Goal: Task Accomplishment & Management: Use online tool/utility

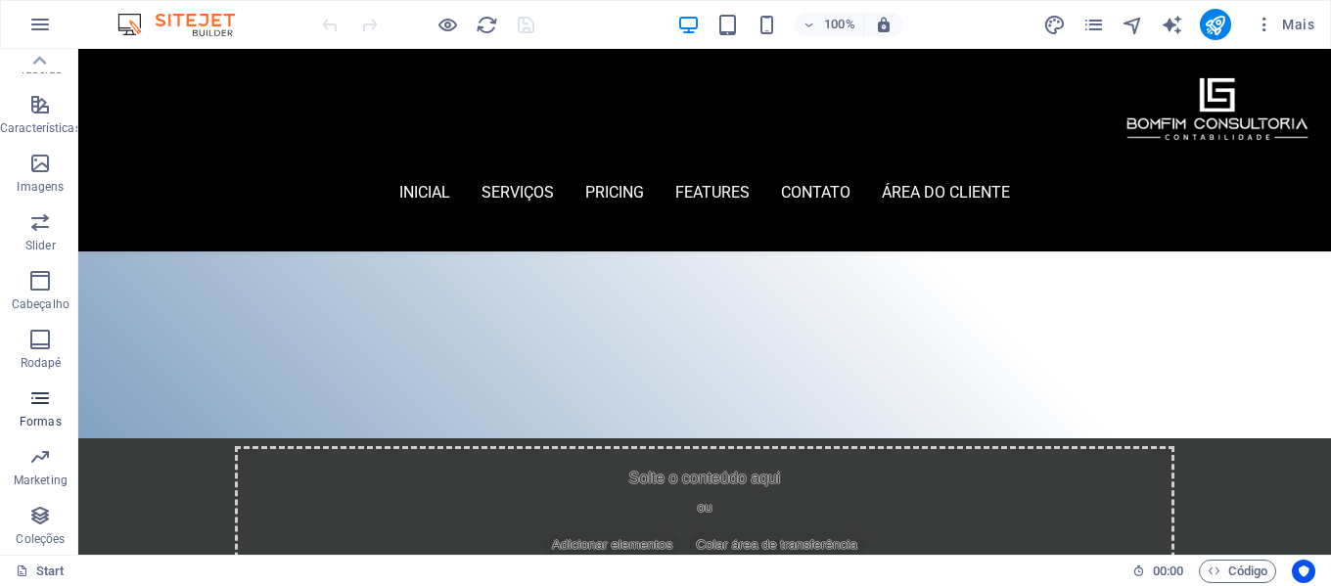
scroll to position [489, 0]
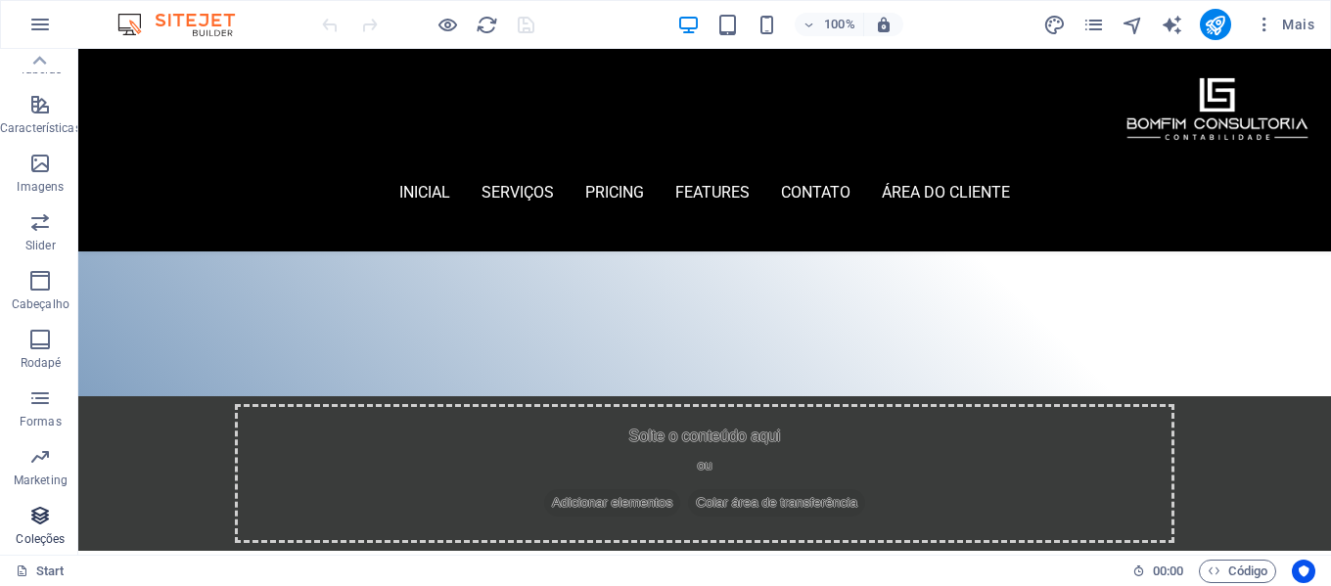
click at [45, 520] on icon "button" at bounding box center [39, 515] width 23 height 23
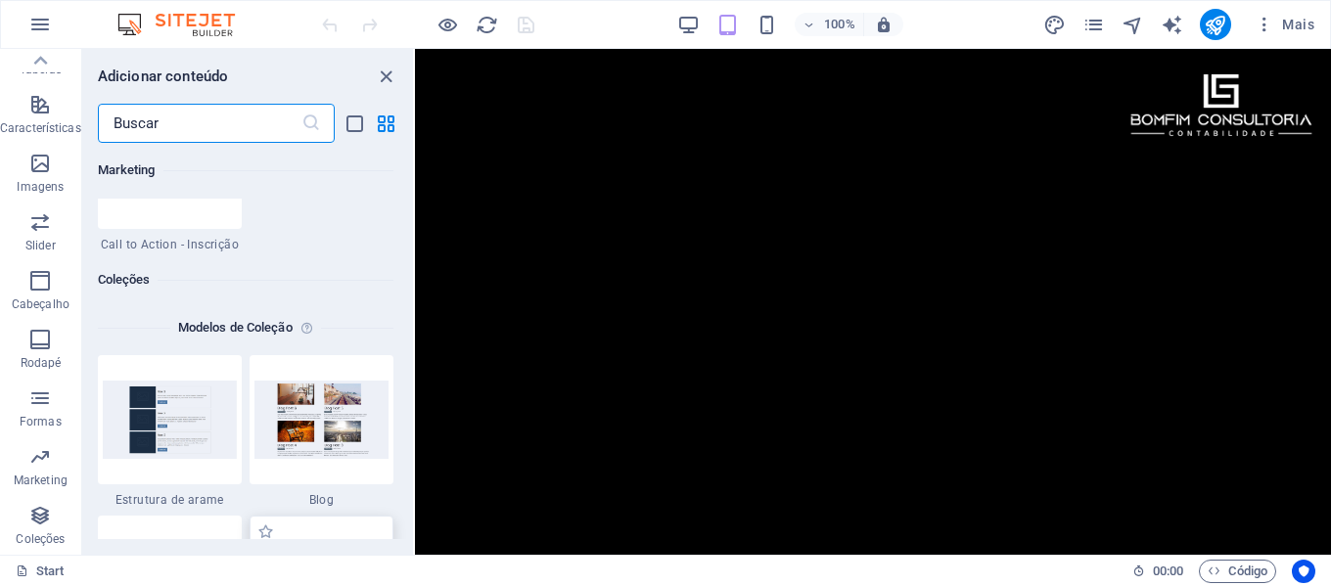
scroll to position [17921, 0]
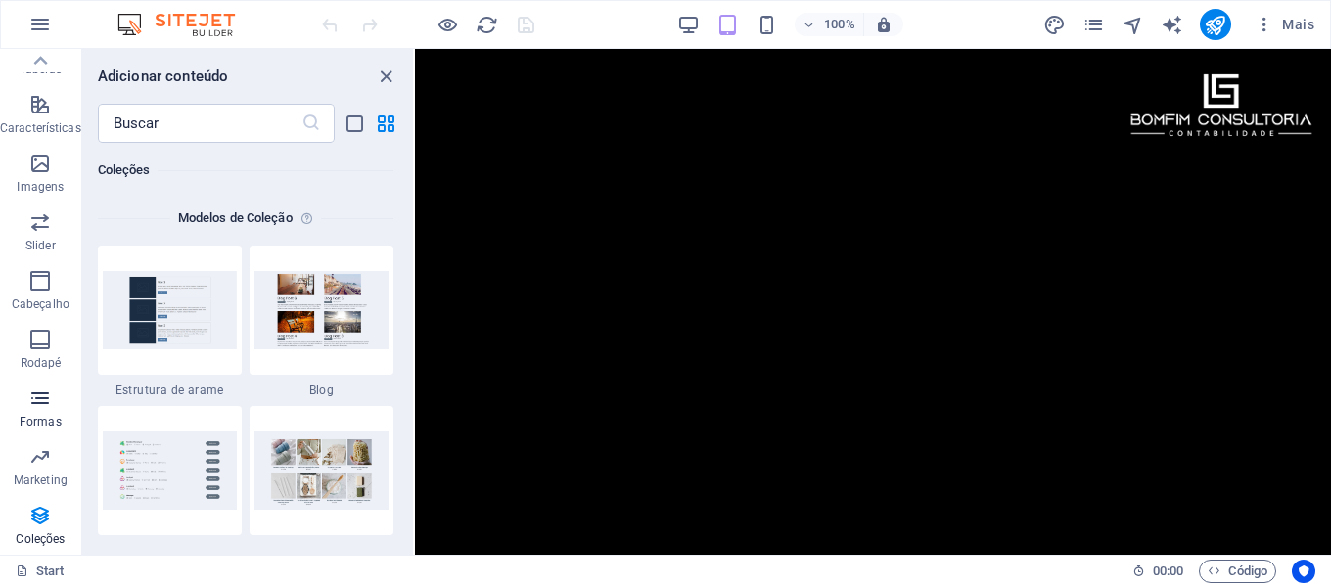
click at [43, 426] on p "Formas" at bounding box center [41, 422] width 42 height 16
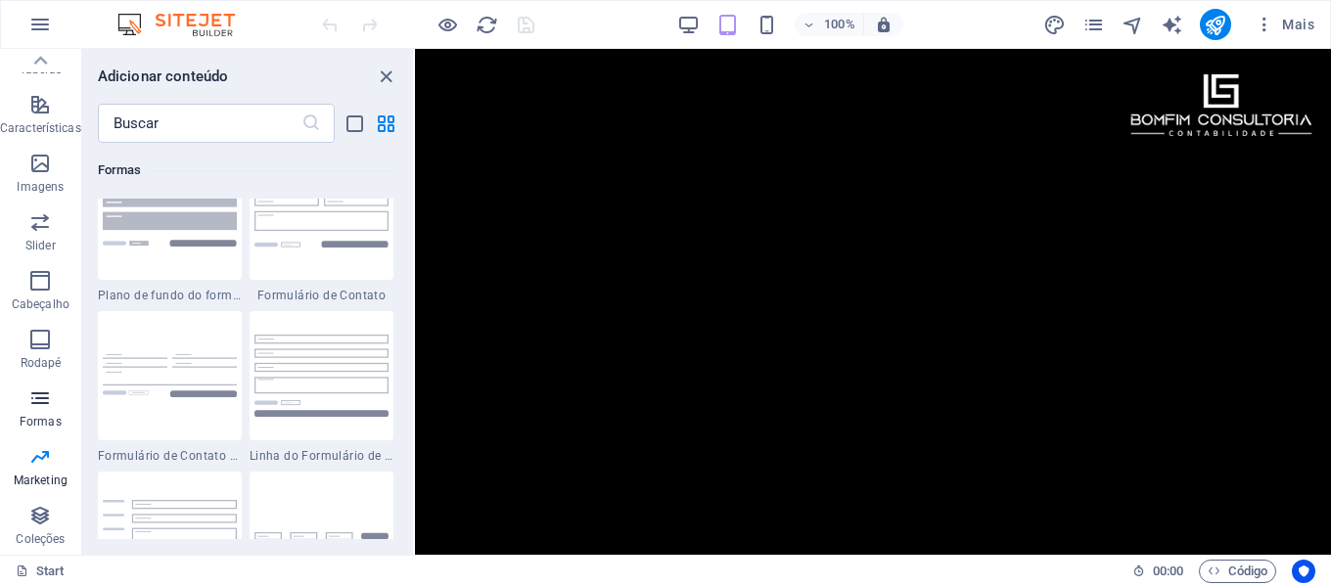
scroll to position [14293, 0]
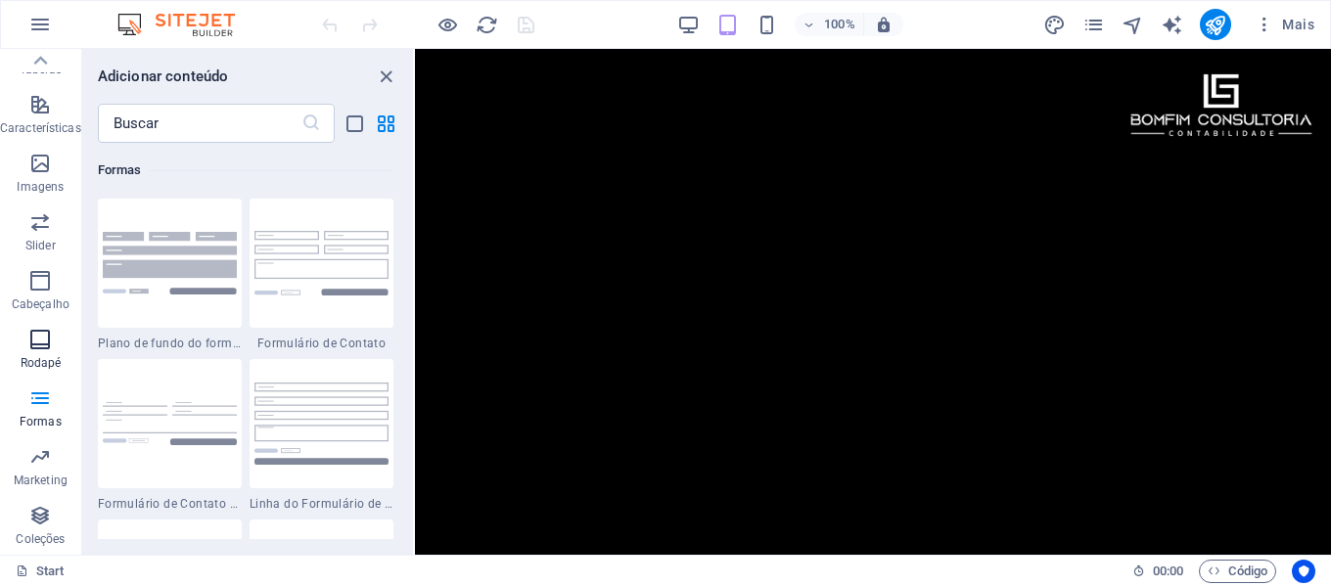
click at [39, 352] on span "Rodapé" at bounding box center [40, 351] width 81 height 47
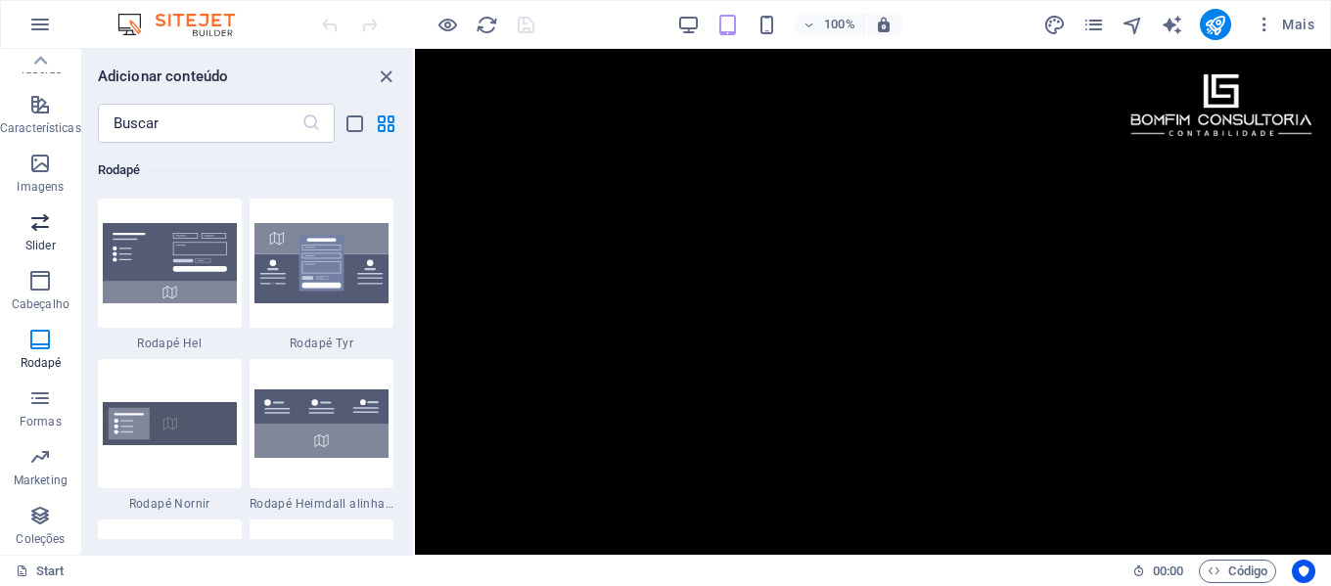
click at [44, 235] on span "Slider" at bounding box center [40, 233] width 81 height 47
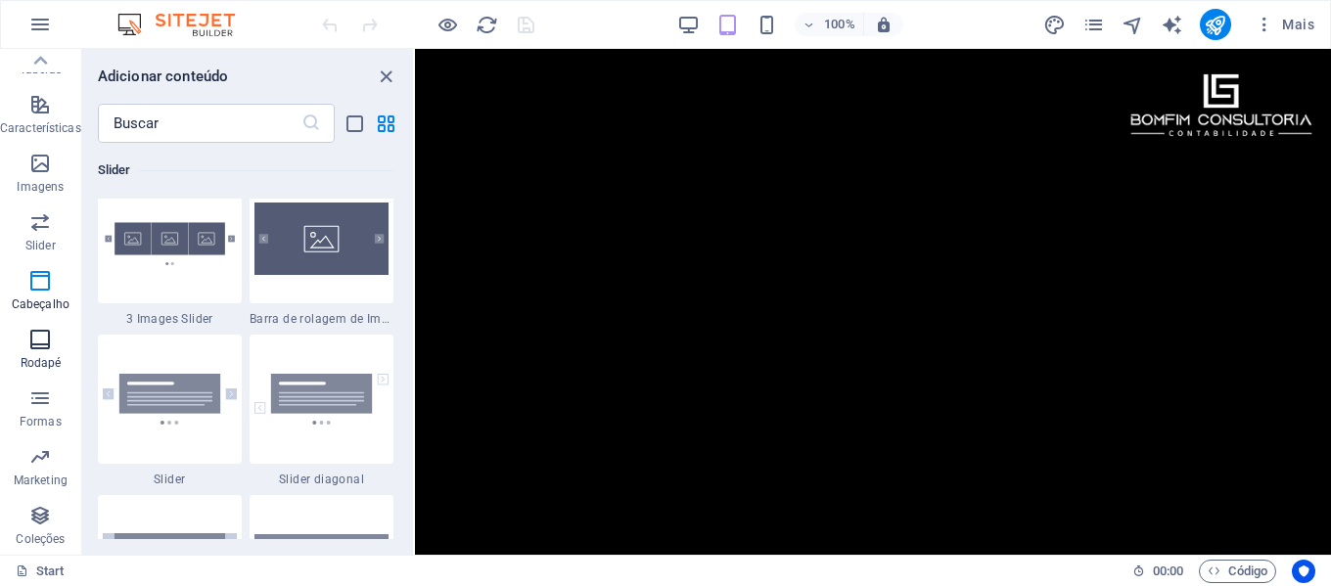
scroll to position [11099, 0]
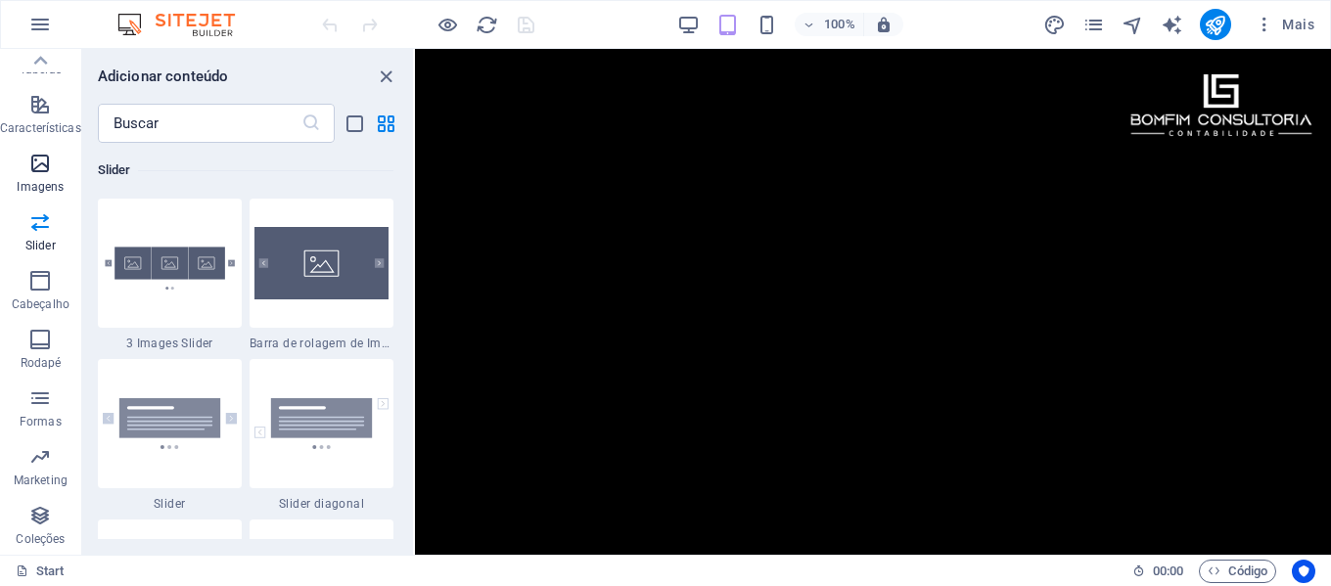
click at [29, 172] on icon "button" at bounding box center [39, 163] width 23 height 23
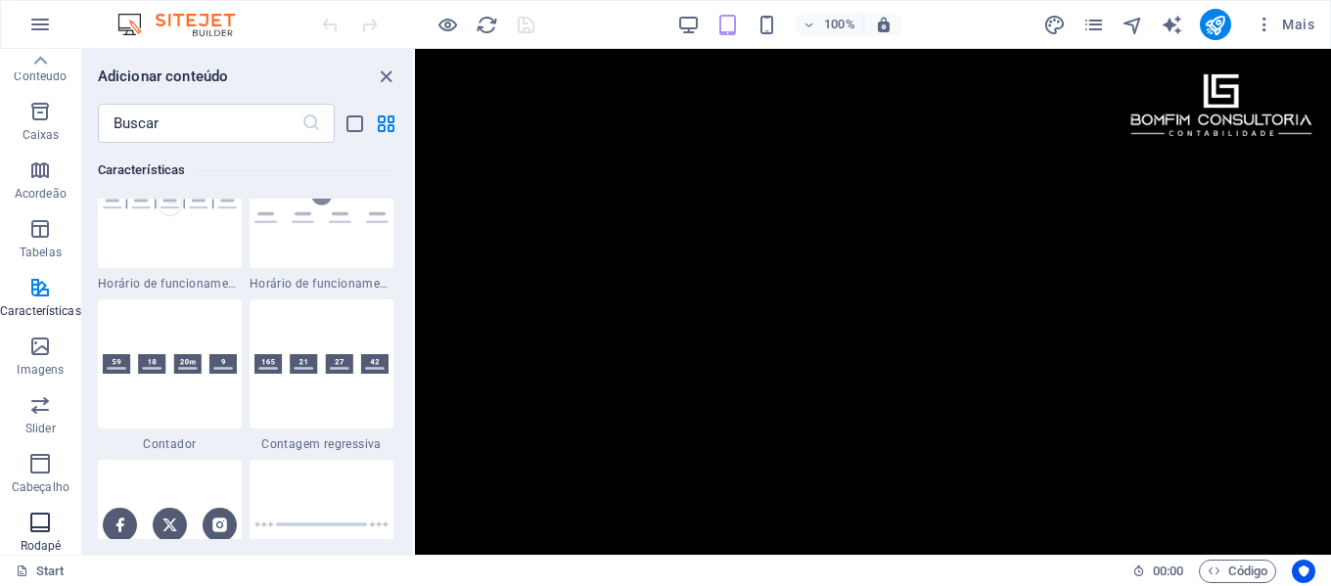
scroll to position [0, 0]
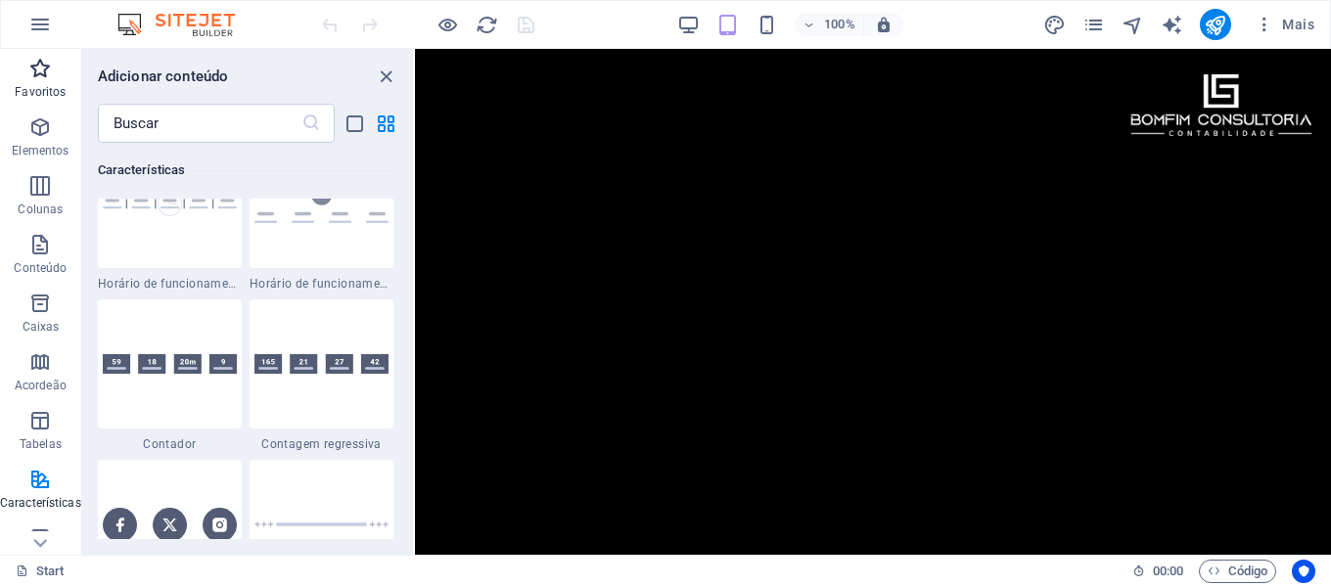
click at [47, 88] on p "Favoritos" at bounding box center [40, 92] width 51 height 16
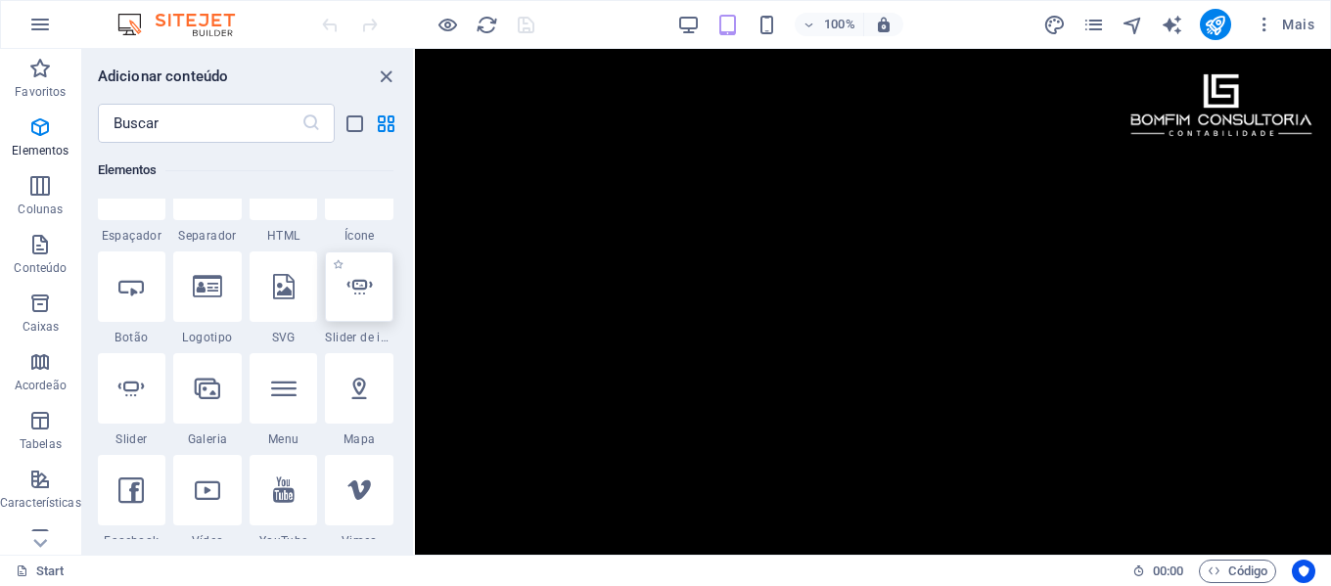
scroll to position [392, 0]
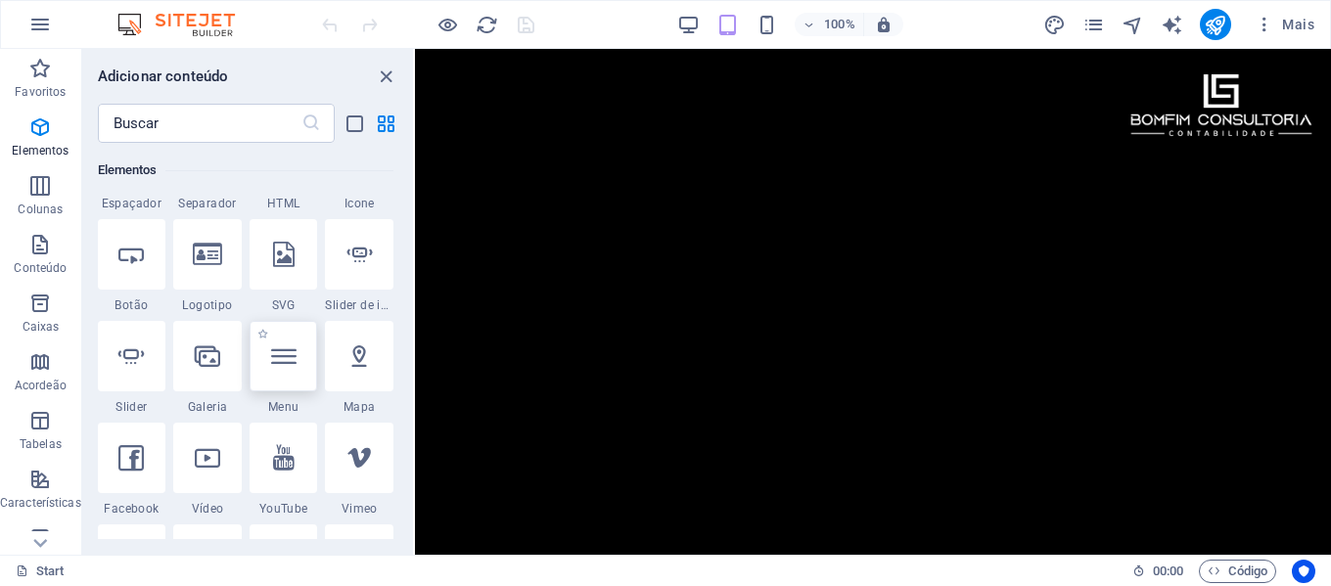
click at [295, 353] on icon at bounding box center [283, 356] width 25 height 25
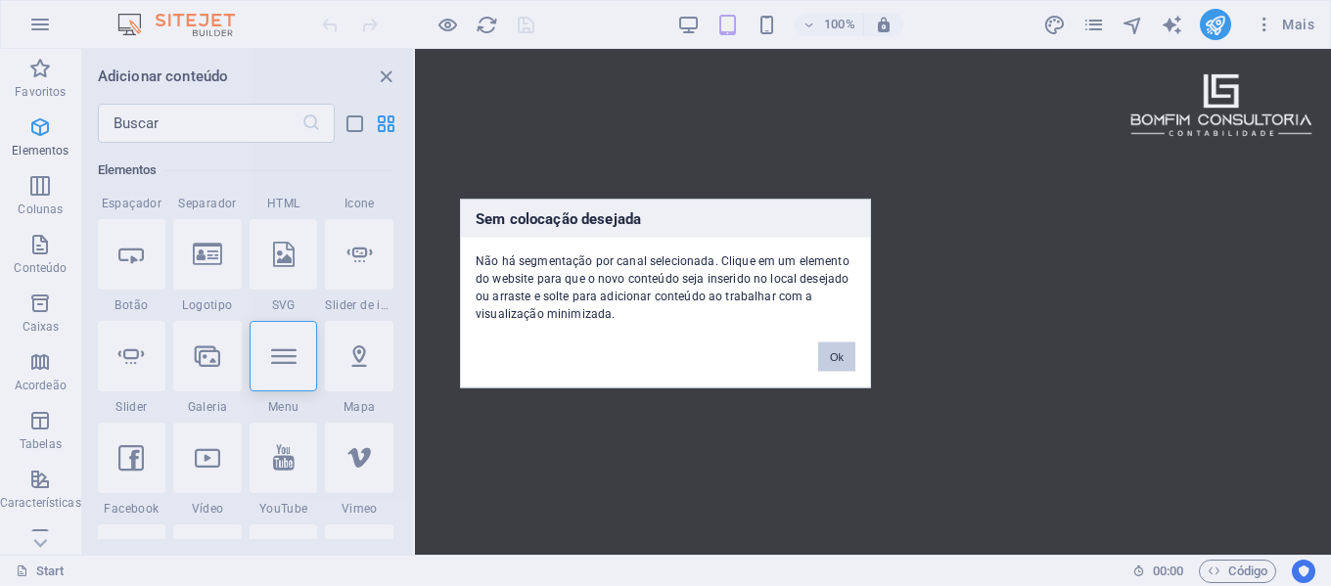
click at [825, 358] on button "Ok" at bounding box center [836, 356] width 37 height 29
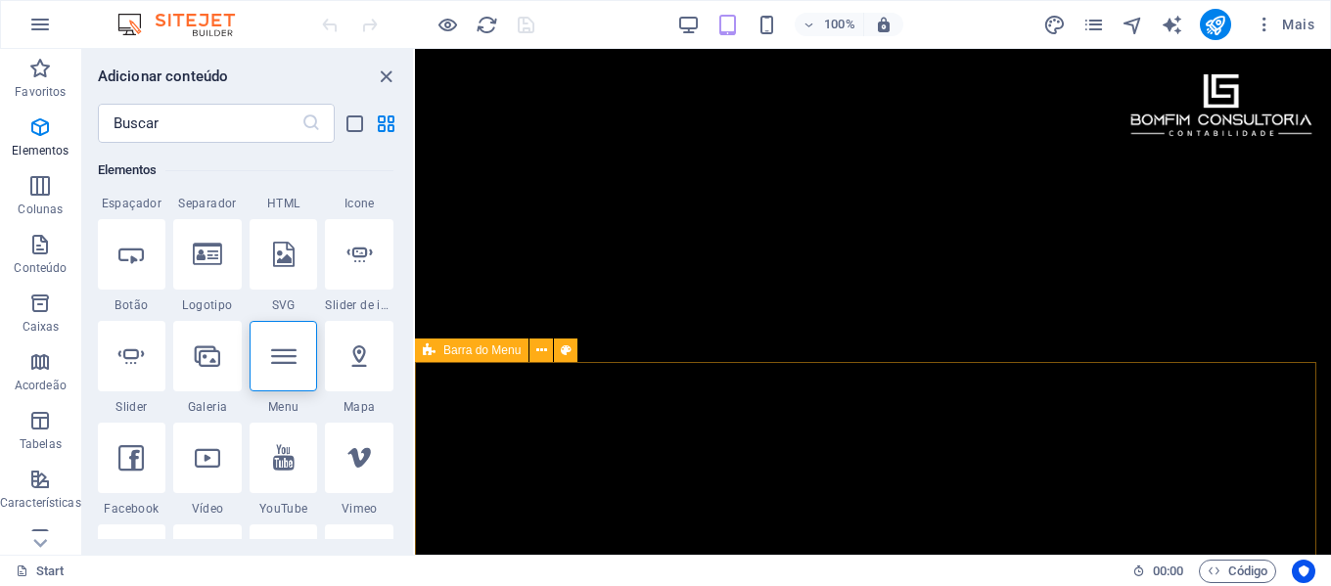
scroll to position [0, 0]
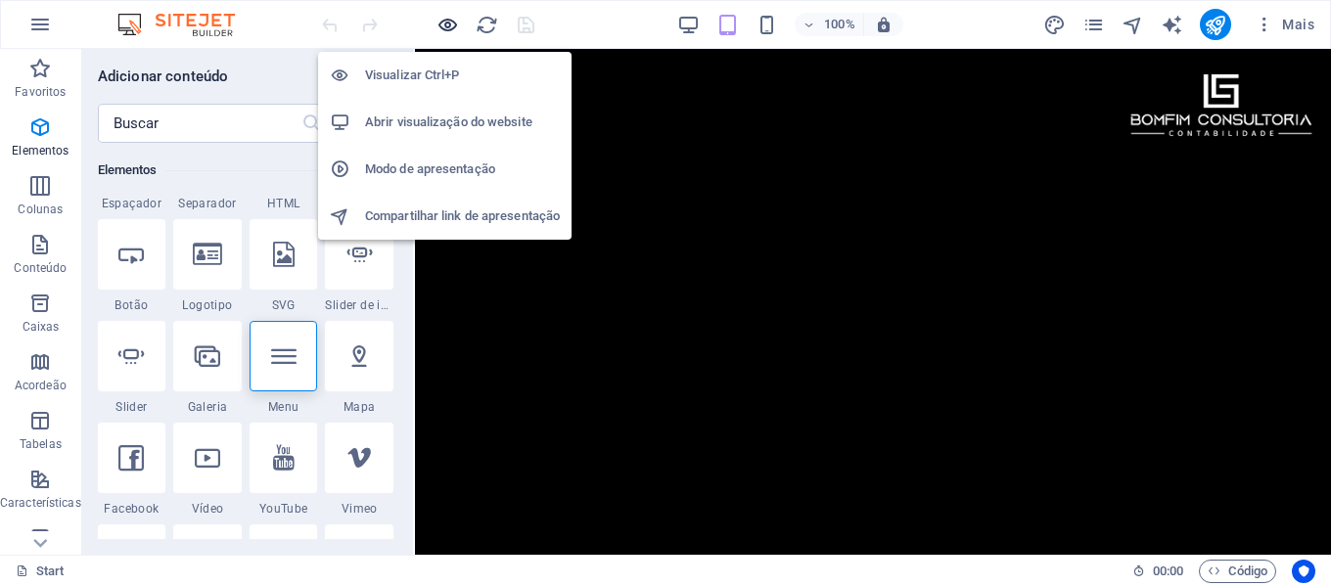
click at [444, 25] on icon "button" at bounding box center [448, 25] width 23 height 23
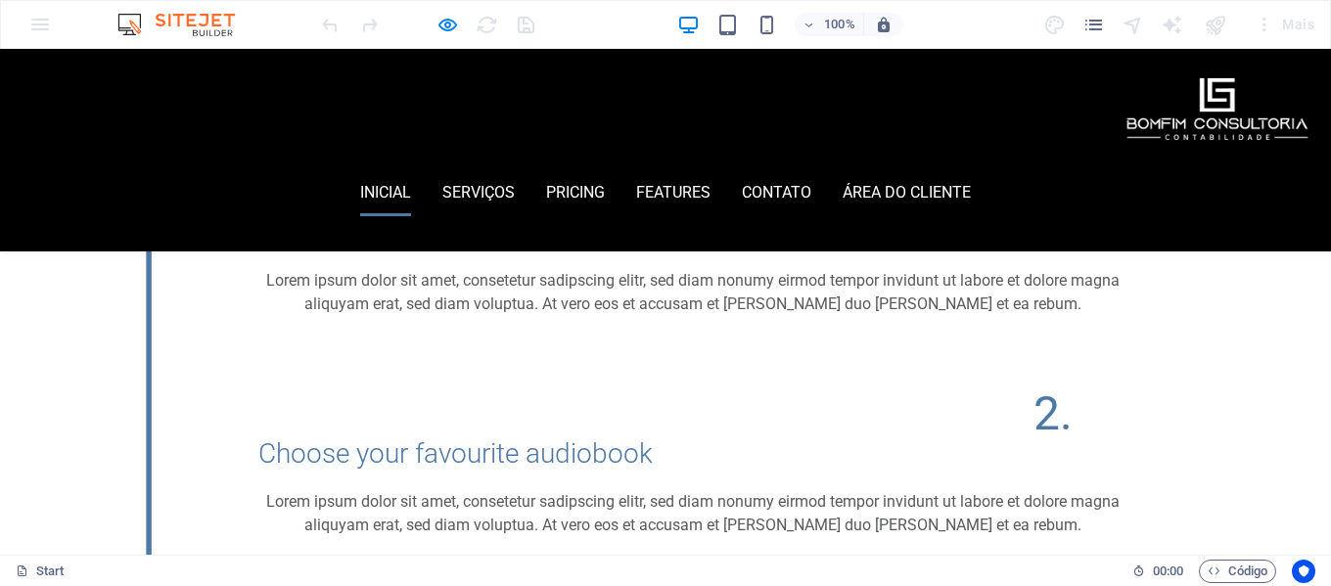
scroll to position [783, 0]
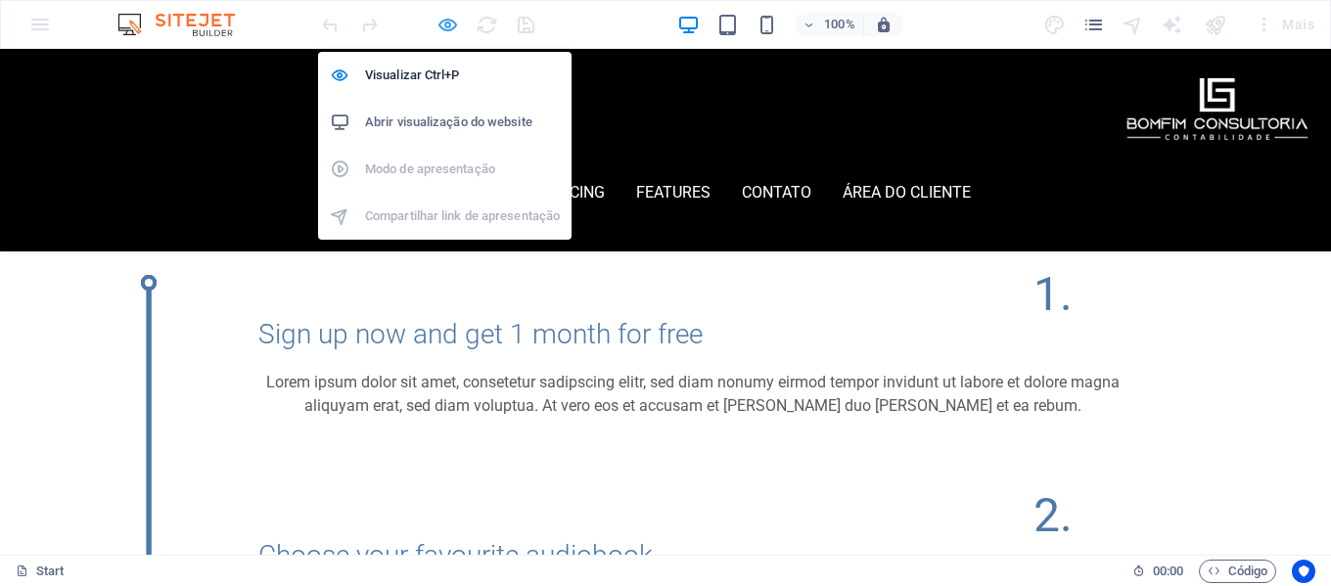
click at [456, 27] on icon "button" at bounding box center [448, 25] width 23 height 23
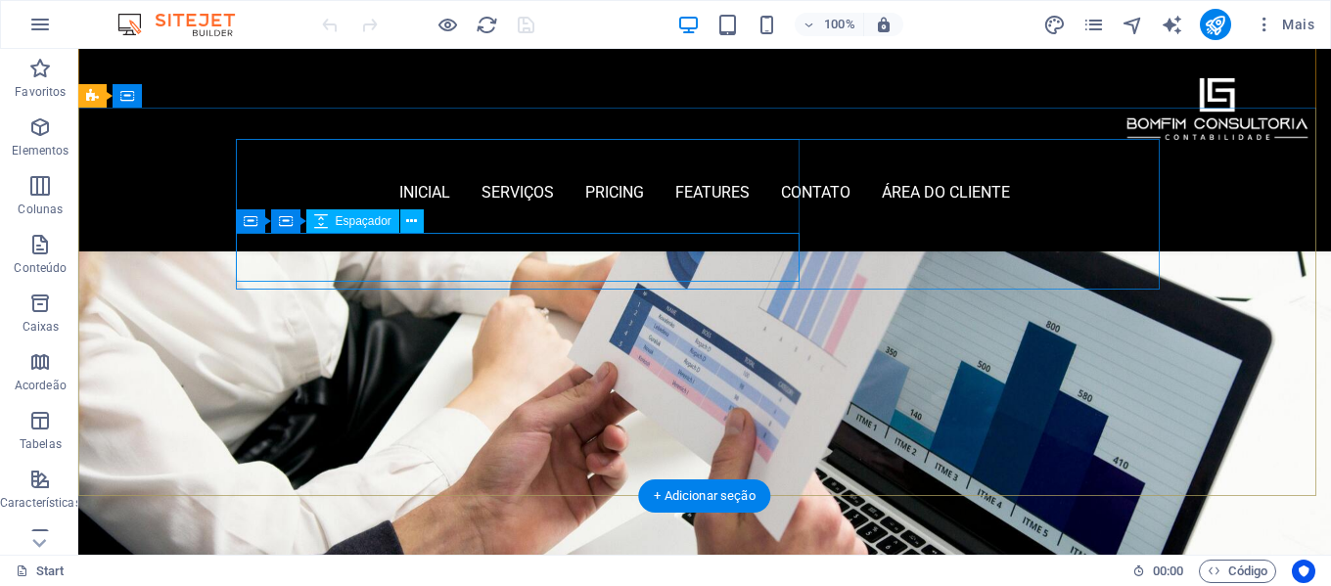
scroll to position [0, 0]
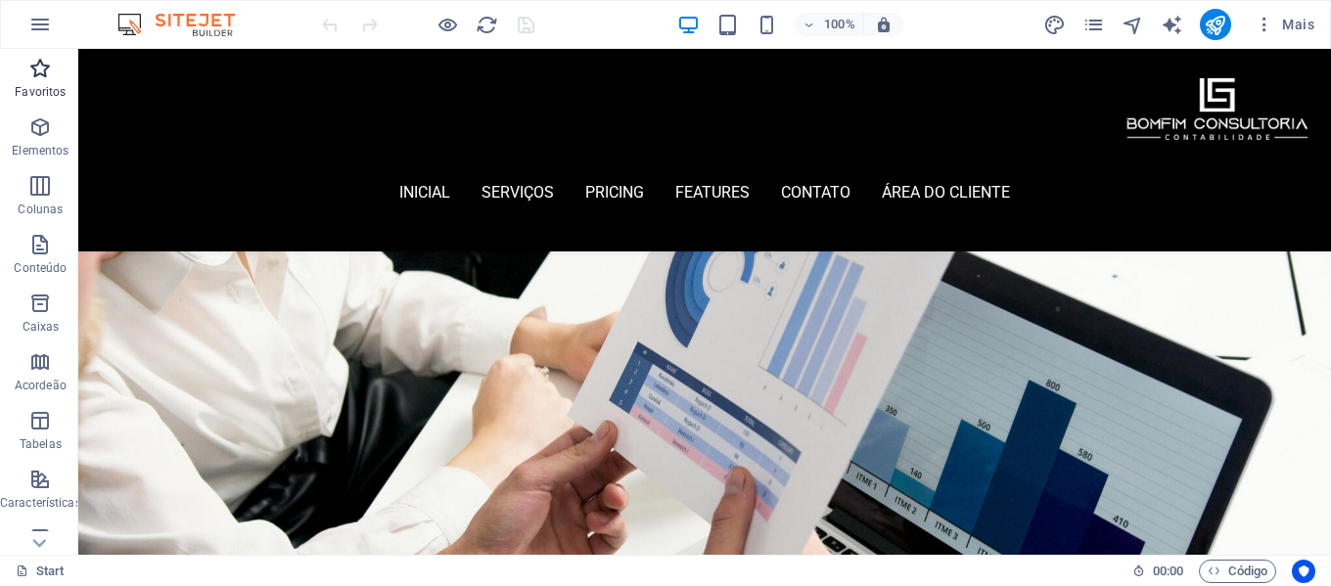
click at [48, 89] on p "Favoritos" at bounding box center [40, 92] width 51 height 16
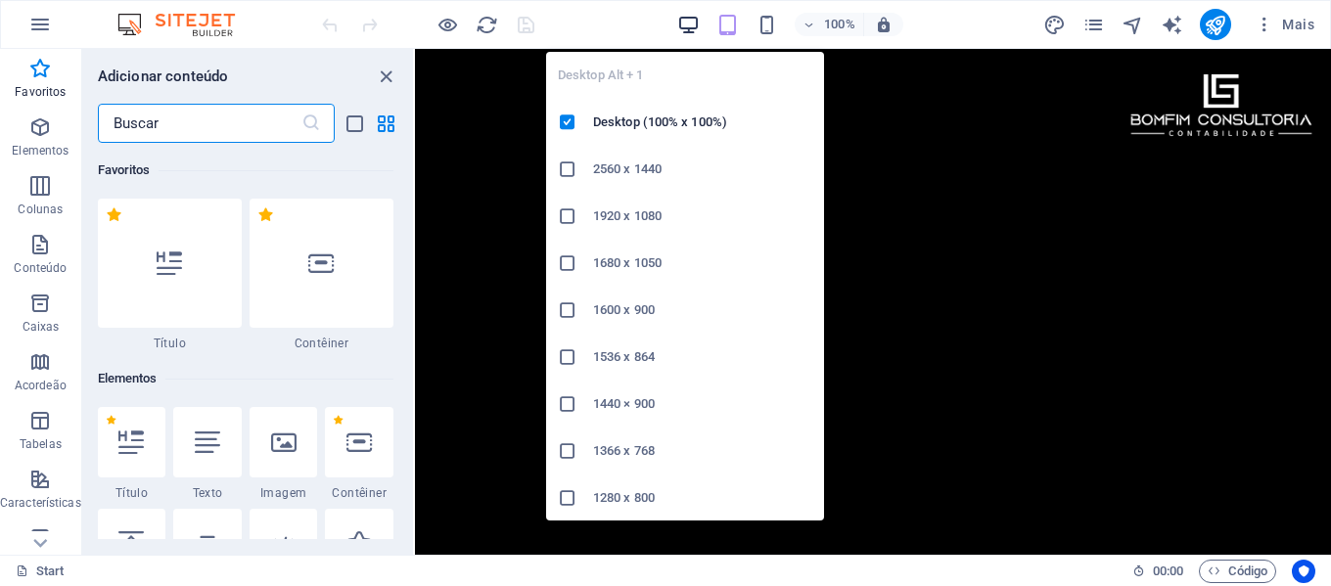
click at [692, 32] on icon "button" at bounding box center [688, 25] width 23 height 23
click at [692, 19] on icon "button" at bounding box center [688, 25] width 23 height 23
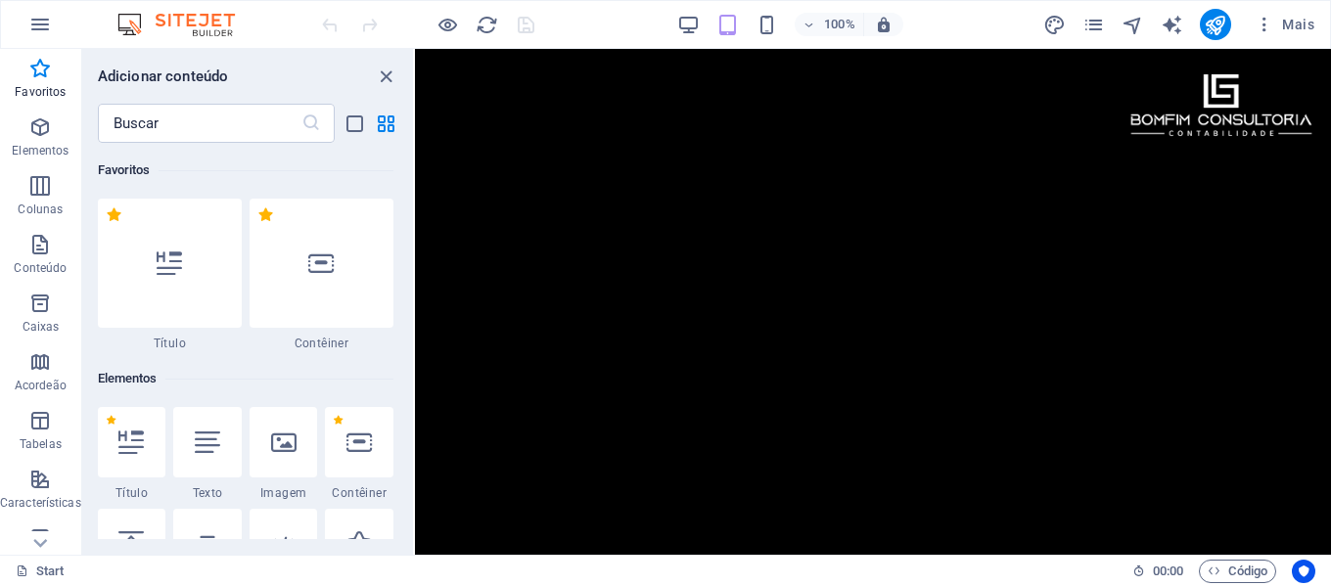
scroll to position [2154, 0]
click at [676, 27] on div "100% Mais" at bounding box center [820, 24] width 1004 height 31
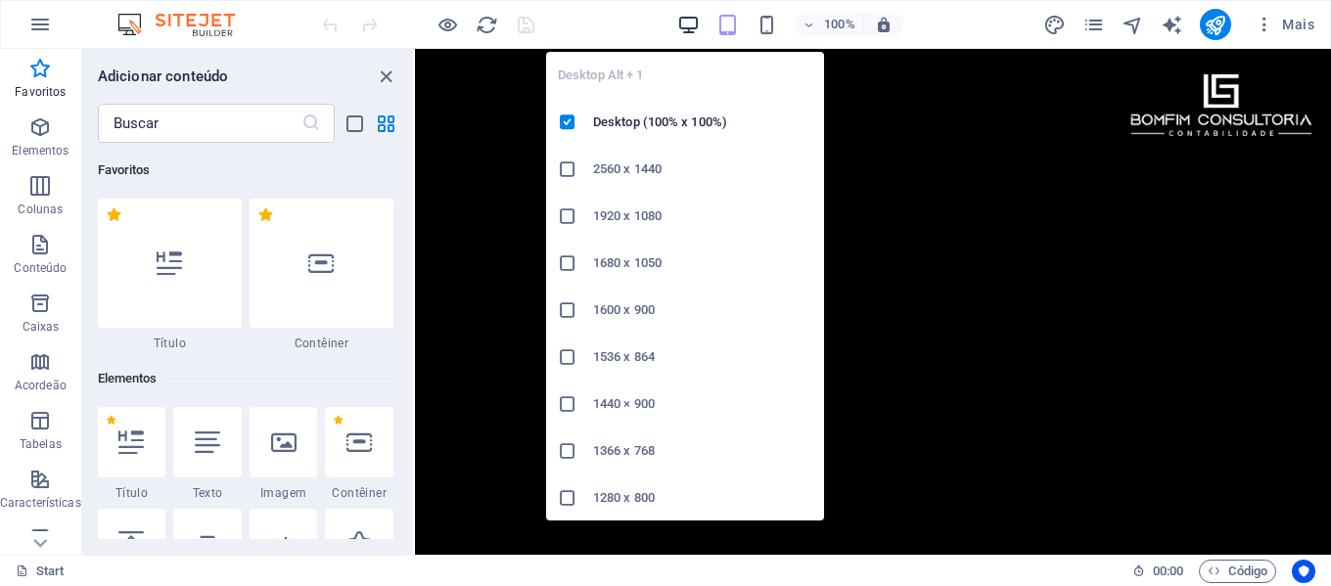
click at [690, 26] on icon "button" at bounding box center [688, 25] width 23 height 23
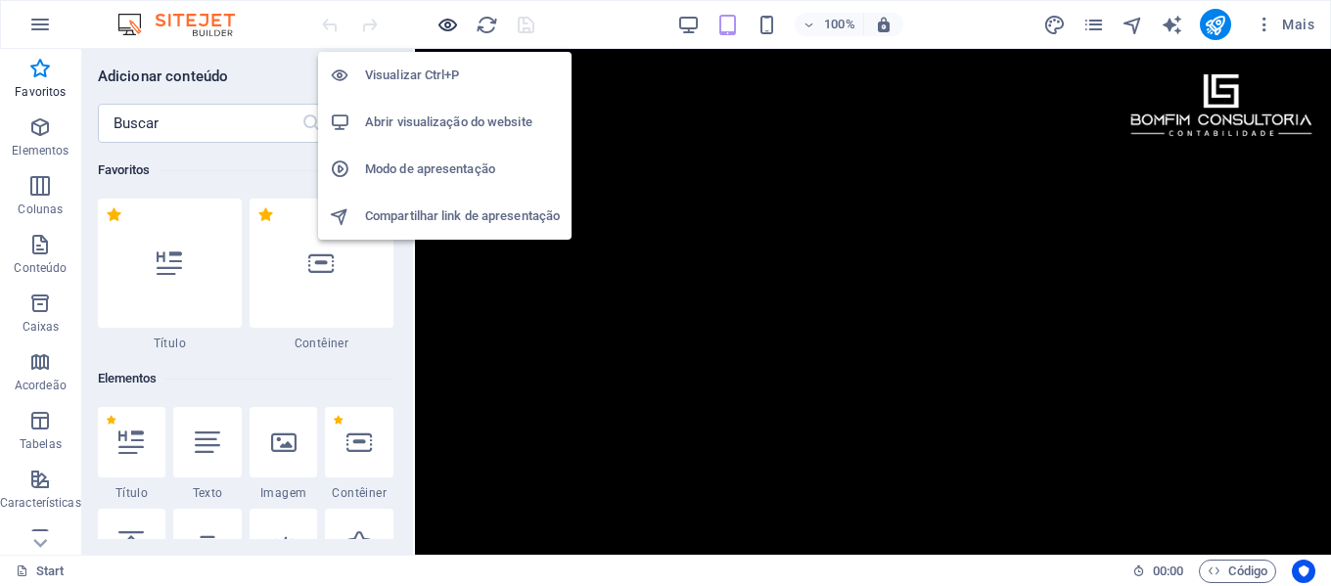
click at [443, 28] on icon "button" at bounding box center [448, 25] width 23 height 23
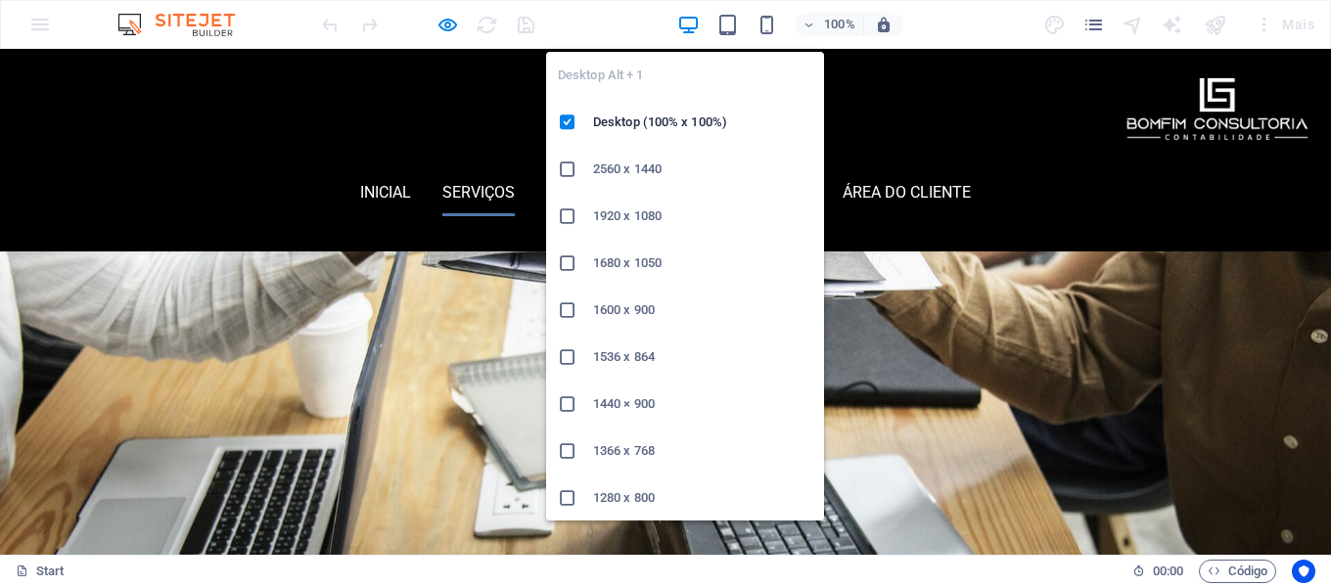
click at [687, 25] on icon "button" at bounding box center [688, 25] width 23 height 23
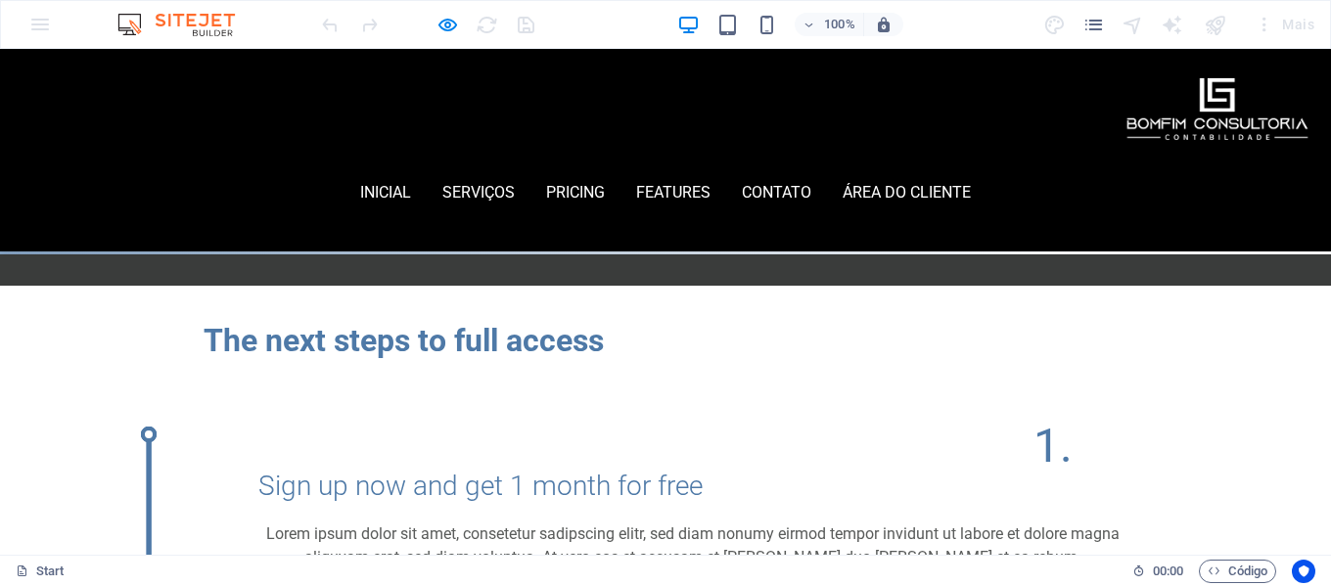
scroll to position [0, 0]
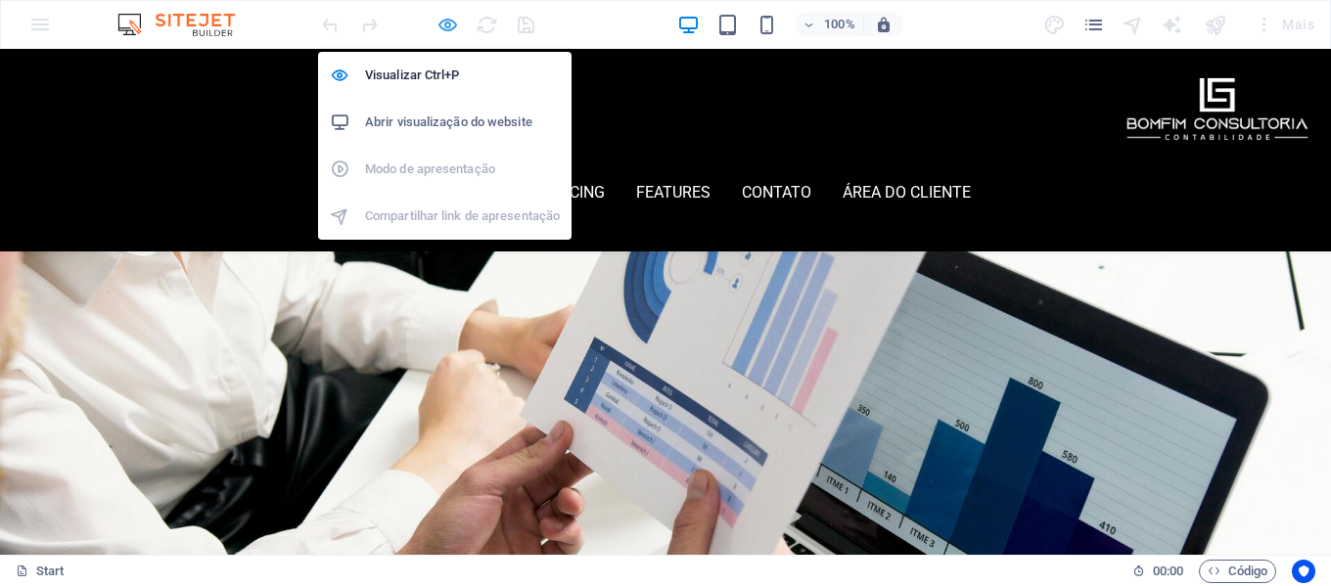
click at [448, 22] on icon "button" at bounding box center [448, 25] width 23 height 23
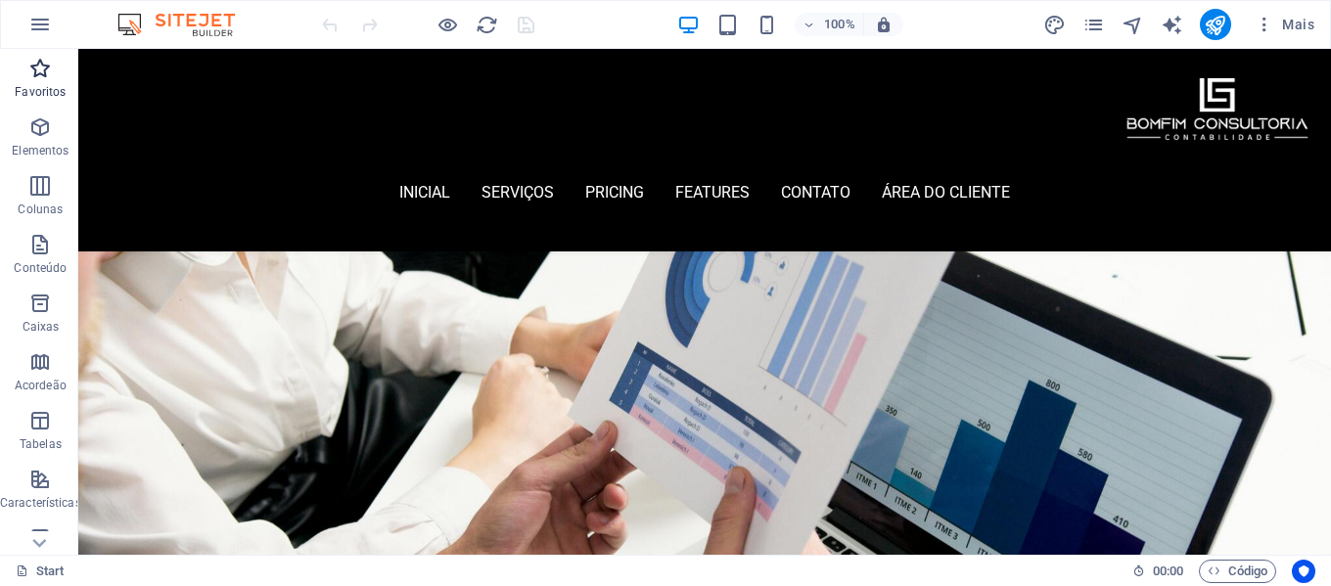
click at [49, 86] on p "Favoritos" at bounding box center [40, 92] width 51 height 16
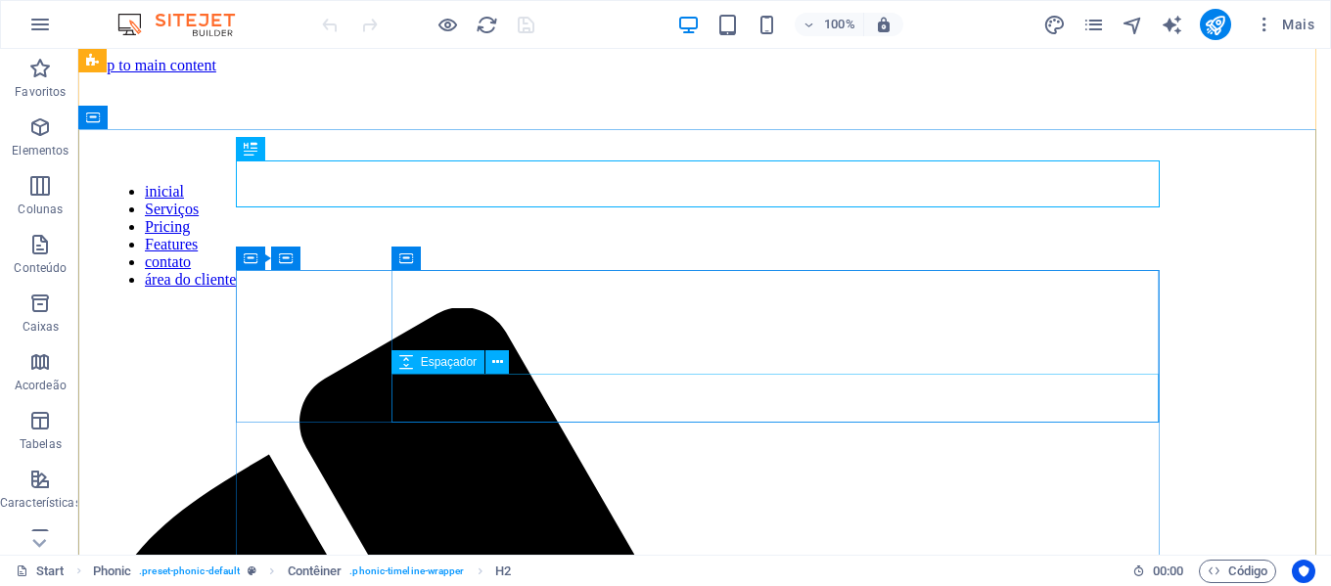
scroll to position [581, 0]
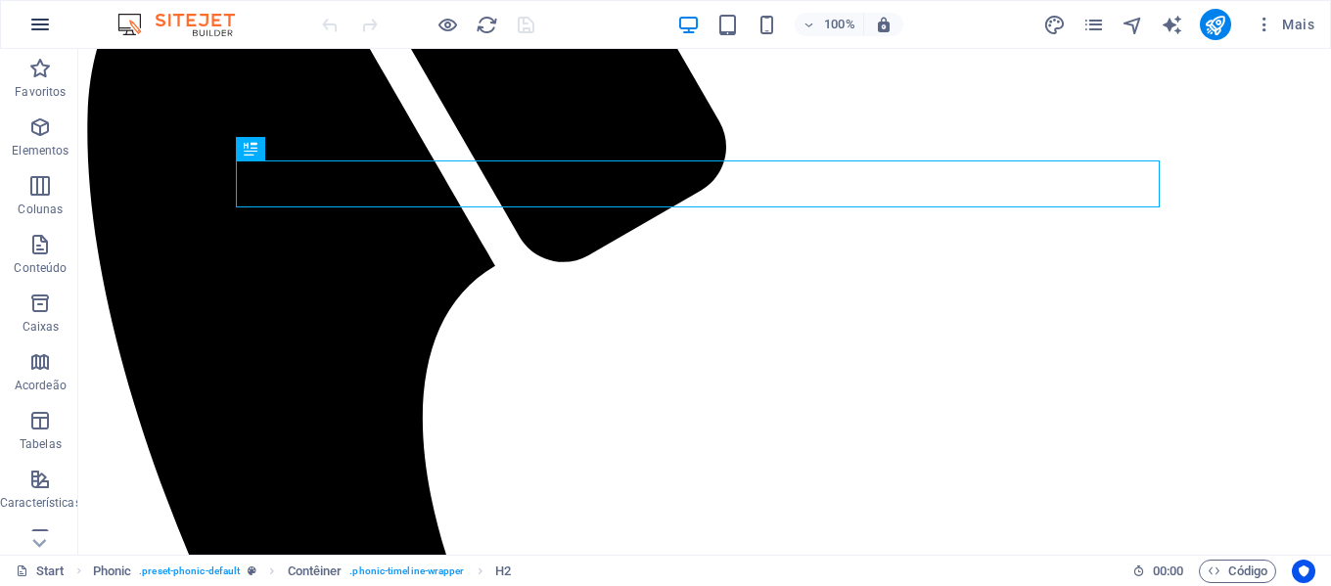
click at [38, 26] on icon "button" at bounding box center [39, 24] width 23 height 23
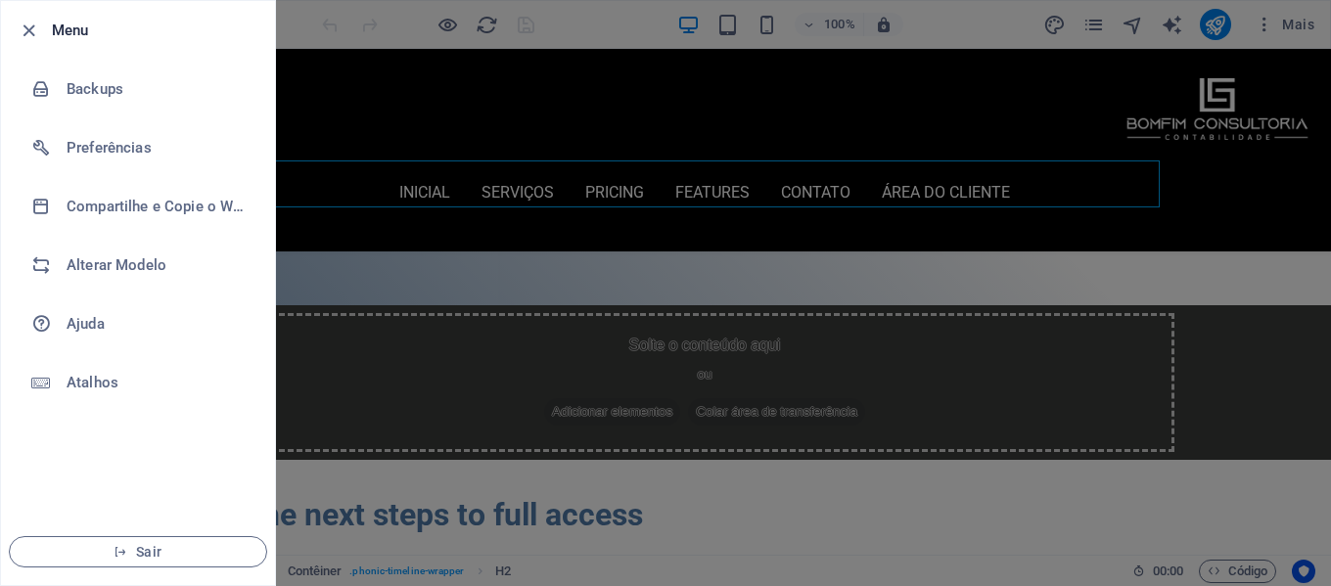
click at [992, 243] on div at bounding box center [665, 293] width 1331 height 586
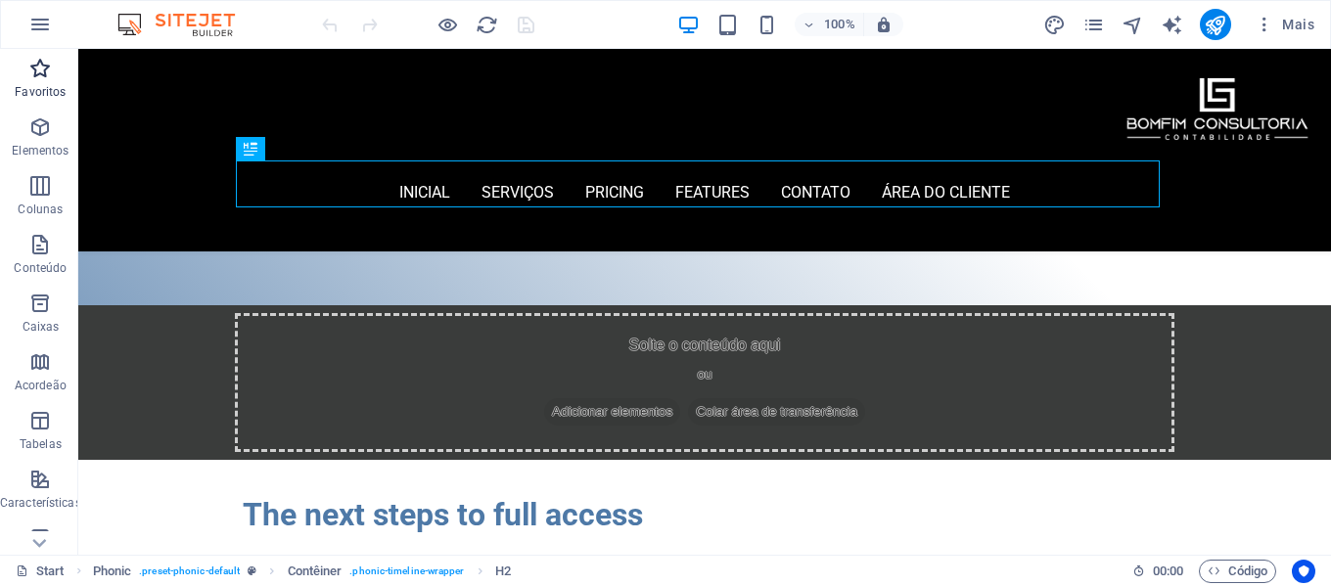
click at [31, 72] on icon "button" at bounding box center [39, 68] width 23 height 23
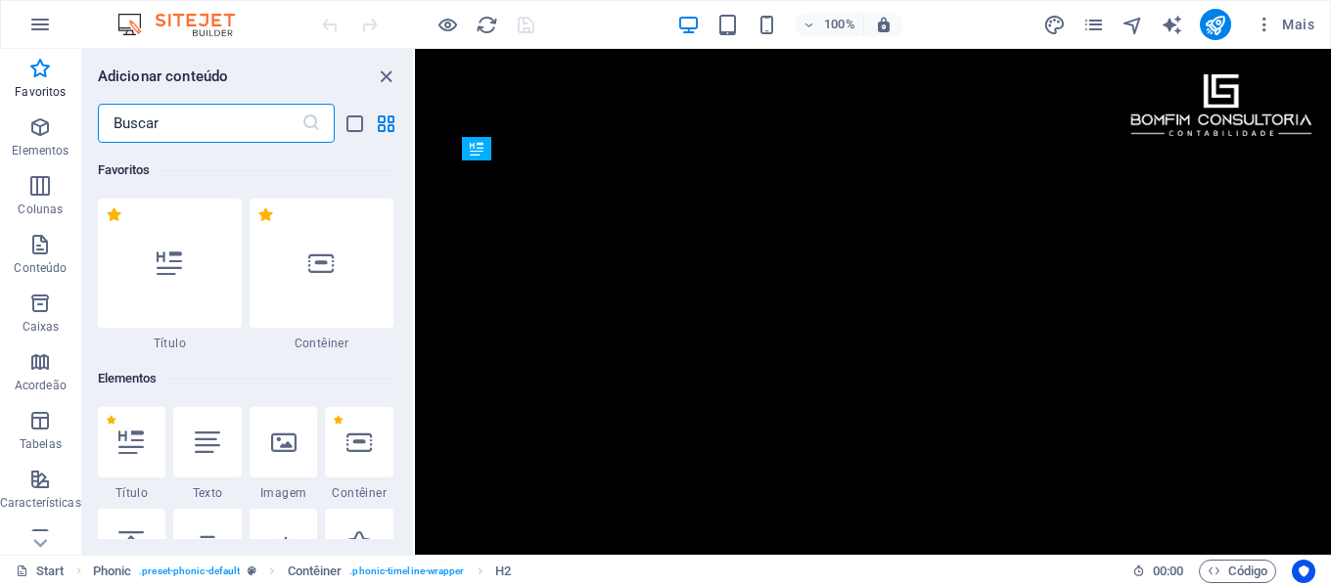
scroll to position [909, 0]
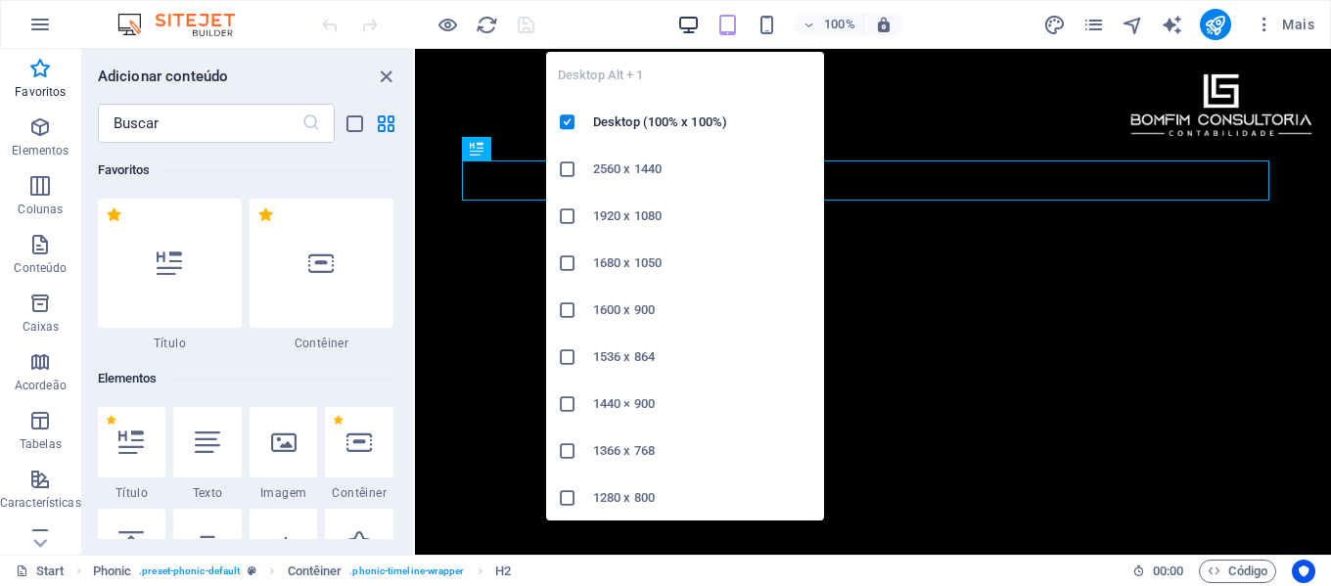
click at [696, 24] on icon "button" at bounding box center [688, 25] width 23 height 23
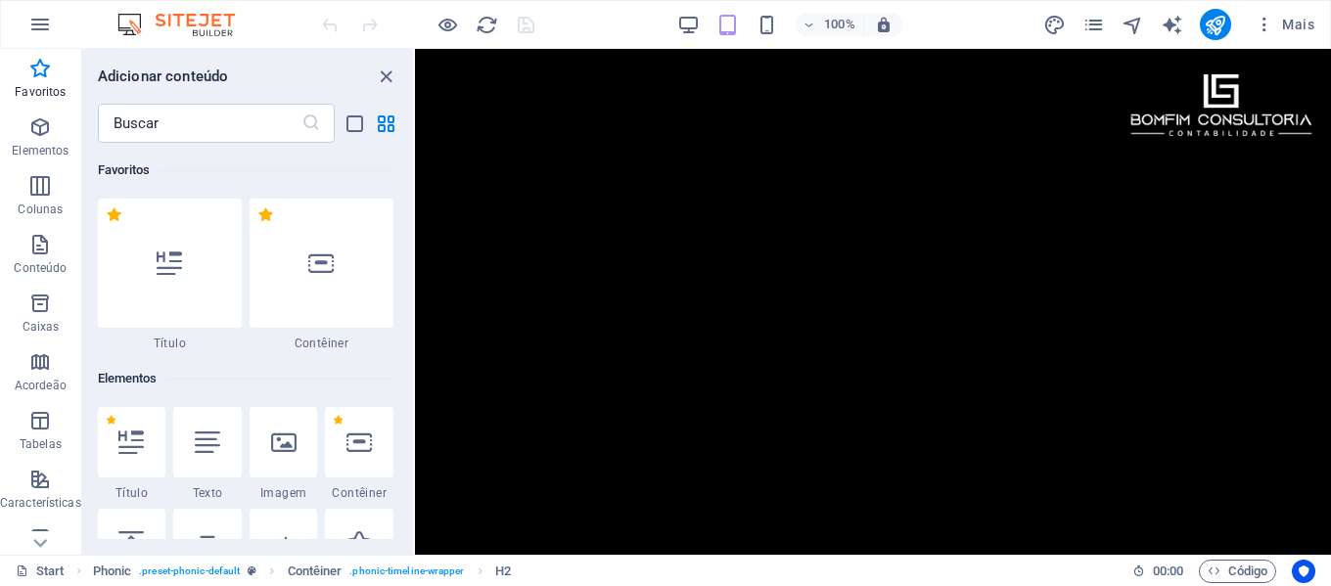
scroll to position [3160, 0]
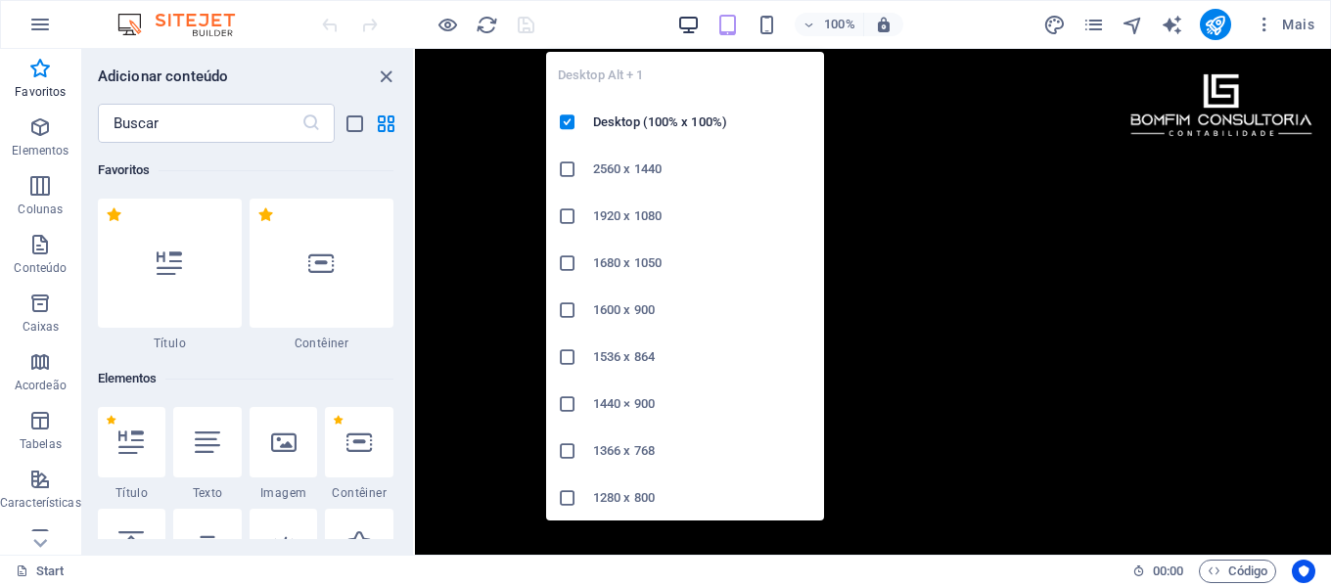
click at [692, 24] on icon "button" at bounding box center [688, 25] width 23 height 23
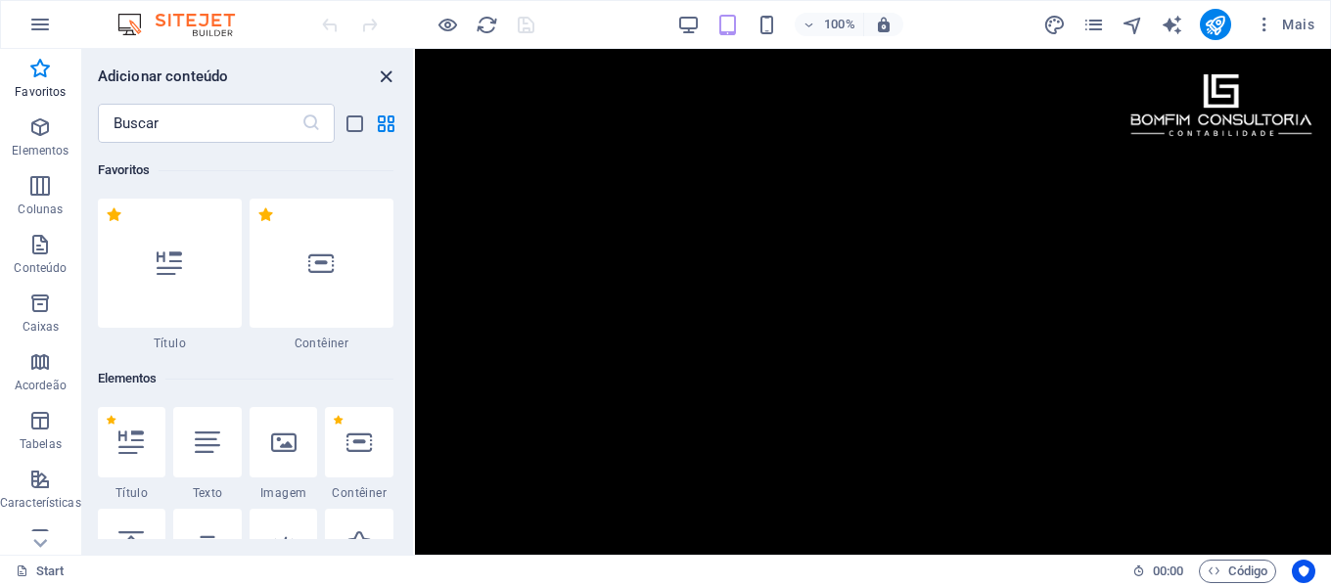
click at [379, 76] on icon "close panel" at bounding box center [386, 77] width 23 height 23
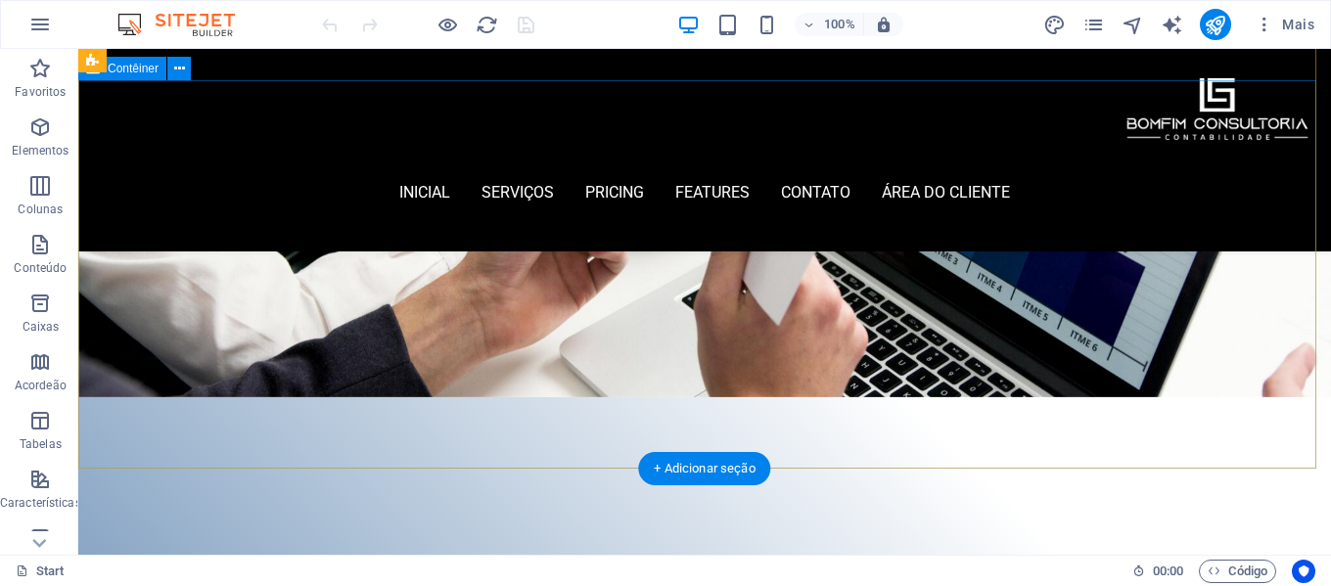
scroll to position [0, 0]
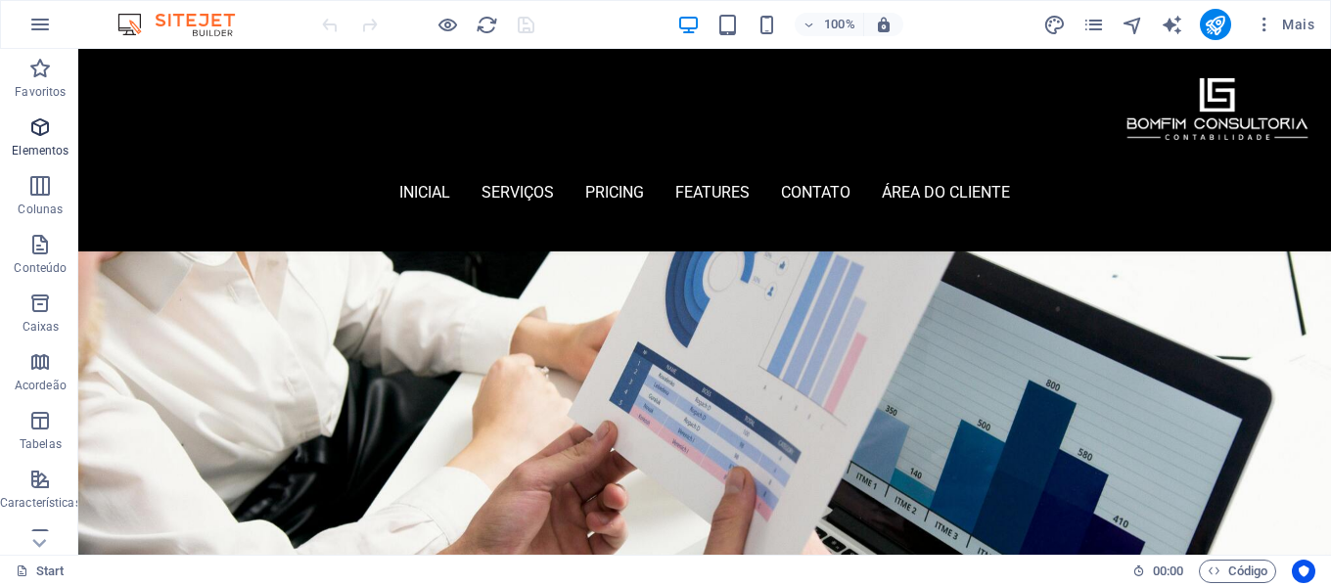
click at [44, 147] on p "Elementos" at bounding box center [40, 151] width 57 height 16
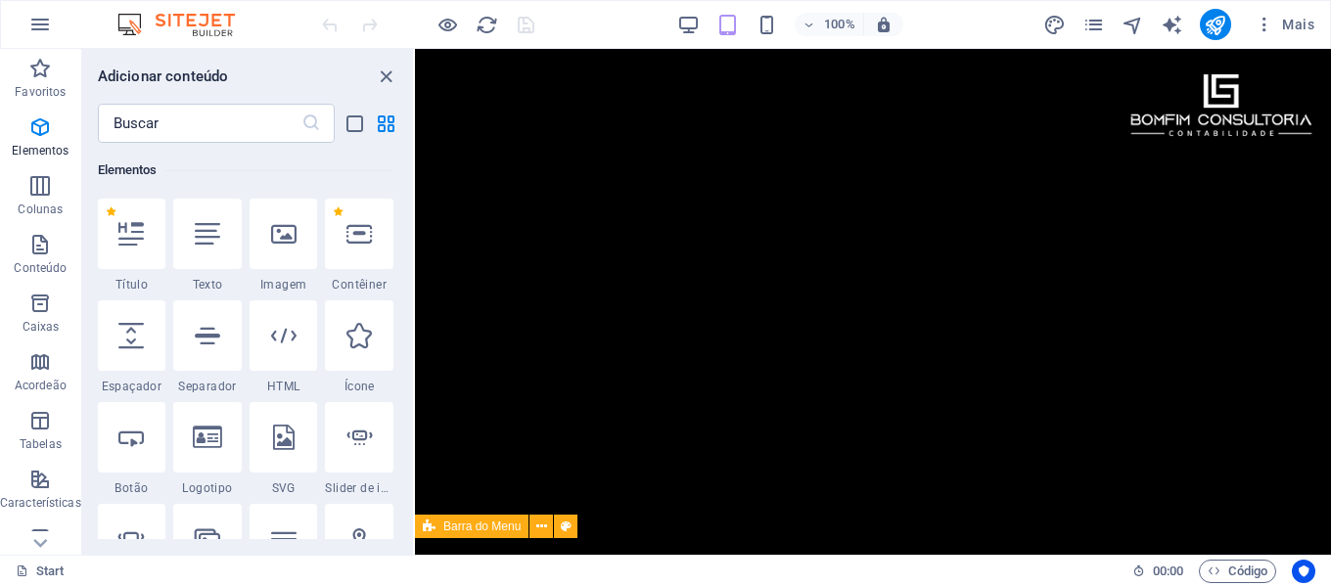
scroll to position [5468, 0]
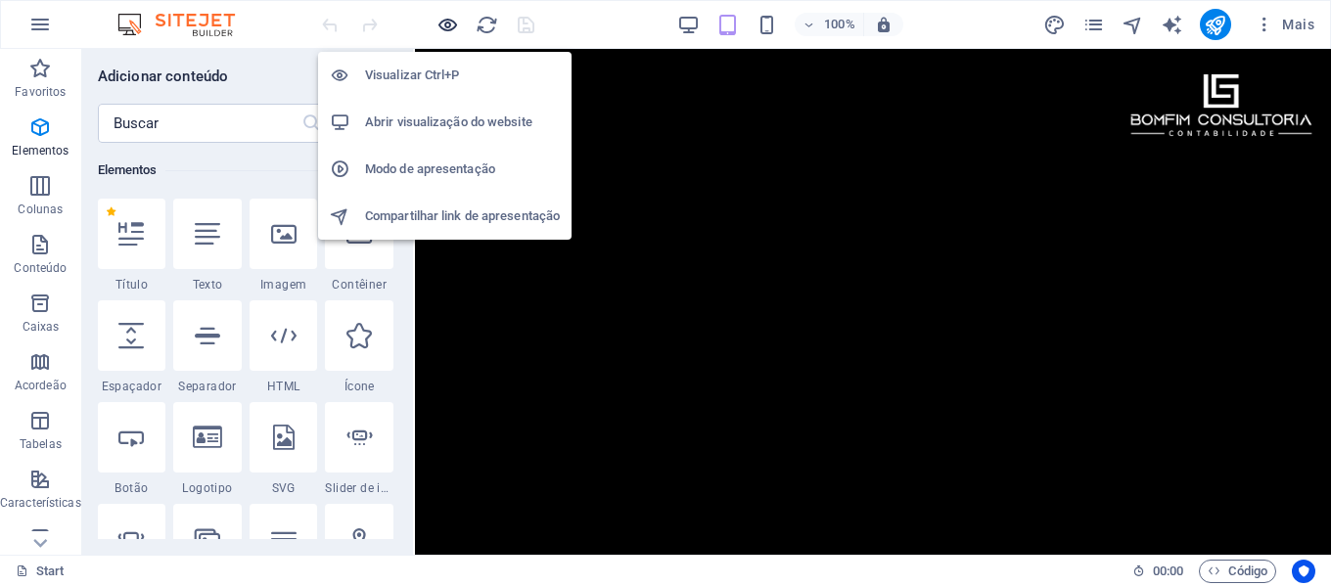
click at [444, 24] on icon "button" at bounding box center [448, 25] width 23 height 23
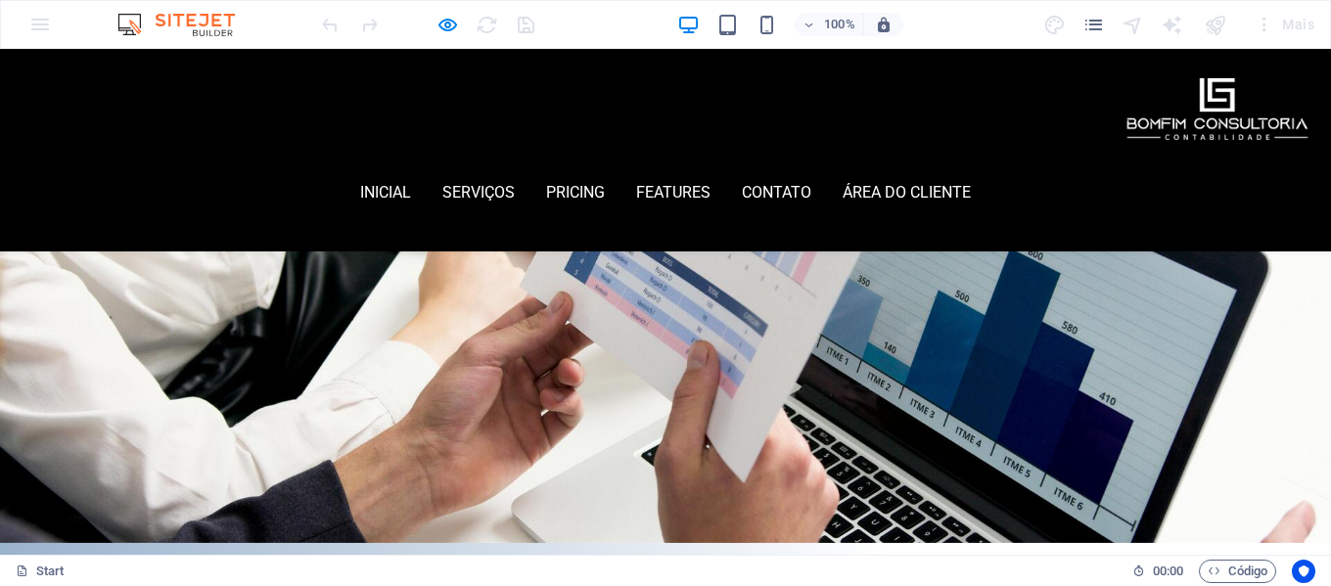
scroll to position [0, 0]
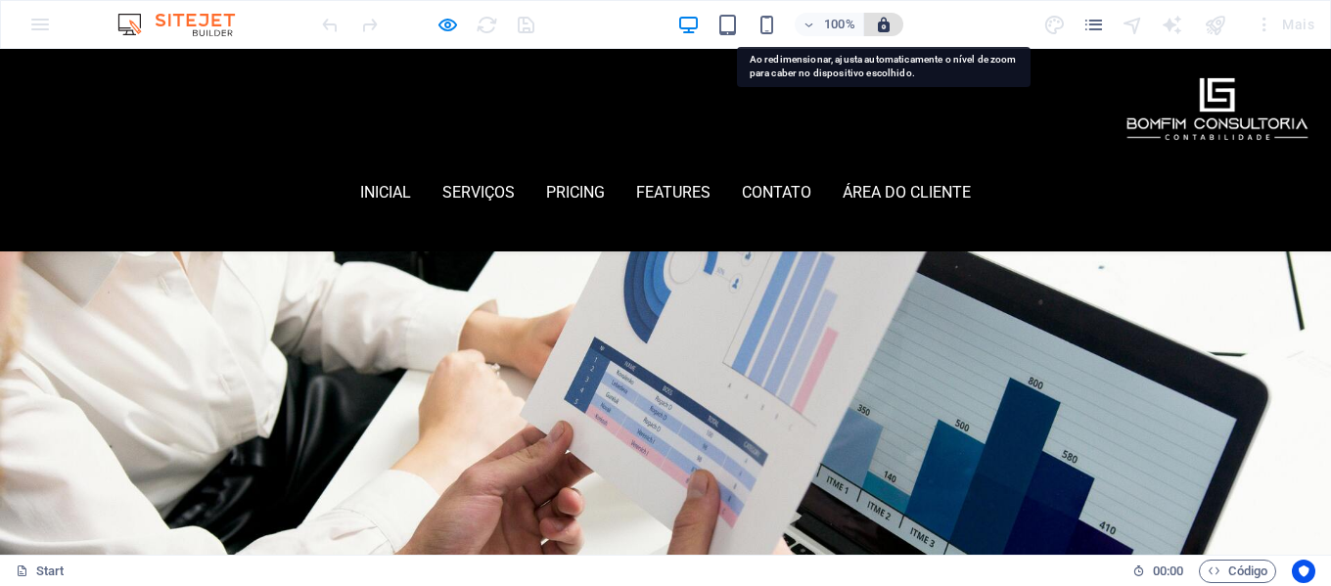
click at [884, 21] on icon "button" at bounding box center [884, 25] width 18 height 18
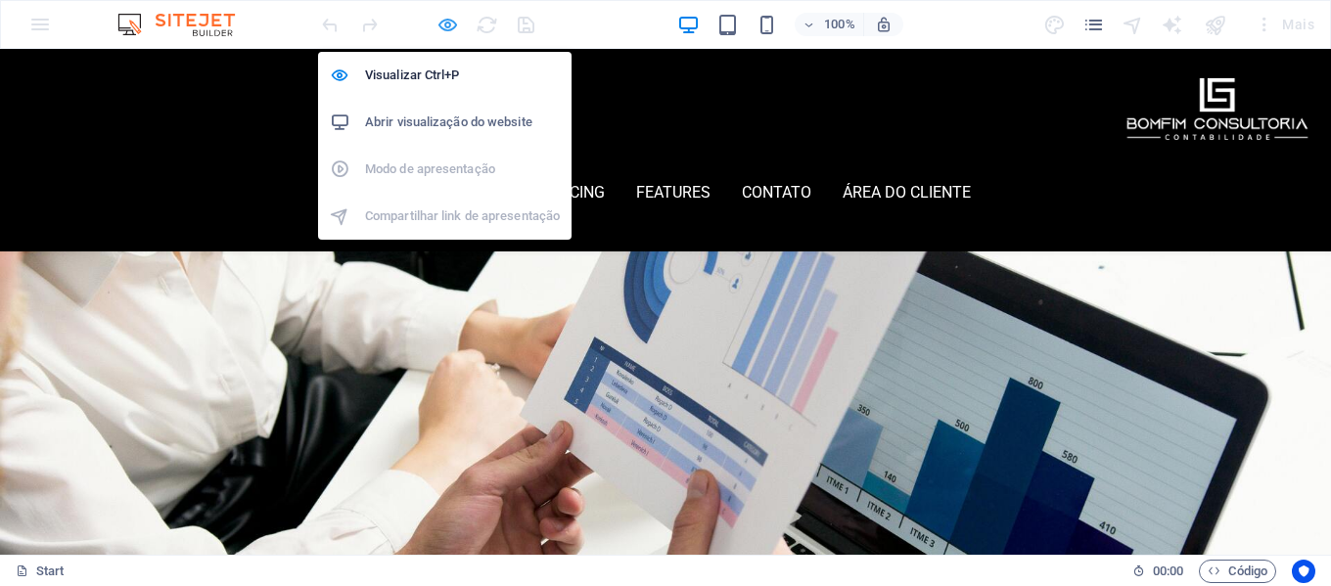
click at [451, 27] on icon "button" at bounding box center [448, 25] width 23 height 23
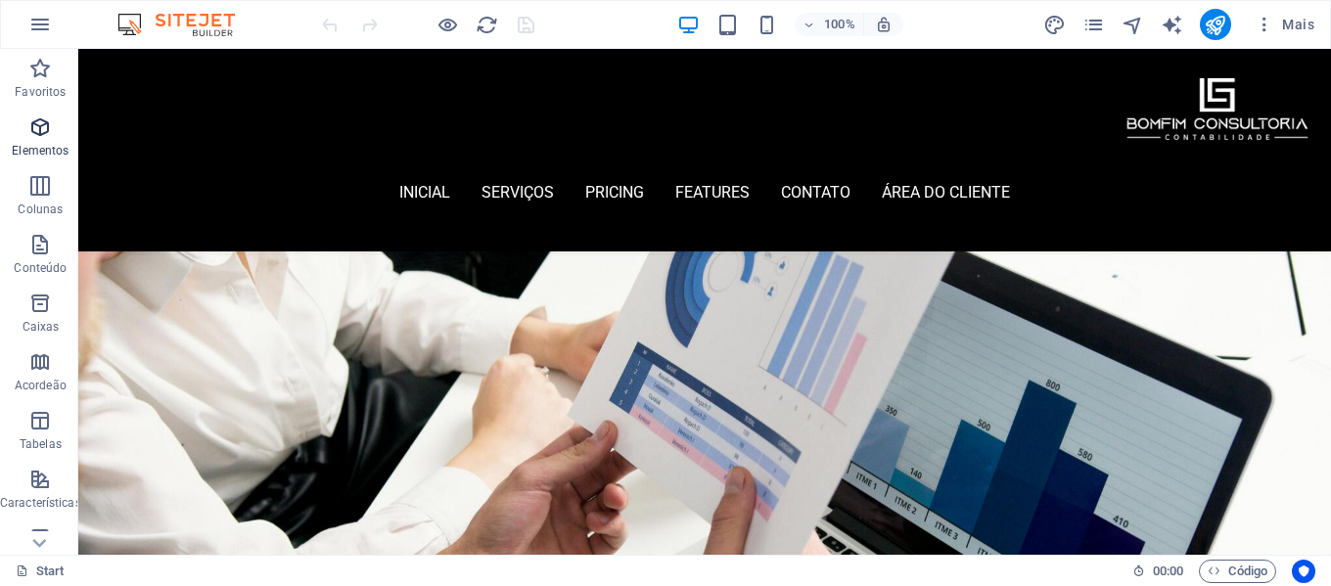
click at [34, 126] on icon "button" at bounding box center [39, 127] width 23 height 23
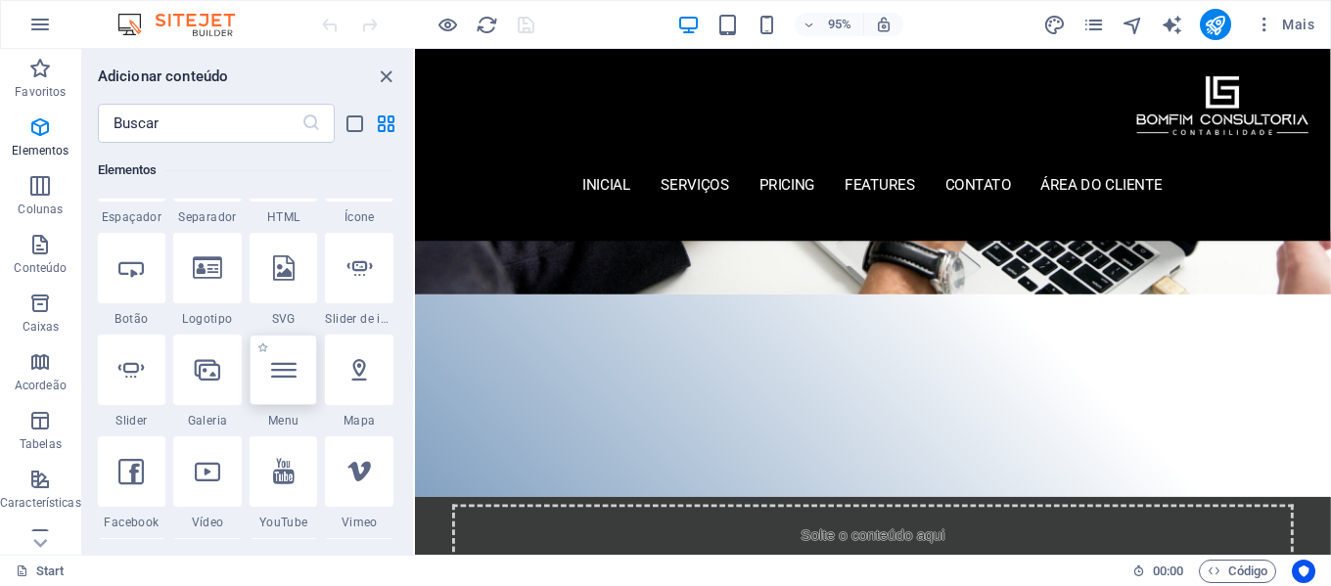
scroll to position [404, 0]
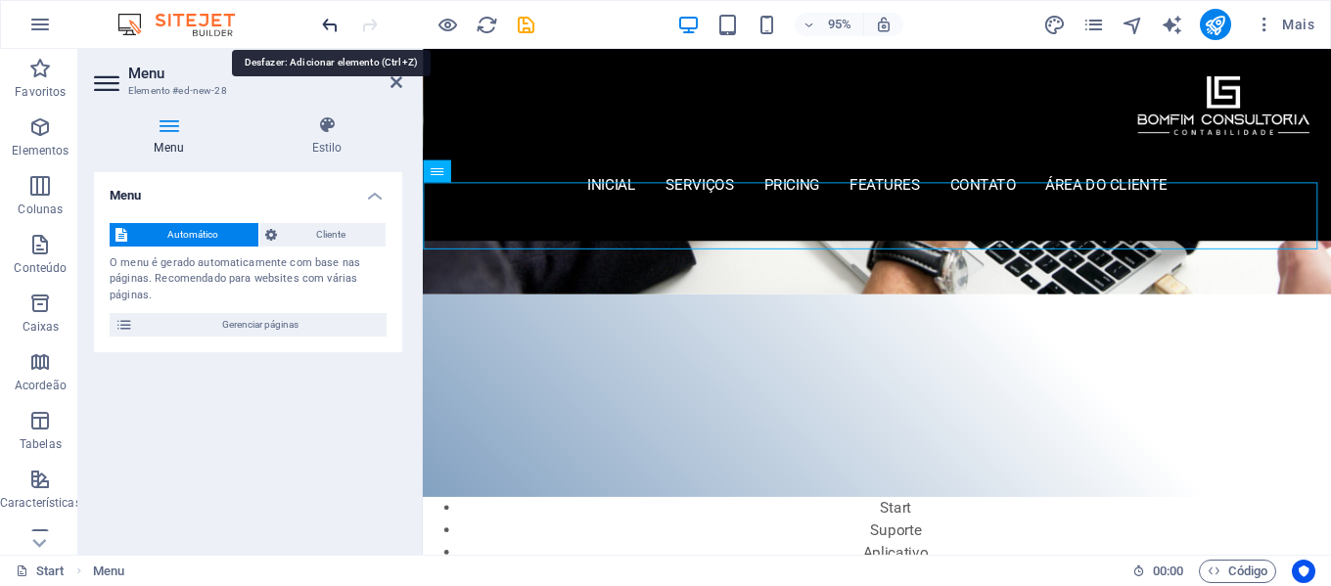
click at [330, 26] on icon "undo" at bounding box center [330, 25] width 23 height 23
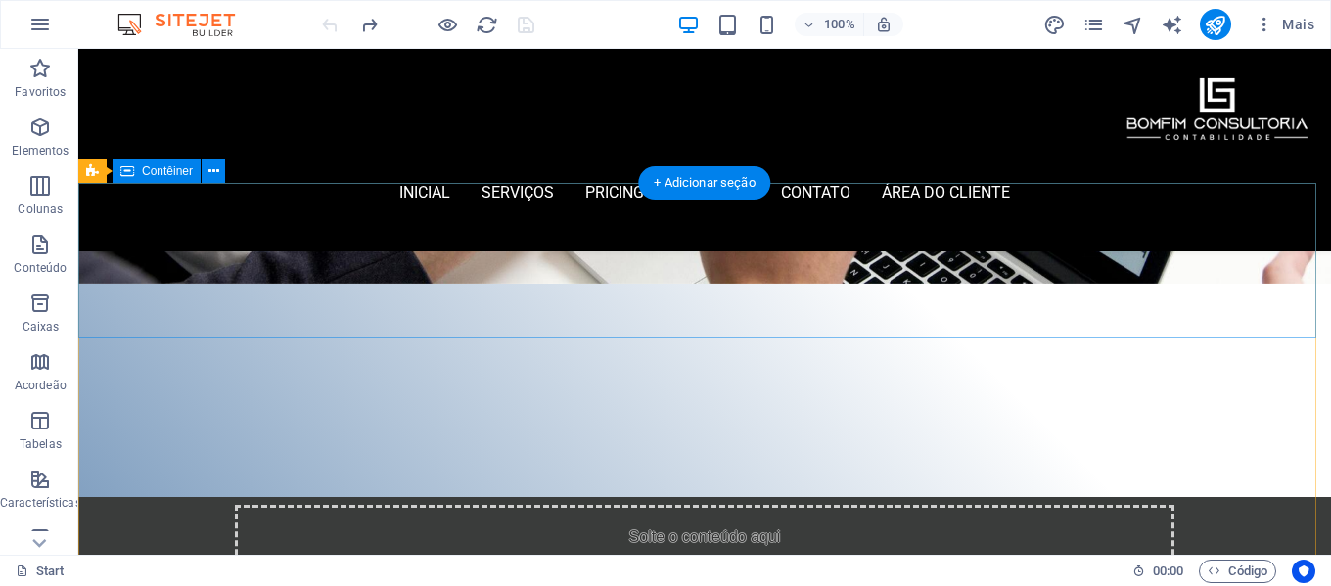
scroll to position [392, 0]
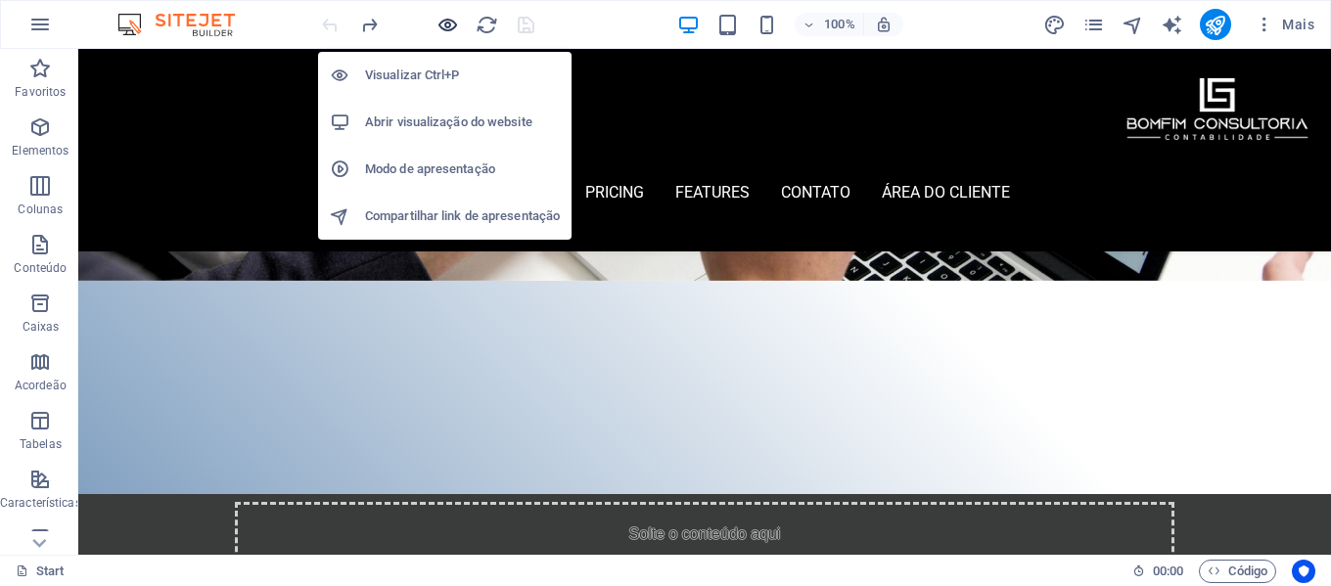
click at [449, 23] on icon "button" at bounding box center [448, 25] width 23 height 23
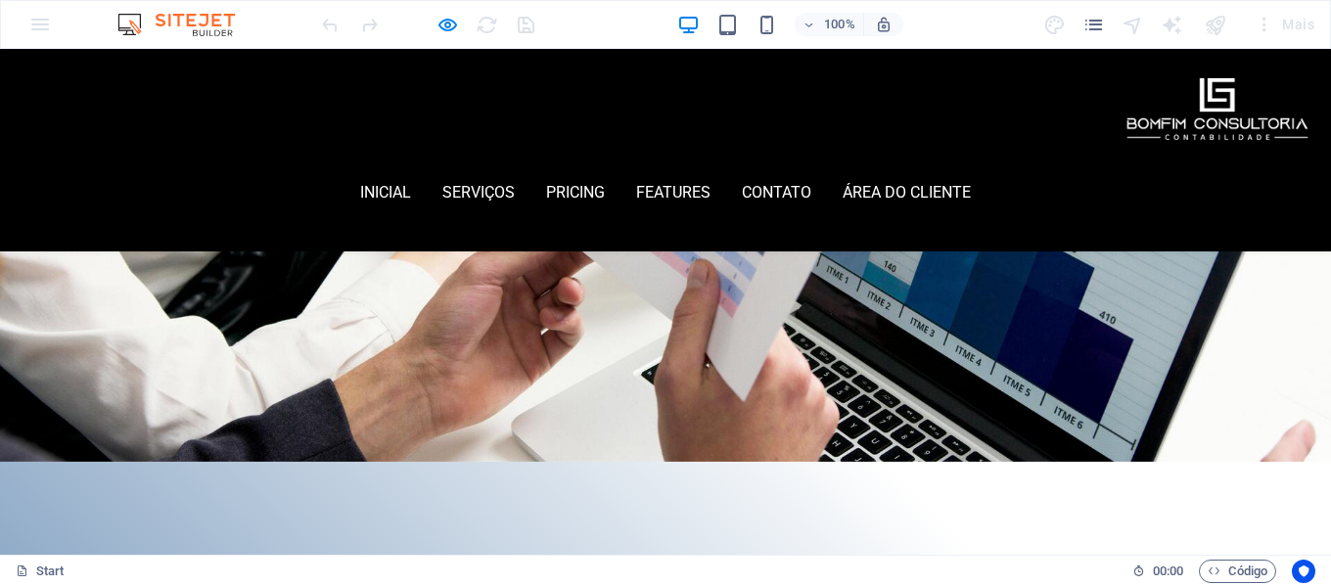
scroll to position [0, 0]
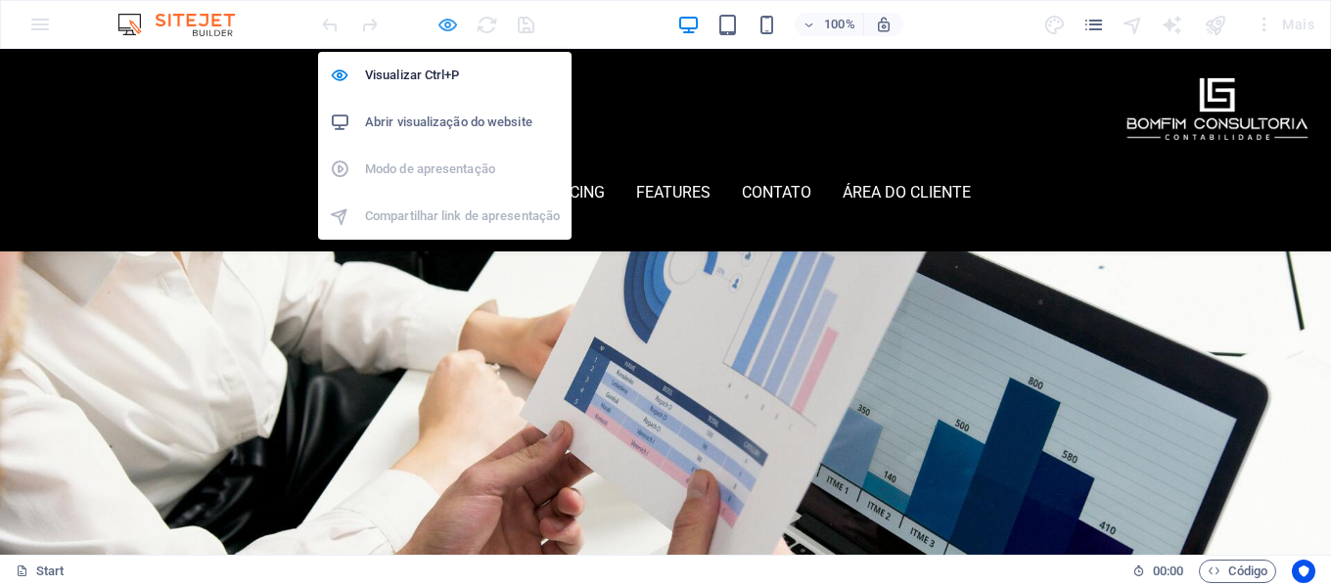
click at [445, 25] on icon "button" at bounding box center [448, 25] width 23 height 23
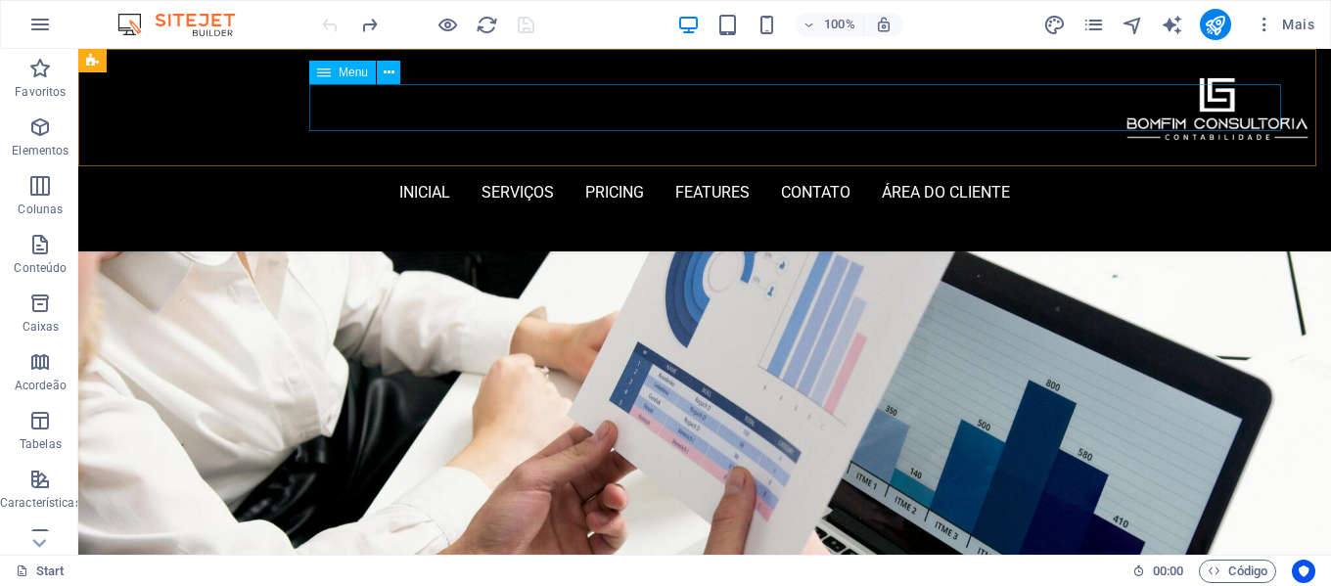
click at [1059, 169] on nav "inicial Serviços Pricing Features contato área do cliente" at bounding box center [705, 192] width 1183 height 47
select select
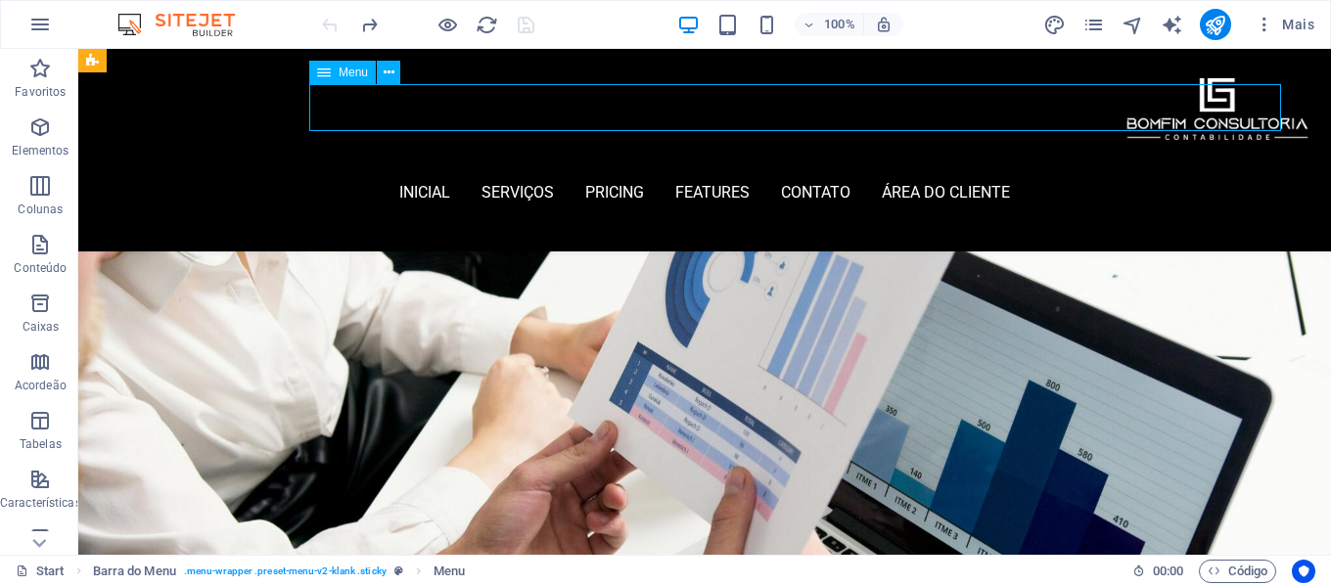
select select
select select "2"
select select
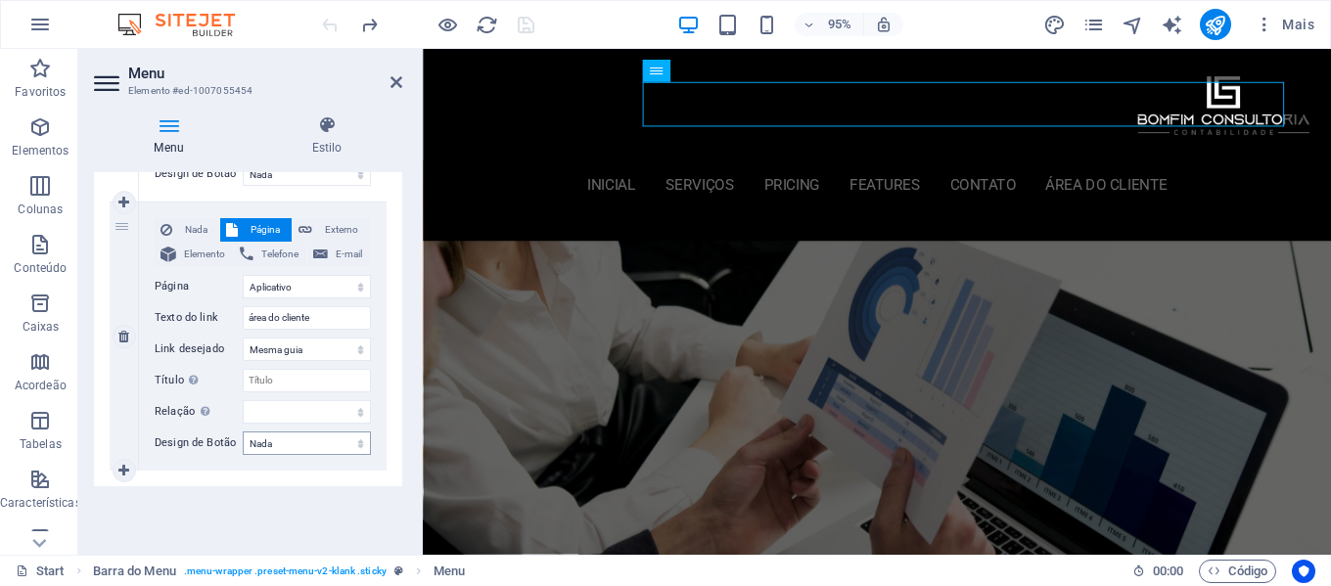
scroll to position [1503, 0]
click at [316, 444] on select "Nada Padrão Primário Secundário" at bounding box center [307, 442] width 128 height 23
click at [193, 502] on div "Menu Automático Cliente Crie itens de menu personalizados para este menu. Recom…" at bounding box center [248, 355] width 308 height 367
click at [291, 416] on select "alternado autor guia de favoritos externo ajuda licença avançar nofollow norefe…" at bounding box center [307, 410] width 128 height 23
click at [224, 507] on div "Menu Automático Cliente Crie itens de menu personalizados para este menu. Recom…" at bounding box center [248, 355] width 308 height 367
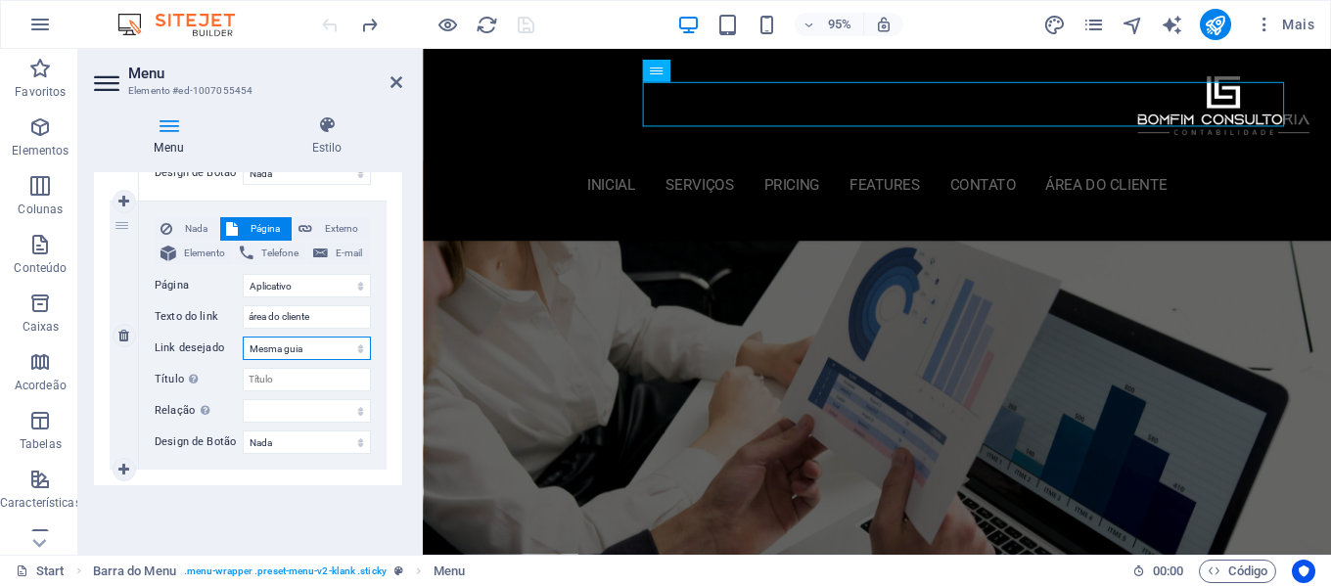
click at [315, 348] on select "Nova guia Mesma guia Sobreposição" at bounding box center [307, 348] width 128 height 23
click at [268, 544] on div "Menu Estilo Menu Automático Cliente Crie itens de menu personalizados para este…" at bounding box center [248, 327] width 340 height 455
click at [121, 469] on icon at bounding box center [123, 470] width 11 height 14
select select
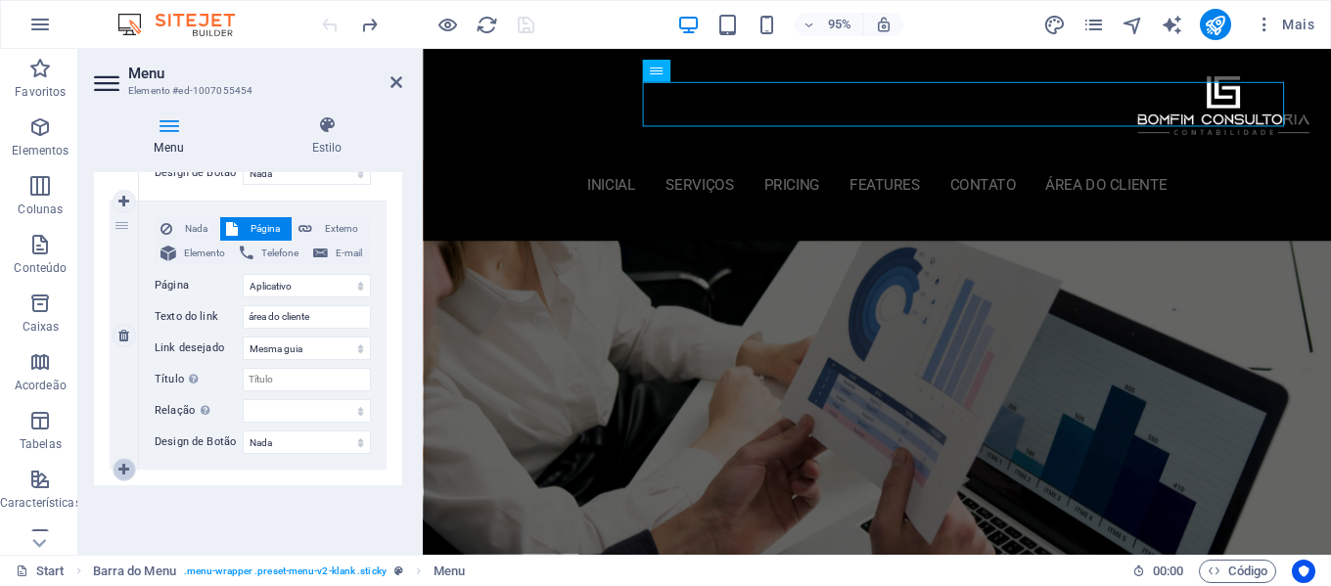
select select
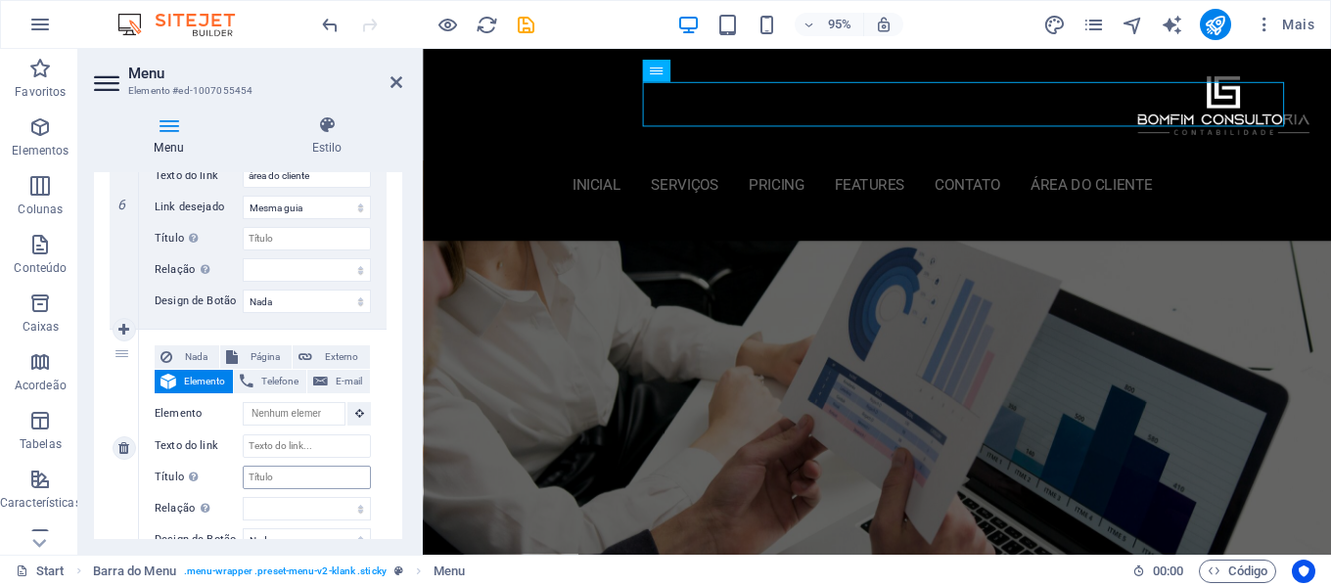
scroll to position [1742, 0]
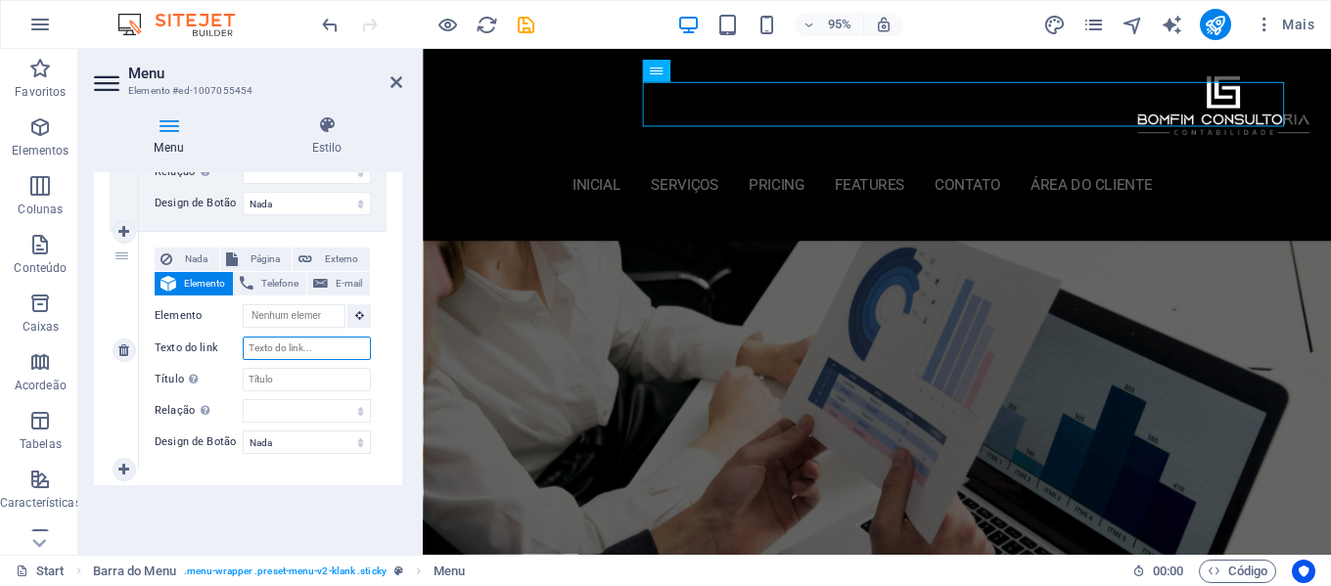
click at [315, 355] on input "Texto do link" at bounding box center [307, 348] width 128 height 23
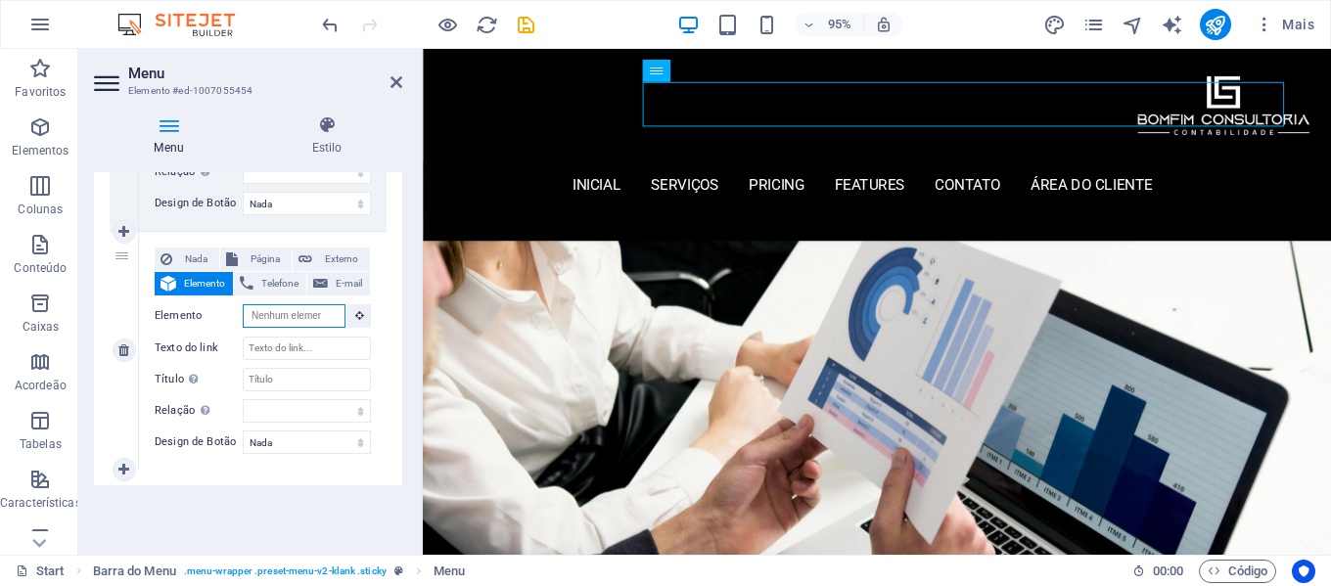
click at [323, 310] on input "Elemento" at bounding box center [294, 315] width 103 height 23
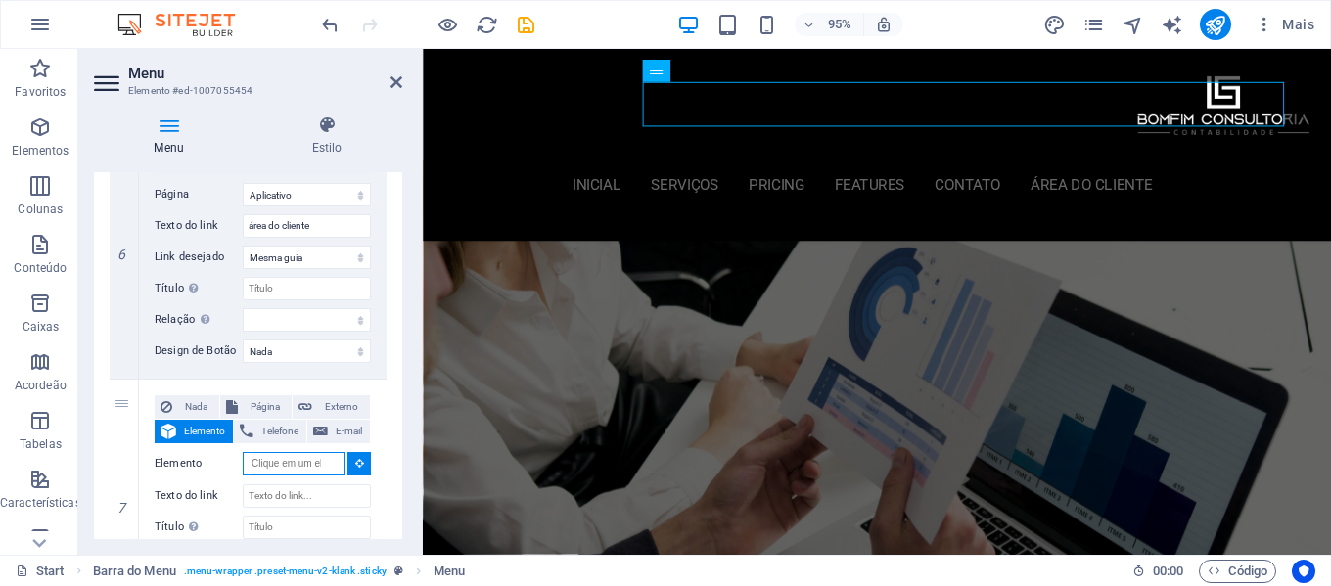
scroll to position [1546, 0]
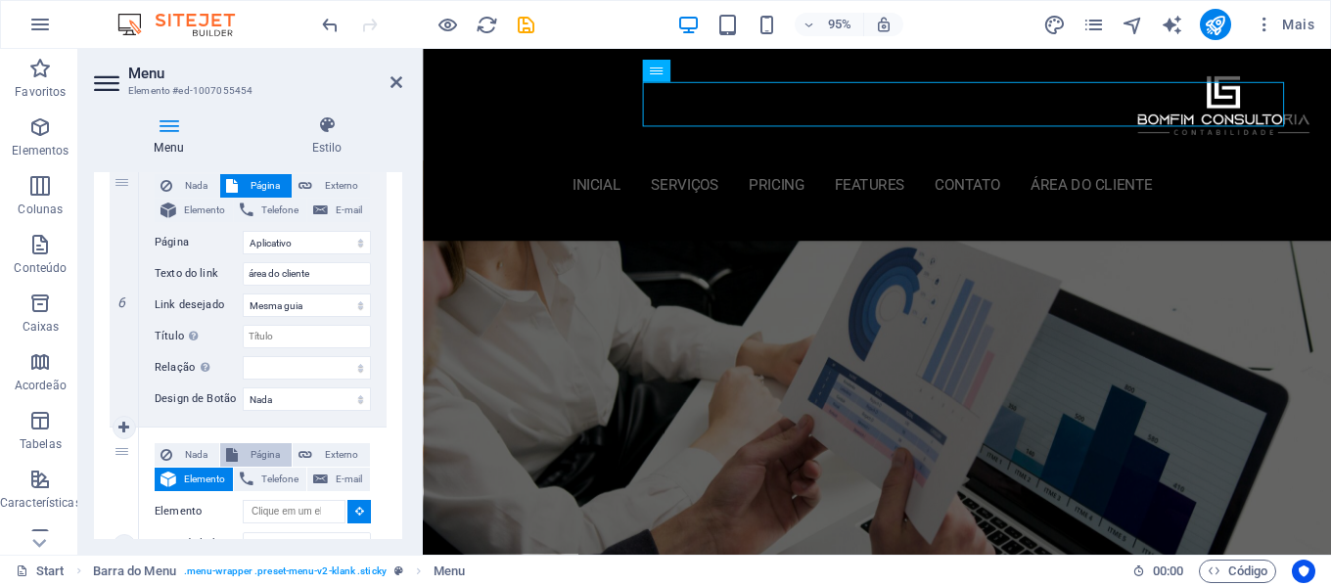
click at [267, 449] on span "Página" at bounding box center [265, 454] width 42 height 23
select select
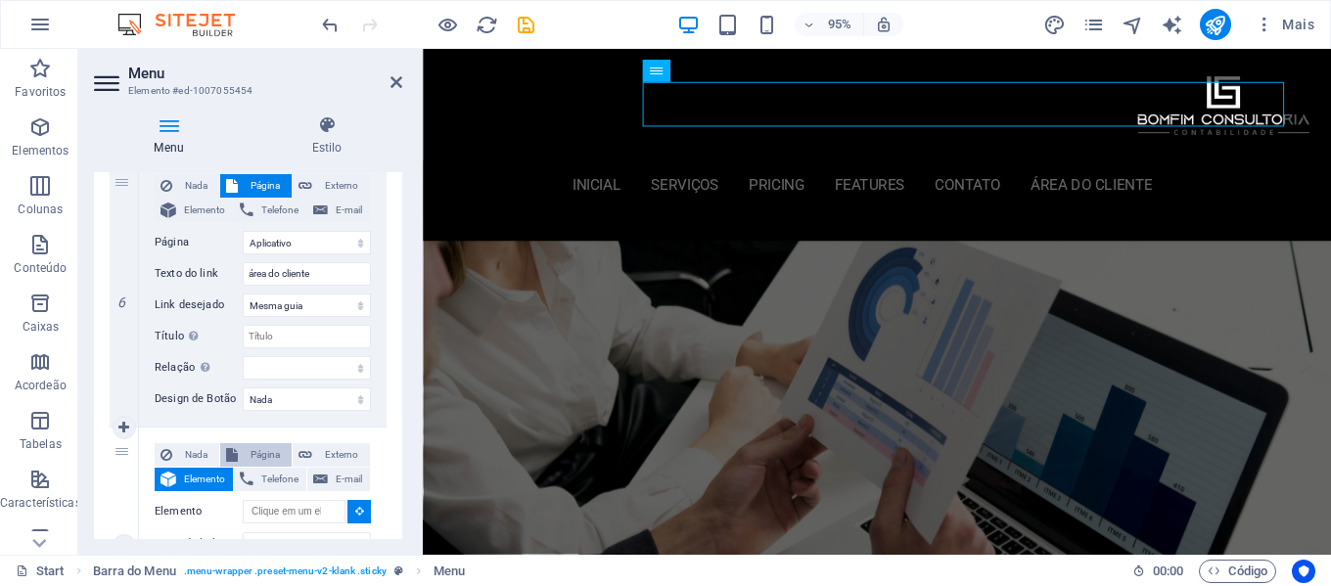
select select
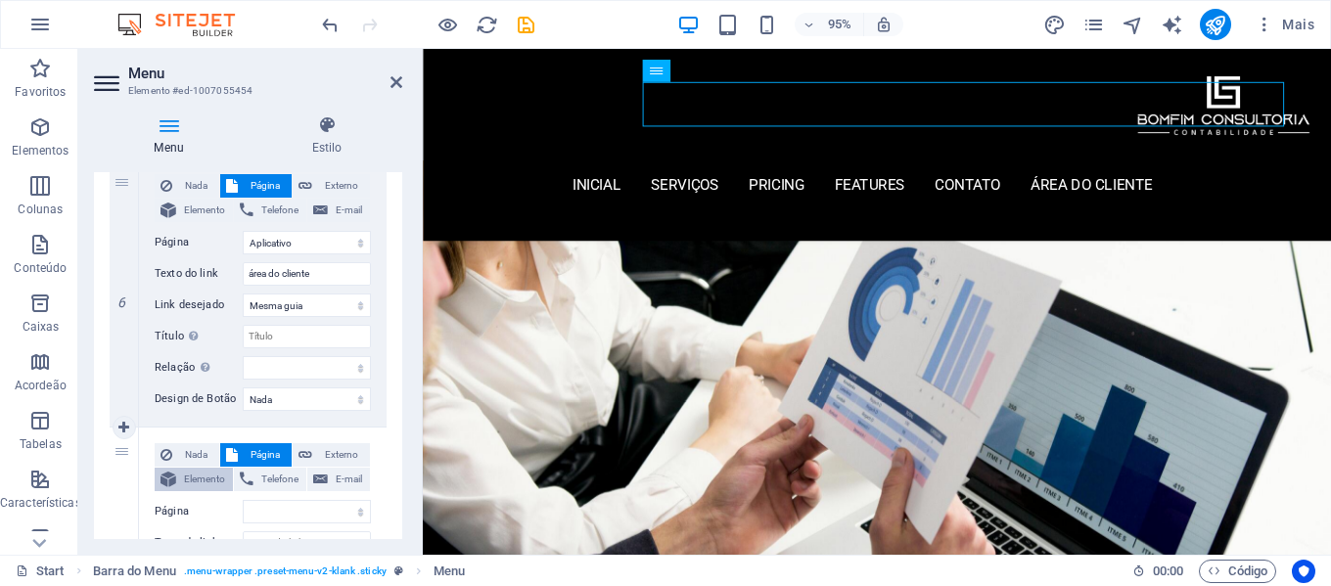
click at [205, 477] on span "Elemento" at bounding box center [204, 479] width 45 height 23
select select
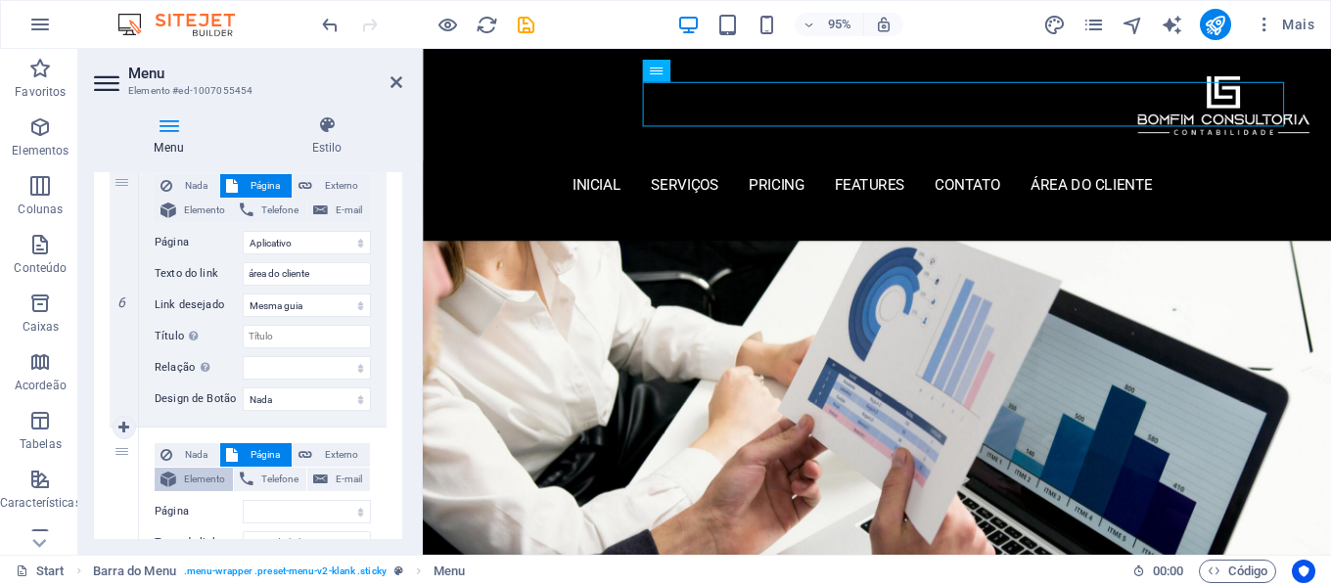
select select
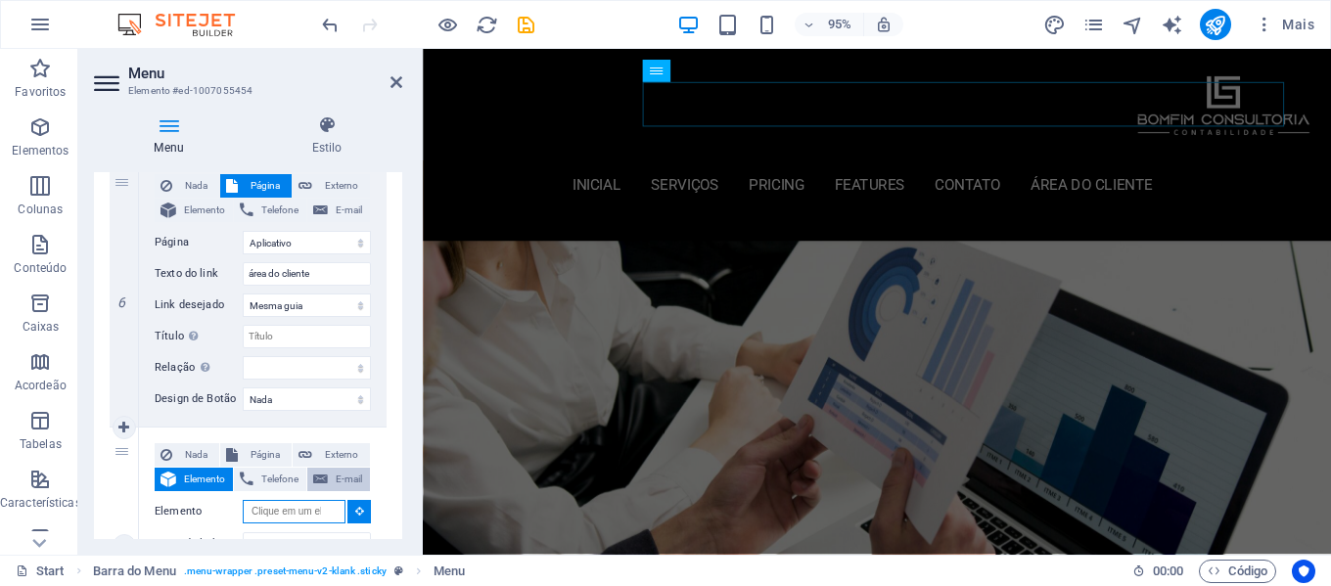
scroll to position [1644, 0]
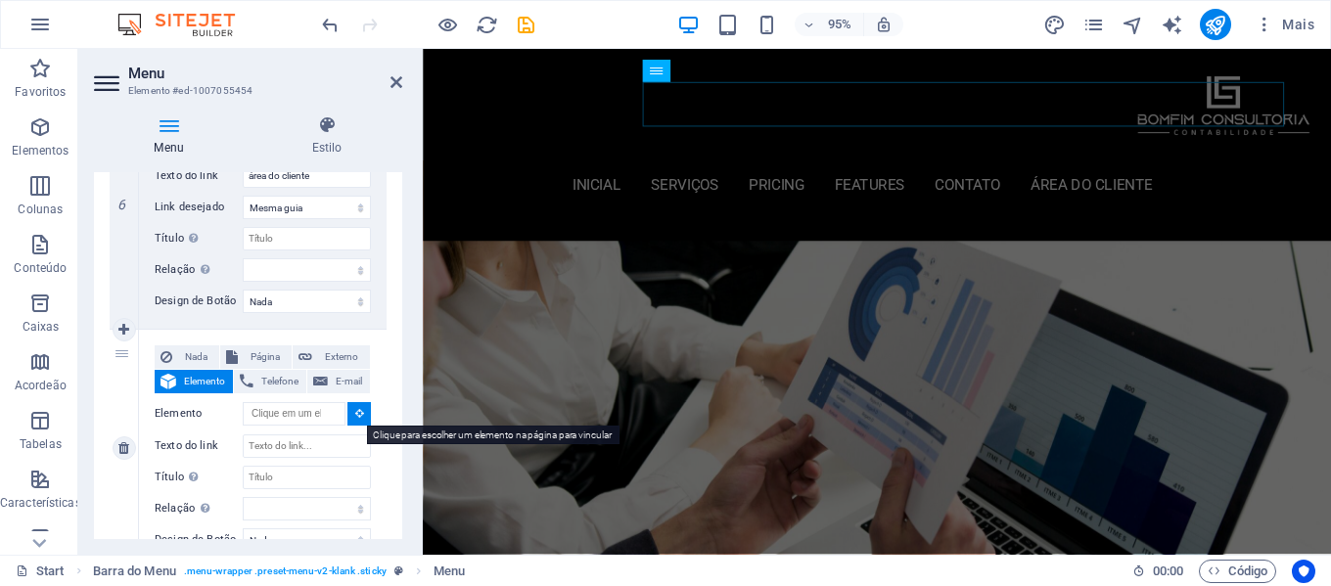
click at [350, 419] on button at bounding box center [359, 413] width 23 height 23
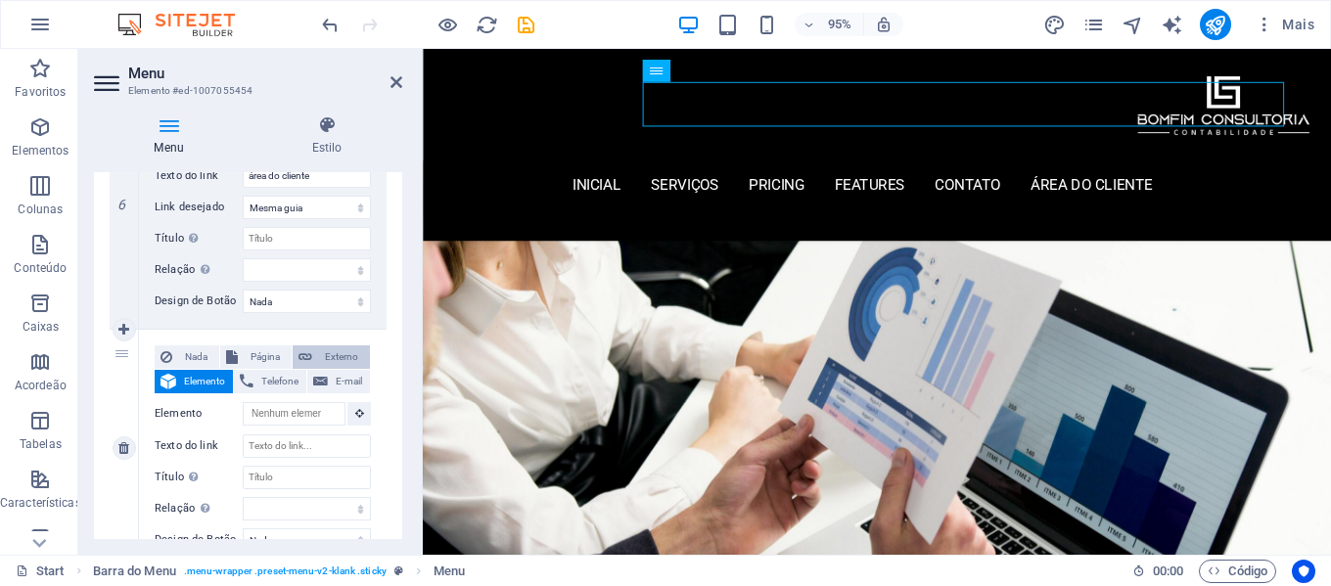
click at [337, 356] on span "Externo" at bounding box center [341, 357] width 46 height 23
select select
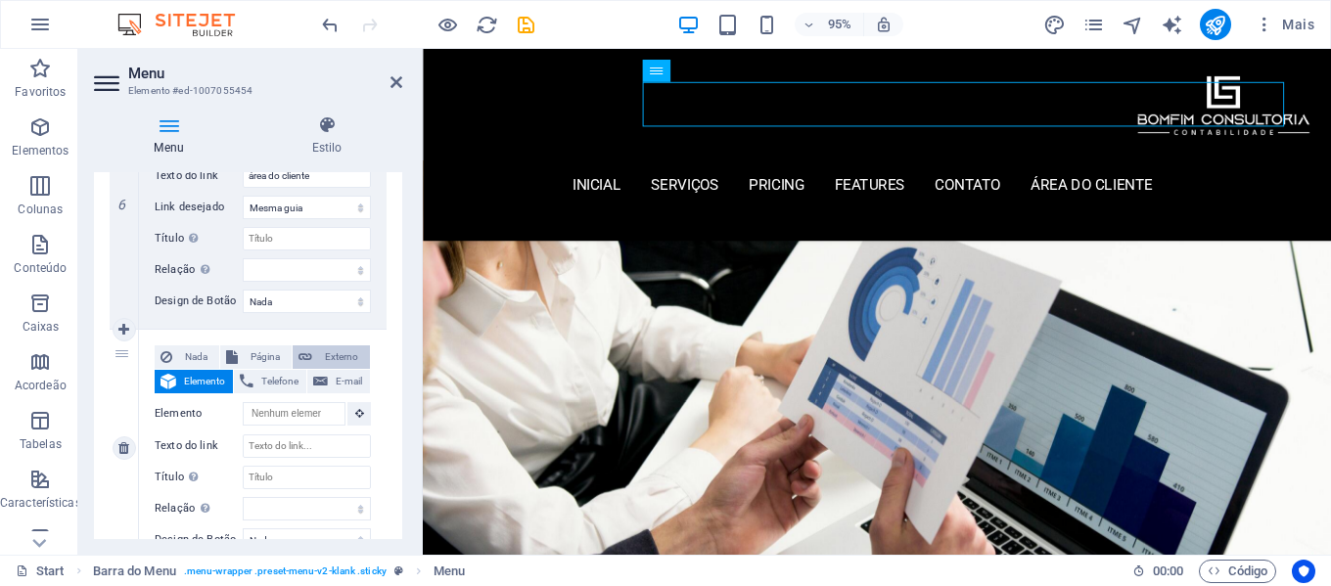
select select
select select "blank"
select select
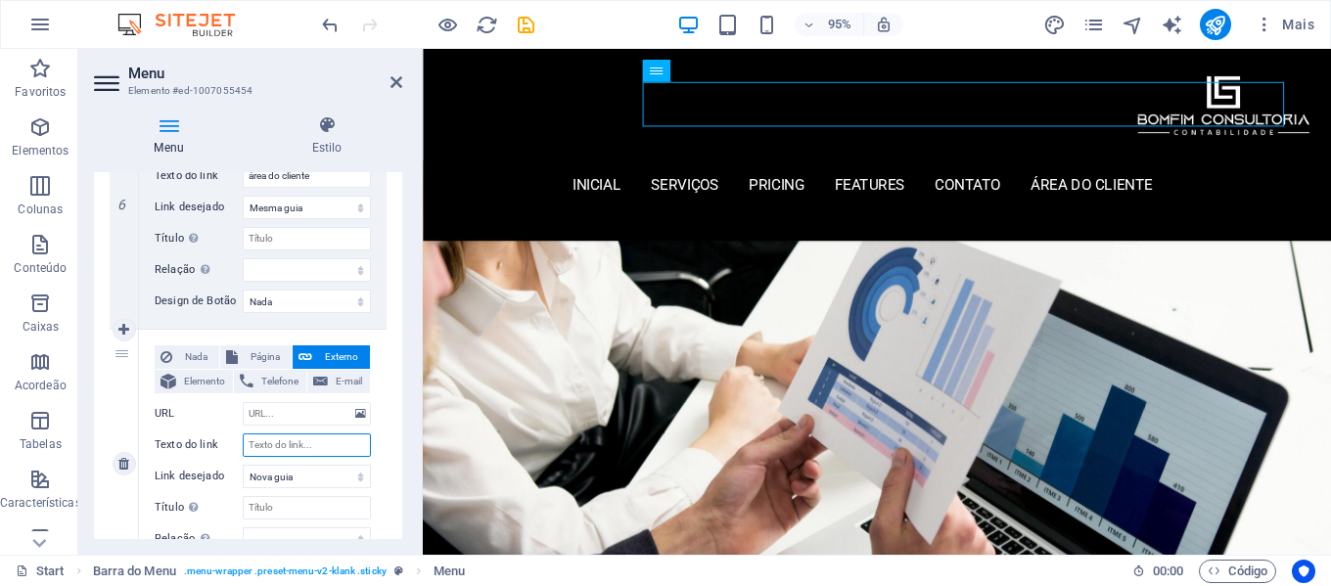
click at [327, 445] on input "Texto do link" at bounding box center [307, 445] width 128 height 23
click at [315, 472] on select "Nova guia Mesma guia Sobreposição" at bounding box center [307, 476] width 128 height 23
select select "overlay"
click at [243, 465] on select "Nova guia Mesma guia Sobreposição" at bounding box center [307, 476] width 128 height 23
select select
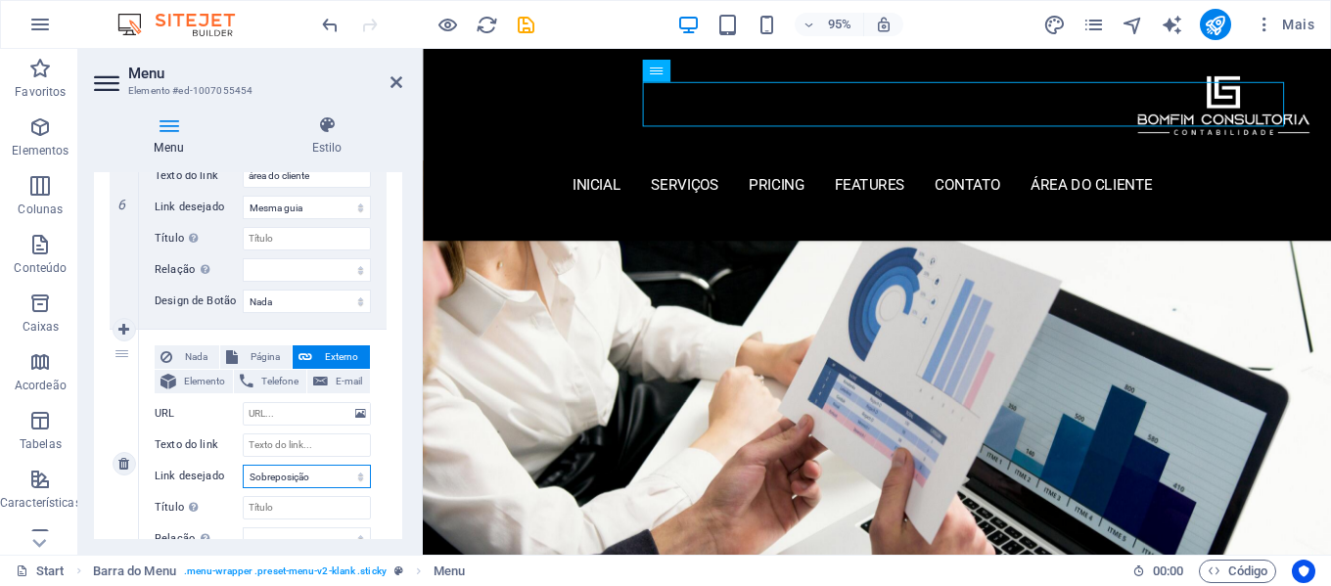
select select
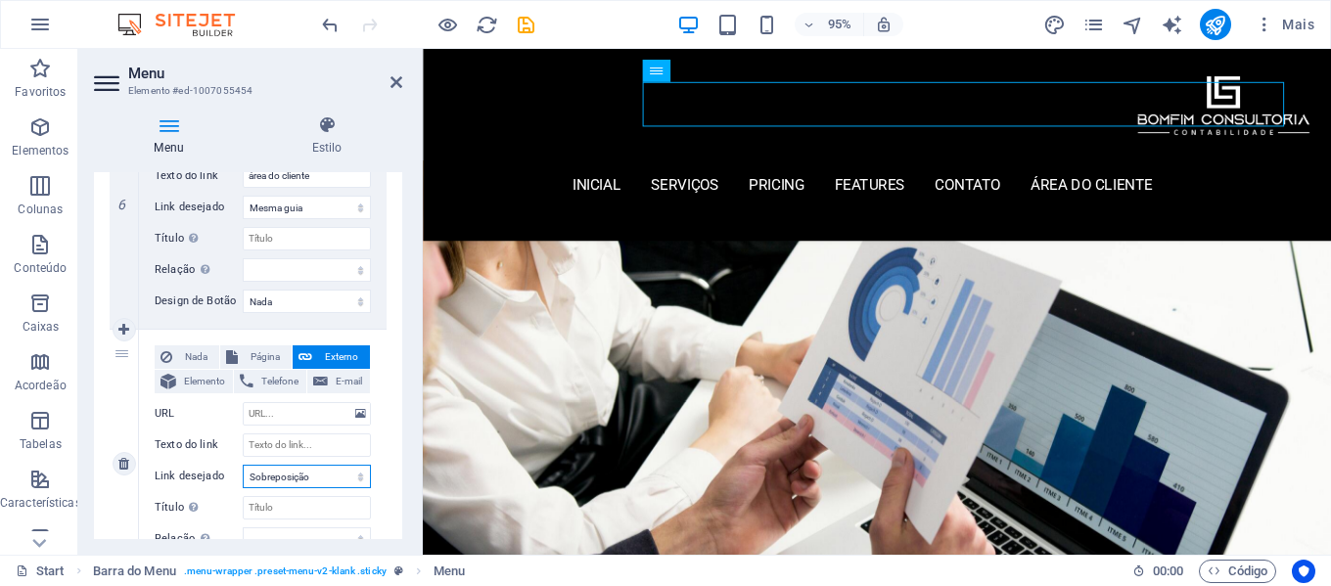
select select
click at [311, 419] on input "URL" at bounding box center [307, 413] width 128 height 23
paste input "https://h65.servidorhh.com:2096/webmaillogout.cgi"
type input "https://h65.servidorhh.com:2096/webmaillogout.cgi"
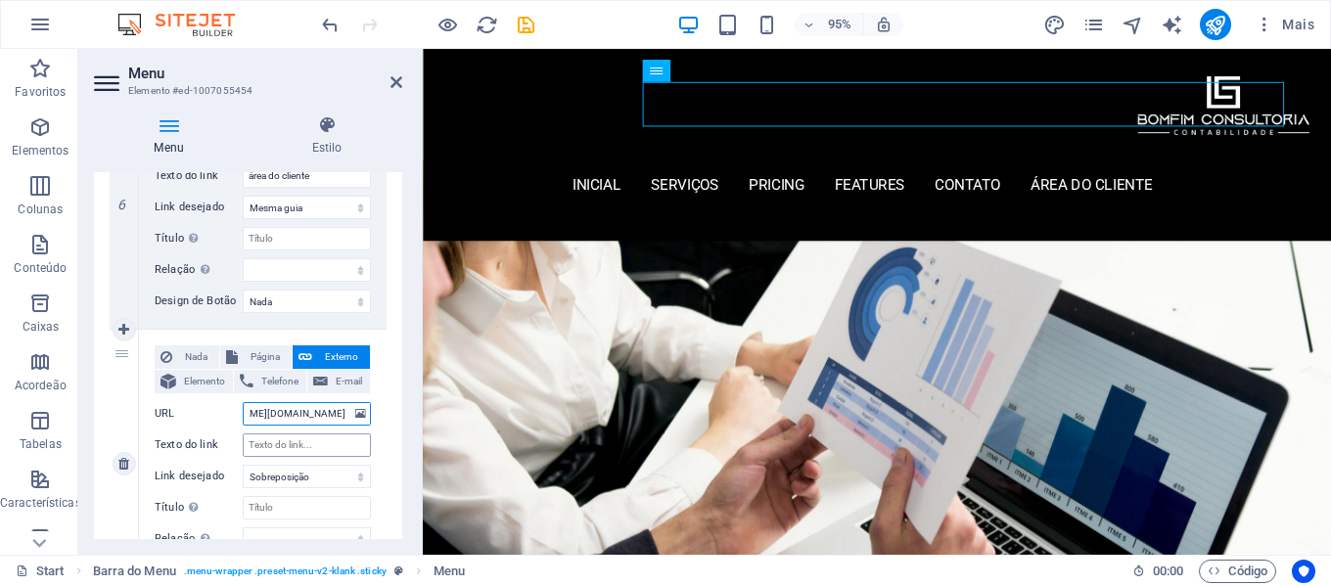
select select
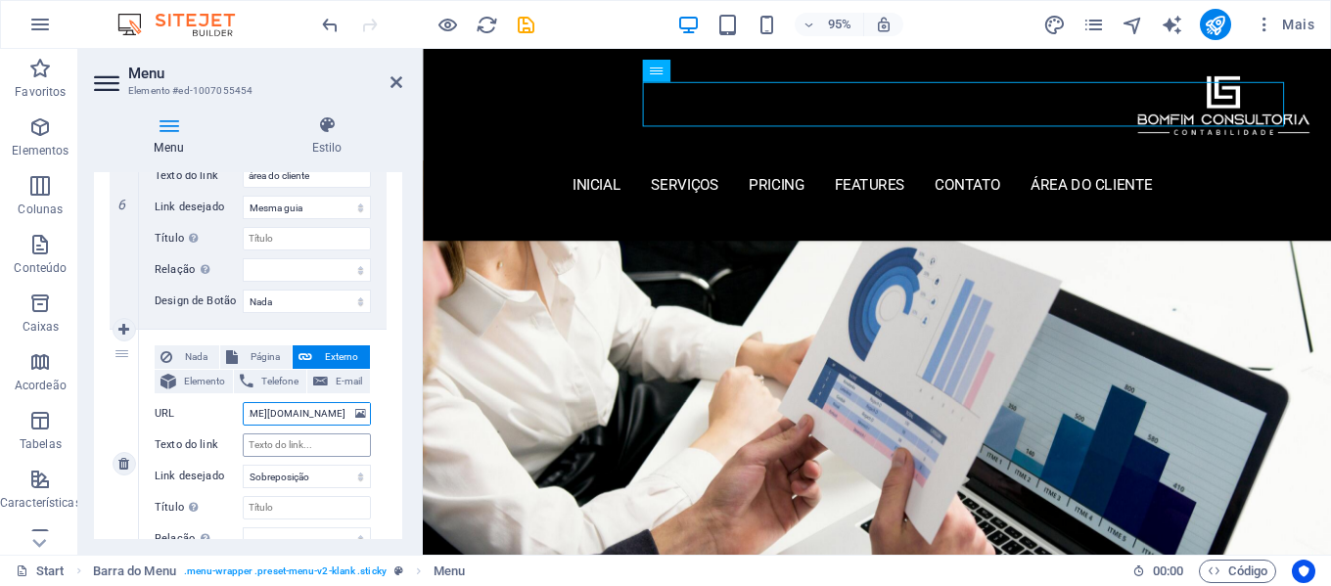
select select
type input "https://h65.servidorhh.com:2096/webmaillogout.cgi"
click at [329, 443] on input "Texto do link" at bounding box center [307, 445] width 128 height 23
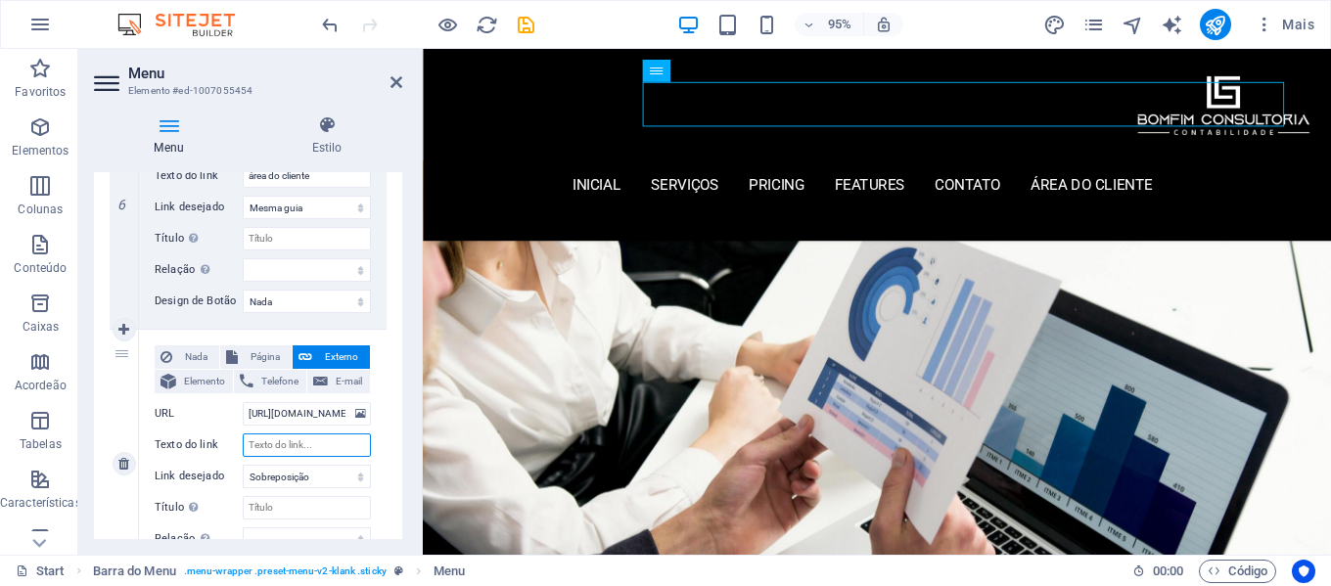
type input "E"
select select
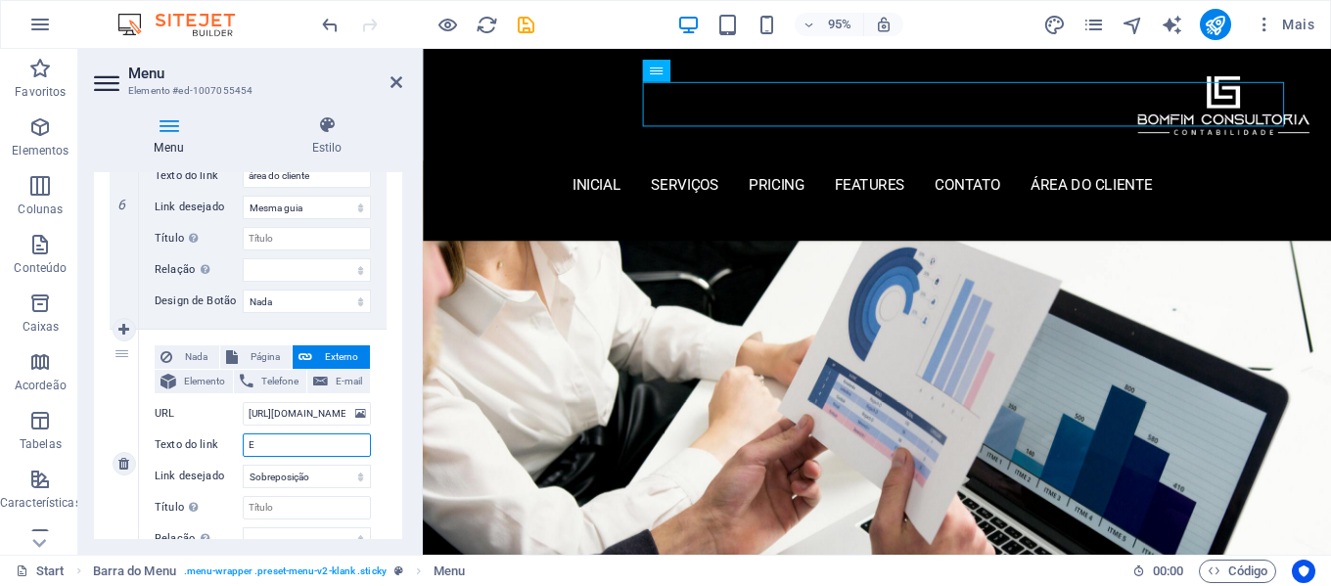
select select
type input "E-mail"
select select
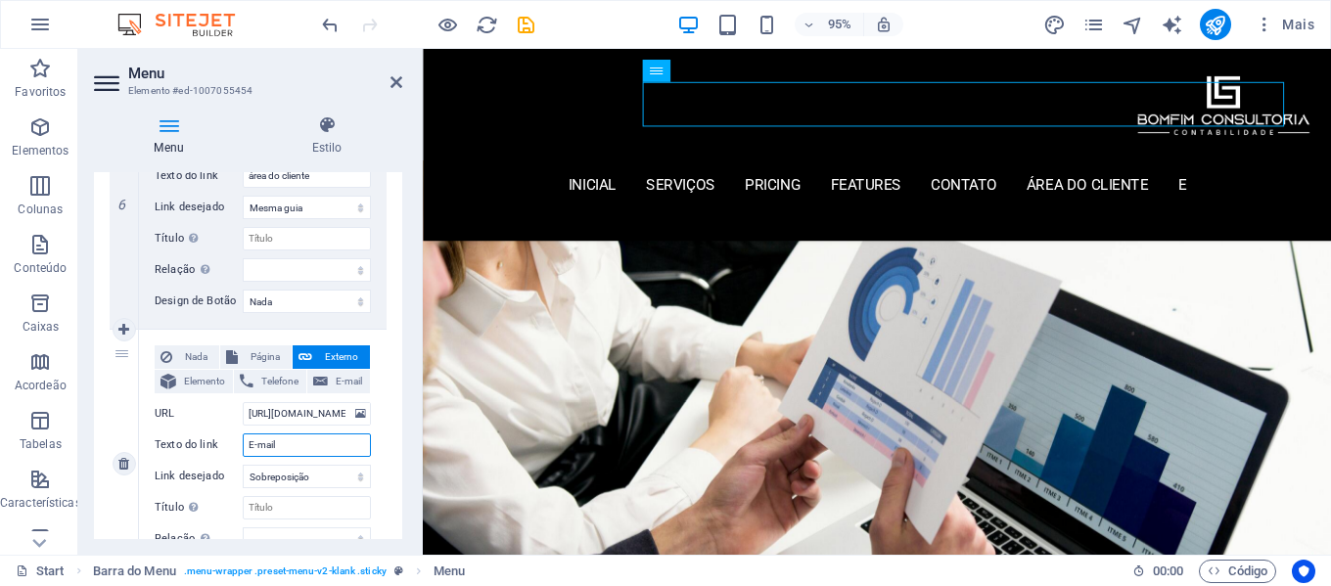
select select
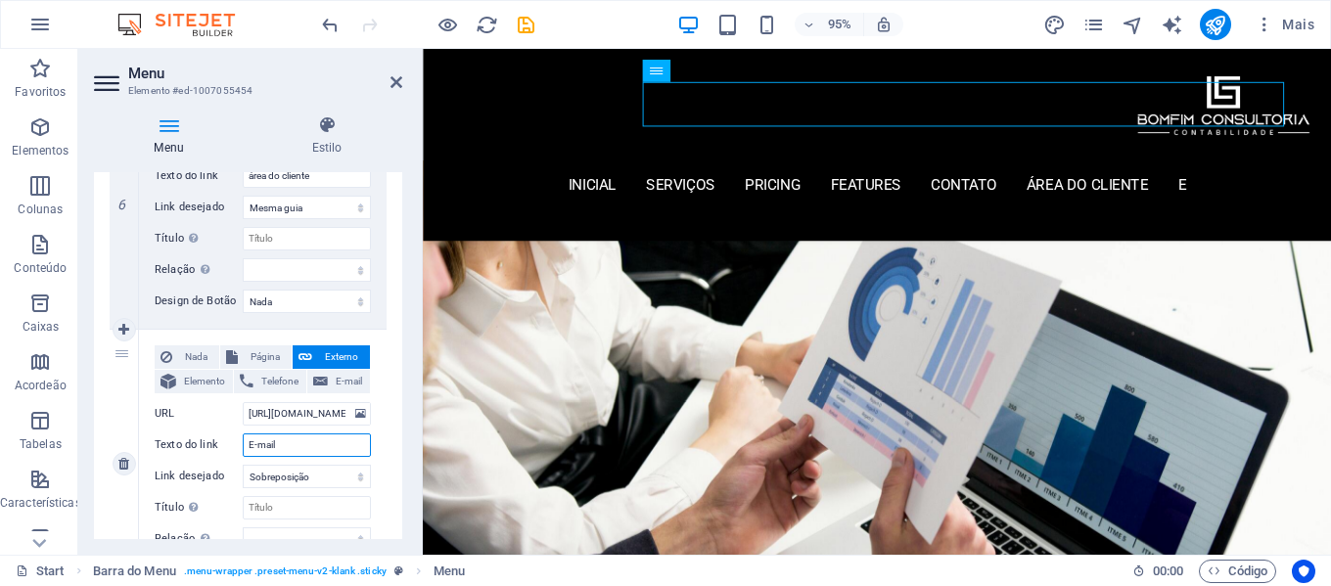
select select
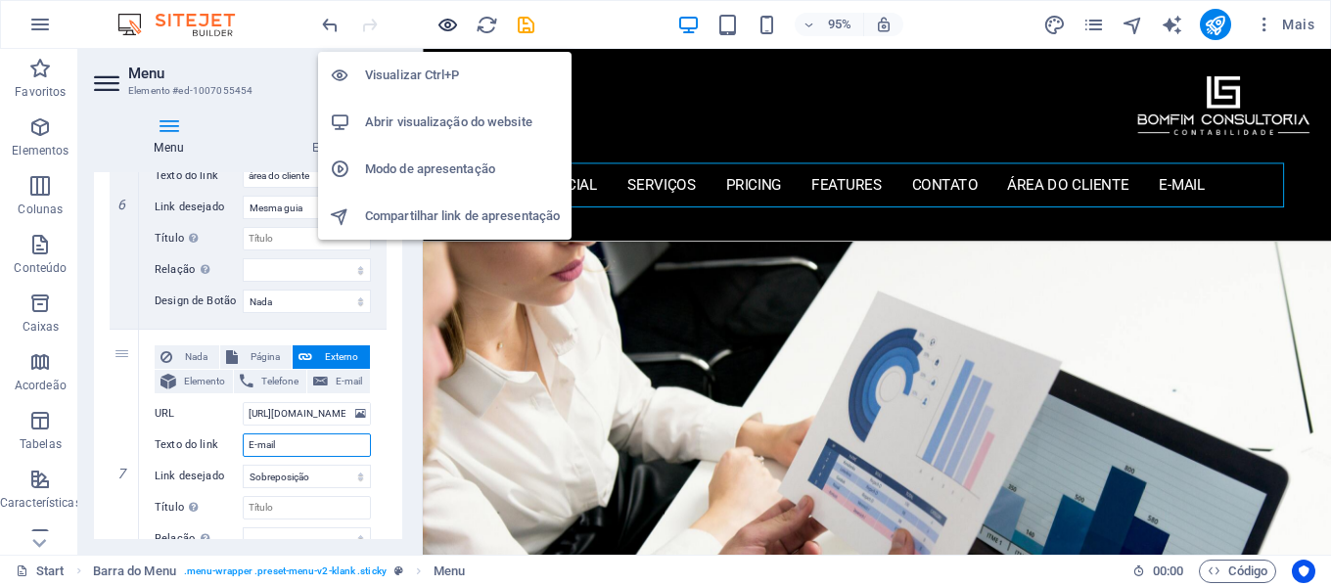
type input "E-mail"
click at [450, 23] on icon "button" at bounding box center [448, 25] width 23 height 23
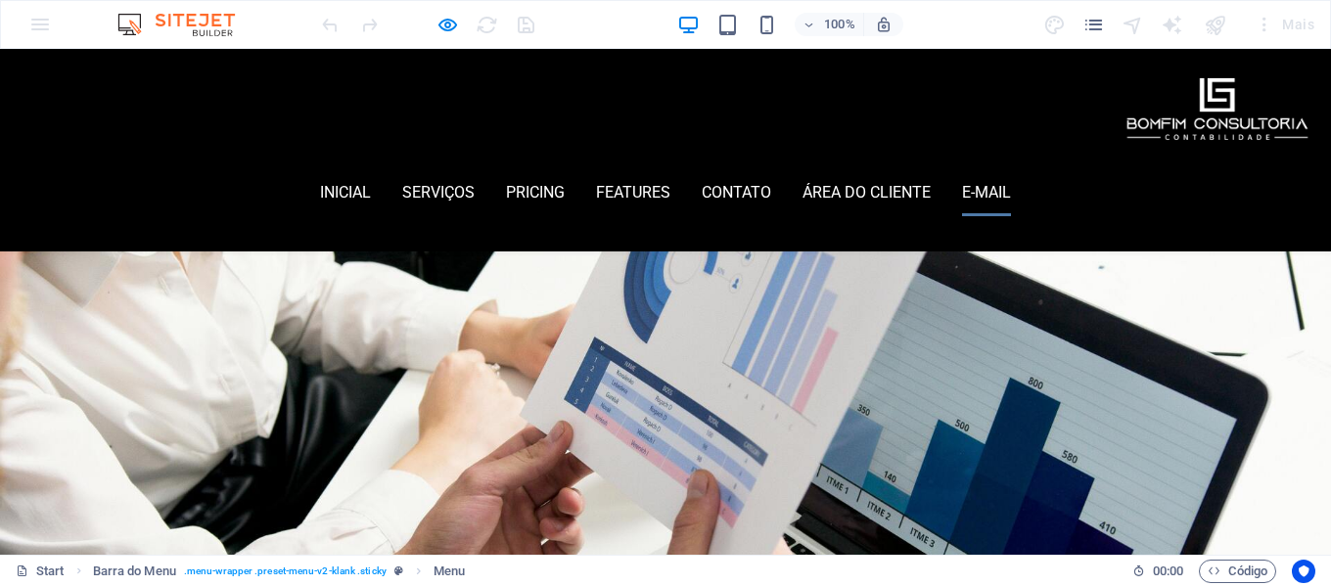
click at [1011, 169] on link "E-mail" at bounding box center [986, 192] width 49 height 47
click at [9, 179] on button "×" at bounding box center [4, 190] width 9 height 23
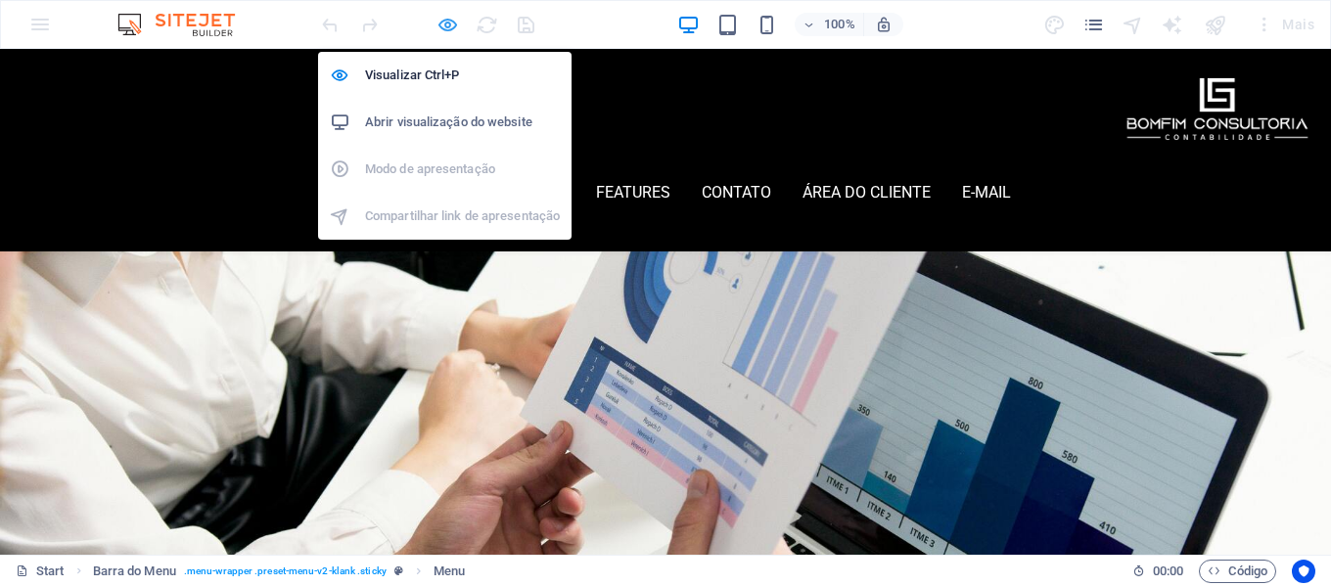
click at [447, 24] on icon "button" at bounding box center [448, 25] width 23 height 23
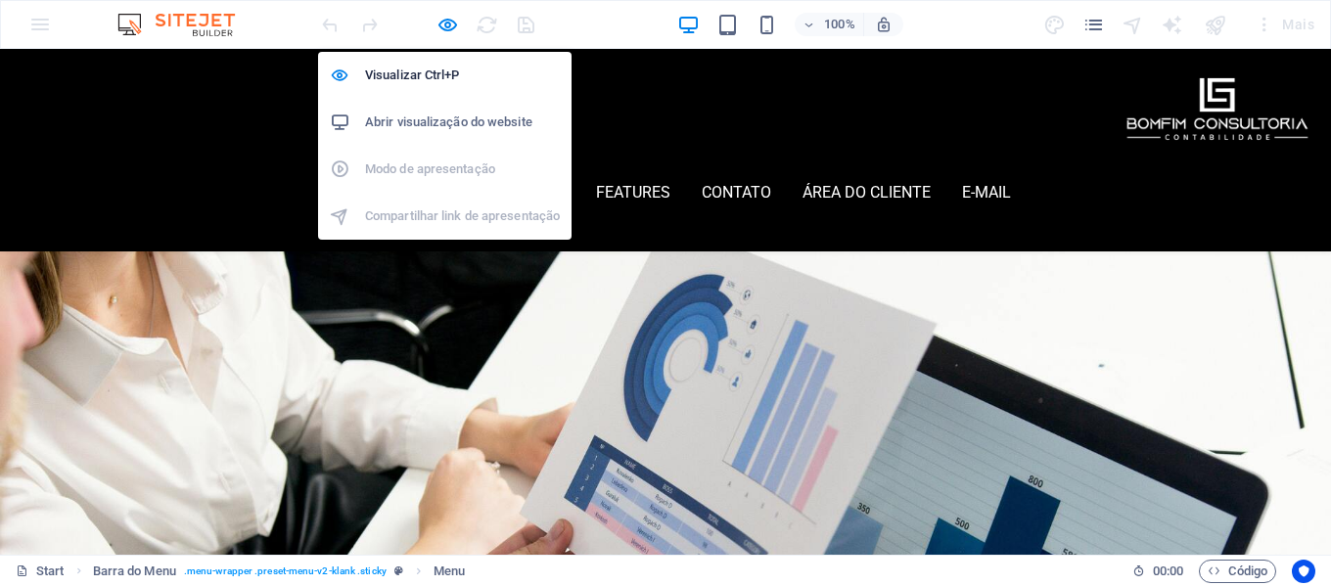
select select
select select "2"
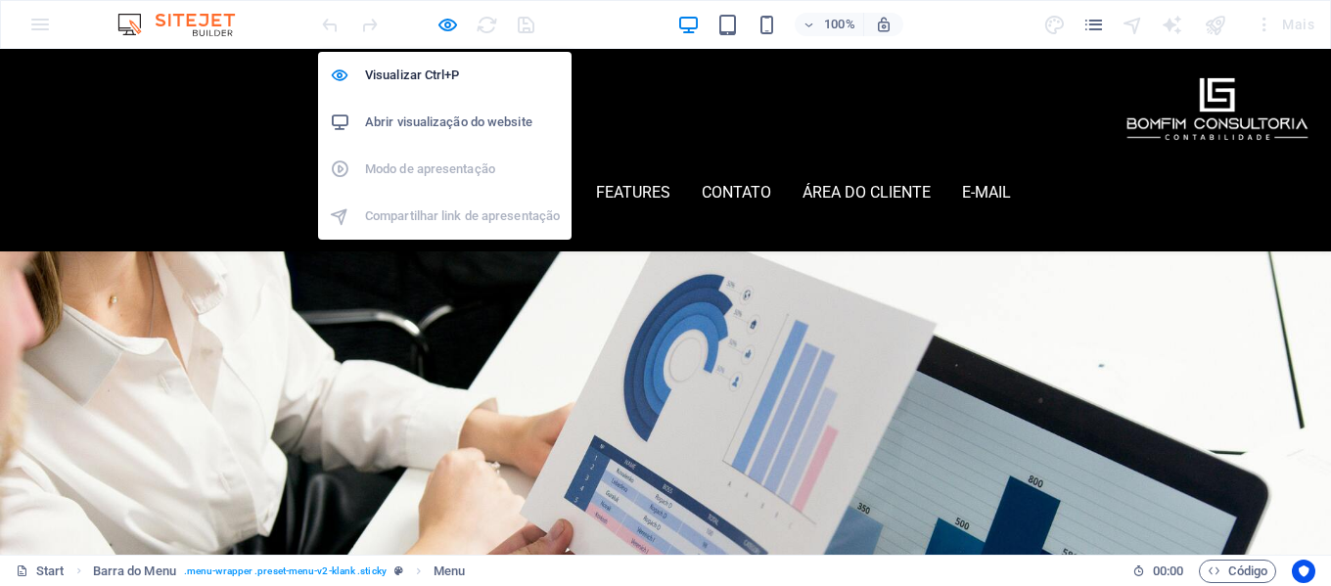
select select
select select "overlay"
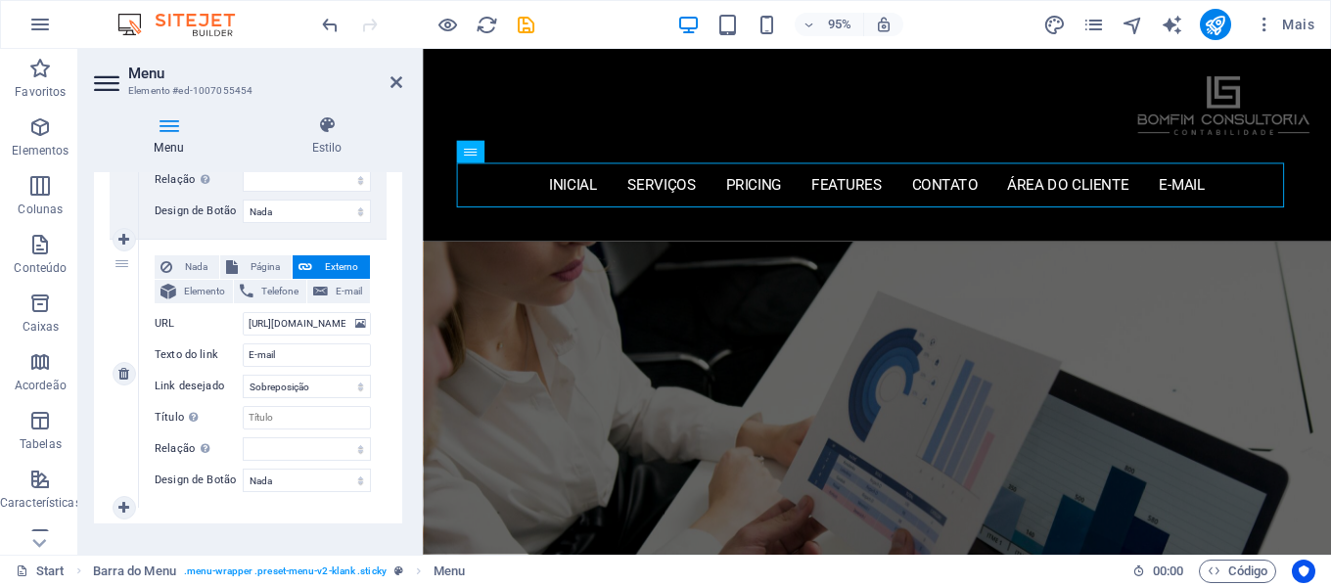
scroll to position [1674, 0]
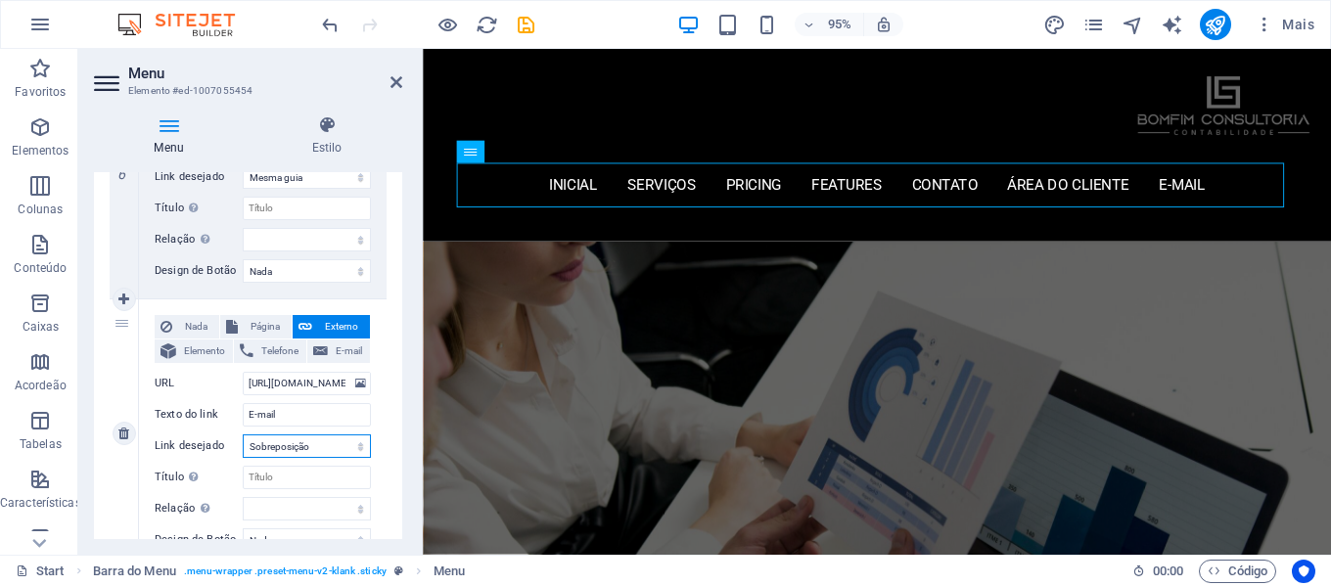
click at [337, 444] on select "Nova guia Mesma guia Sobreposição" at bounding box center [307, 446] width 128 height 23
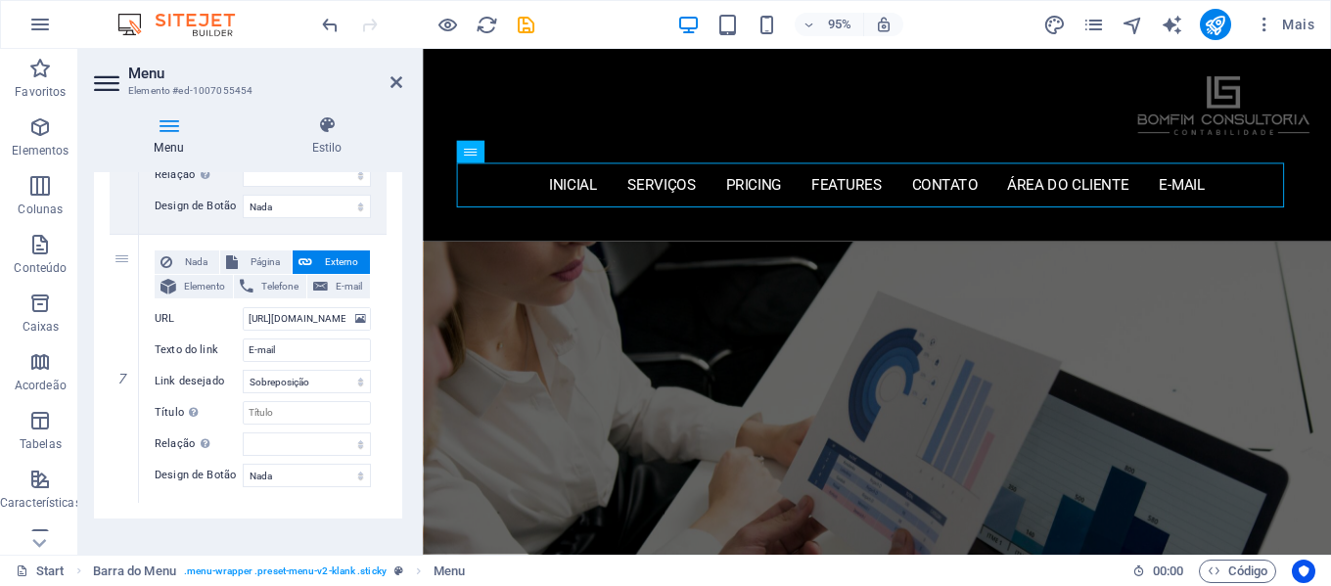
scroll to position [1772, 0]
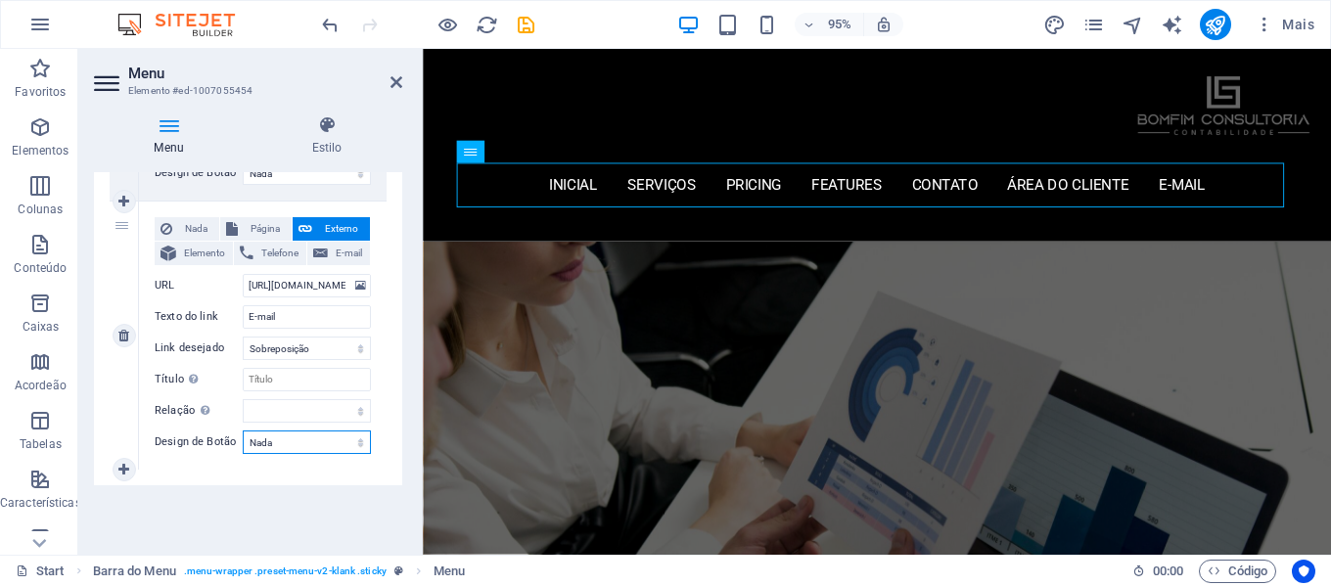
click at [313, 437] on select "Nada Padrão Primário Secundário" at bounding box center [307, 442] width 128 height 23
select select "secondary"
click at [243, 431] on select "Nada Padrão Primário Secundário" at bounding box center [307, 442] width 128 height 23
select select
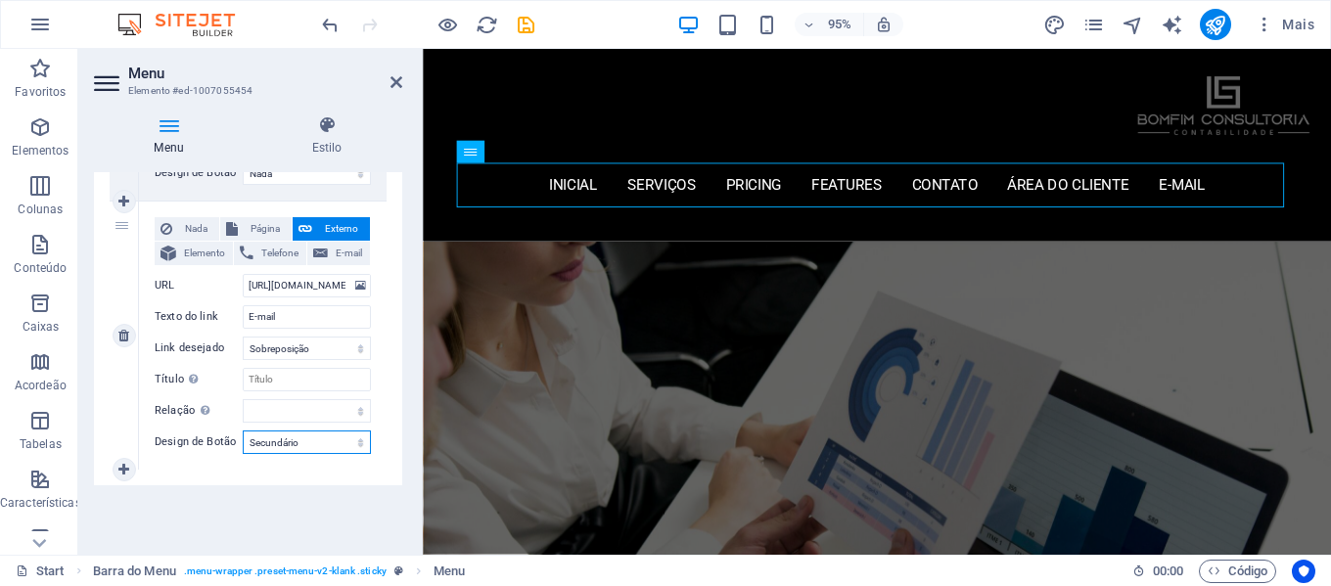
select select
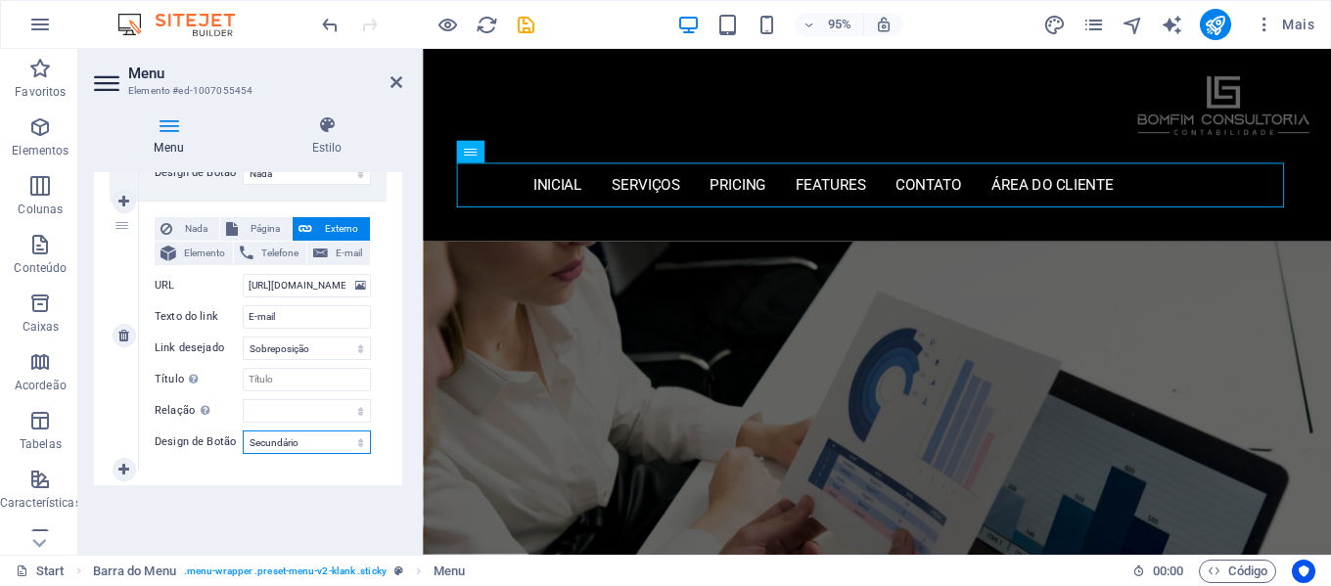
click at [329, 440] on select "Nada Padrão Primário Secundário" at bounding box center [307, 442] width 128 height 23
select select
click at [243, 431] on select "Nada Padrão Primário Secundário" at bounding box center [307, 442] width 128 height 23
select select
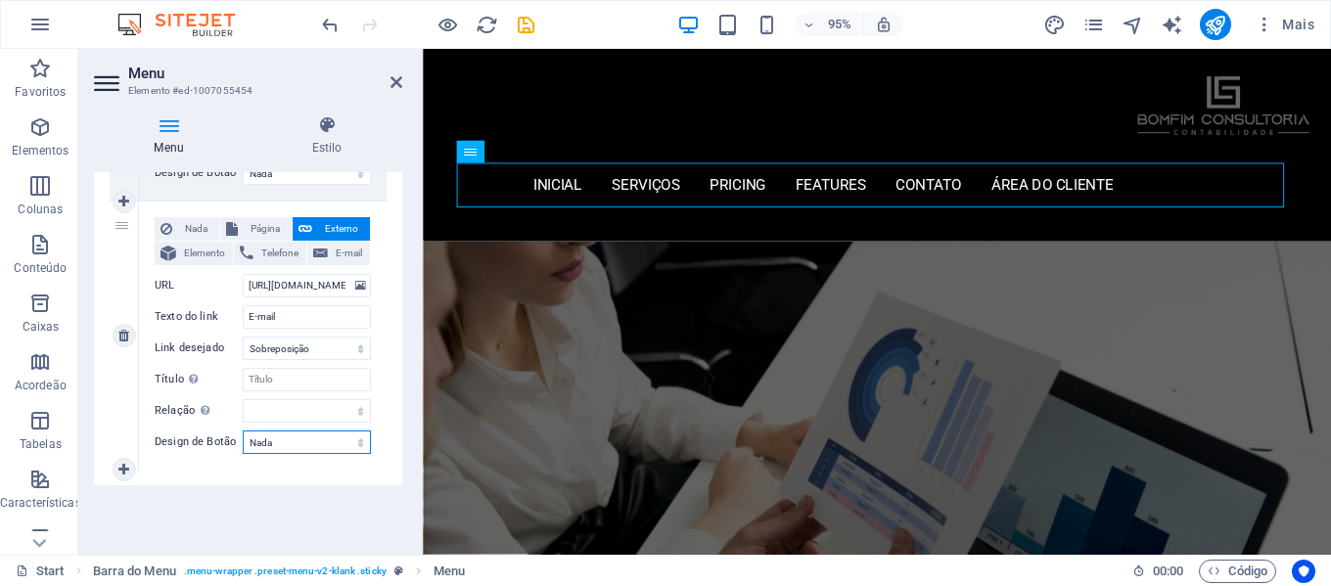
select select
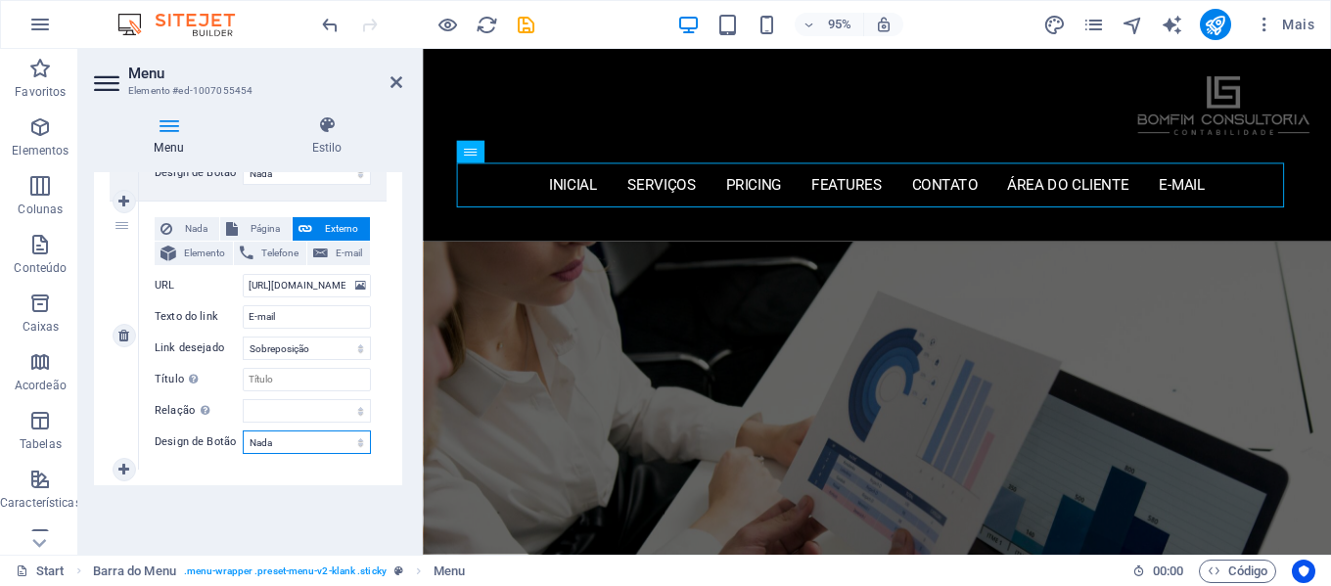
click at [335, 443] on select "Nada Padrão Primário Secundário" at bounding box center [307, 442] width 128 height 23
select select "default"
click at [243, 431] on select "Nada Padrão Primário Secundário" at bounding box center [307, 442] width 128 height 23
select select
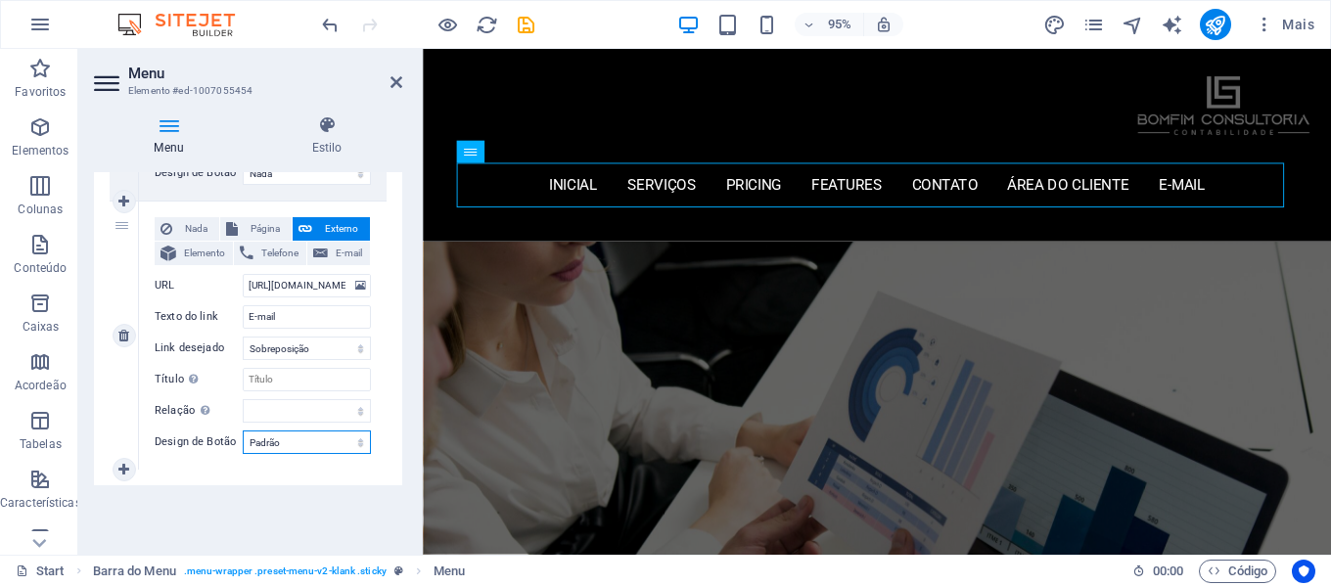
select select
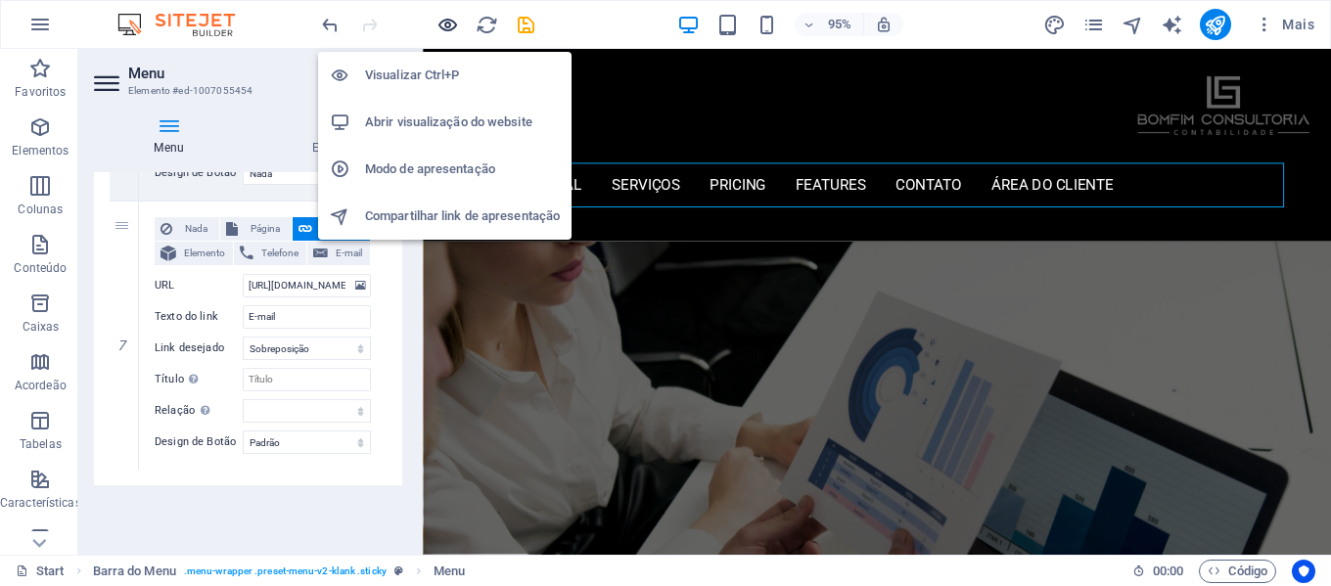
click at [446, 23] on icon "button" at bounding box center [448, 25] width 23 height 23
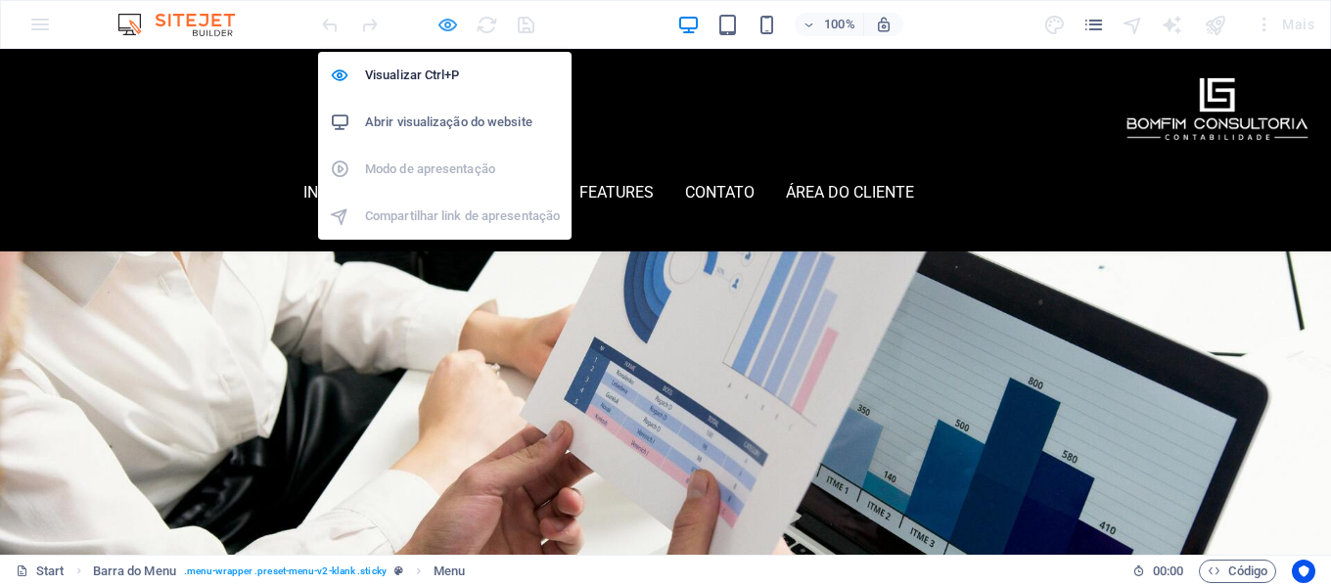
click at [452, 24] on icon "button" at bounding box center [448, 25] width 23 height 23
select select
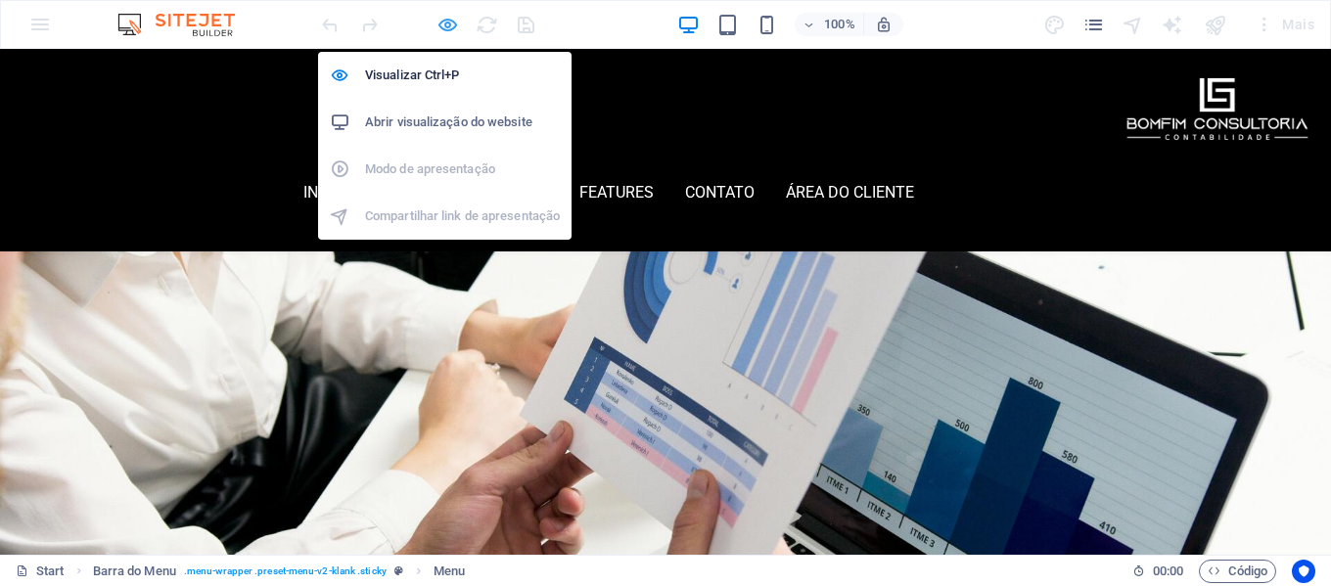
select select "2"
select select
select select "overlay"
select select "default"
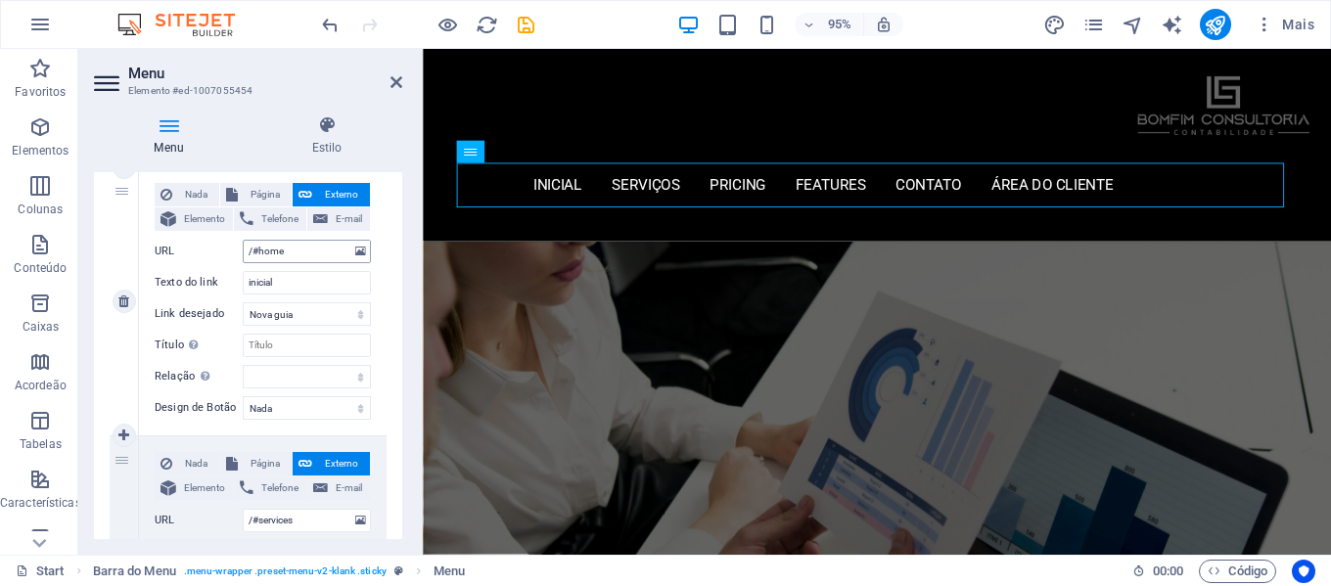
scroll to position [196, 0]
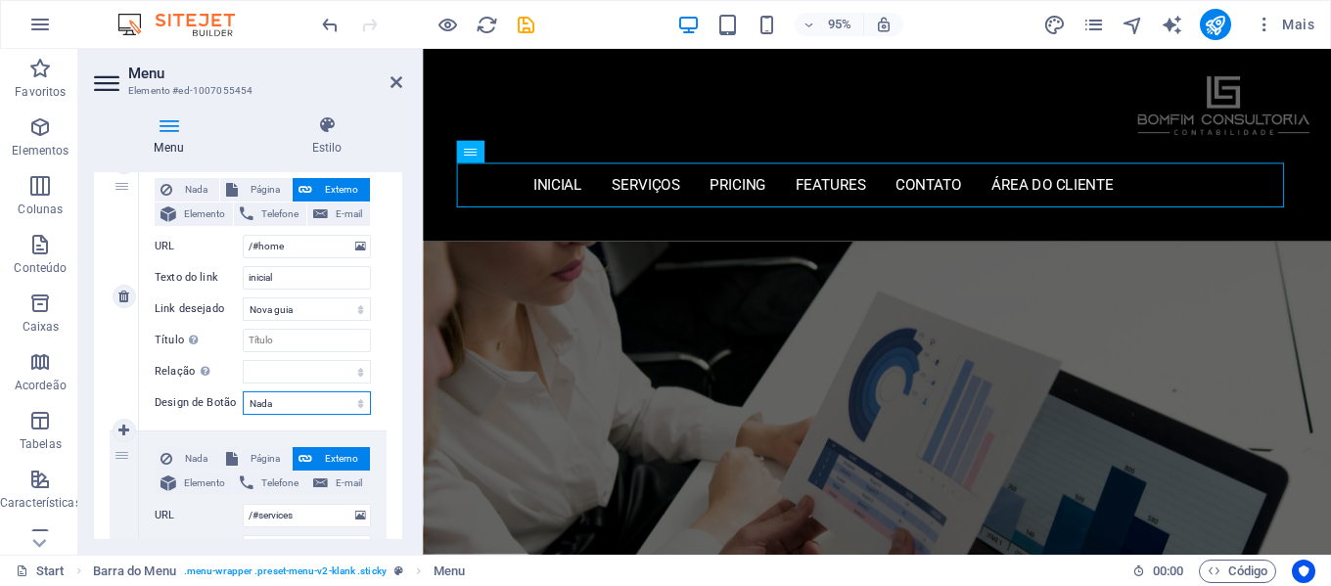
click at [319, 406] on select "Nada Padrão Primário Secundário" at bounding box center [307, 403] width 128 height 23
select select "primary"
click at [243, 392] on select "Nada Padrão Primário Secundário" at bounding box center [307, 403] width 128 height 23
select select
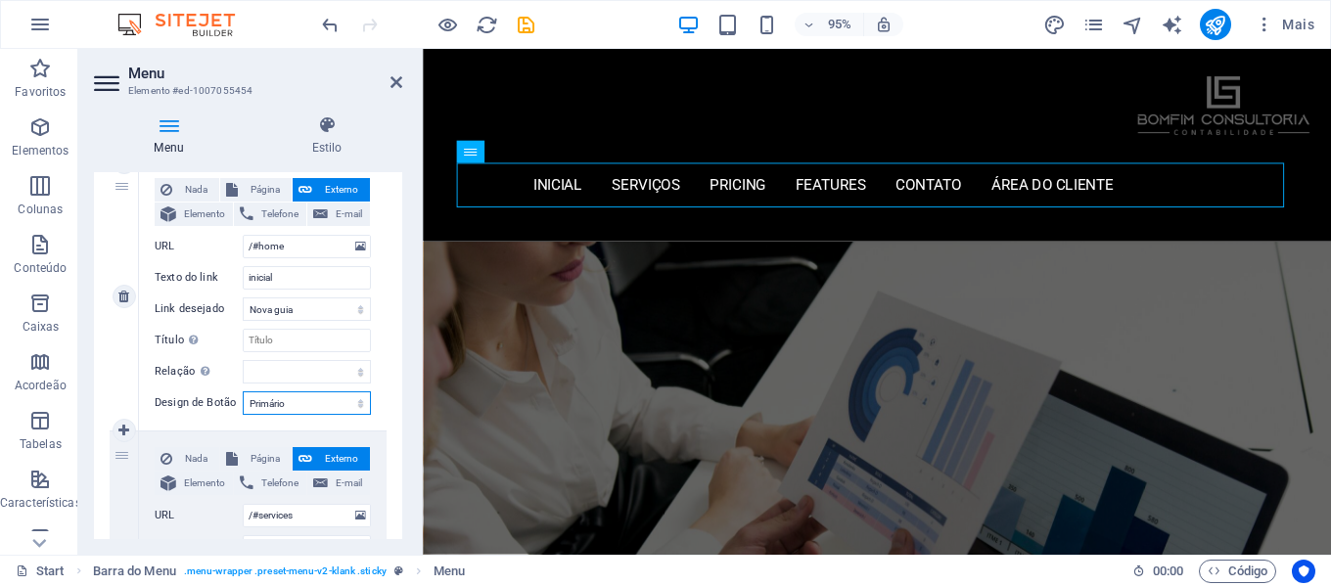
select select
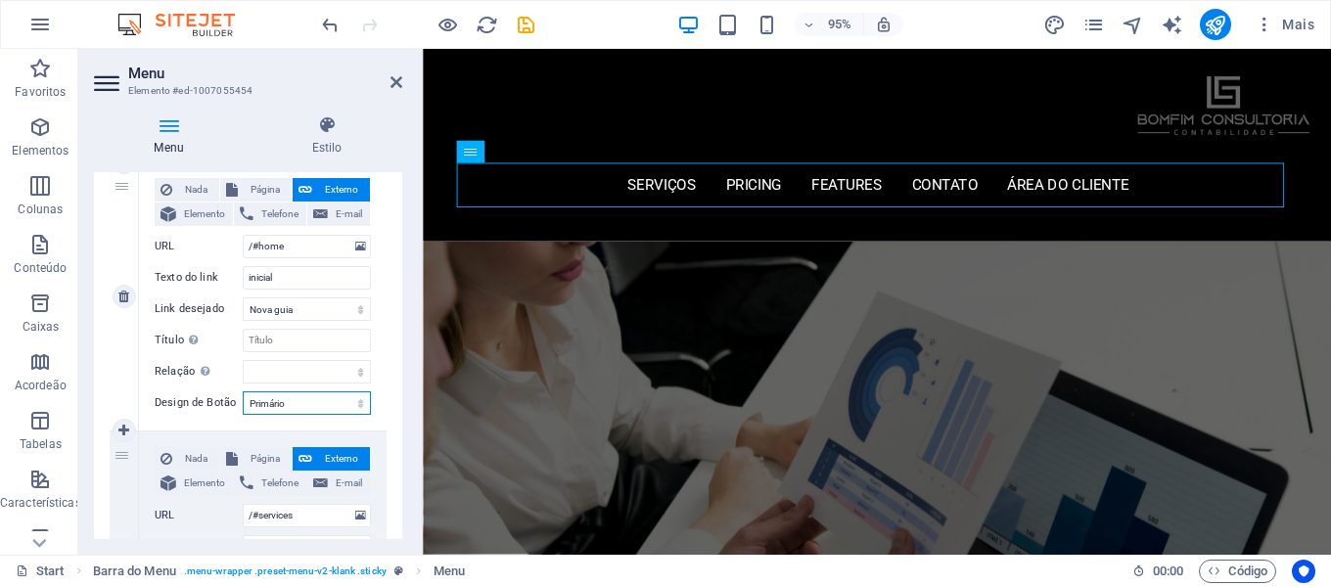
click at [325, 401] on select "Nada Padrão Primário Secundário" at bounding box center [307, 403] width 128 height 23
select select
click at [243, 392] on select "Nada Padrão Primário Secundário" at bounding box center [307, 403] width 128 height 23
select select
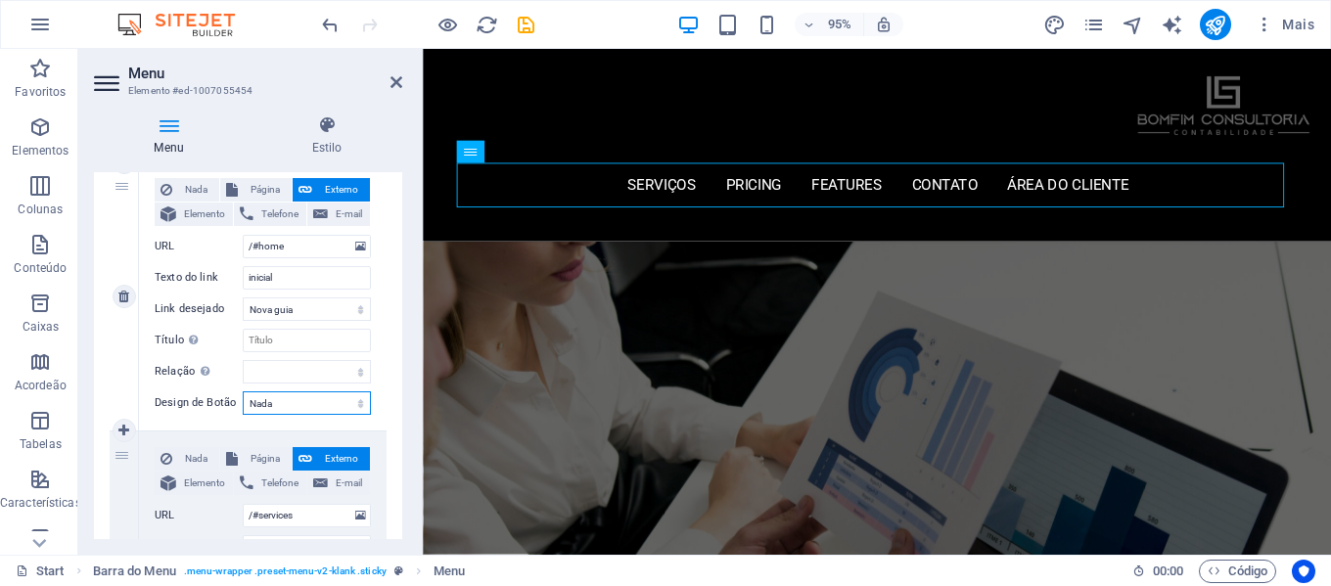
select select
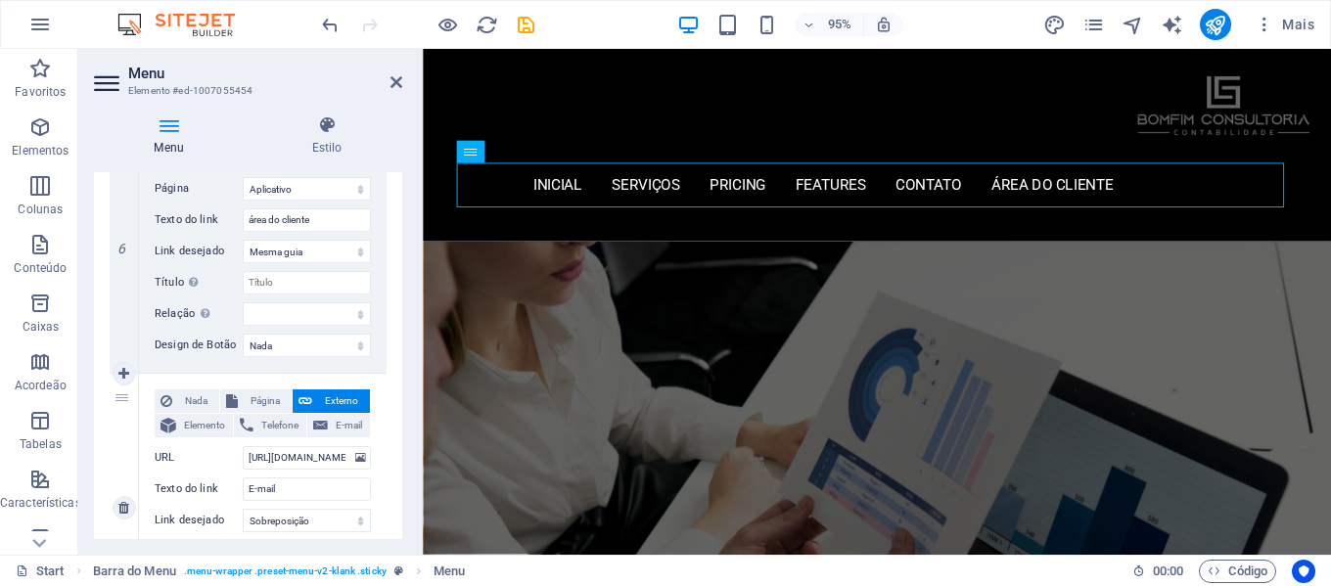
scroll to position [1772, 0]
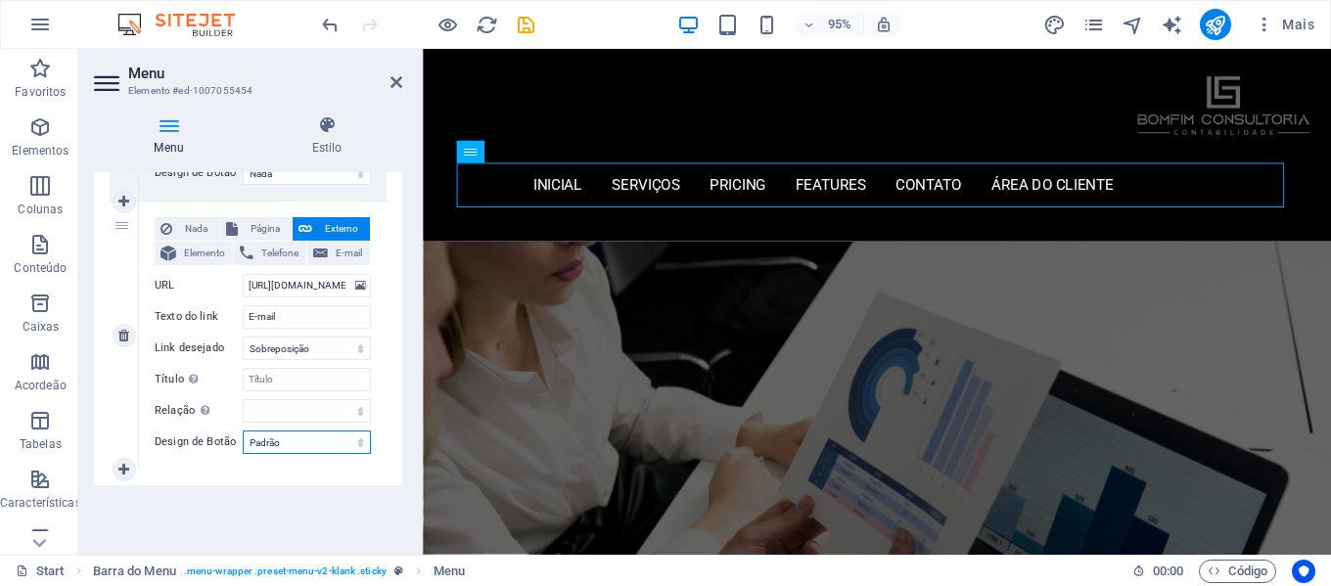
click at [329, 446] on select "Nada Padrão Primário Secundário" at bounding box center [307, 442] width 128 height 23
select select "primary"
click at [243, 431] on select "Nada Padrão Primário Secundário" at bounding box center [307, 442] width 128 height 23
select select
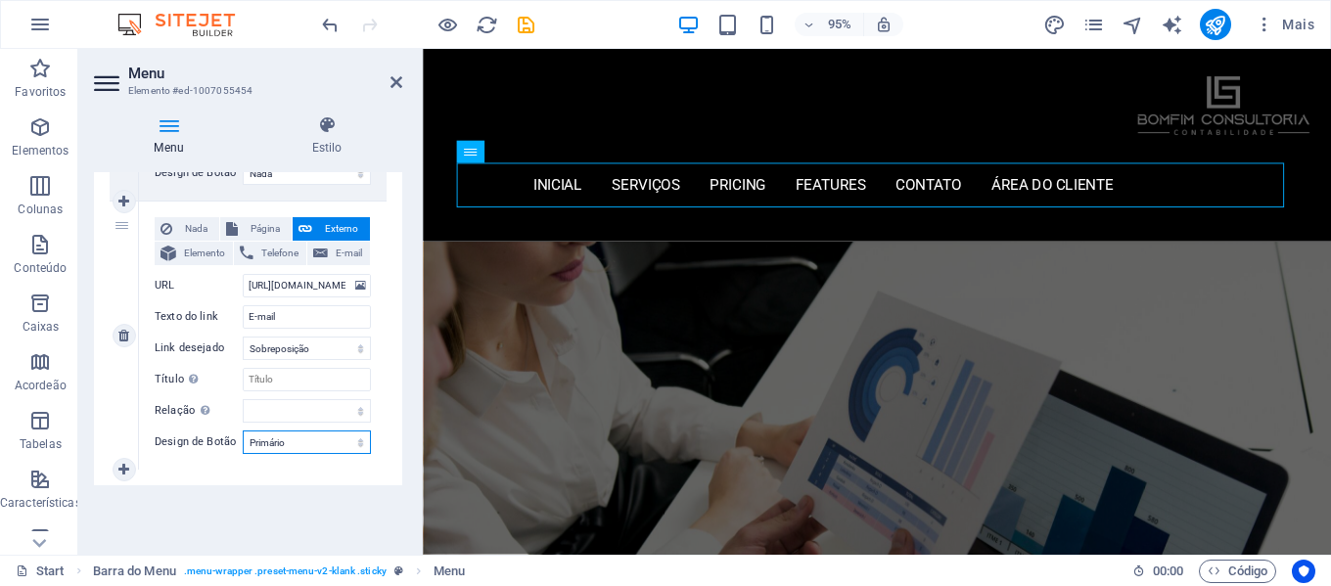
select select
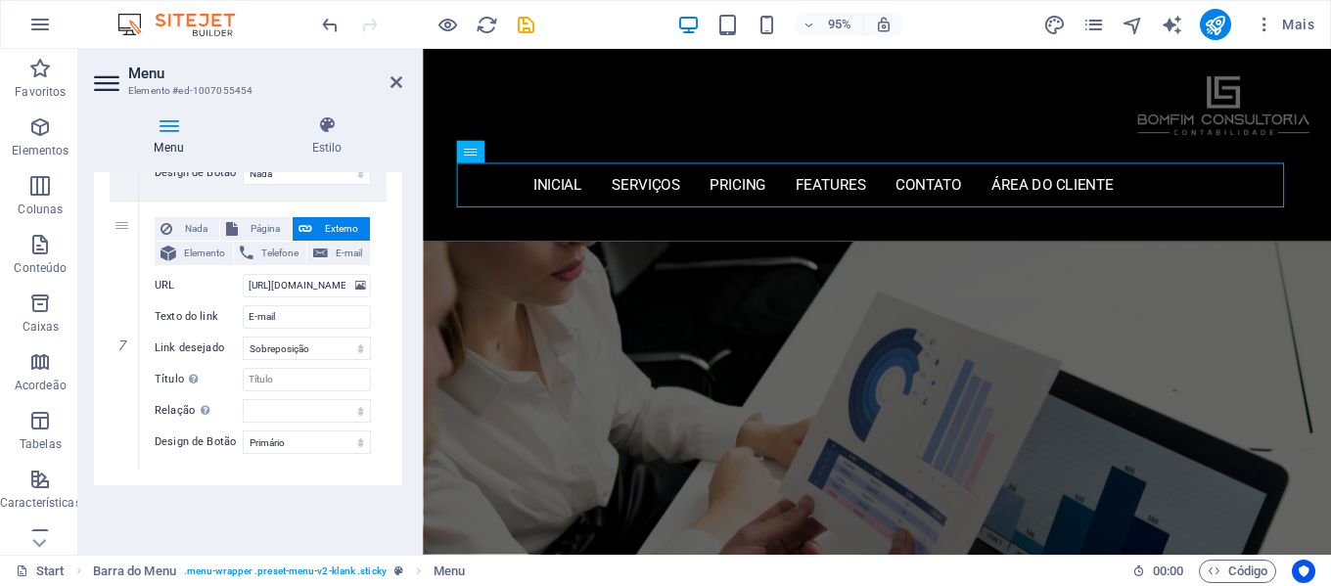
click at [461, 35] on div at bounding box center [427, 24] width 219 height 31
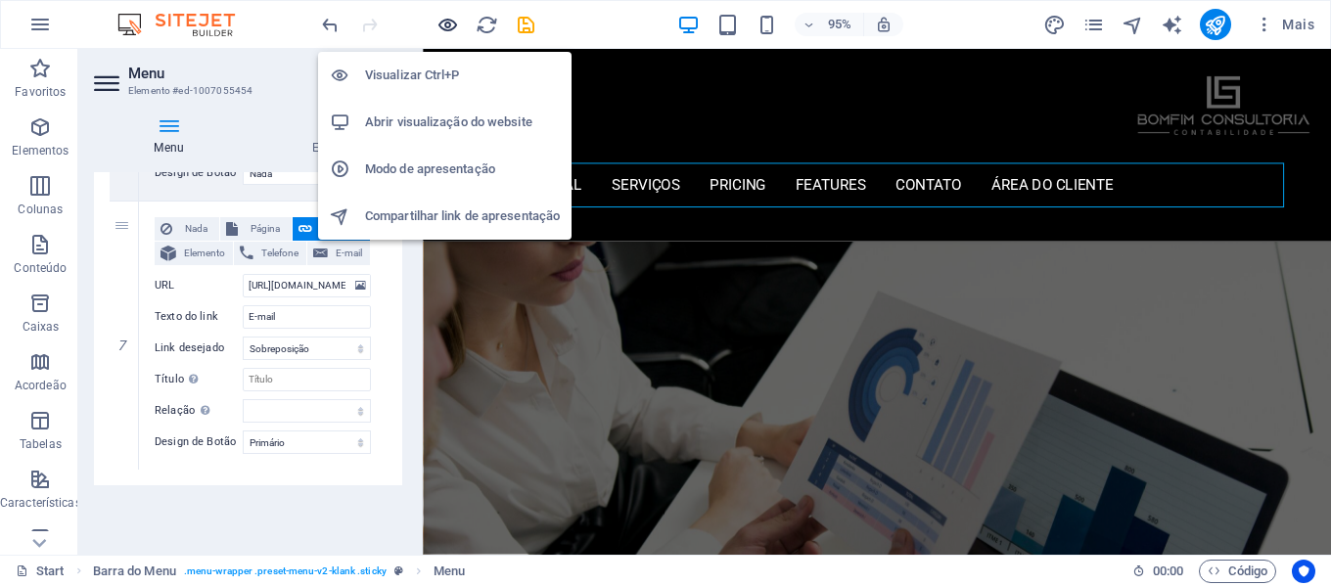
click at [452, 24] on icon "button" at bounding box center [448, 25] width 23 height 23
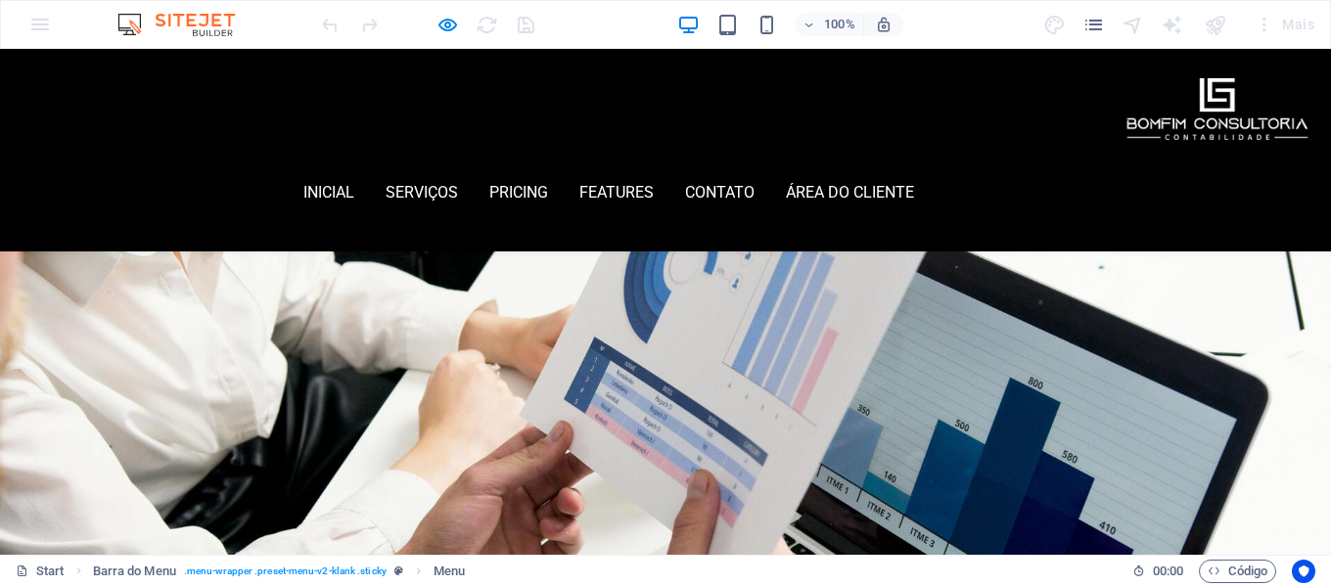
click at [1028, 172] on link "E-mail" at bounding box center [987, 192] width 82 height 41
click at [9, 179] on button "×" at bounding box center [4, 190] width 9 height 23
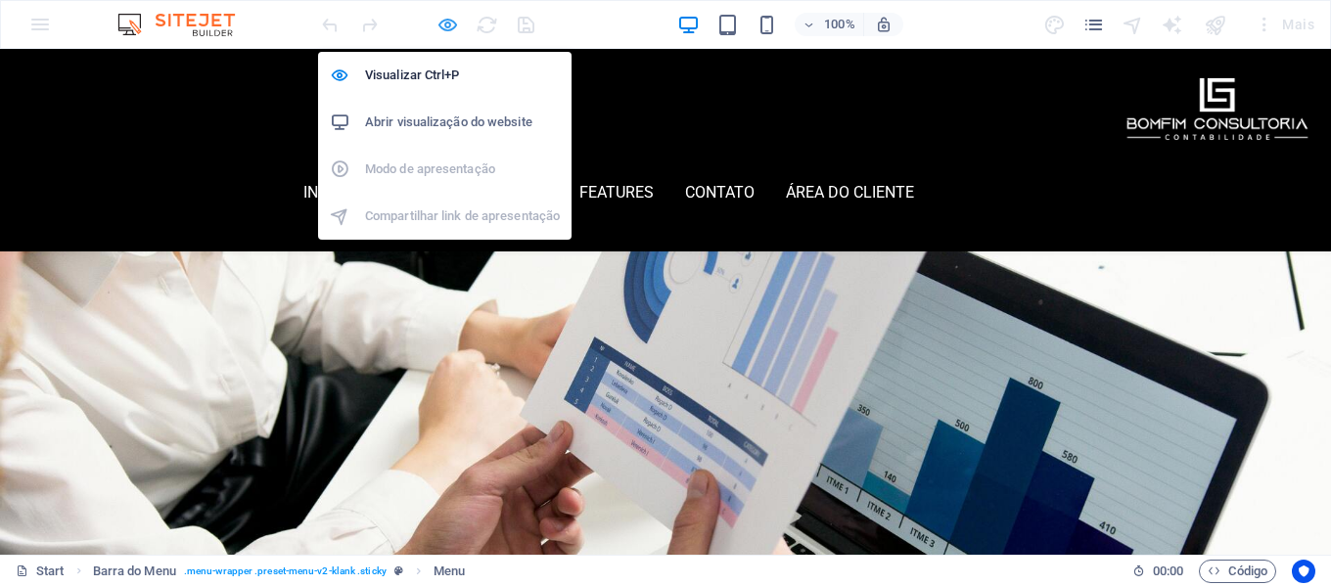
click at [446, 20] on icon "button" at bounding box center [448, 25] width 23 height 23
select select
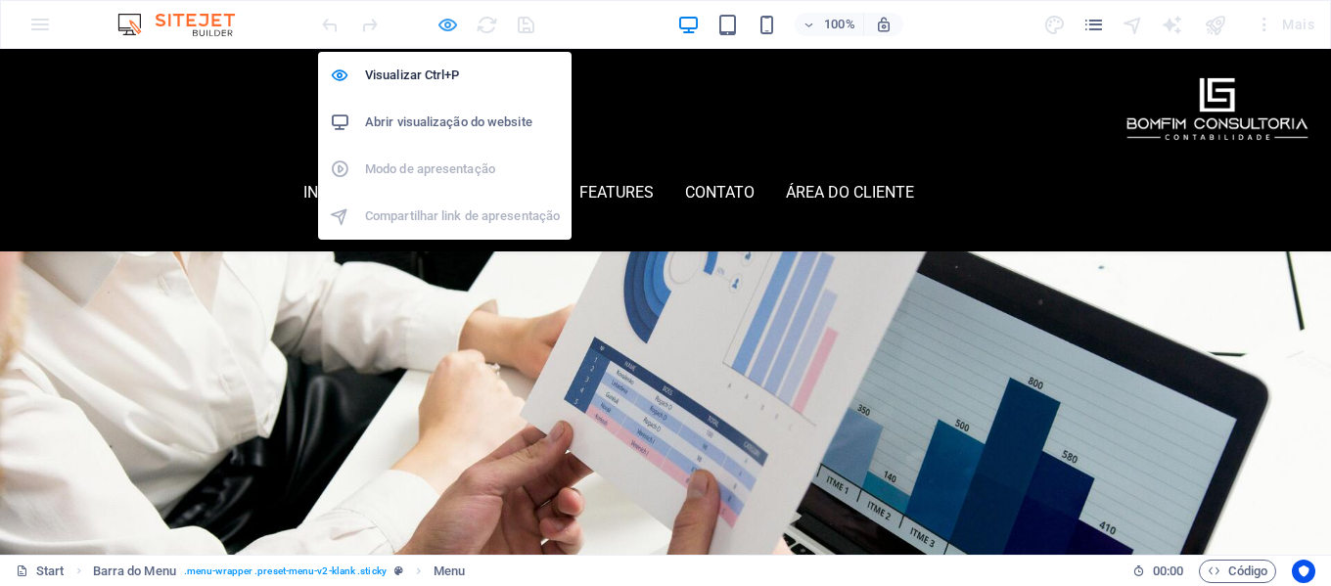
select select "2"
select select
select select "overlay"
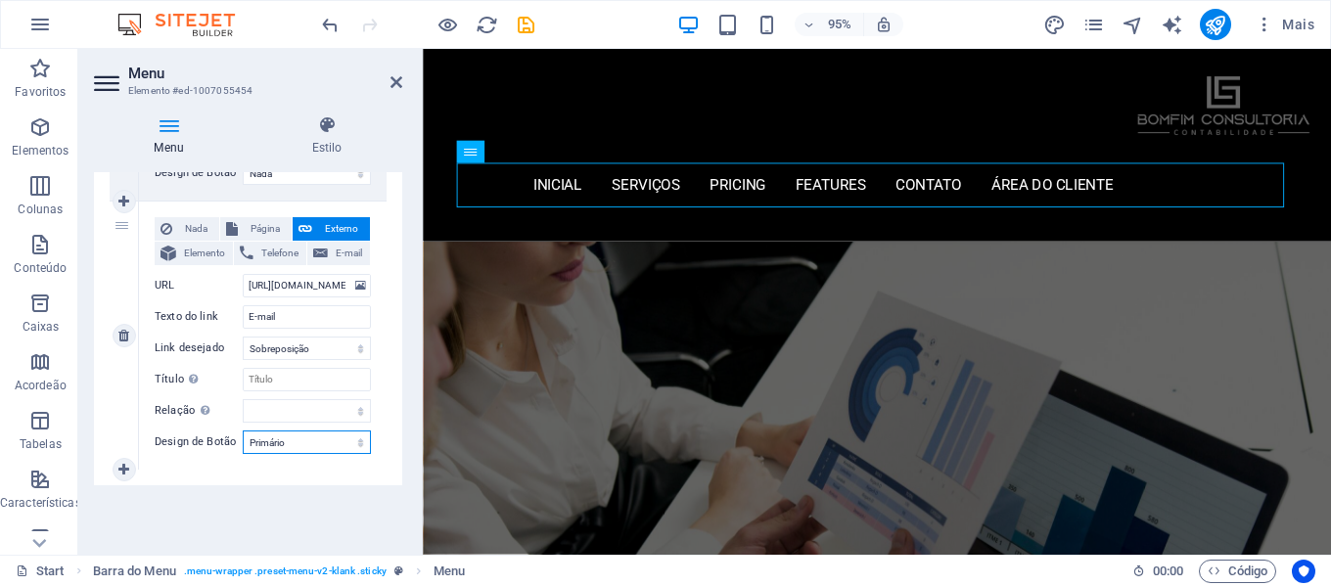
click at [335, 445] on select "Nada Padrão Primário Secundário" at bounding box center [307, 442] width 128 height 23
select select "secondary"
click at [243, 431] on select "Nada Padrão Primário Secundário" at bounding box center [307, 442] width 128 height 23
select select
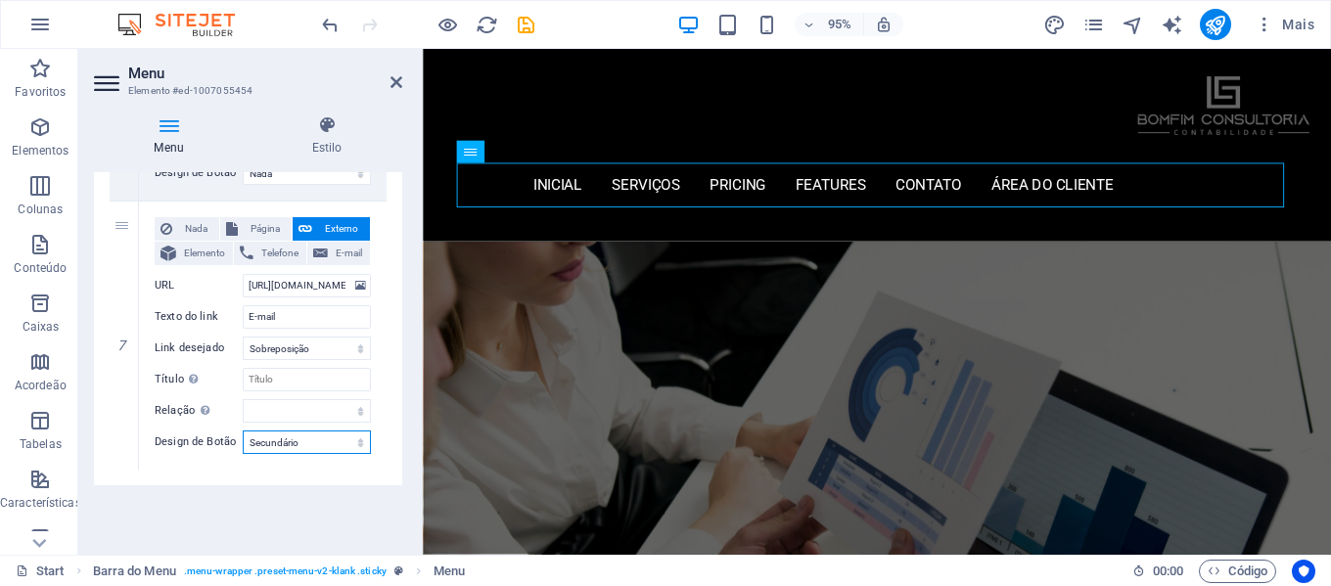
select select
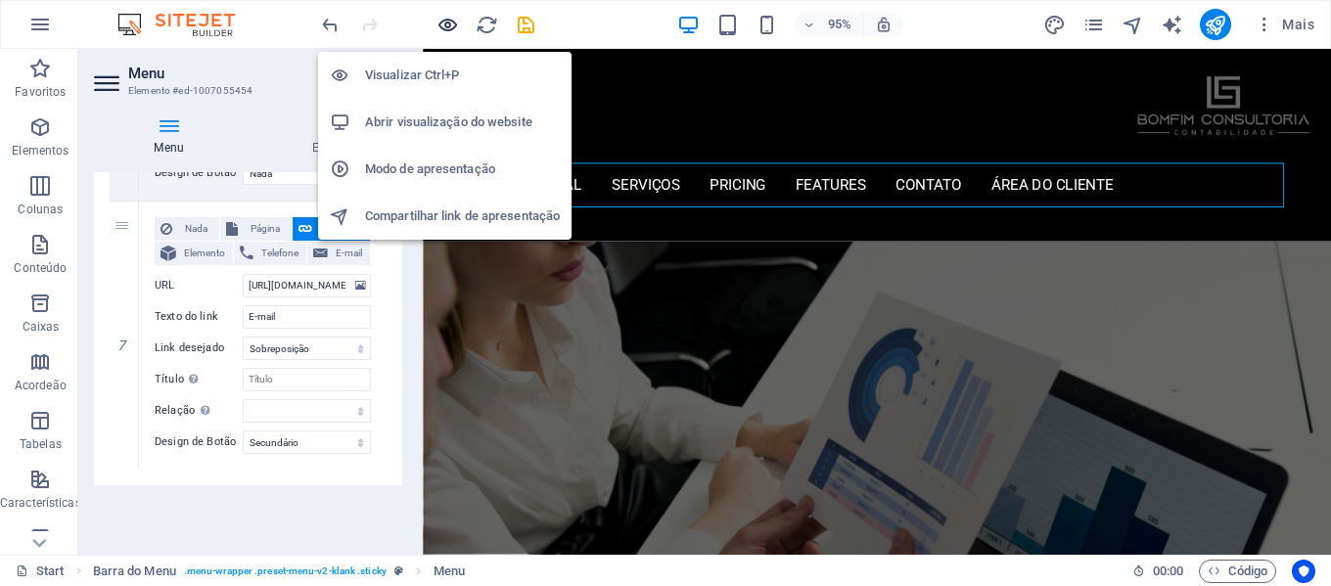
click at [441, 18] on icon "button" at bounding box center [448, 25] width 23 height 23
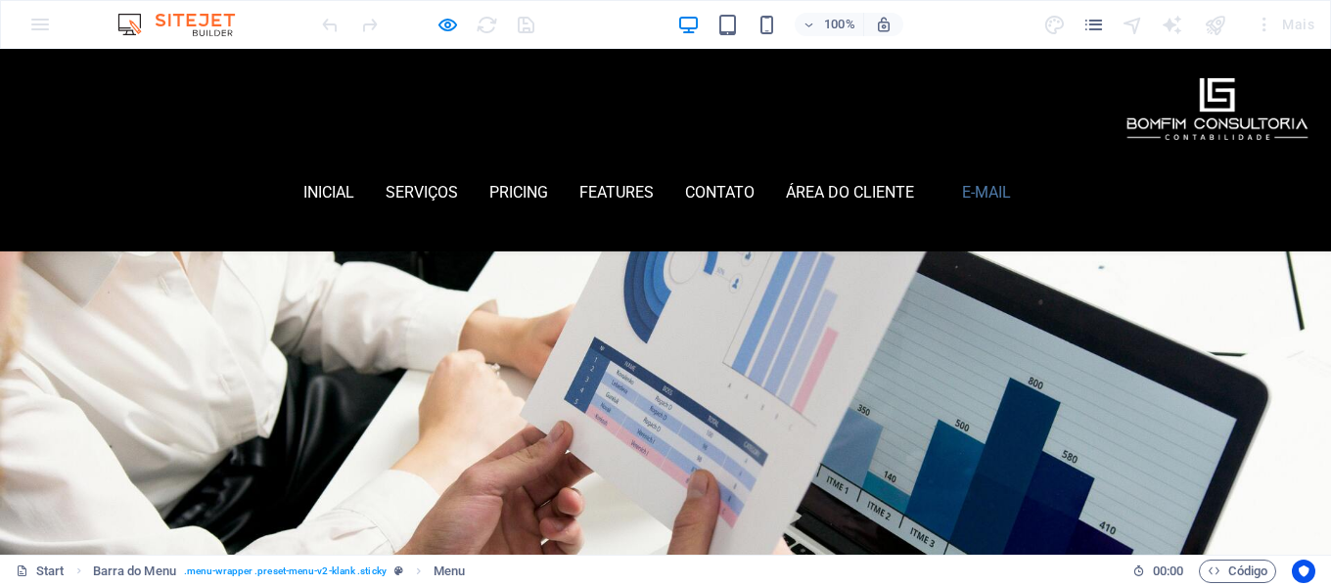
click at [1028, 172] on link "E-mail" at bounding box center [987, 192] width 82 height 41
click at [9, 179] on button "×" at bounding box center [4, 190] width 9 height 23
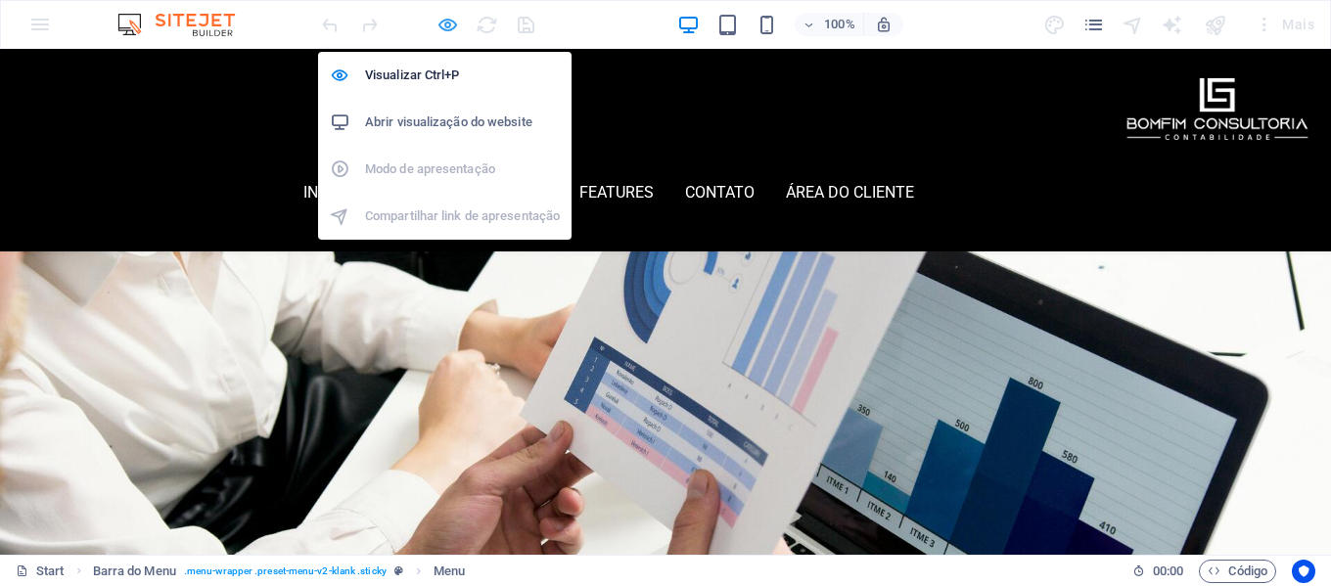
click at [443, 27] on icon "button" at bounding box center [448, 25] width 23 height 23
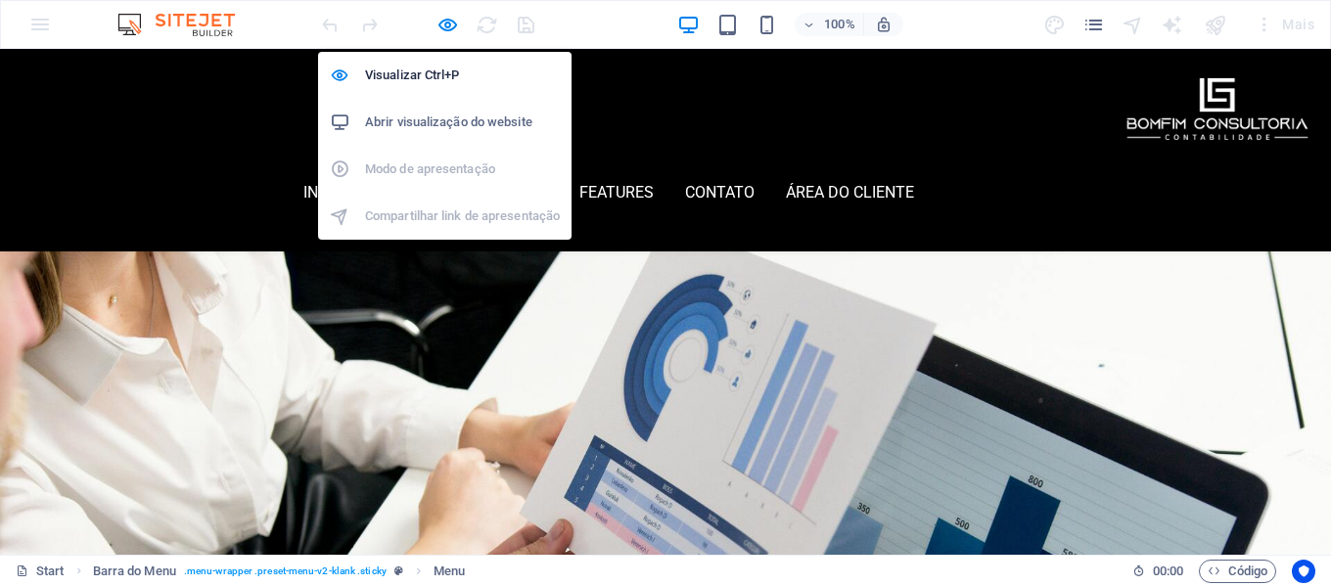
select select
select select "2"
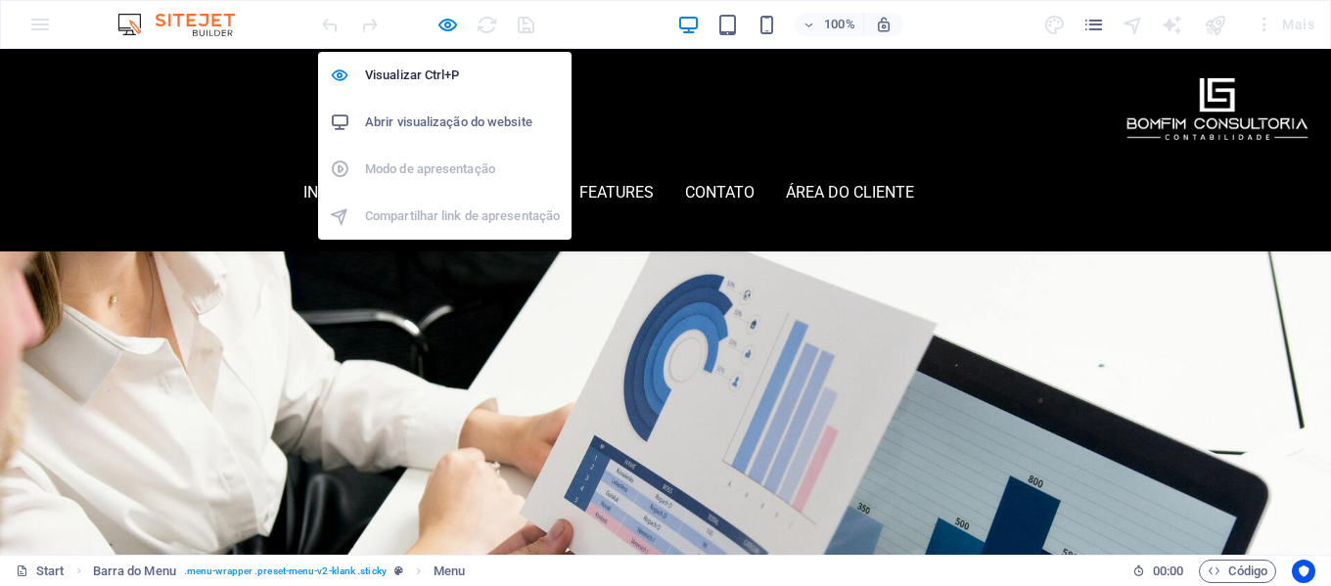
select select
select select "overlay"
select select "secondary"
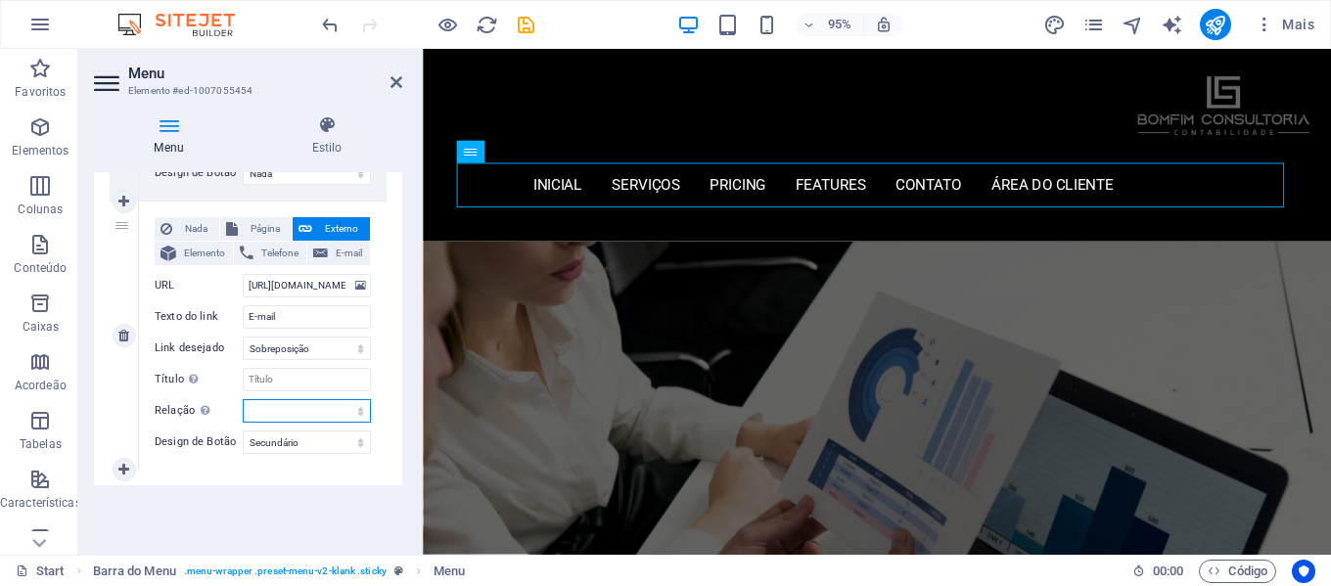
click at [333, 409] on select "alternado autor guia de favoritos externo ajuda licença avançar nofollow norefe…" at bounding box center [307, 410] width 128 height 23
select select "bookmark"
click at [243, 399] on select "alternado autor guia de favoritos externo ajuda licença avançar nofollow norefe…" at bounding box center [307, 410] width 128 height 23
select select
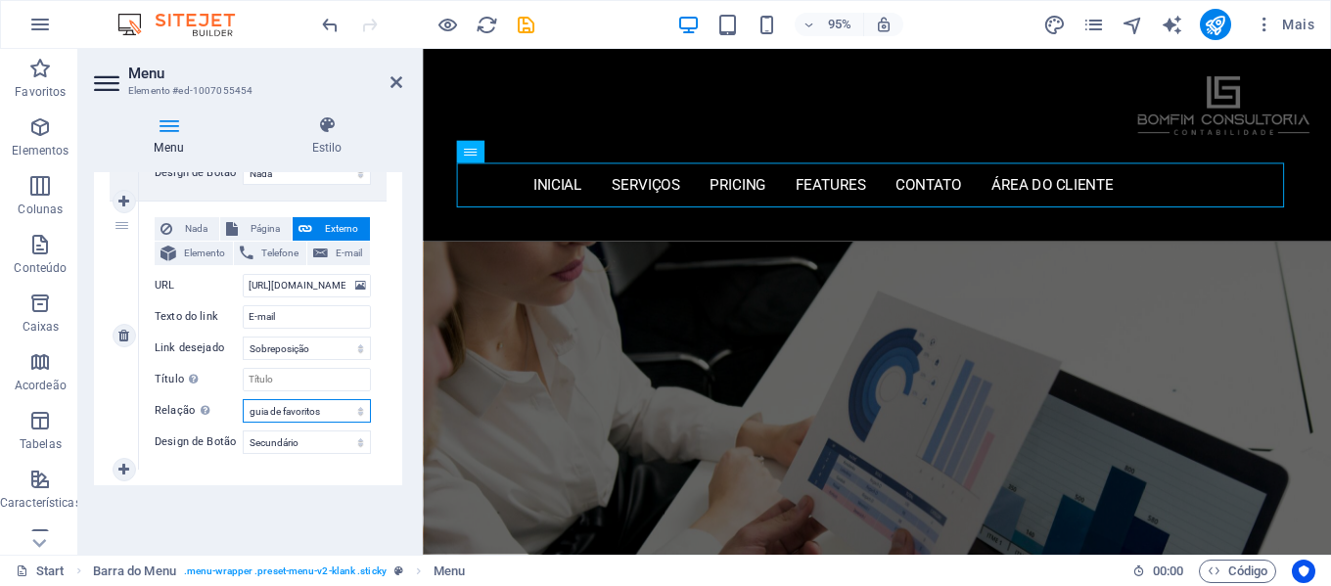
select select
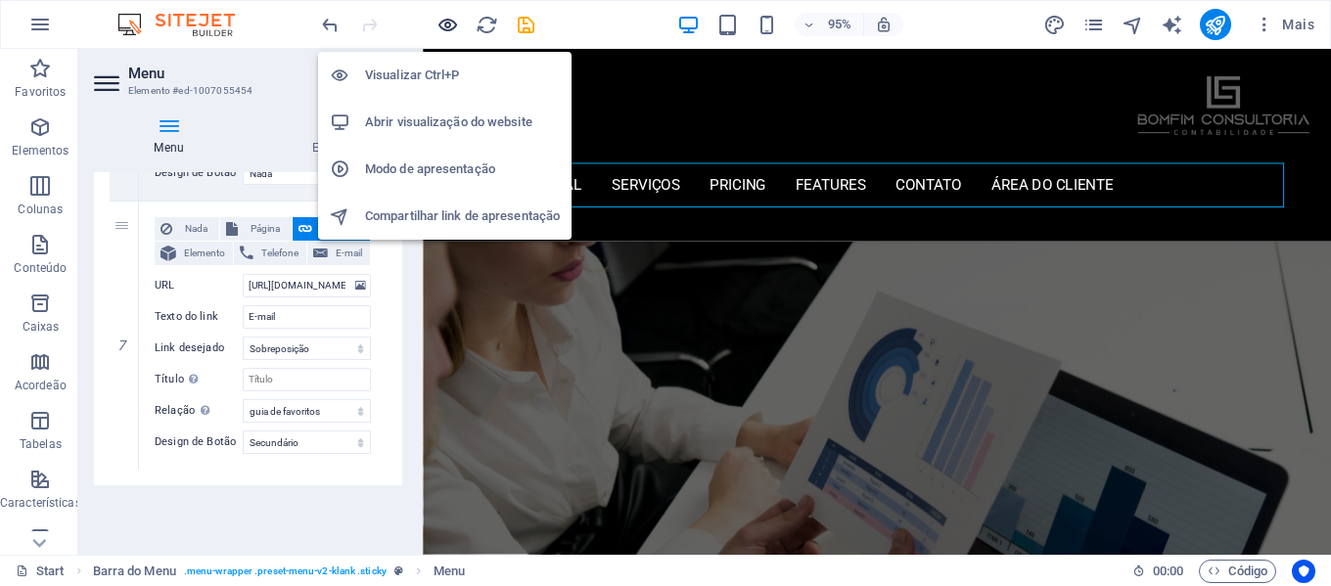
click at [451, 22] on icon "button" at bounding box center [448, 25] width 23 height 23
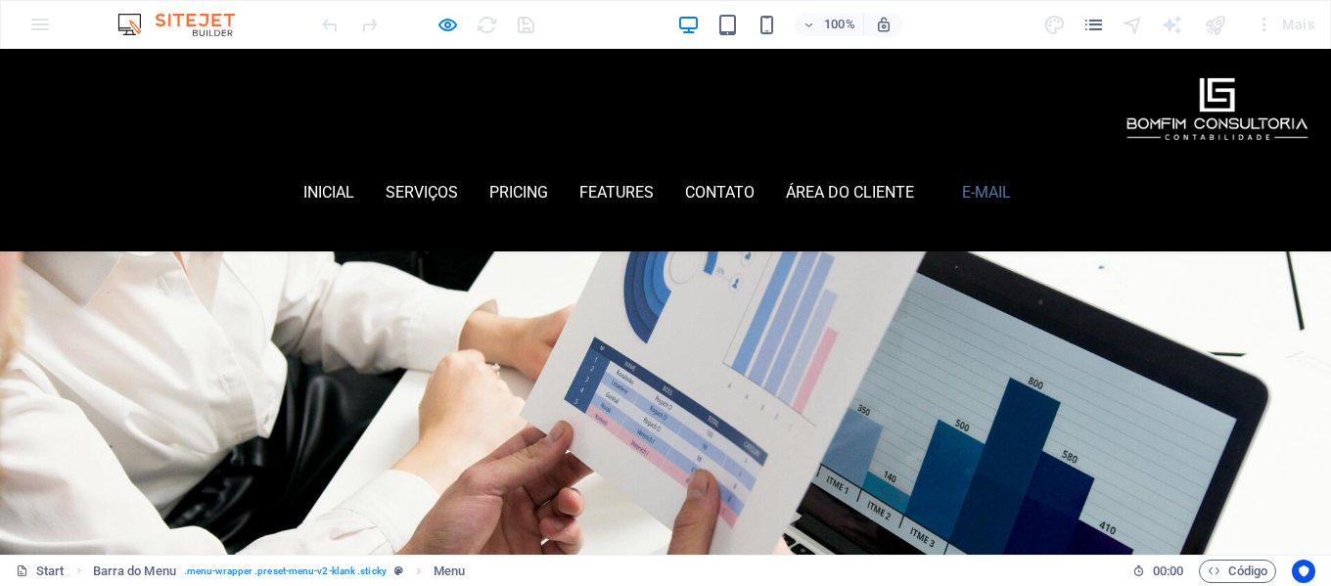
click at [1028, 172] on link "E-mail" at bounding box center [987, 192] width 82 height 41
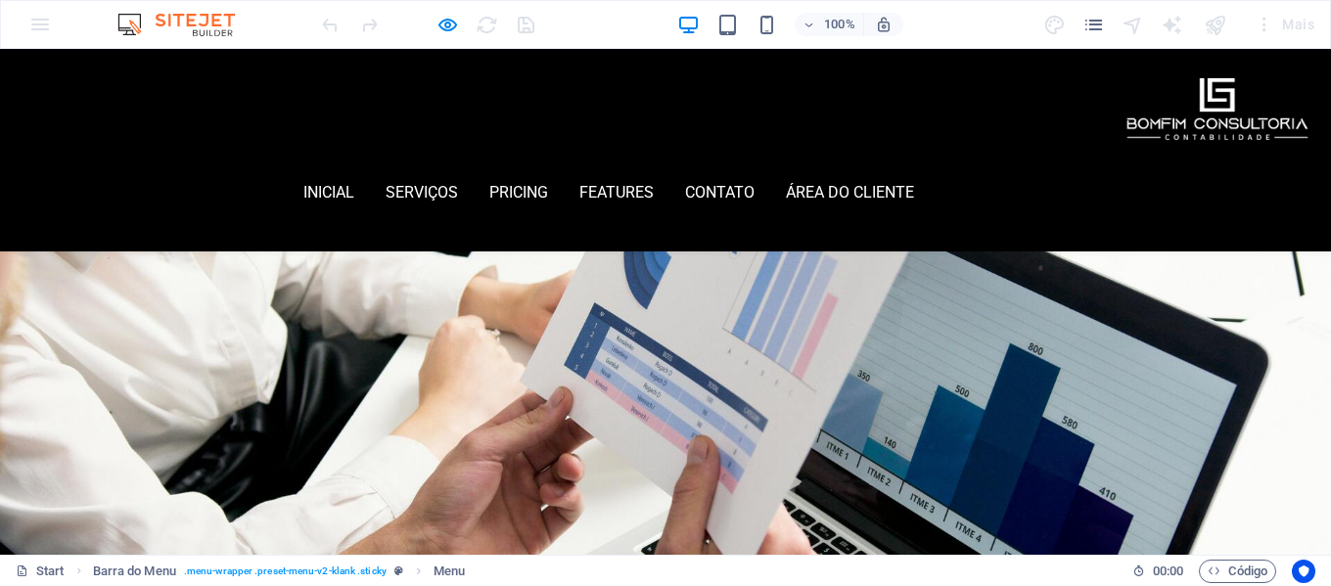
scroll to position [0, 0]
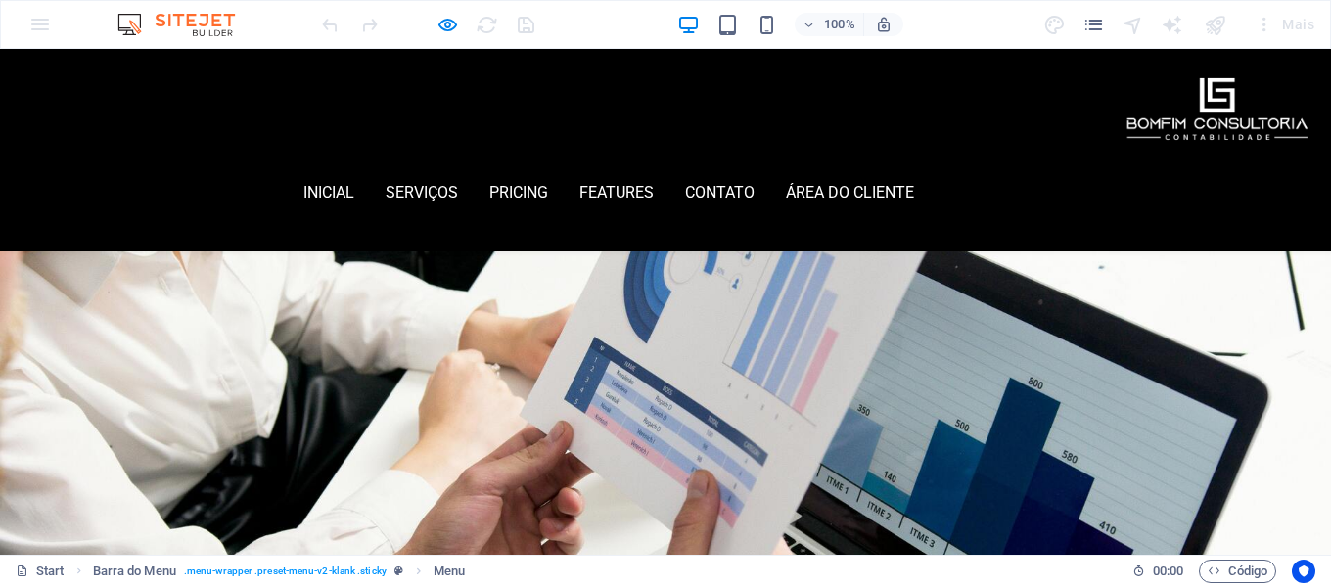
click at [9, 179] on button "×" at bounding box center [4, 190] width 9 height 23
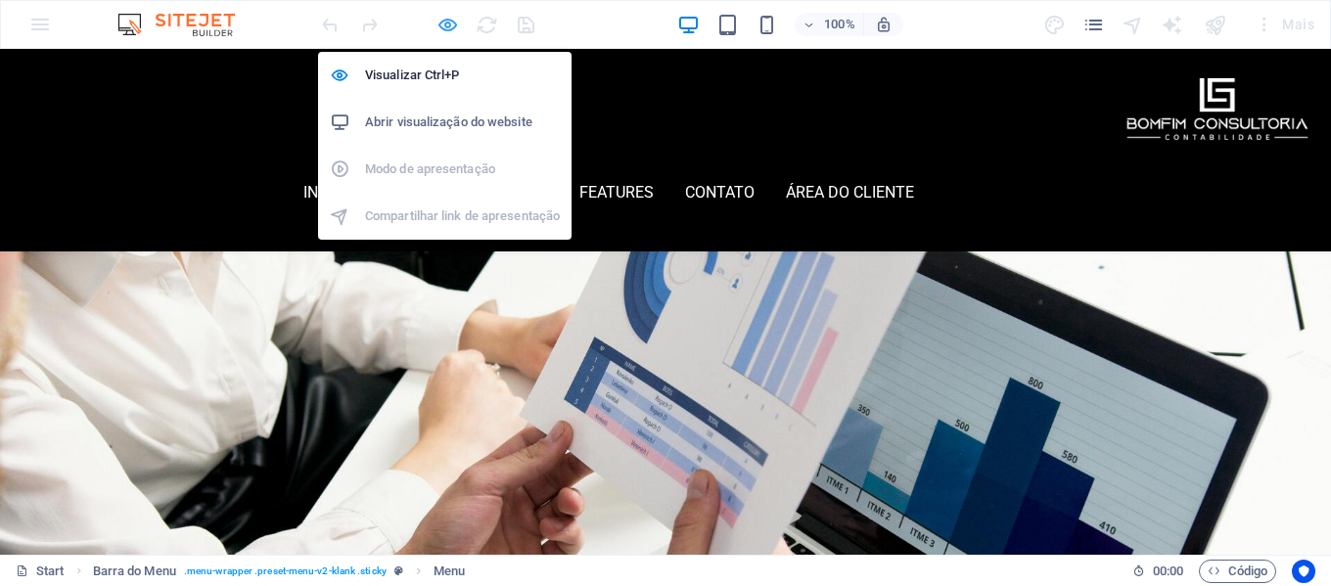
click at [450, 23] on icon "button" at bounding box center [448, 25] width 23 height 23
select select
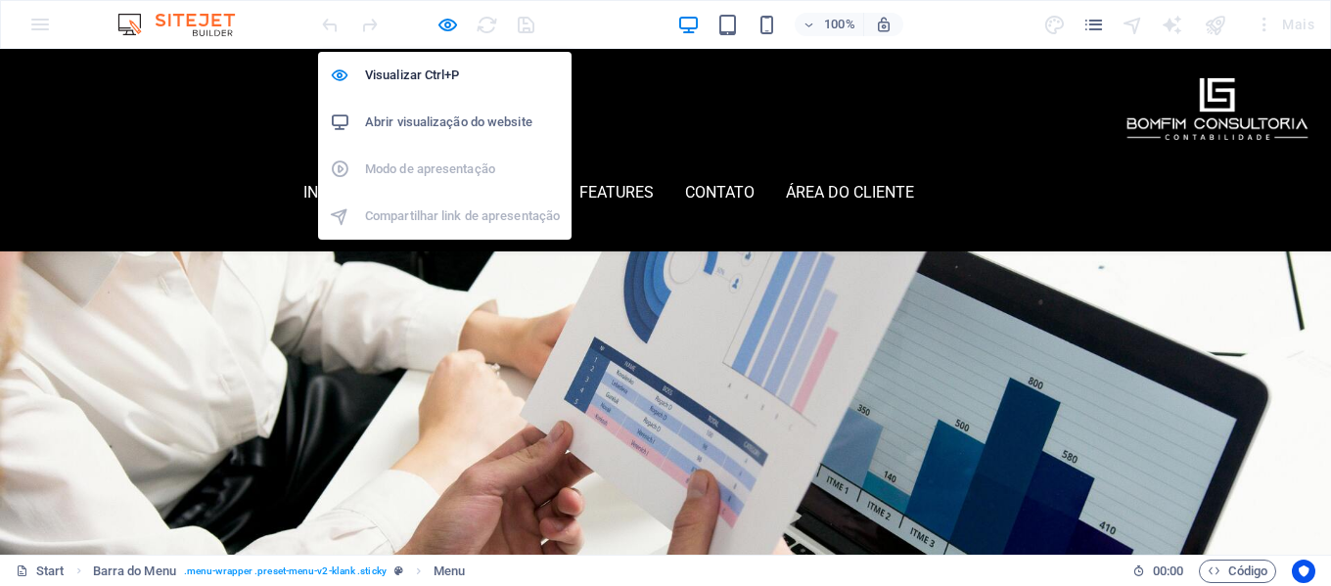
select select "2"
select select
select select "overlay"
select select "bookmark"
select select "secondary"
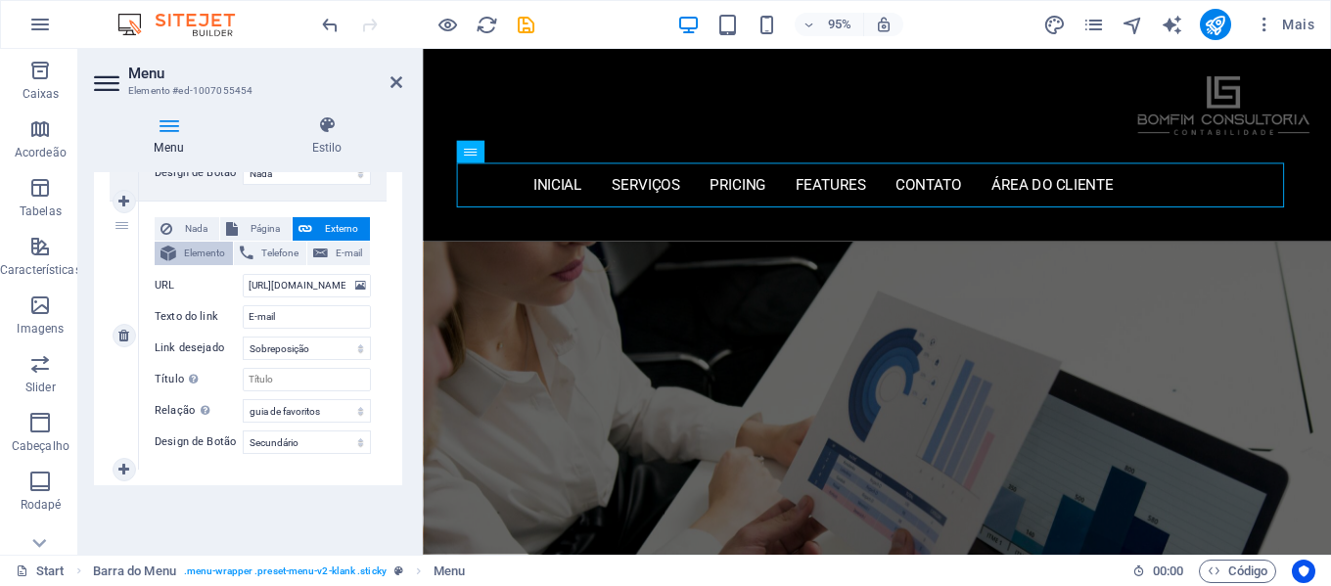
scroll to position [294, 0]
click at [343, 251] on span "E-mail" at bounding box center [349, 253] width 30 height 23
select select
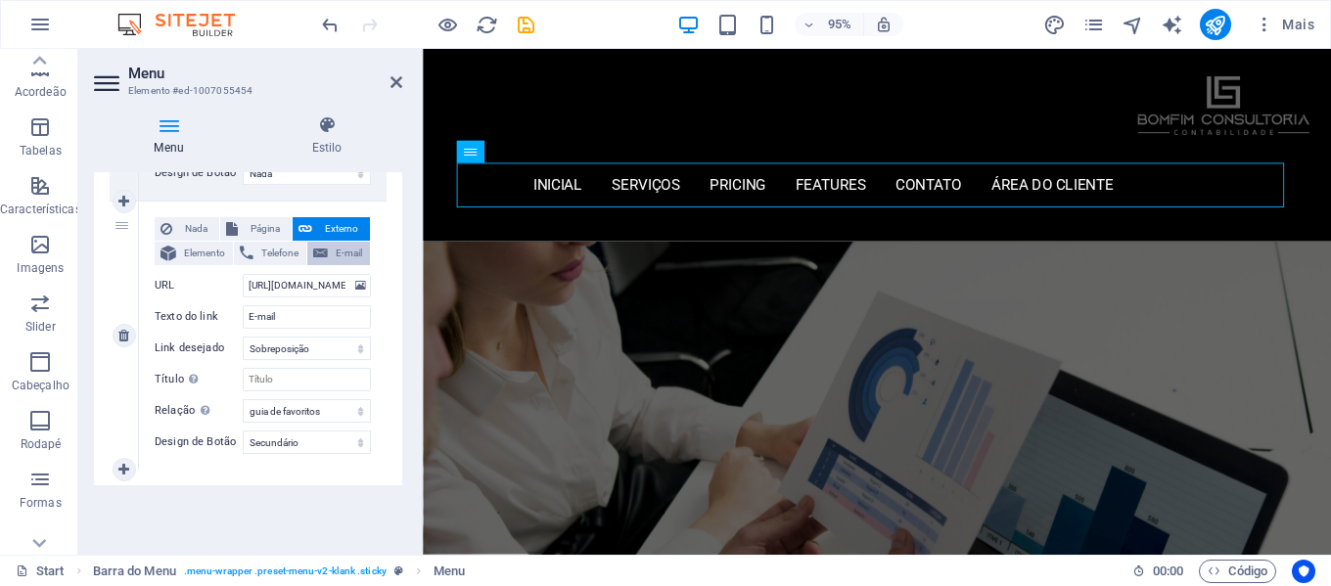
select select
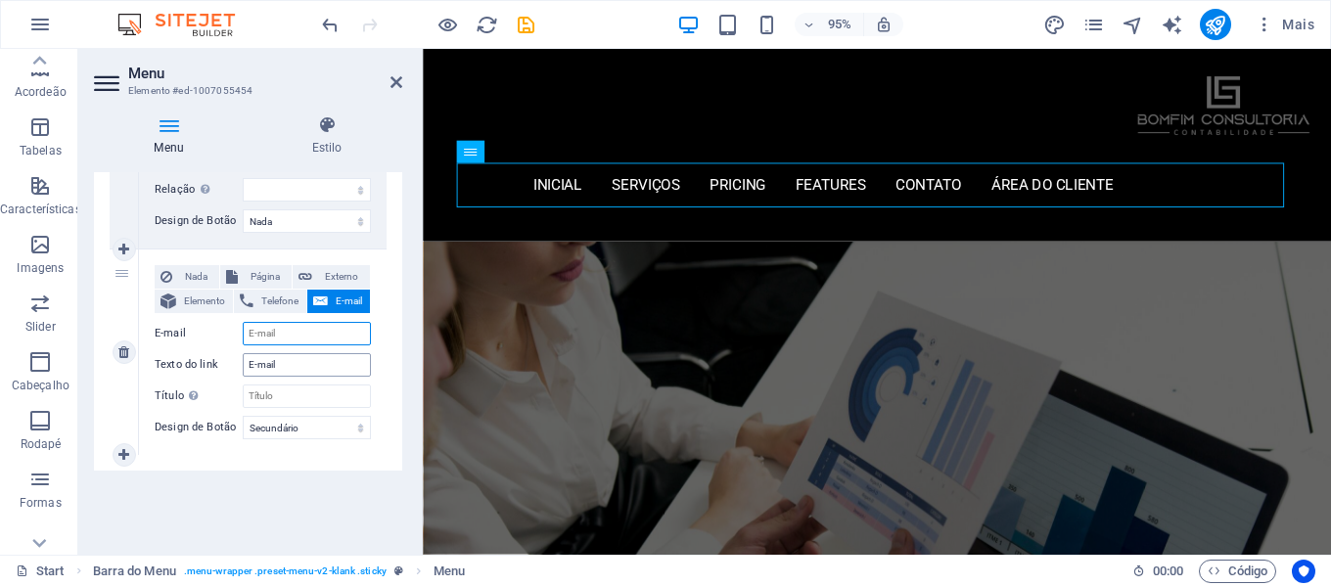
paste input "https://h65.servidorhh.com:2096/webmaillogout.cgi"
select select
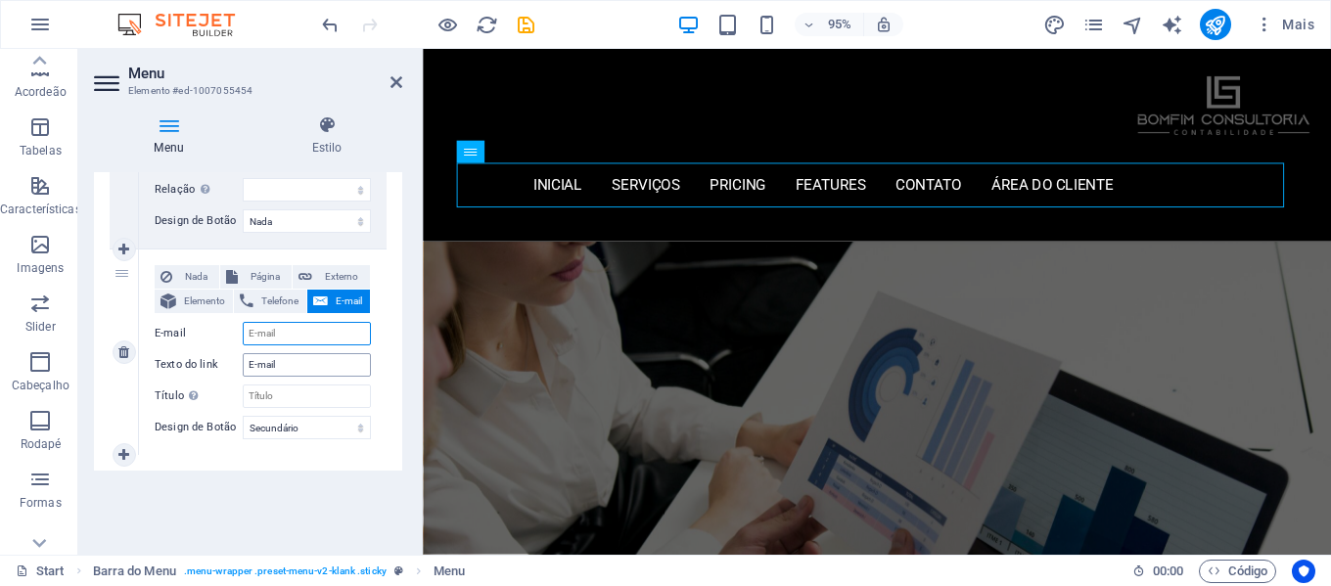
select select
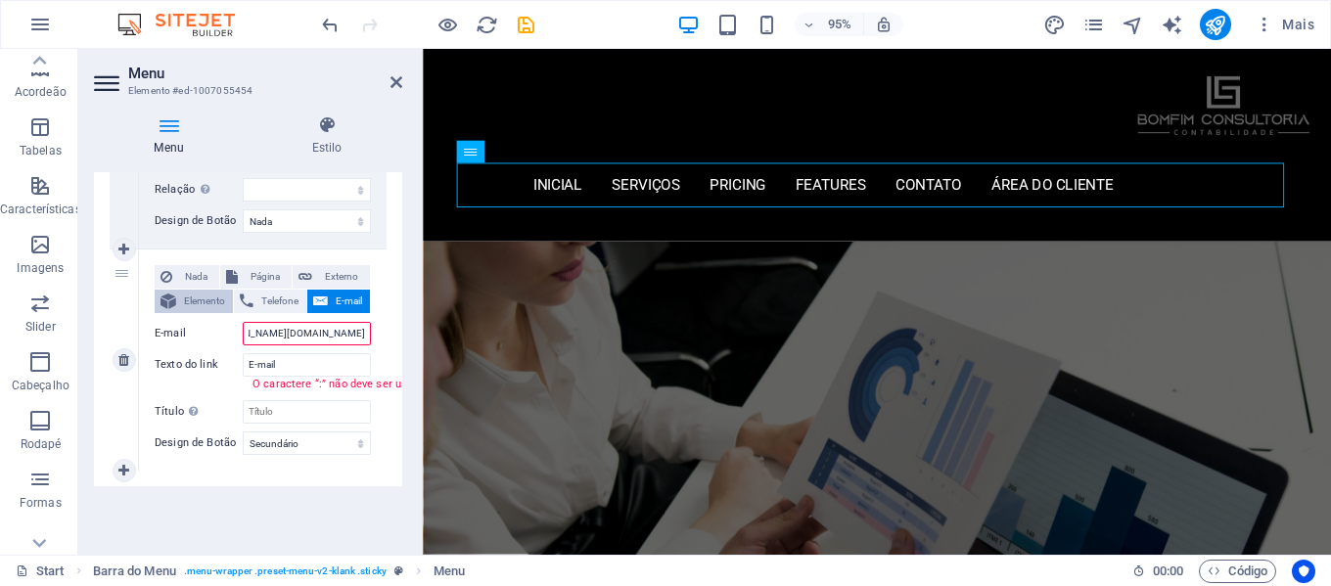
type input "https://h65.servidorhh.com:2096/webmaillogout.cgi"
click at [212, 301] on span "Elemento" at bounding box center [204, 301] width 45 height 23
select select
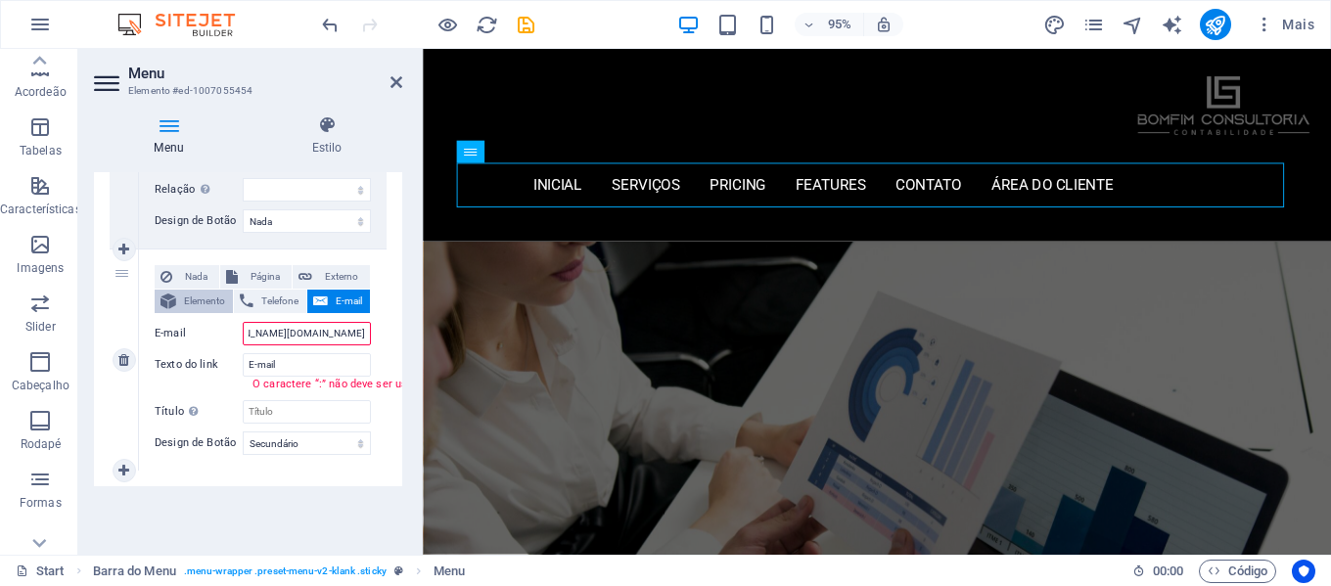
select select
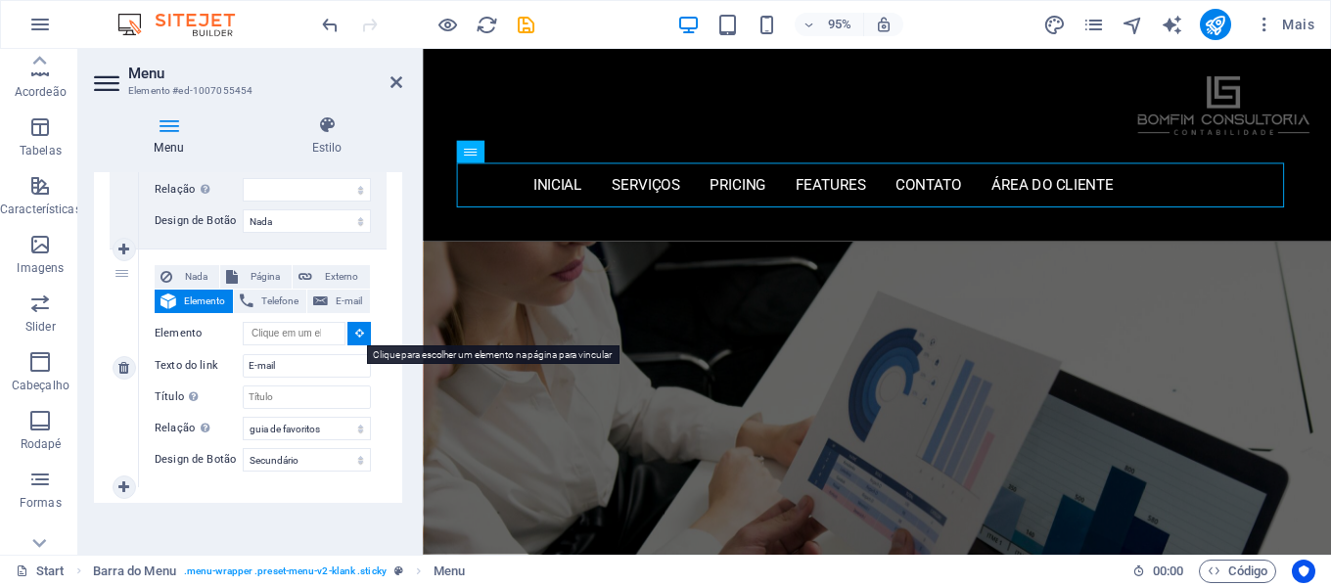
click at [355, 332] on icon at bounding box center [359, 333] width 9 height 10
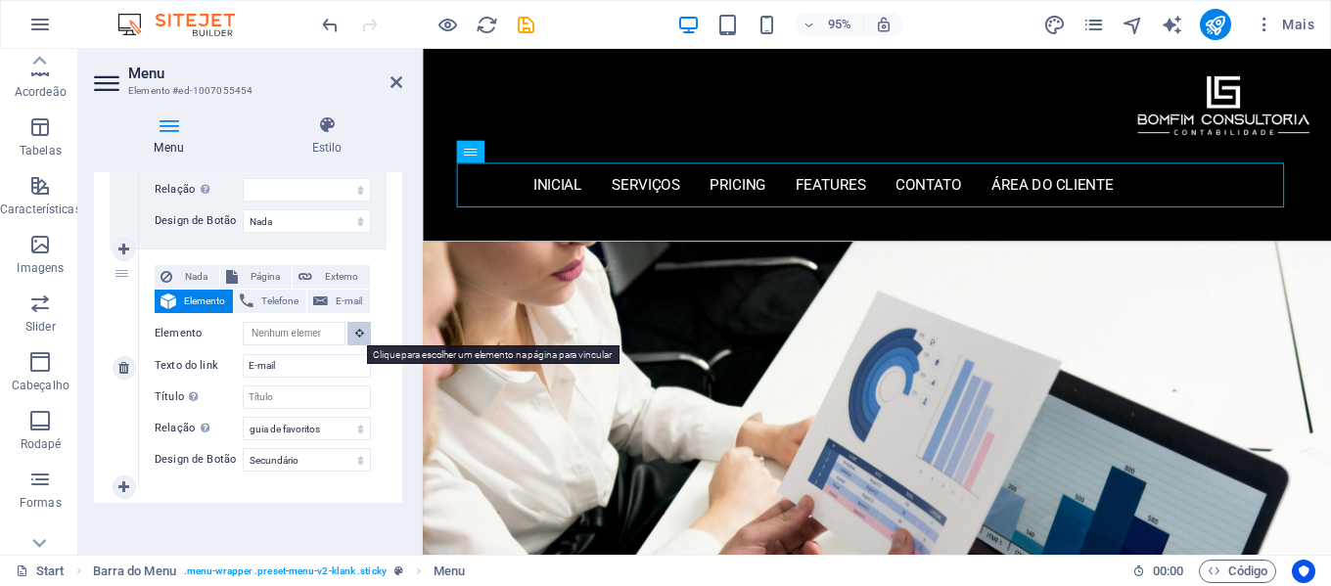
click at [355, 332] on icon at bounding box center [359, 333] width 9 height 10
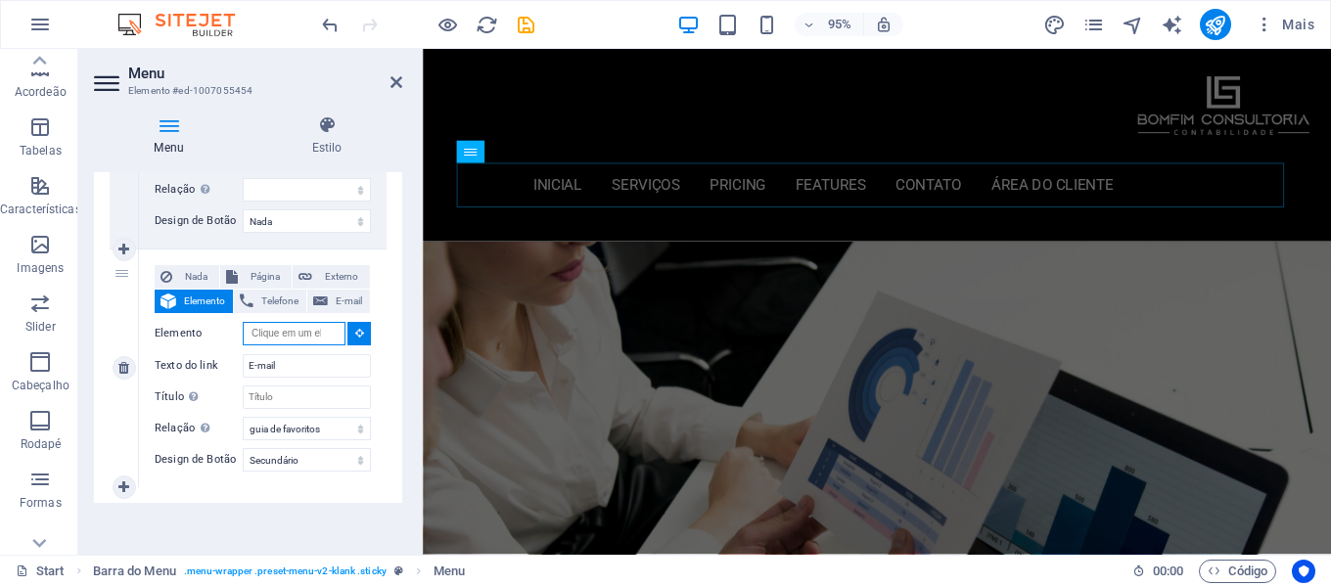
click at [303, 334] on input "Elemento" at bounding box center [294, 333] width 103 height 23
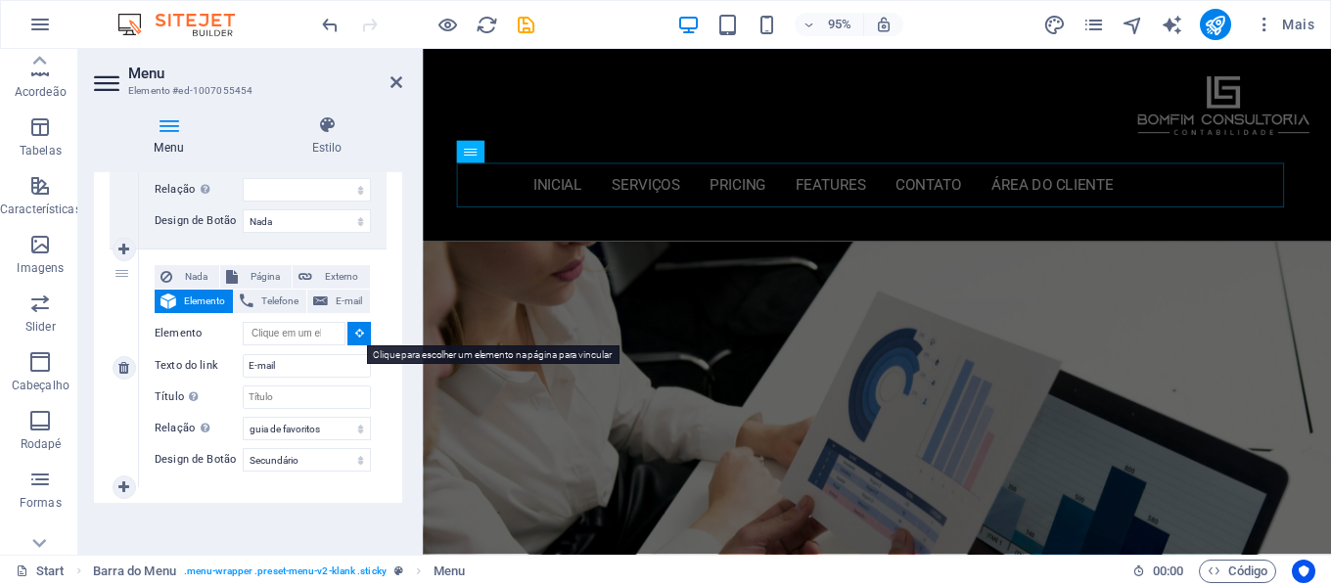
click at [350, 335] on button at bounding box center [359, 333] width 23 height 23
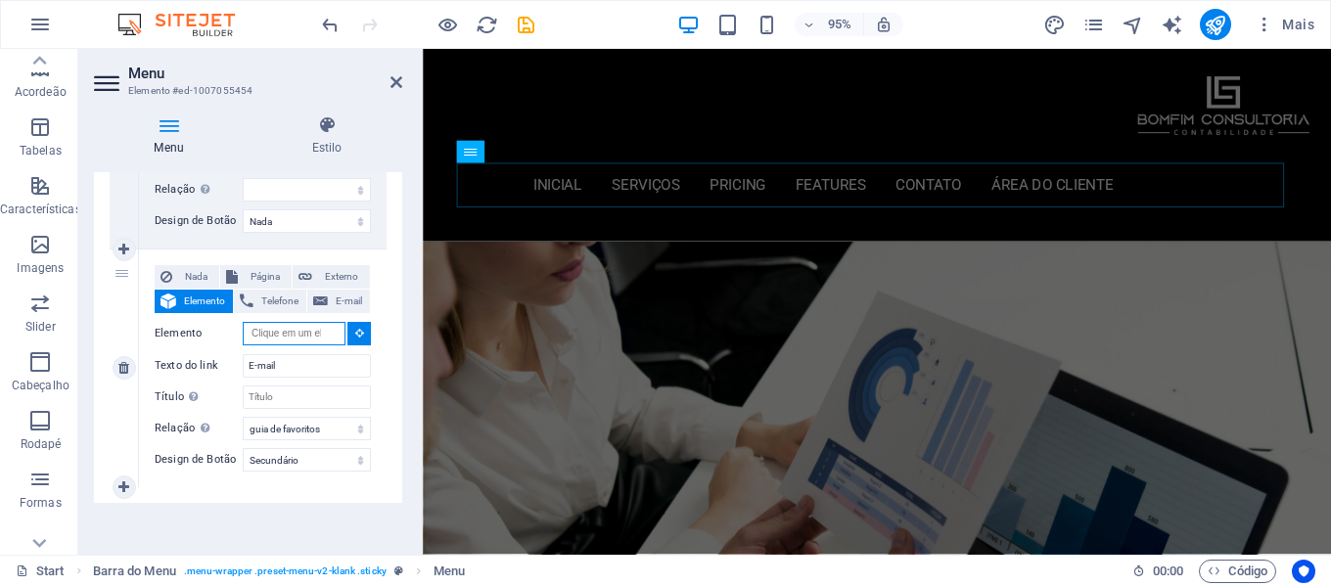
click at [308, 333] on input "Elemento" at bounding box center [294, 333] width 103 height 23
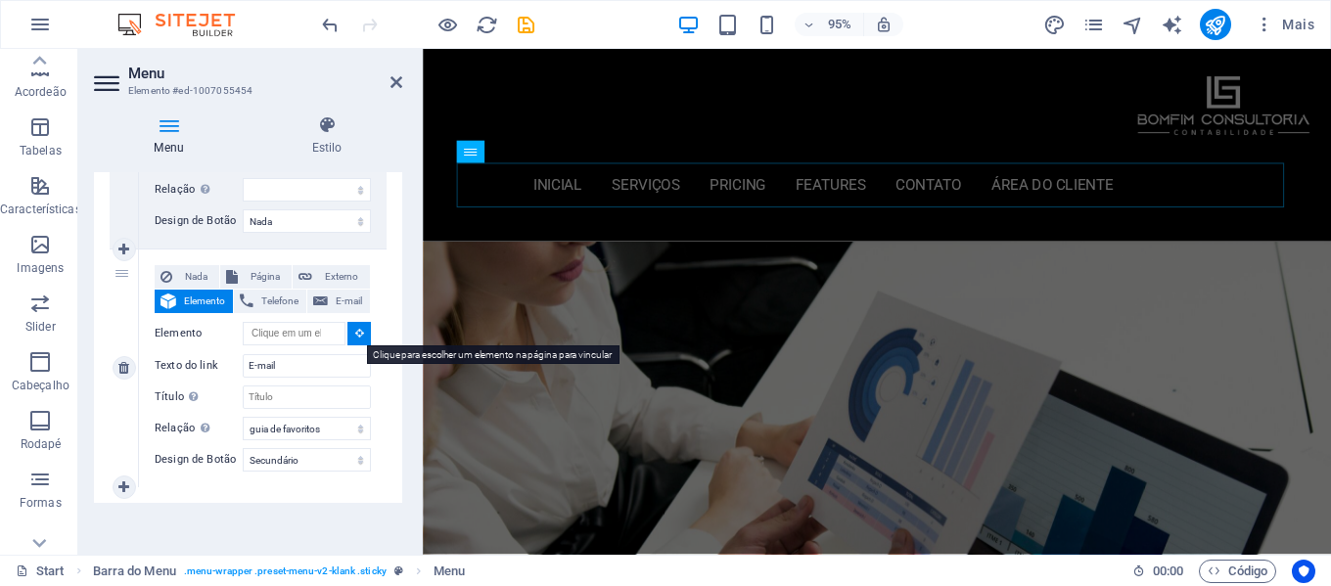
click at [355, 334] on icon at bounding box center [359, 333] width 9 height 10
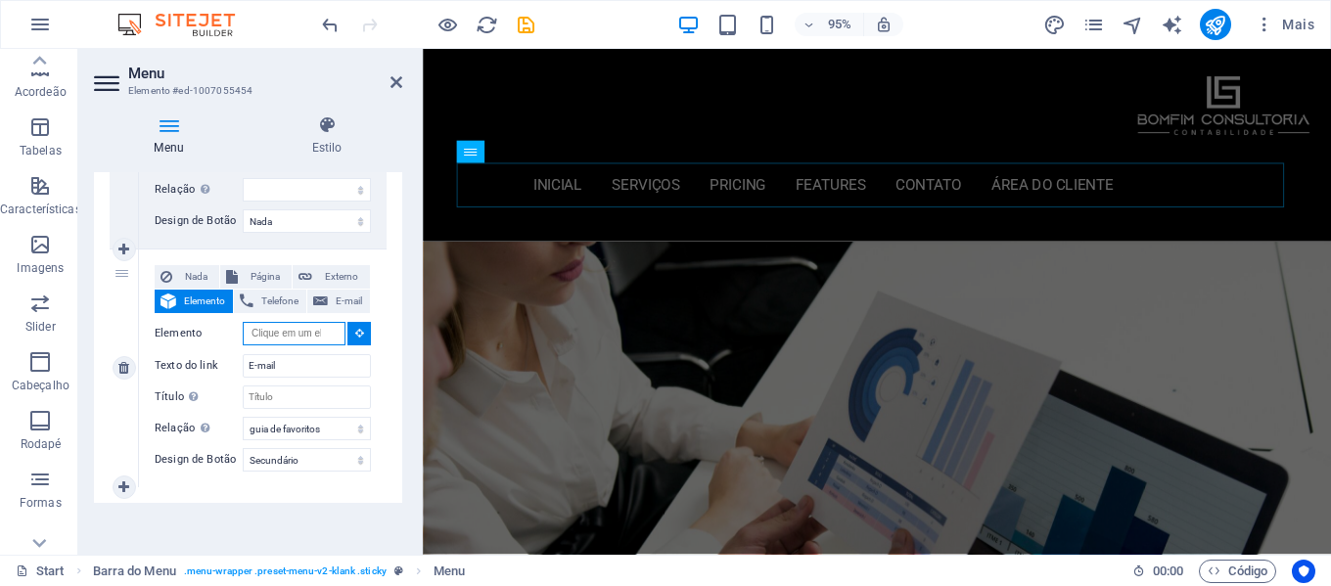
click at [319, 337] on input "Elemento" at bounding box center [294, 333] width 103 height 23
click at [324, 335] on input "Elemento" at bounding box center [294, 333] width 103 height 23
click at [356, 336] on icon at bounding box center [359, 333] width 9 height 10
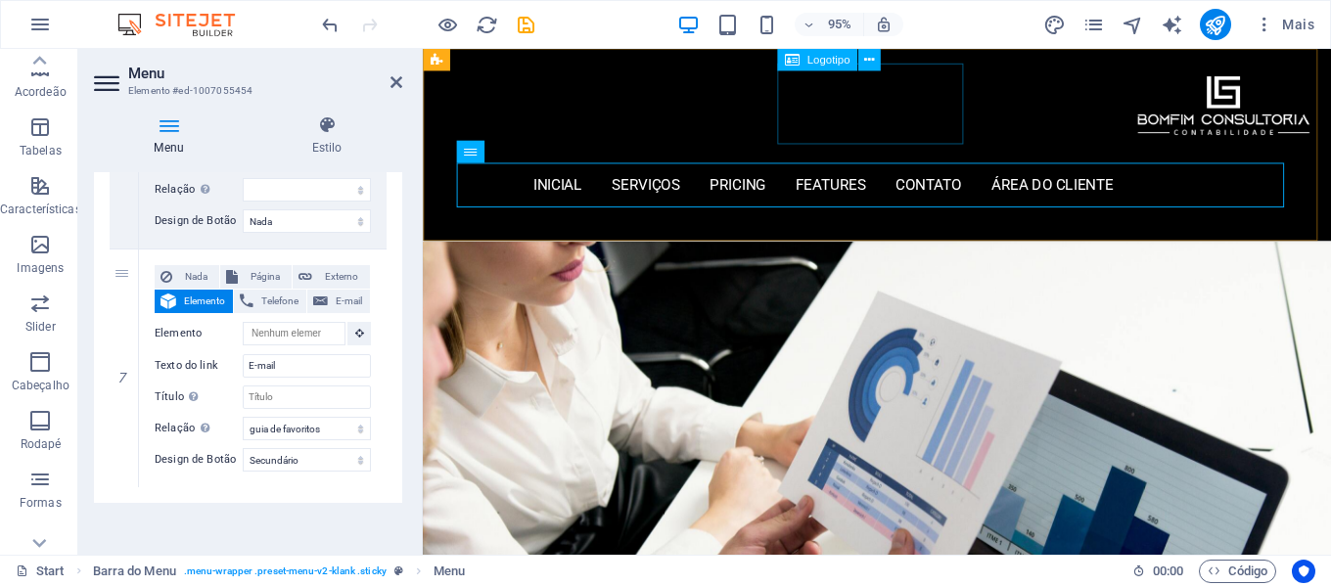
click at [901, 130] on div at bounding box center [901, 107] width 925 height 85
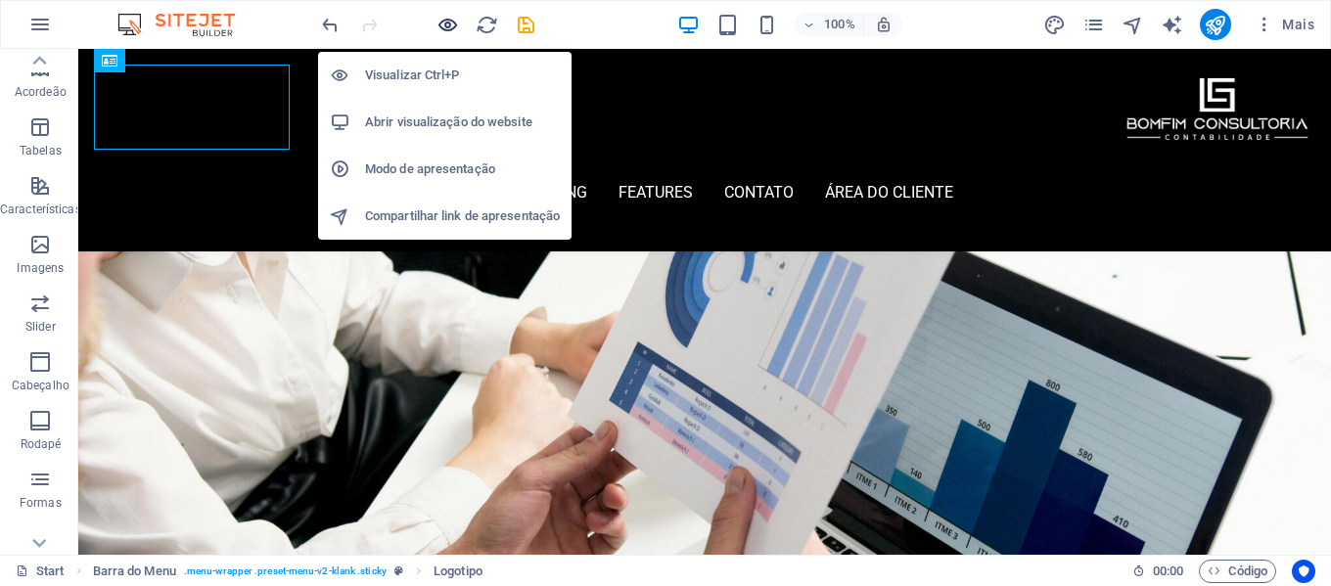
click at [451, 28] on icon "button" at bounding box center [448, 25] width 23 height 23
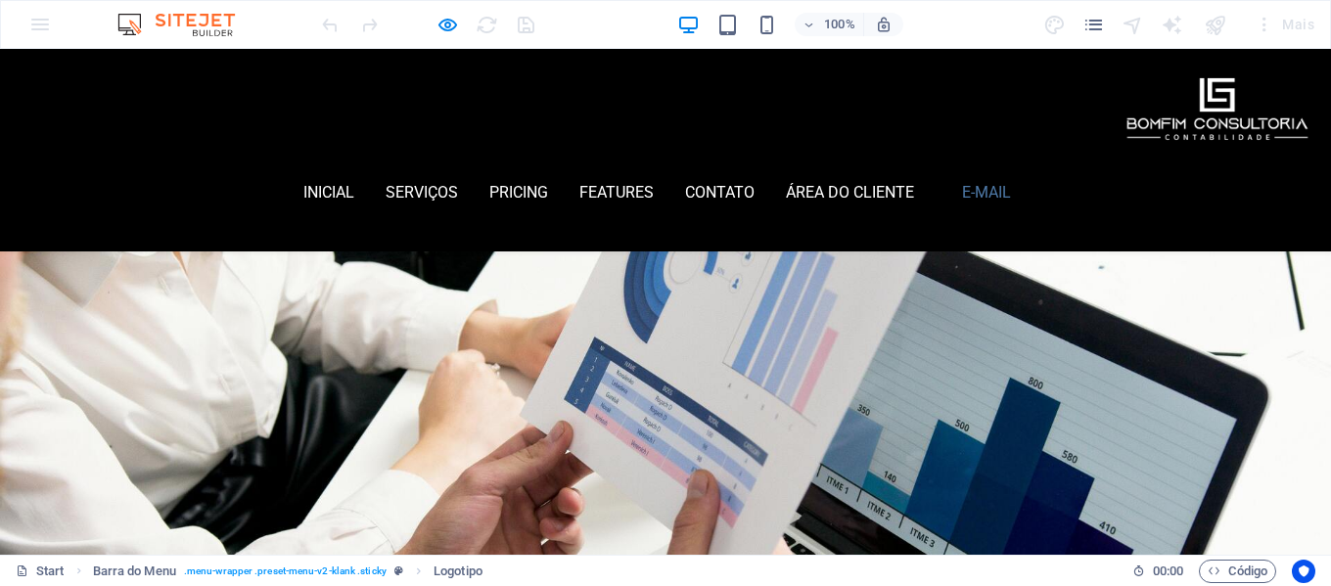
click at [1028, 172] on link "E-mail" at bounding box center [987, 192] width 82 height 41
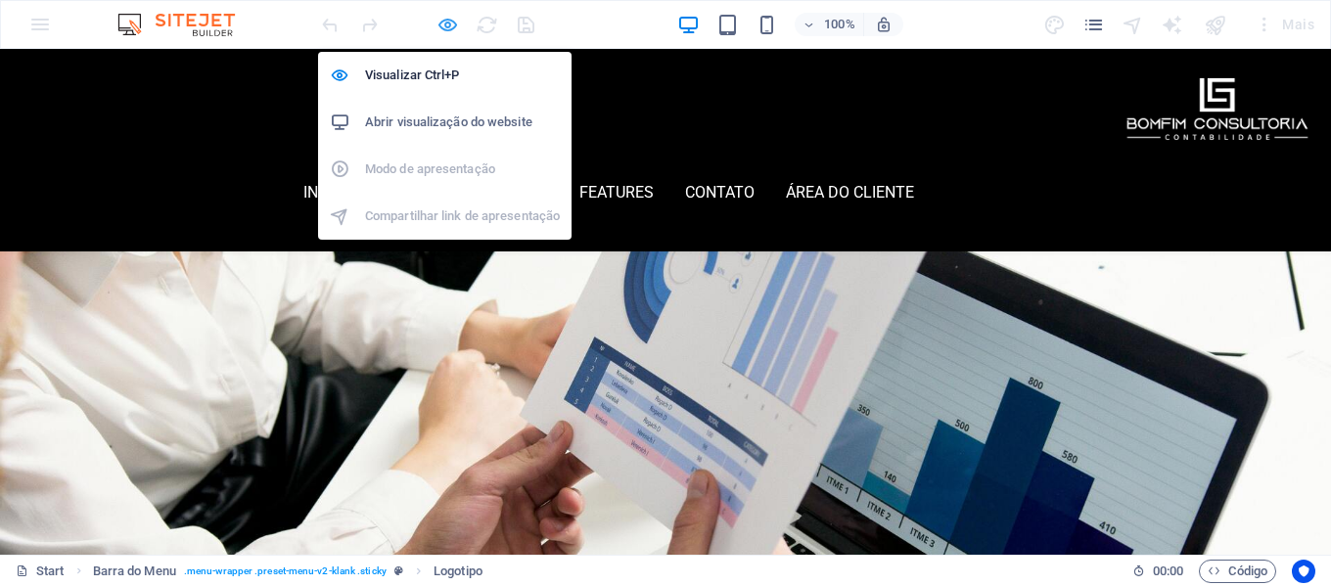
click at [439, 20] on icon "button" at bounding box center [448, 25] width 23 height 23
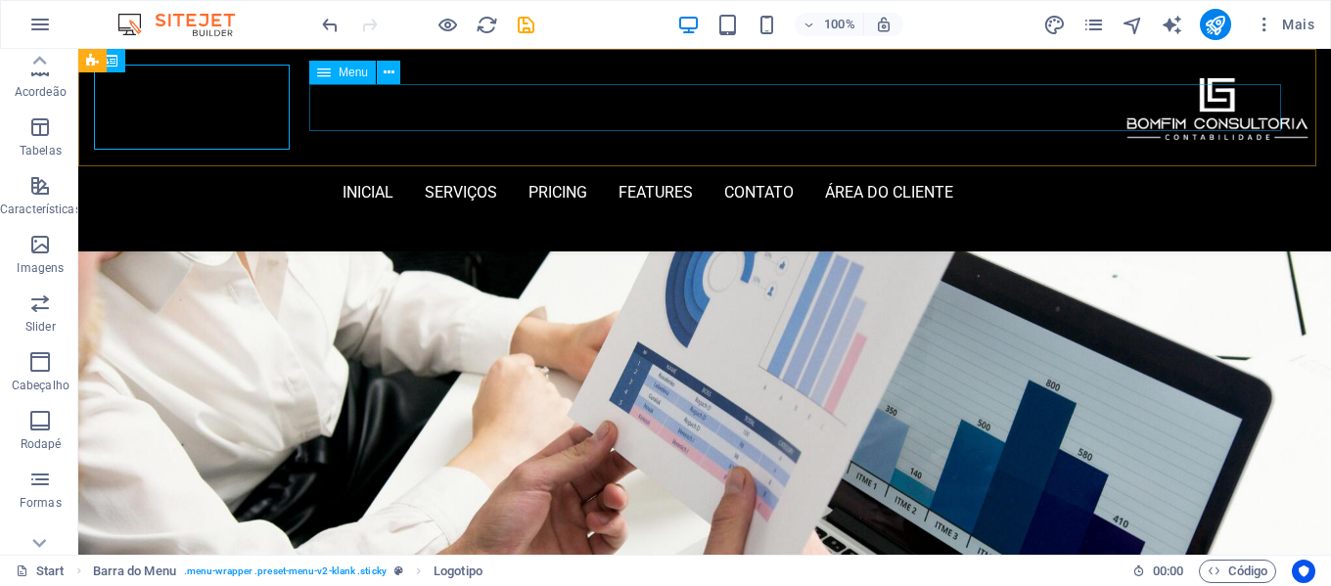
click at [597, 169] on nav "inicial Serviços Pricing Features contato área do cliente E-mail" at bounding box center [705, 192] width 1183 height 47
select select
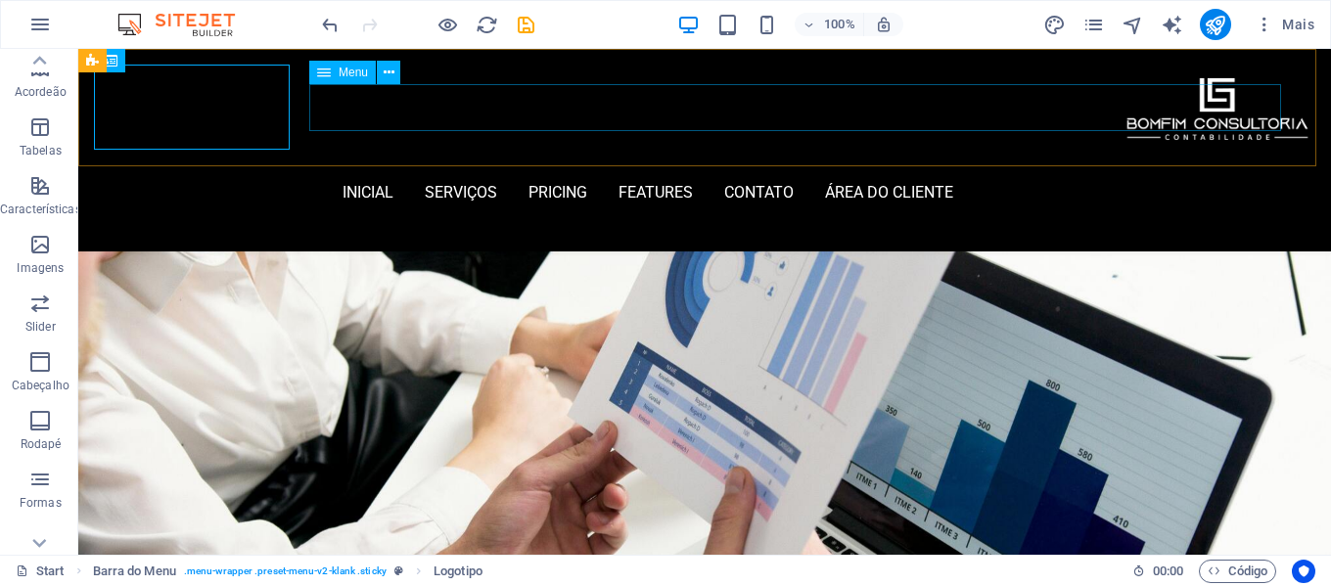
select select
select select "2"
select select
select select "bookmark"
select select "secondary"
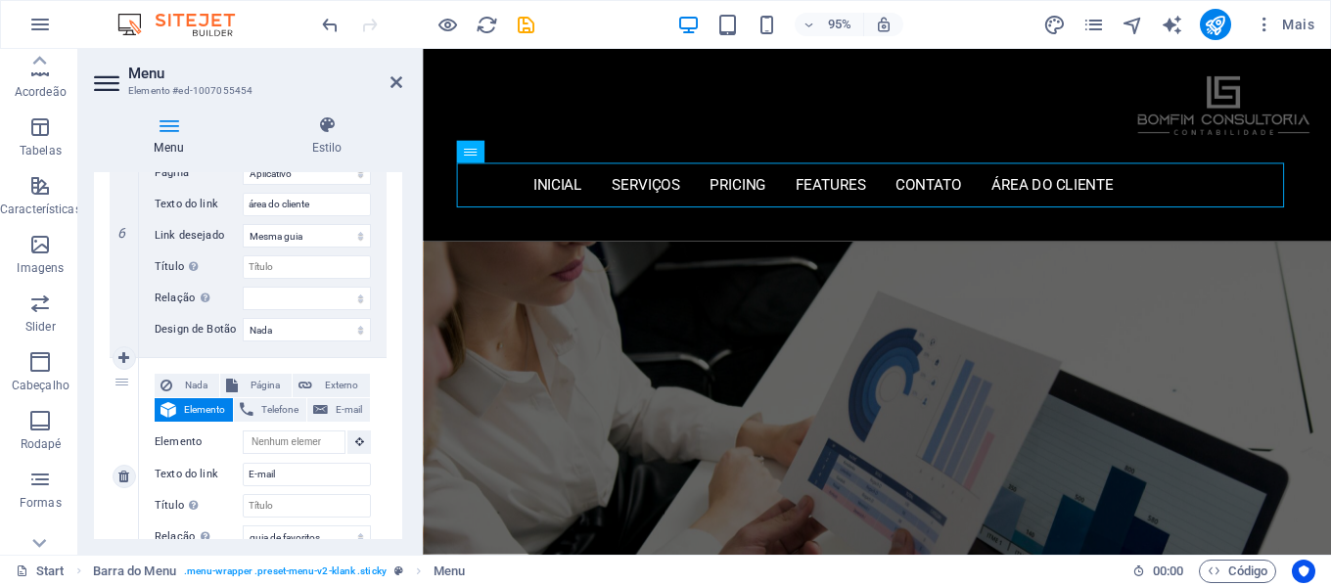
scroll to position [1742, 0]
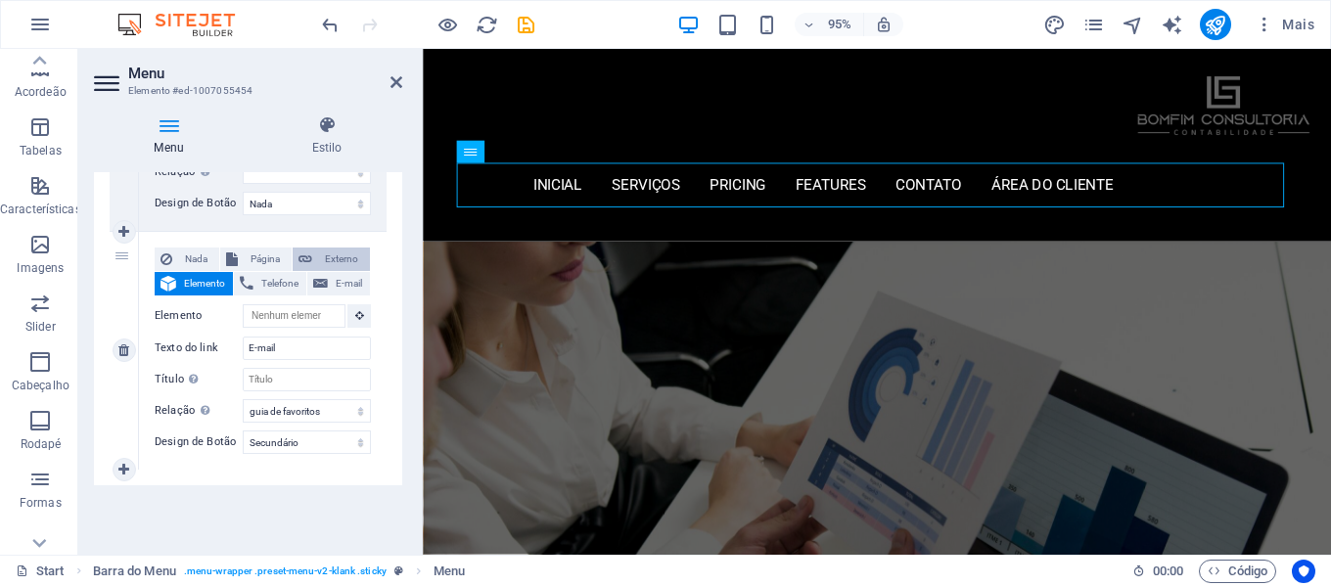
click at [337, 256] on span "Externo" at bounding box center [341, 259] width 46 height 23
select select
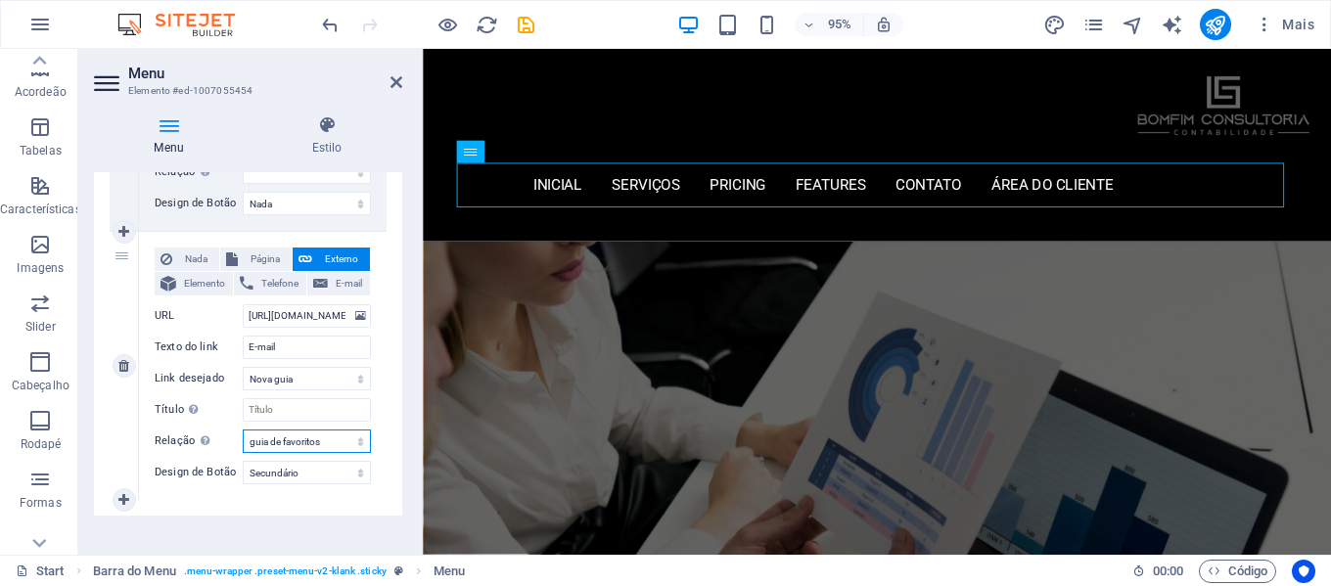
click at [329, 443] on select "alternado autor guia de favoritos externo ajuda licença avançar nofollow norefe…" at bounding box center [307, 441] width 128 height 23
click at [243, 430] on select "alternado autor guia de favoritos externo ajuda licença avançar nofollow norefe…" at bounding box center [307, 441] width 128 height 23
click at [331, 477] on select "Nada Padrão Primário Secundário" at bounding box center [307, 472] width 128 height 23
click at [243, 461] on select "Nada Padrão Primário Secundário" at bounding box center [307, 472] width 128 height 23
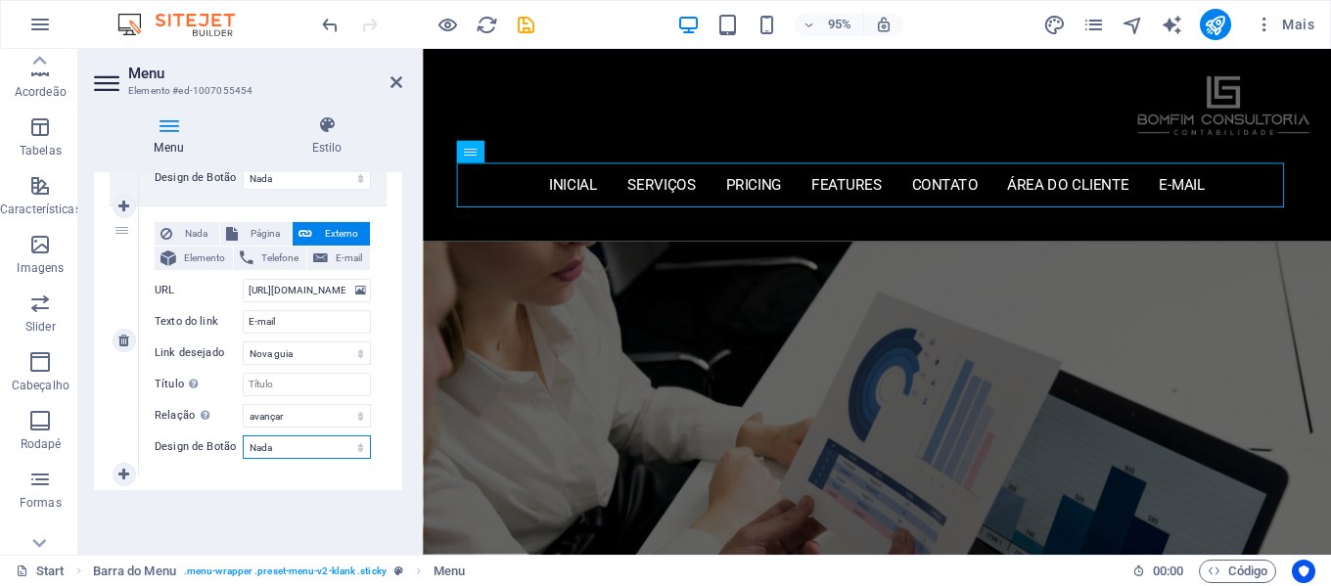
scroll to position [1772, 0]
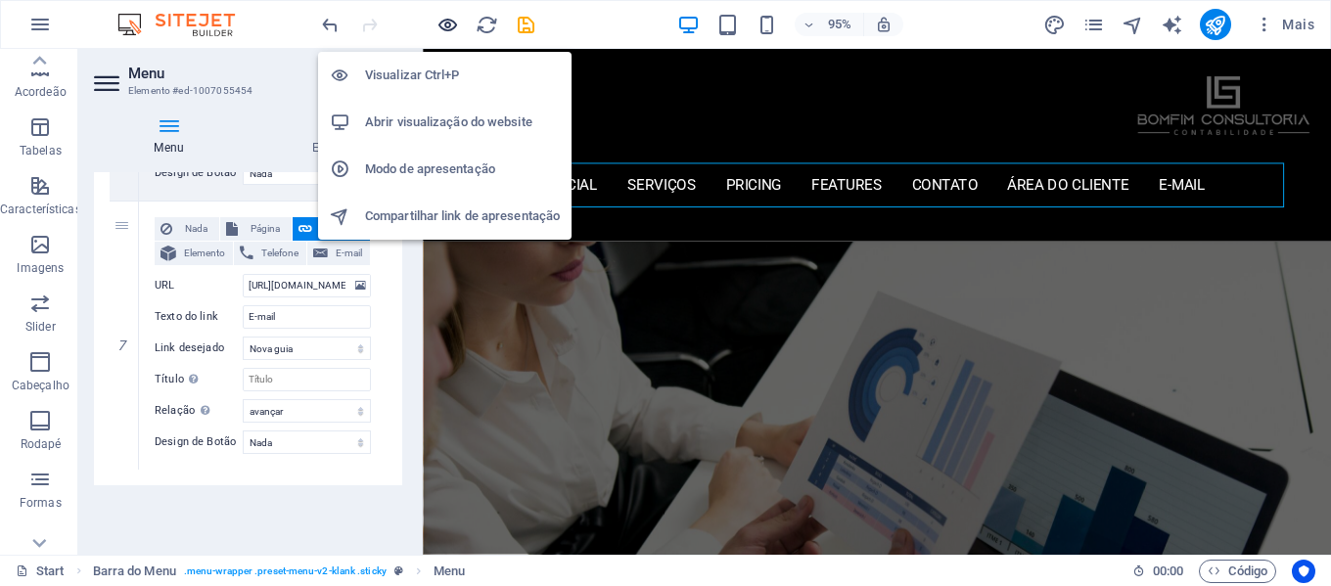
click at [447, 20] on icon "button" at bounding box center [448, 25] width 23 height 23
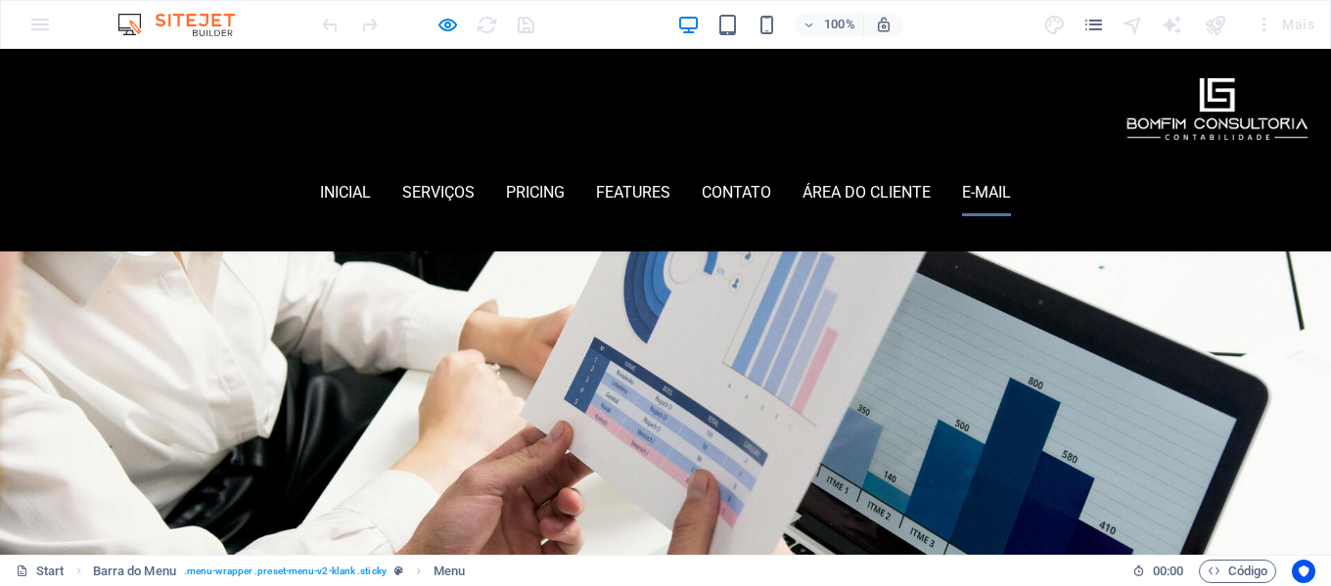
click at [1011, 169] on link "E-mail" at bounding box center [986, 192] width 49 height 47
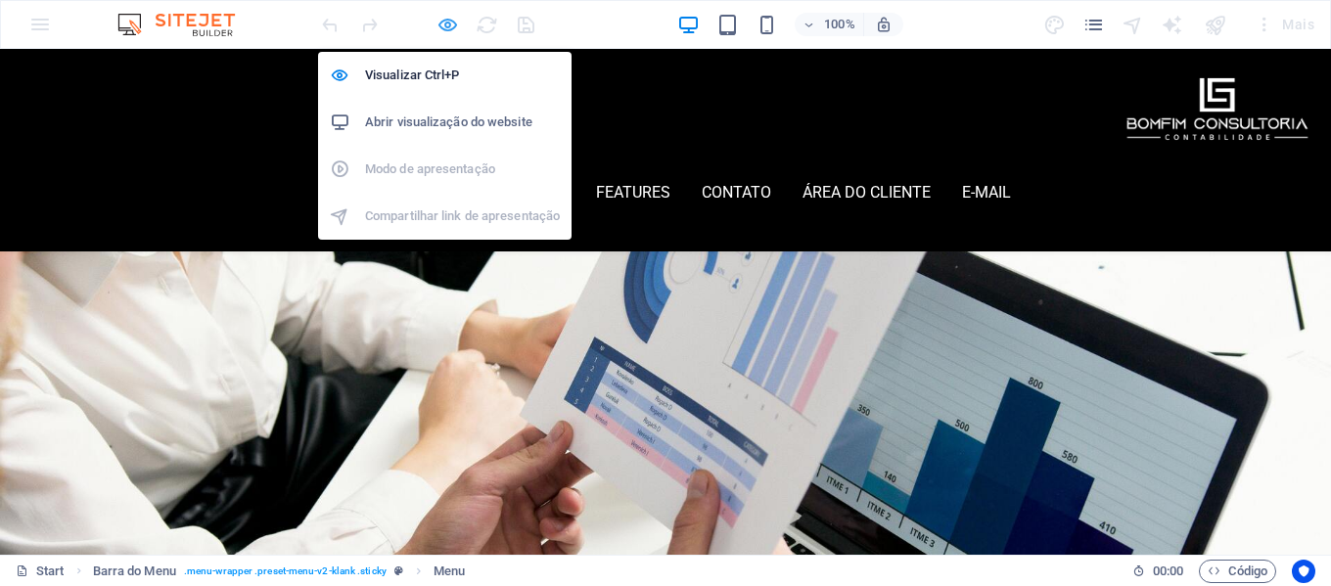
click at [448, 28] on icon "button" at bounding box center [448, 25] width 23 height 23
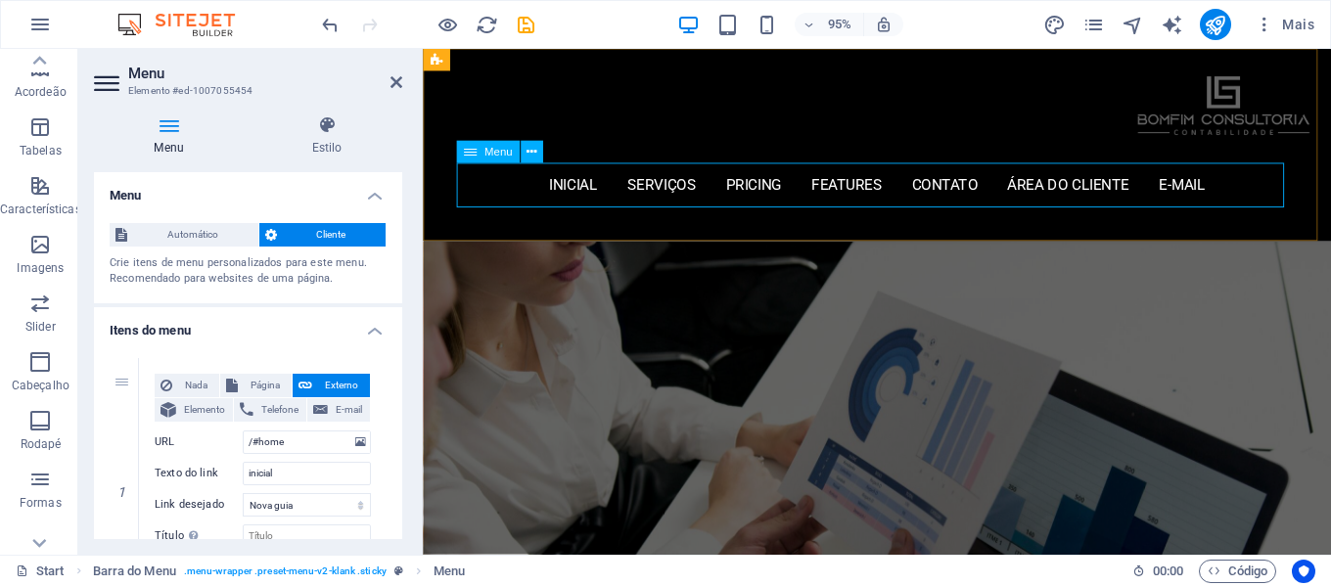
click at [1269, 198] on nav "inicial Serviços Pricing Features contato área do cliente E-mail" at bounding box center [901, 192] width 886 height 47
click at [512, 195] on nav "inicial Serviços Pricing Features contato área do cliente E-mail" at bounding box center [901, 192] width 886 height 47
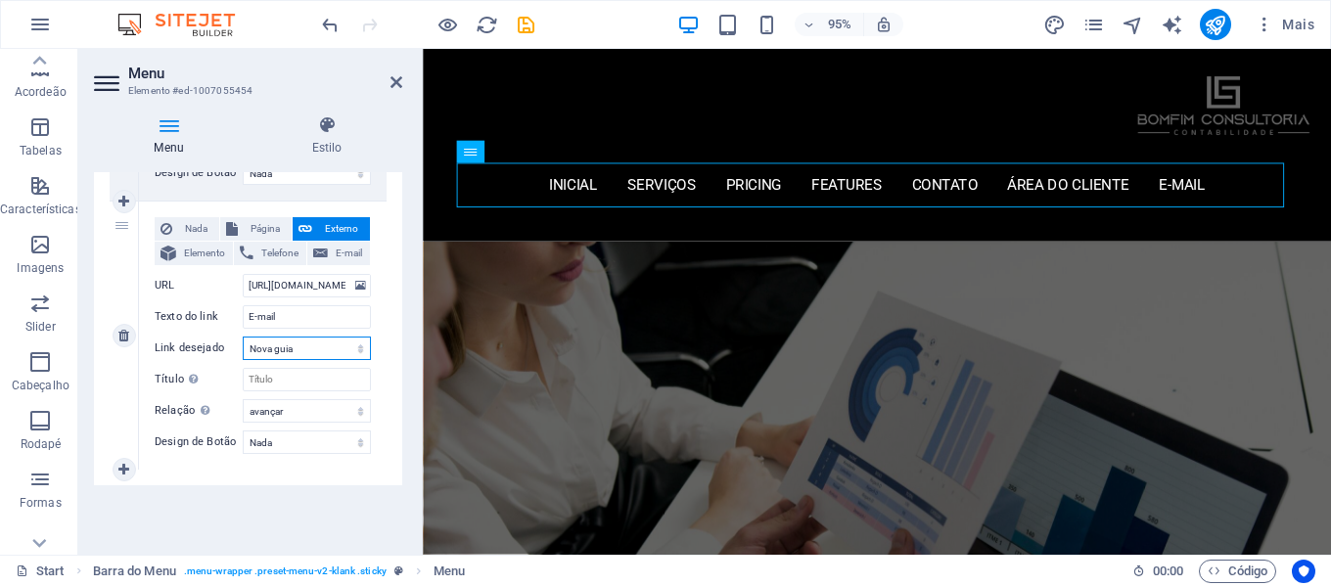
click at [310, 348] on select "Nova guia Mesma guia Sobreposição" at bounding box center [307, 348] width 128 height 23
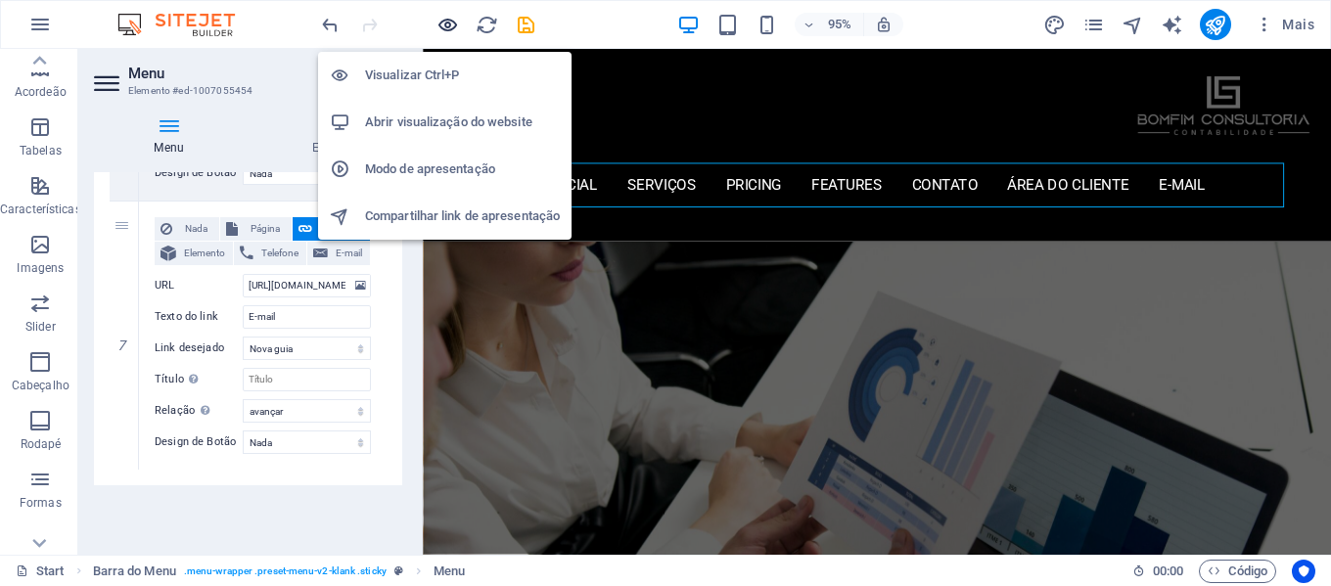
click at [444, 27] on icon "button" at bounding box center [448, 25] width 23 height 23
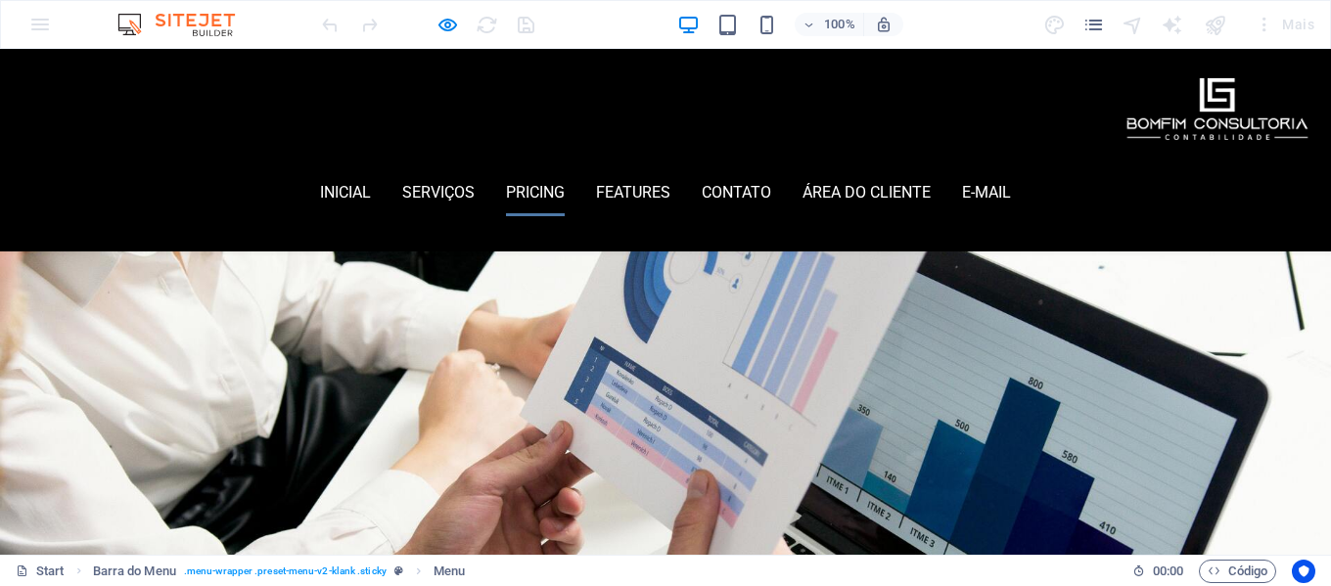
click at [565, 169] on link "Pricing" at bounding box center [535, 192] width 59 height 47
click at [671, 169] on link "Features" at bounding box center [633, 192] width 74 height 47
click at [371, 169] on link "inicial" at bounding box center [345, 192] width 51 height 47
click at [1011, 169] on link "E-mail" at bounding box center [986, 192] width 49 height 47
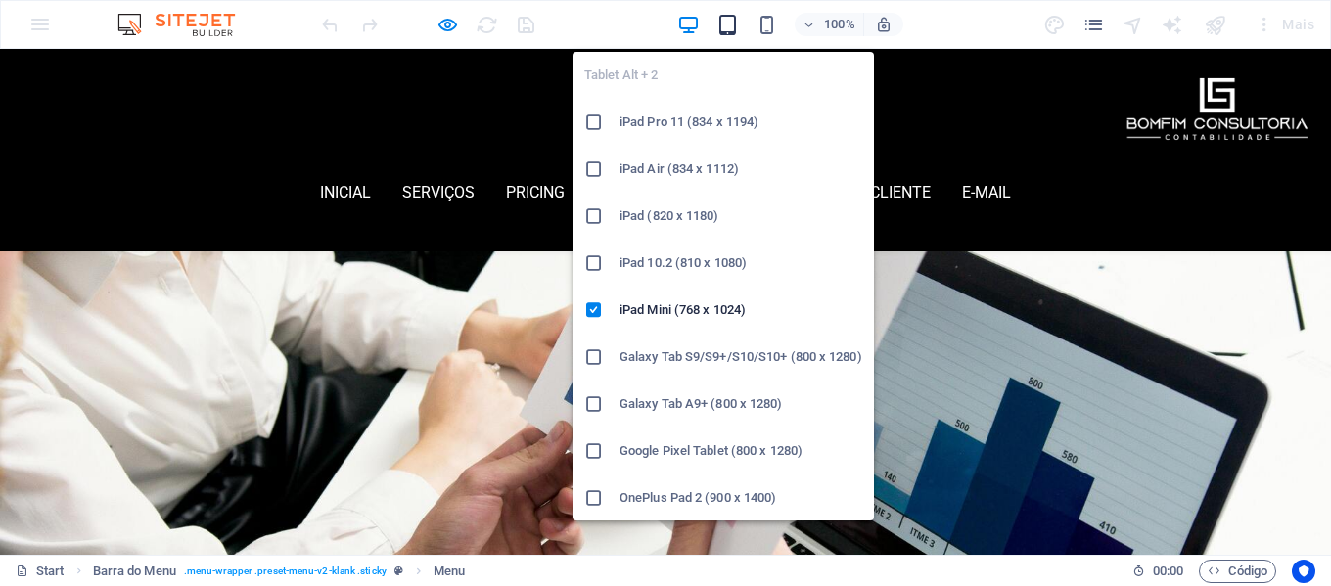
click at [724, 30] on icon "button" at bounding box center [728, 25] width 23 height 23
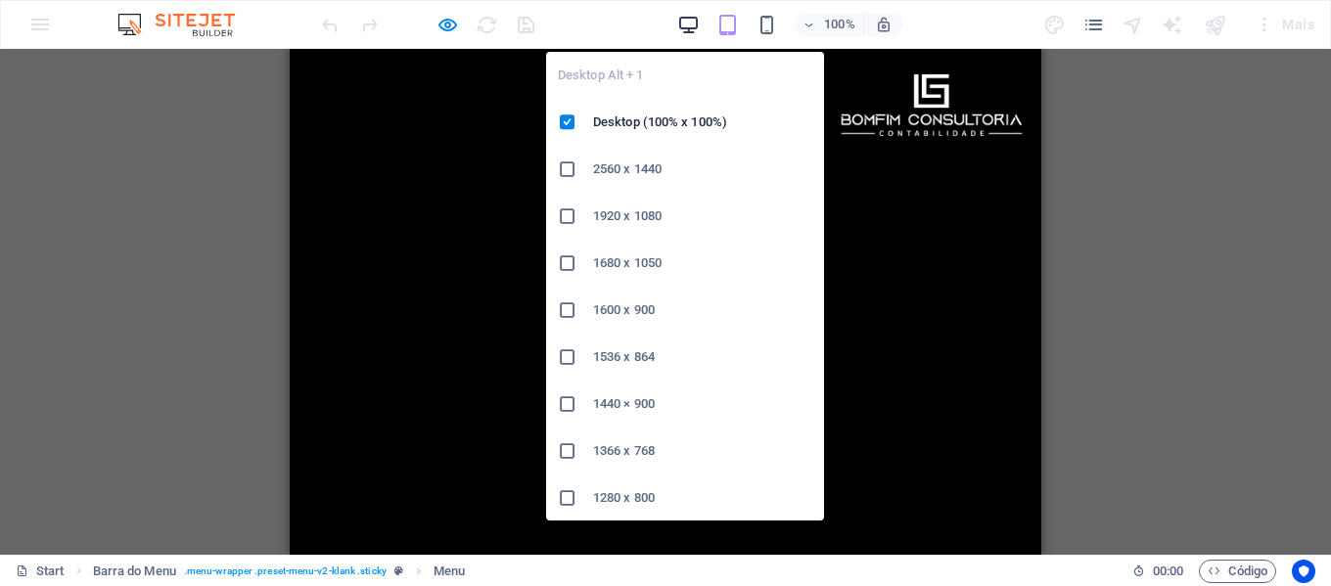
click at [689, 23] on icon "button" at bounding box center [688, 25] width 23 height 23
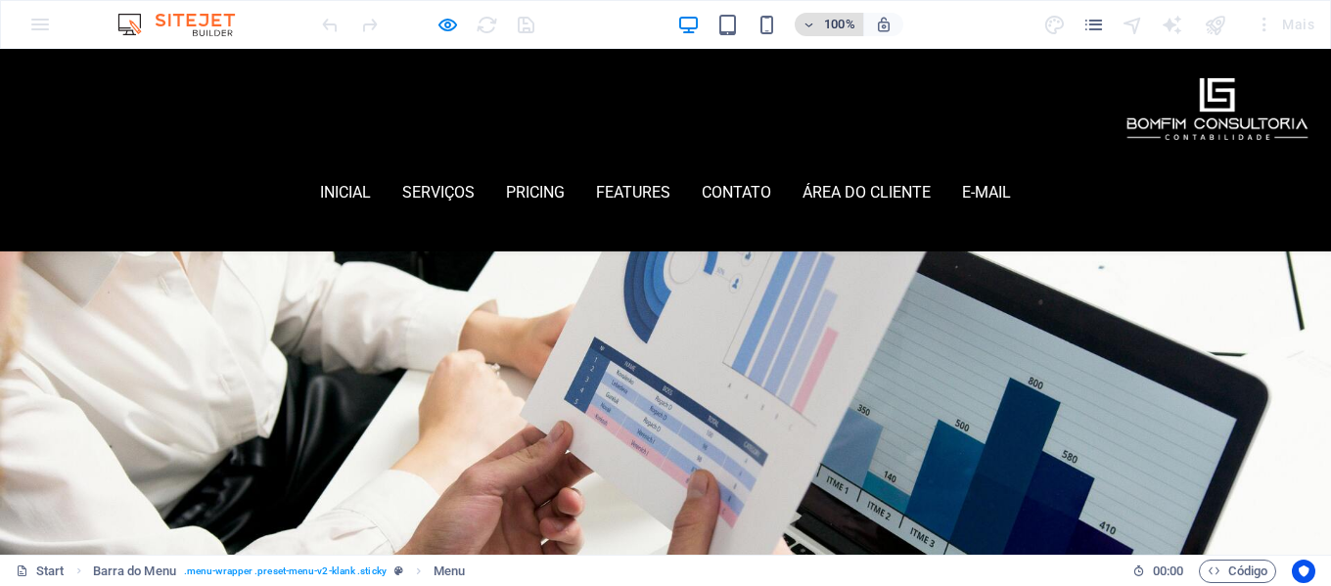
click at [844, 23] on h6 "100%" at bounding box center [839, 24] width 31 height 23
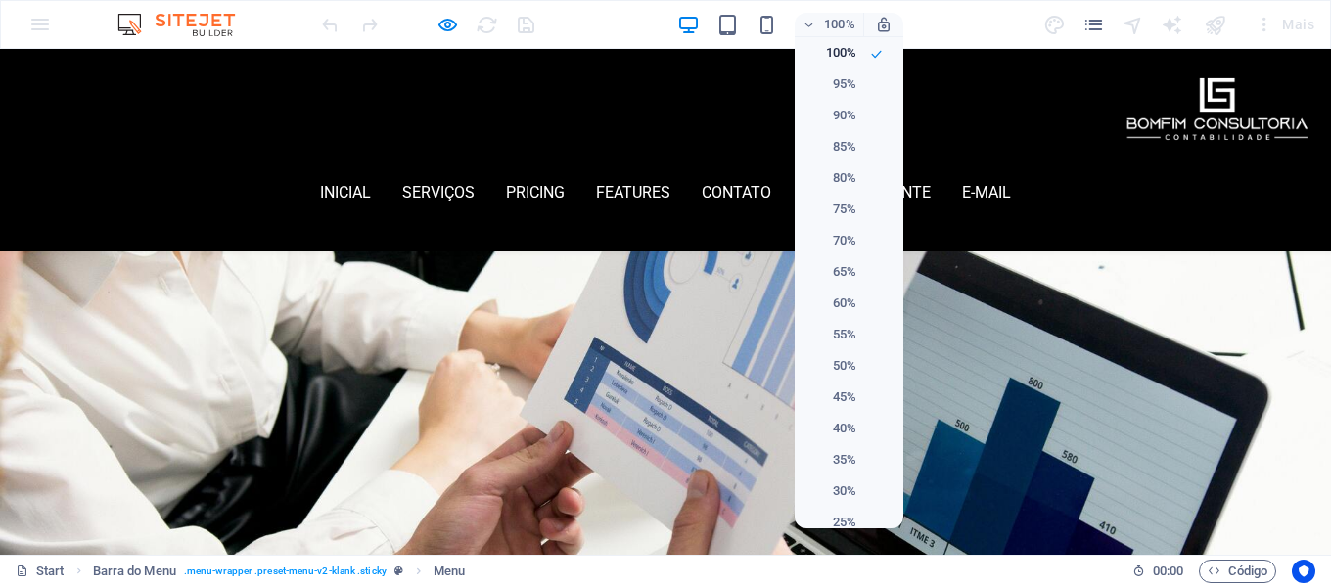
click at [685, 25] on div at bounding box center [665, 293] width 1331 height 586
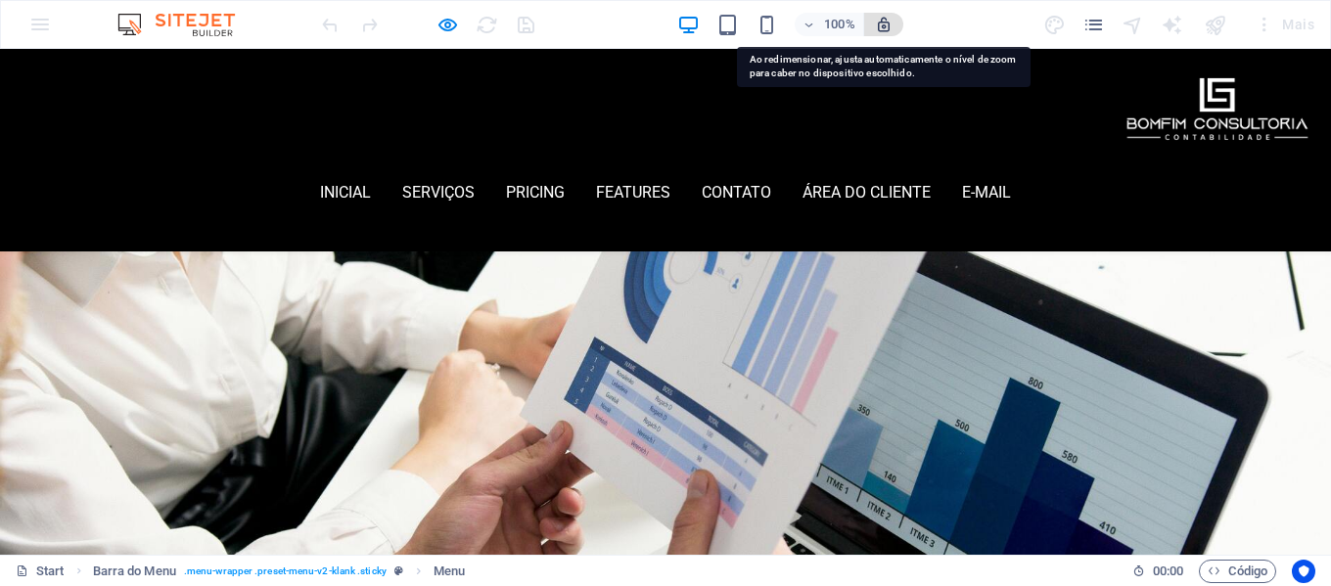
click at [883, 23] on icon "button" at bounding box center [884, 25] width 18 height 18
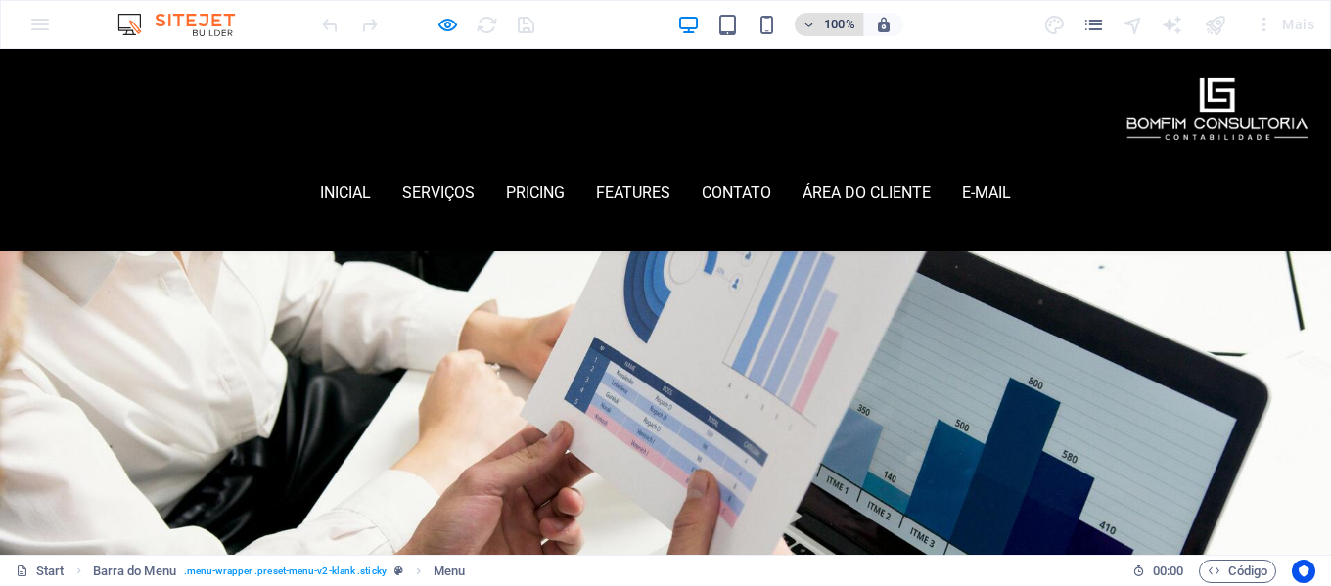
click at [821, 23] on span "100%" at bounding box center [829, 24] width 53 height 23
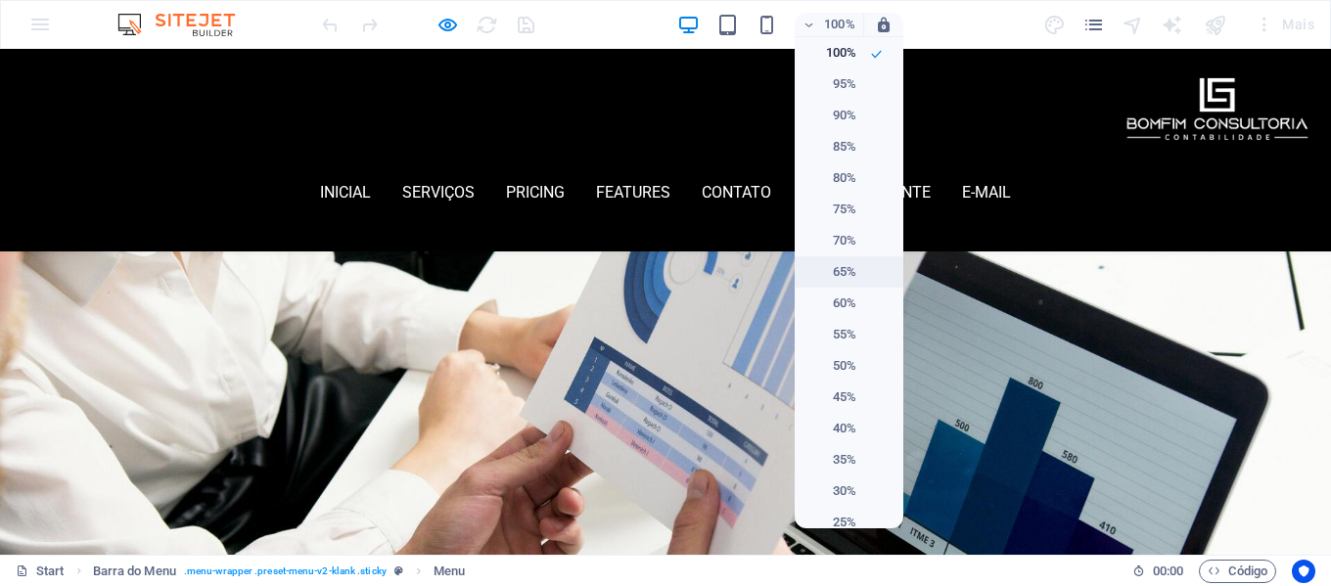
click at [835, 266] on h6 "65%" at bounding box center [832, 271] width 50 height 23
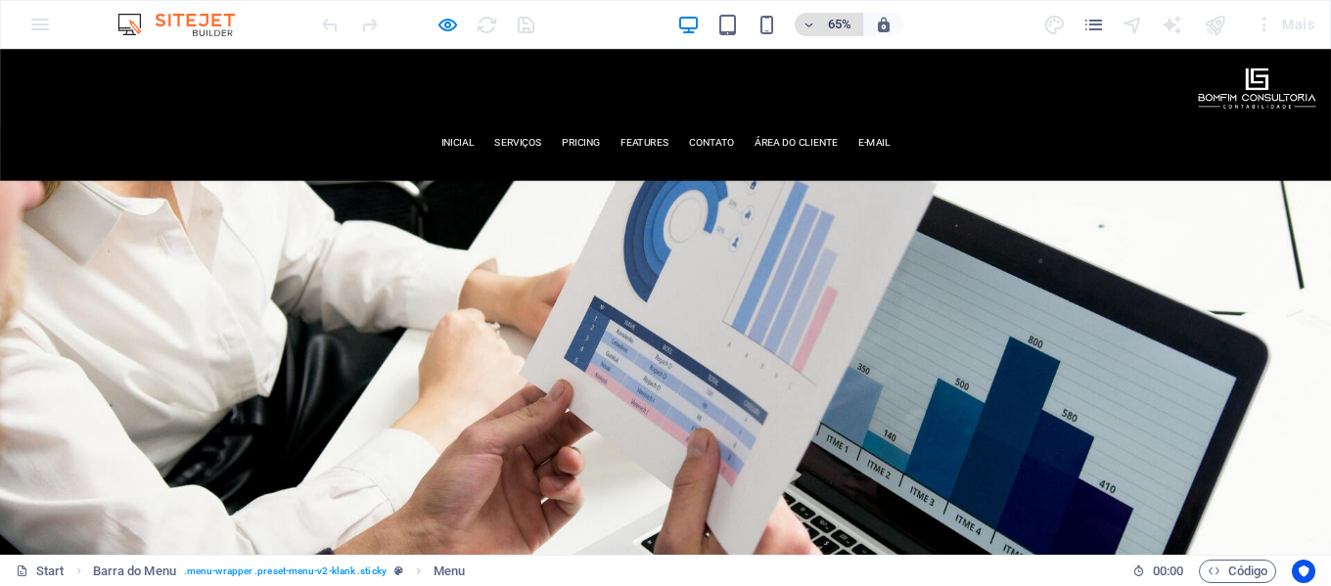
click at [839, 21] on h6 "65%" at bounding box center [839, 24] width 31 height 23
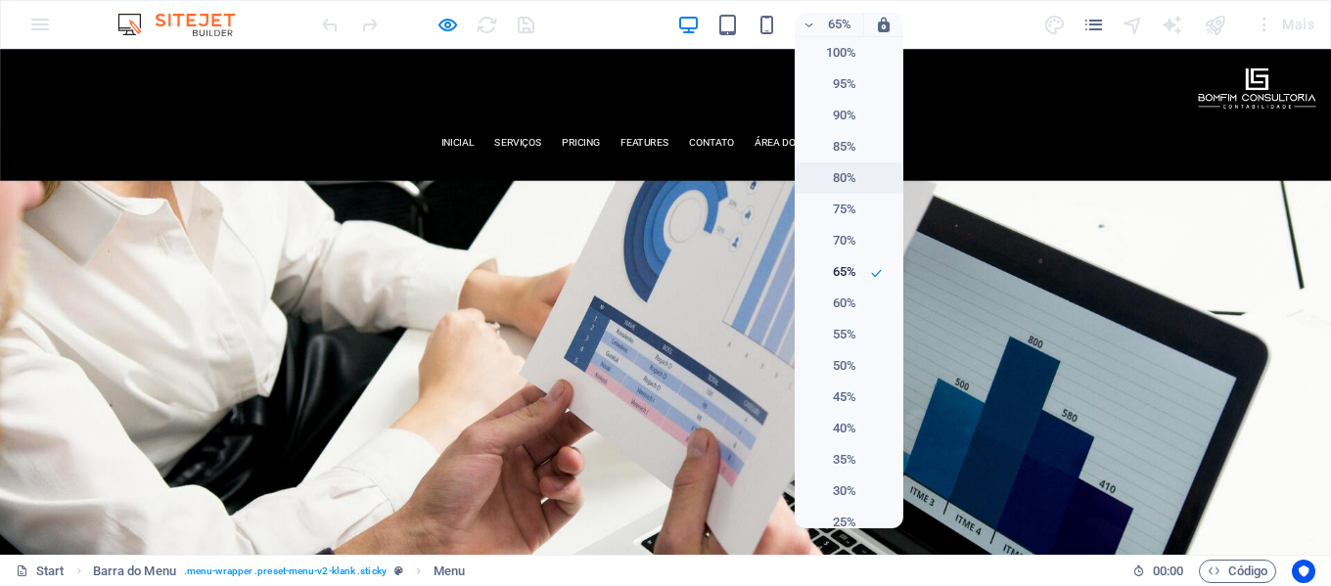
click at [860, 180] on li "80%" at bounding box center [849, 178] width 109 height 31
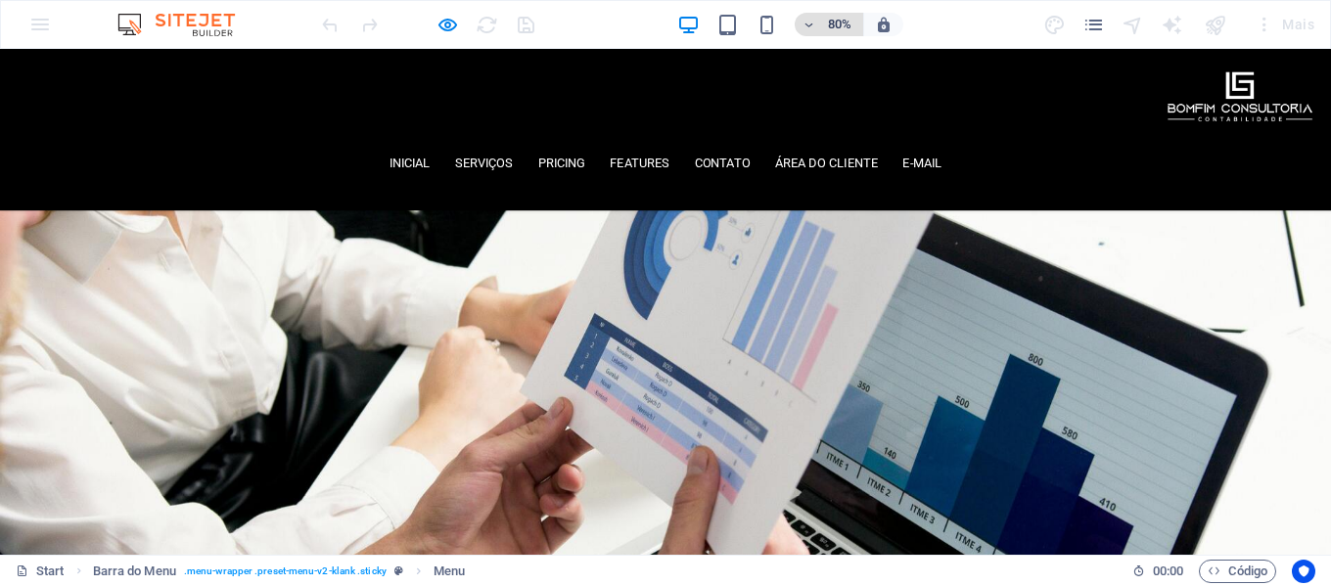
click at [841, 21] on h6 "80%" at bounding box center [839, 24] width 31 height 23
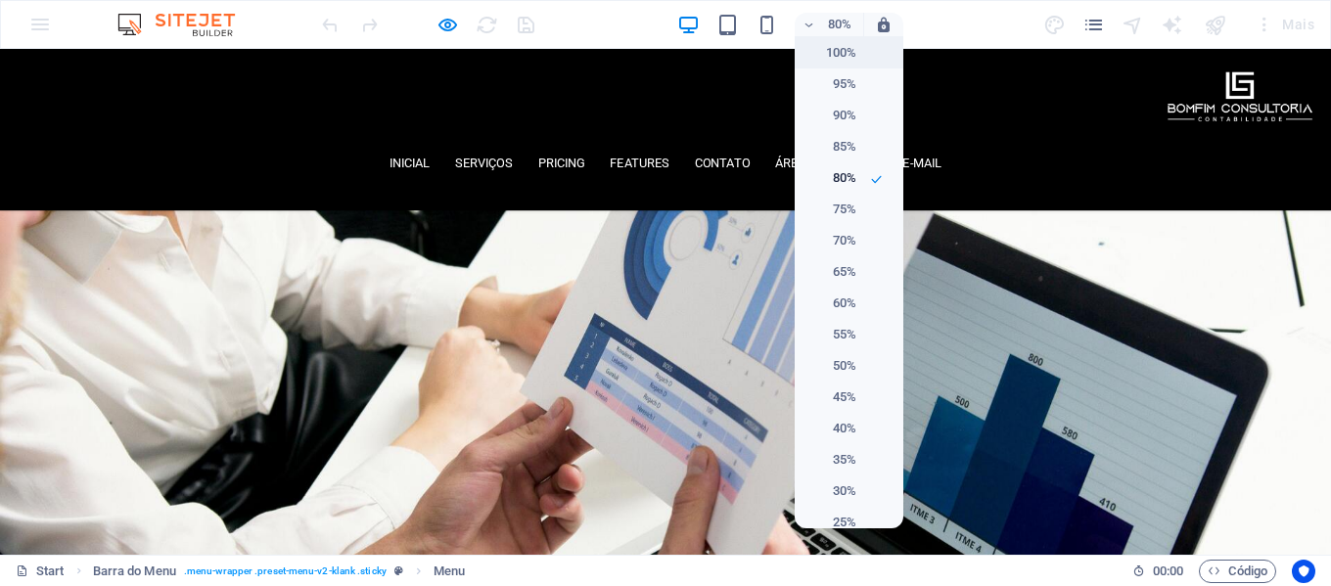
click at [865, 57] on li "100%" at bounding box center [849, 52] width 109 height 31
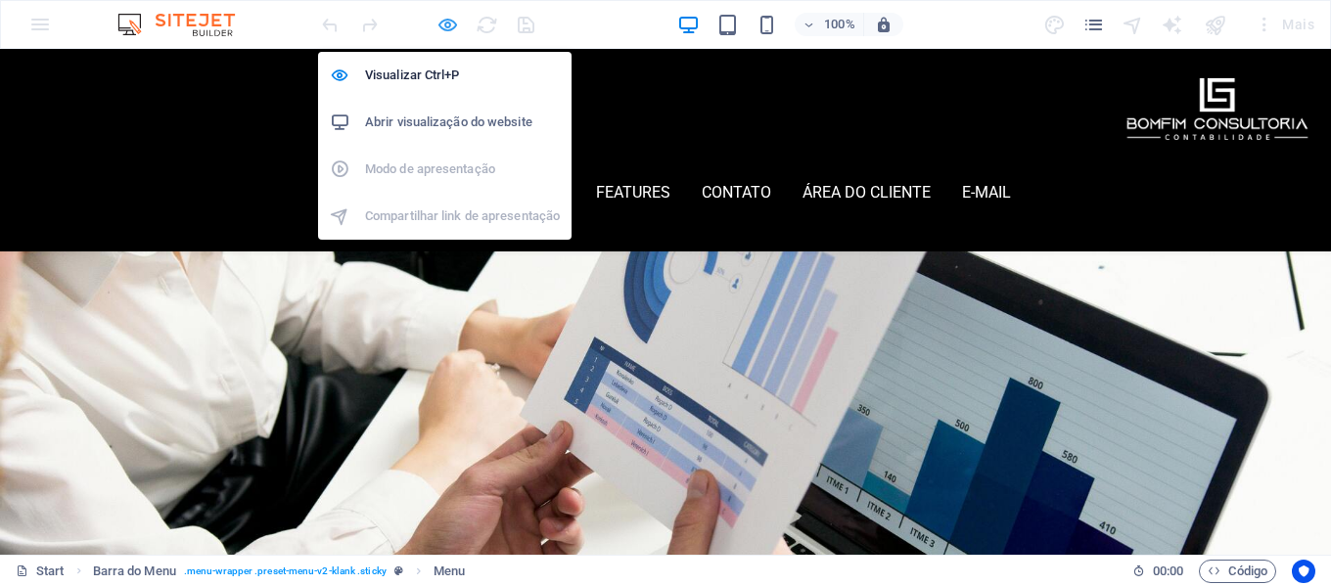
click at [452, 26] on icon "button" at bounding box center [448, 25] width 23 height 23
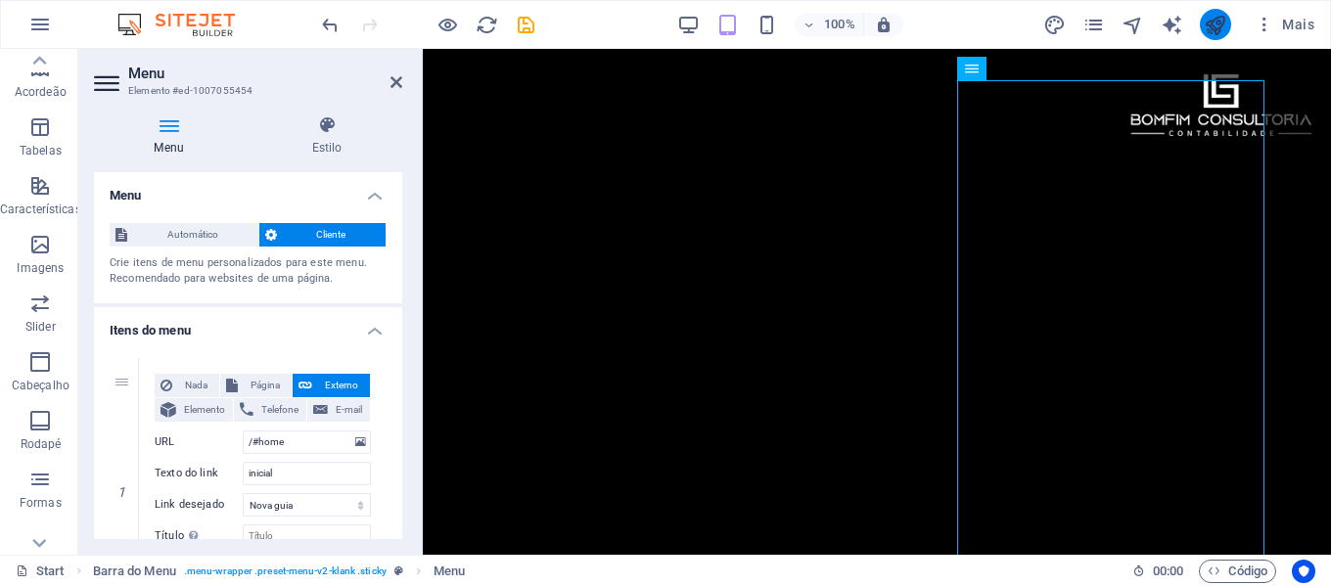
click at [1202, 21] on button "publish" at bounding box center [1215, 24] width 31 height 31
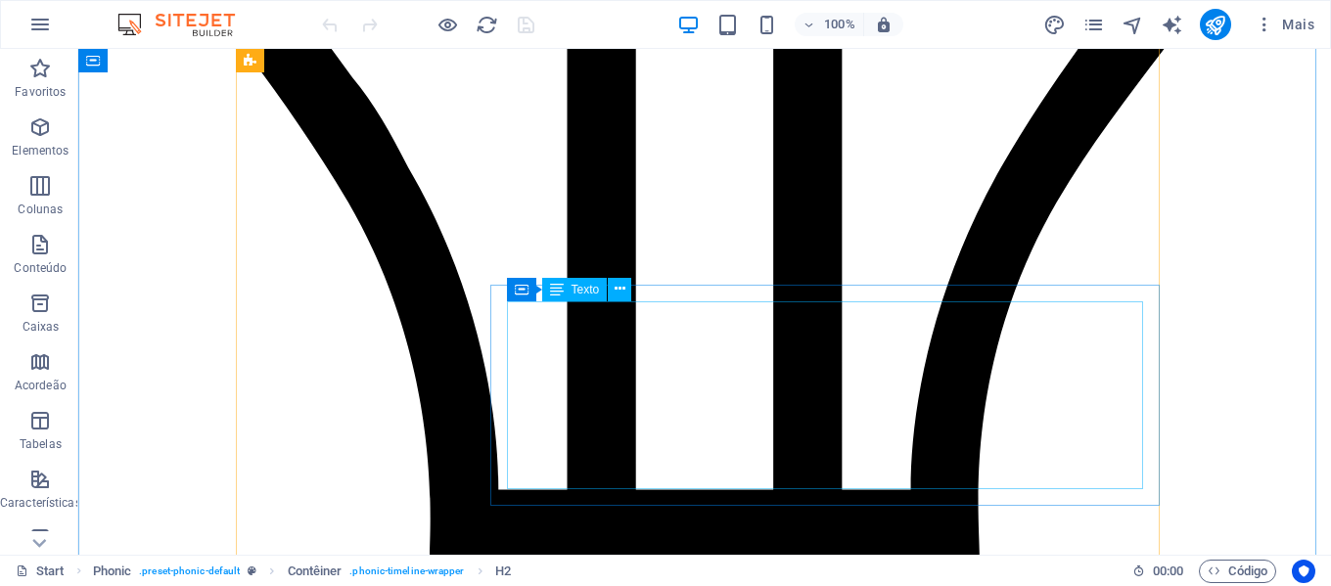
scroll to position [5170, 0]
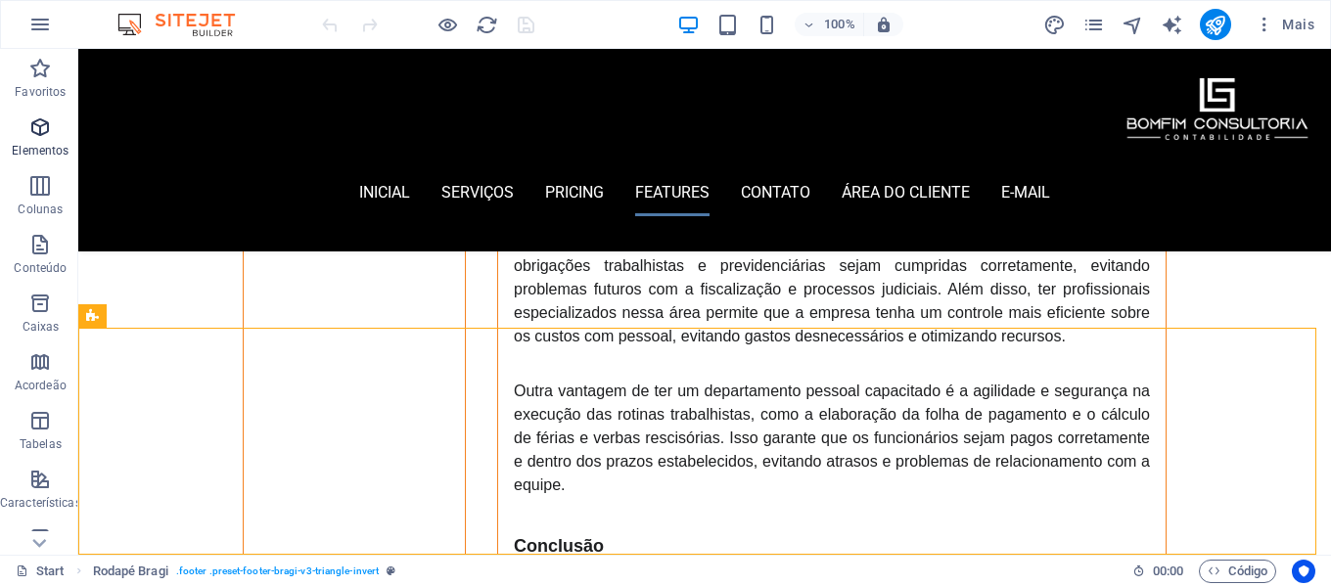
click at [43, 134] on icon "button" at bounding box center [39, 127] width 23 height 23
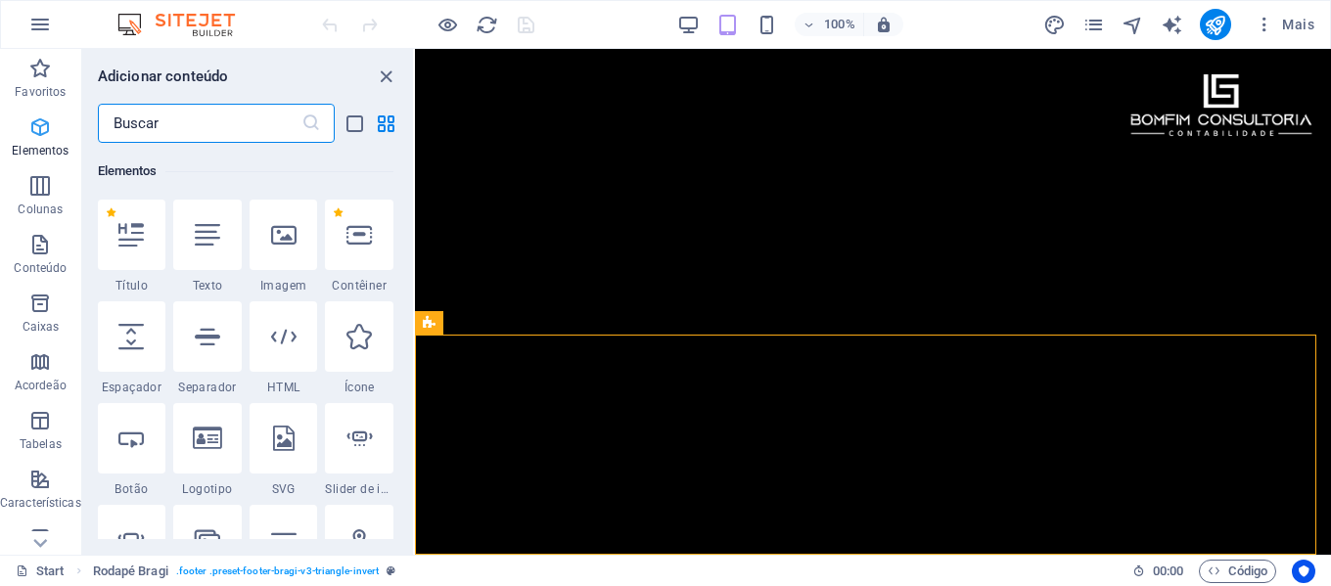
scroll to position [209, 0]
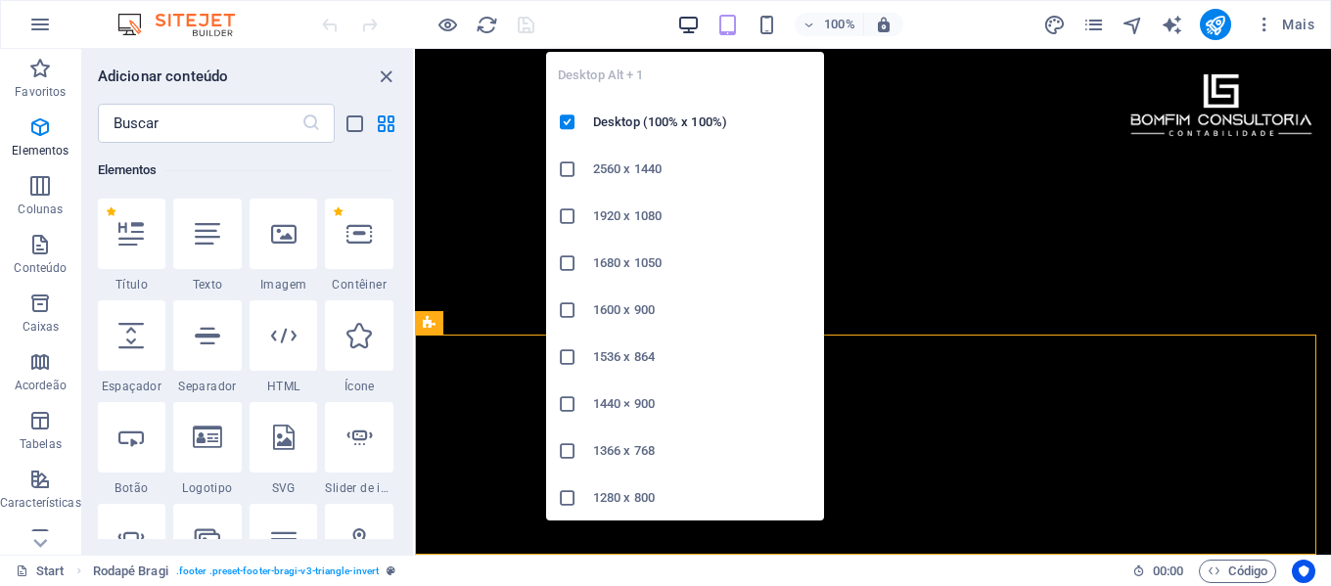
click at [687, 22] on icon "button" at bounding box center [688, 25] width 23 height 23
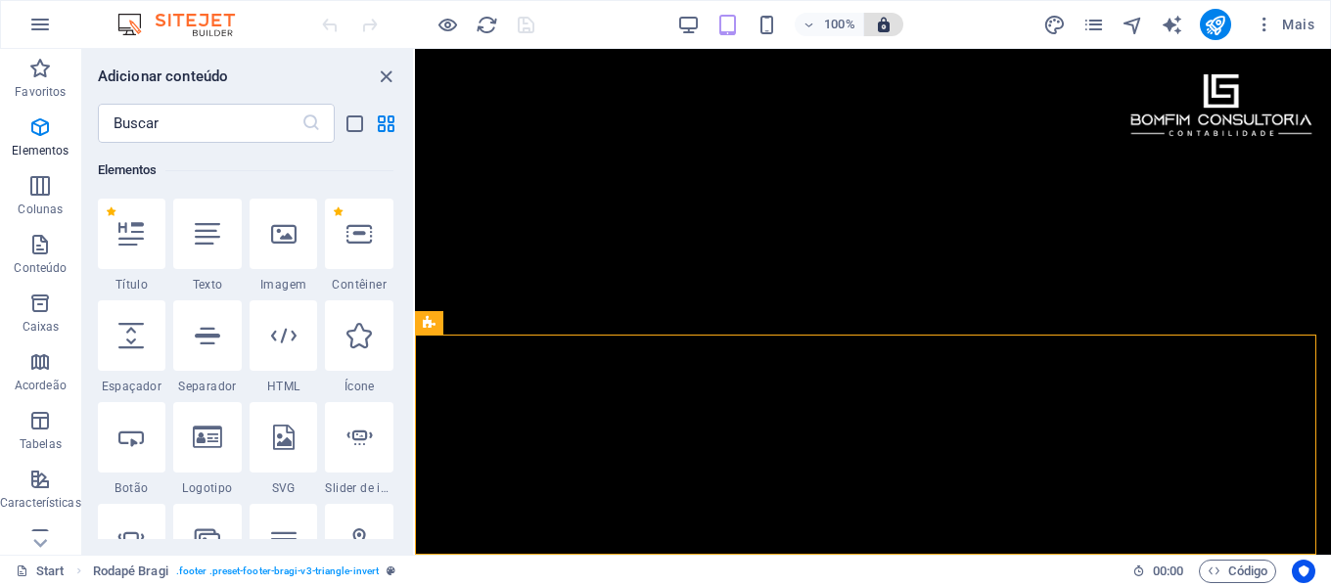
click at [885, 27] on icon "button" at bounding box center [884, 25] width 18 height 18
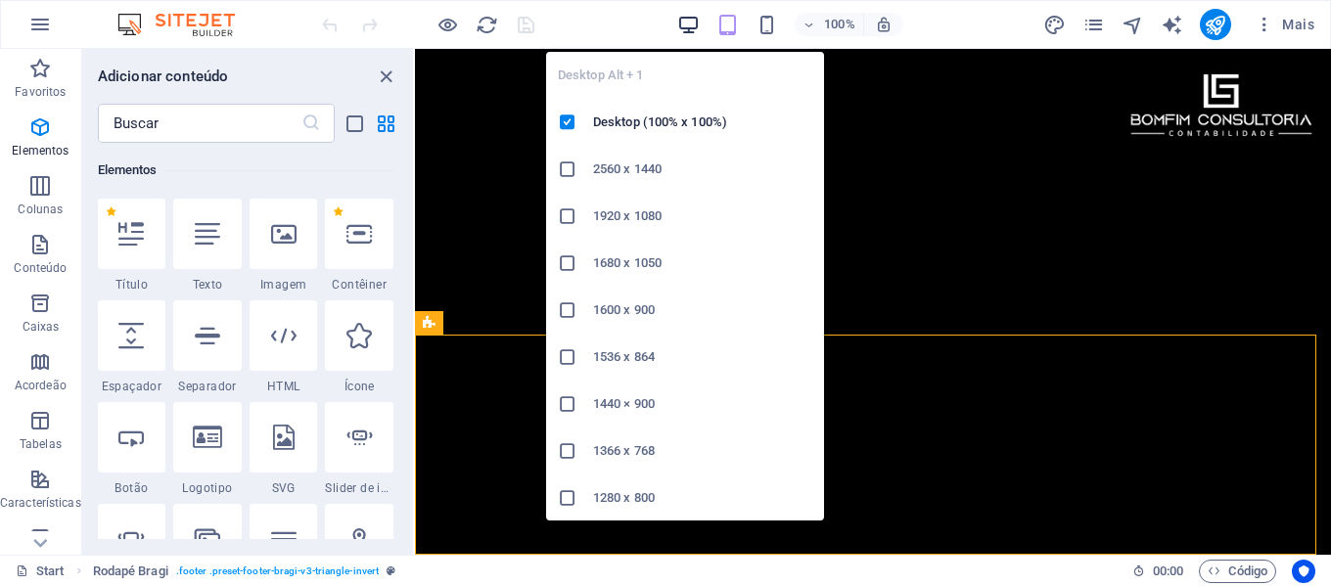
click at [688, 23] on icon "button" at bounding box center [688, 25] width 23 height 23
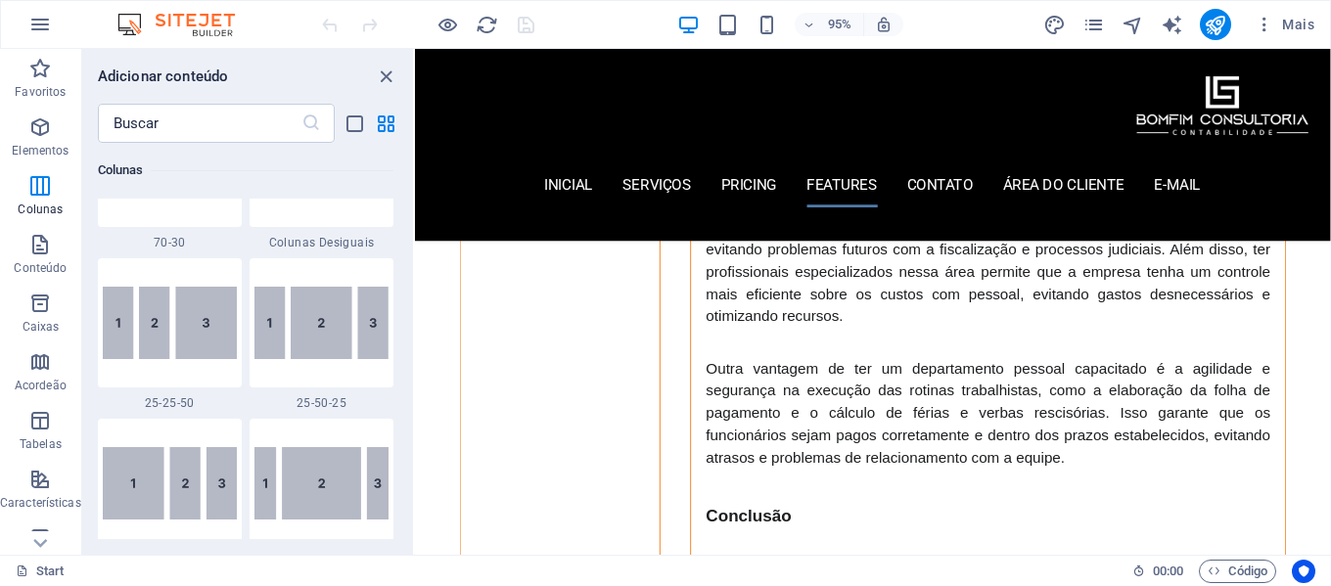
scroll to position [375, 0]
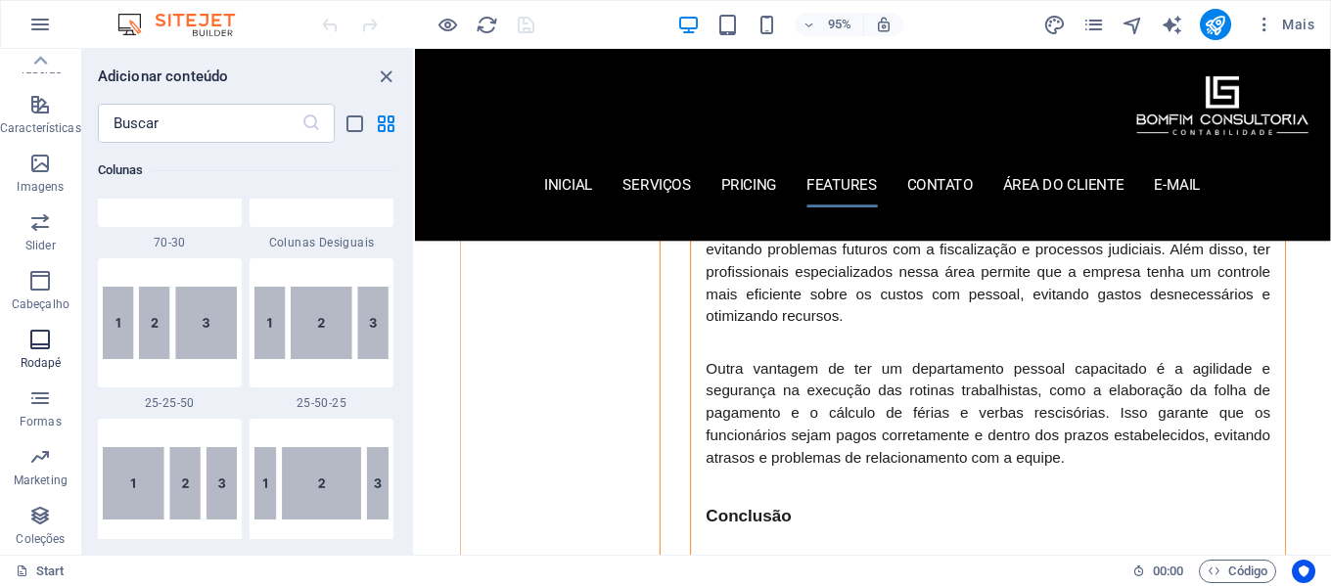
click at [48, 342] on icon "button" at bounding box center [39, 339] width 23 height 23
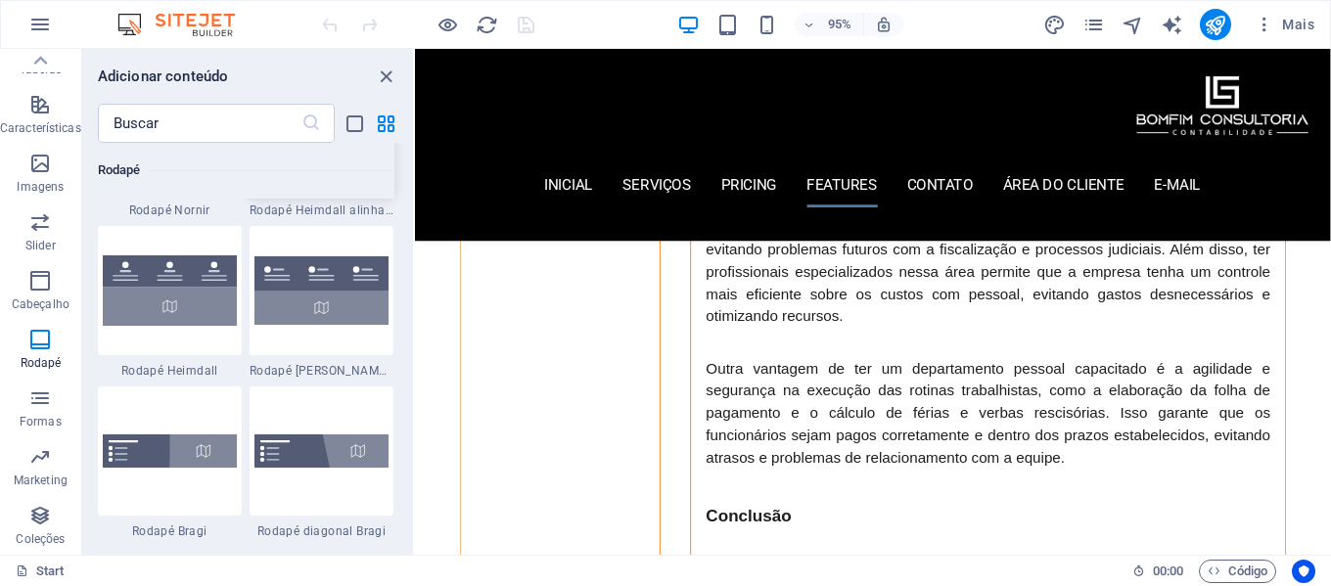
scroll to position [13450, 0]
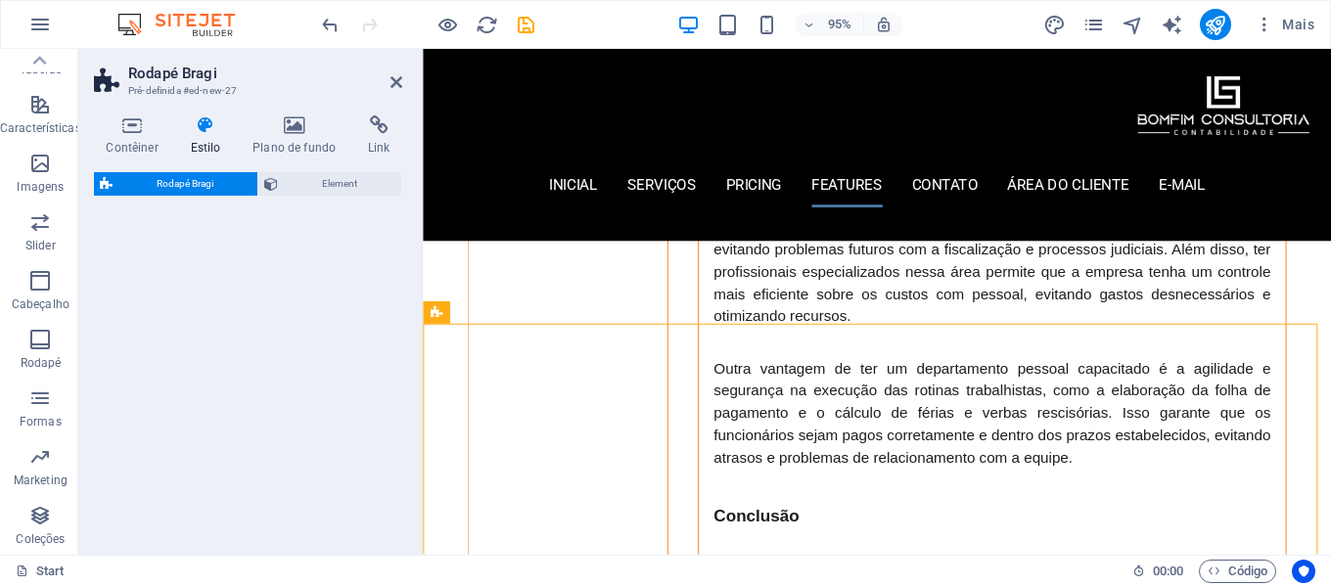
select select "%"
select select "rem"
select select "px"
select select "rem"
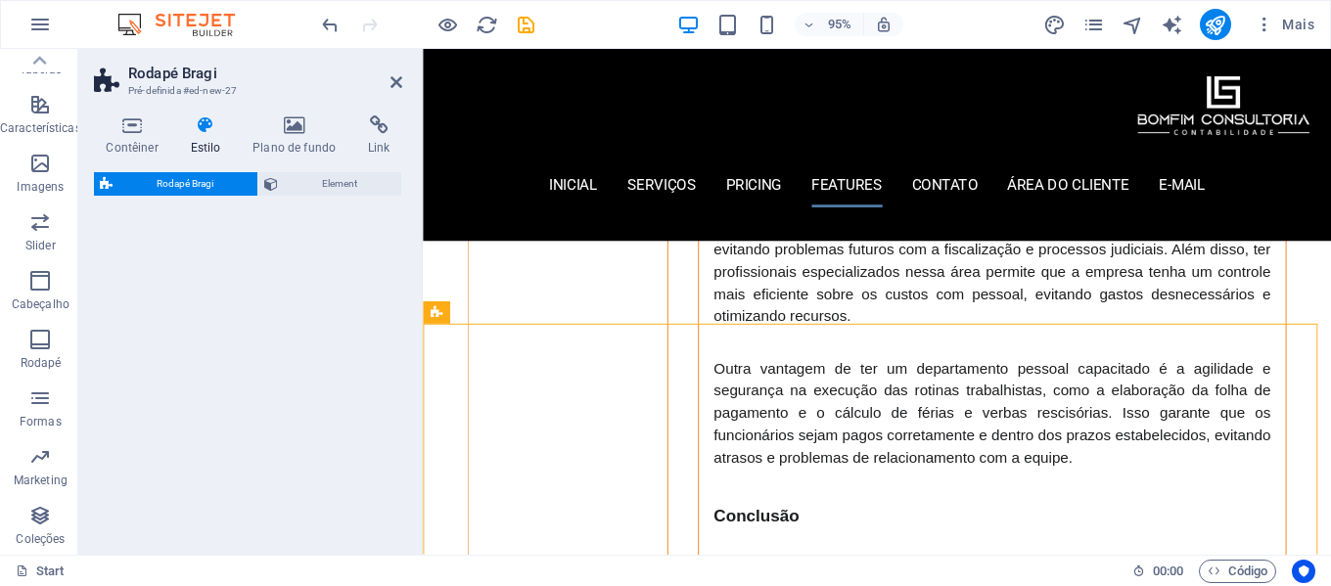
select select "rem"
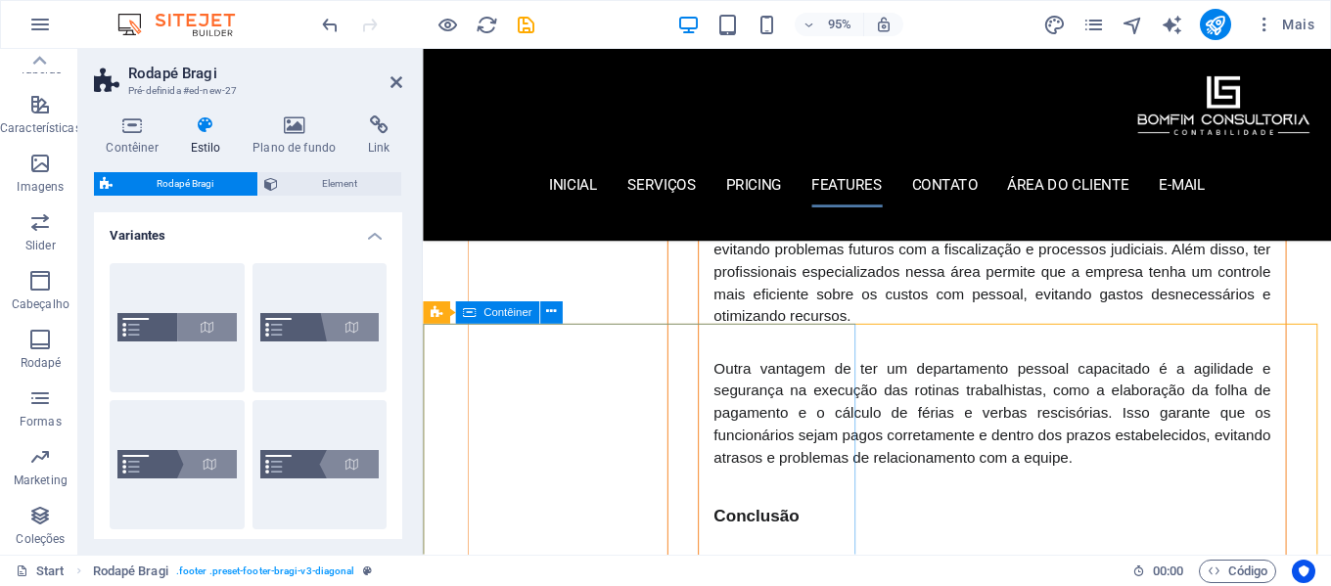
scroll to position [5745, 0]
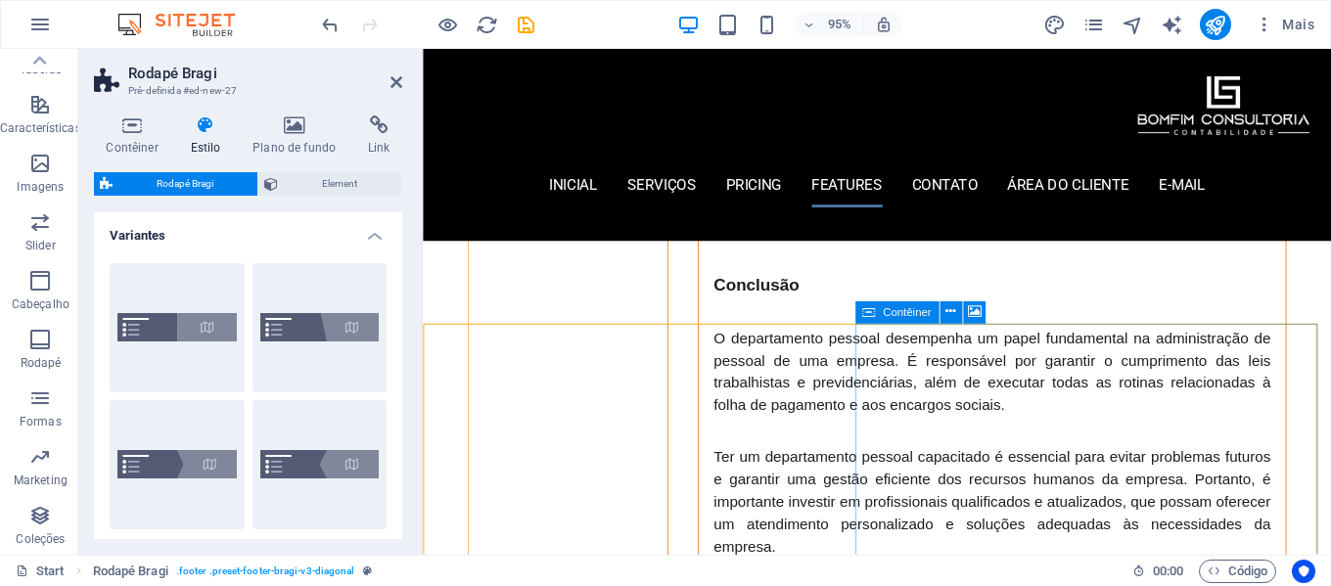
click at [42, 164] on icon "button" at bounding box center [39, 163] width 23 height 23
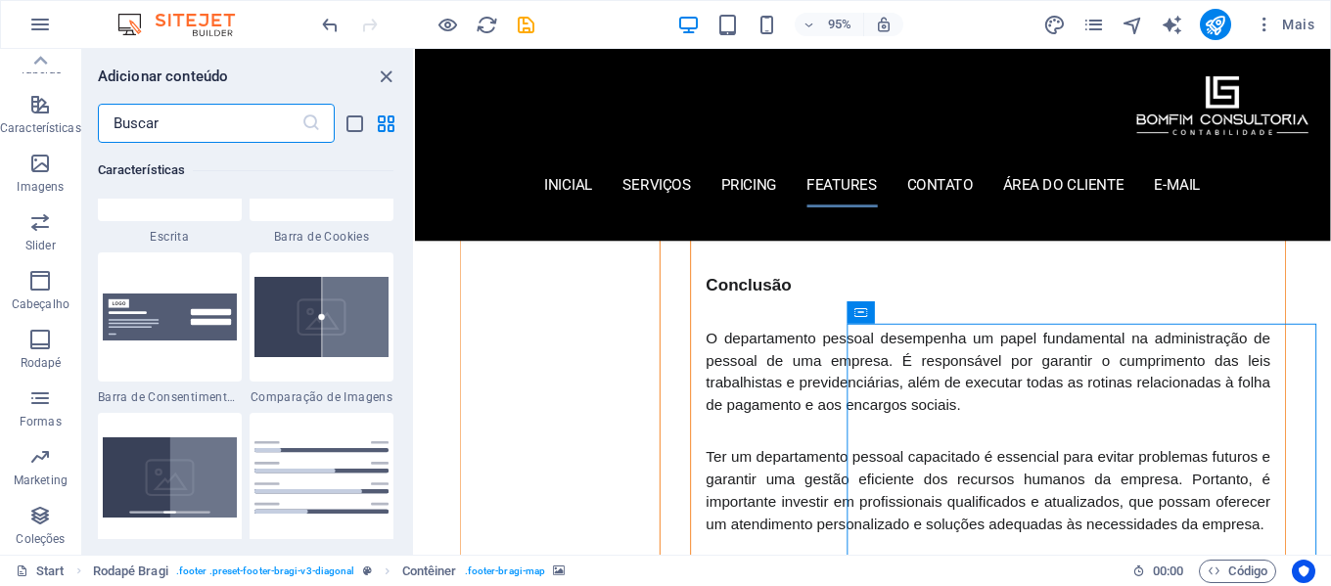
scroll to position [9927, 0]
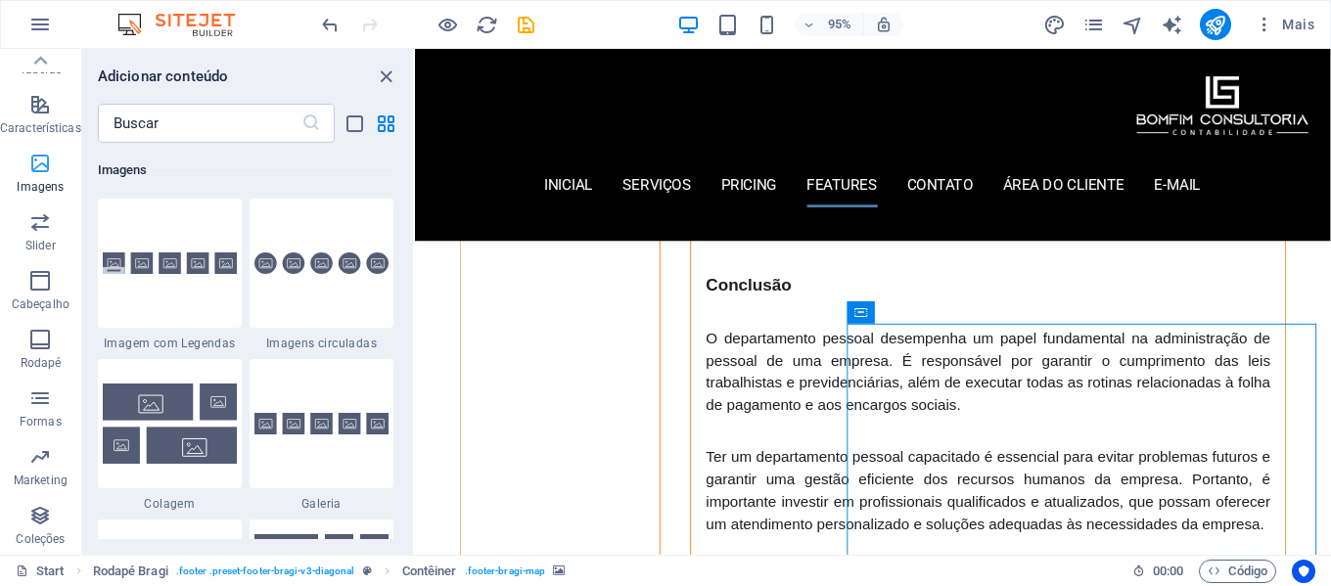
click at [43, 163] on icon "button" at bounding box center [39, 163] width 23 height 23
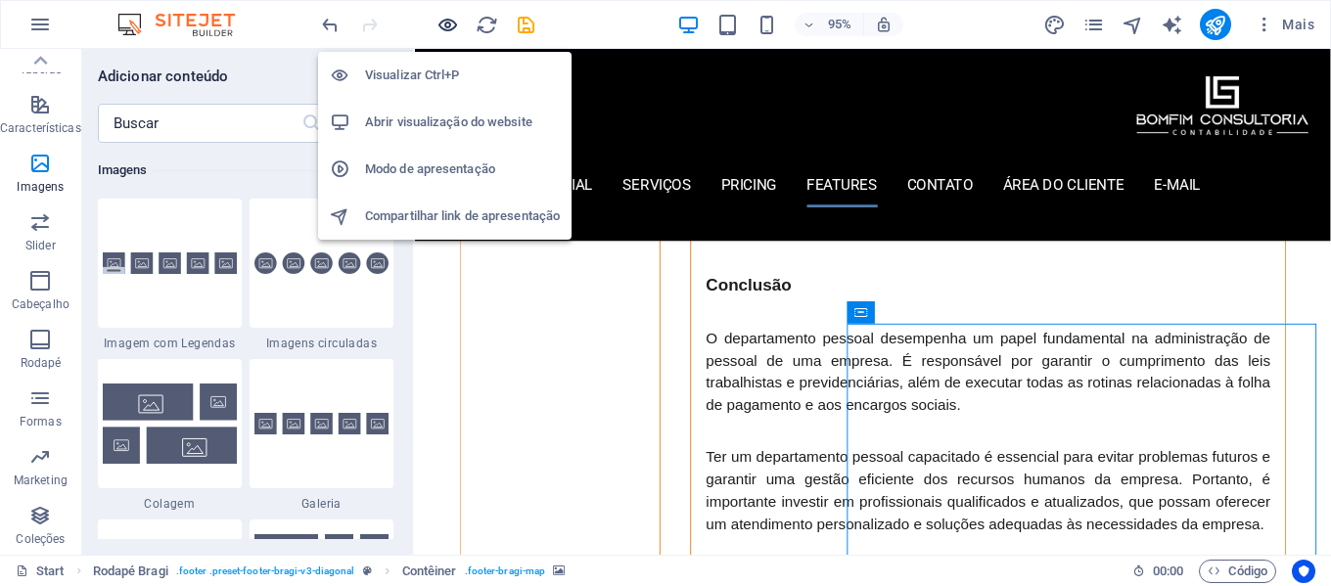
click at [449, 24] on icon "button" at bounding box center [448, 25] width 23 height 23
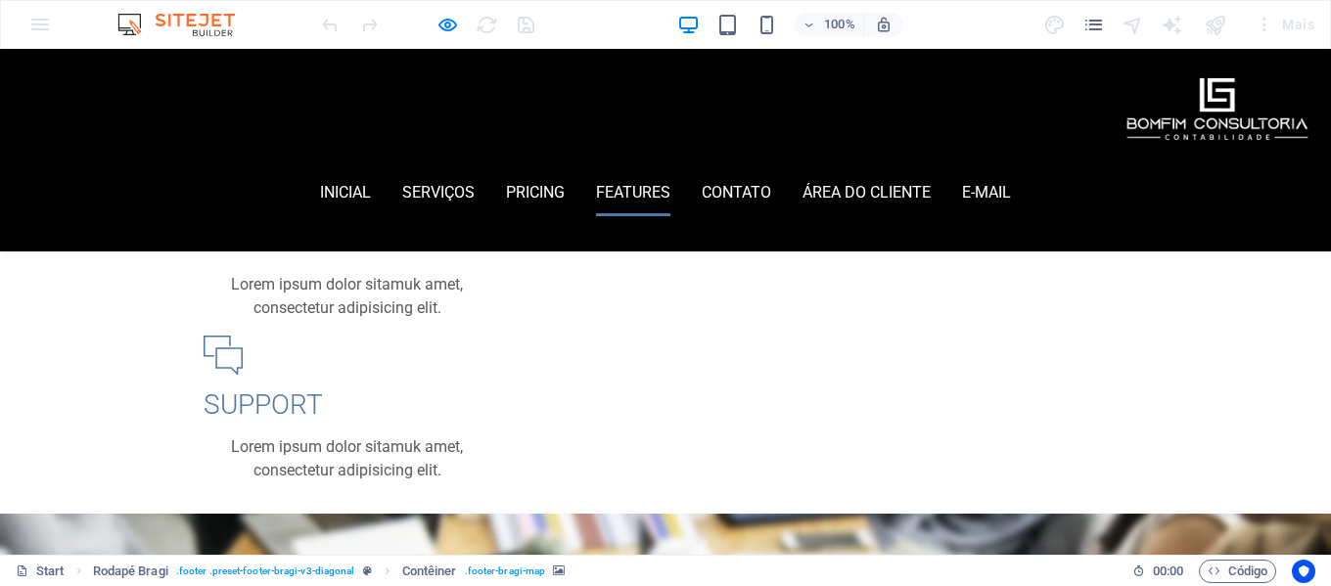
scroll to position [2644, 0]
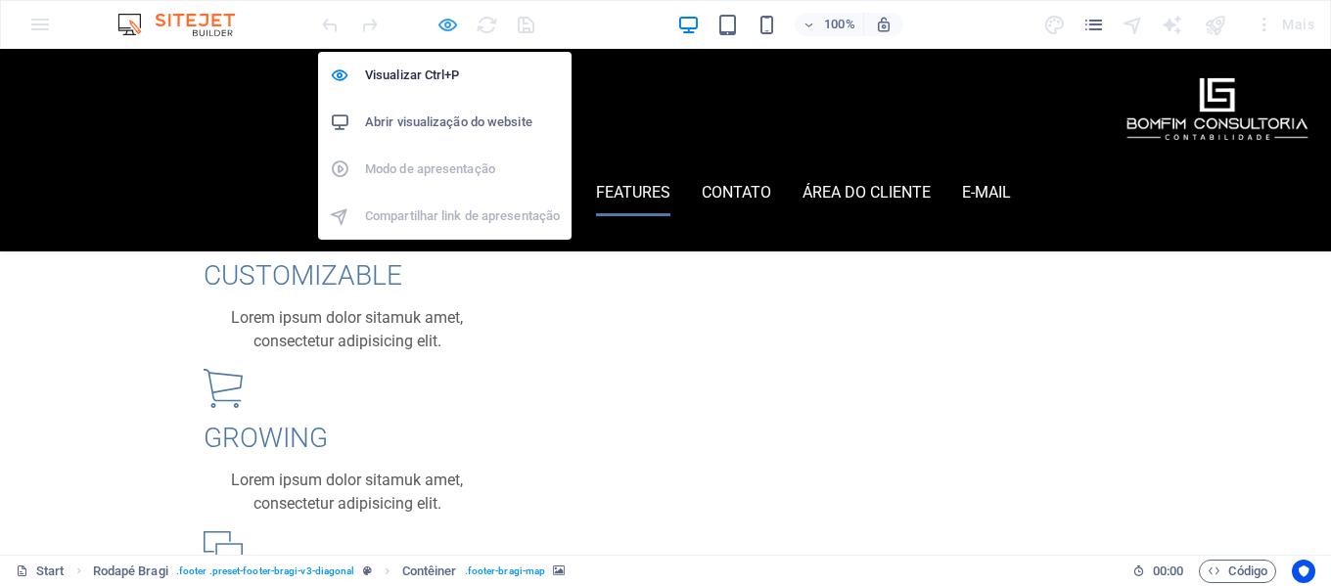
click at [451, 20] on icon "button" at bounding box center [448, 25] width 23 height 23
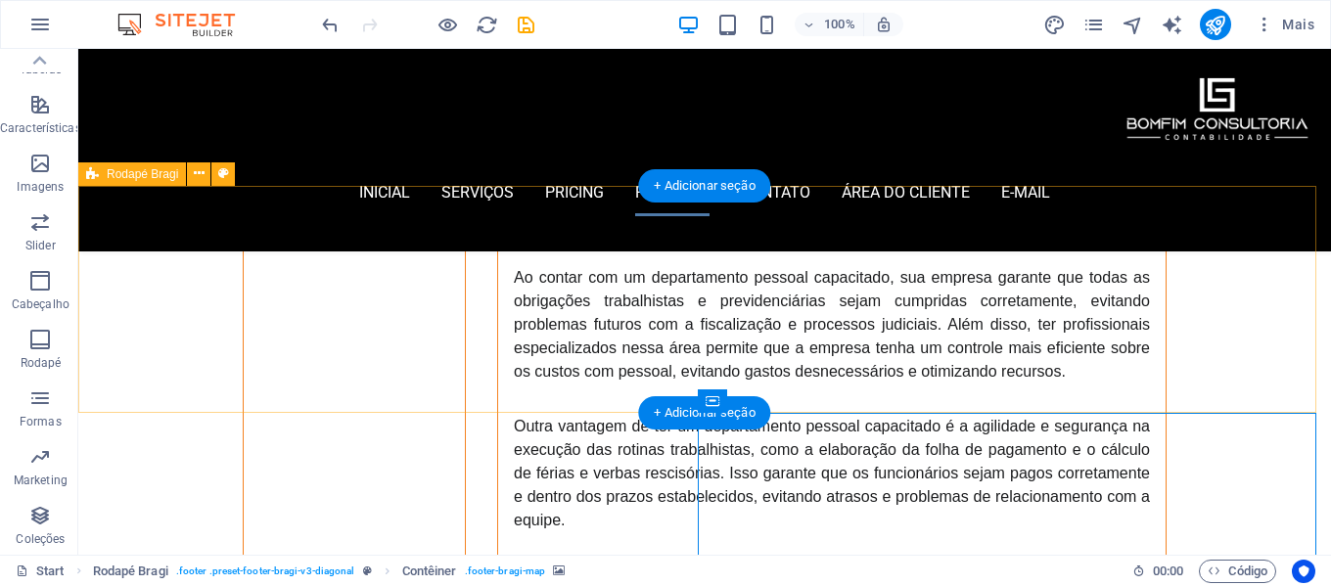
scroll to position [5127, 0]
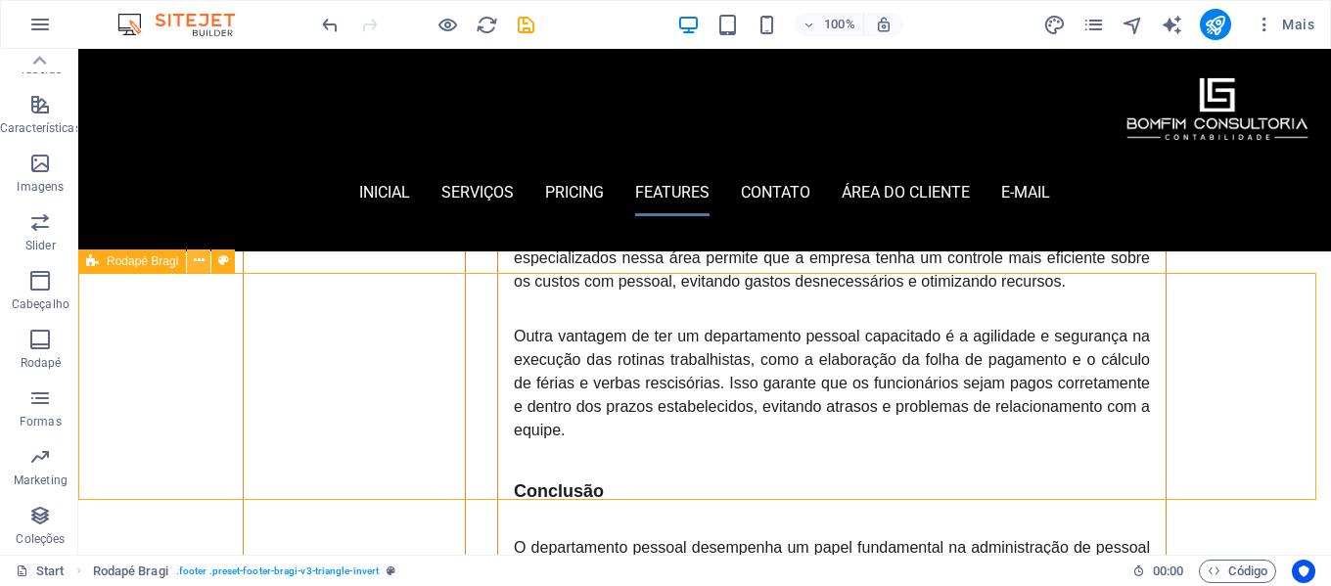
click at [196, 260] on icon at bounding box center [199, 261] width 11 height 21
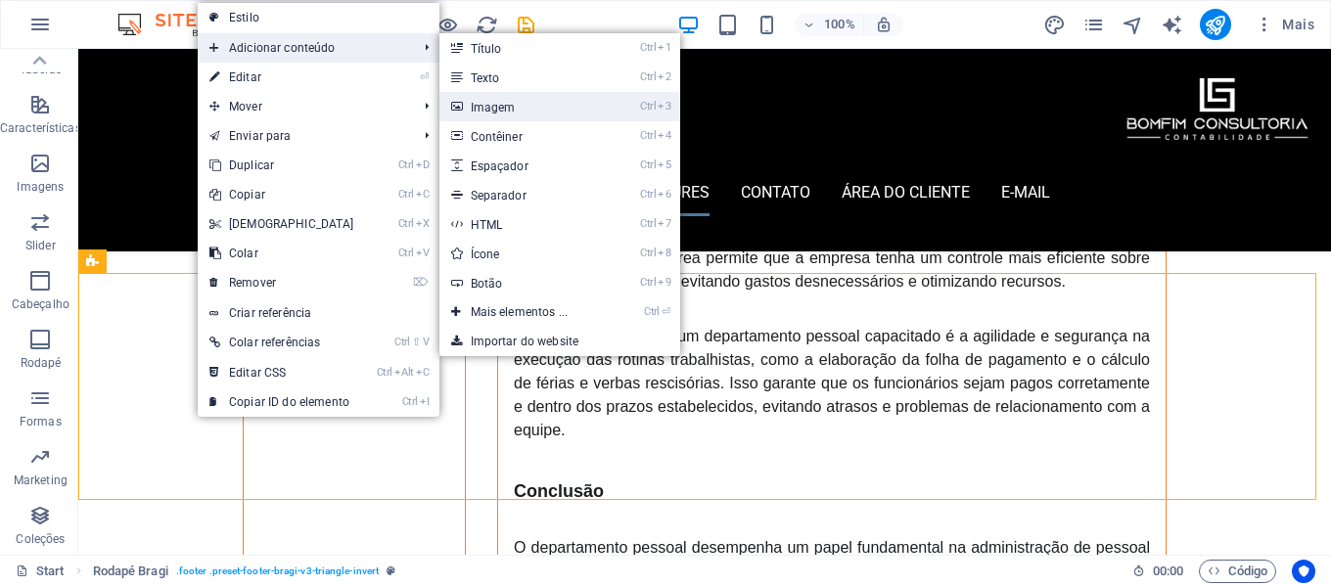
click at [531, 100] on link "Ctrl 3 Imagem" at bounding box center [524, 106] width 168 height 29
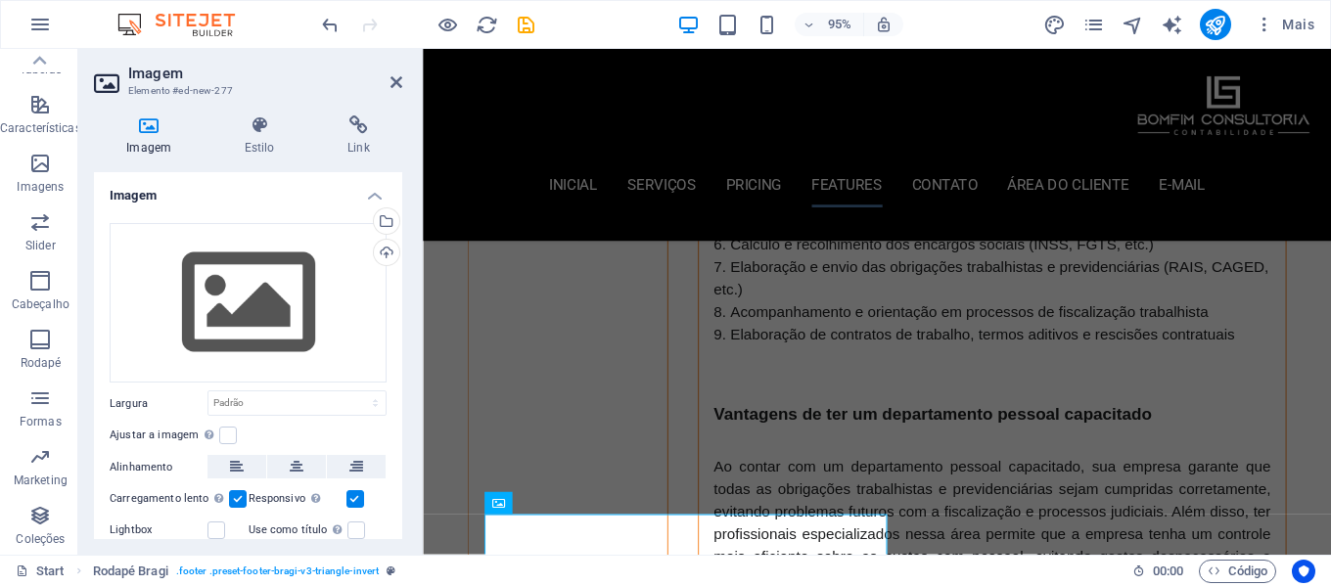
scroll to position [5348, 0]
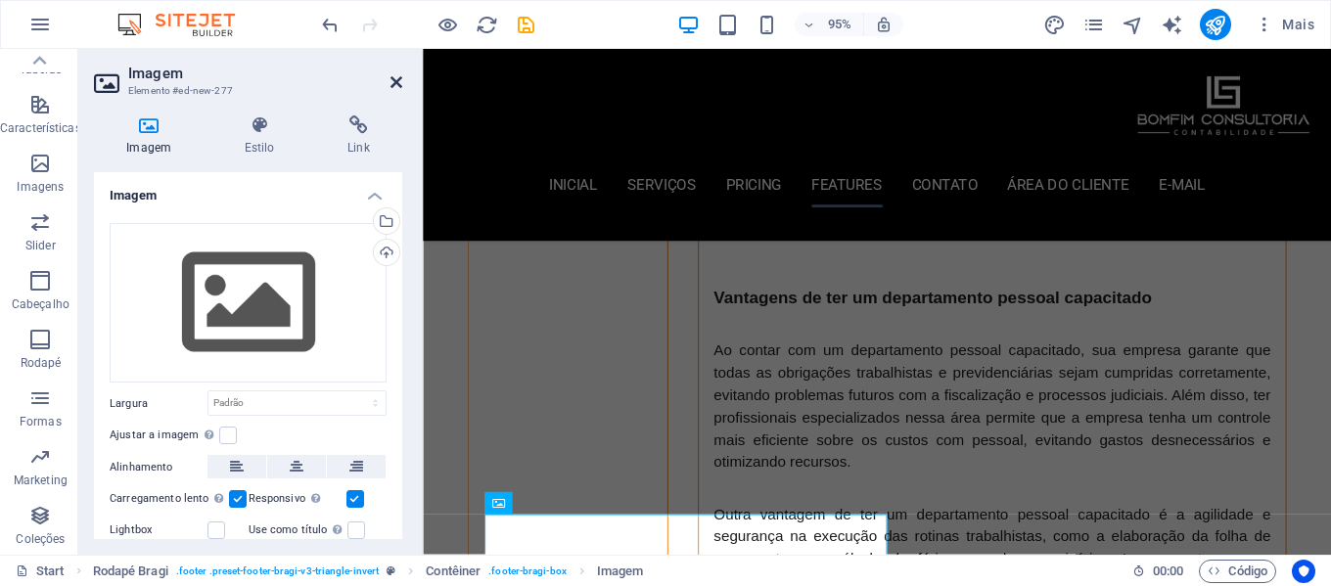
drag, startPoint x: 400, startPoint y: 85, endPoint x: 321, endPoint y: 37, distance: 92.7
click at [400, 85] on icon at bounding box center [397, 82] width 12 height 16
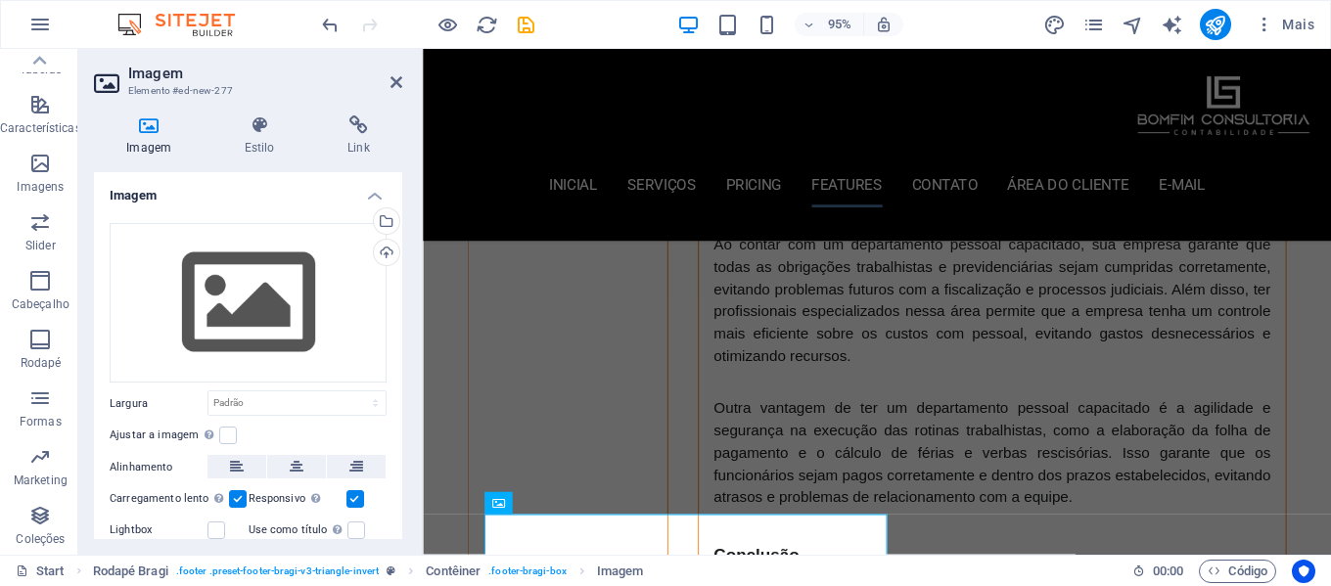
scroll to position [5225, 0]
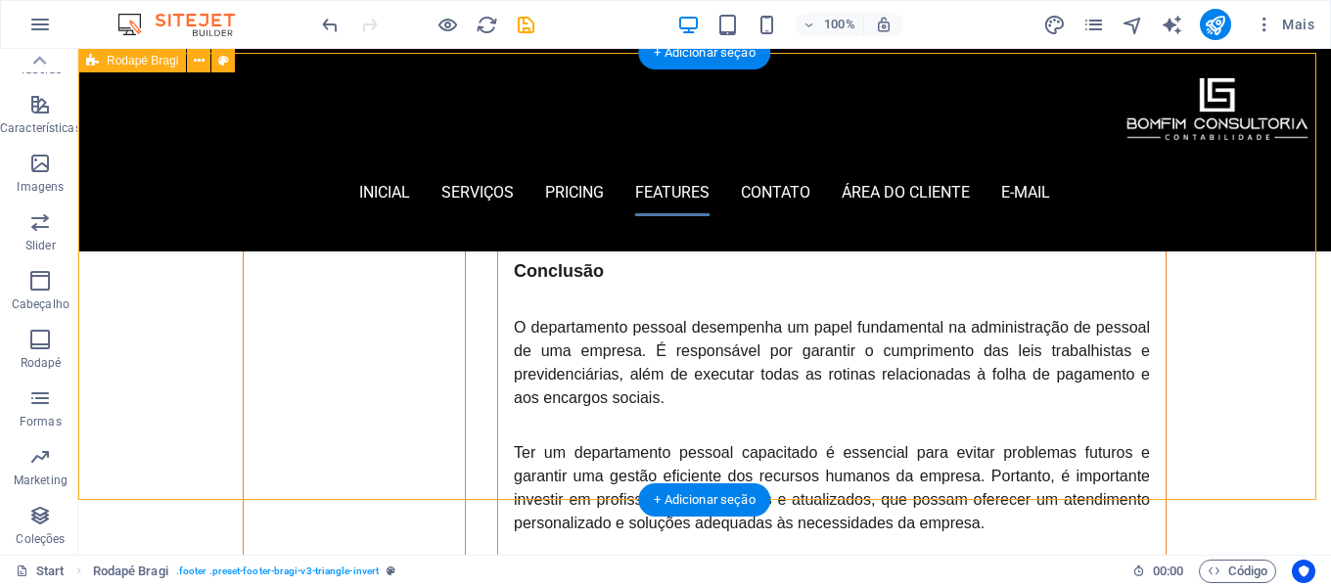
scroll to position [5347, 0]
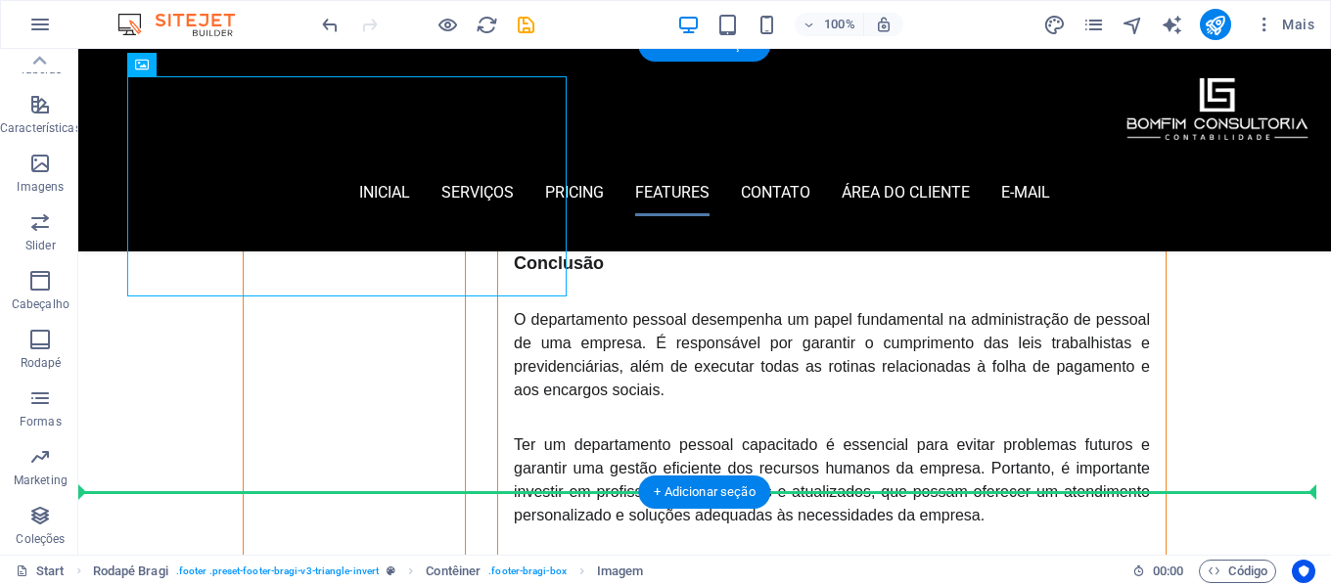
drag, startPoint x: 327, startPoint y: 298, endPoint x: 816, endPoint y: 363, distance: 492.9
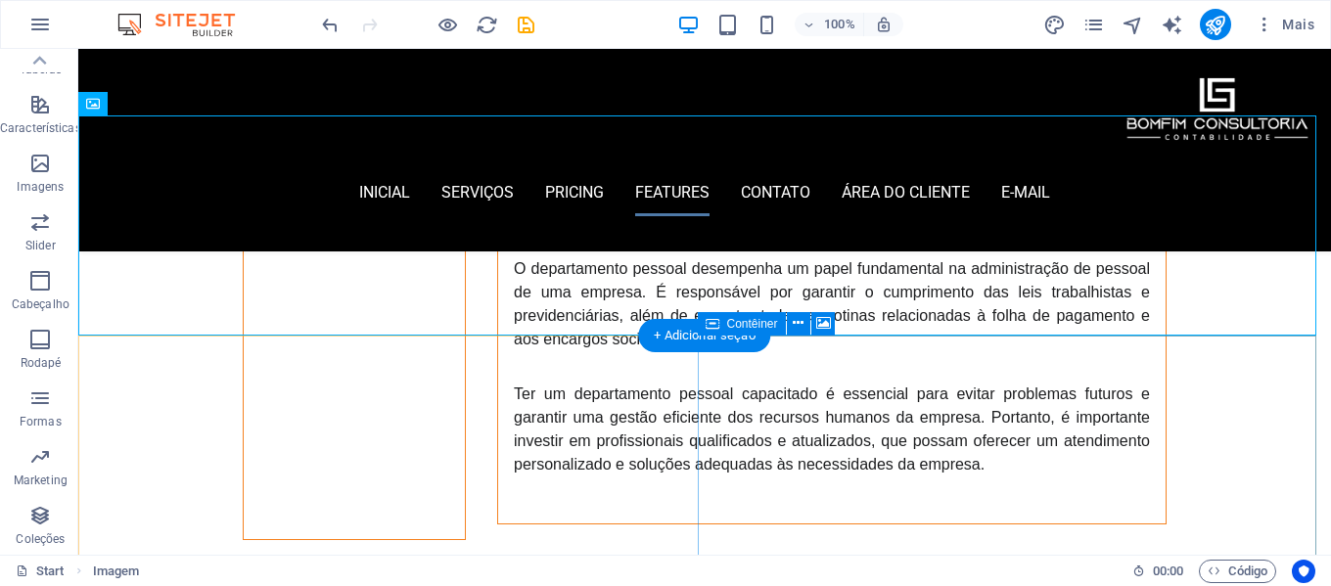
scroll to position [5233, 0]
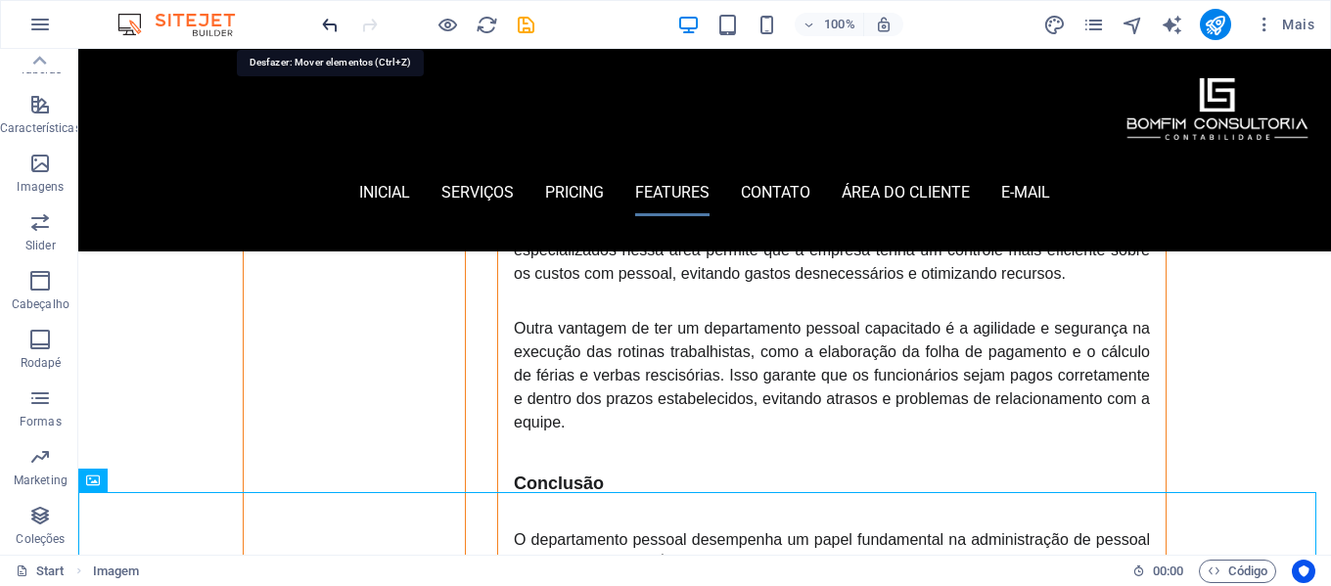
click at [330, 19] on icon "undo" at bounding box center [330, 25] width 23 height 23
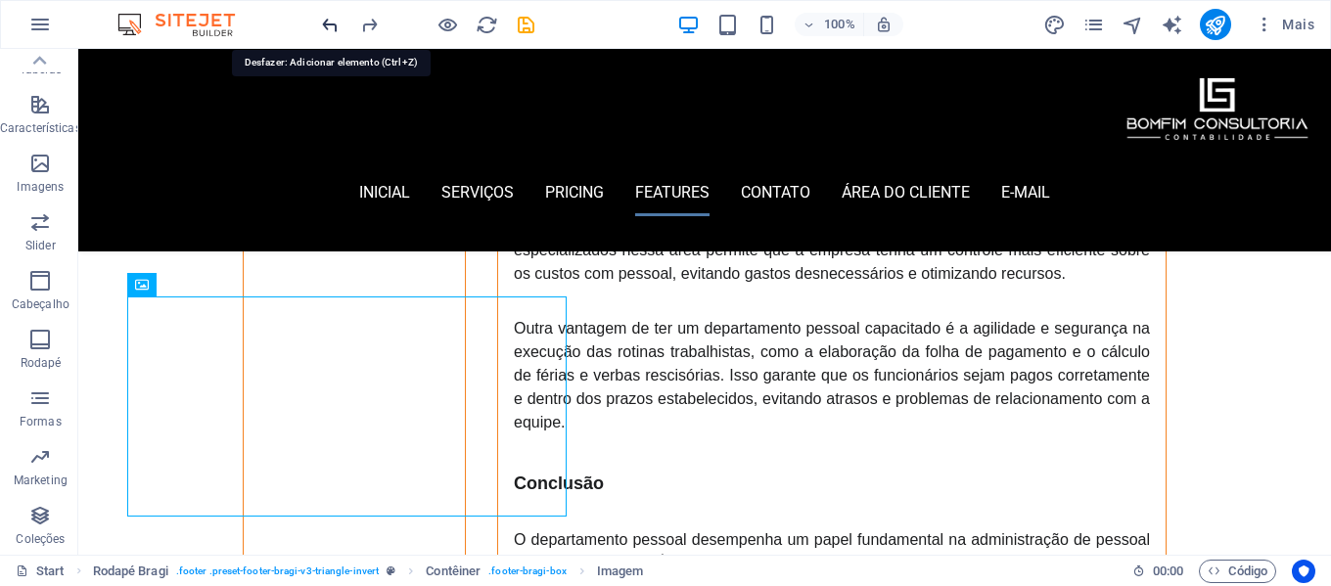
click at [330, 19] on icon "undo" at bounding box center [330, 25] width 23 height 23
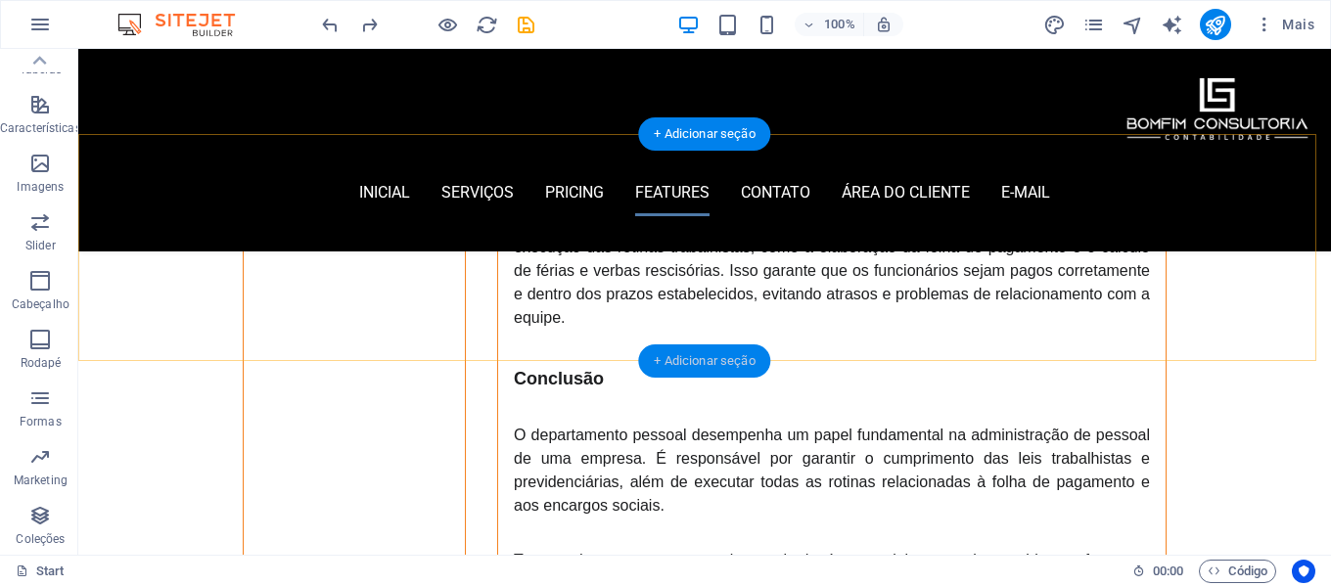
scroll to position [5421, 0]
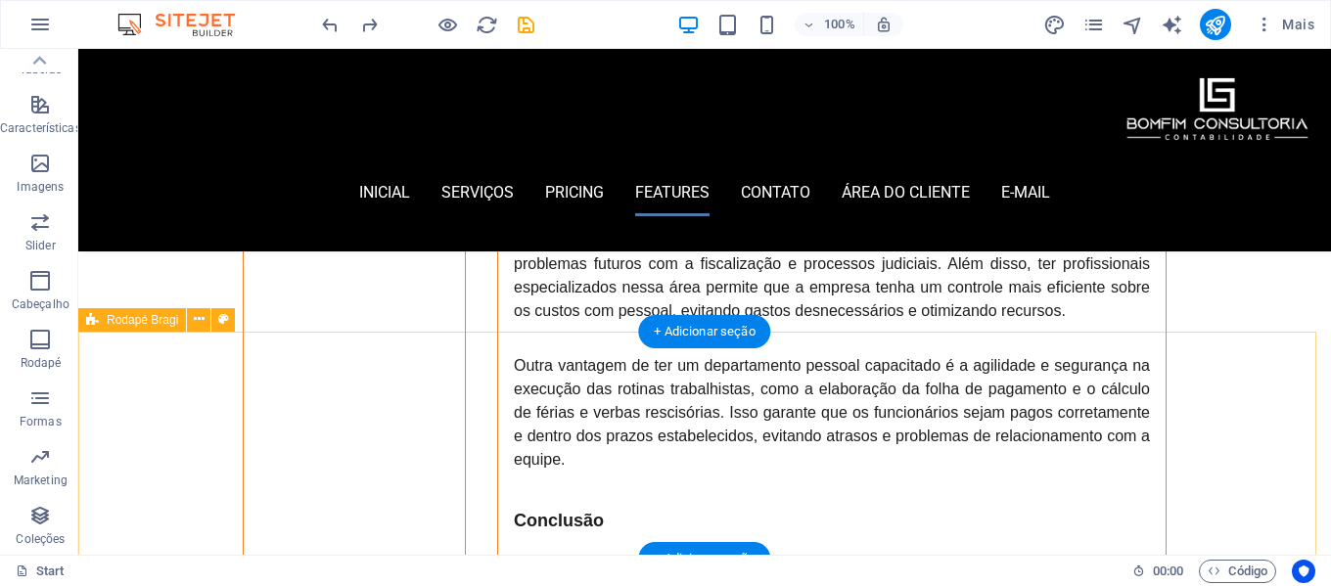
scroll to position [5225, 0]
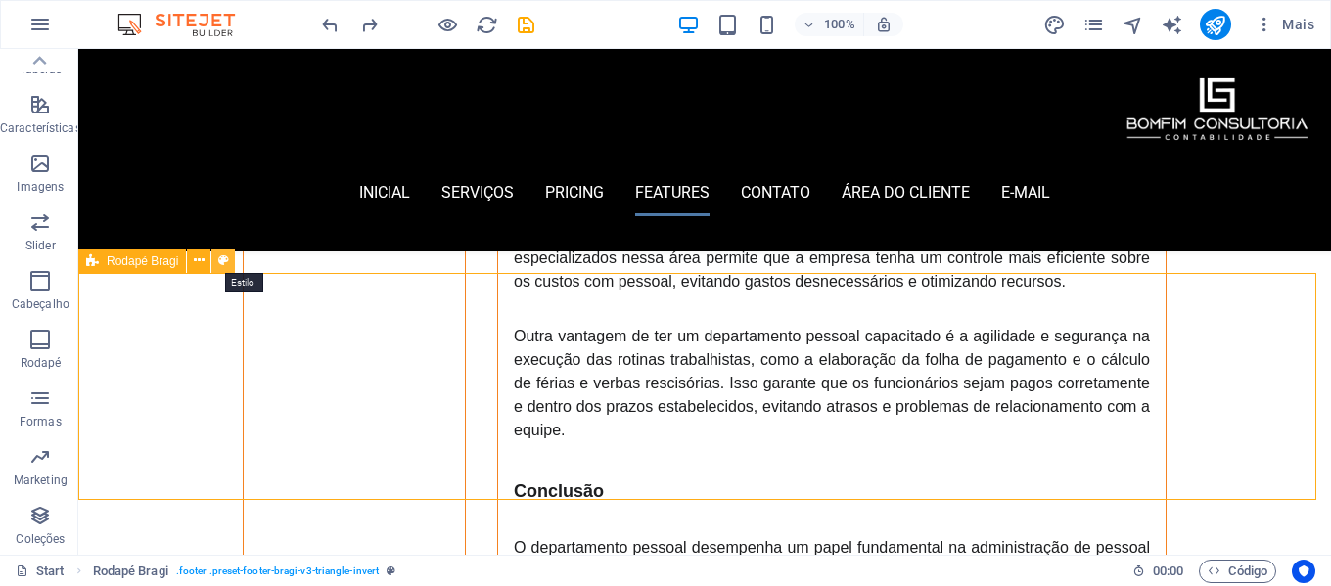
click at [220, 262] on icon at bounding box center [223, 261] width 11 height 21
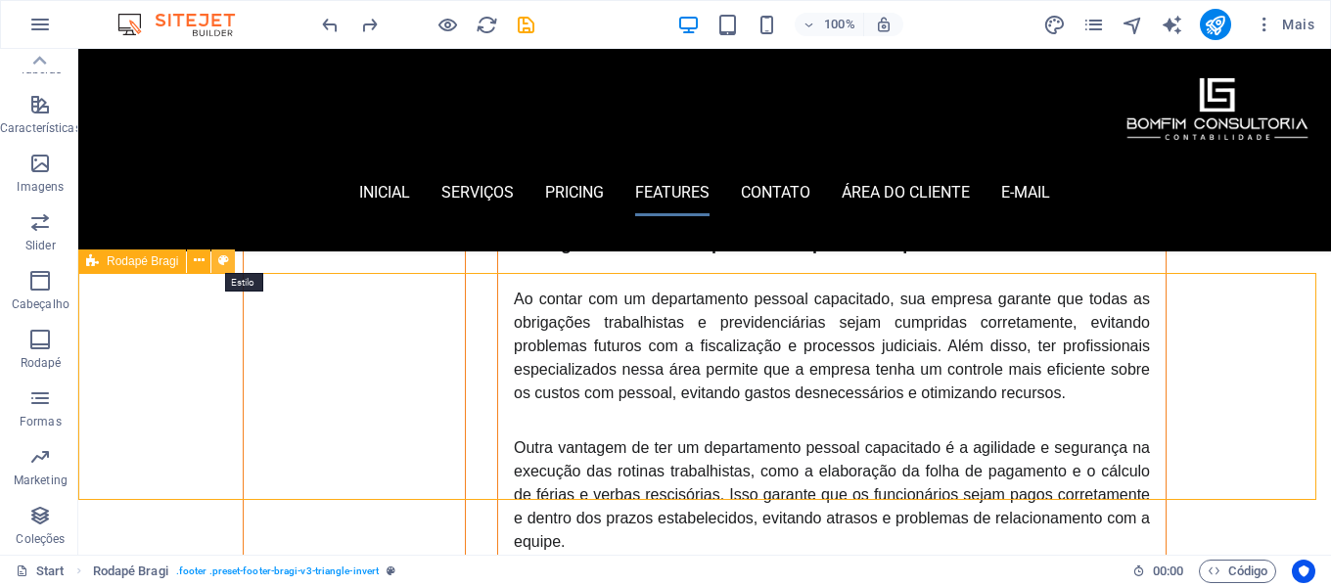
select select "%"
select select "rem"
select select "px"
select select "rem"
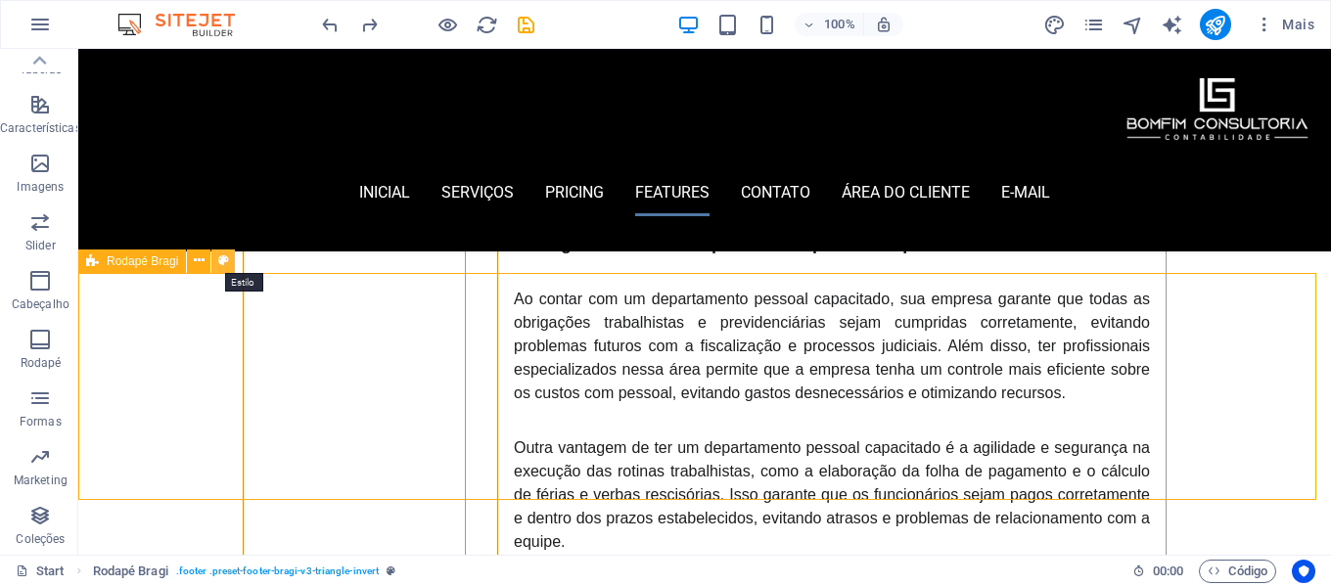
select select "rem"
select select "preset-footer-bragi-v3-triangle-invert"
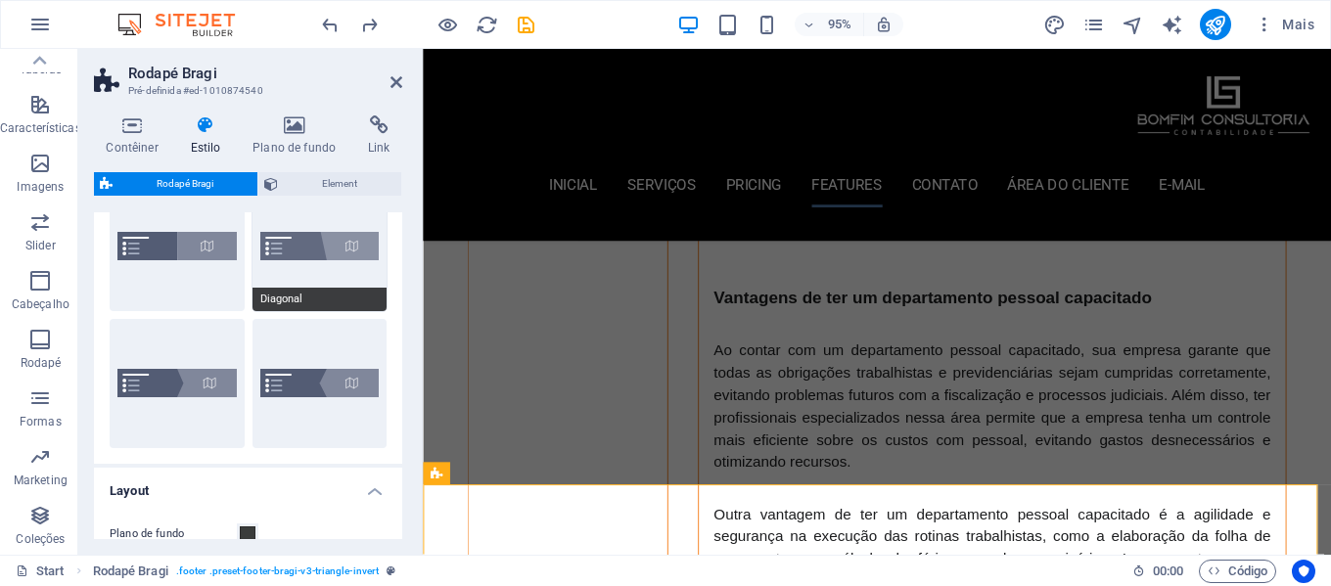
scroll to position [0, 0]
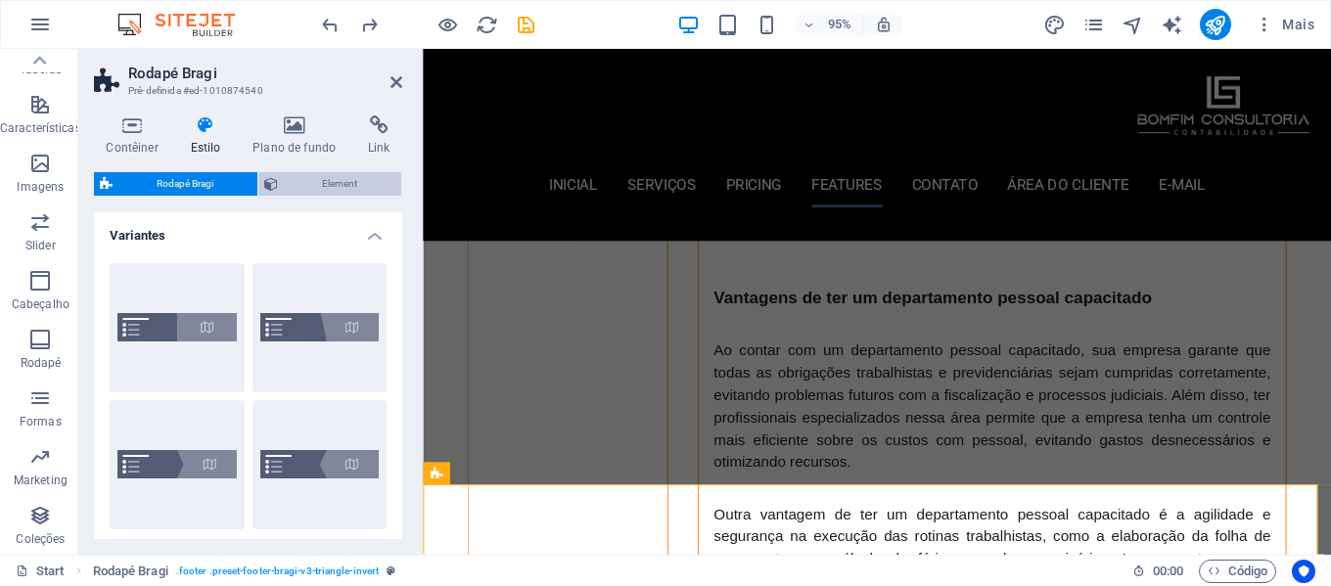
click at [321, 189] on span "Element" at bounding box center [340, 183] width 112 height 23
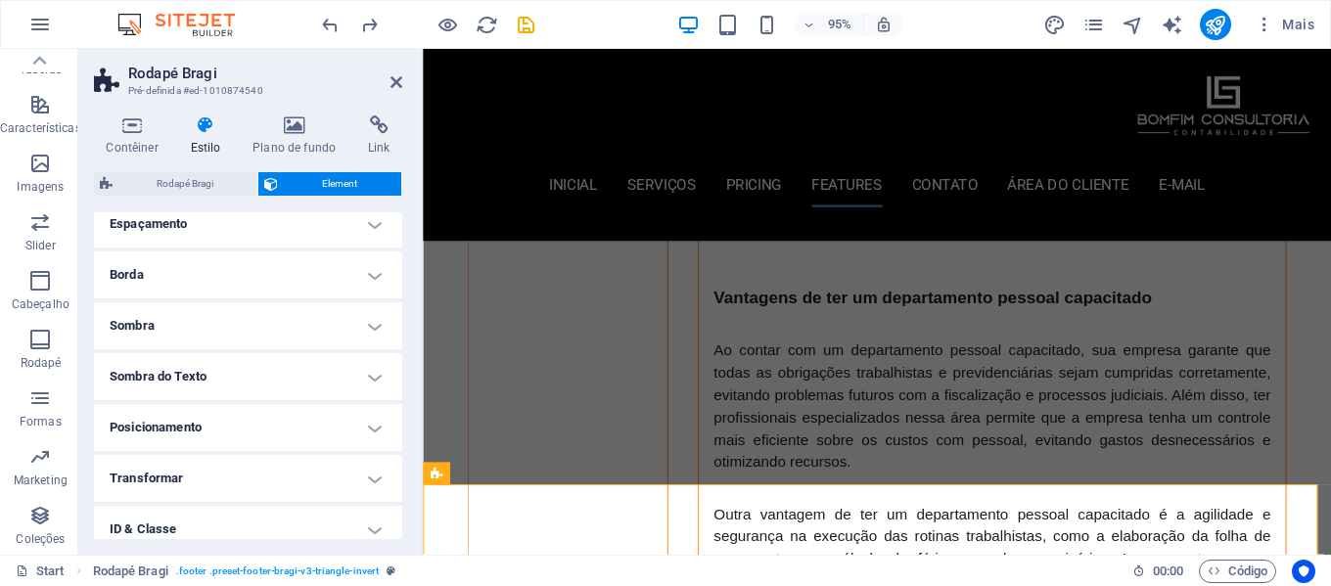
scroll to position [196, 0]
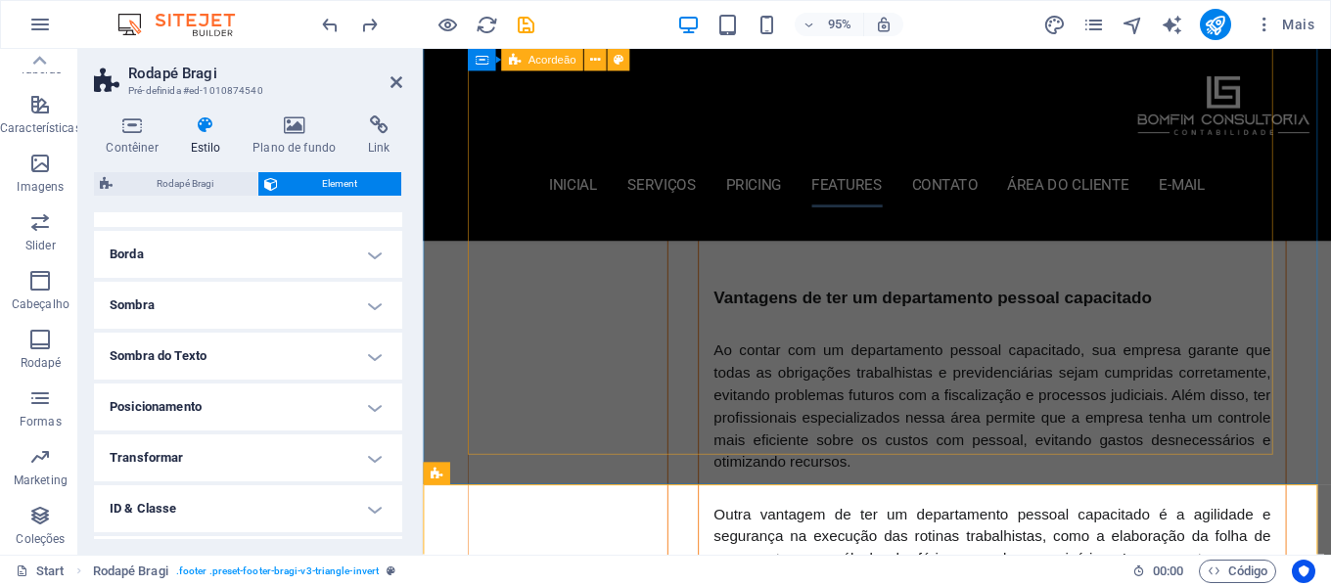
click at [535, 379] on div "A ontabilidade Oferece uma variedade de serviços essenciais para empresas de to…" at bounding box center [901, 214] width 862 height 2861
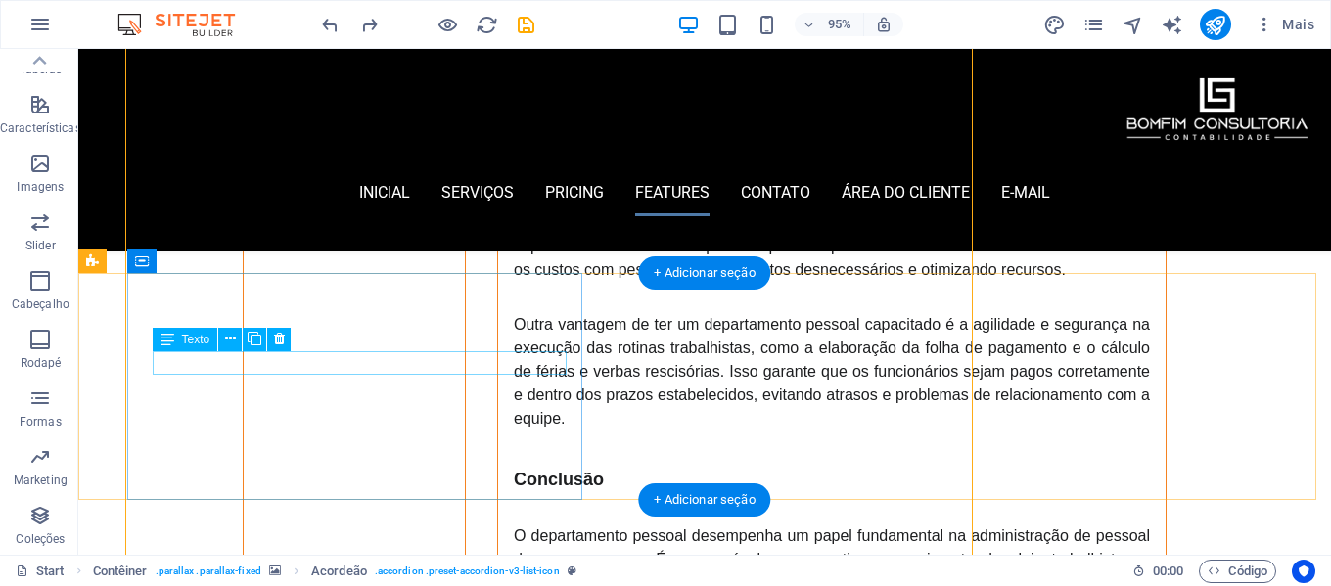
scroll to position [5225, 0]
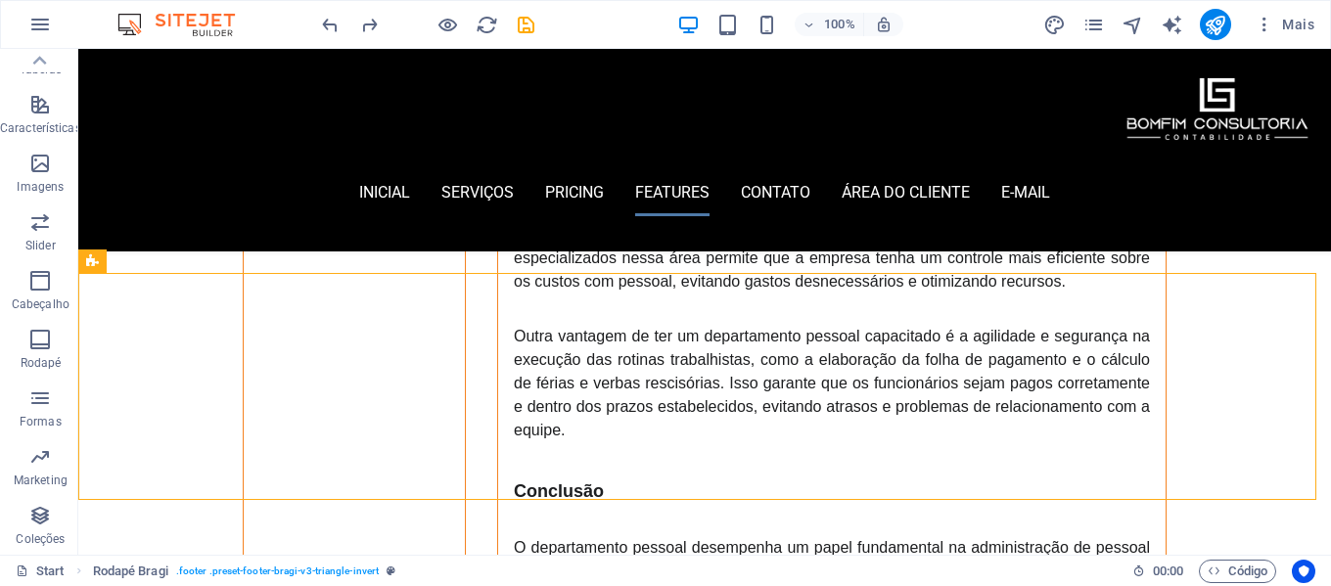
scroll to position [0, 0]
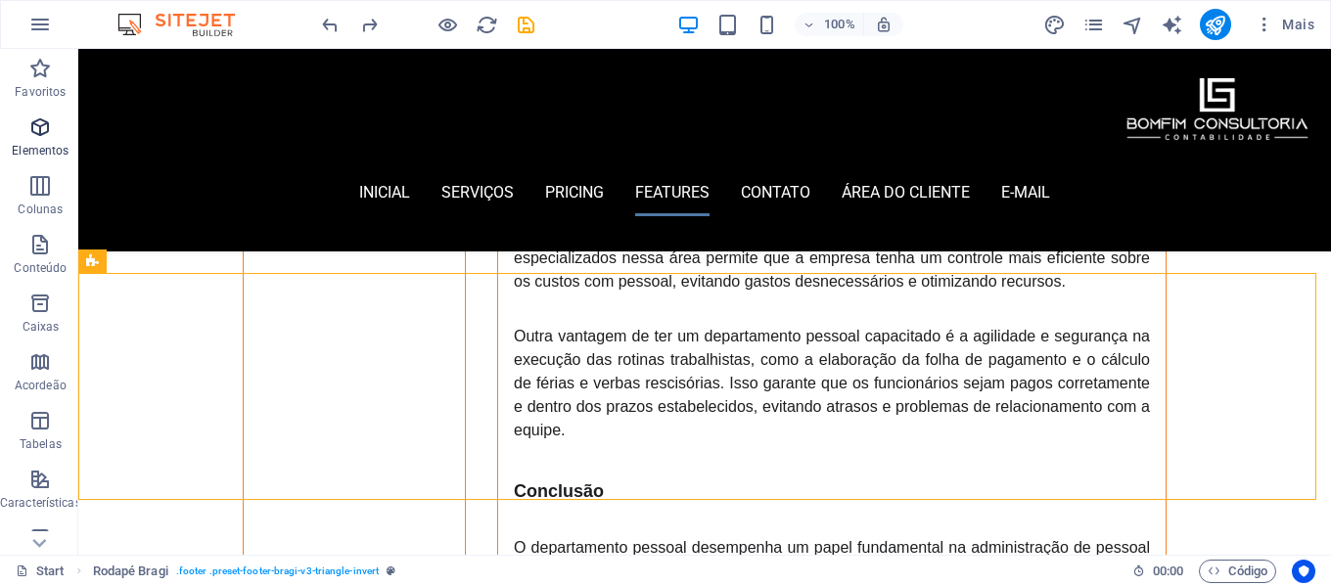
click at [42, 138] on icon "button" at bounding box center [39, 127] width 23 height 23
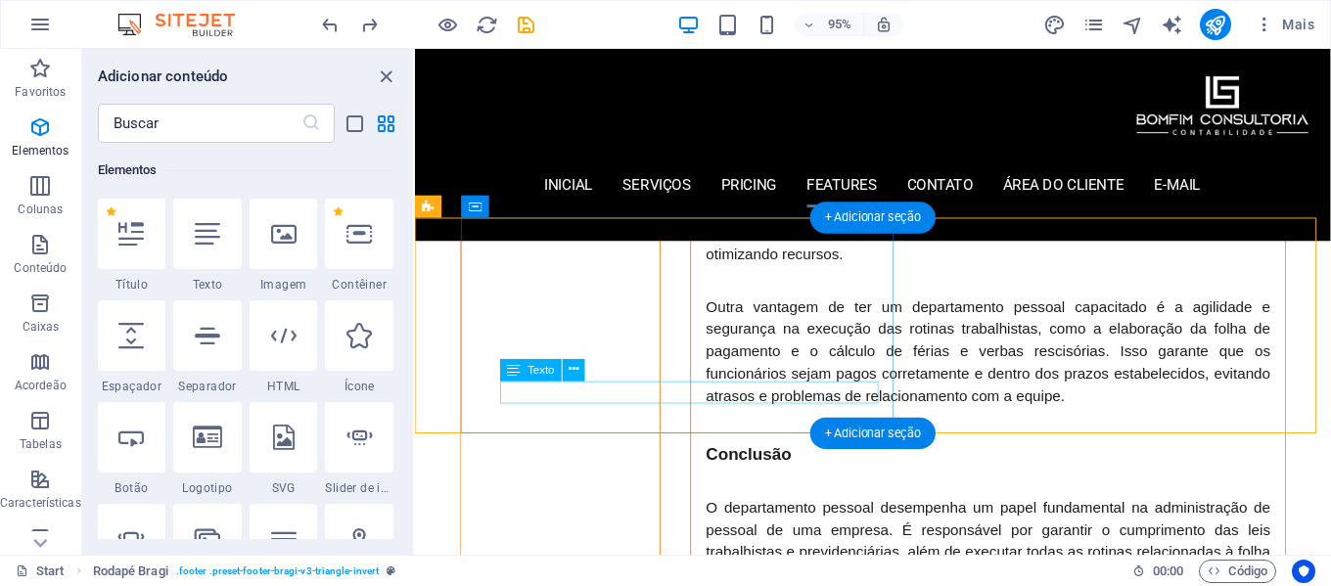
scroll to position [5544, 0]
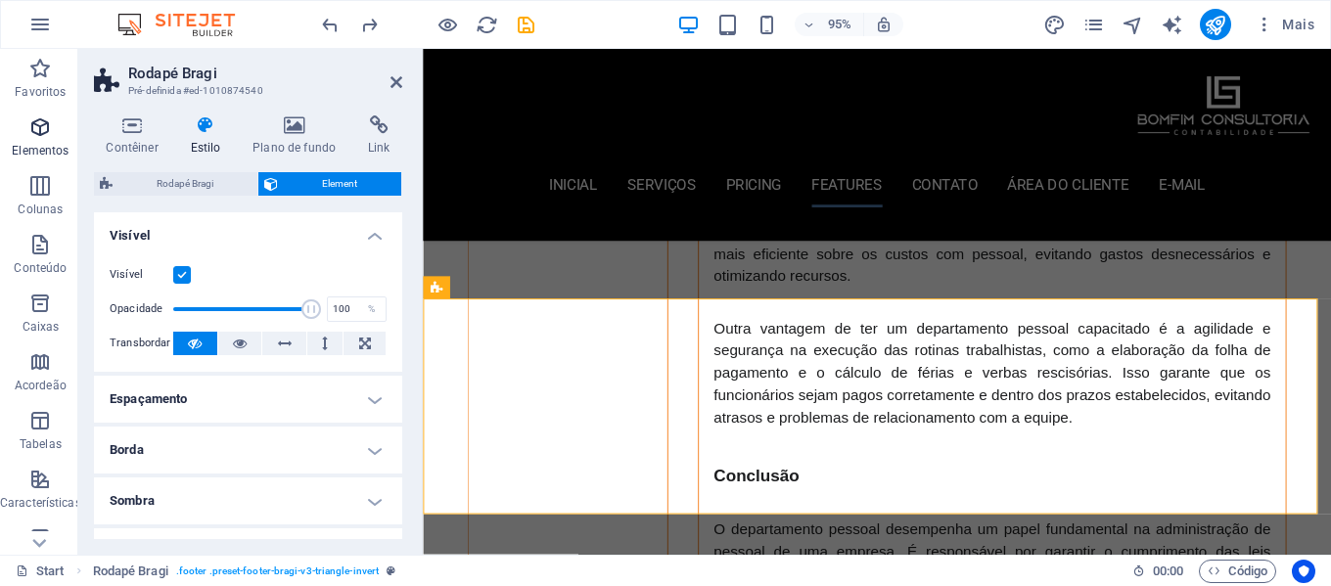
click at [45, 125] on icon "button" at bounding box center [39, 127] width 23 height 23
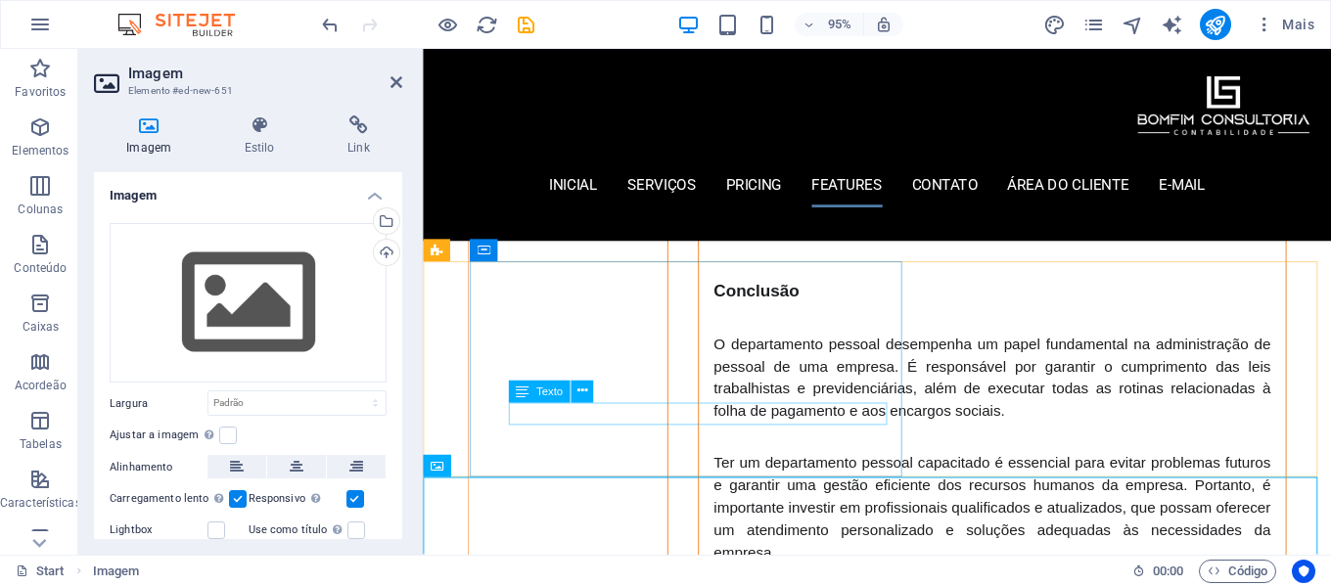
scroll to position [5740, 0]
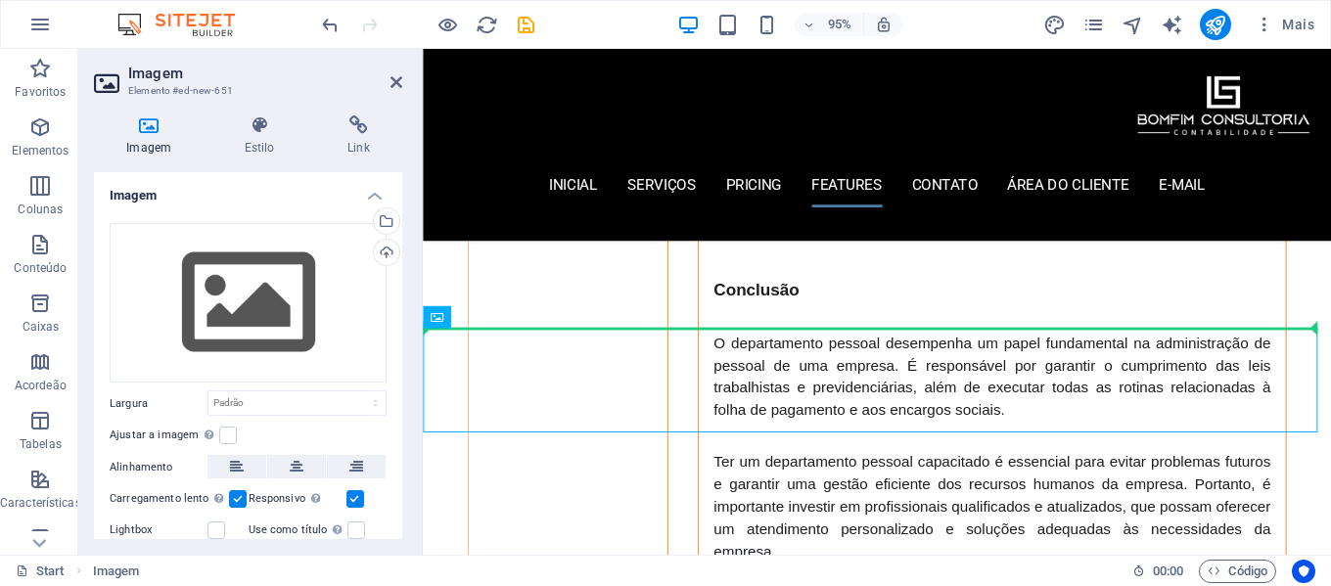
drag, startPoint x: 769, startPoint y: 397, endPoint x: 940, endPoint y: 295, distance: 199.8
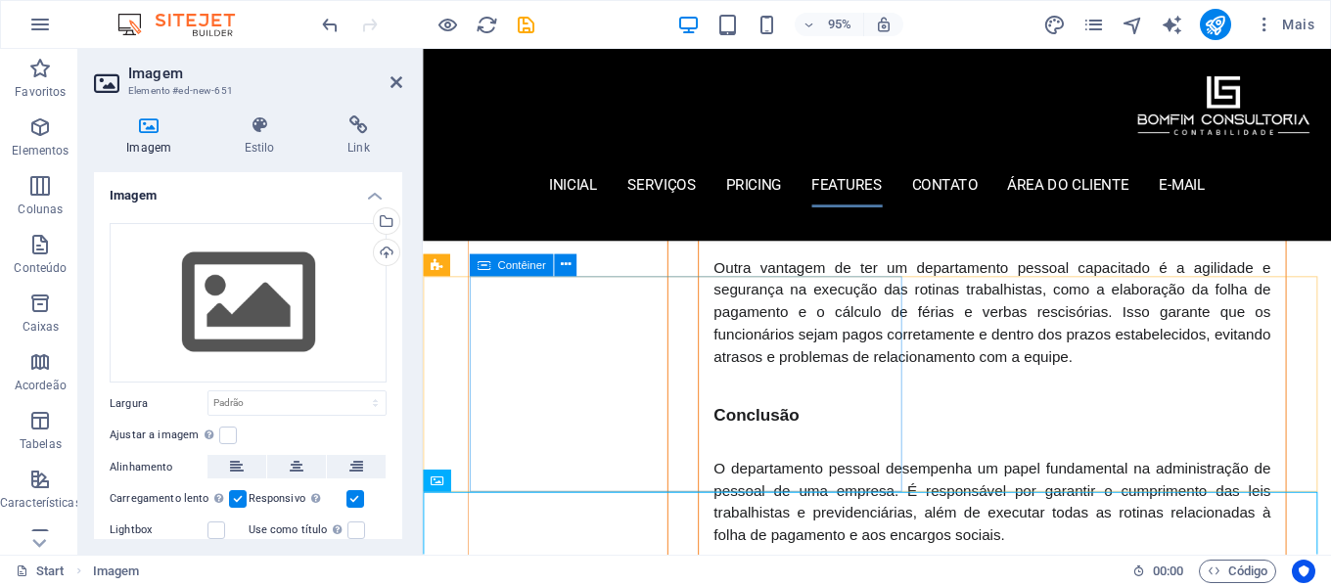
scroll to position [5642, 0]
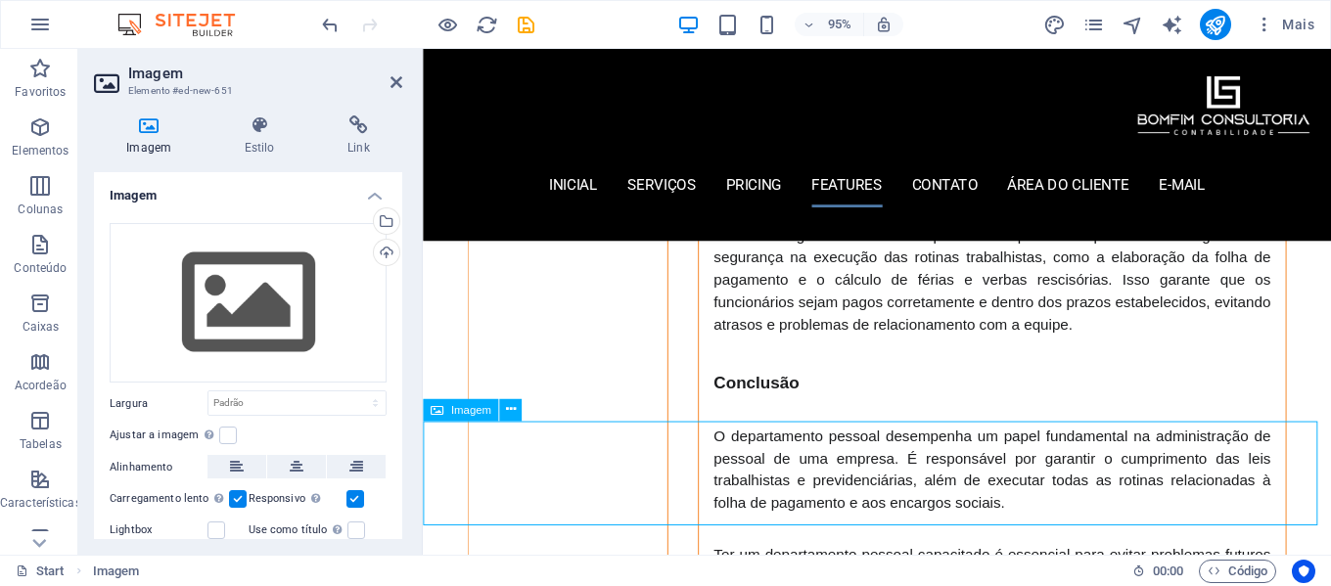
click at [508, 413] on icon at bounding box center [510, 410] width 10 height 20
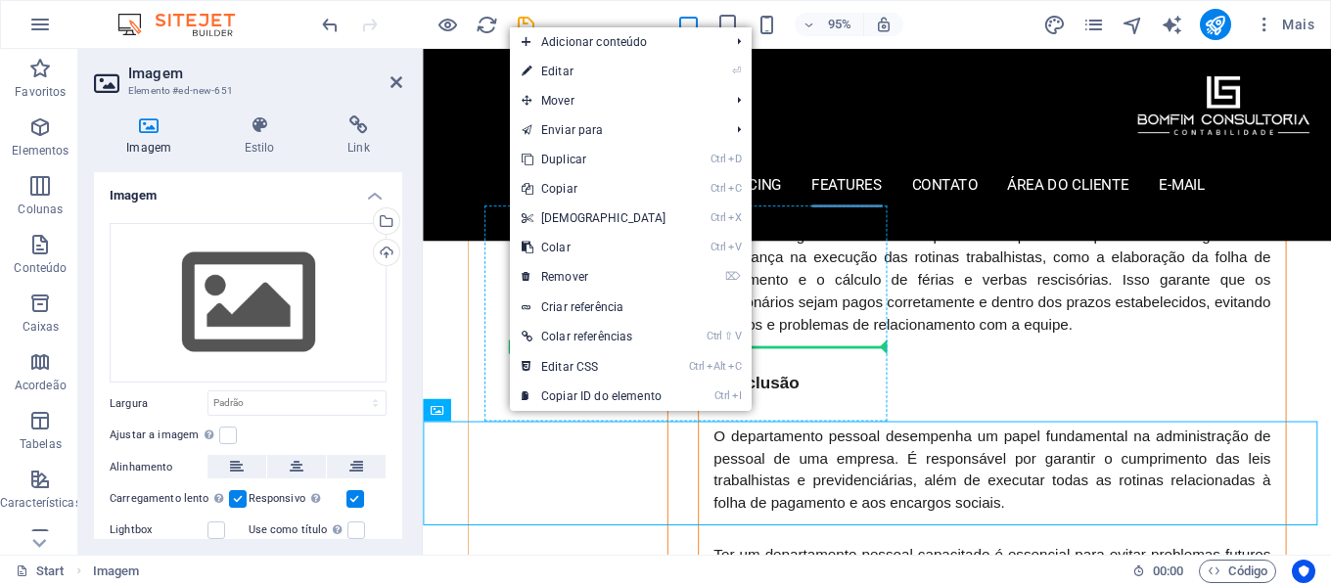
drag, startPoint x: 505, startPoint y: 488, endPoint x: 855, endPoint y: 356, distance: 373.3
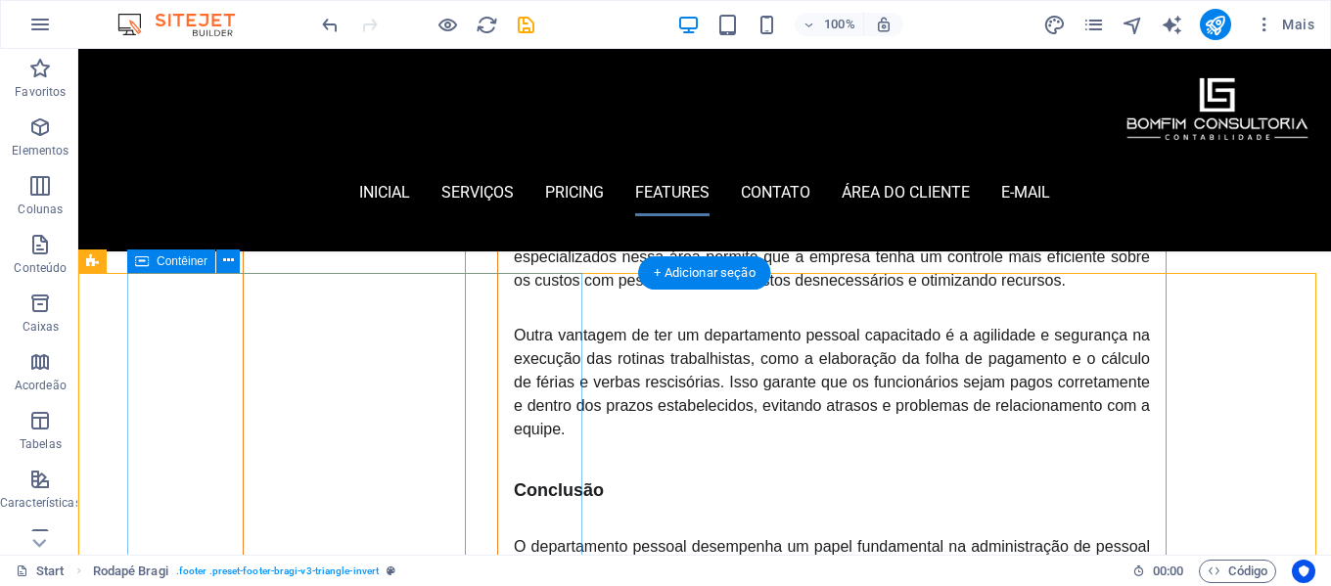
scroll to position [5225, 0]
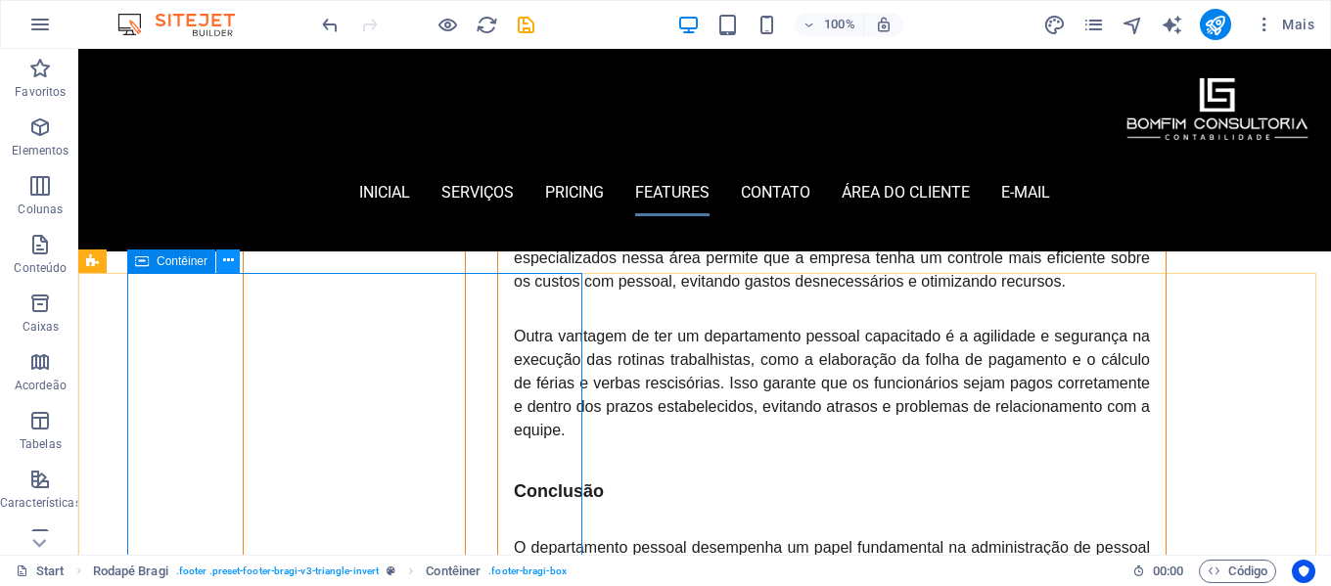
click at [231, 263] on icon at bounding box center [228, 261] width 11 height 21
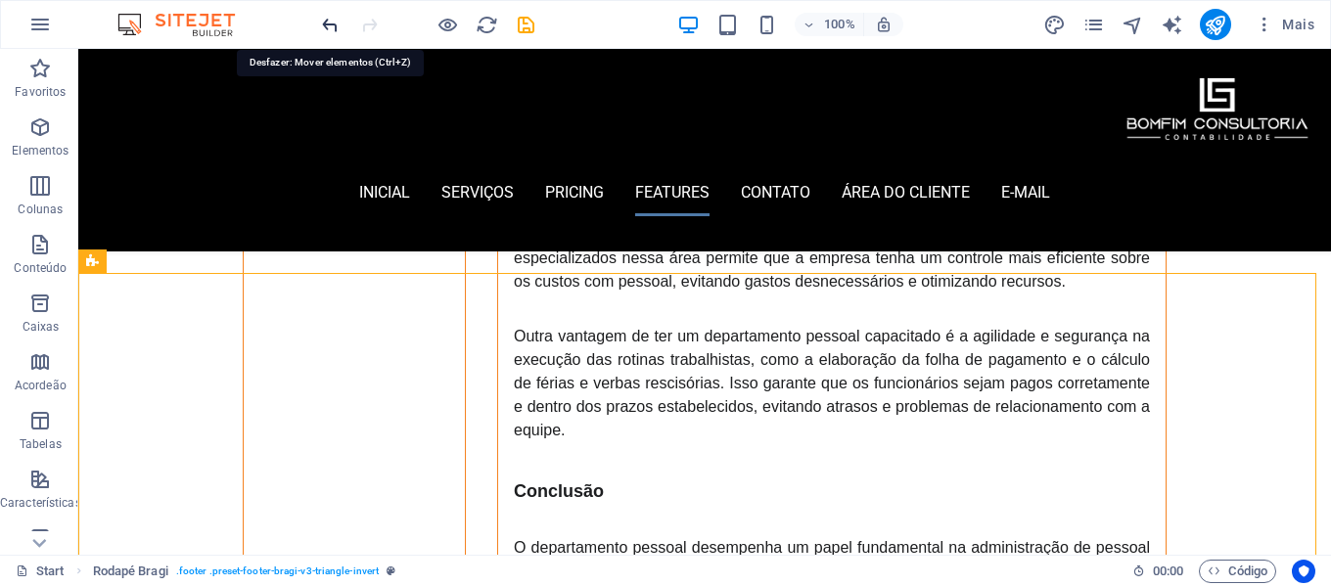
click at [326, 20] on icon "undo" at bounding box center [330, 25] width 23 height 23
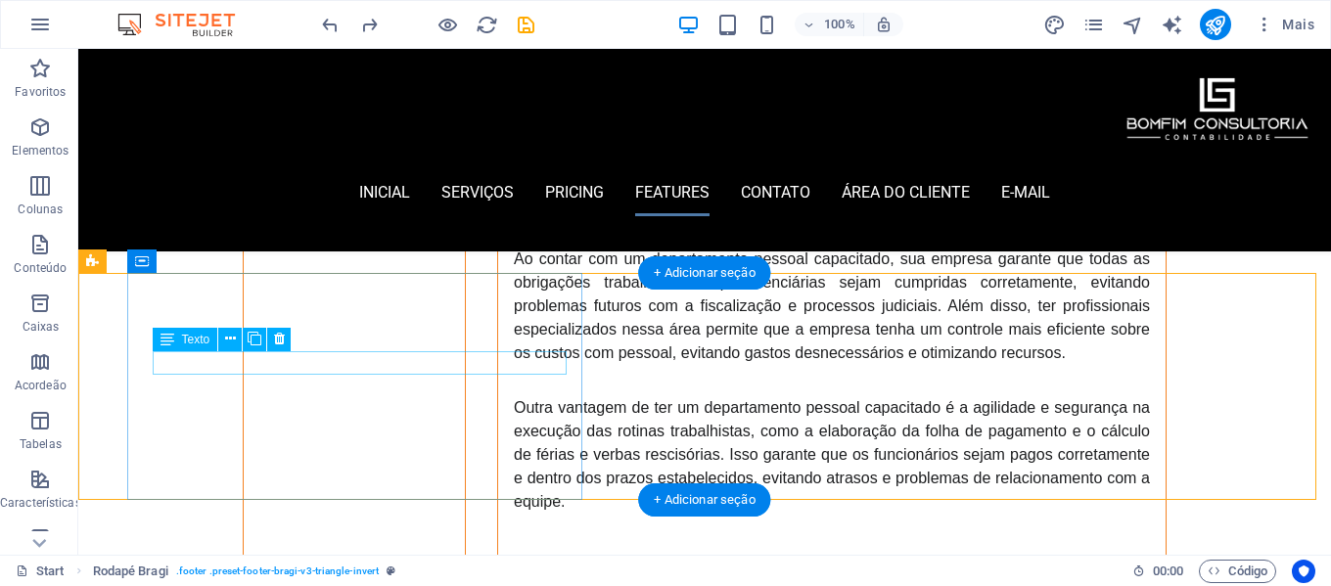
scroll to position [5127, 0]
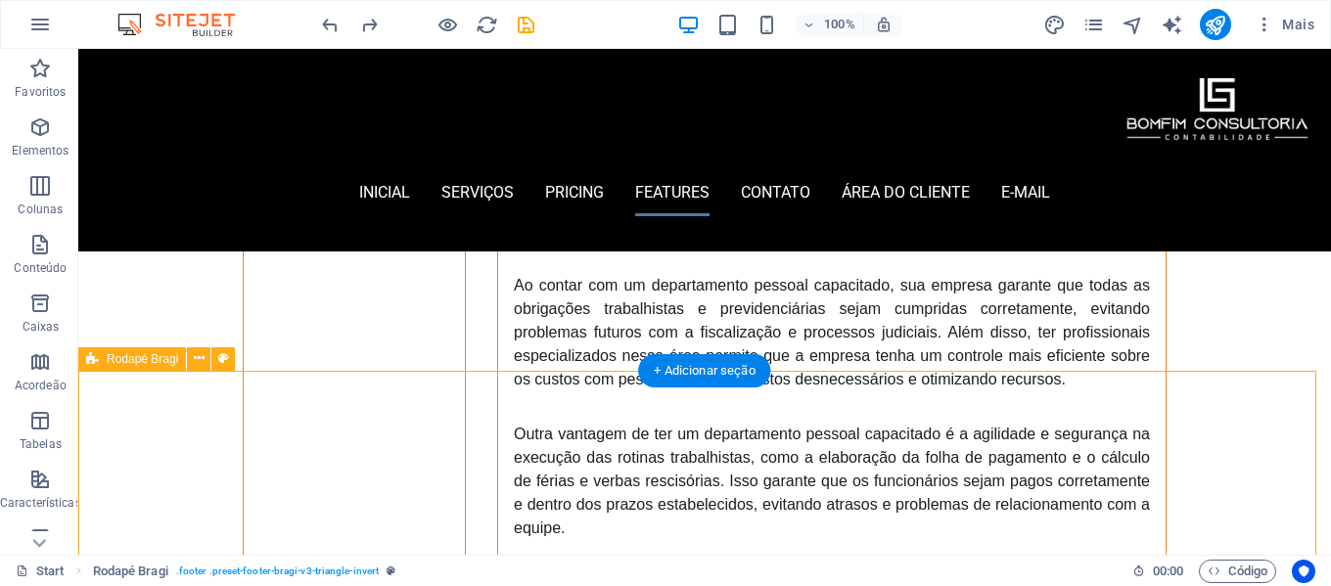
click at [203, 361] on icon at bounding box center [199, 359] width 11 height 21
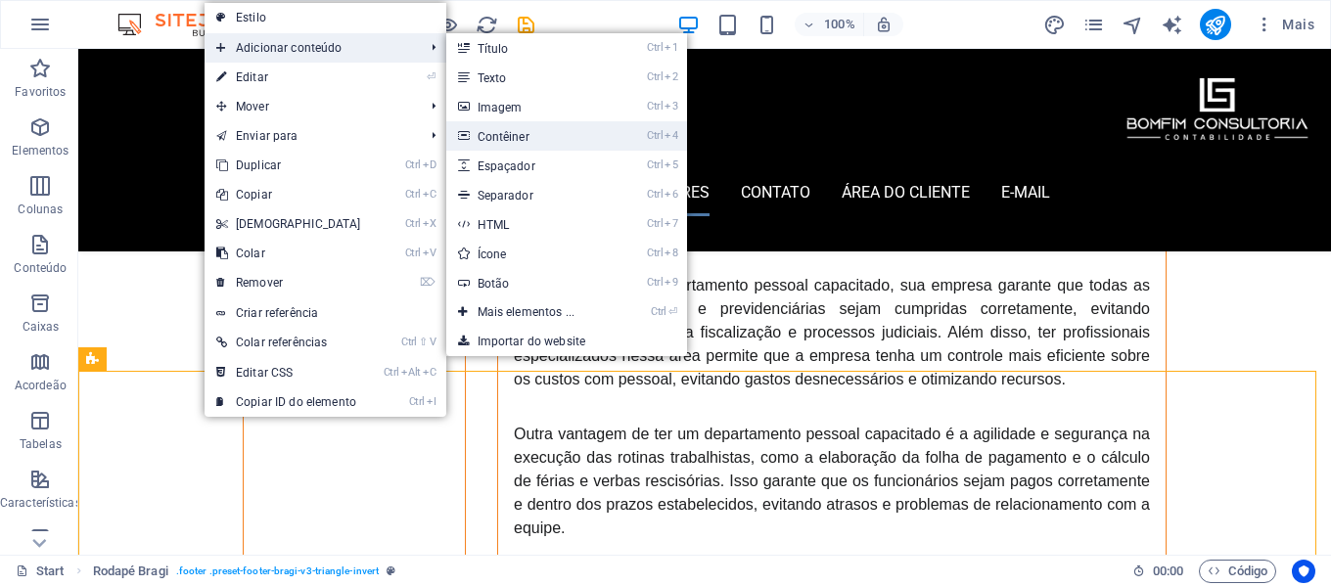
click at [567, 132] on link "Ctrl 4 Contêiner" at bounding box center [530, 135] width 168 height 29
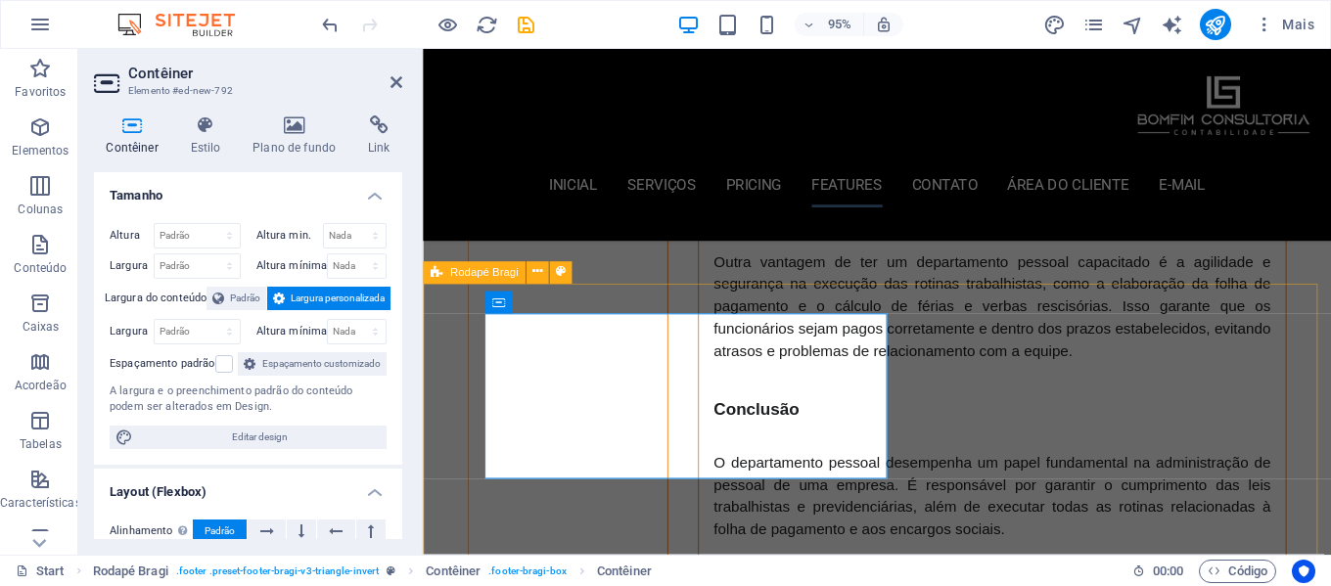
scroll to position [5644, 0]
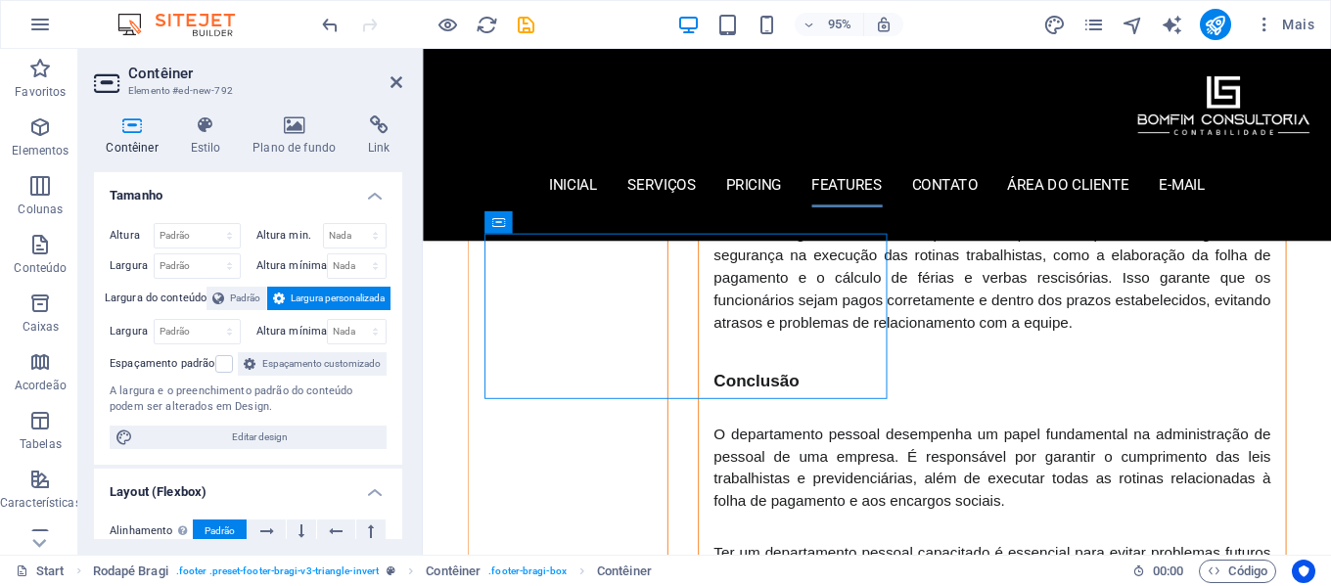
drag, startPoint x: 929, startPoint y: 274, endPoint x: 1076, endPoint y: 458, distance: 235.5
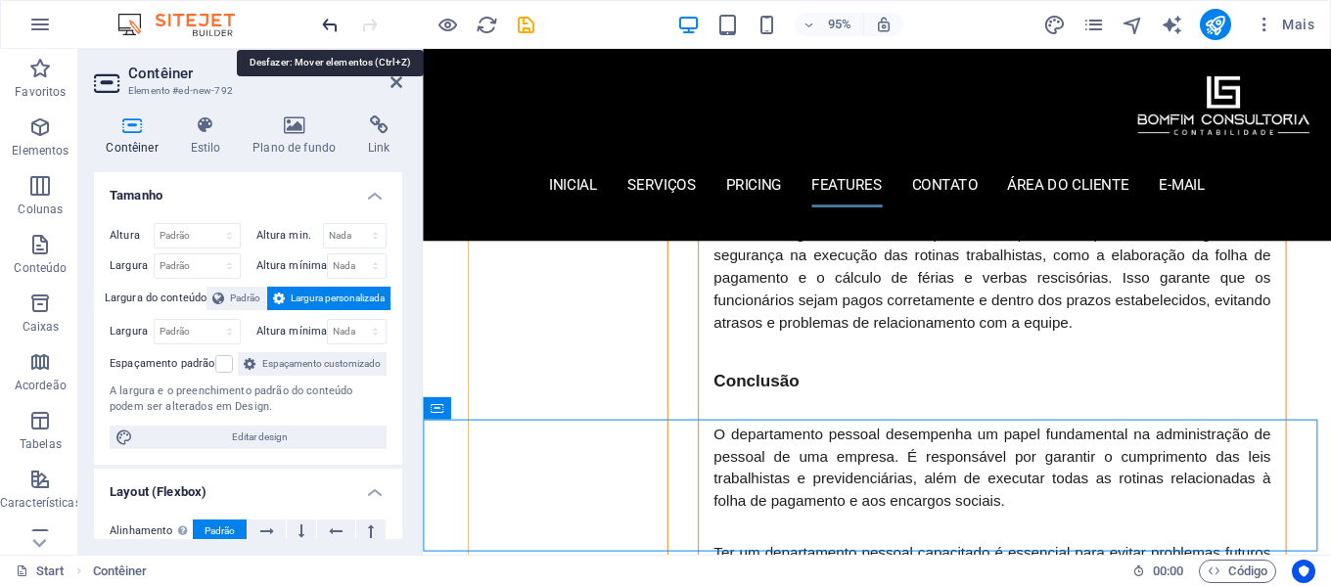
click at [333, 20] on icon "undo" at bounding box center [330, 25] width 23 height 23
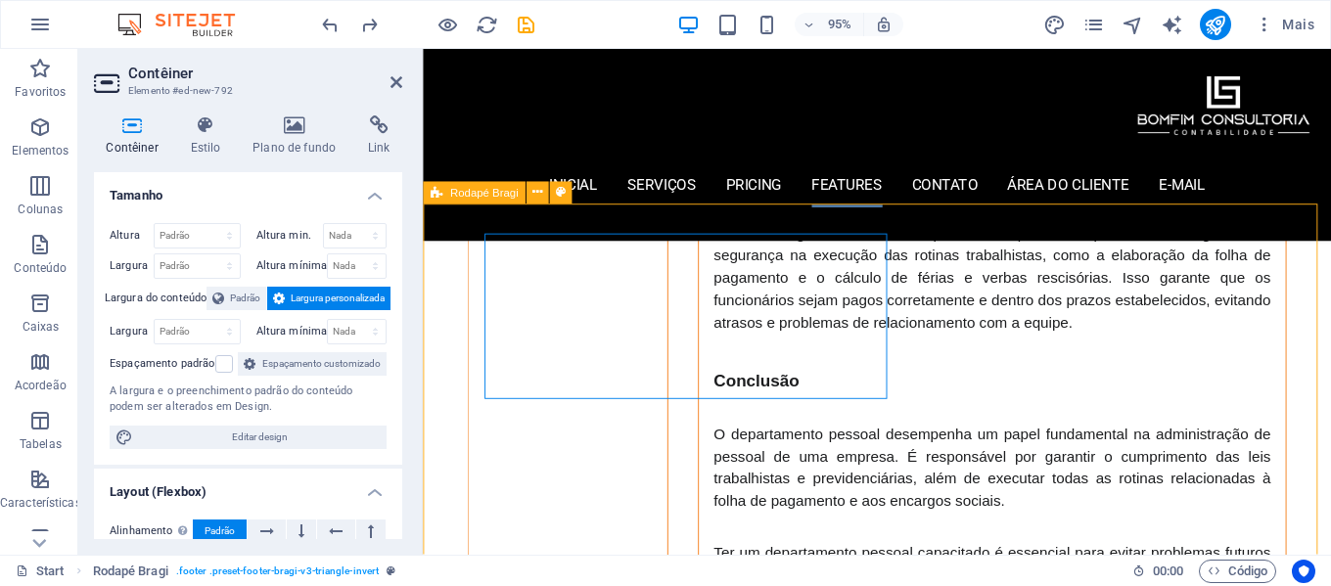
scroll to position [5521, 0]
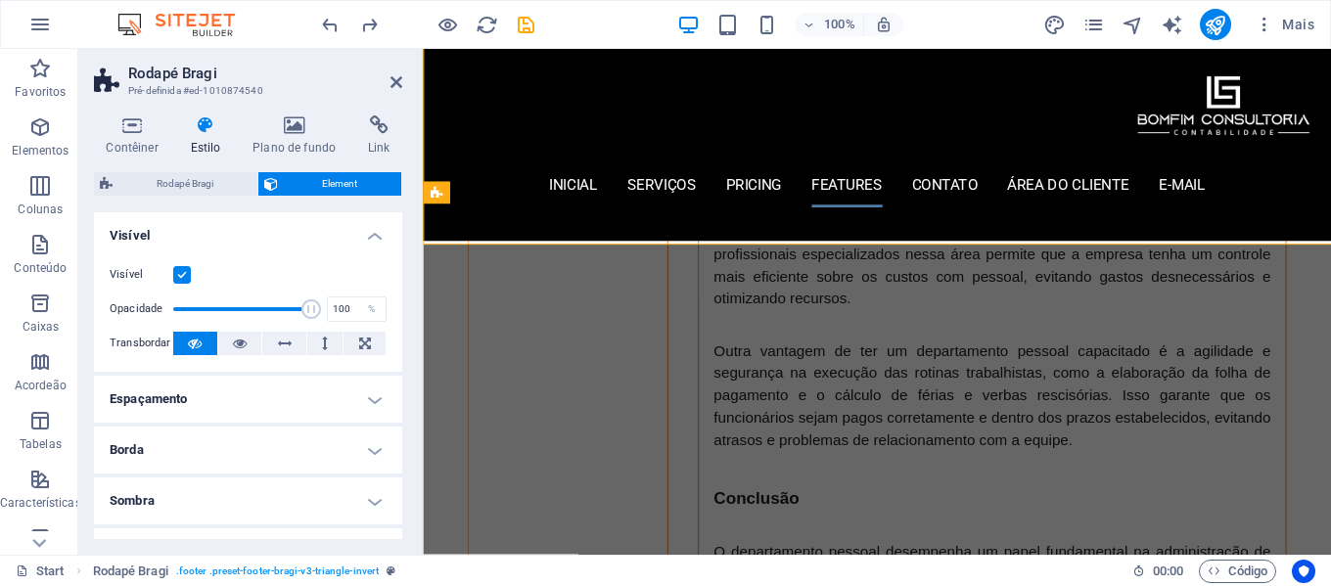
scroll to position [5644, 0]
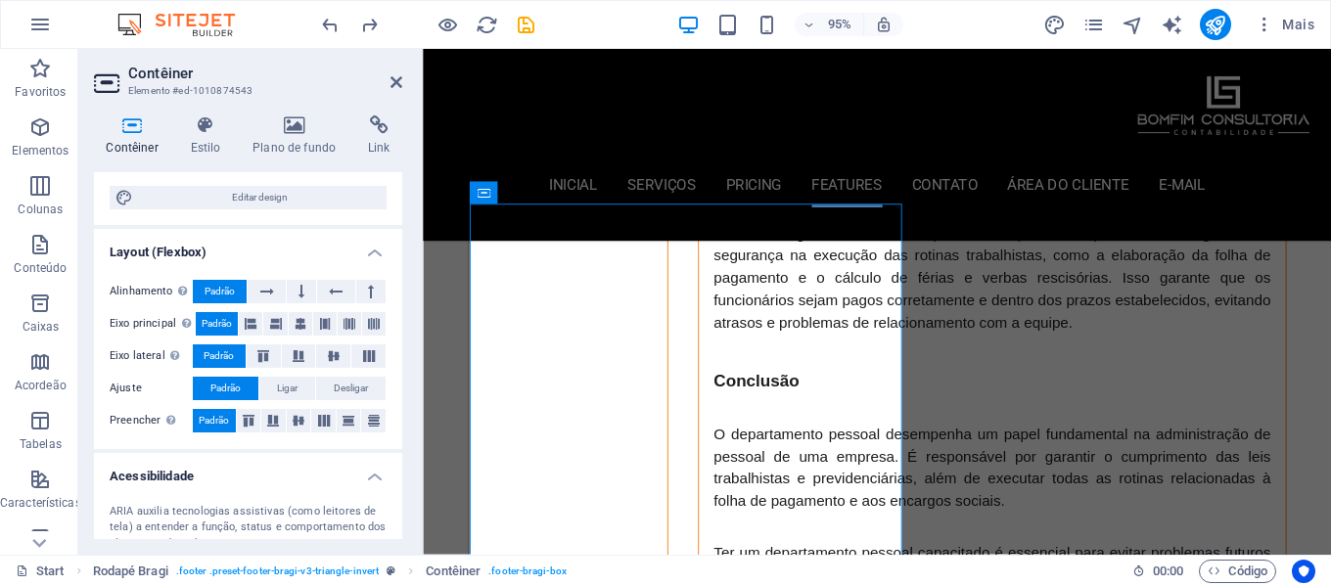
scroll to position [0, 0]
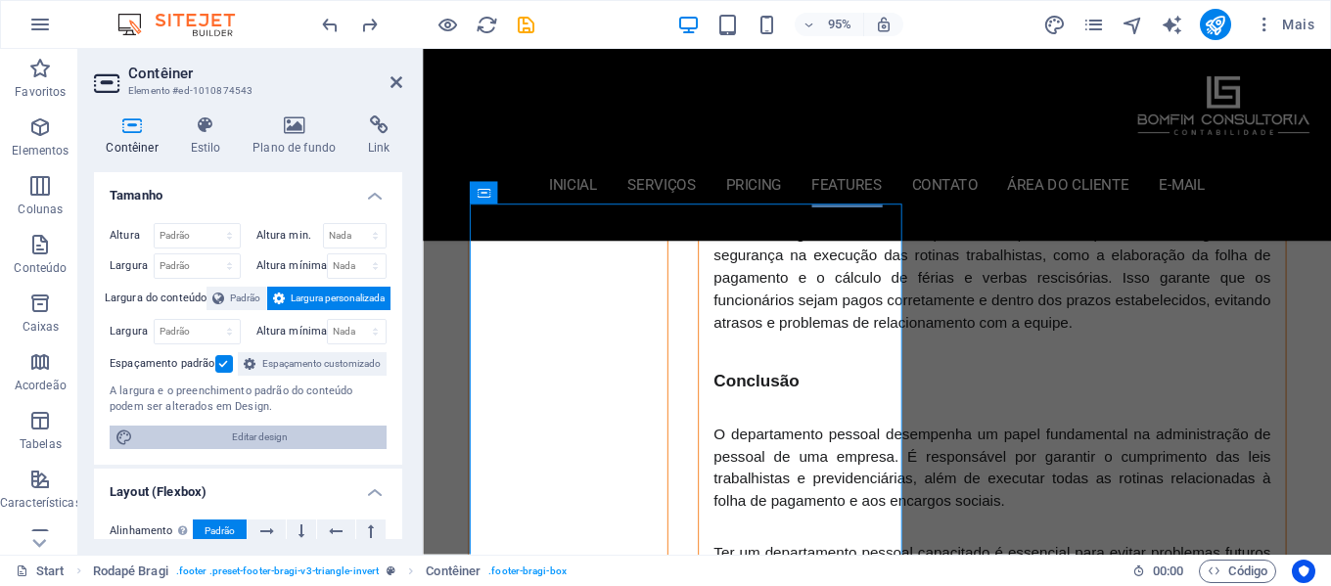
click at [249, 449] on span "Editar design" at bounding box center [260, 437] width 242 height 23
select select "rem"
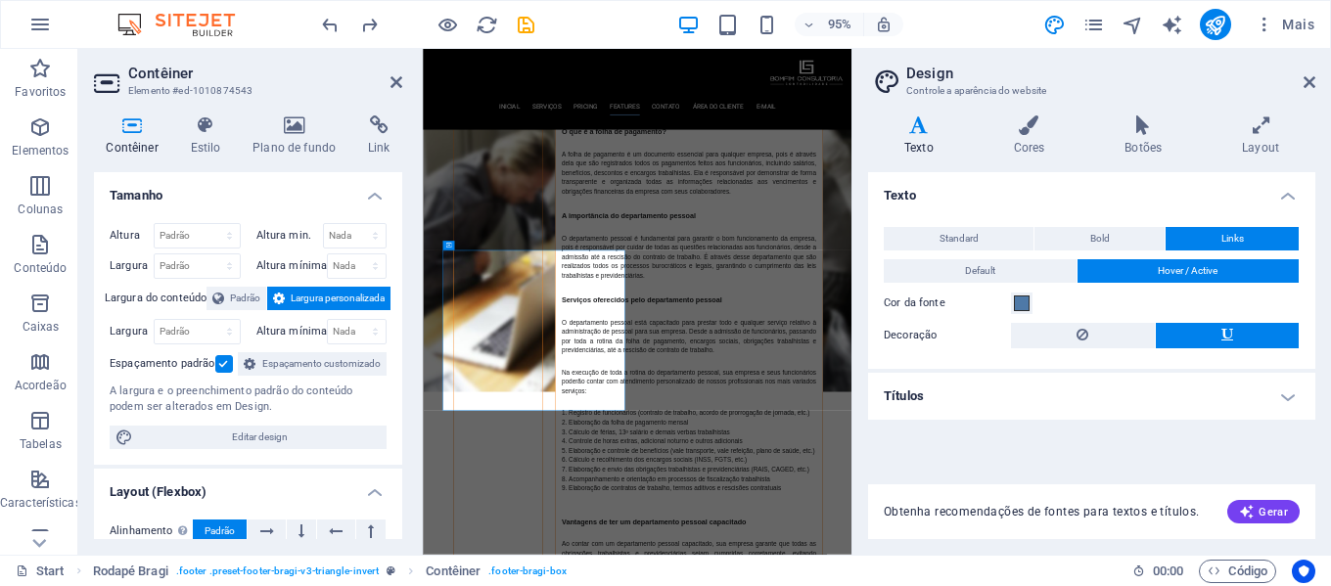
scroll to position [6464, 0]
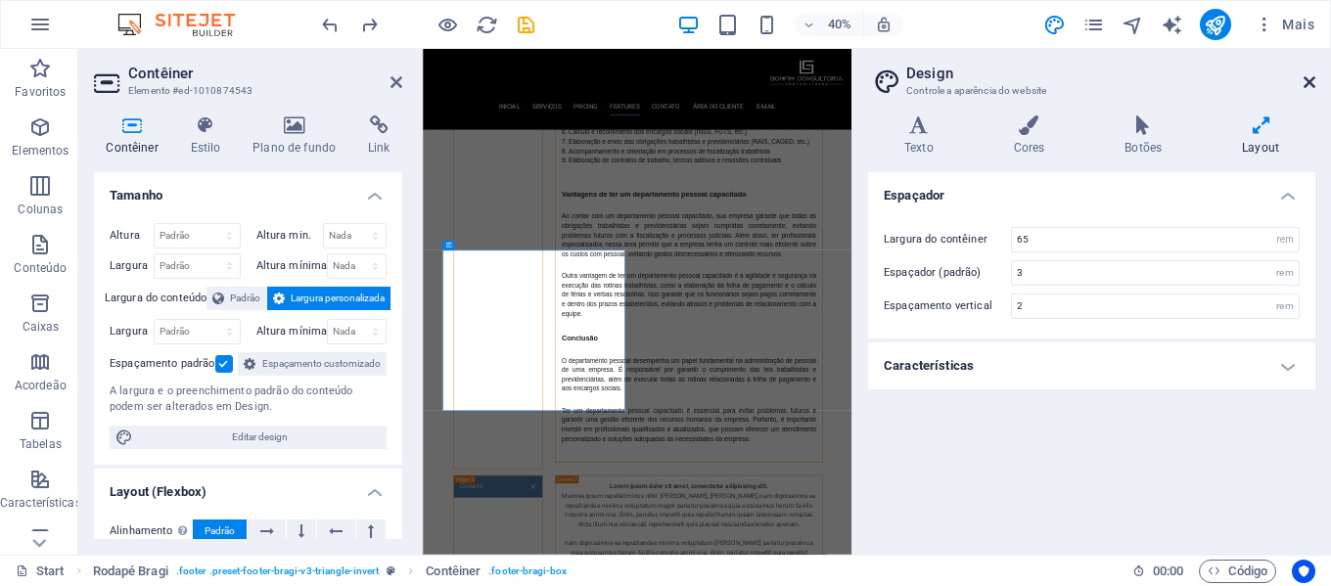
drag, startPoint x: 1309, startPoint y: 82, endPoint x: 876, endPoint y: 51, distance: 433.8
click at [1309, 82] on icon at bounding box center [1310, 82] width 12 height 16
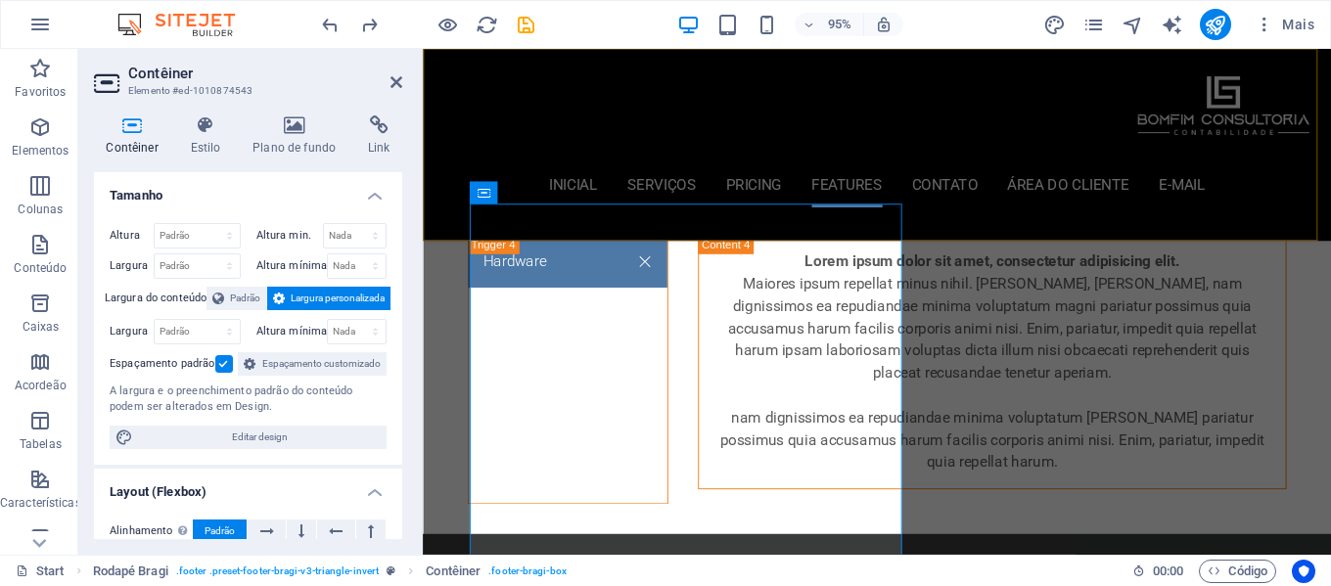
scroll to position [5644, 0]
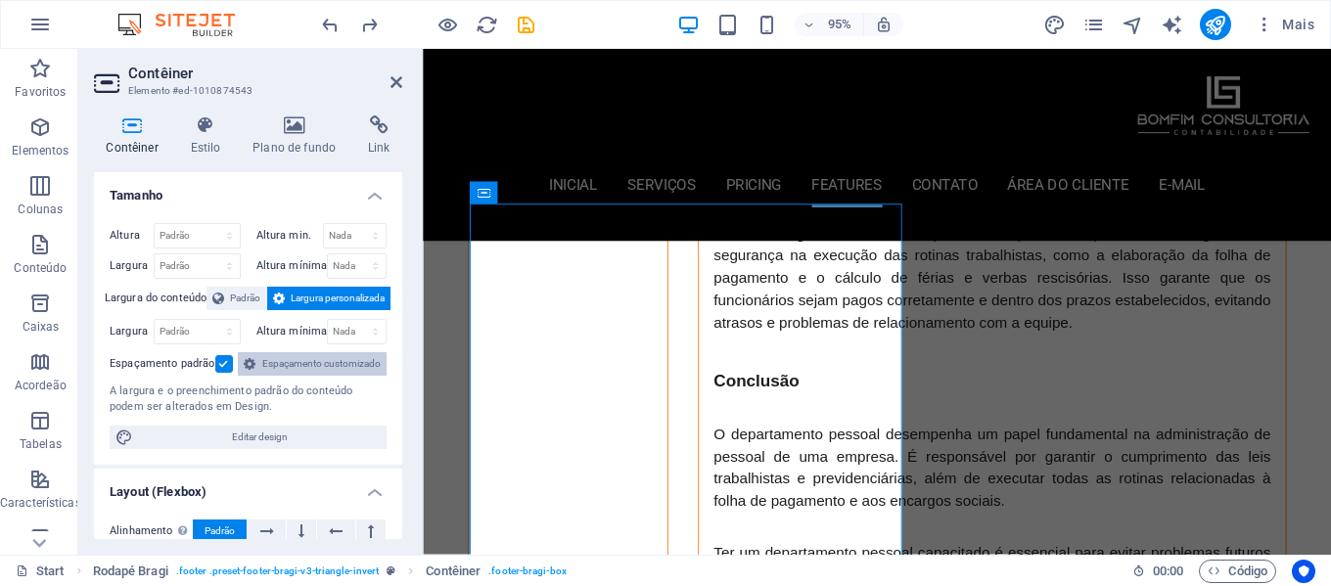
click at [270, 376] on span "Espaçamento customizado" at bounding box center [320, 363] width 119 height 23
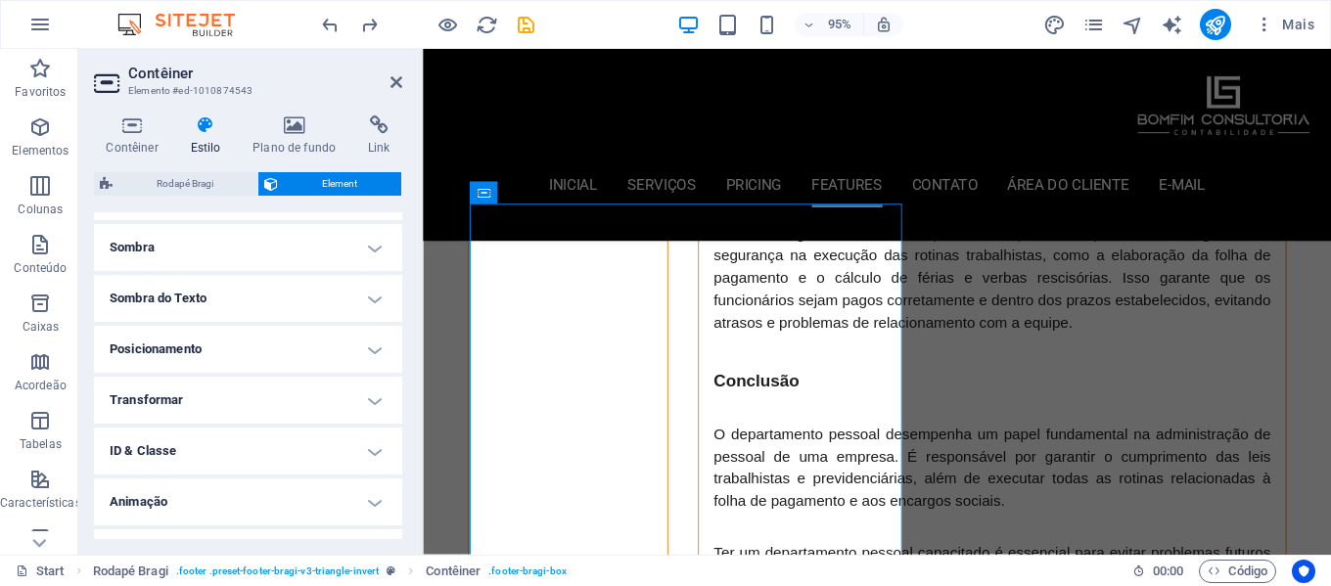
scroll to position [379, 0]
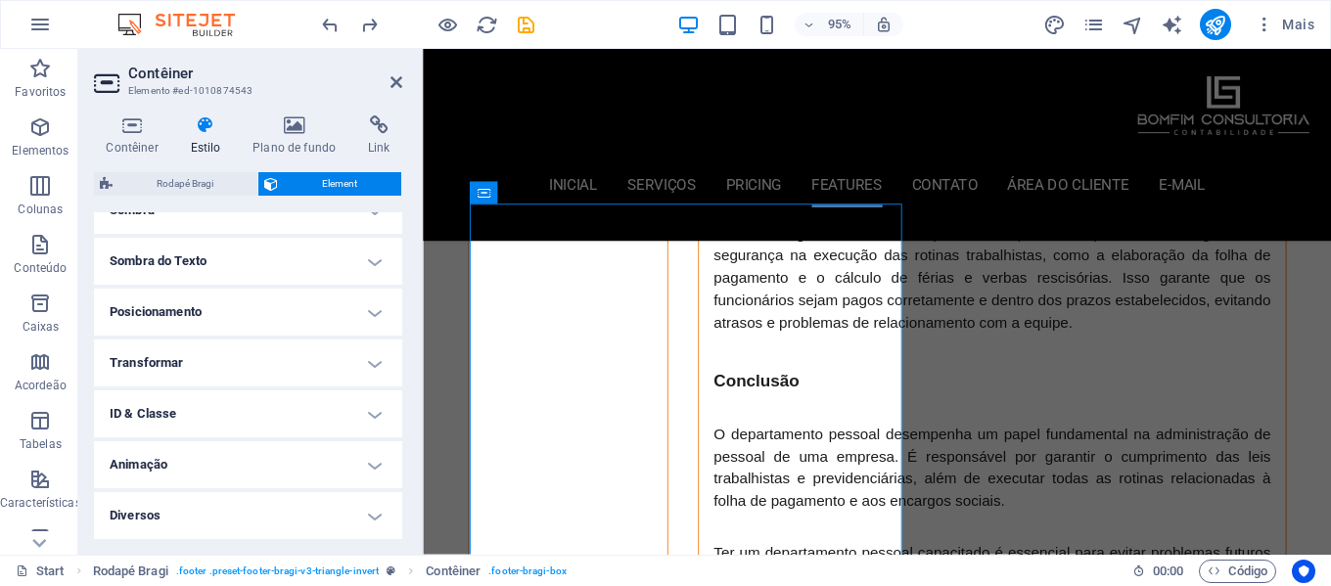
click at [253, 309] on h4 "Posicionamento" at bounding box center [248, 312] width 308 height 47
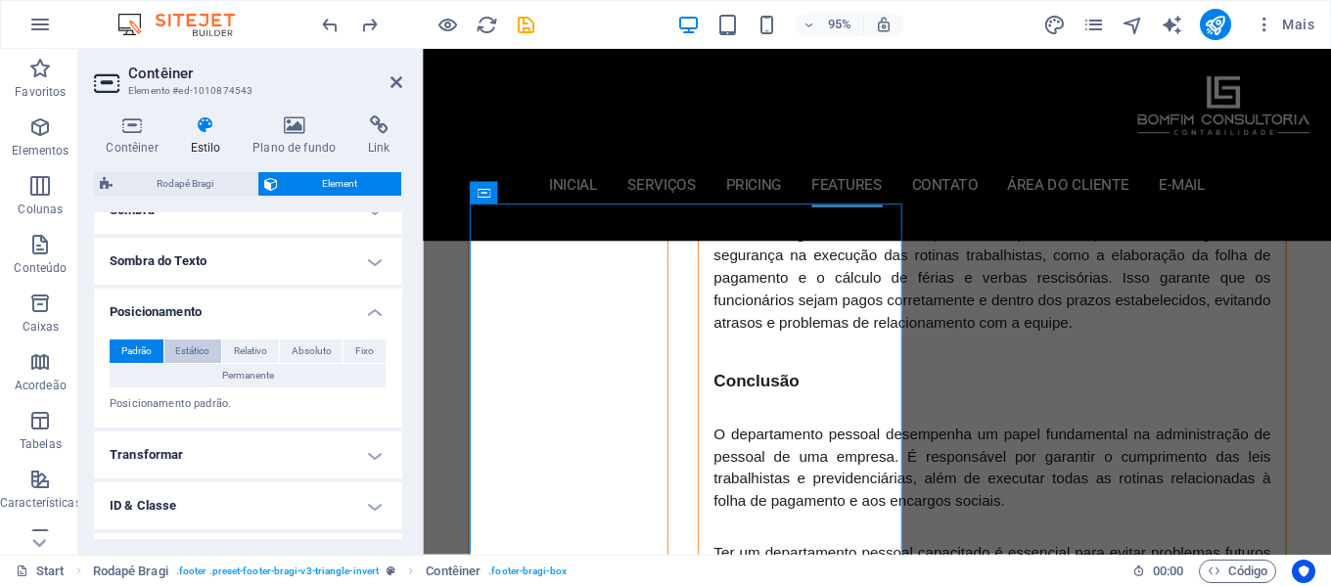
click at [184, 349] on span "Estático" at bounding box center [192, 351] width 34 height 23
click at [241, 351] on span "Relativo" at bounding box center [250, 351] width 33 height 23
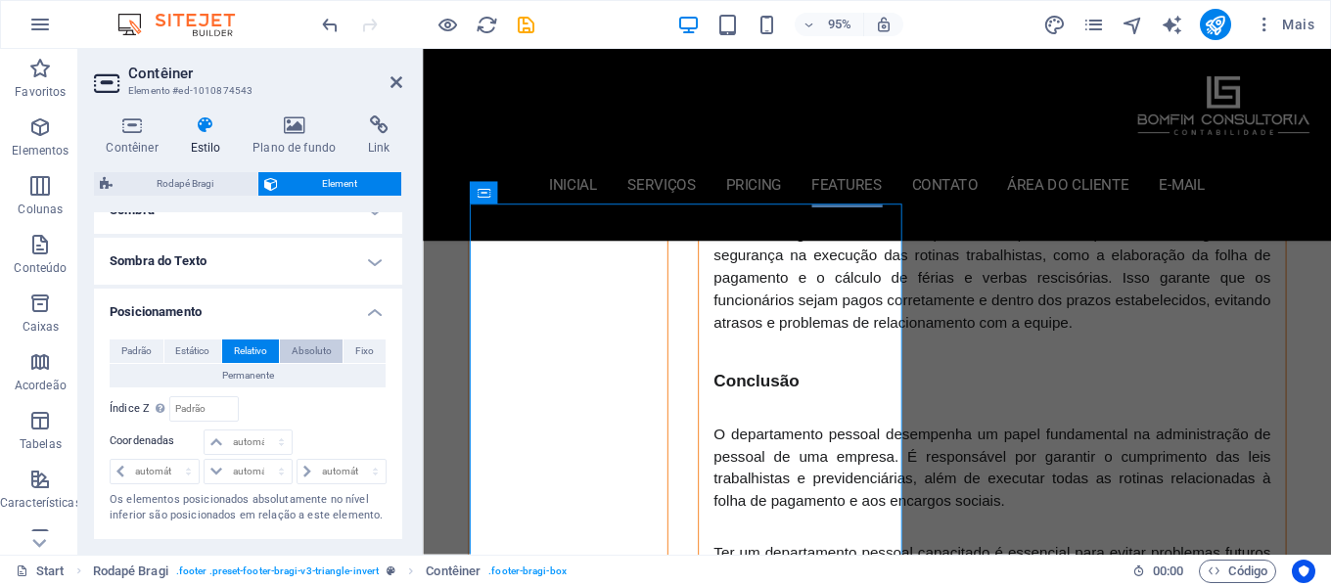
click at [286, 350] on button "Absoluto" at bounding box center [312, 351] width 64 height 23
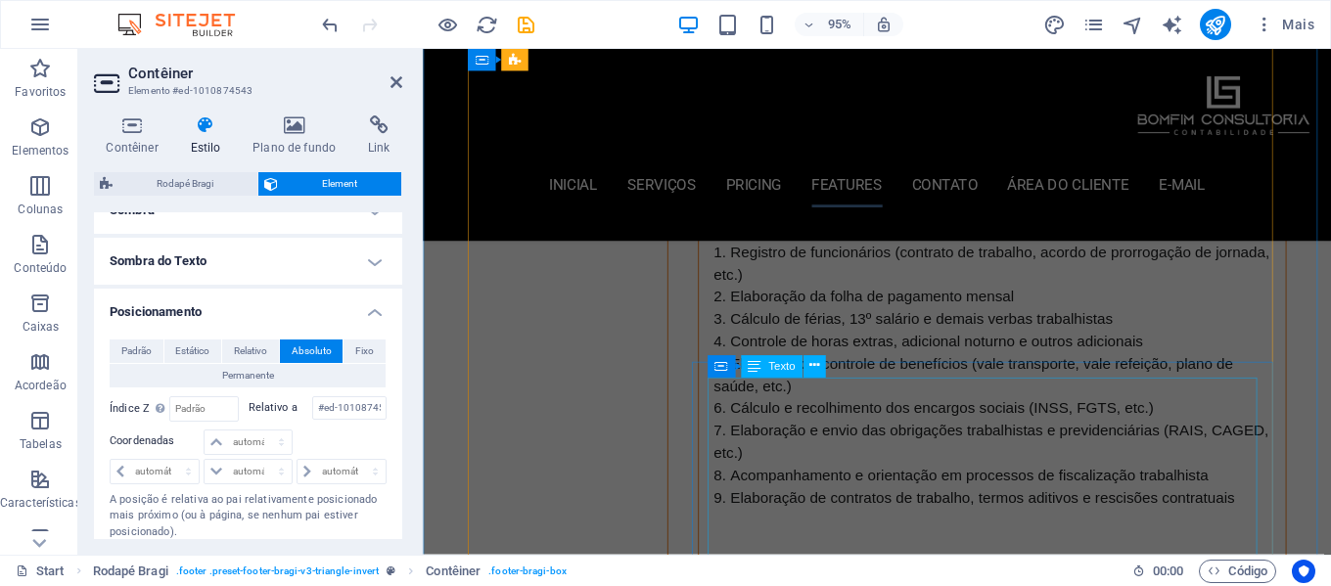
scroll to position [4950, 0]
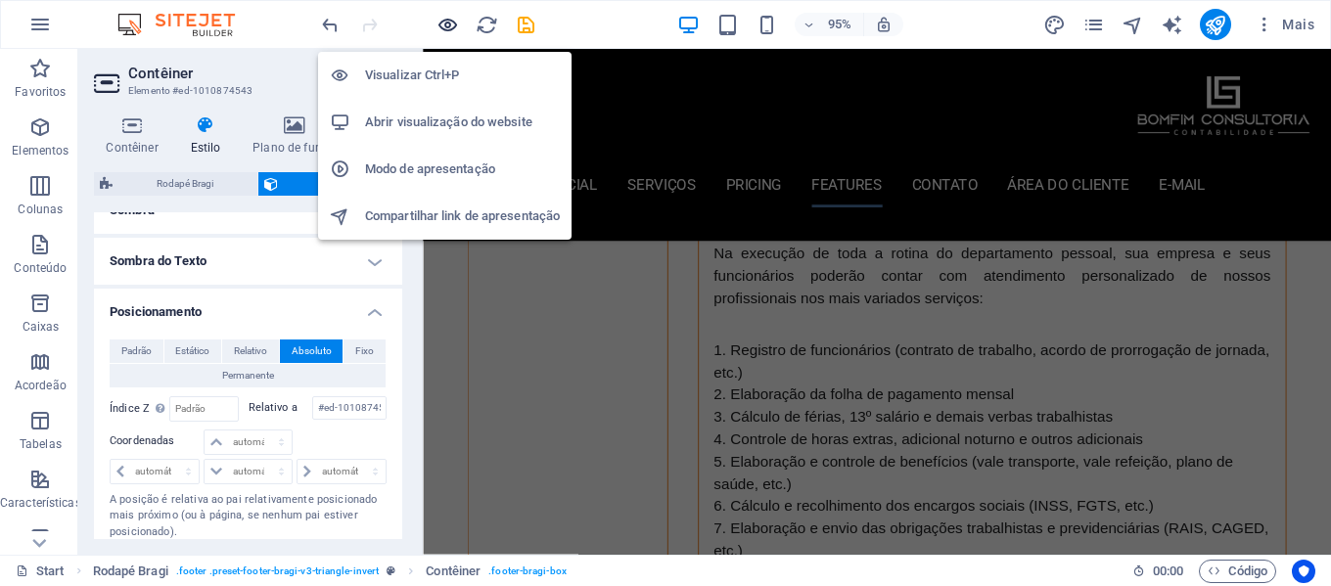
click at [445, 23] on icon "button" at bounding box center [448, 25] width 23 height 23
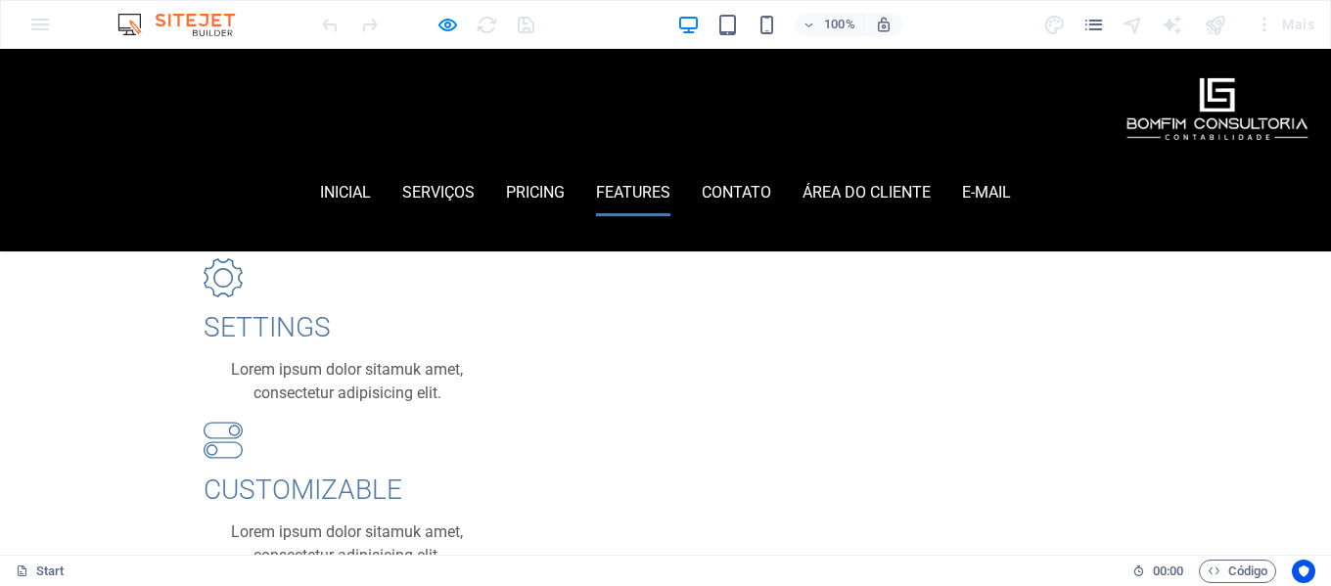
scroll to position [2724, 0]
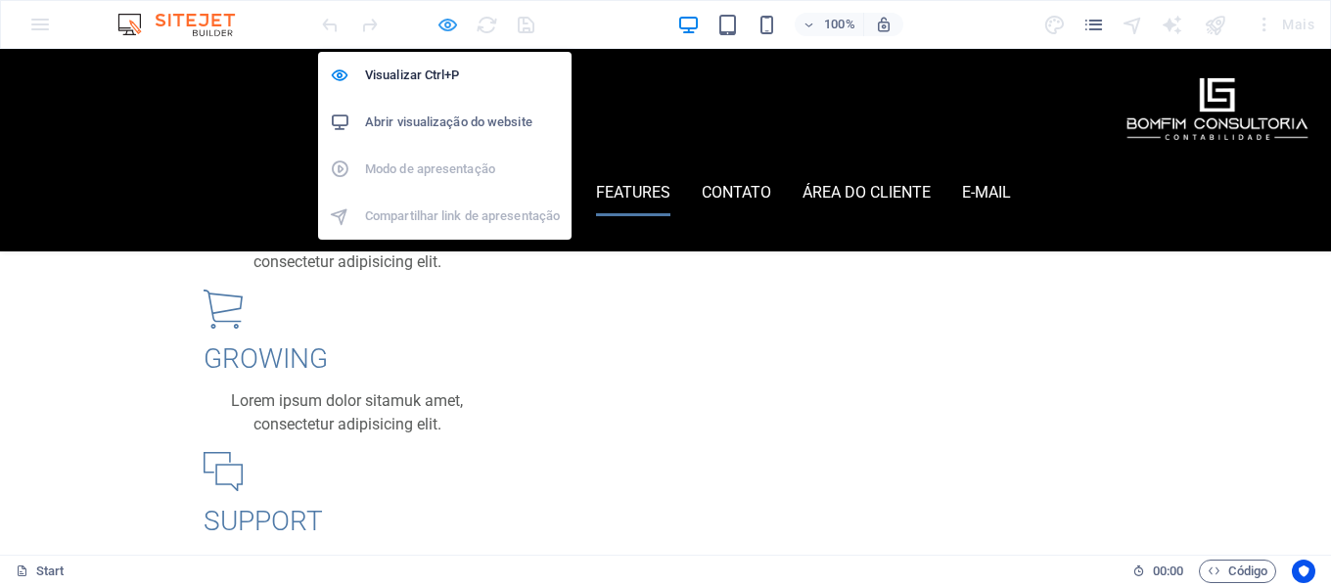
click at [446, 26] on icon "button" at bounding box center [448, 25] width 23 height 23
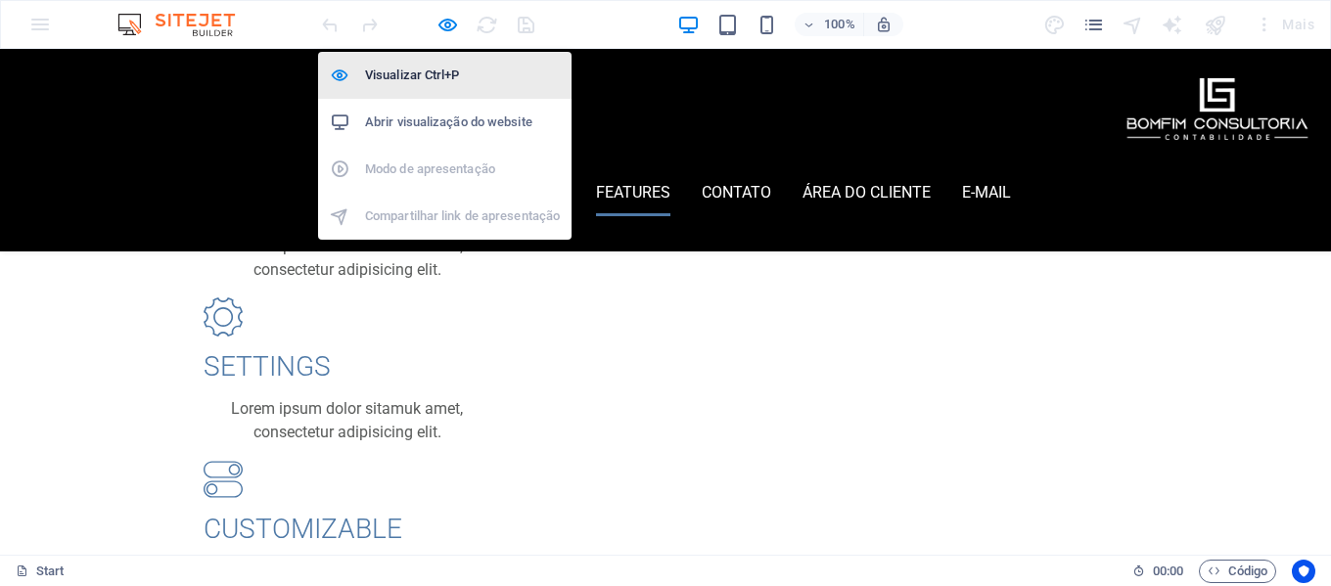
scroll to position [5635, 0]
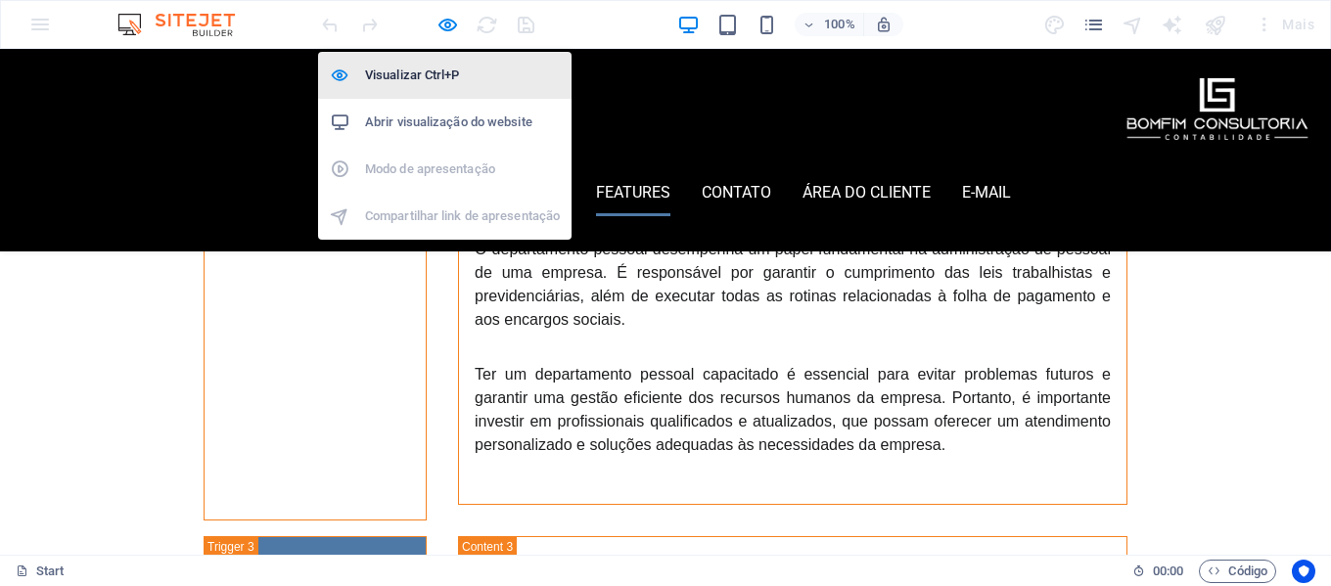
select select "px"
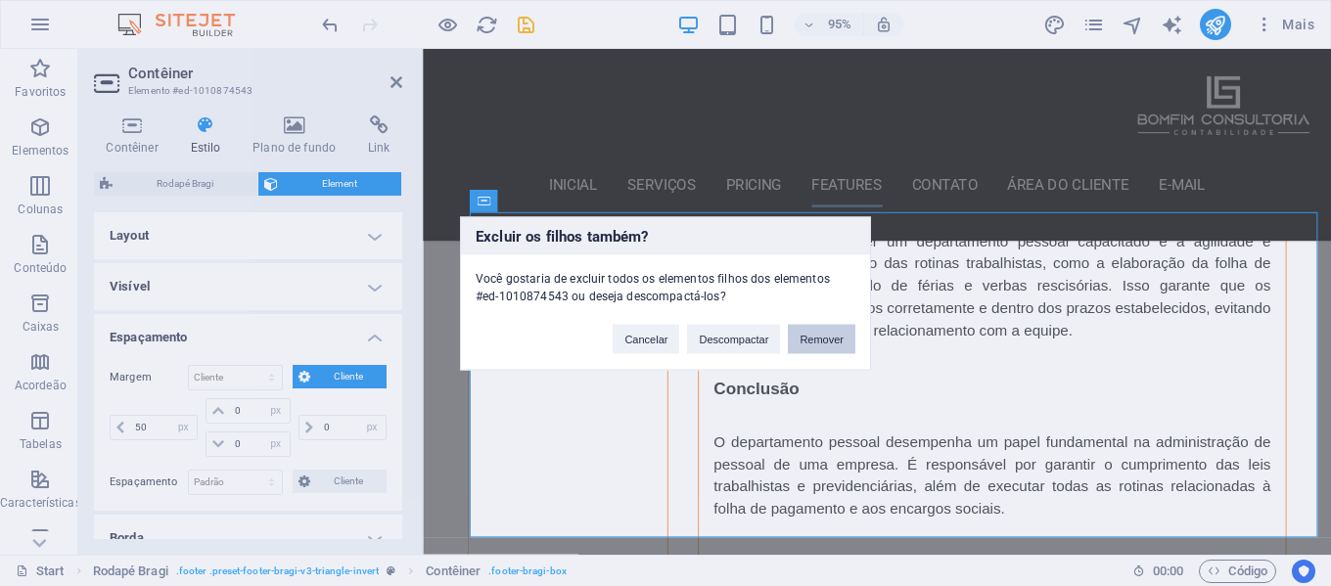
click at [818, 337] on button "Remover" at bounding box center [822, 338] width 68 height 29
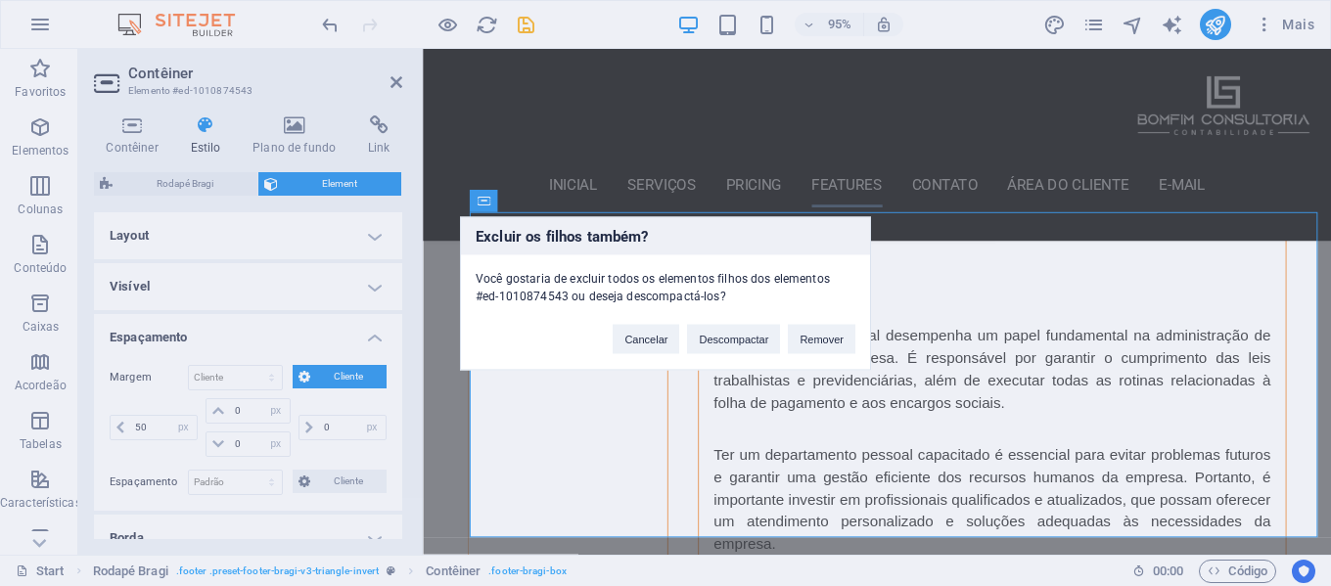
scroll to position [5442, 0]
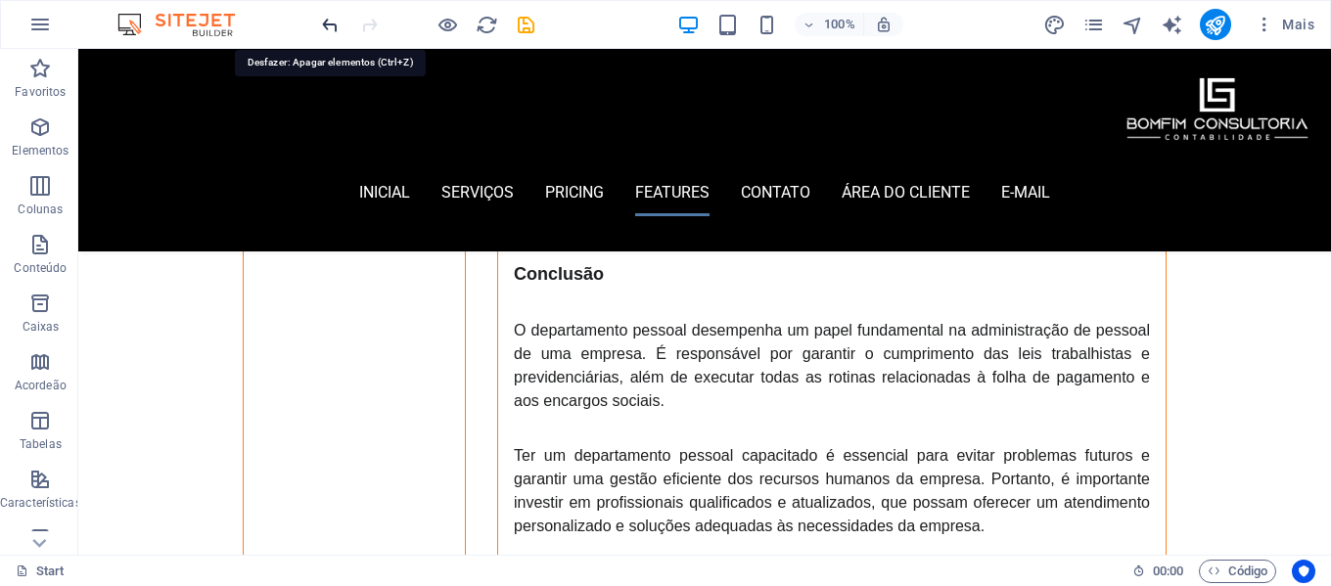
click at [332, 26] on icon "undo" at bounding box center [330, 25] width 23 height 23
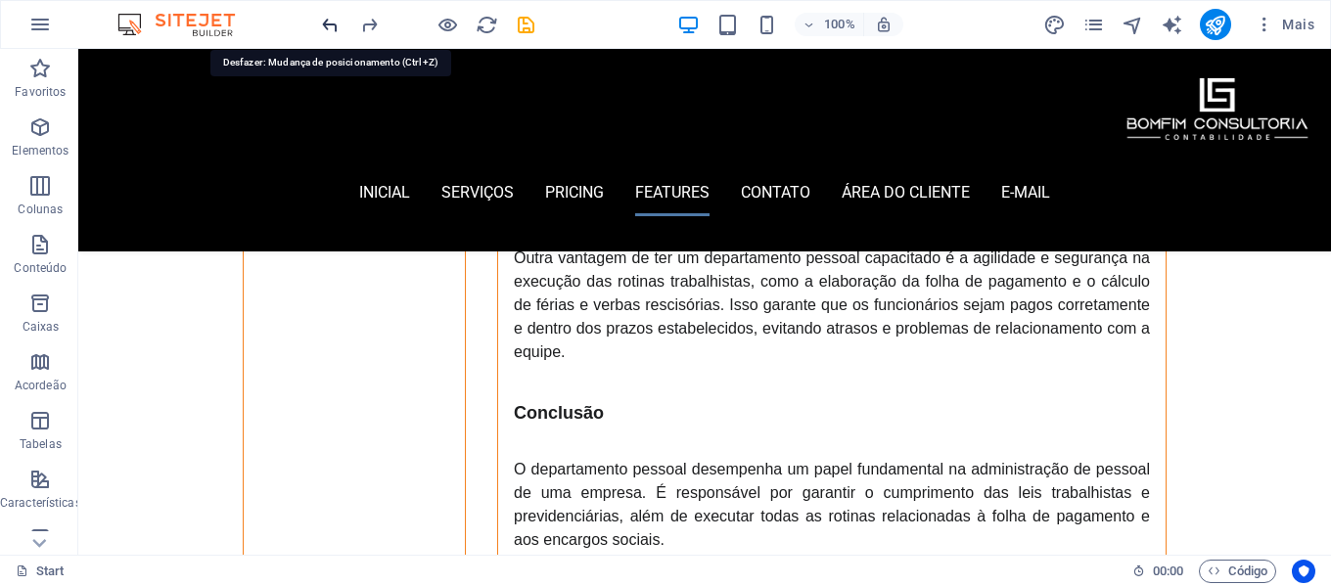
click at [332, 26] on icon "undo" at bounding box center [330, 25] width 23 height 23
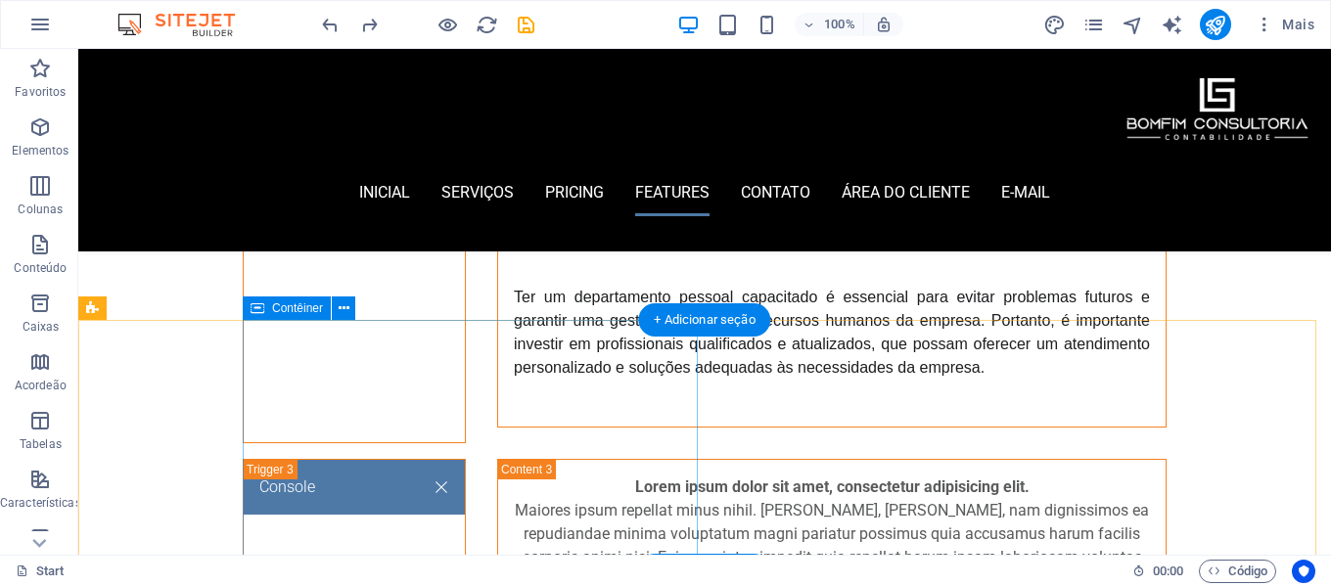
scroll to position [5705, 0]
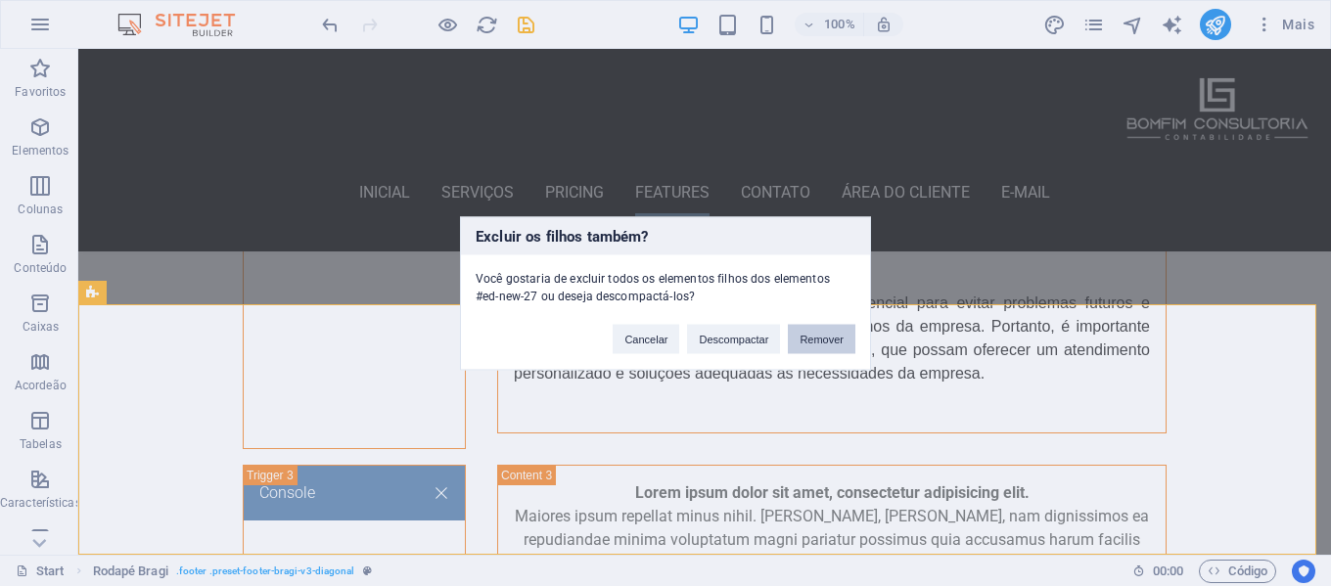
click at [808, 340] on button "Remover" at bounding box center [822, 338] width 68 height 29
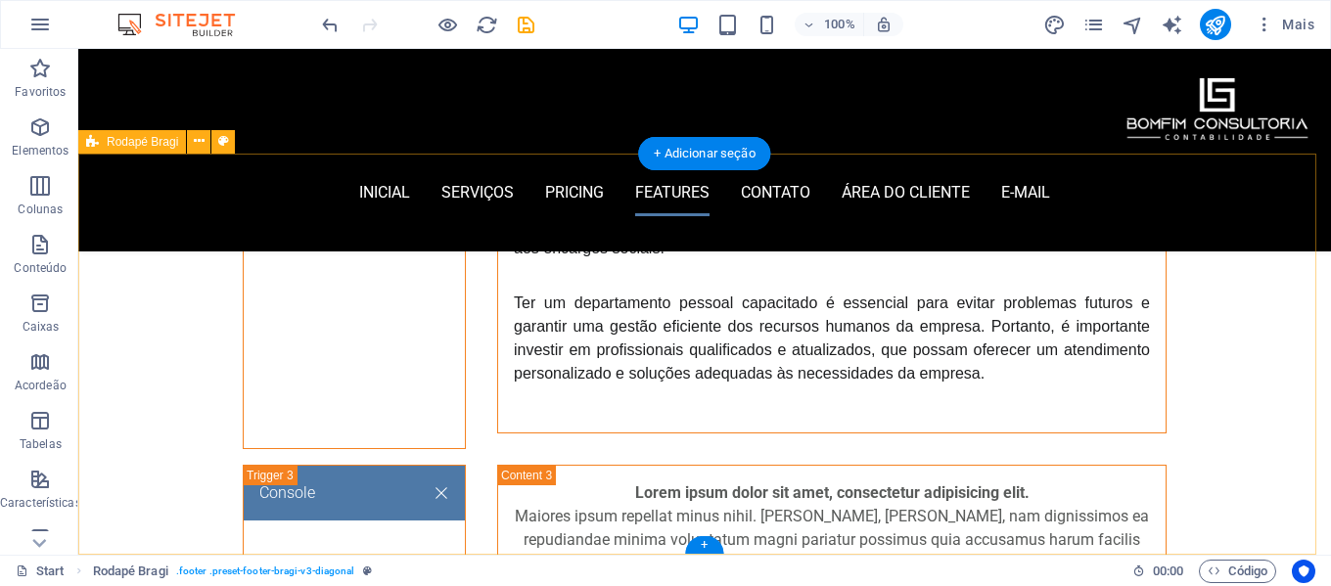
scroll to position [5344, 0]
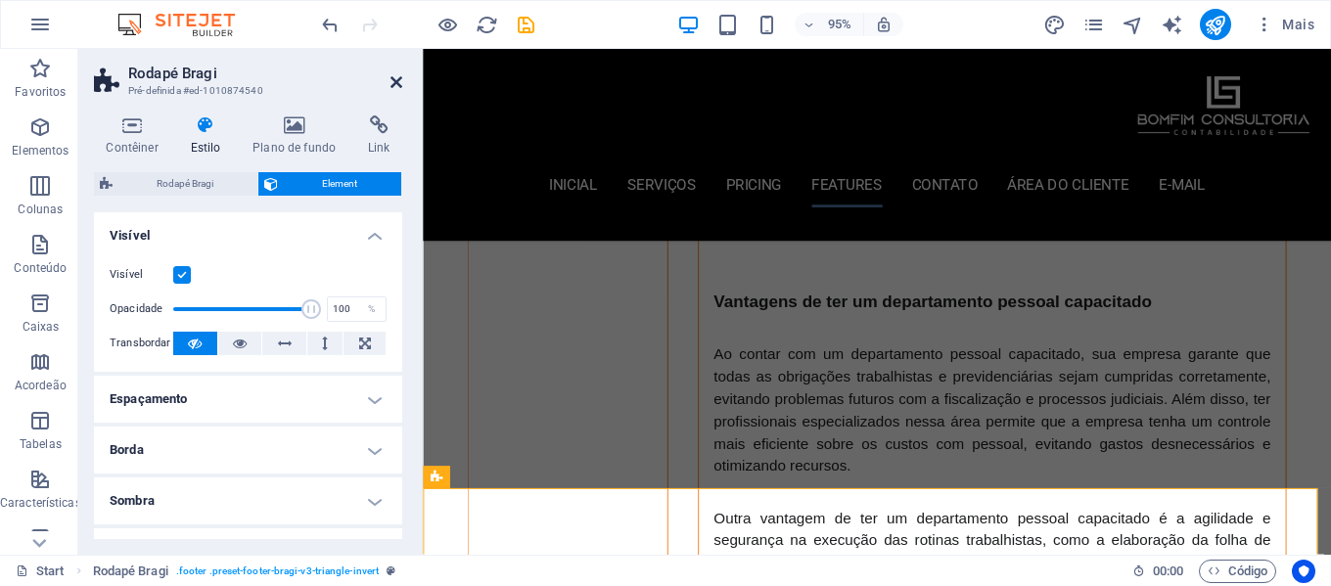
click at [398, 86] on icon at bounding box center [397, 82] width 12 height 16
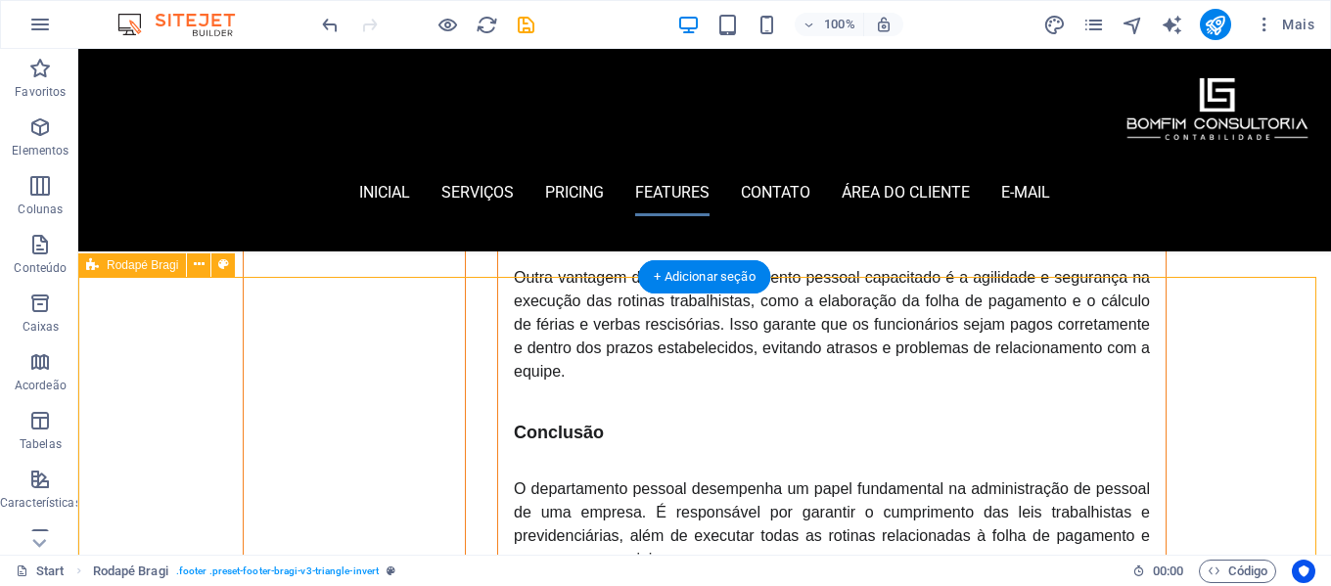
scroll to position [5344, 0]
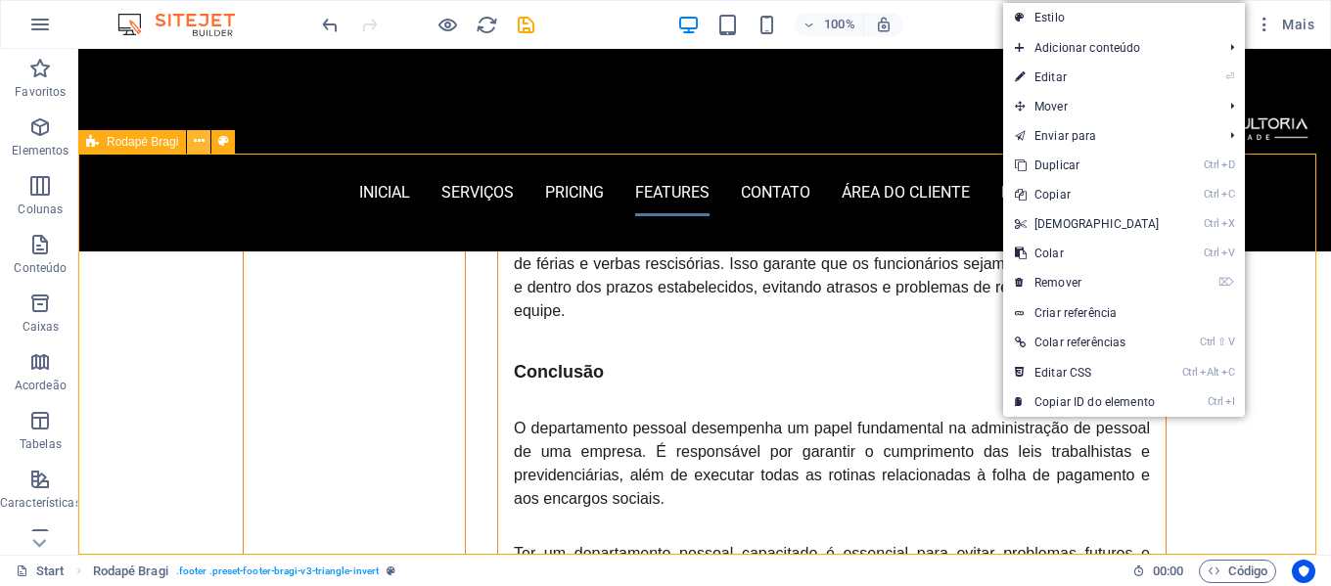
click at [195, 142] on icon at bounding box center [199, 141] width 11 height 21
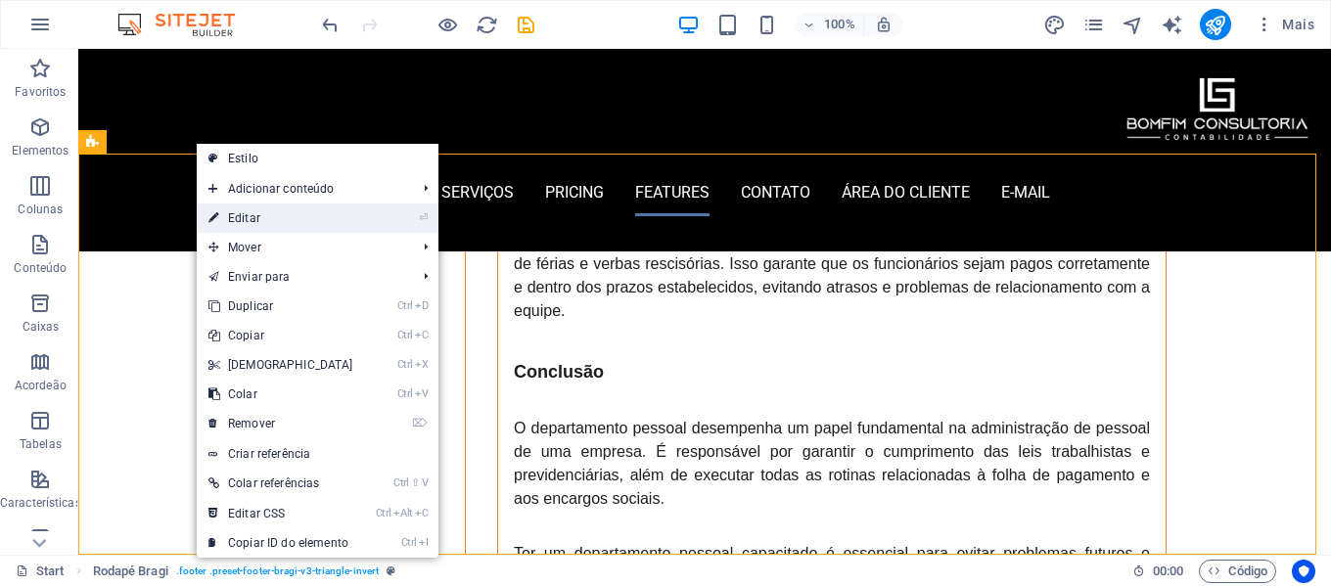
click at [336, 216] on link "⏎ Editar" at bounding box center [281, 218] width 168 height 29
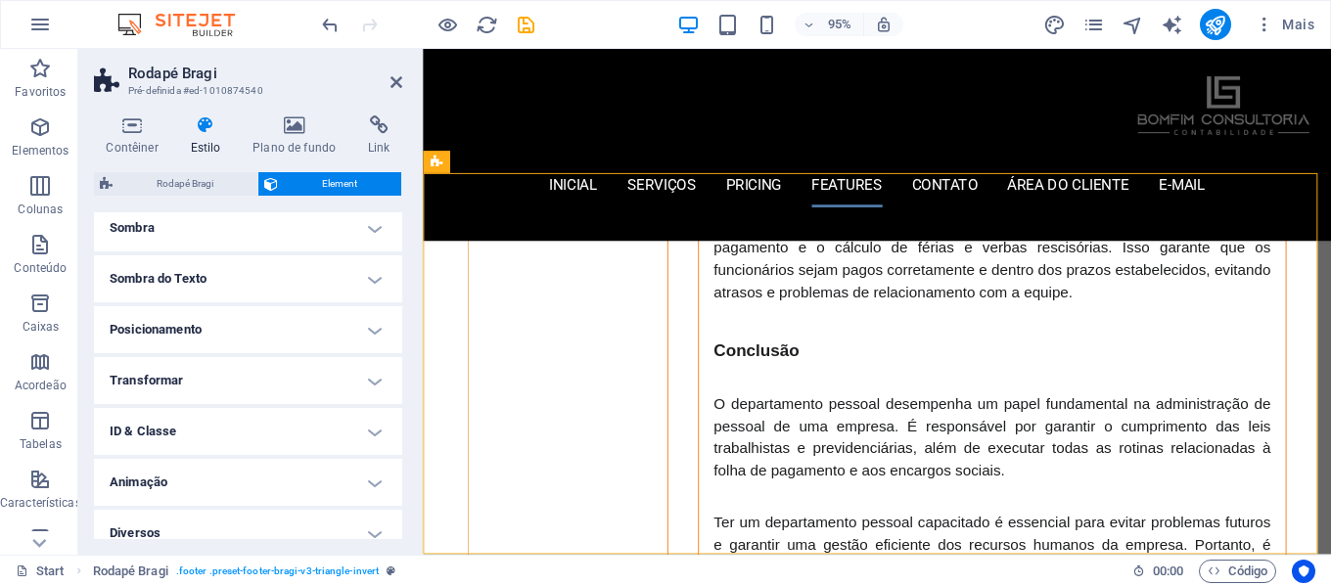
scroll to position [291, 0]
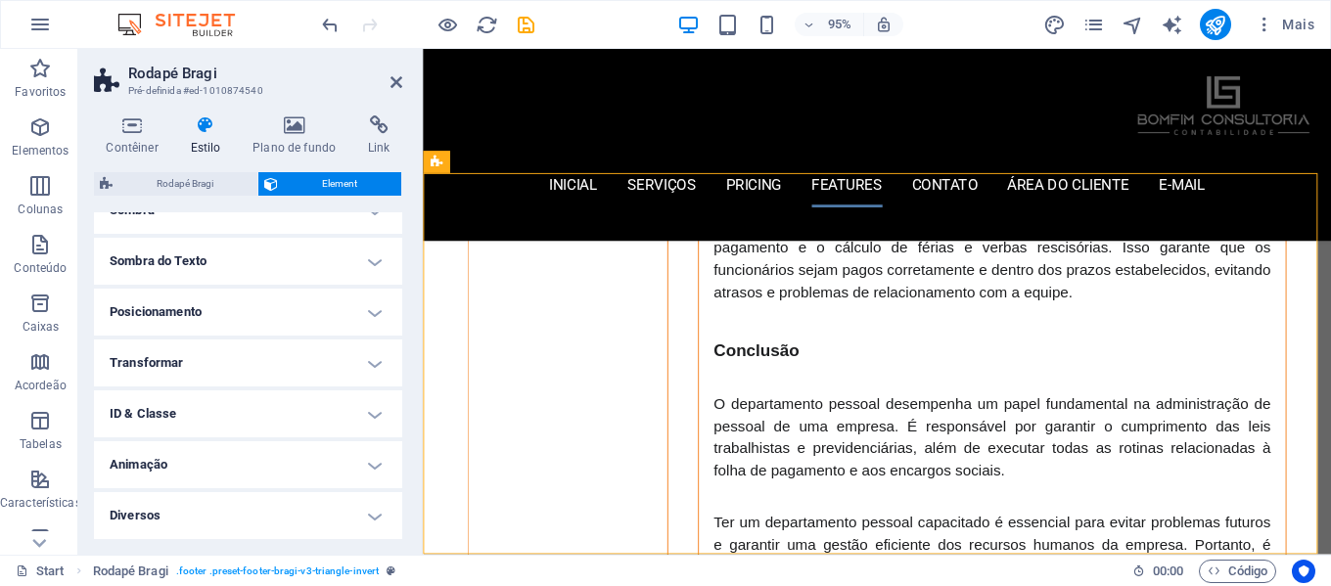
click at [279, 316] on h4 "Posicionamento" at bounding box center [248, 312] width 308 height 47
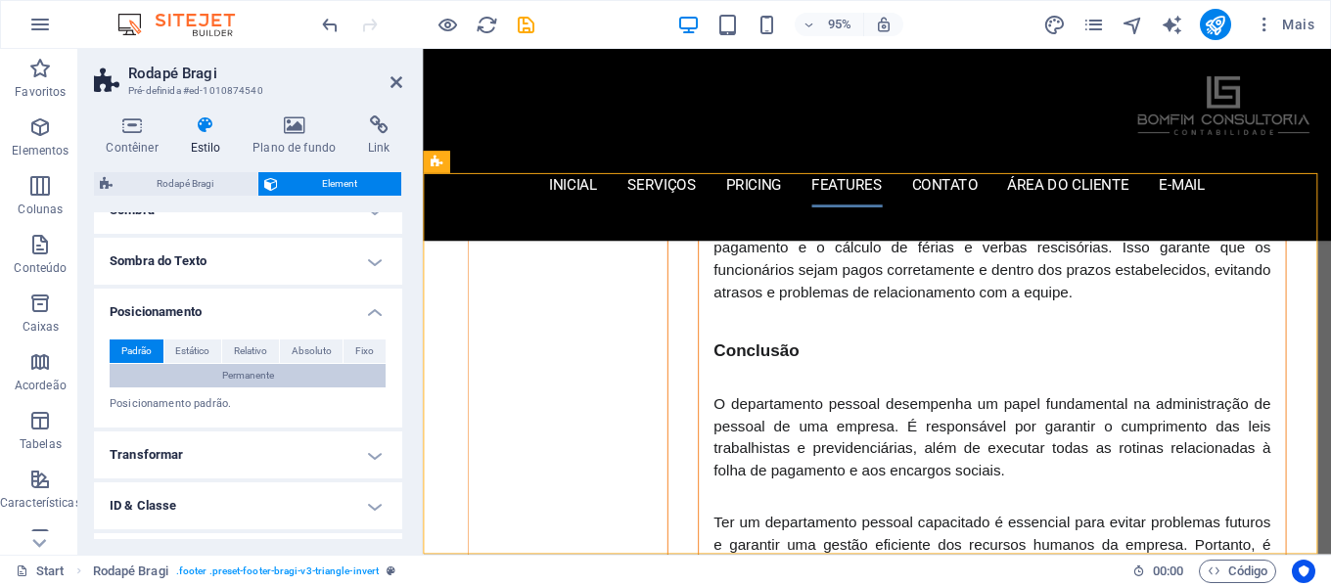
click at [263, 370] on span "Permanente" at bounding box center [248, 375] width 52 height 23
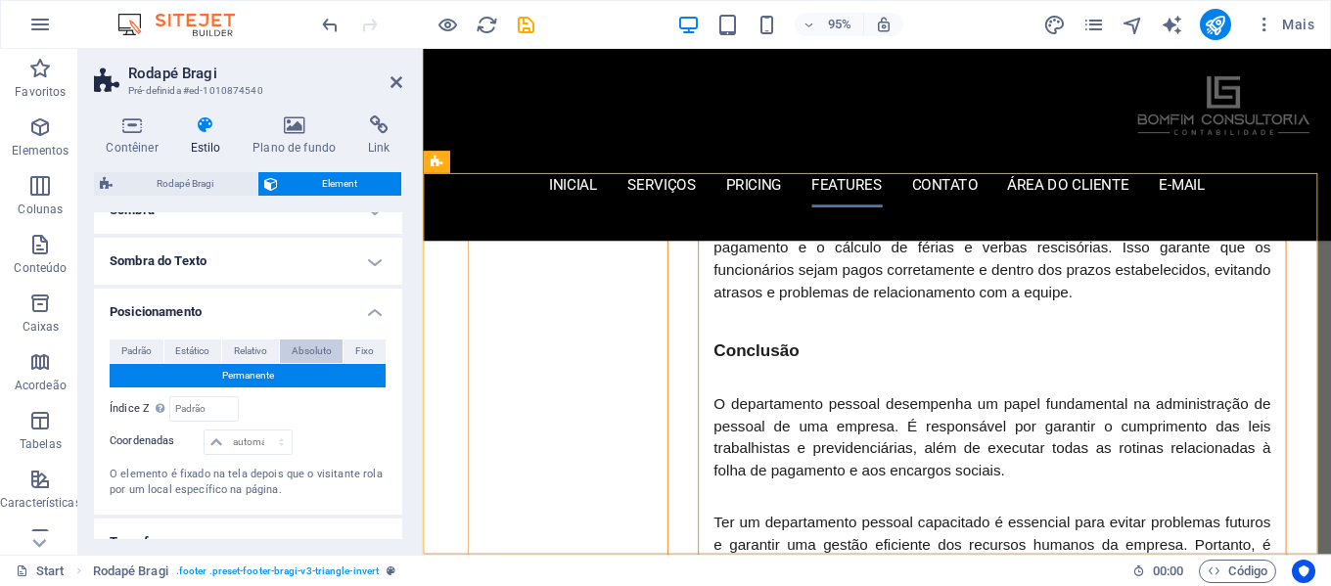
click at [318, 353] on span "Absoluto" at bounding box center [312, 351] width 40 height 23
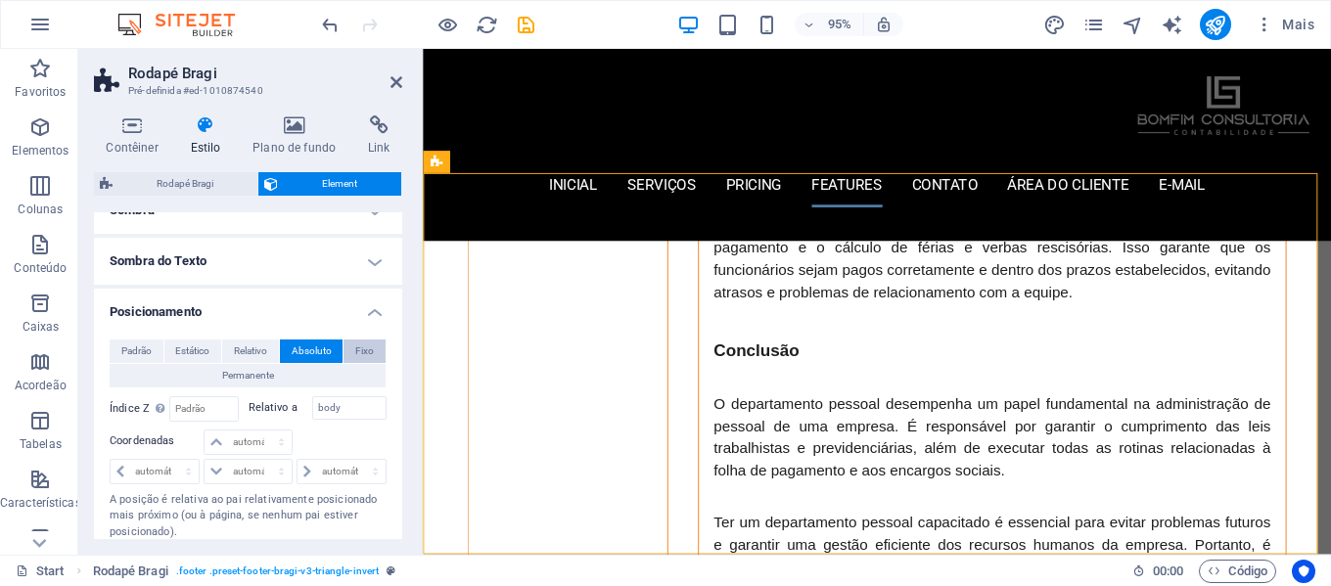
click at [355, 352] on span "Fixo" at bounding box center [364, 351] width 19 height 23
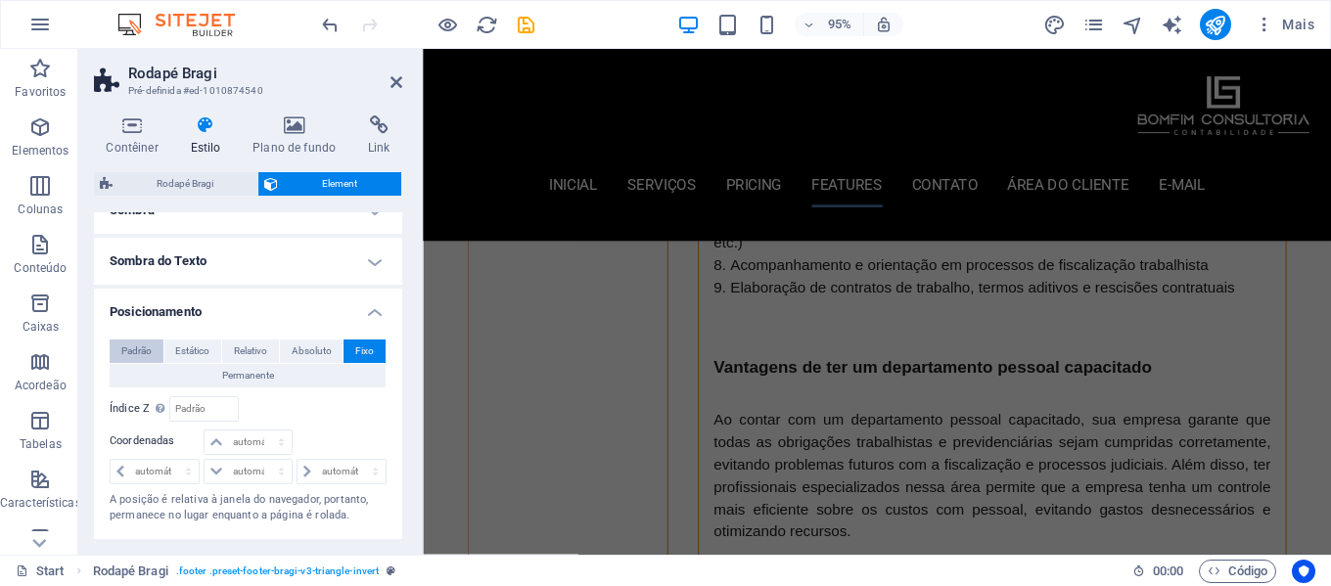
click at [125, 351] on span "Padrão" at bounding box center [136, 351] width 30 height 23
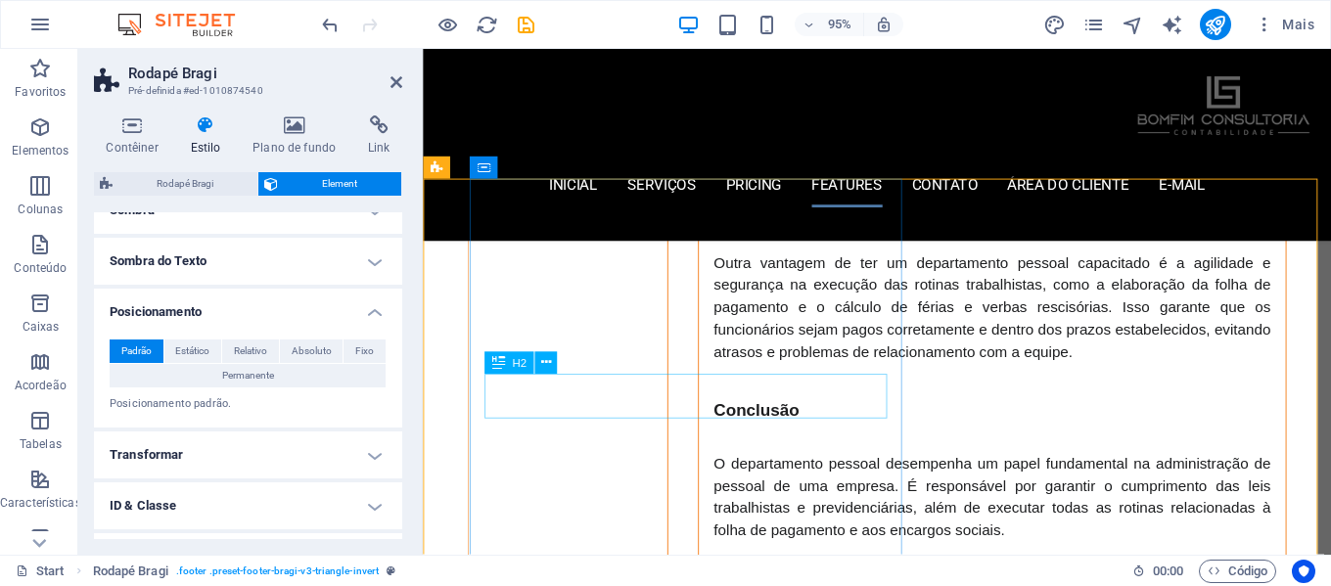
scroll to position [5578, 0]
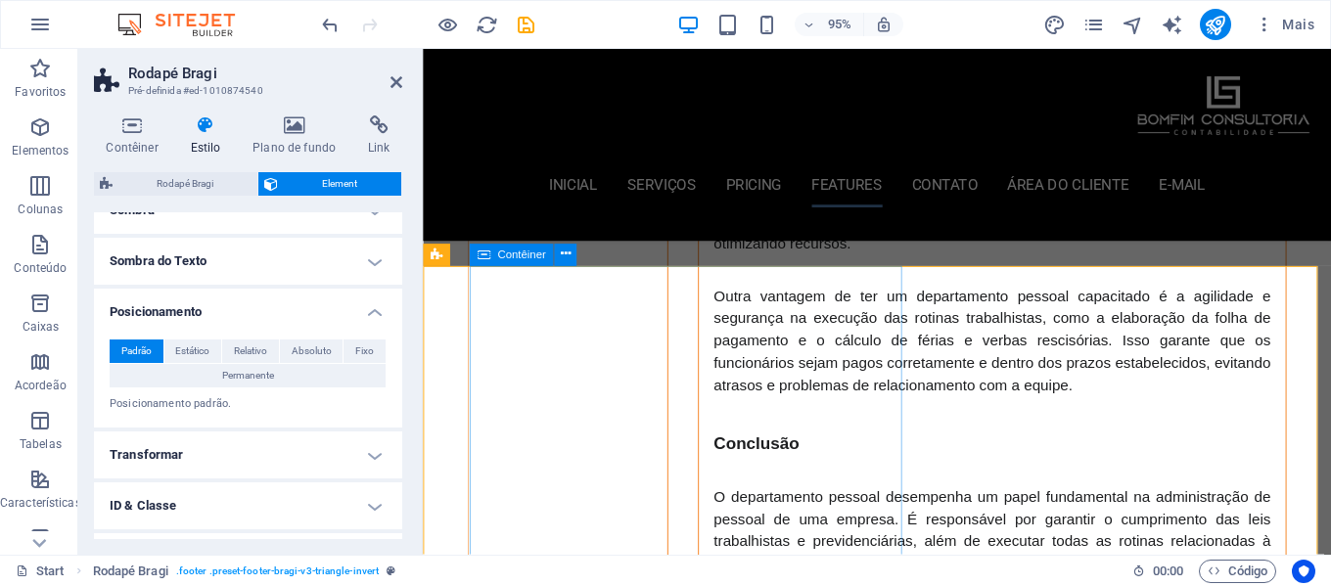
click at [536, 256] on icon at bounding box center [538, 256] width 10 height 20
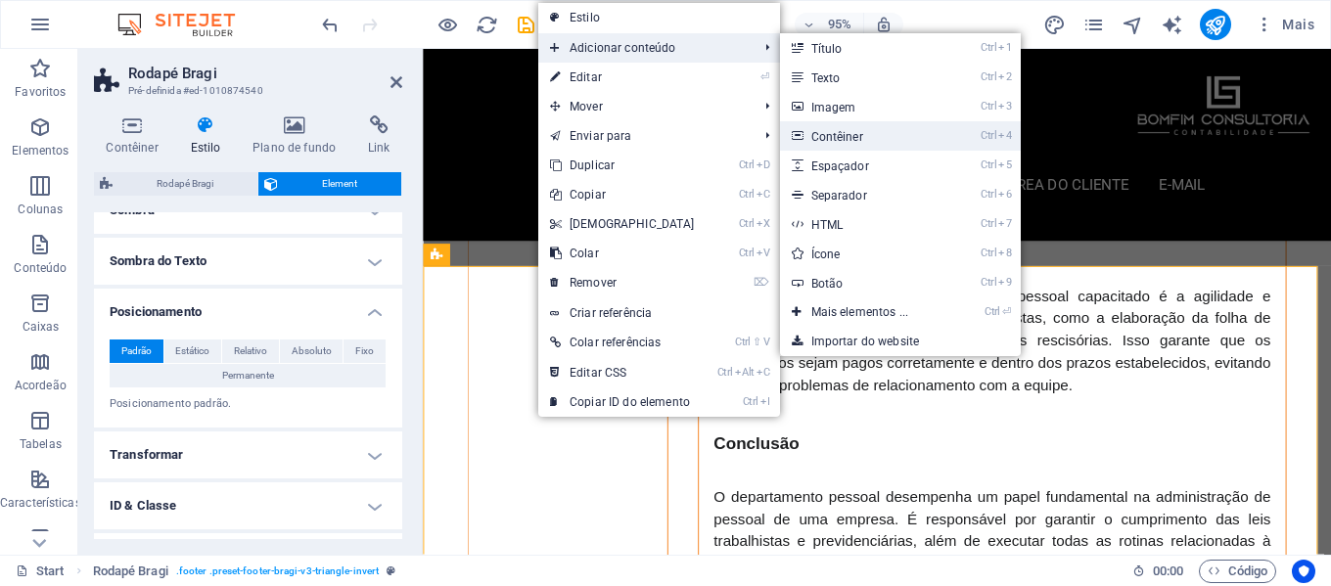
click at [875, 125] on link "Ctrl 4 Contêiner" at bounding box center [864, 135] width 168 height 29
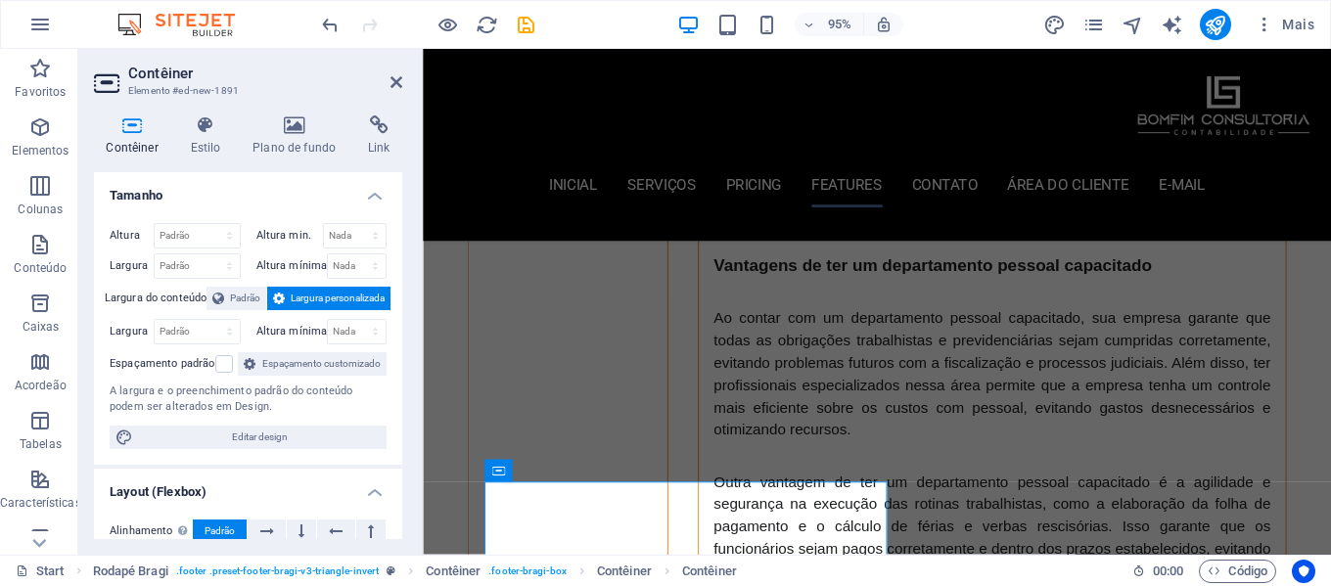
scroll to position [5480, 0]
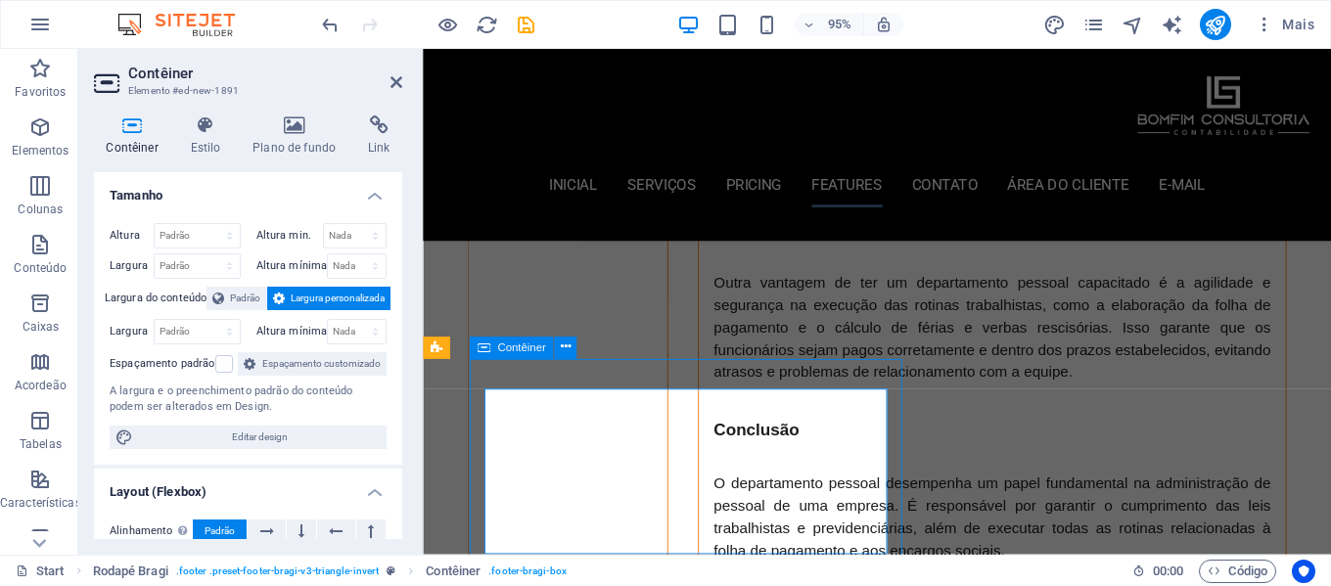
scroll to position [5344, 0]
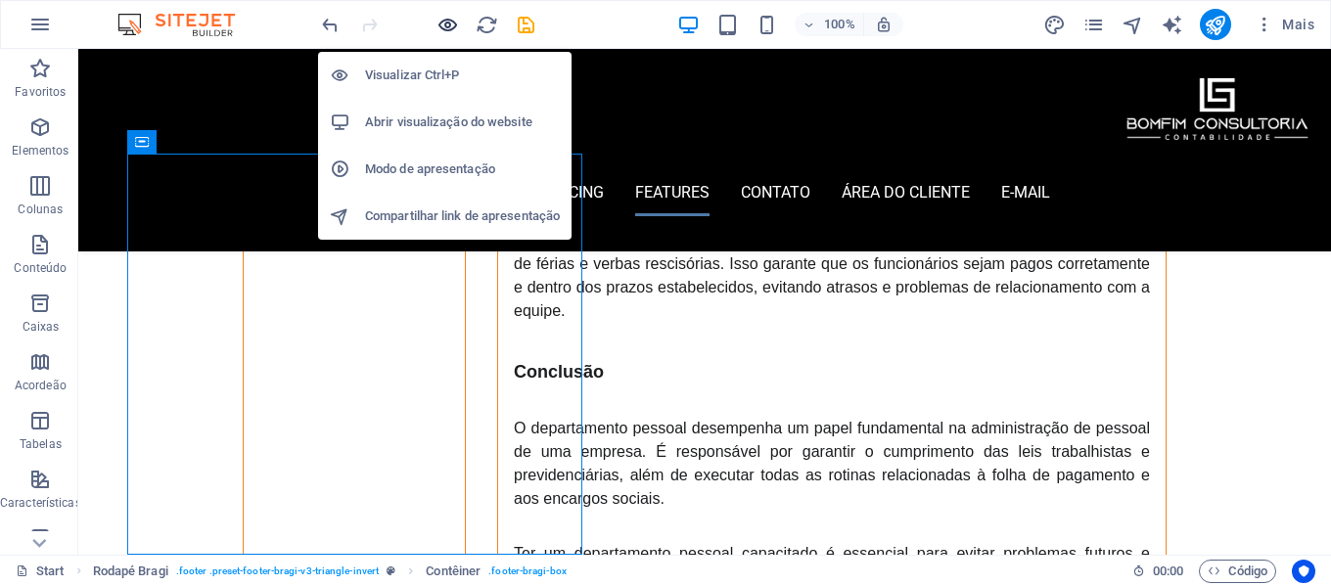
click at [449, 26] on icon "button" at bounding box center [448, 25] width 23 height 23
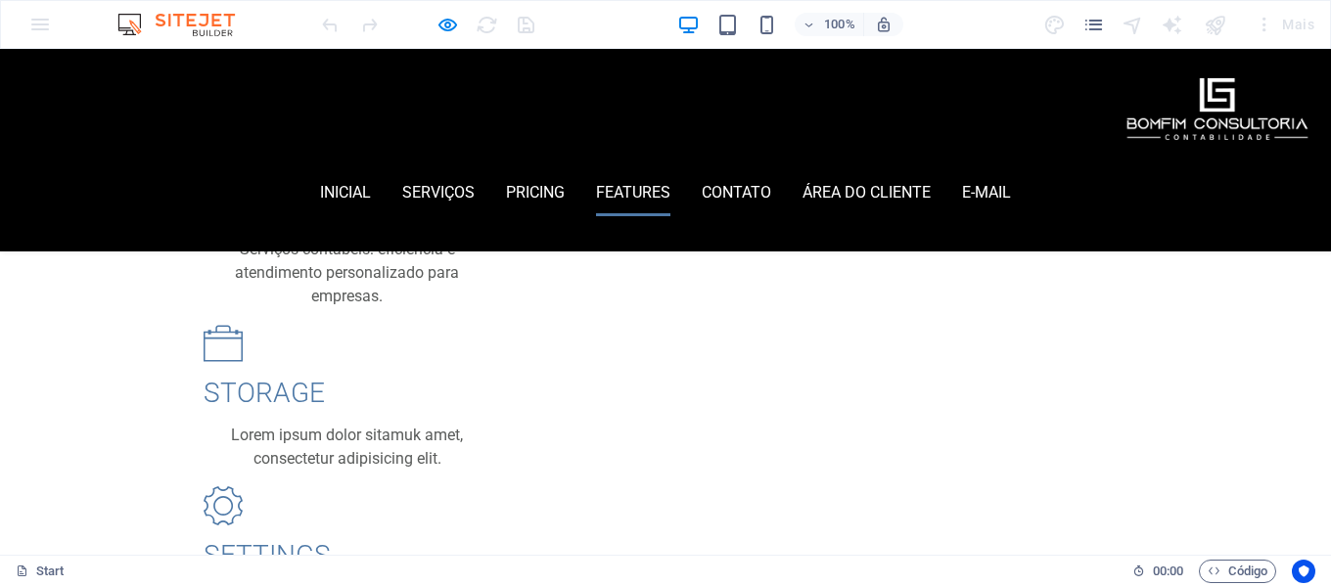
scroll to position [2589, 0]
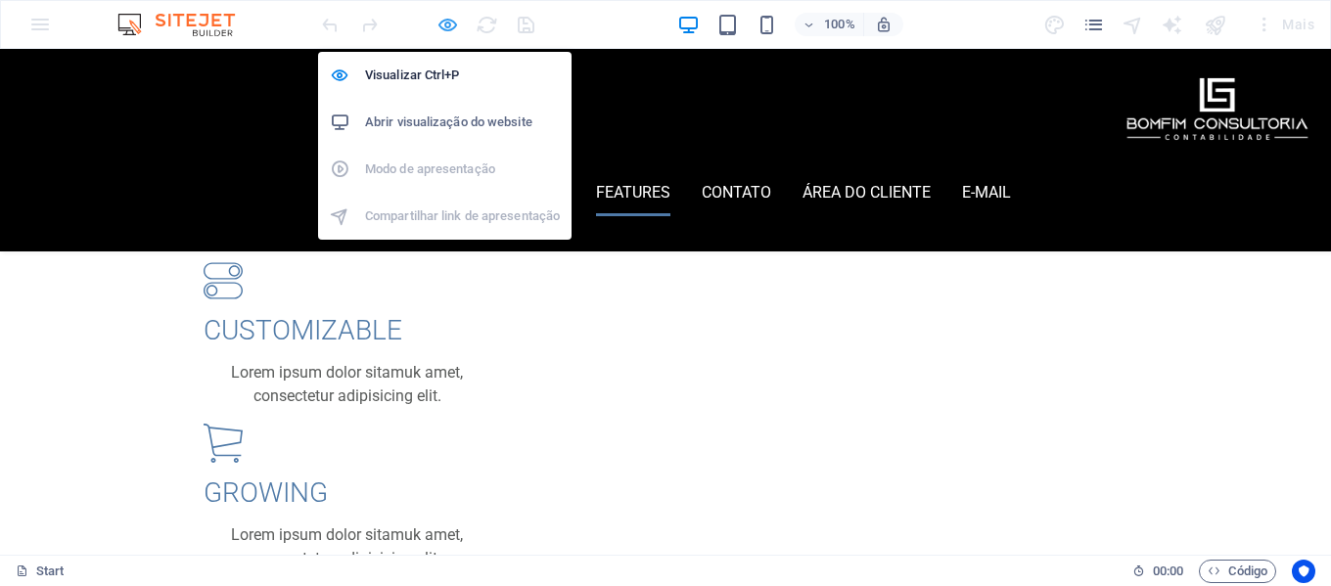
click at [444, 24] on icon "button" at bounding box center [448, 25] width 23 height 23
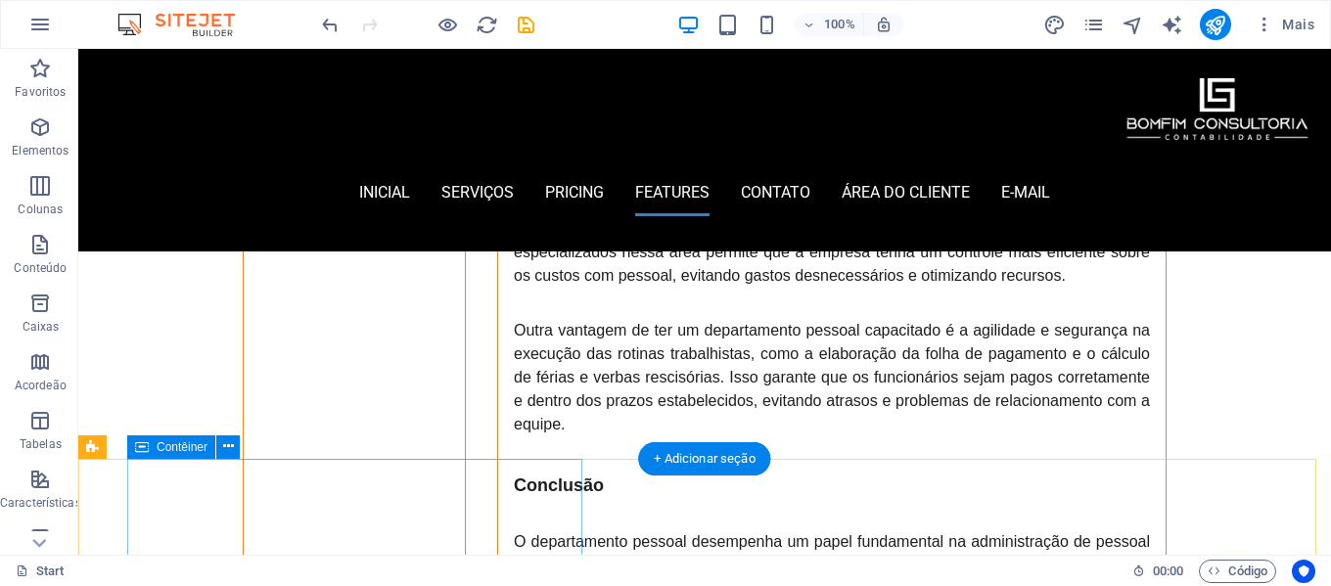
scroll to position [5344, 0]
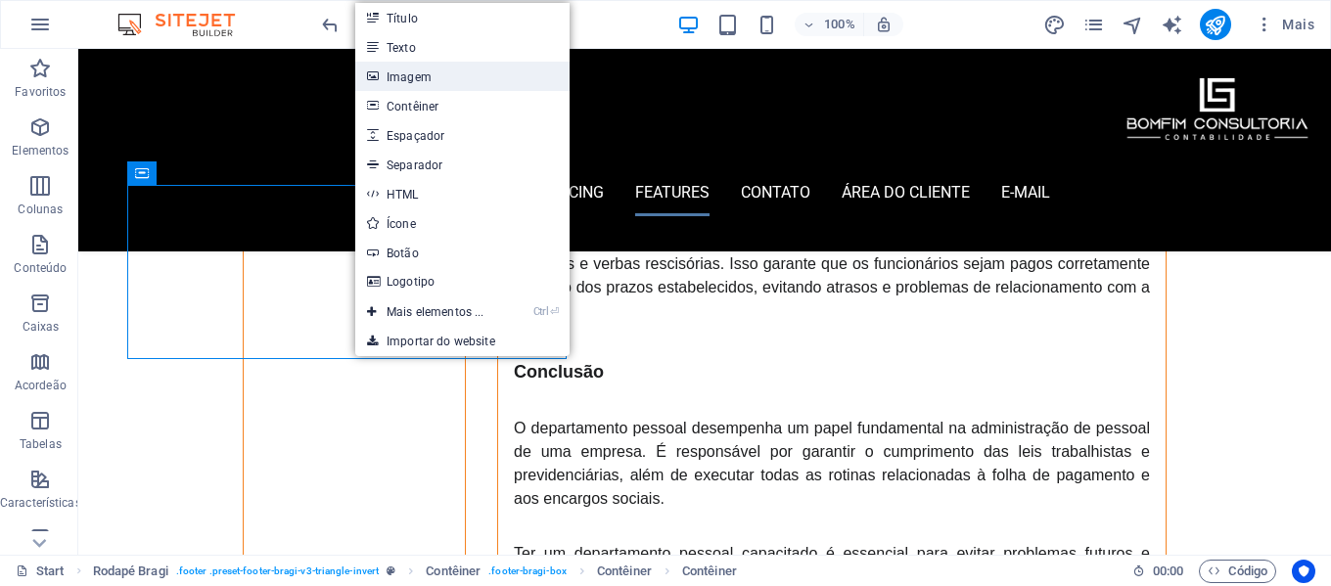
click at [443, 75] on link "Imagem" at bounding box center [462, 76] width 214 height 29
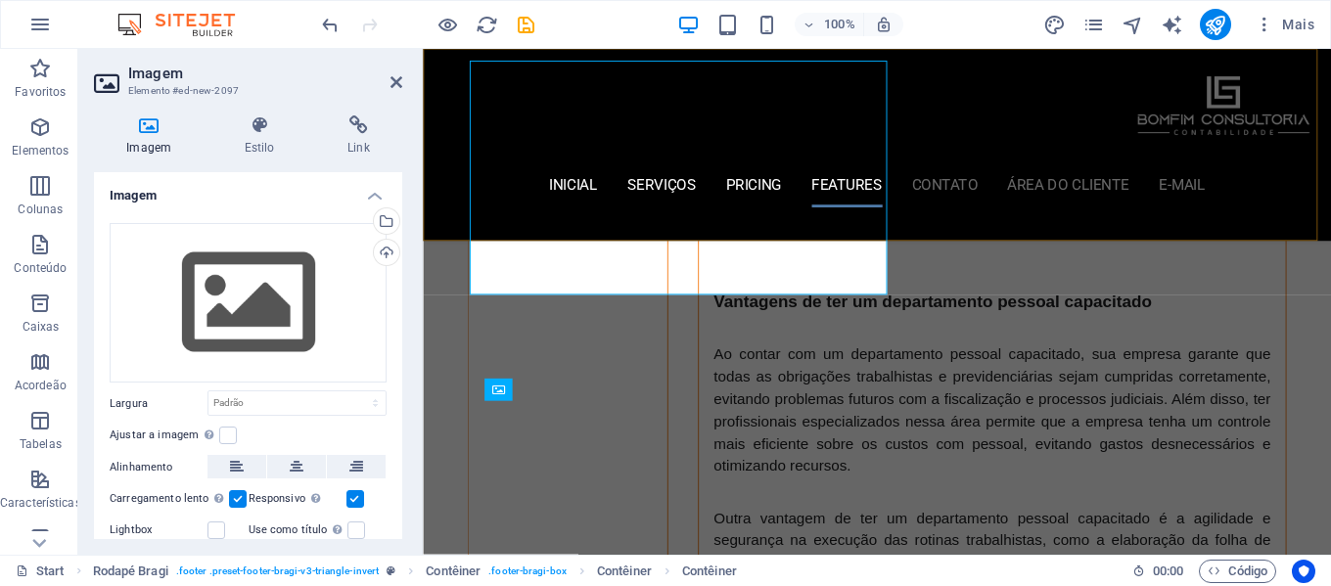
scroll to position [5468, 0]
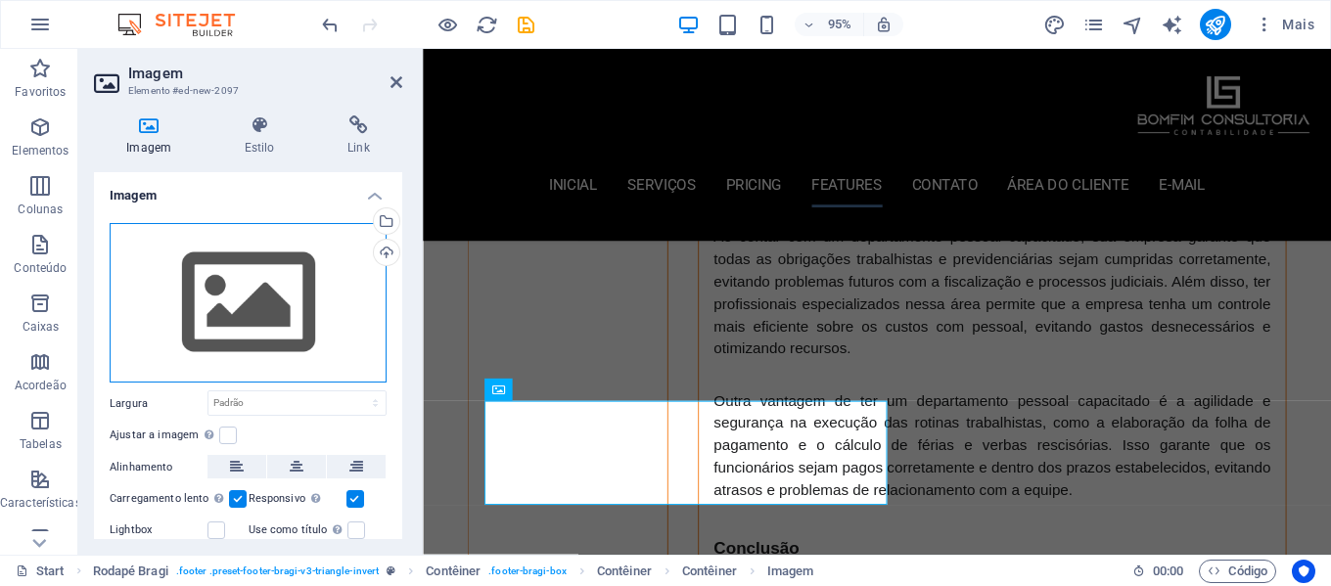
click at [294, 297] on div "Arraste os arquivos aqui, clique para escolher os arquivos ou selecione os arqu…" at bounding box center [248, 303] width 277 height 161
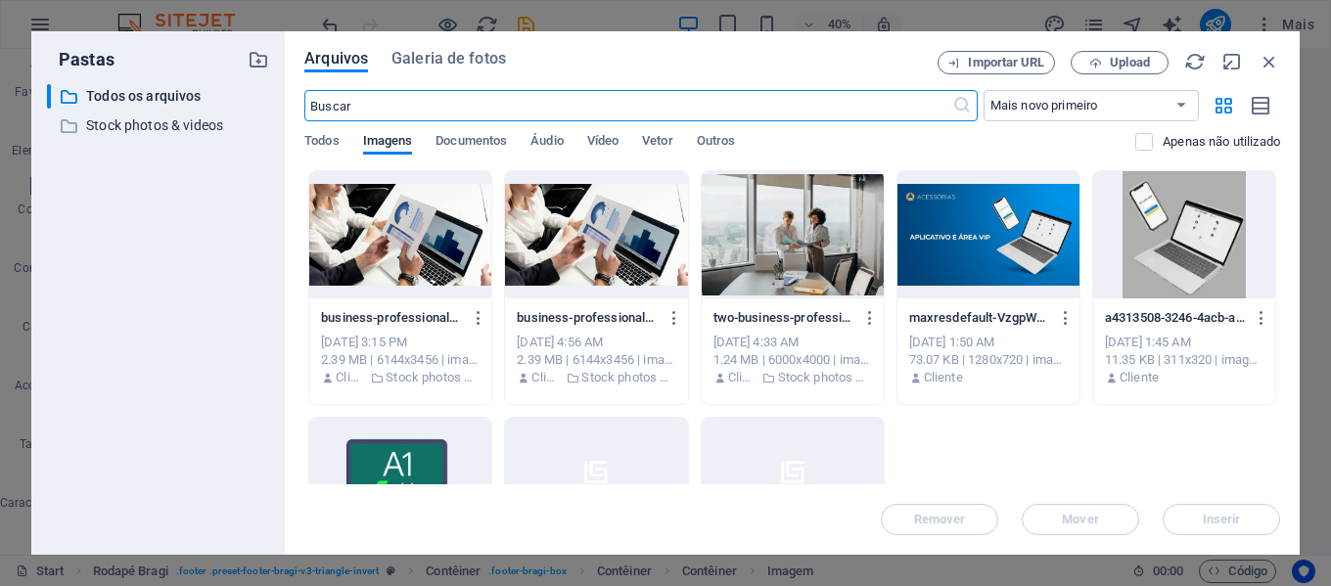
scroll to position [6039, 0]
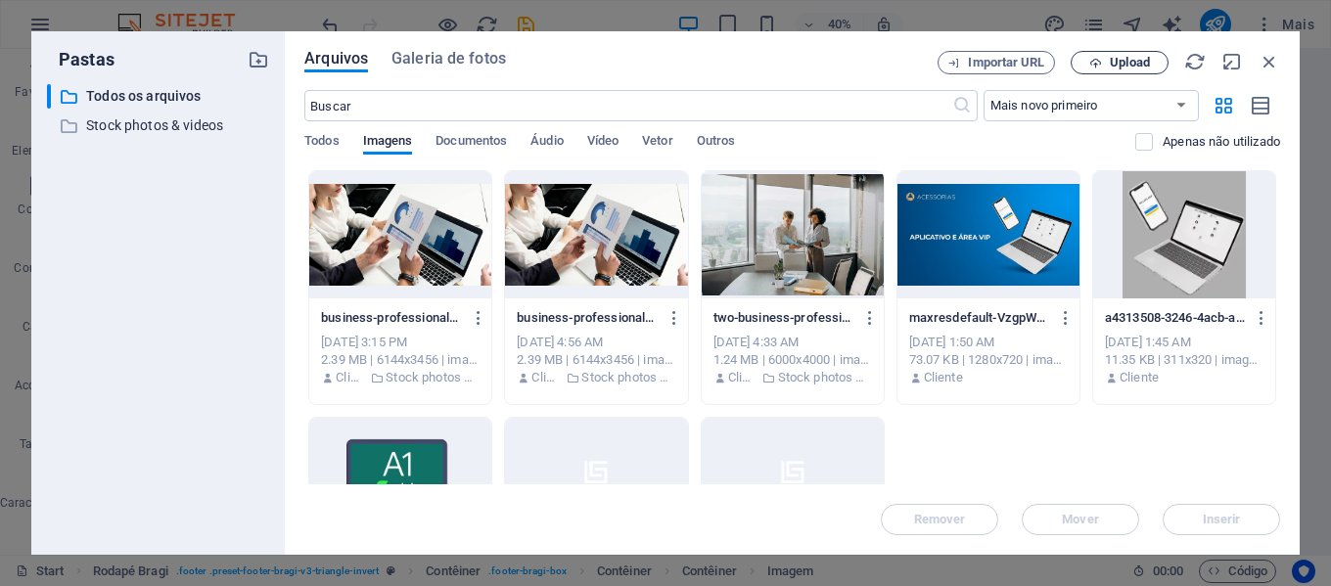
click at [1110, 68] on span "Upload" at bounding box center [1130, 63] width 40 height 12
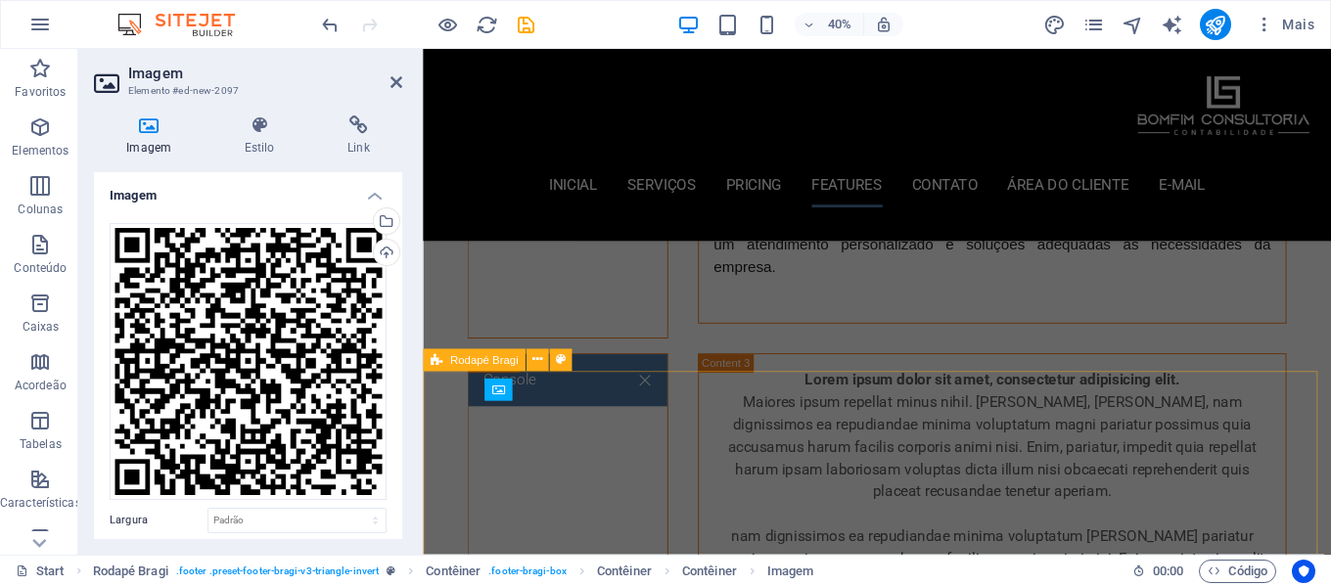
scroll to position [5468, 0]
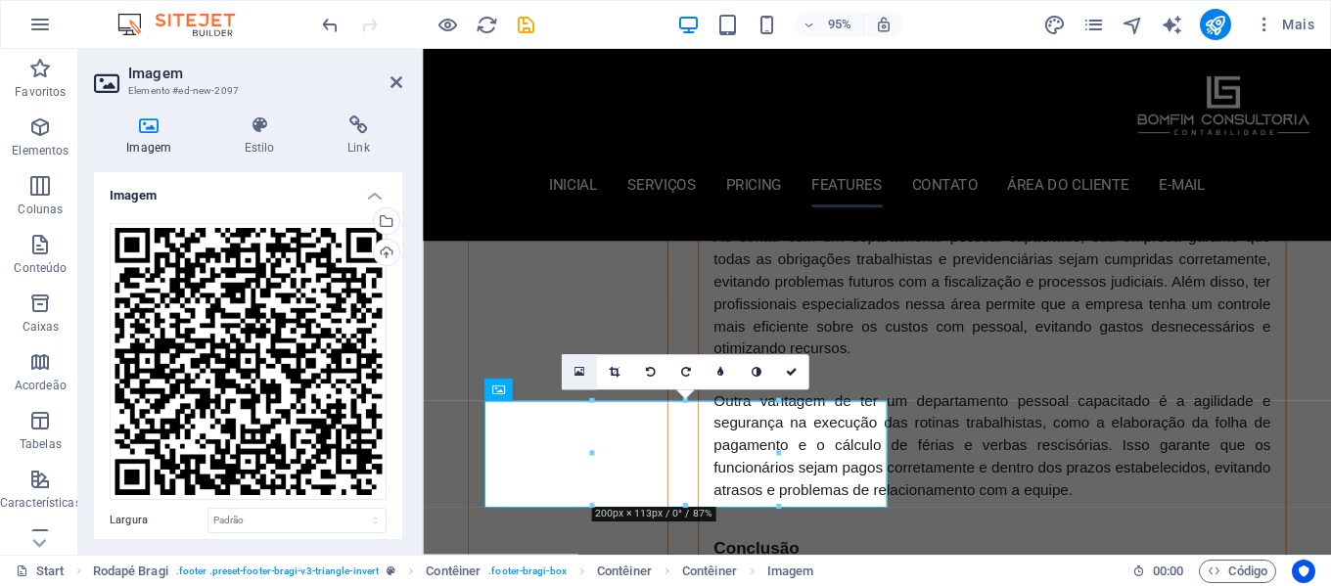
click at [574, 373] on link at bounding box center [579, 371] width 35 height 35
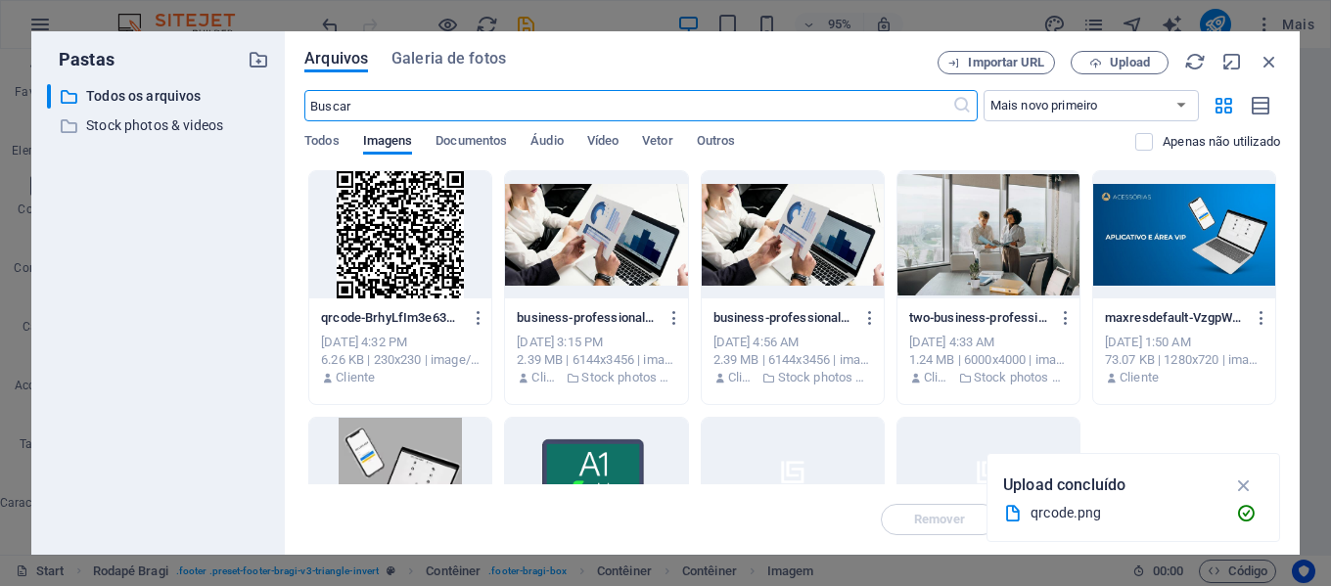
scroll to position [6042, 0]
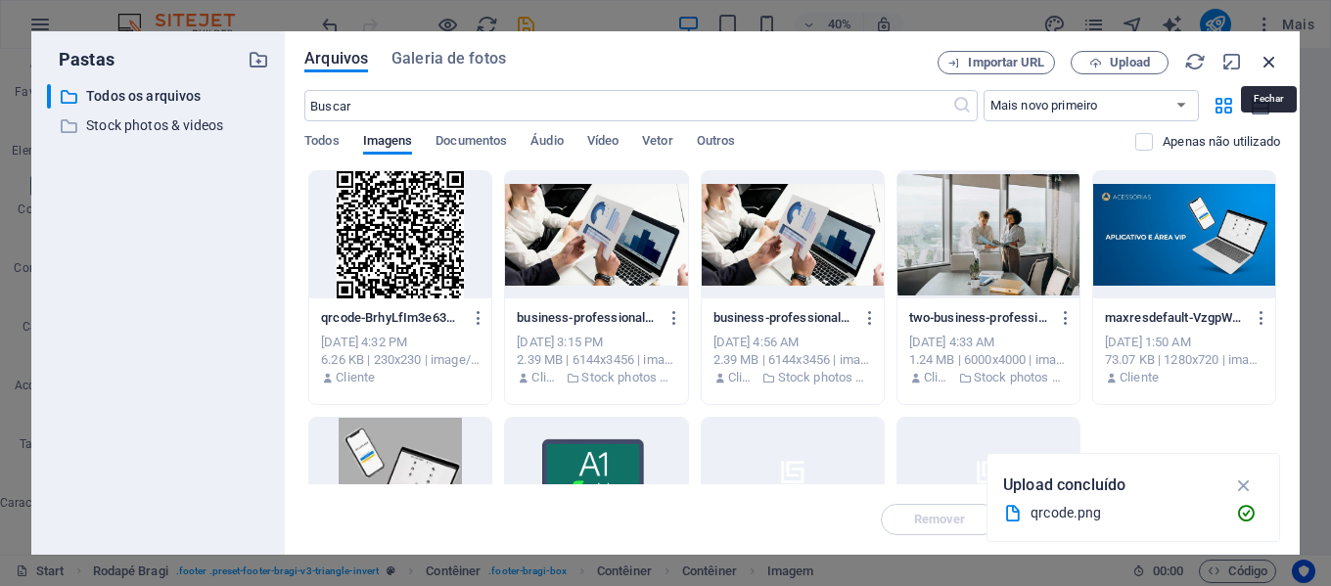
click at [1264, 59] on icon "button" at bounding box center [1270, 62] width 22 height 22
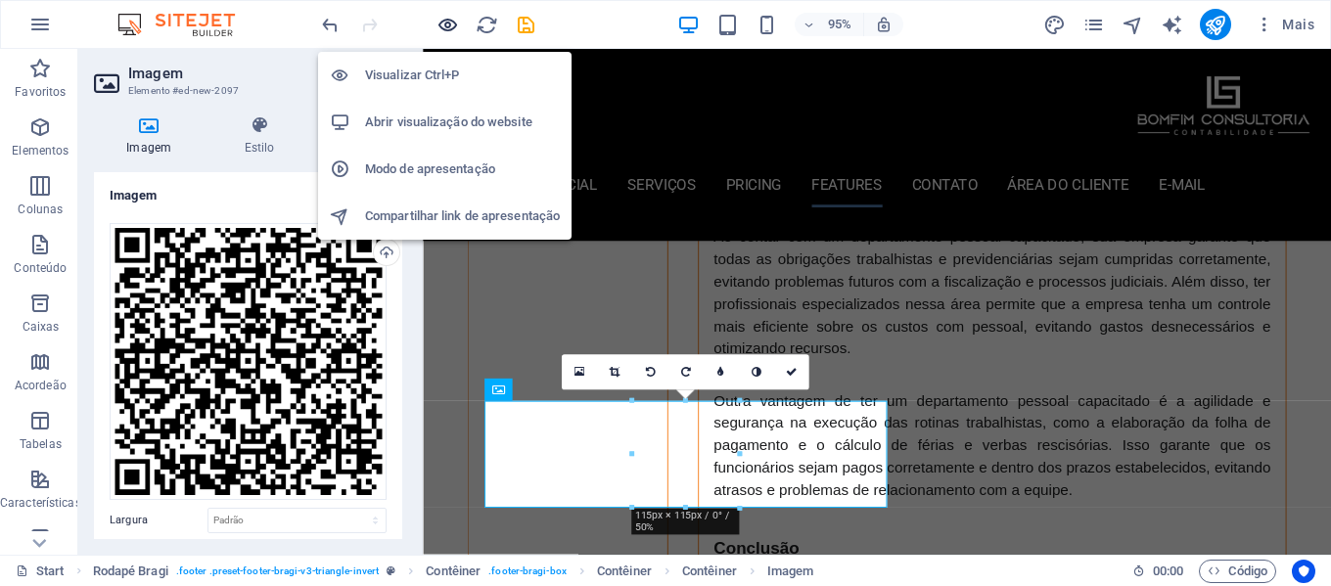
click at [454, 23] on icon "button" at bounding box center [448, 25] width 23 height 23
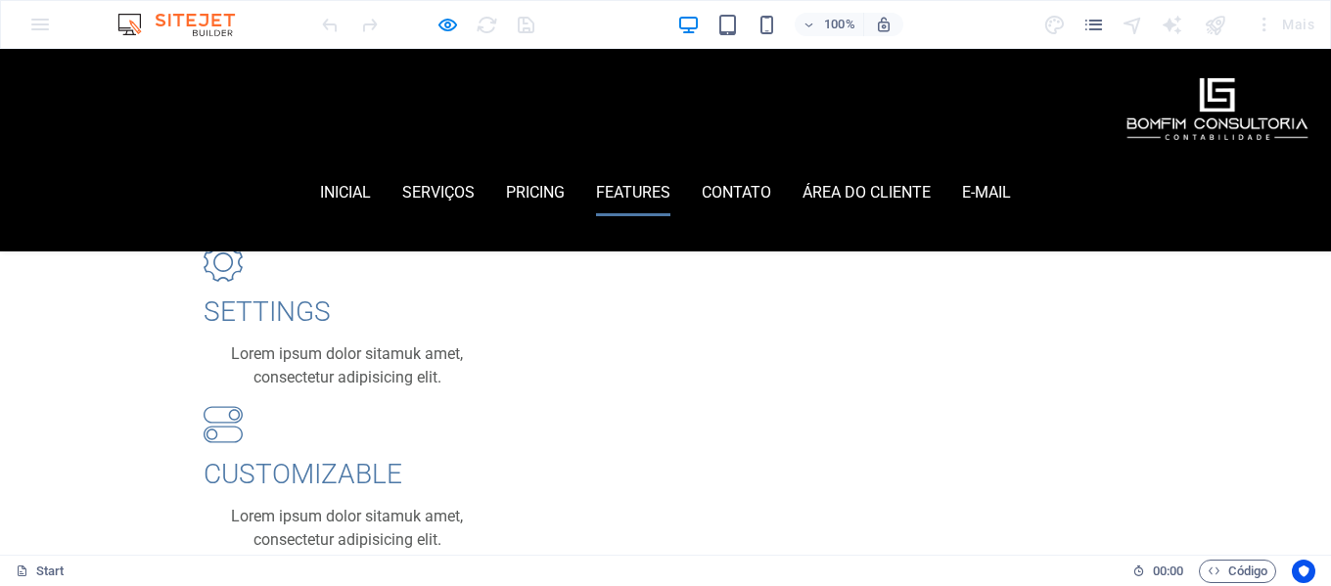
scroll to position [2702, 0]
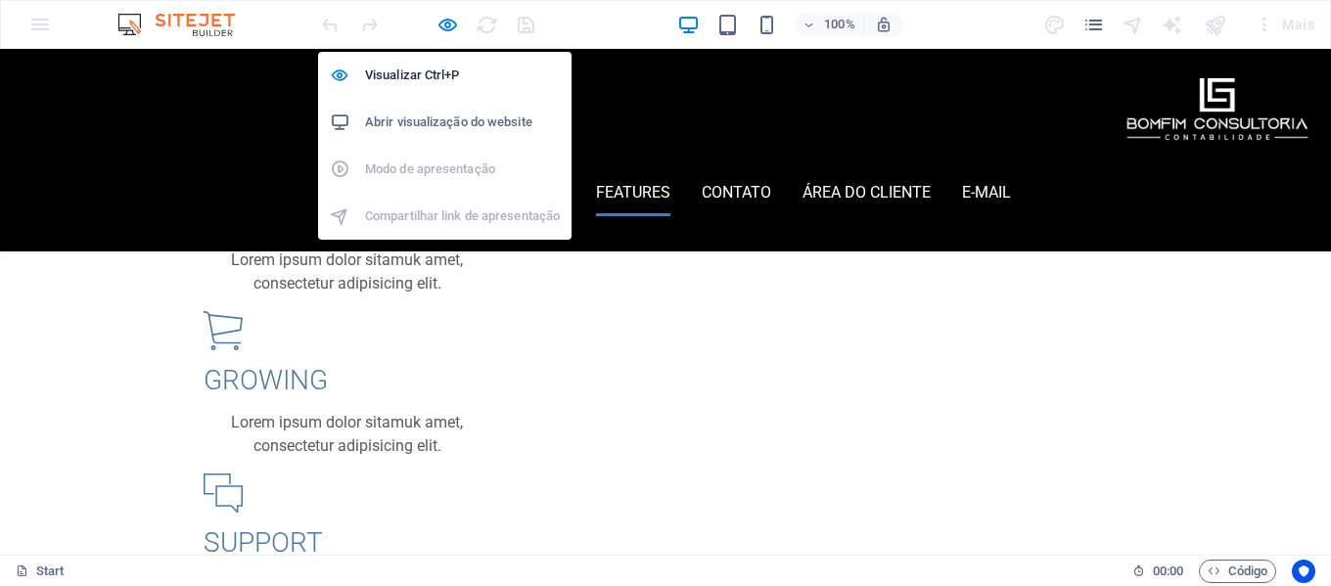
drag, startPoint x: 454, startPoint y: 26, endPoint x: 453, endPoint y: 138, distance: 111.6
click at [454, 25] on icon "button" at bounding box center [448, 25] width 23 height 23
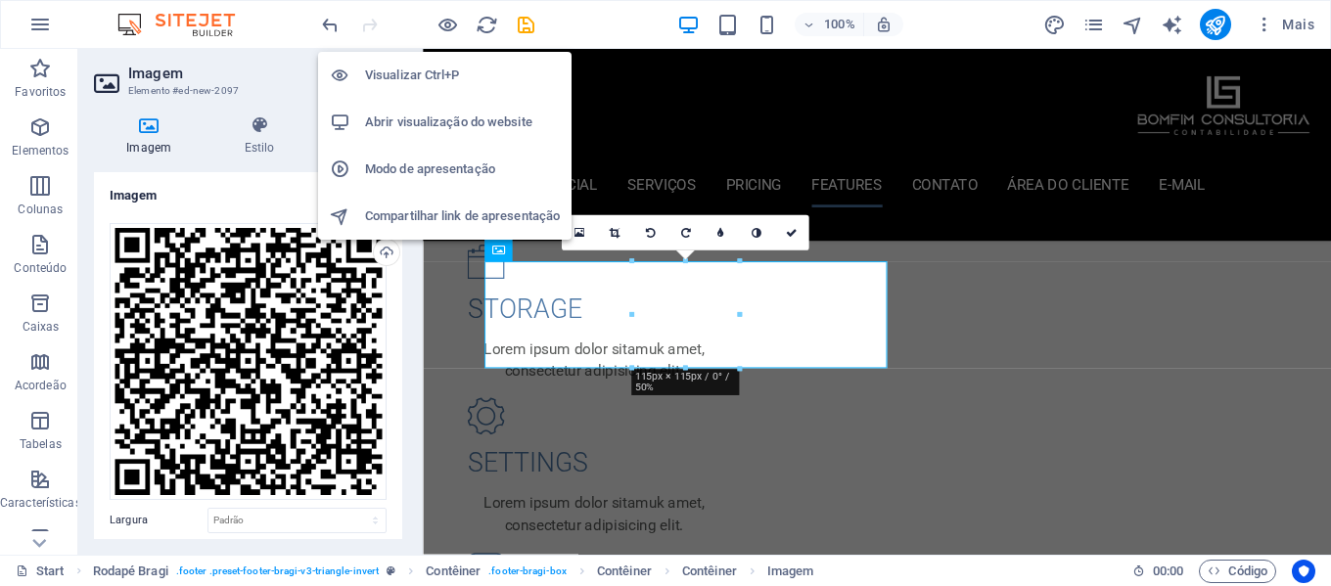
scroll to position [5615, 0]
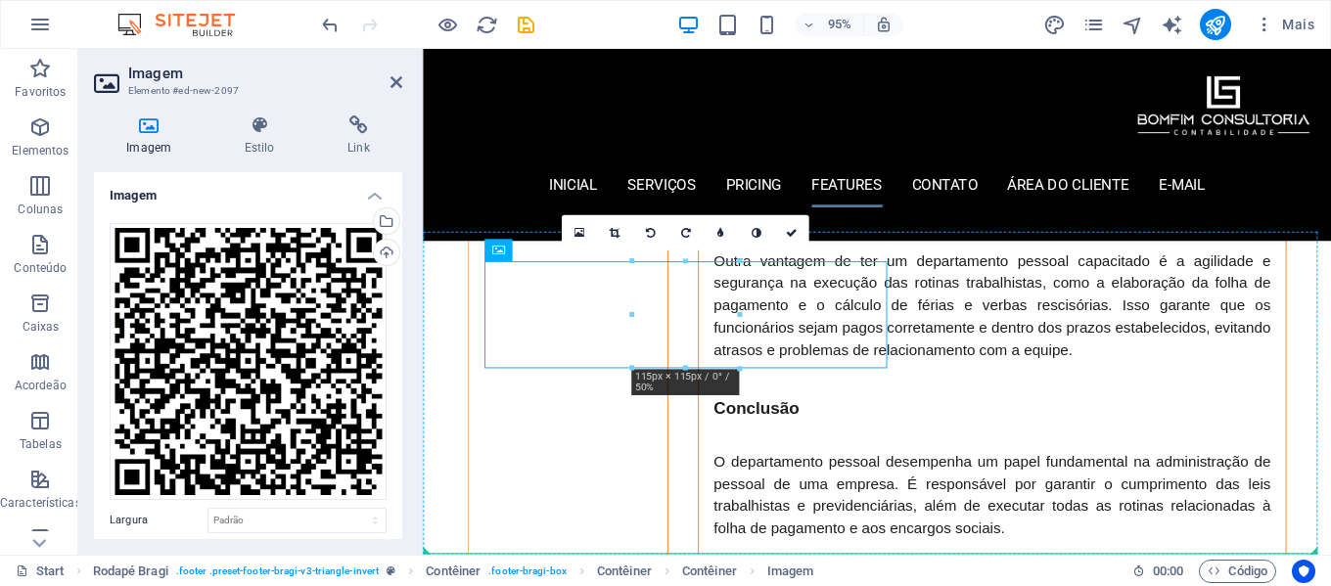
drag, startPoint x: 556, startPoint y: 334, endPoint x: 471, endPoint y: 473, distance: 163.0
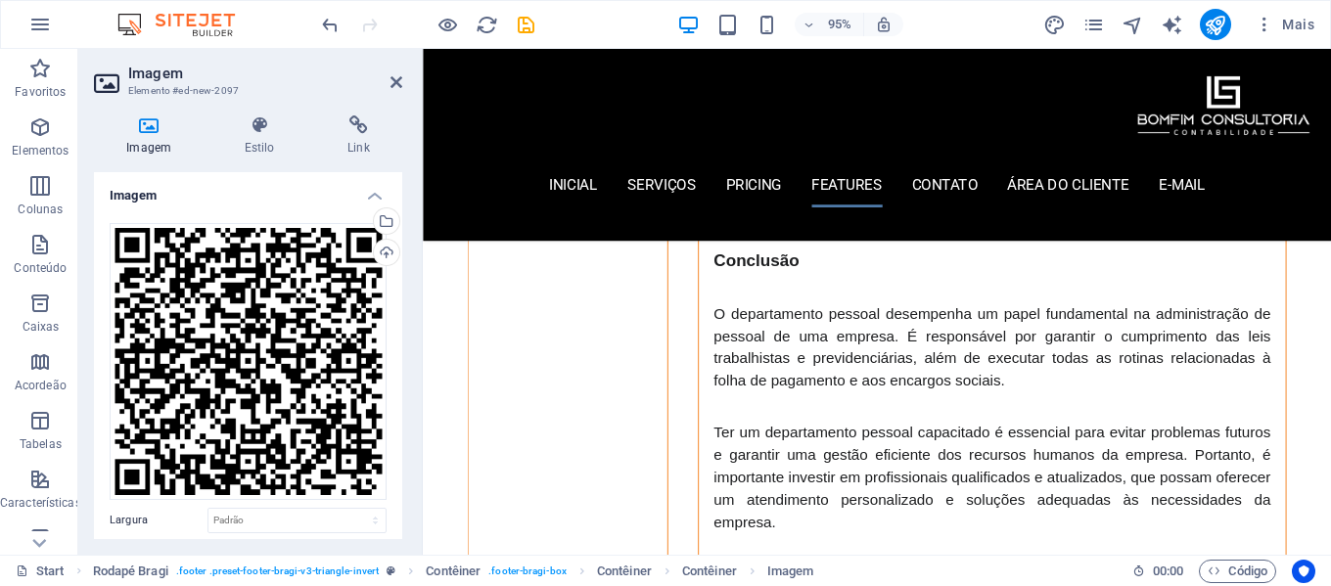
scroll to position [5789, 0]
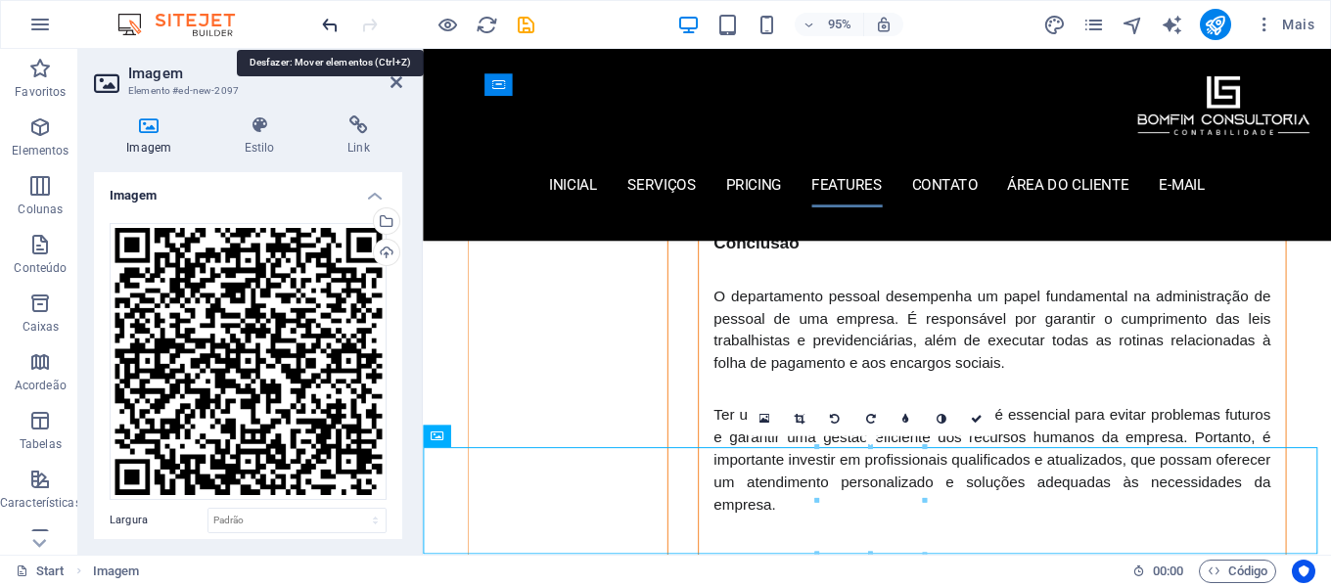
click at [326, 20] on icon "undo" at bounding box center [330, 25] width 23 height 23
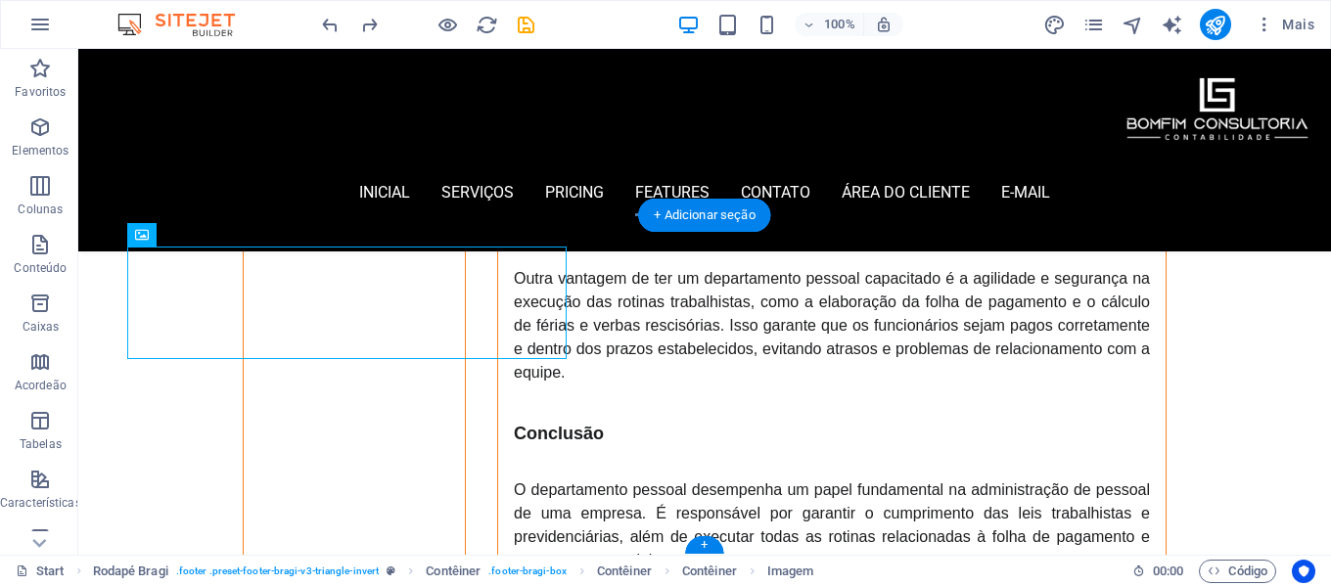
drag, startPoint x: 192, startPoint y: 315, endPoint x: 252, endPoint y: 322, distance: 60.1
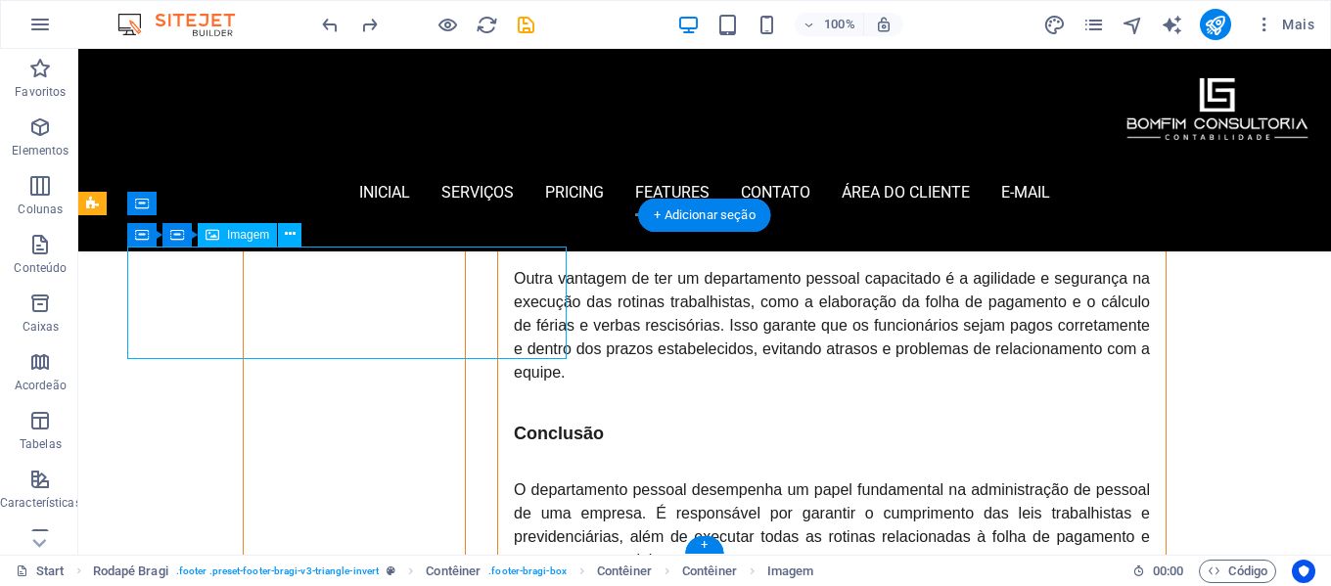
drag, startPoint x: 367, startPoint y: 306, endPoint x: 292, endPoint y: 318, distance: 76.3
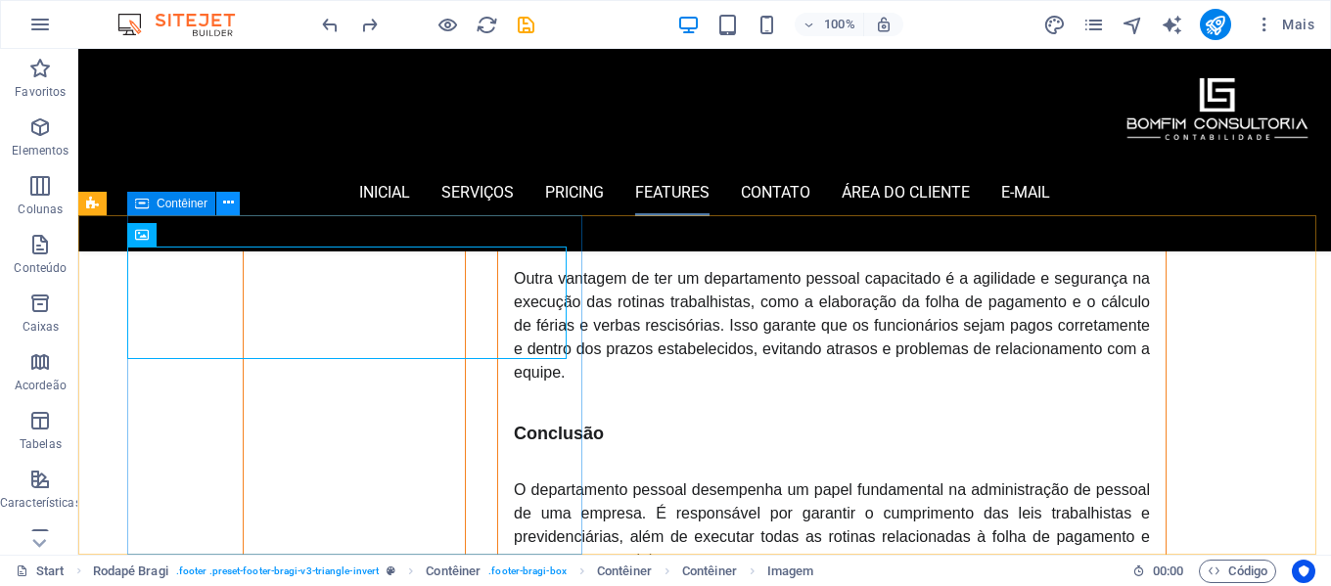
click at [228, 205] on icon at bounding box center [228, 203] width 11 height 21
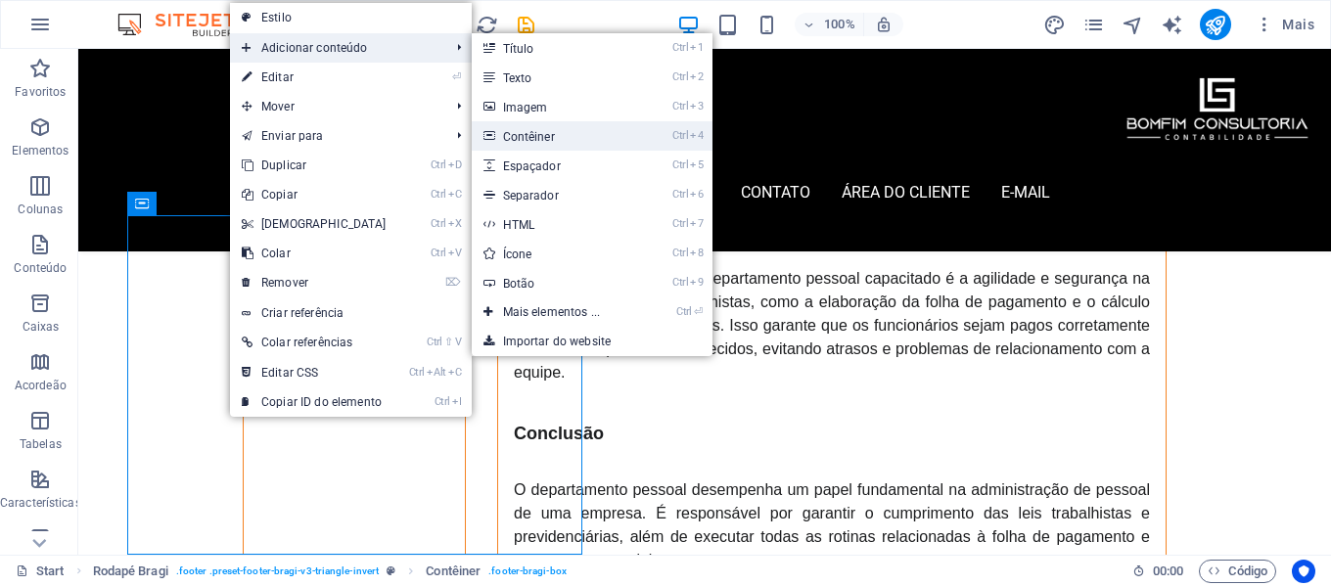
click at [555, 130] on link "Ctrl 4 Contêiner" at bounding box center [556, 135] width 168 height 29
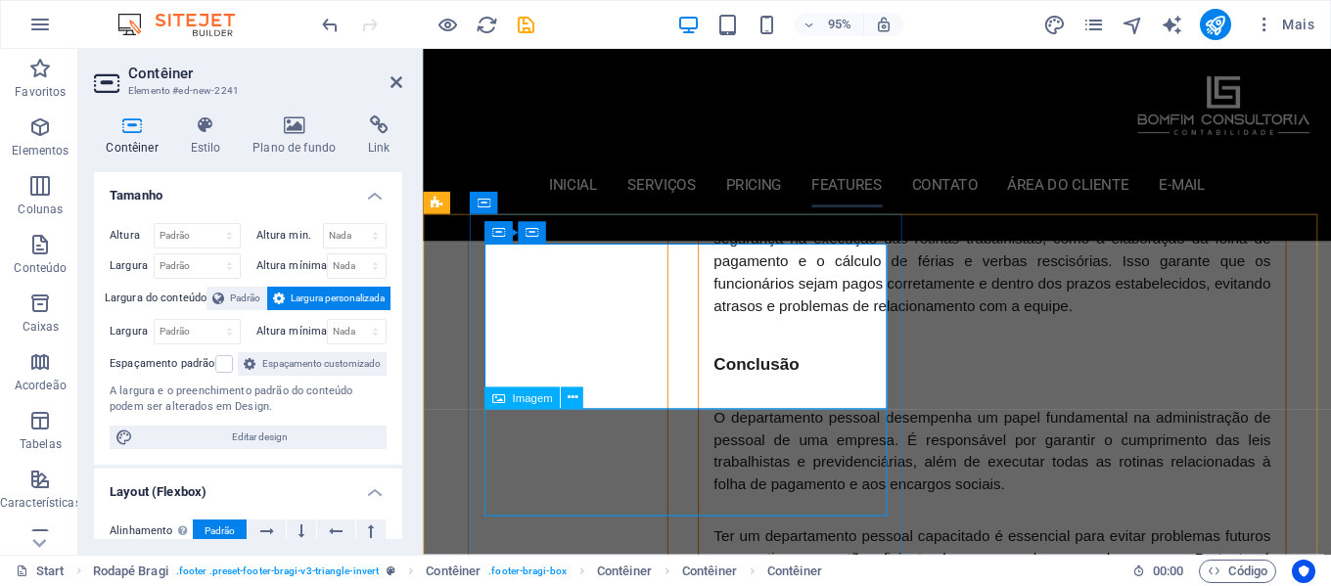
scroll to position [5691, 0]
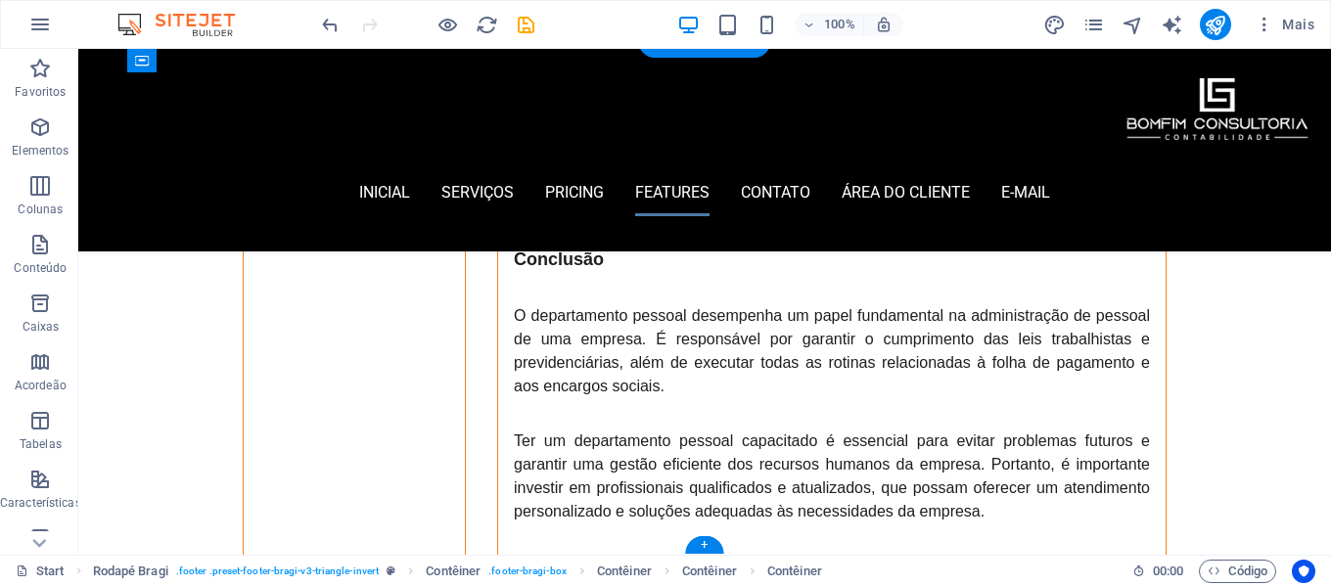
drag, startPoint x: 199, startPoint y: 221, endPoint x: 317, endPoint y: 355, distance: 178.9
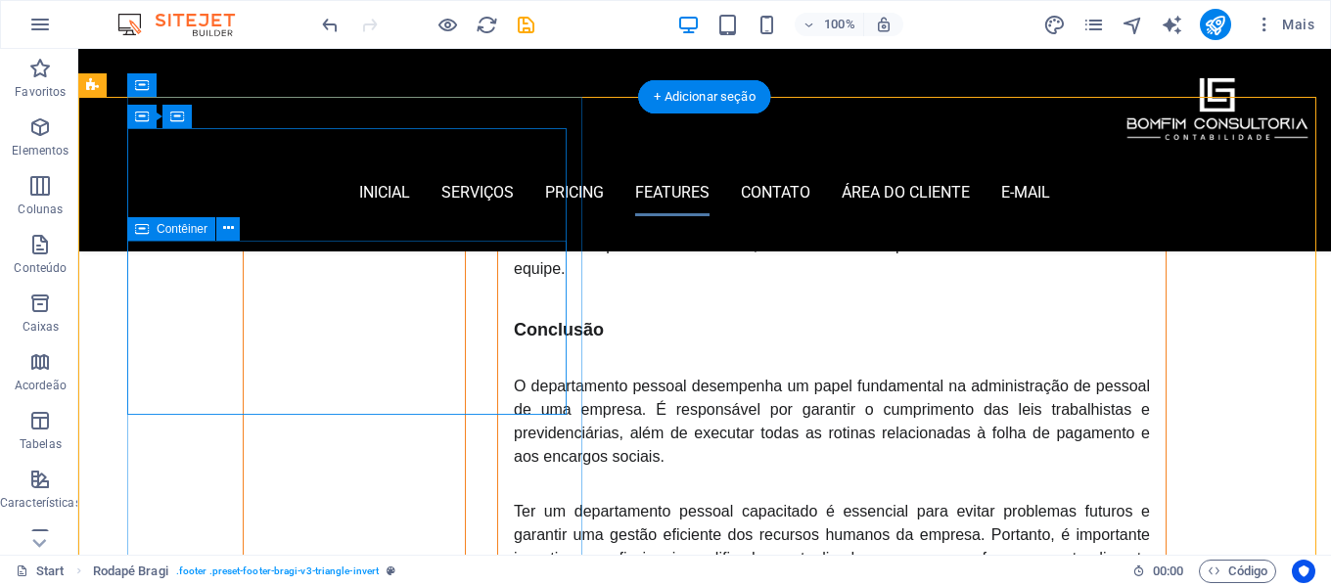
scroll to position [5359, 0]
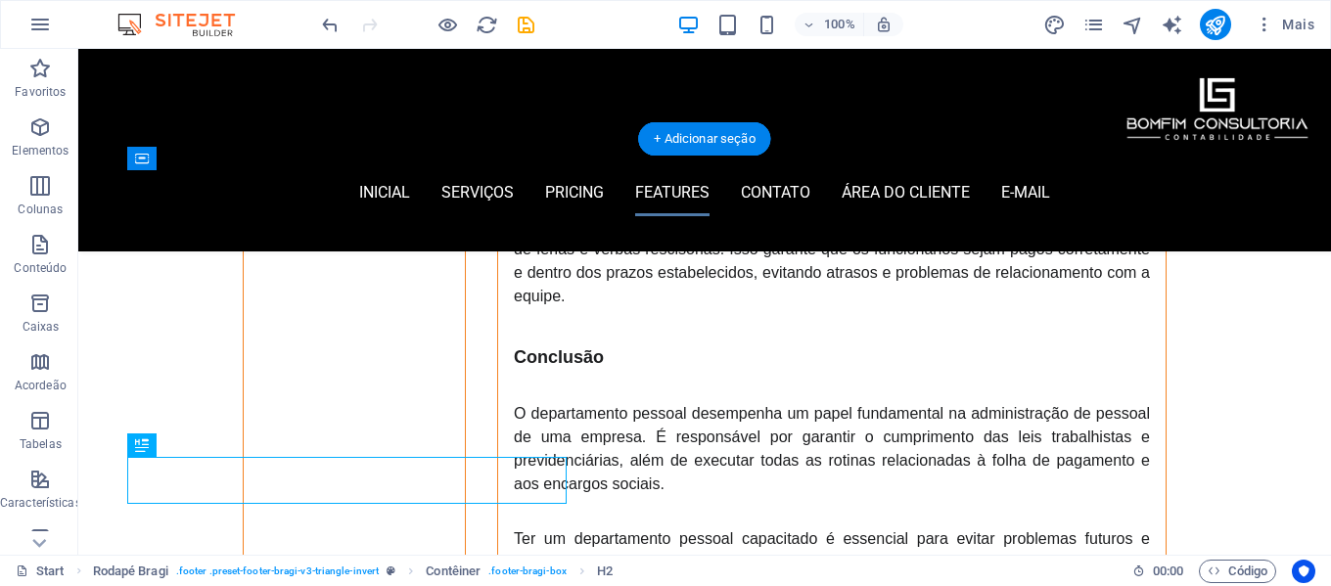
drag, startPoint x: 435, startPoint y: 483, endPoint x: 404, endPoint y: 357, distance: 128.9
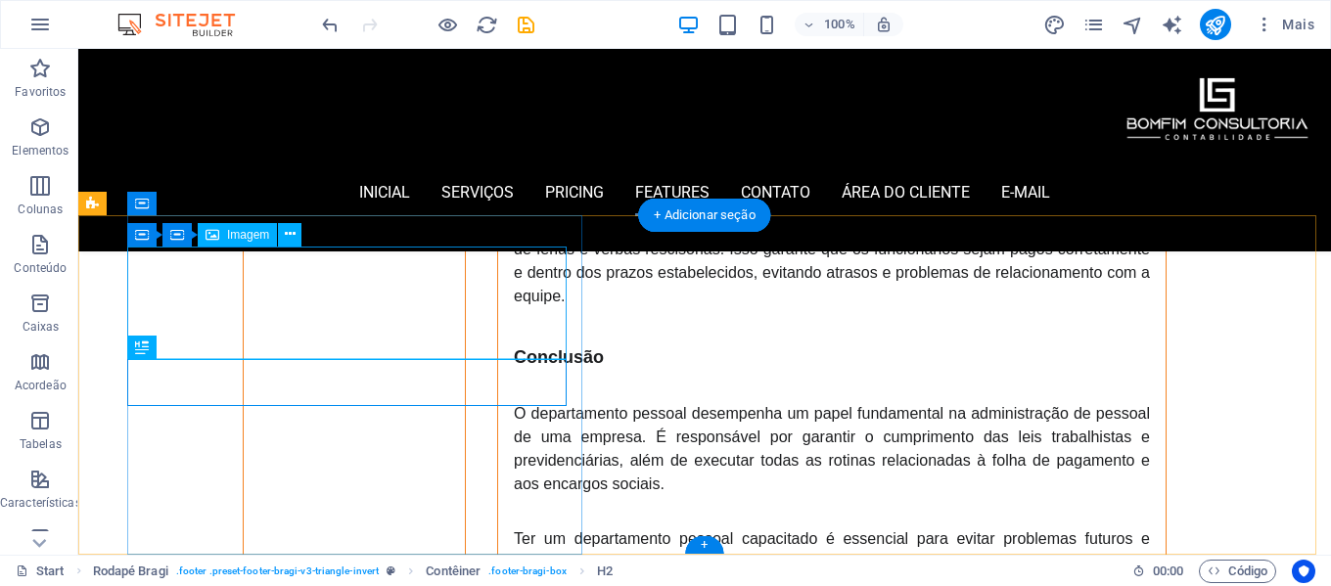
scroll to position [5283, 0]
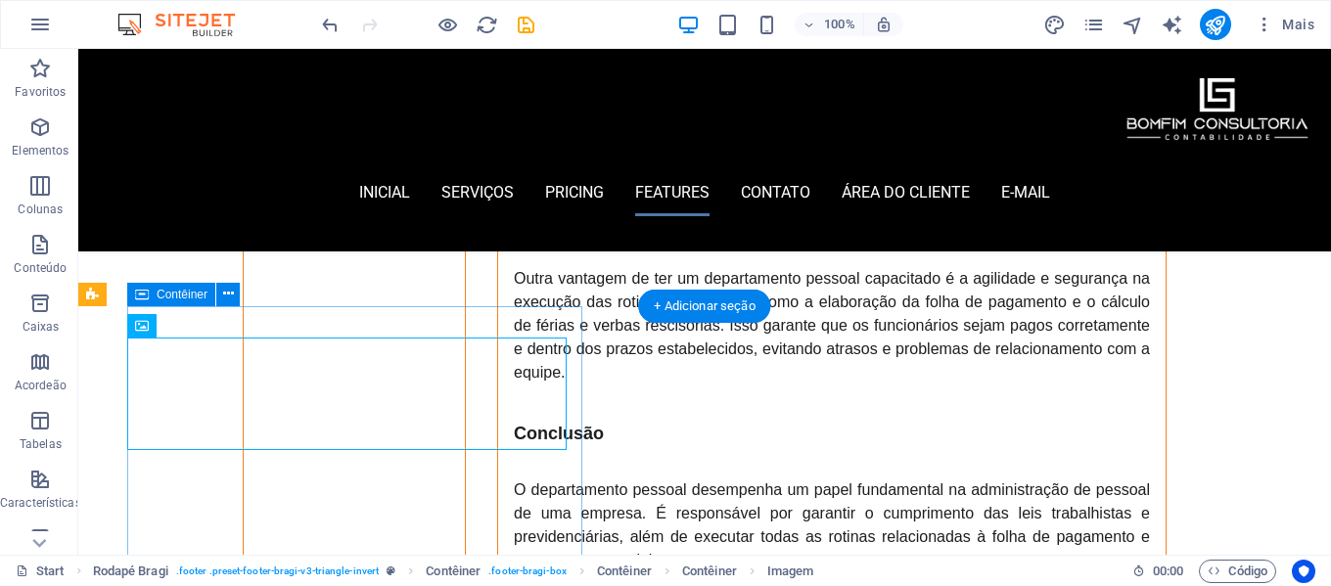
scroll to position [5087, 0]
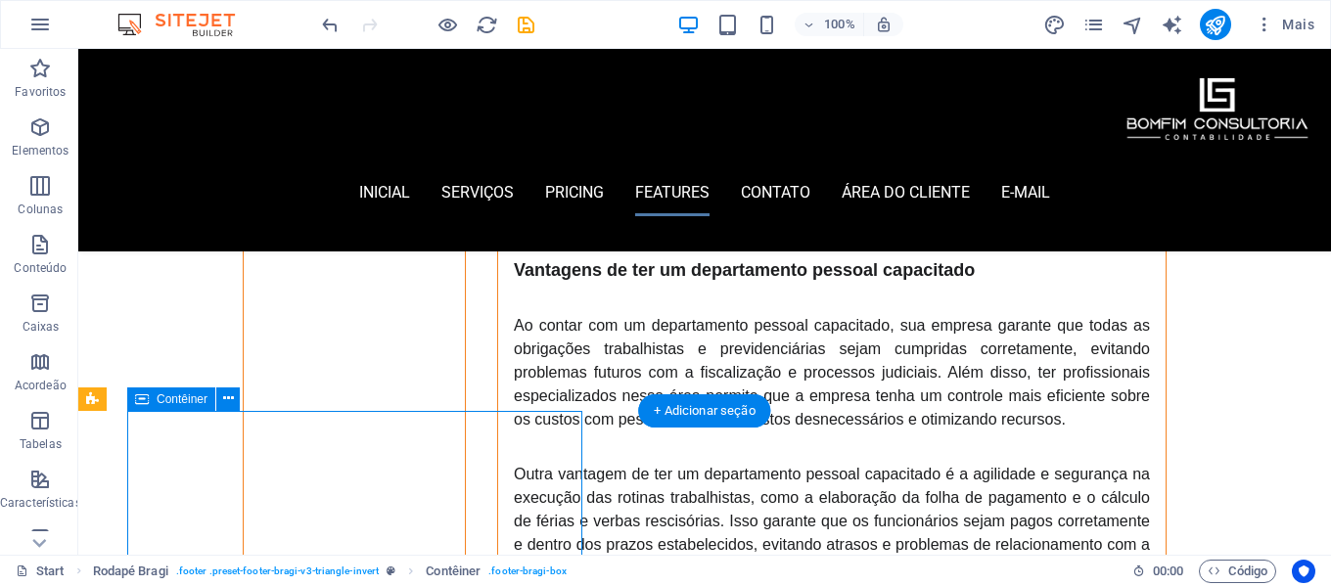
scroll to position [5283, 0]
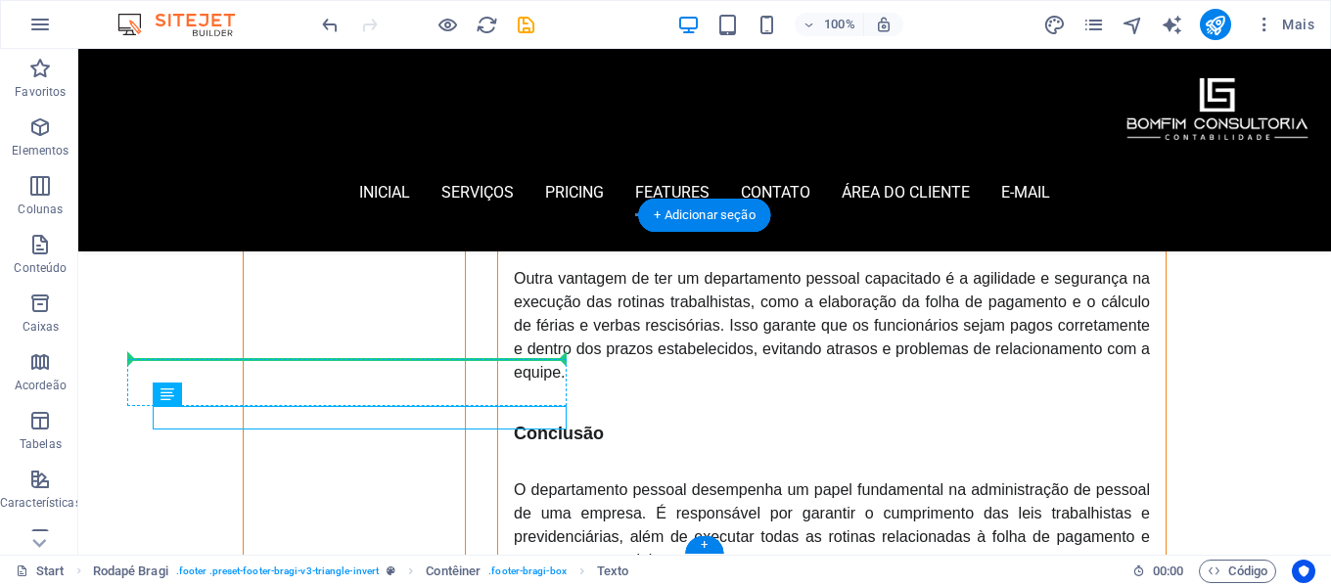
drag, startPoint x: 247, startPoint y: 444, endPoint x: 168, endPoint y: 368, distance: 109.4
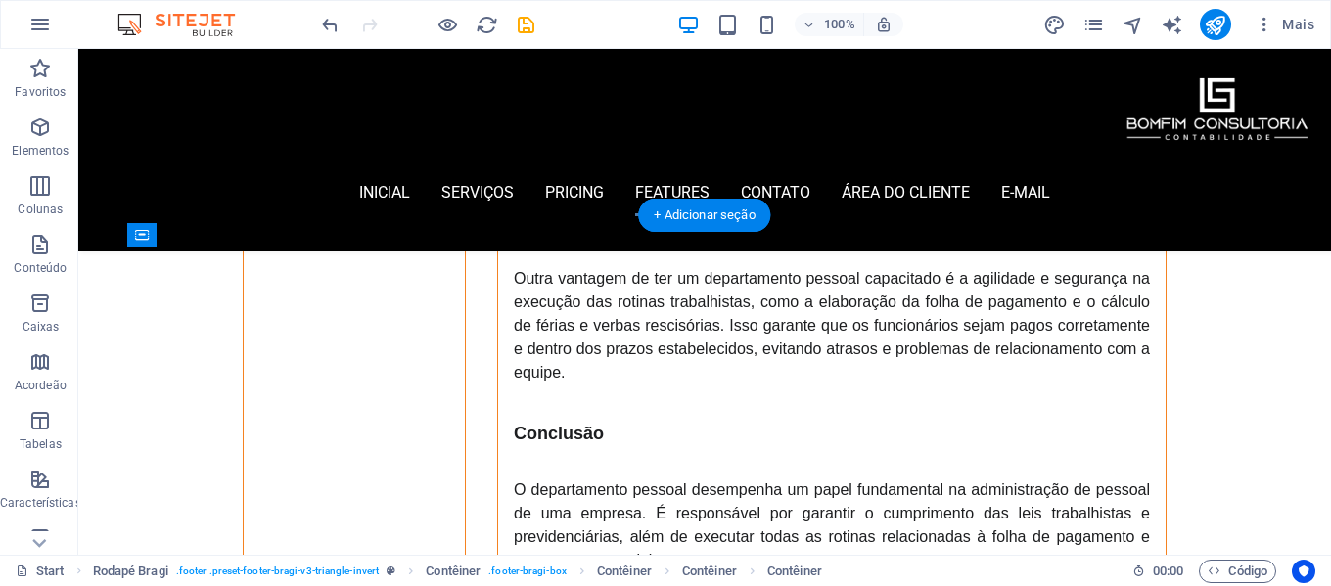
drag, startPoint x: 227, startPoint y: 395, endPoint x: 144, endPoint y: 296, distance: 129.2
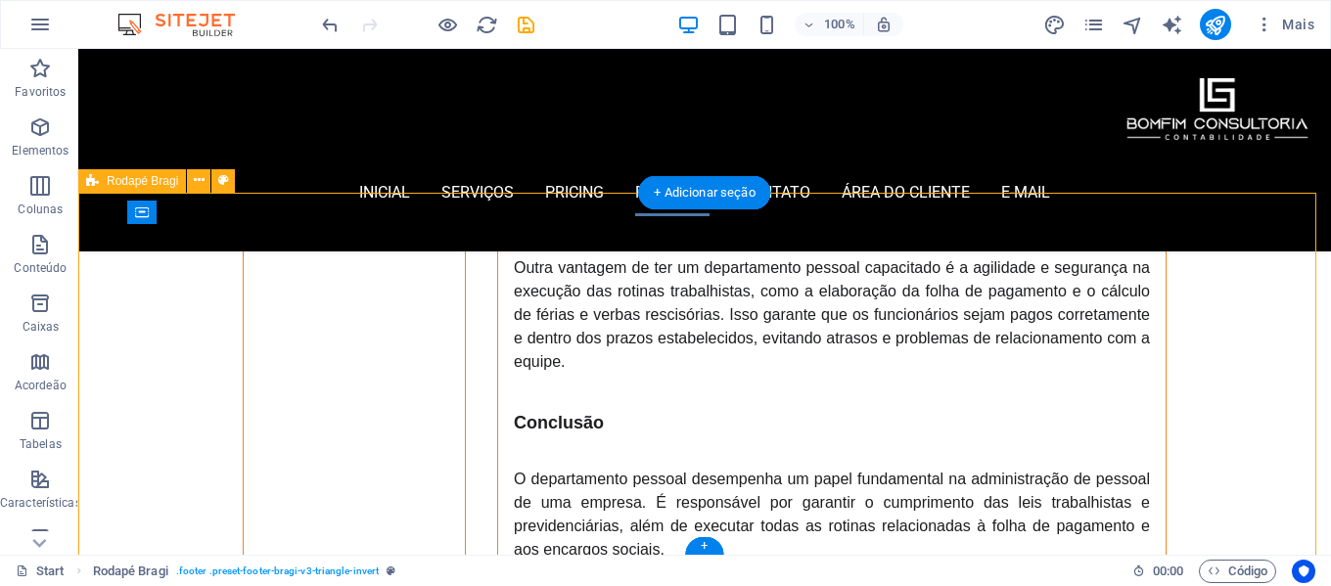
scroll to position [5306, 0]
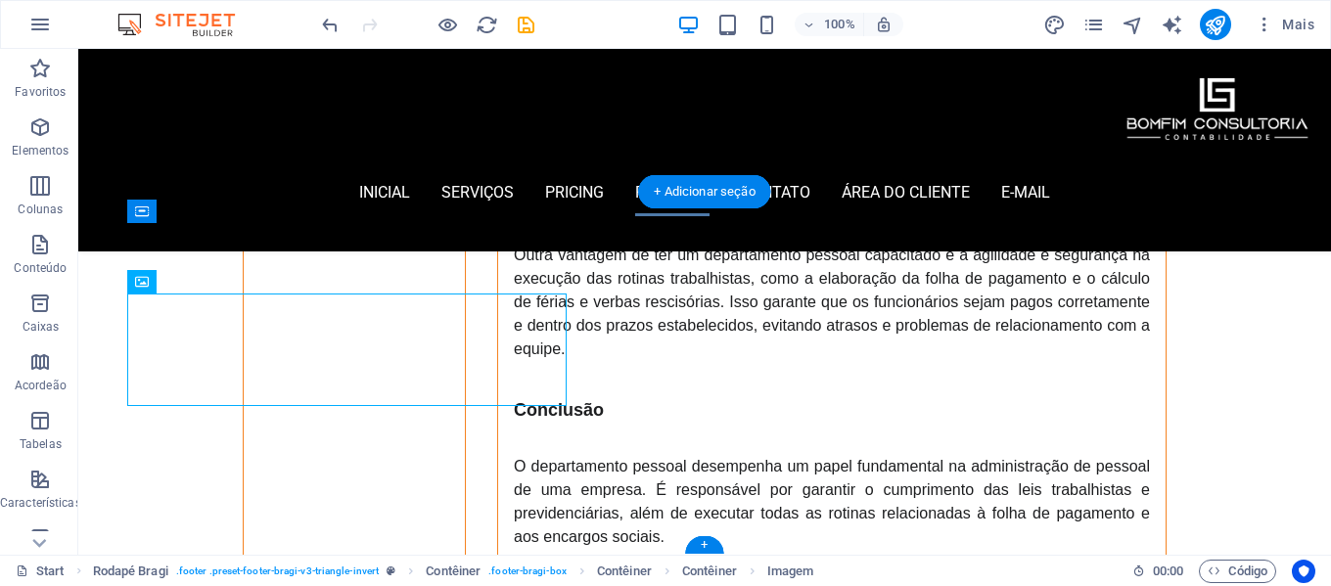
drag, startPoint x: 245, startPoint y: 334, endPoint x: 184, endPoint y: 317, distance: 62.9
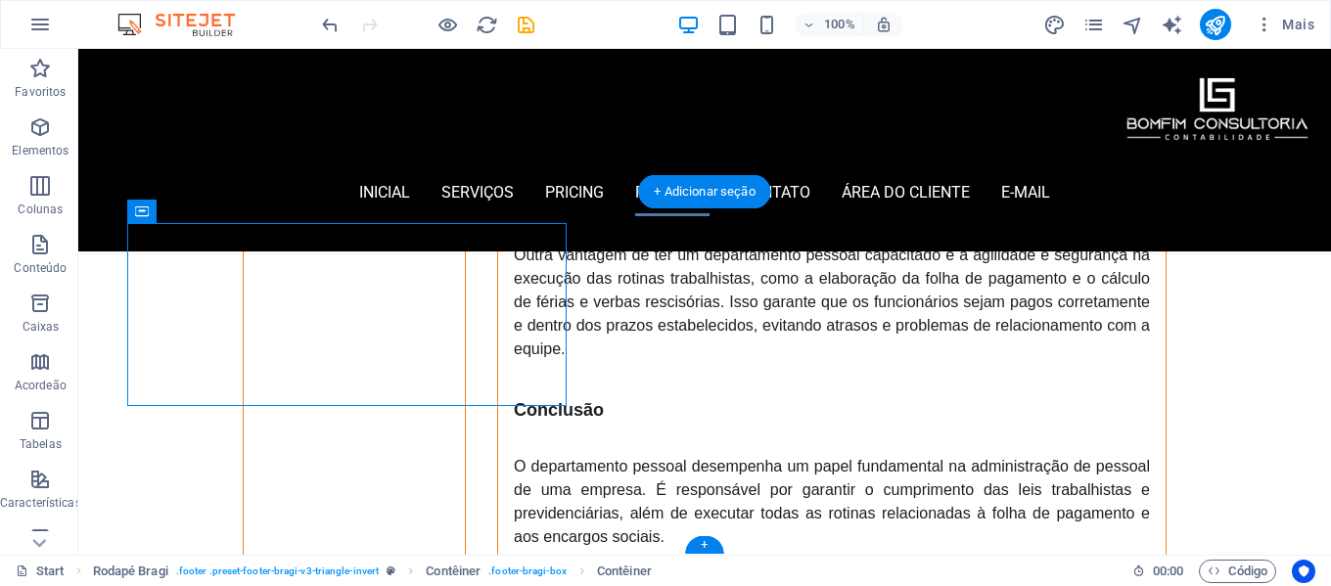
drag, startPoint x: 221, startPoint y: 258, endPoint x: 171, endPoint y: 236, distance: 54.8
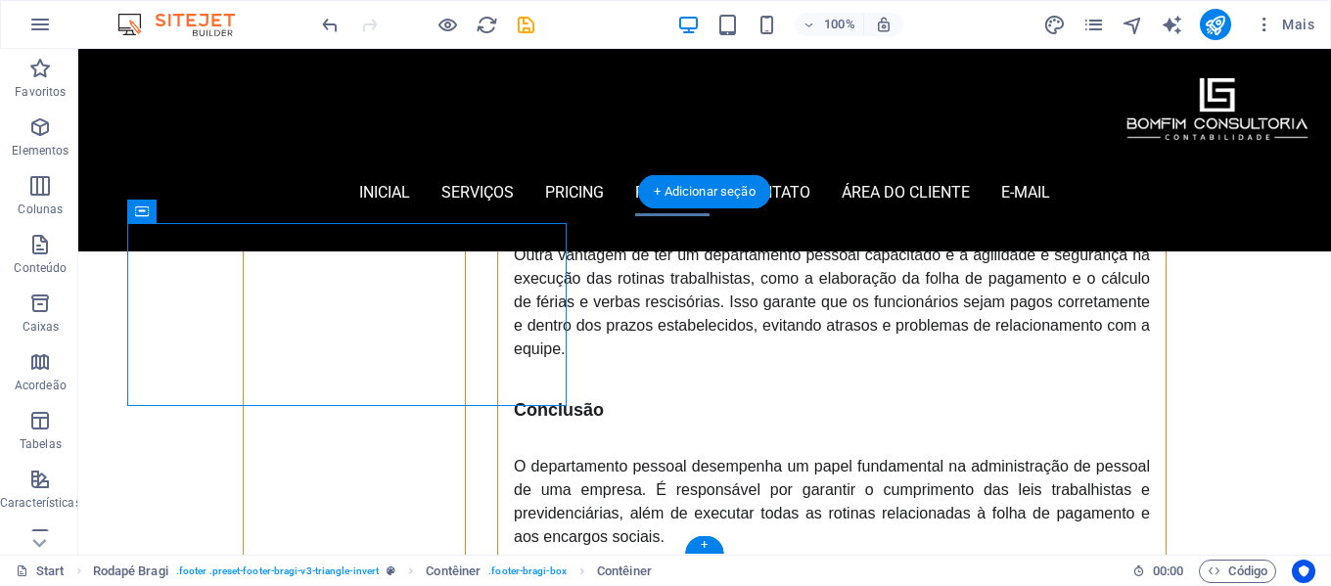
drag, startPoint x: 241, startPoint y: 260, endPoint x: 160, endPoint y: 282, distance: 84.1
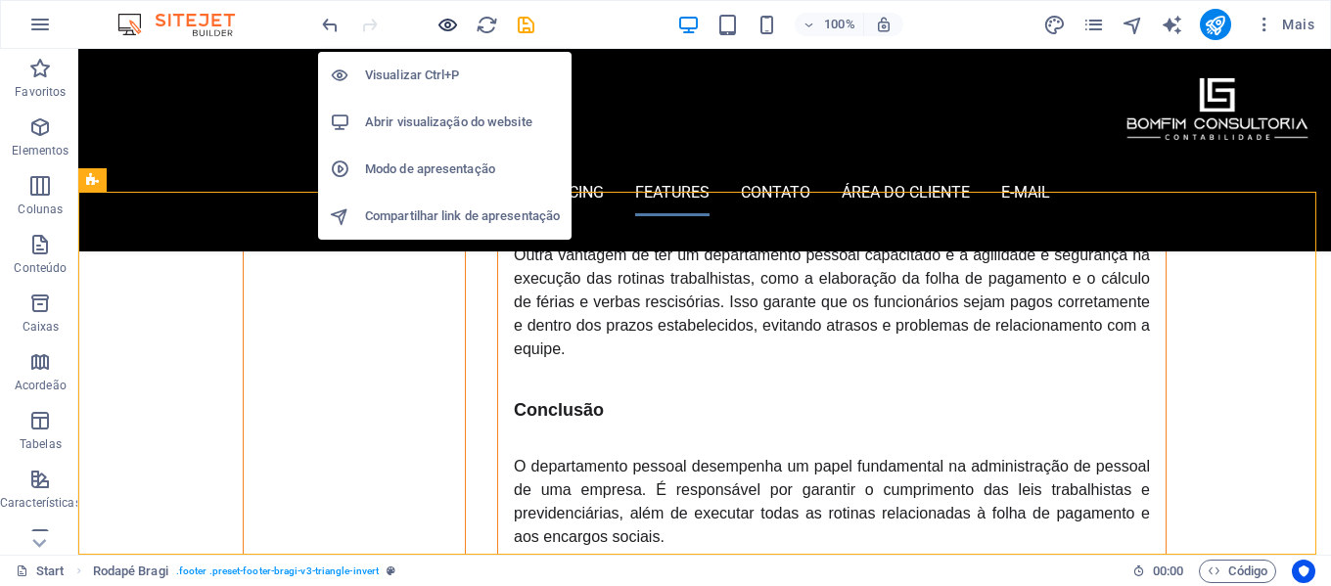
click at [449, 19] on icon "button" at bounding box center [448, 25] width 23 height 23
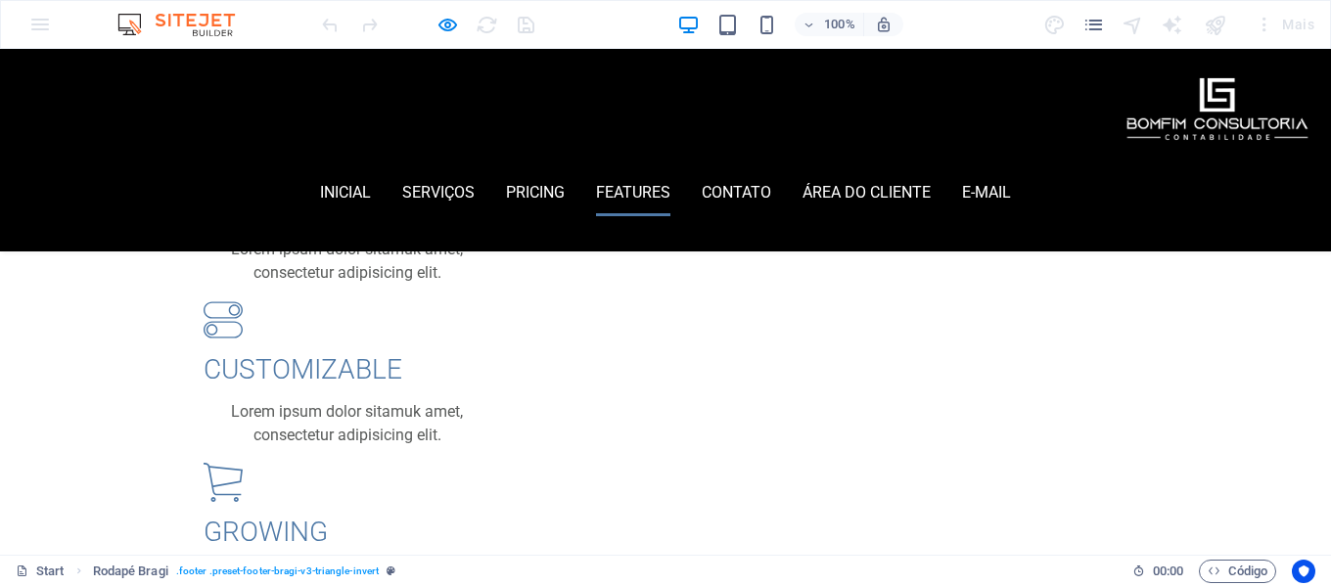
scroll to position [2726, 0]
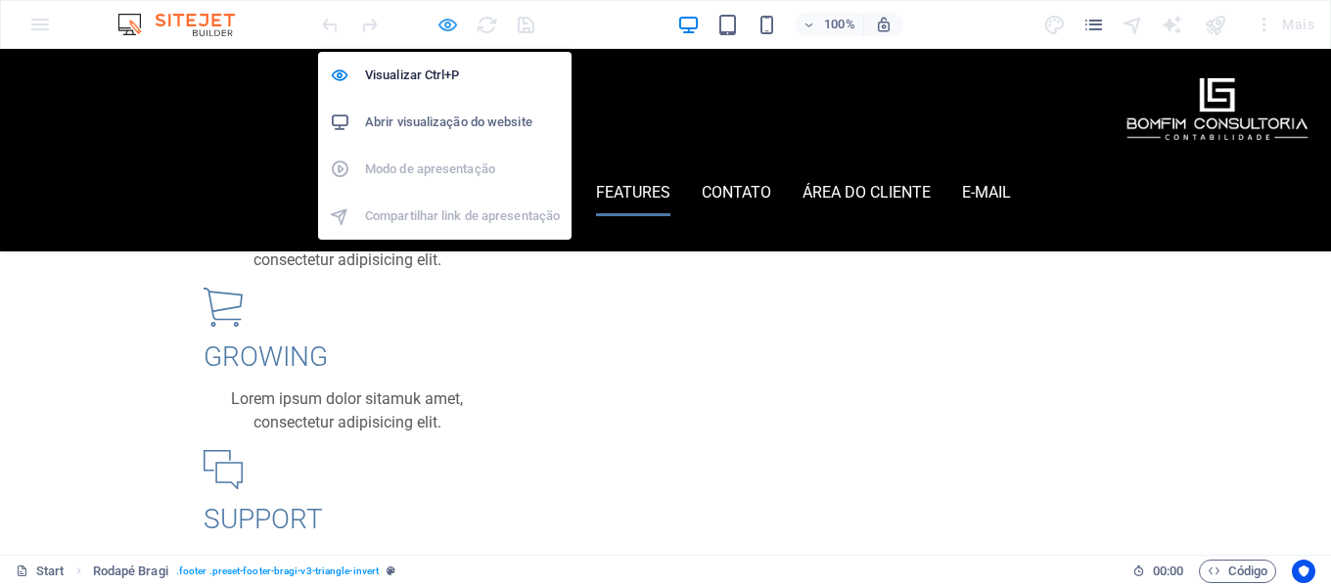
click at [443, 23] on icon "button" at bounding box center [448, 25] width 23 height 23
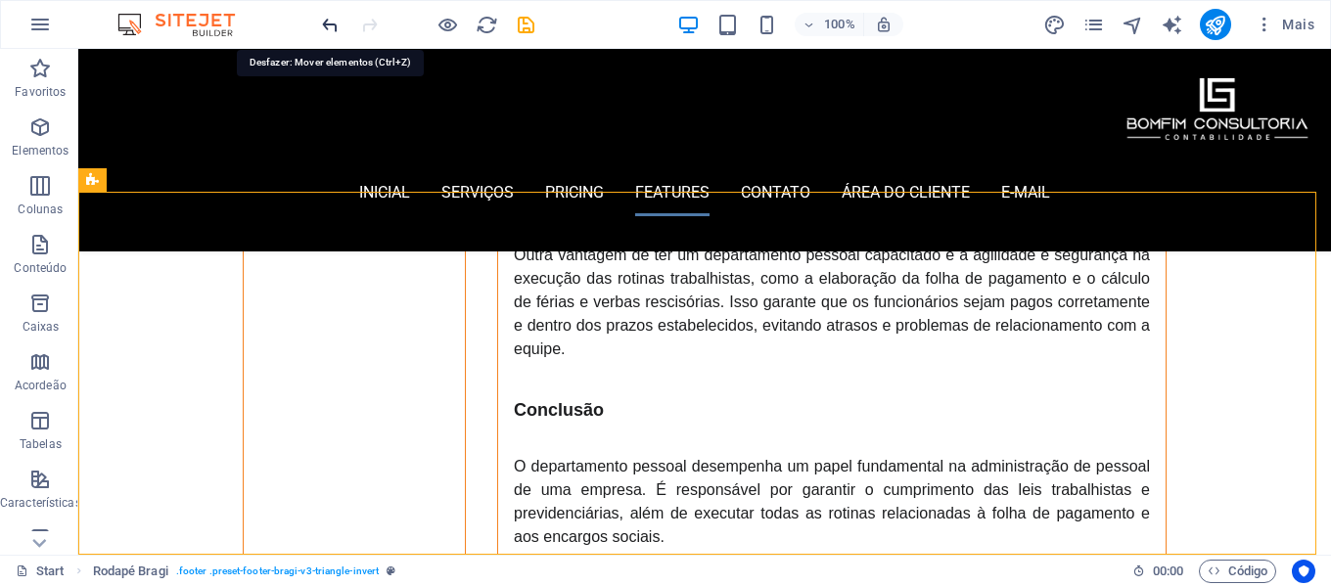
click at [326, 23] on icon "undo" at bounding box center [330, 25] width 23 height 23
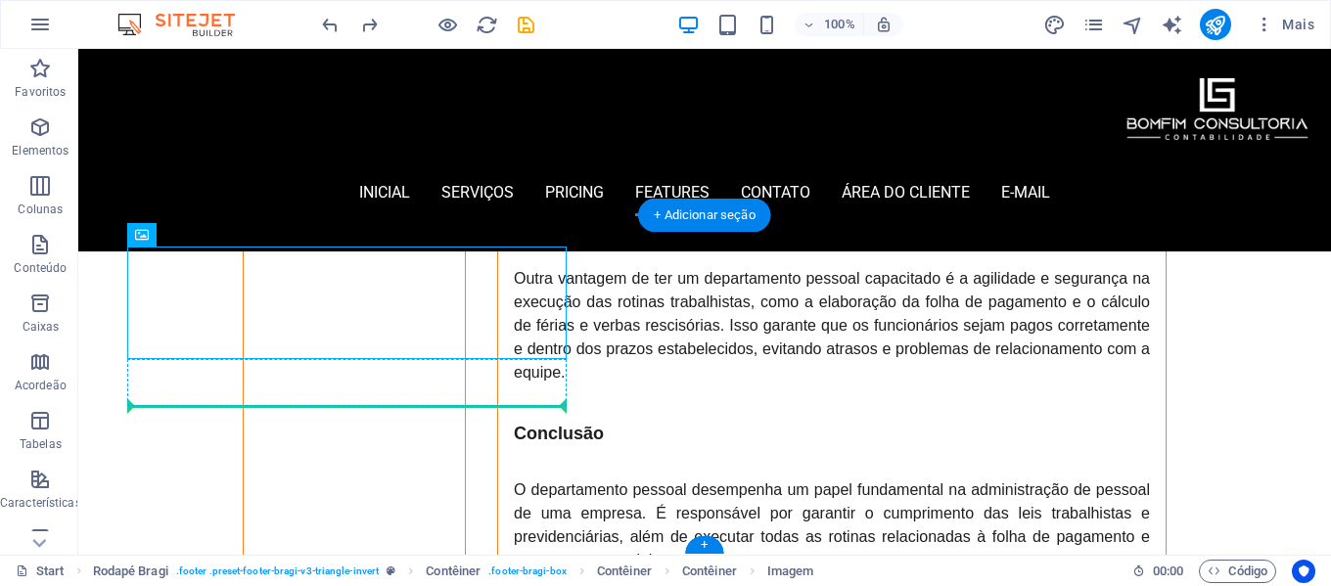
drag, startPoint x: 320, startPoint y: 284, endPoint x: 228, endPoint y: 400, distance: 148.5
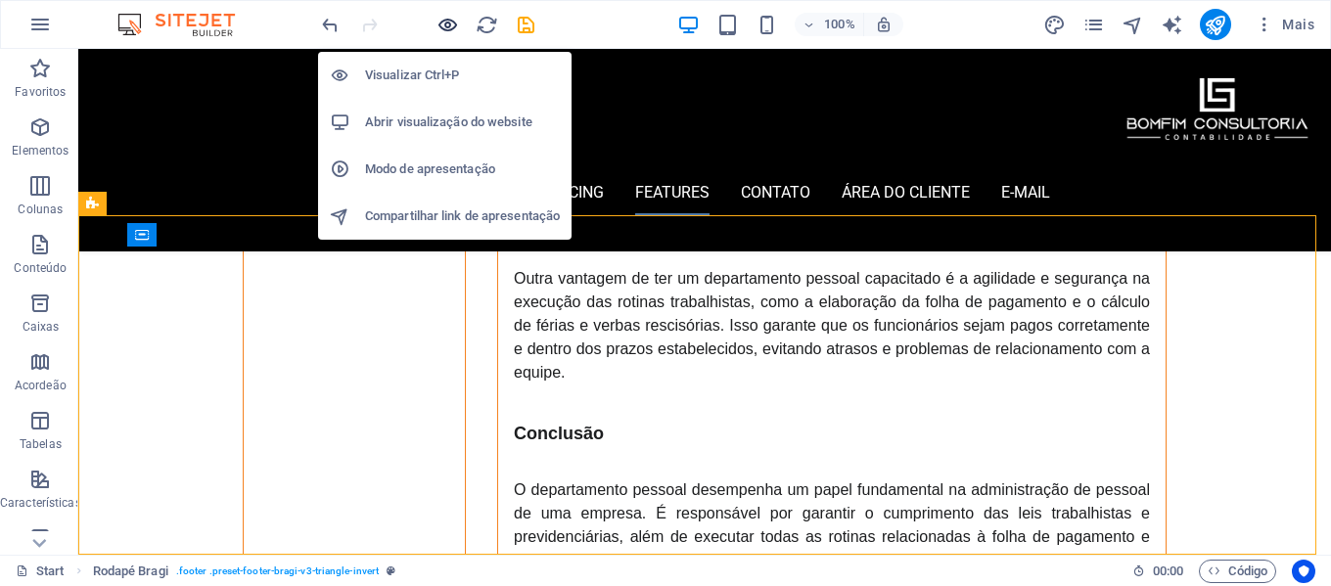
click at [446, 28] on icon "button" at bounding box center [448, 25] width 23 height 23
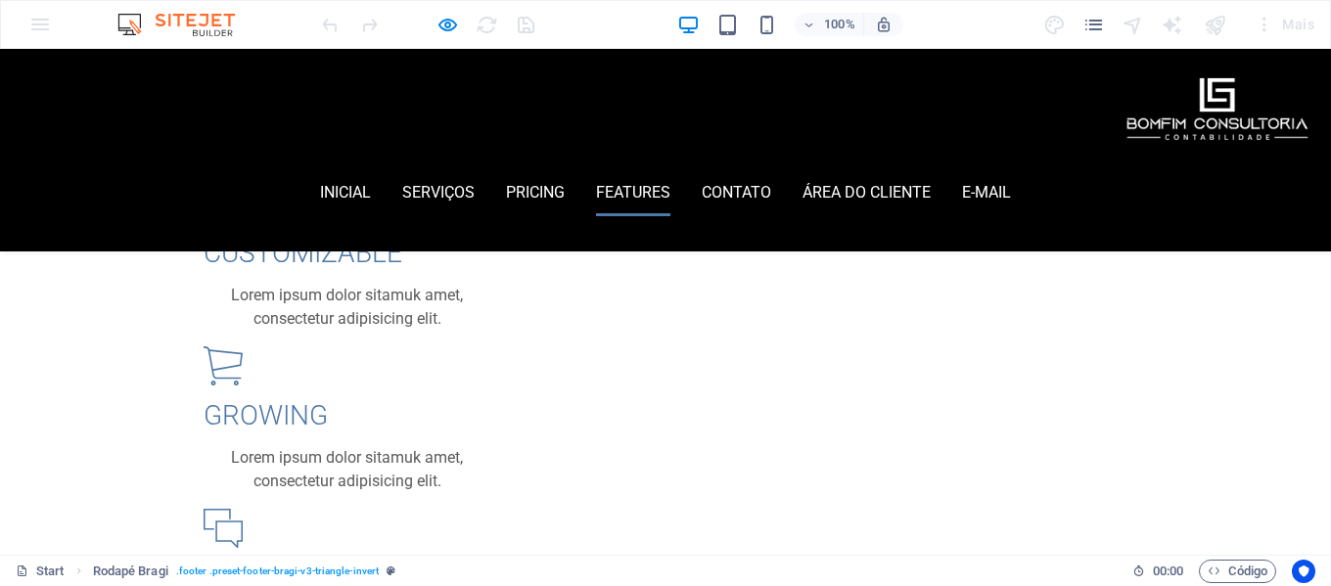
scroll to position [2702, 0]
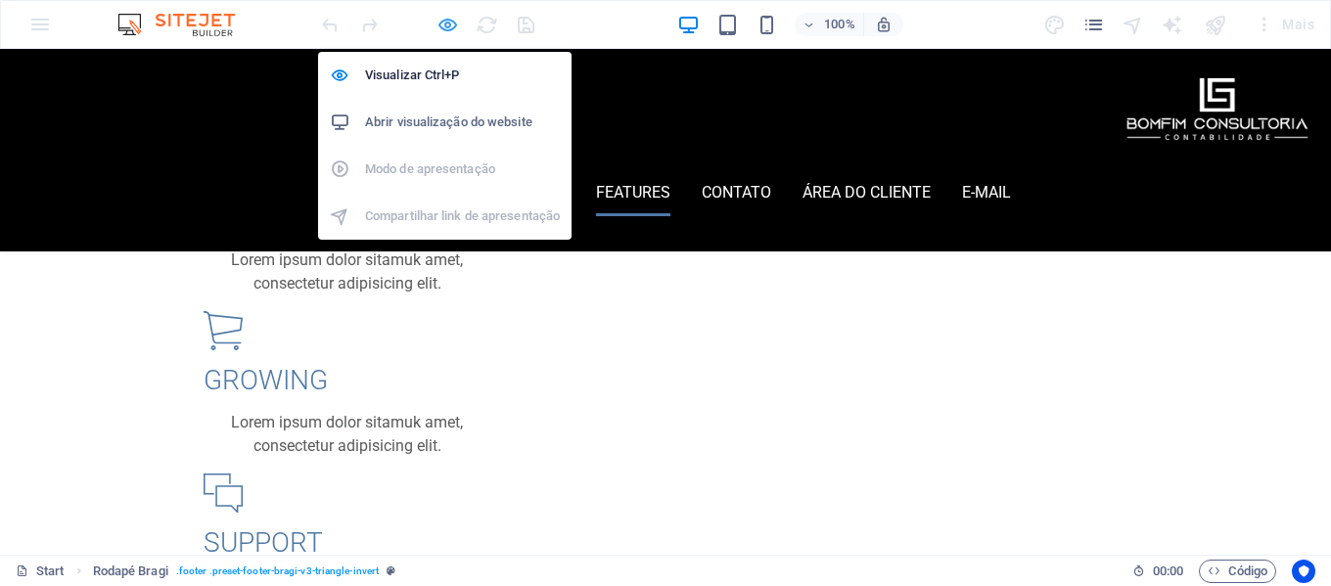
click at [446, 24] on icon "button" at bounding box center [448, 25] width 23 height 23
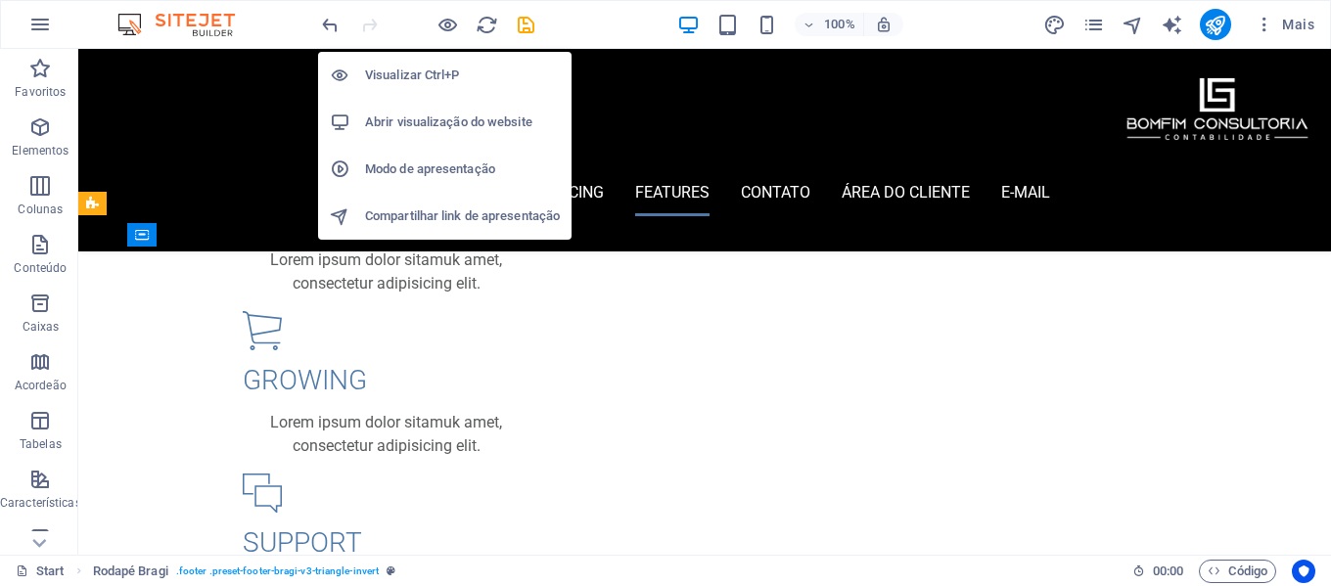
scroll to position [5283, 0]
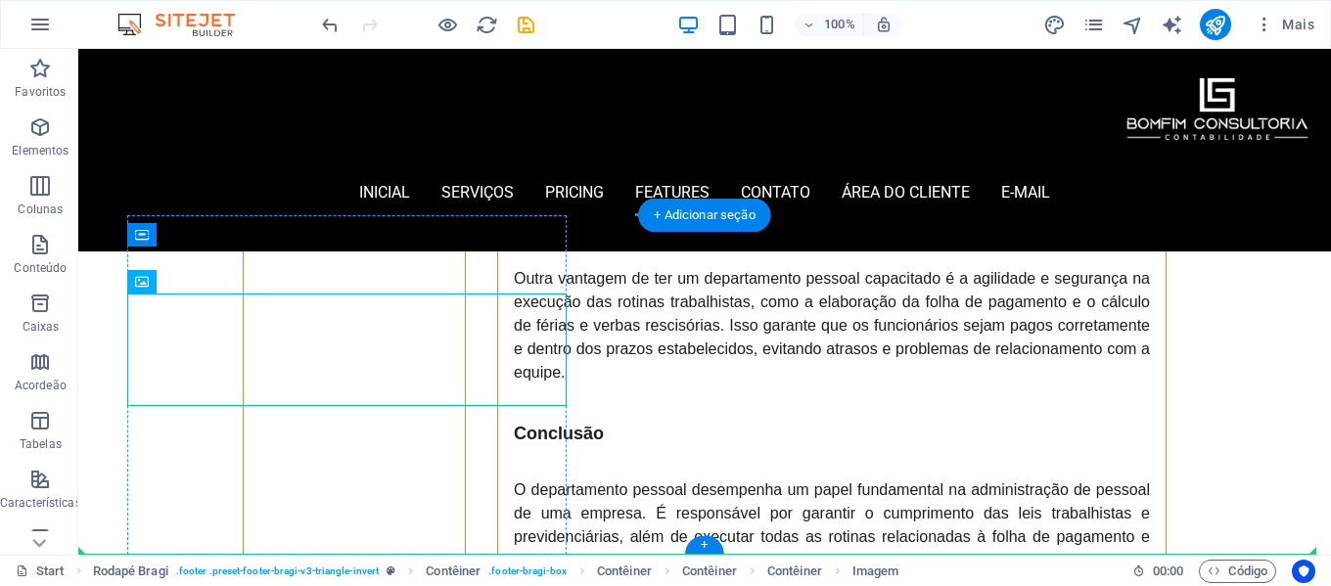
drag, startPoint x: 241, startPoint y: 329, endPoint x: 329, endPoint y: 510, distance: 201.4
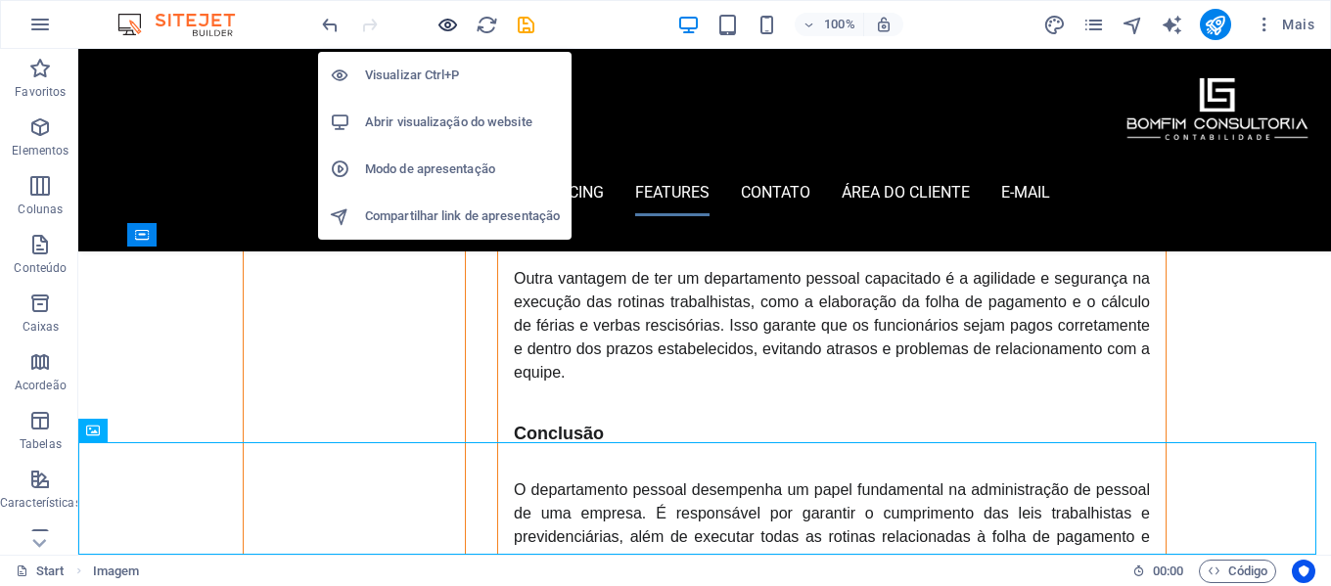
click at [442, 21] on icon "button" at bounding box center [448, 25] width 23 height 23
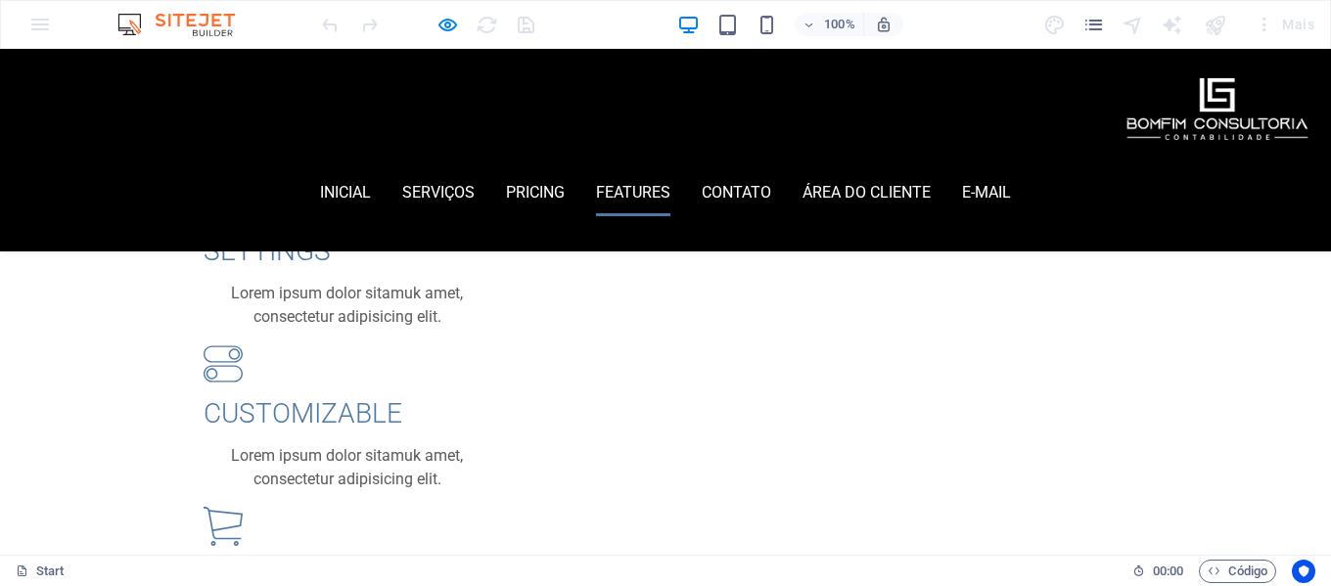
scroll to position [2702, 0]
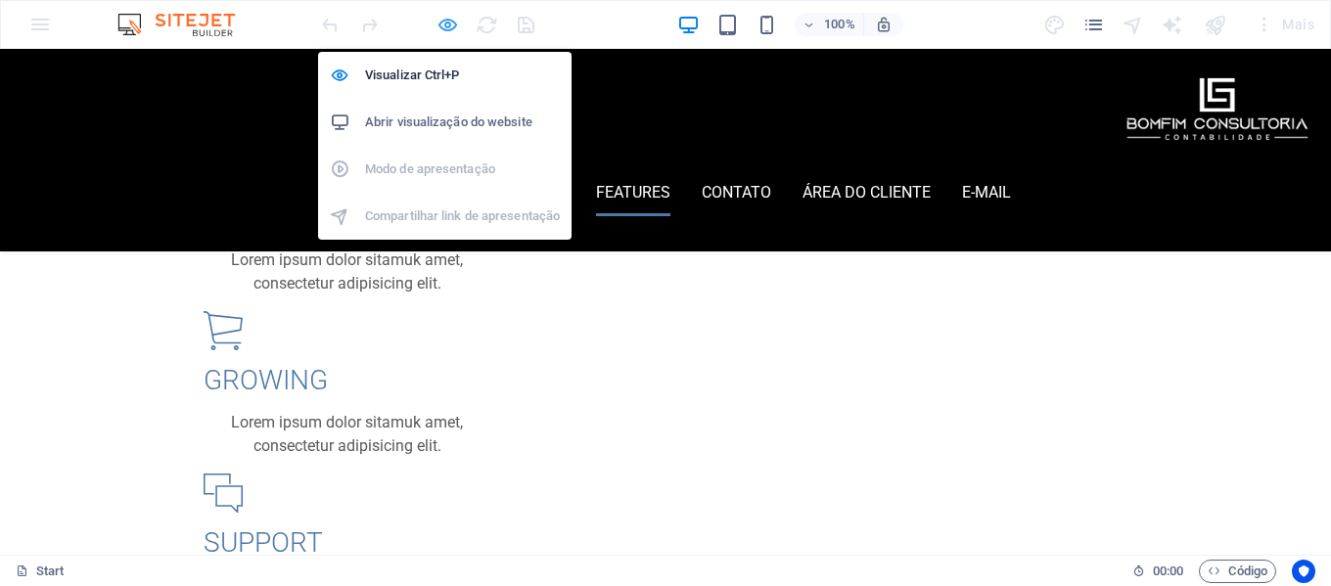
click at [444, 25] on icon "button" at bounding box center [448, 25] width 23 height 23
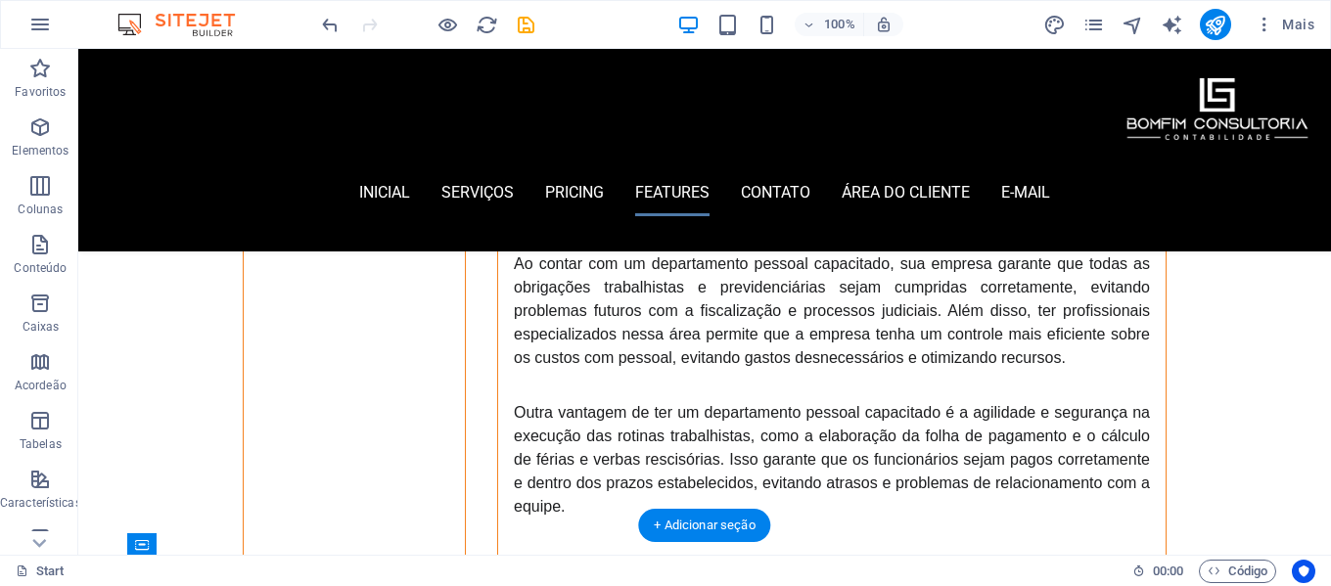
scroll to position [5283, 0]
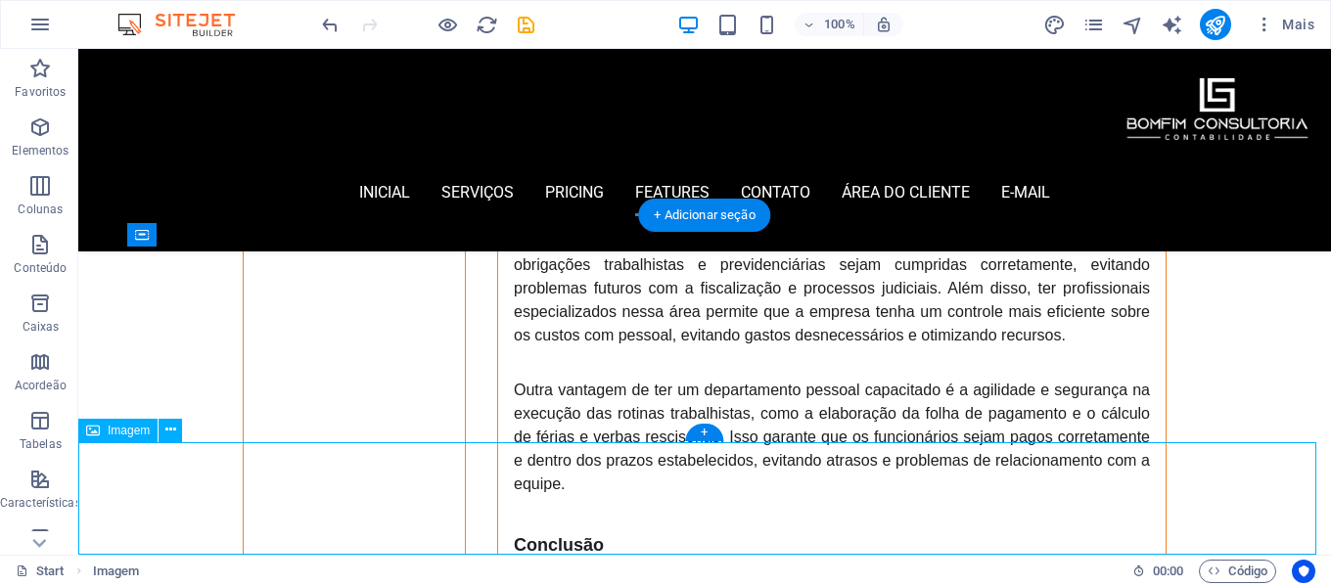
scroll to position [5615, 0]
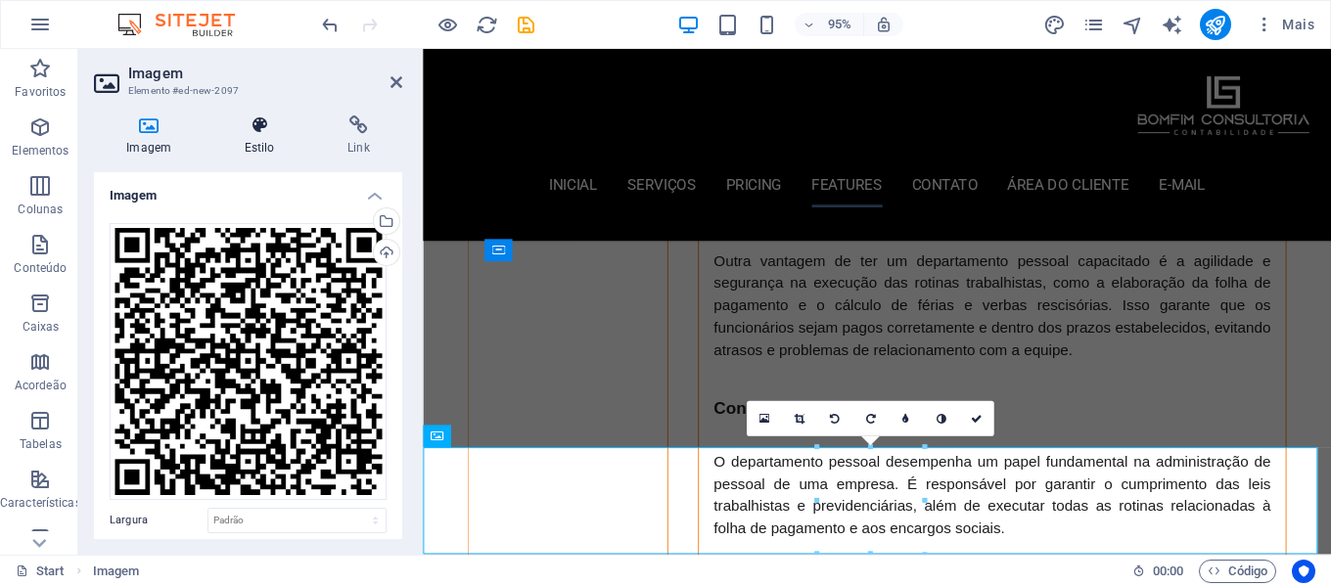
click at [258, 128] on icon at bounding box center [258, 126] width 95 height 20
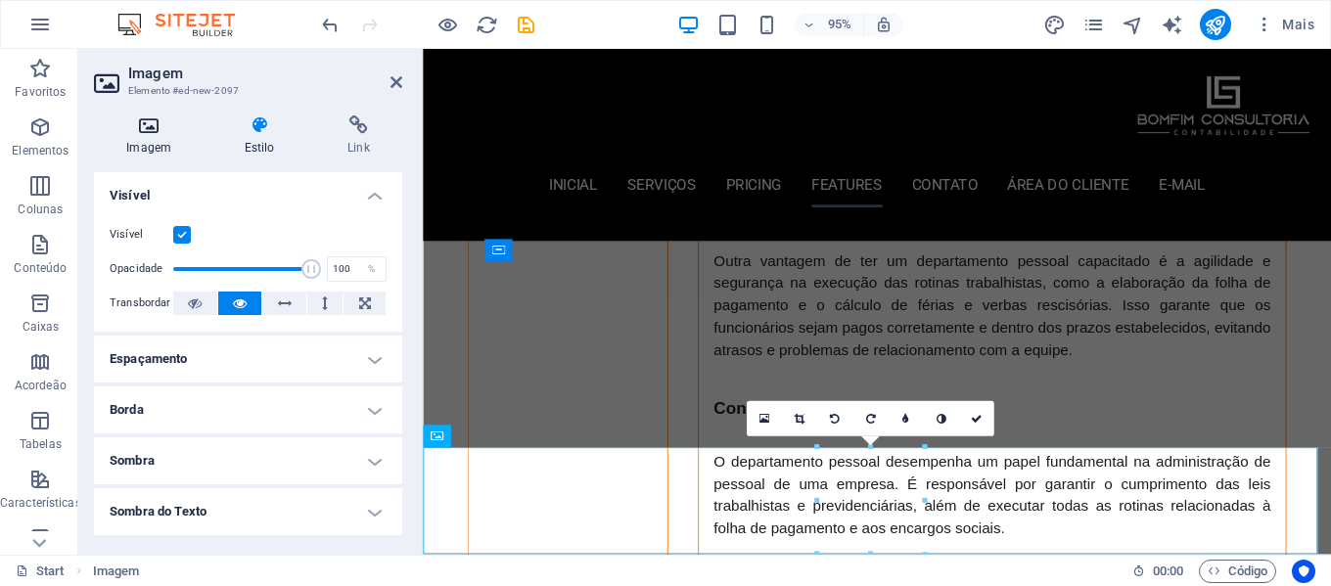
click at [169, 136] on h4 "Imagem" at bounding box center [152, 136] width 117 height 41
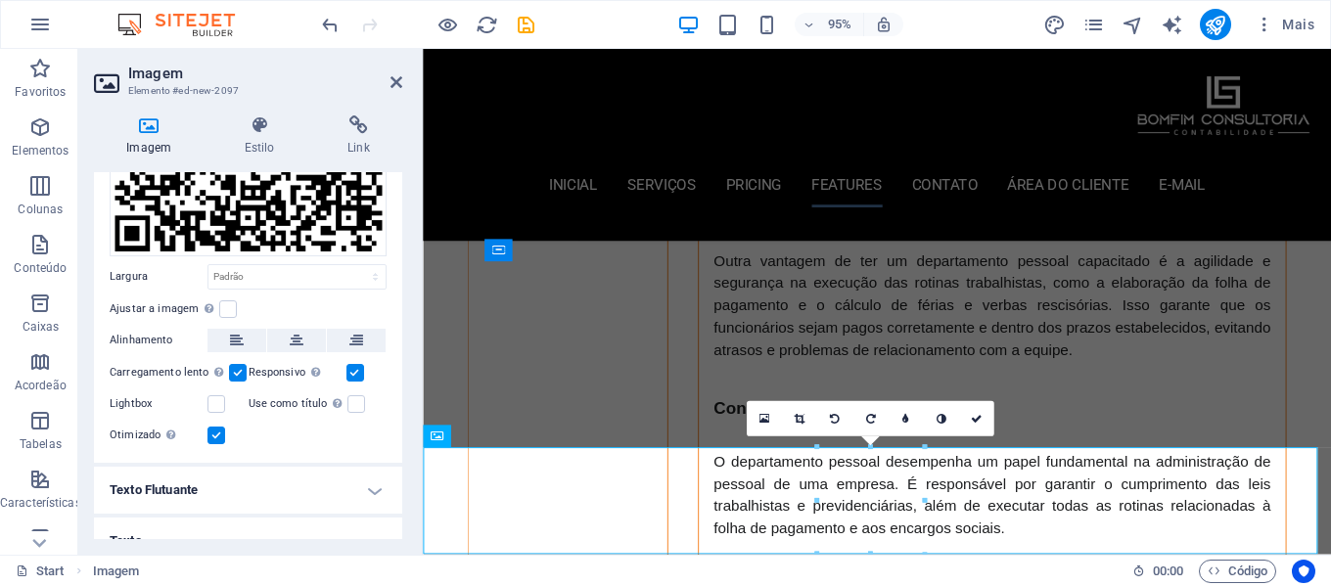
scroll to position [265, 0]
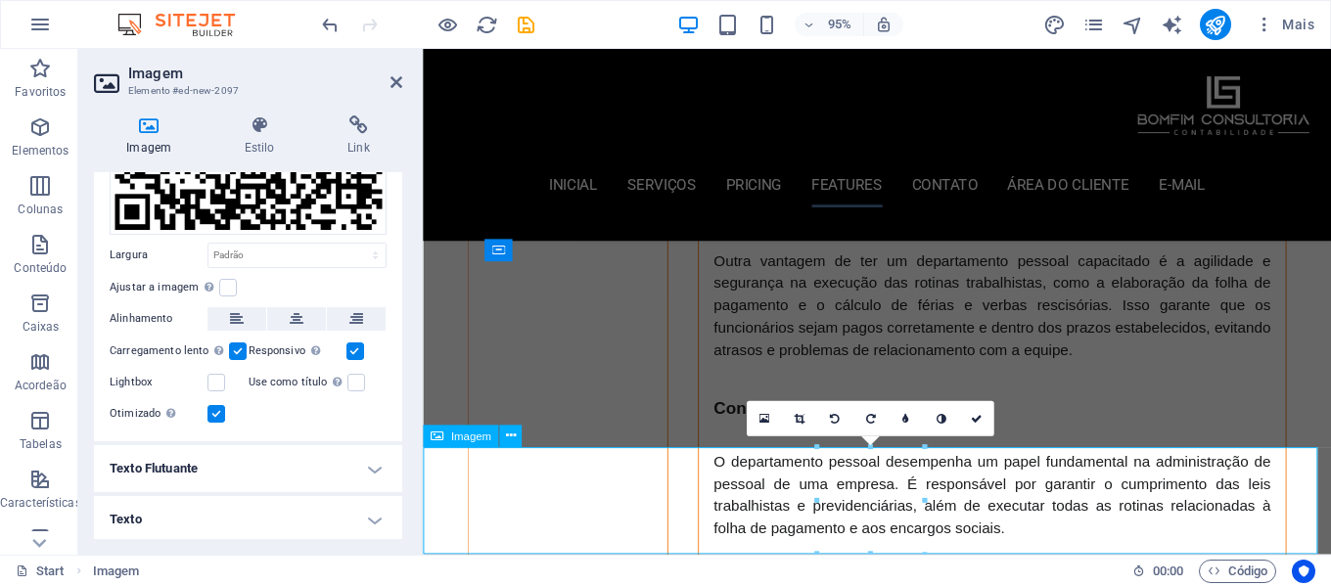
click at [758, 420] on link at bounding box center [764, 418] width 35 height 35
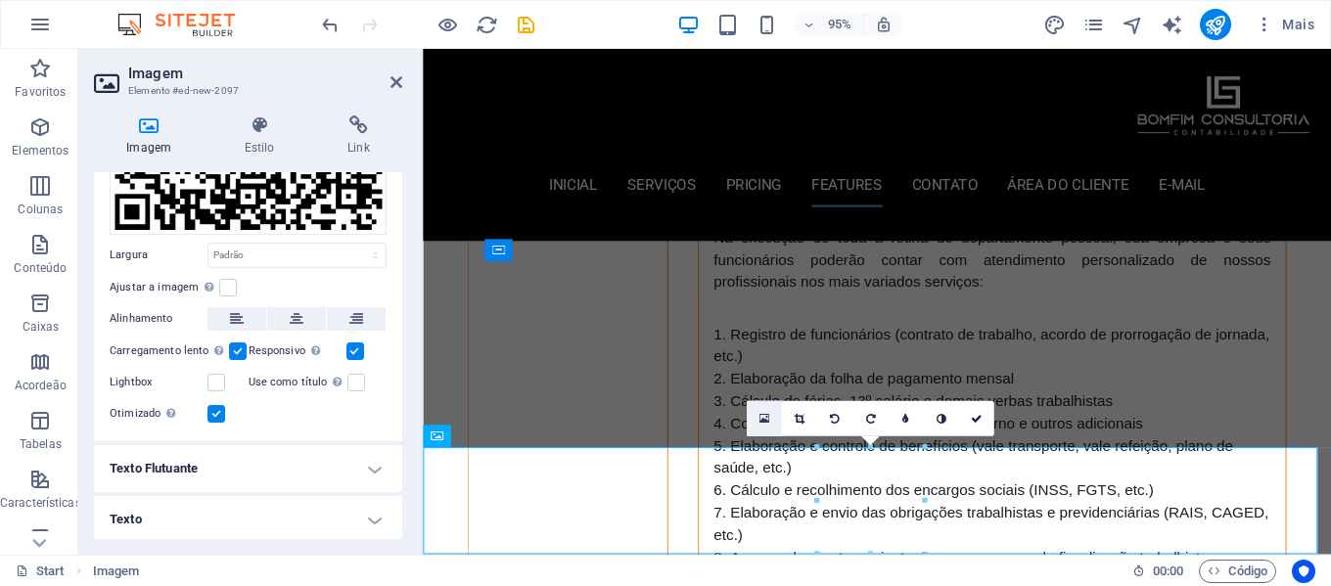
scroll to position [6042, 0]
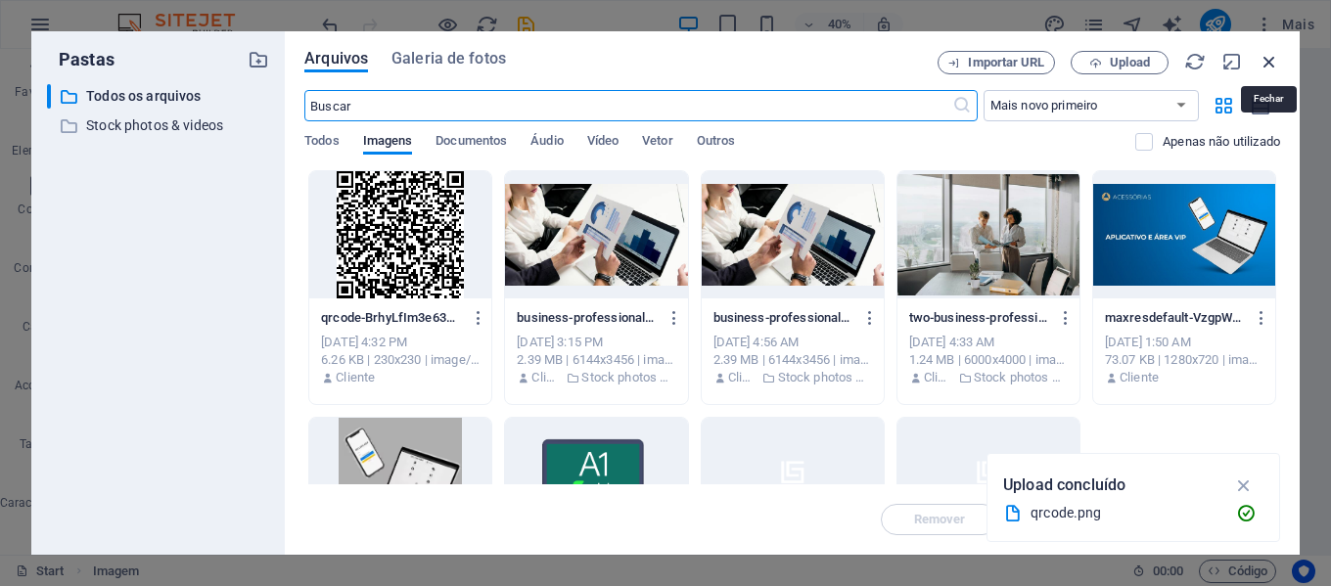
click at [1267, 59] on icon "button" at bounding box center [1270, 62] width 22 height 22
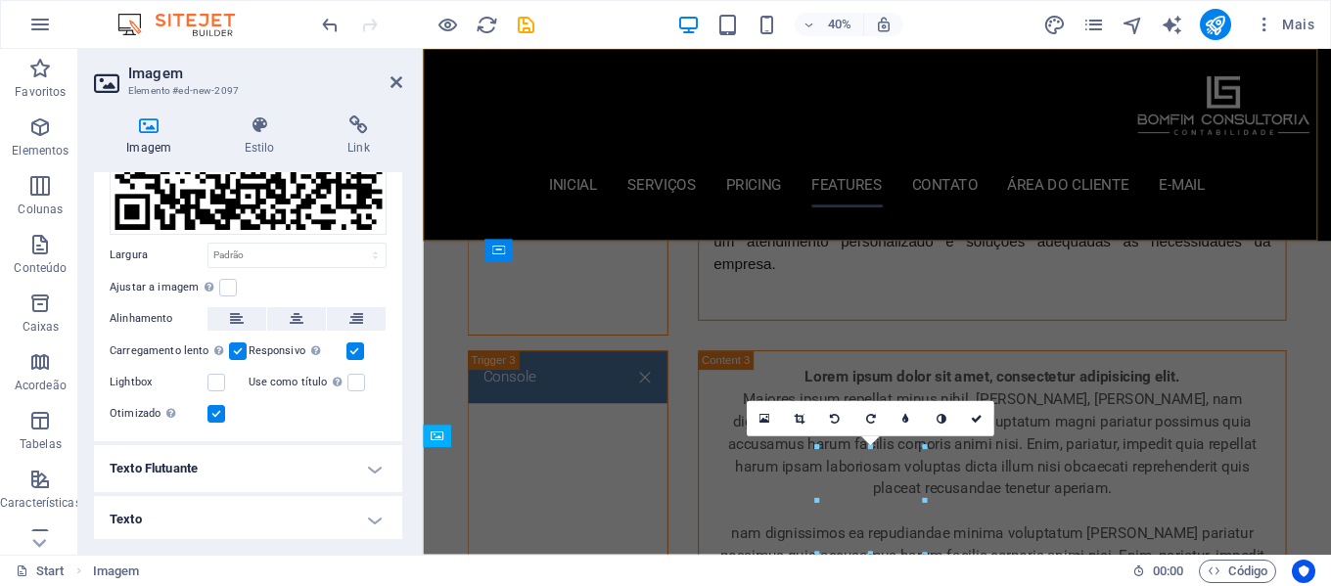
scroll to position [5615, 0]
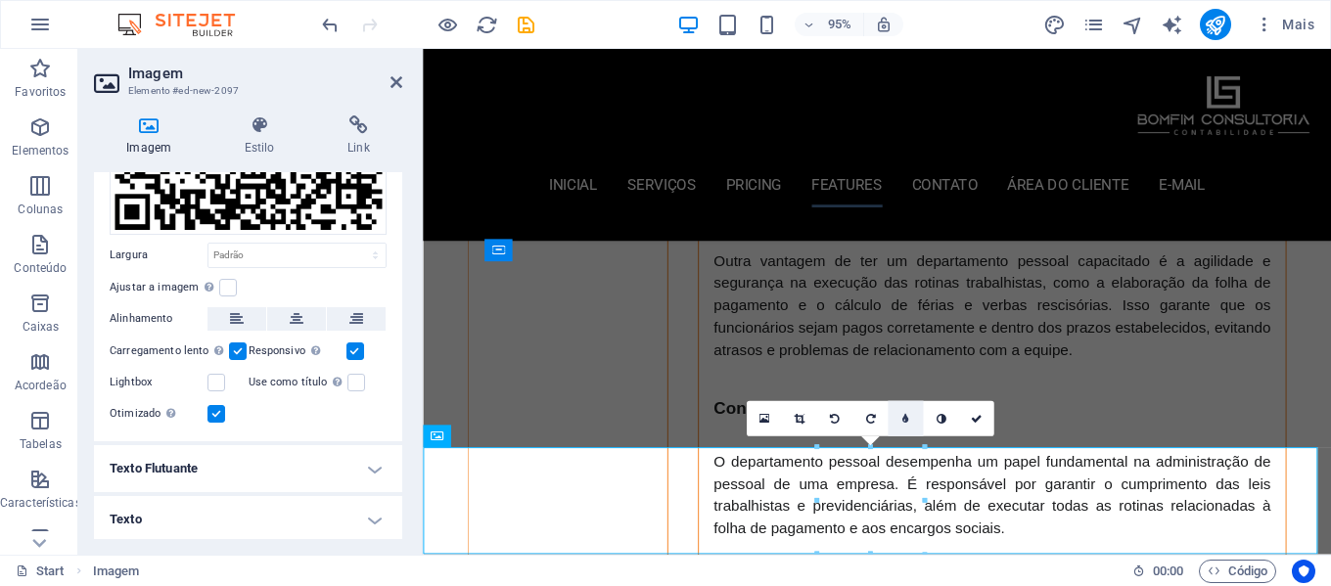
click at [909, 418] on icon at bounding box center [906, 418] width 7 height 11
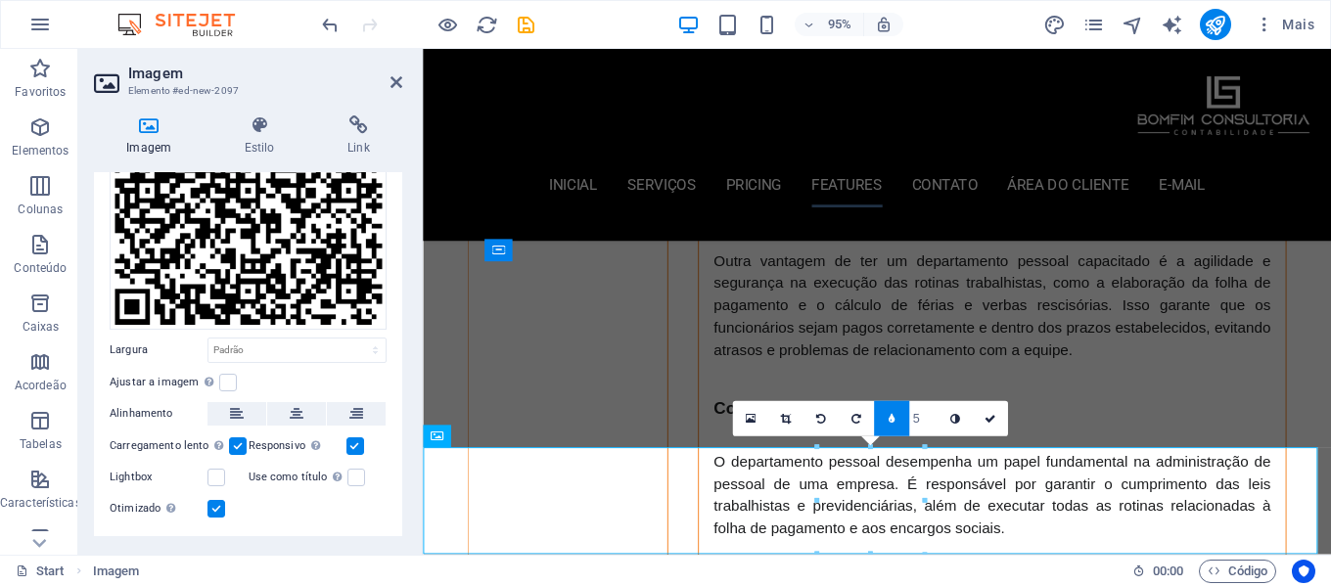
scroll to position [265, 0]
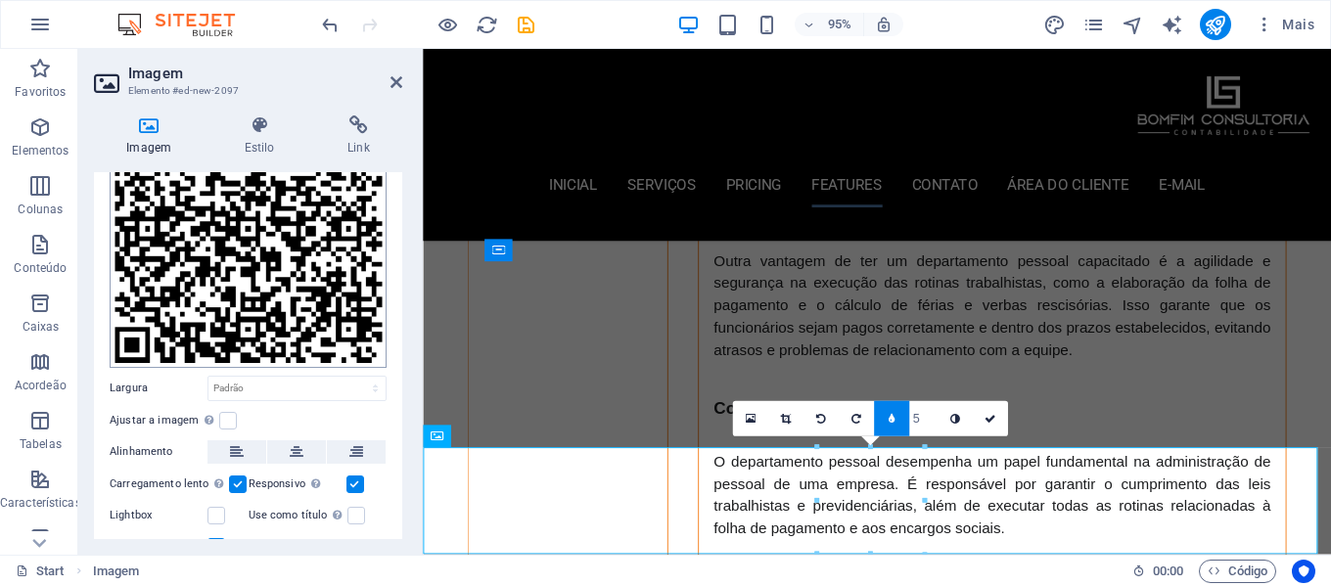
scroll to position [0, 0]
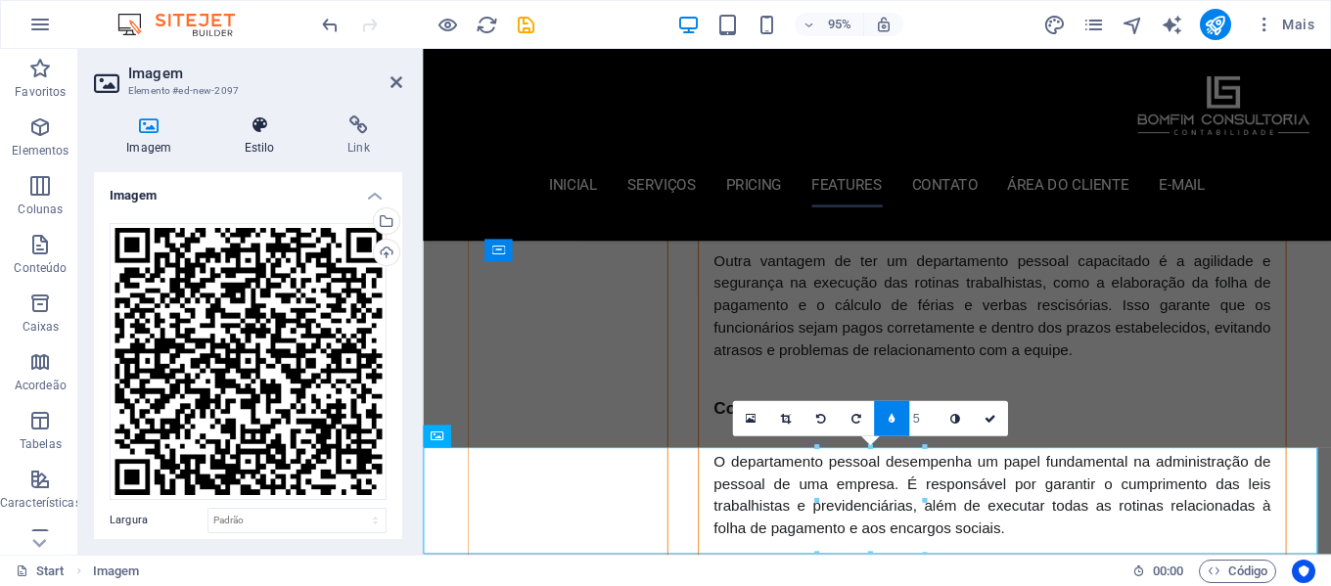
click at [263, 118] on icon at bounding box center [258, 126] width 95 height 20
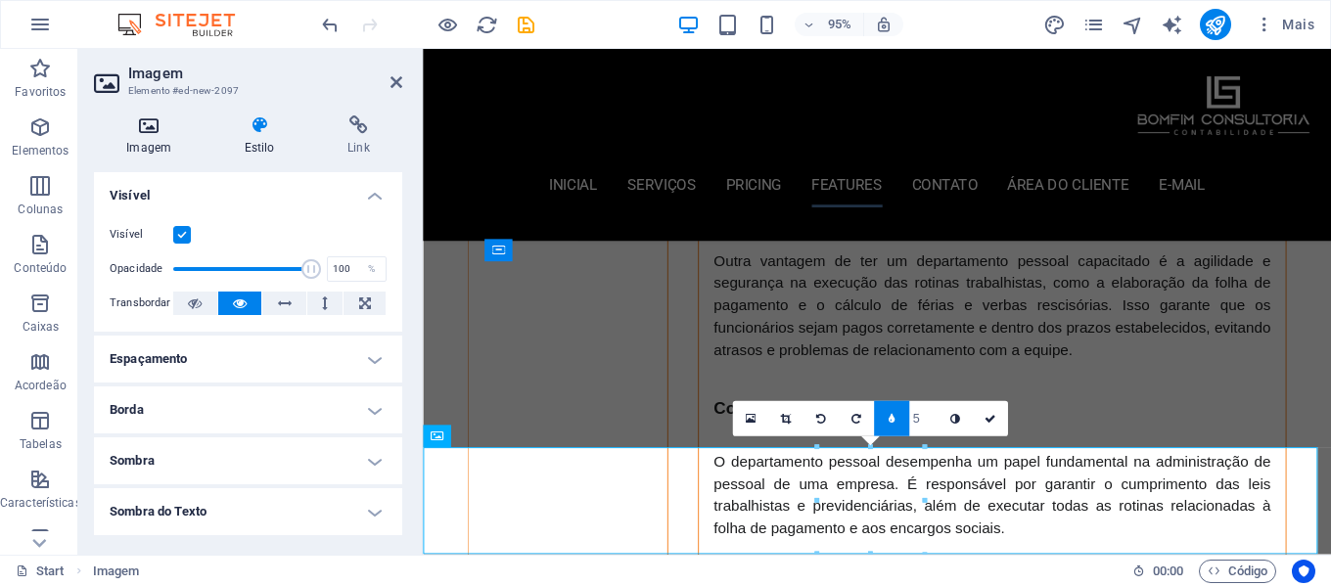
click at [165, 145] on h4 "Imagem" at bounding box center [152, 136] width 117 height 41
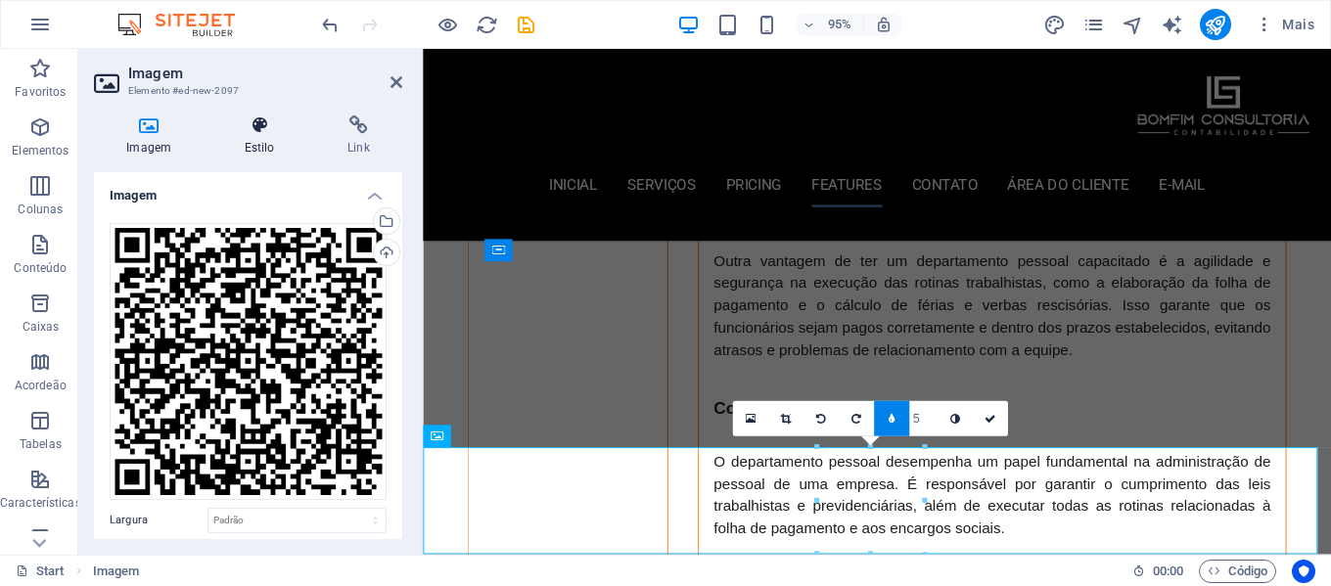
click at [270, 145] on h4 "Estilo" at bounding box center [262, 136] width 103 height 41
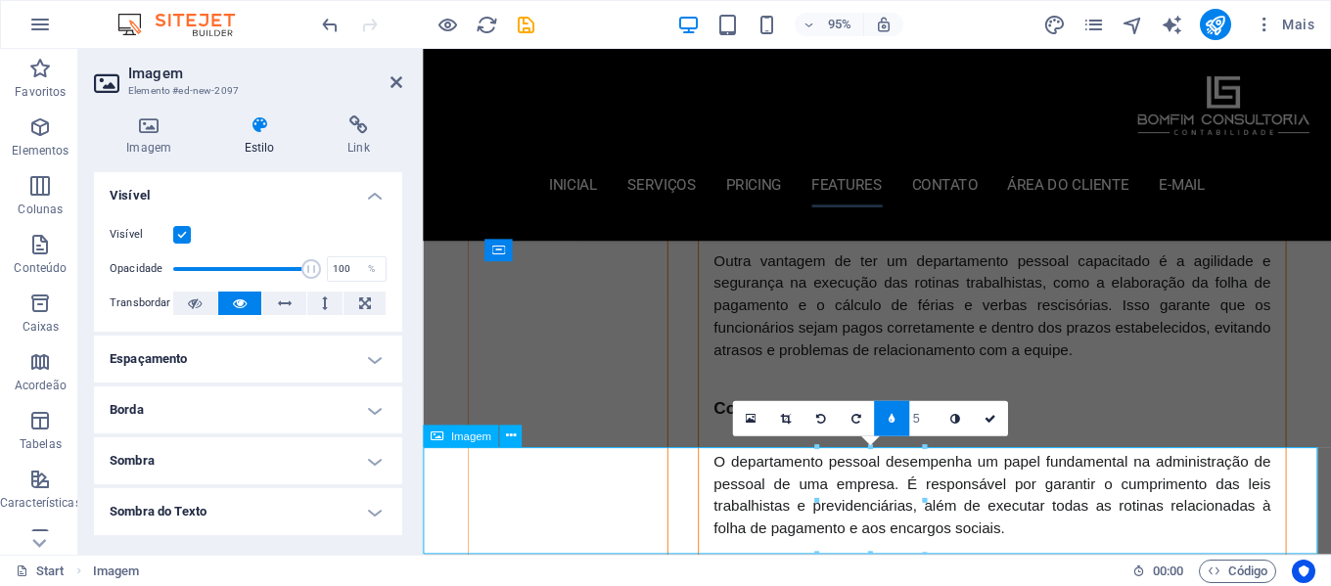
click at [990, 418] on icon at bounding box center [991, 418] width 12 height 11
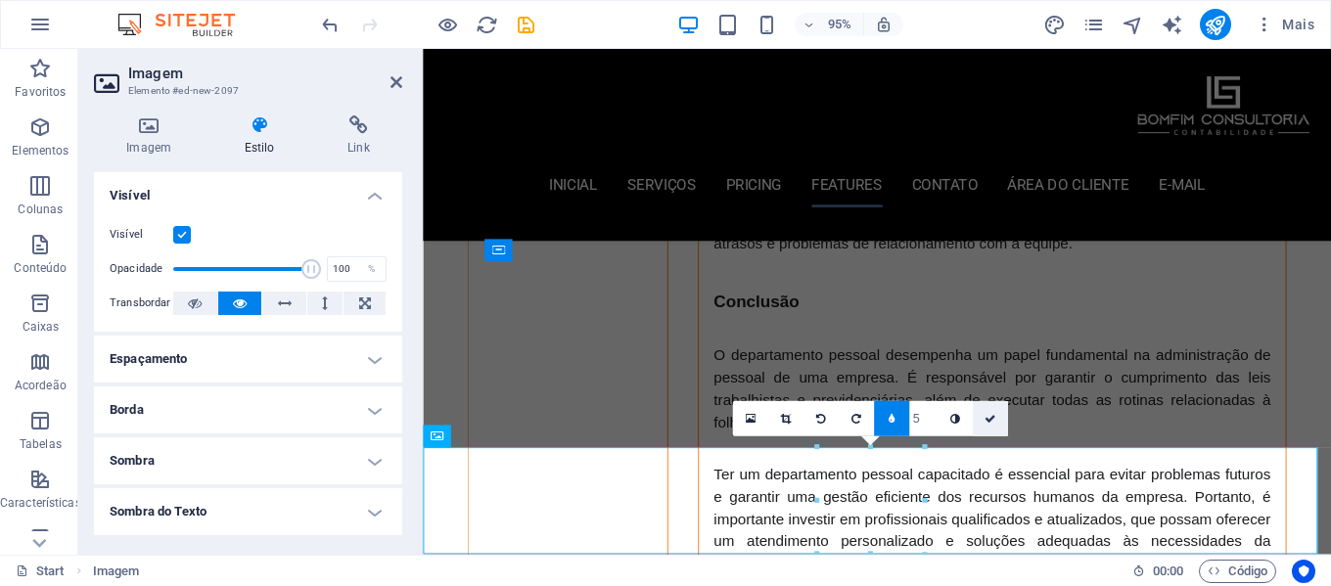
scroll to position [5283, 0]
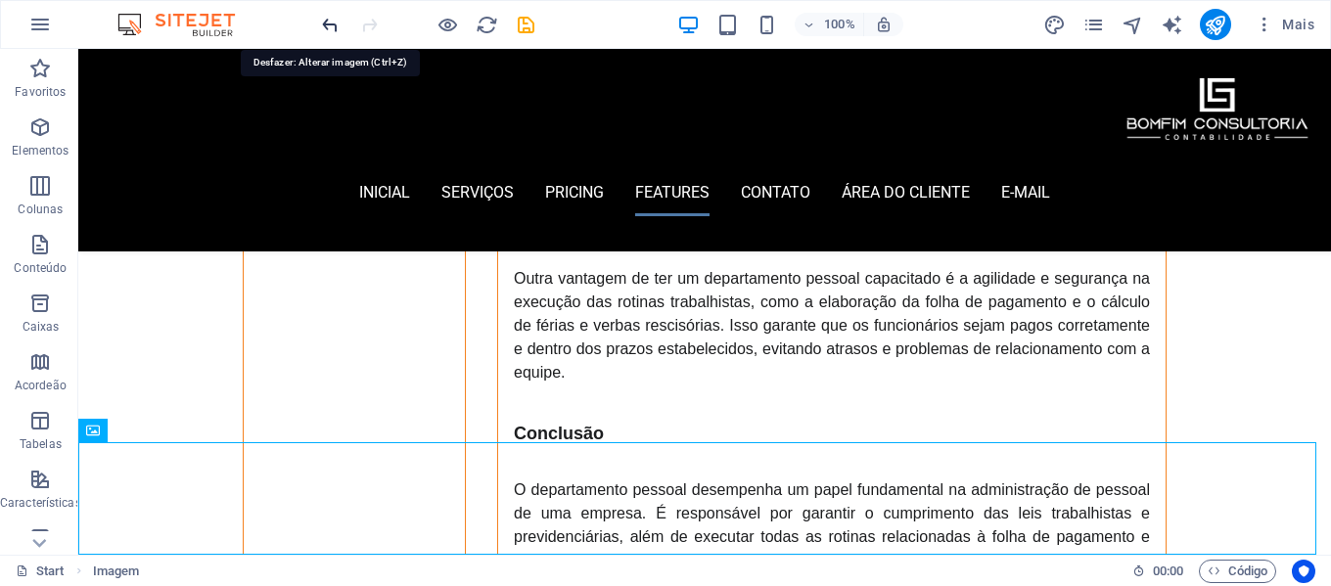
click at [337, 20] on icon "undo" at bounding box center [330, 25] width 23 height 23
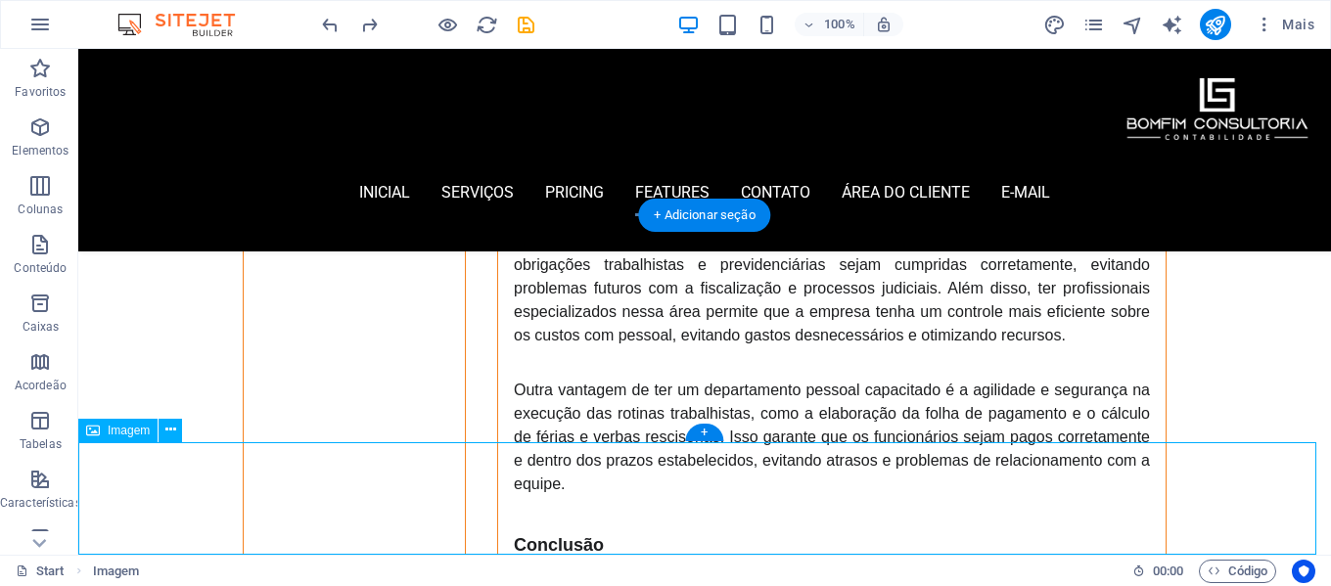
scroll to position [5615, 0]
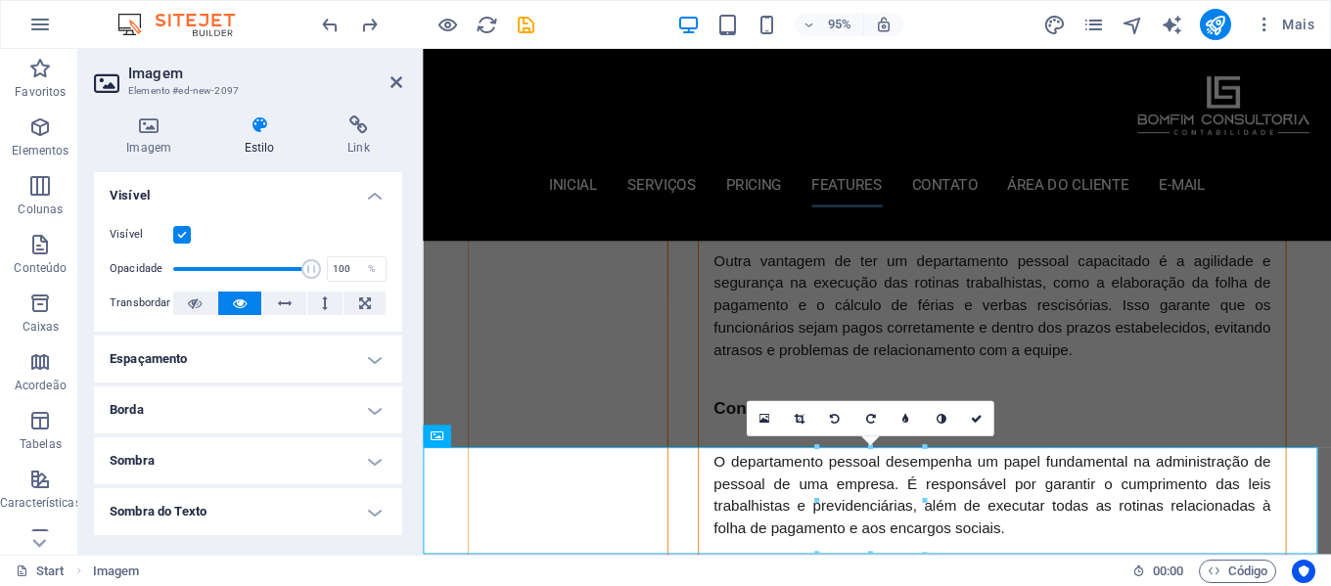
click at [295, 366] on h4 "Espaçamento" at bounding box center [248, 359] width 308 height 47
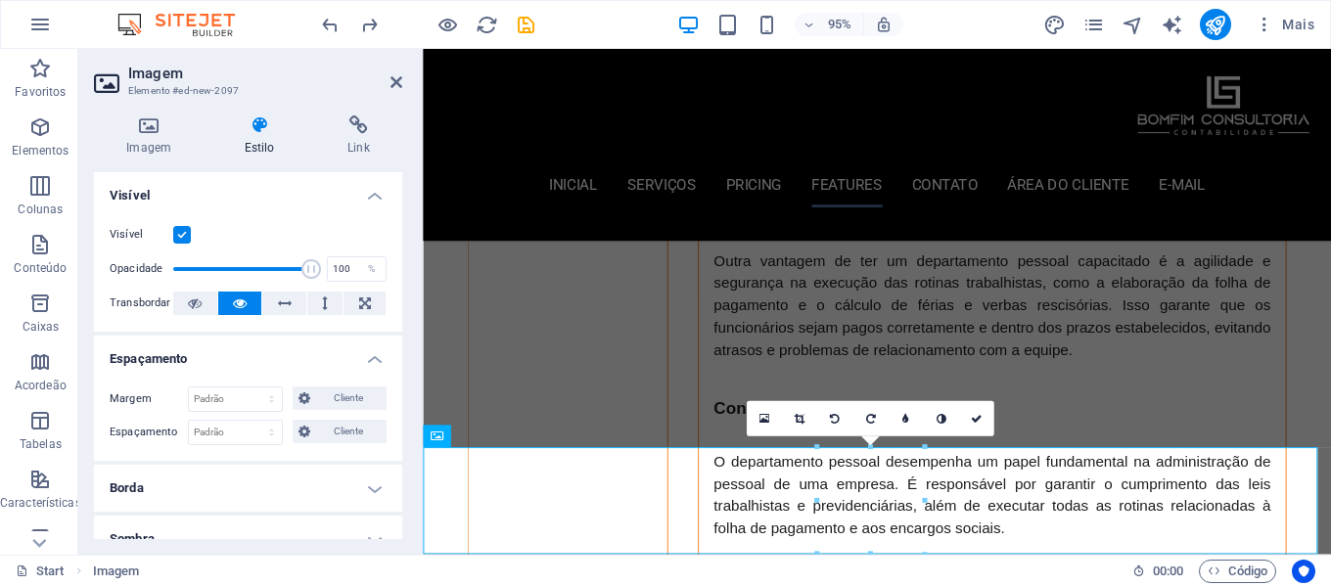
click at [297, 357] on h4 "Espaçamento" at bounding box center [248, 353] width 308 height 35
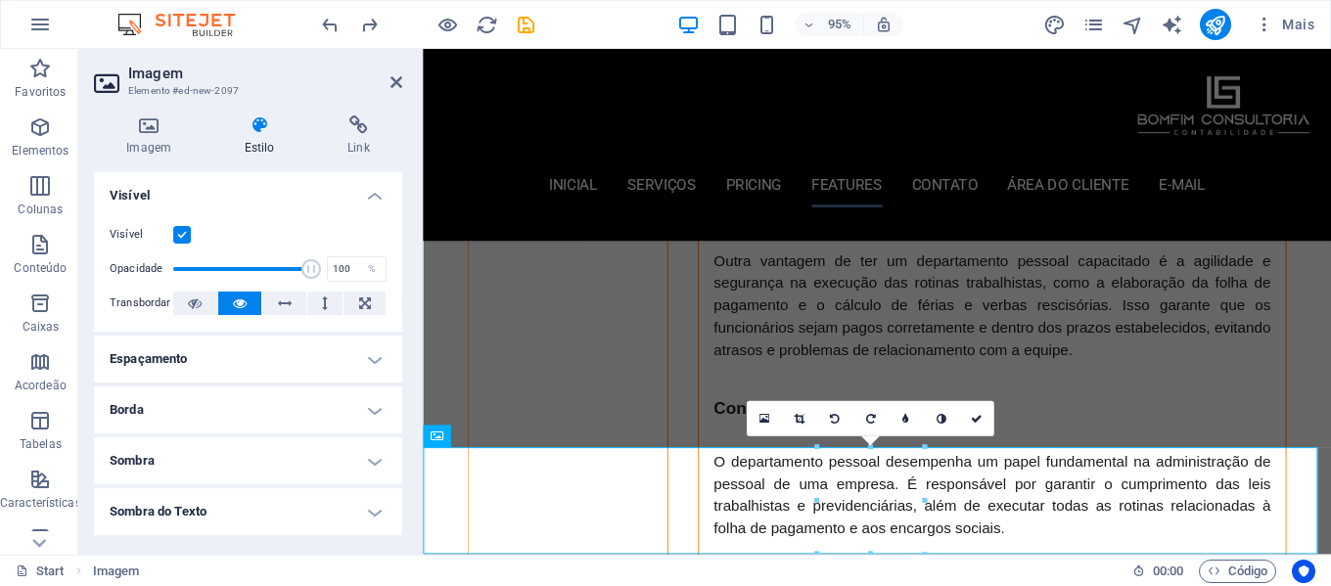
click at [278, 412] on h4 "Borda" at bounding box center [248, 410] width 308 height 47
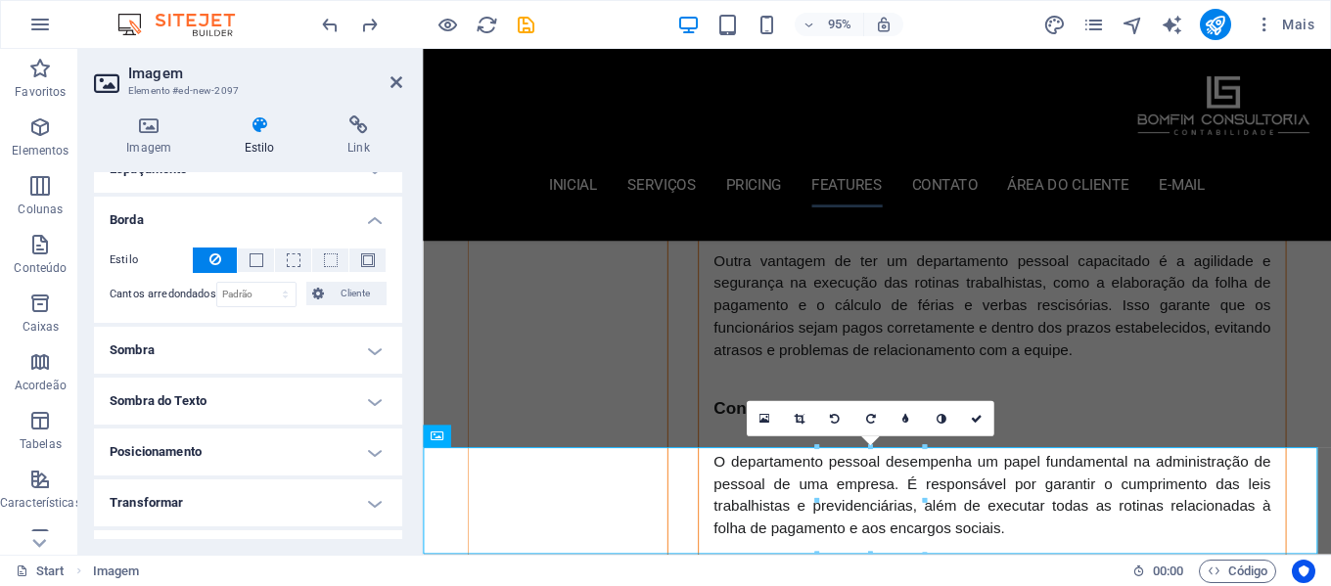
scroll to position [196, 0]
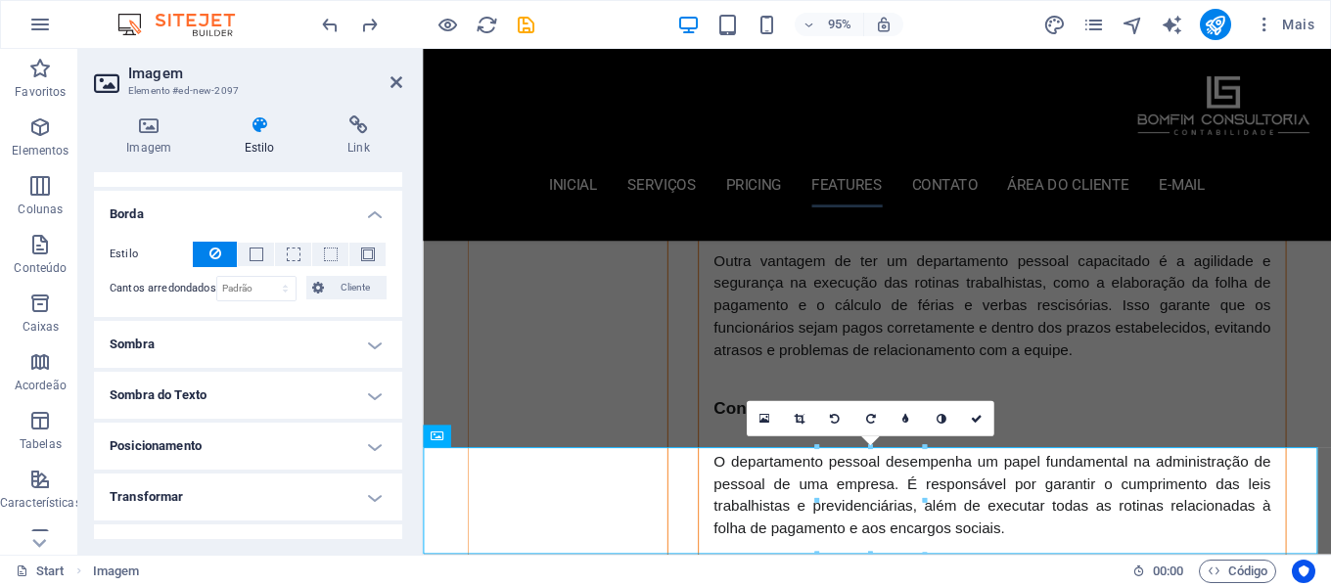
click at [307, 326] on h4 "Sombra" at bounding box center [248, 344] width 308 height 47
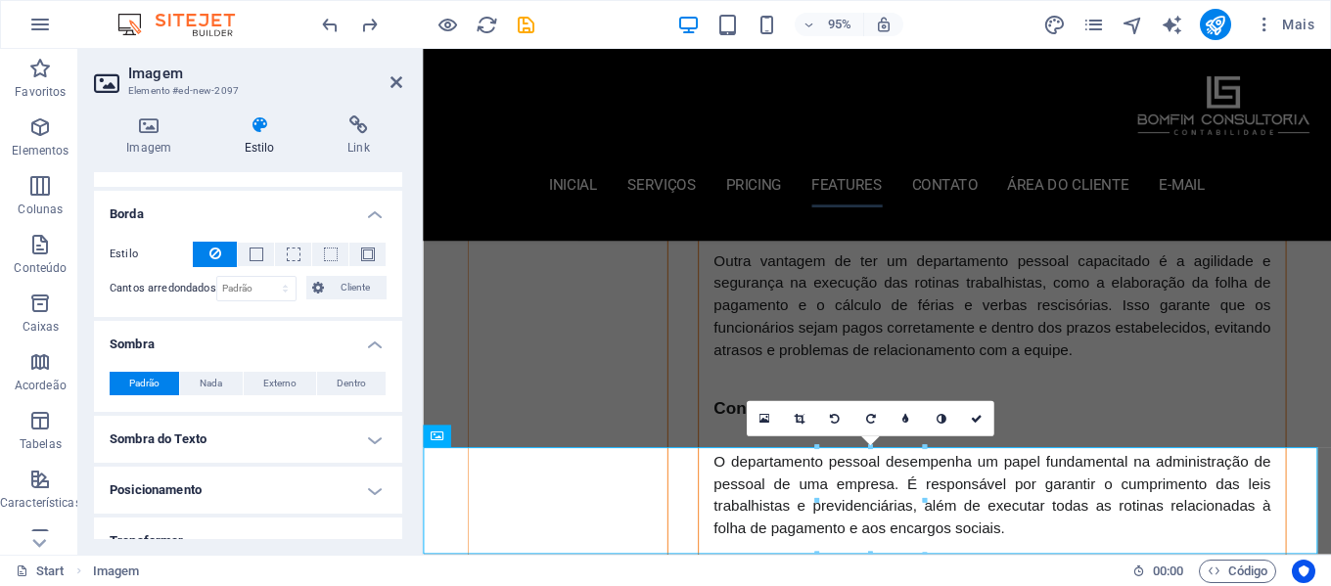
click at [263, 428] on h4 "Sombra do Texto" at bounding box center [248, 439] width 308 height 47
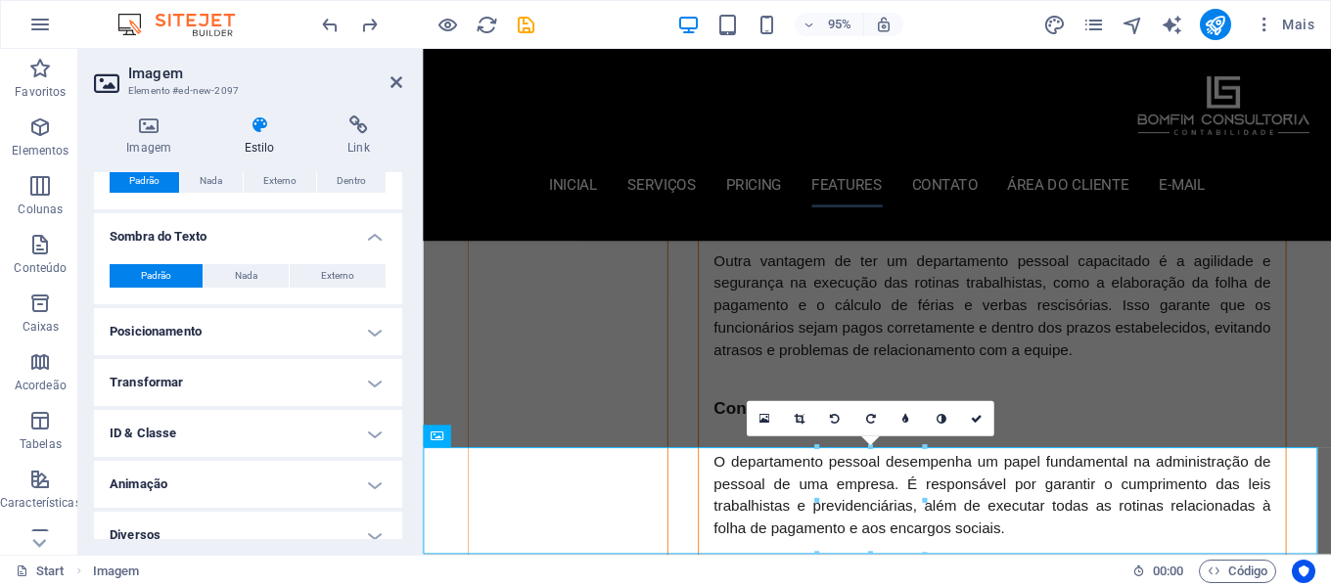
scroll to position [418, 0]
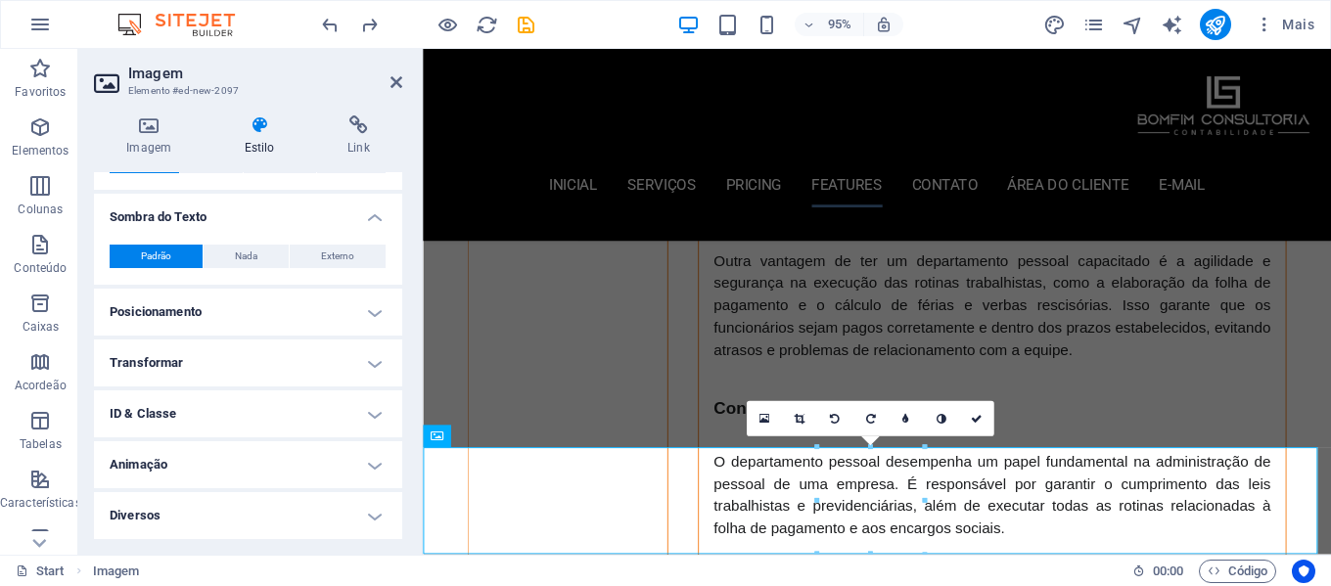
click at [264, 307] on h4 "Posicionamento" at bounding box center [248, 312] width 308 height 47
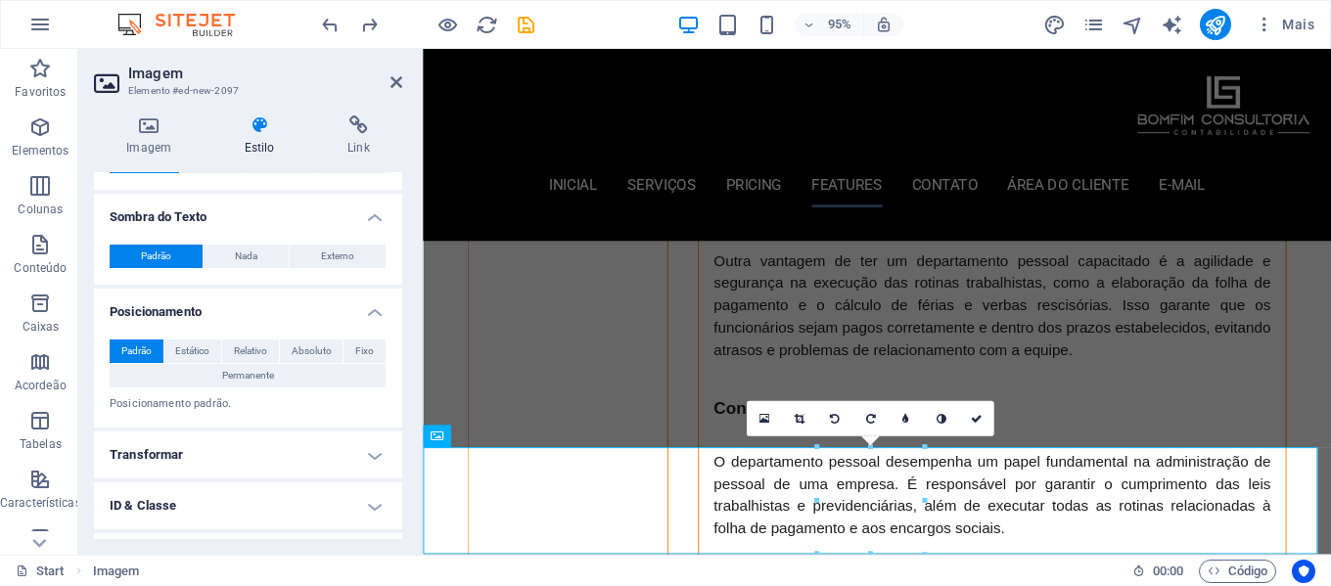
scroll to position [510, 0]
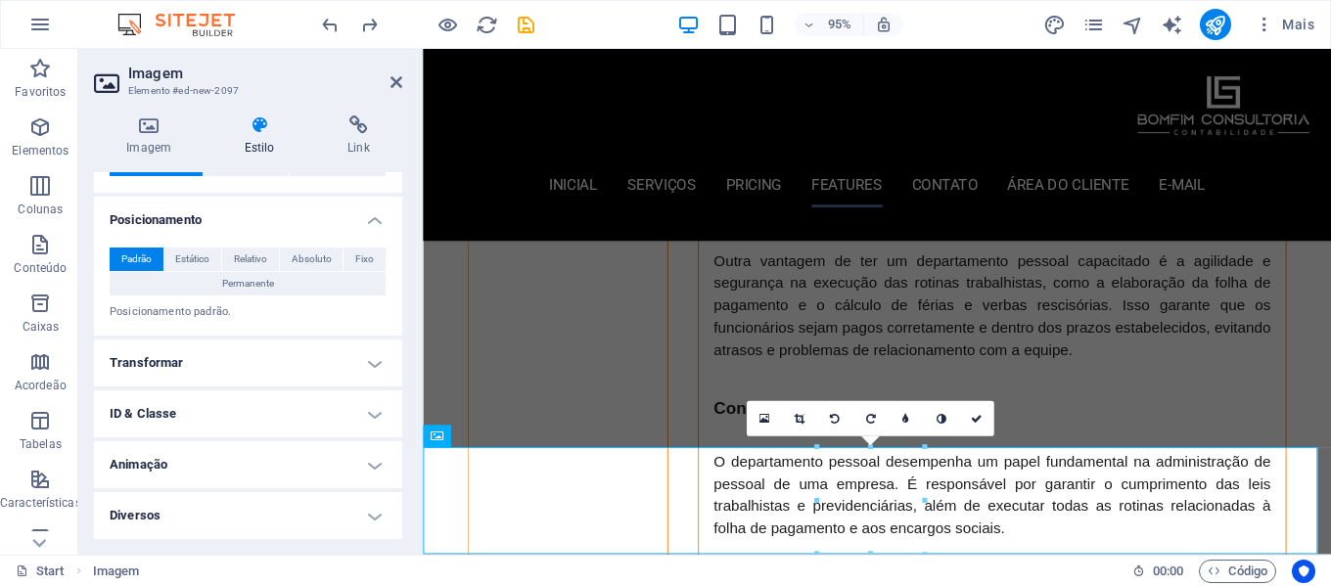
click at [243, 365] on h4 "Transformar" at bounding box center [248, 363] width 308 height 47
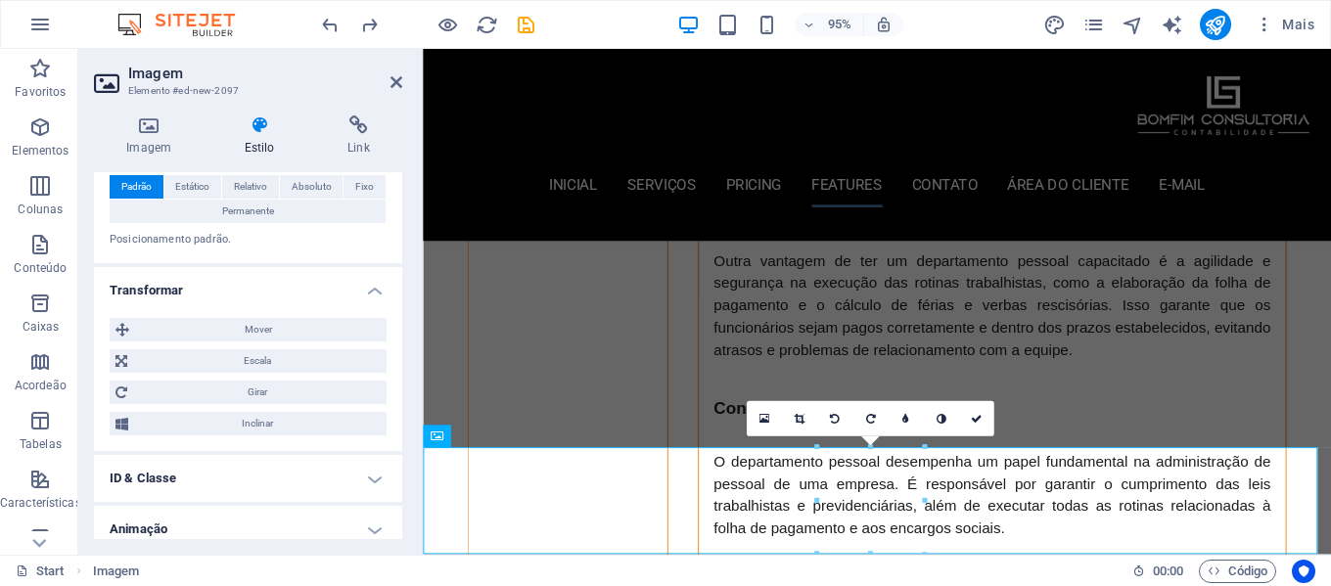
scroll to position [647, 0]
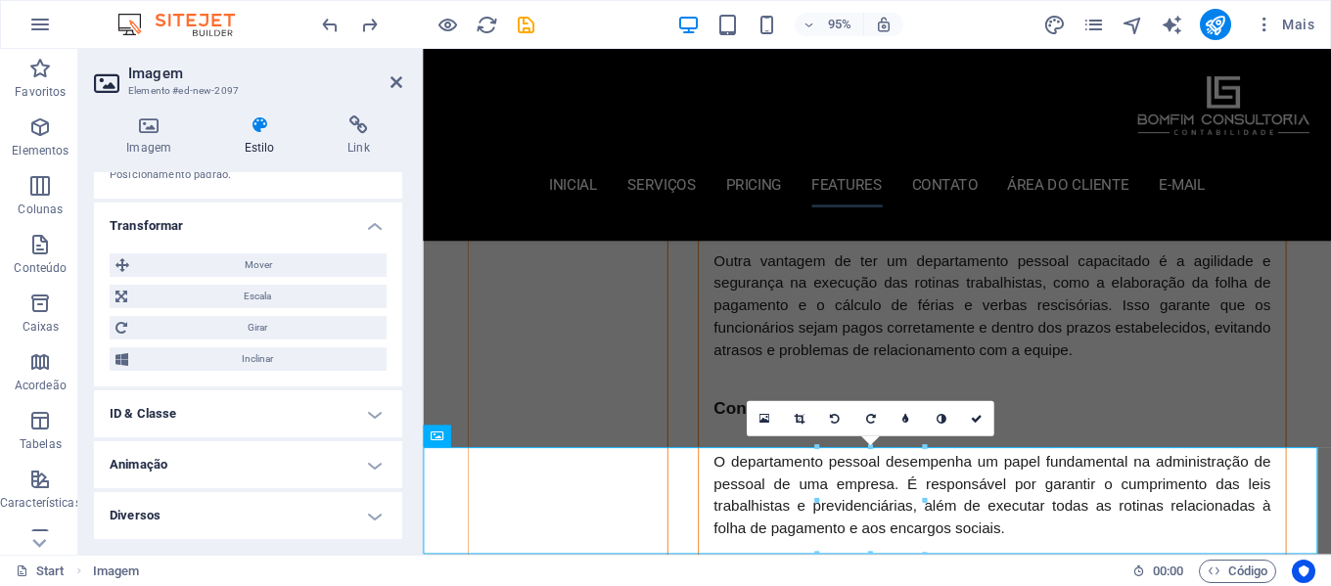
click at [228, 420] on h4 "ID & Classe" at bounding box center [248, 414] width 308 height 47
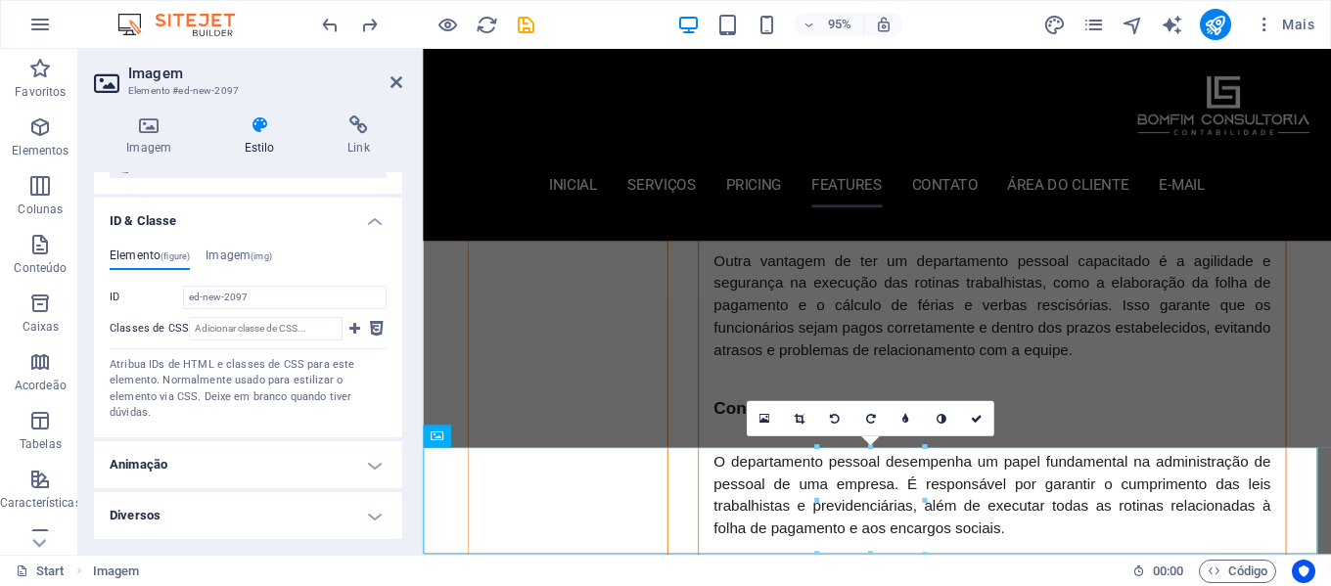
click at [203, 470] on h4 "Animação" at bounding box center [248, 465] width 308 height 47
click at [137, 121] on icon at bounding box center [149, 126] width 110 height 20
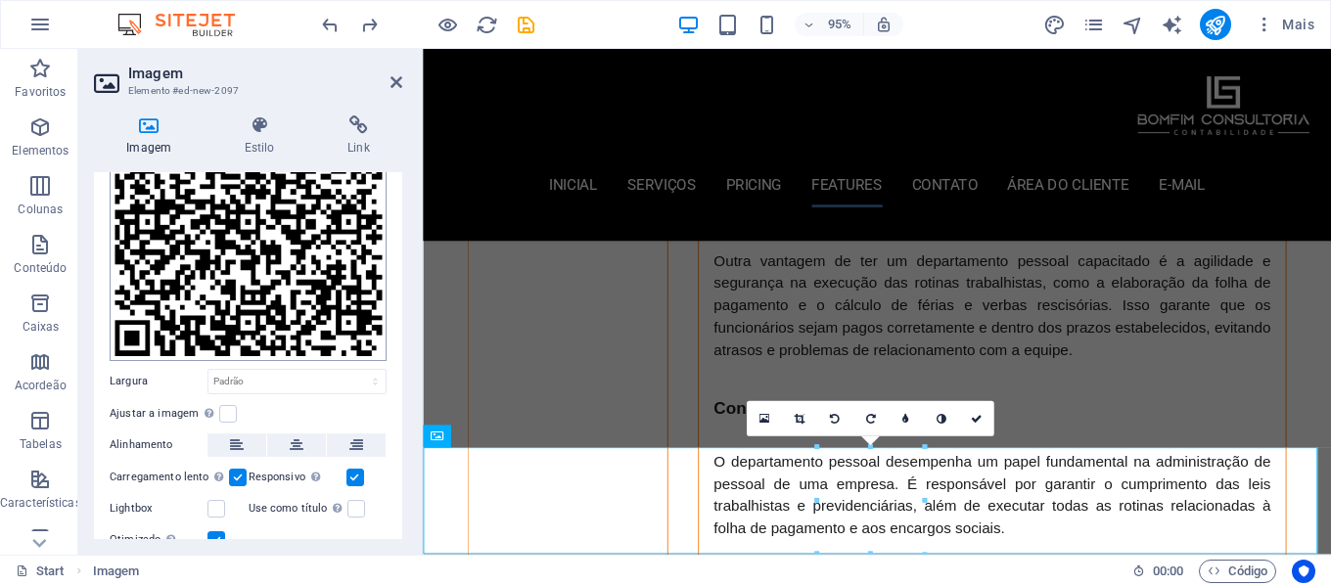
scroll to position [265, 0]
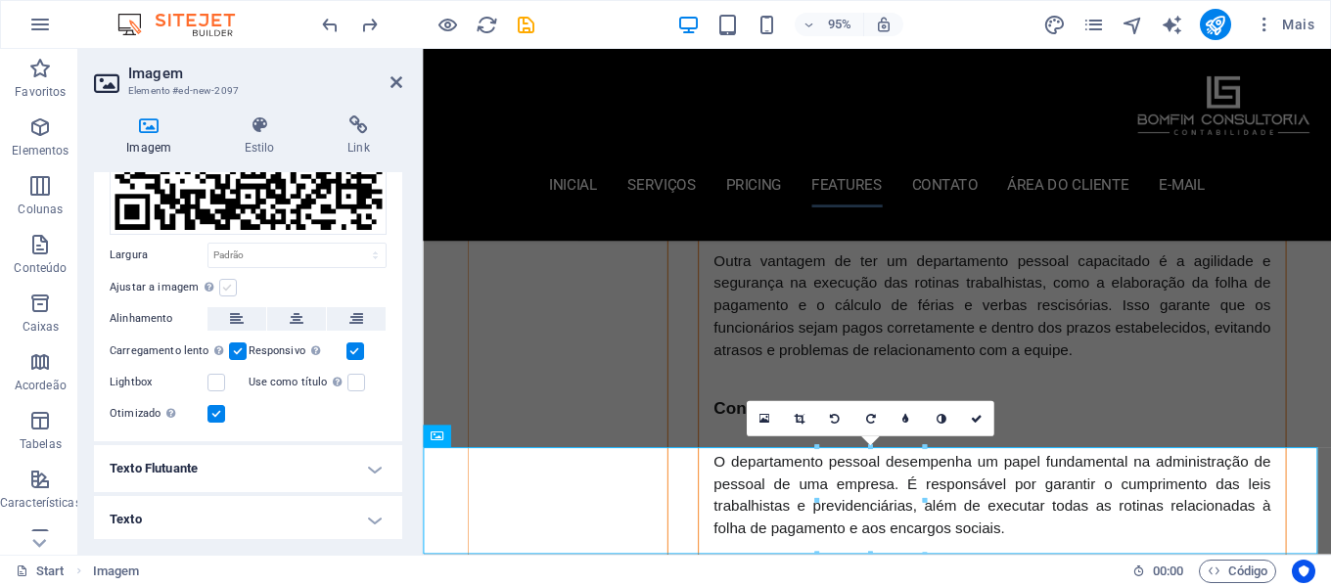
click at [224, 280] on label at bounding box center [228, 288] width 18 height 18
click at [0, 0] on input "Ajustar a imagem Ajustar a imagem automaticamente a uma largura e altura fixas" at bounding box center [0, 0] width 0 height 0
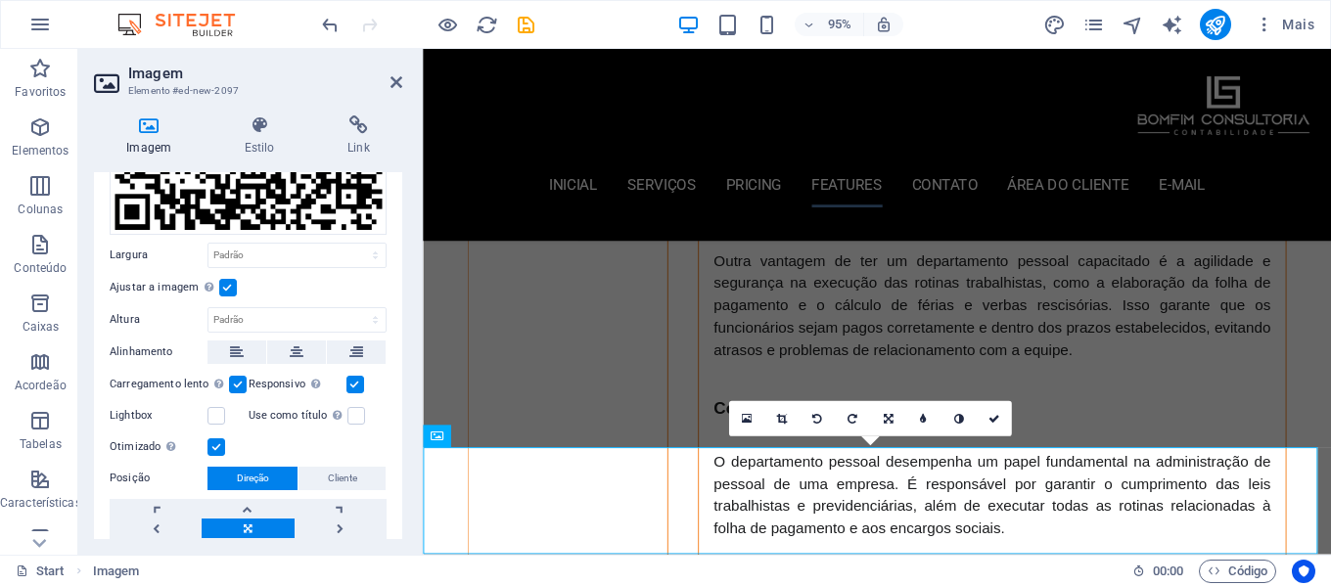
click at [224, 280] on label at bounding box center [228, 288] width 18 height 18
click at [0, 0] on input "Ajustar a imagem Ajustar a imagem automaticamente a uma largura e altura fixas" at bounding box center [0, 0] width 0 height 0
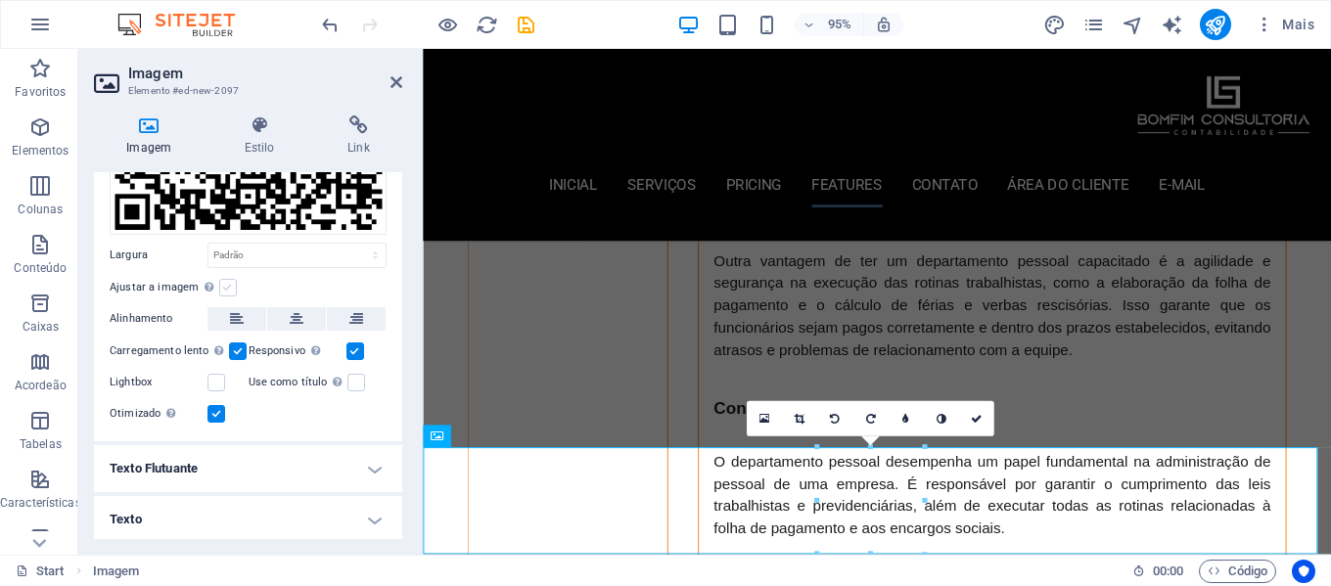
click at [224, 280] on label at bounding box center [228, 288] width 18 height 18
click at [0, 0] on input "Ajustar a imagem Ajustar a imagem automaticamente a uma largura e altura fixas" at bounding box center [0, 0] width 0 height 0
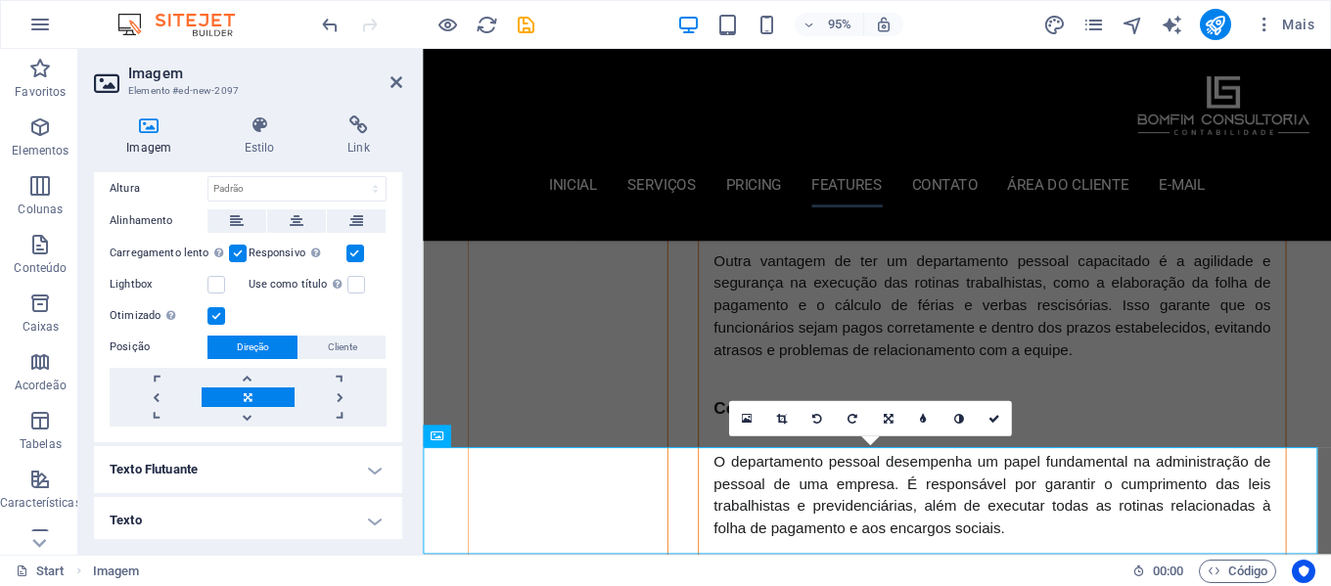
scroll to position [397, 0]
click at [299, 476] on h4 "Texto Flutuante" at bounding box center [248, 468] width 308 height 47
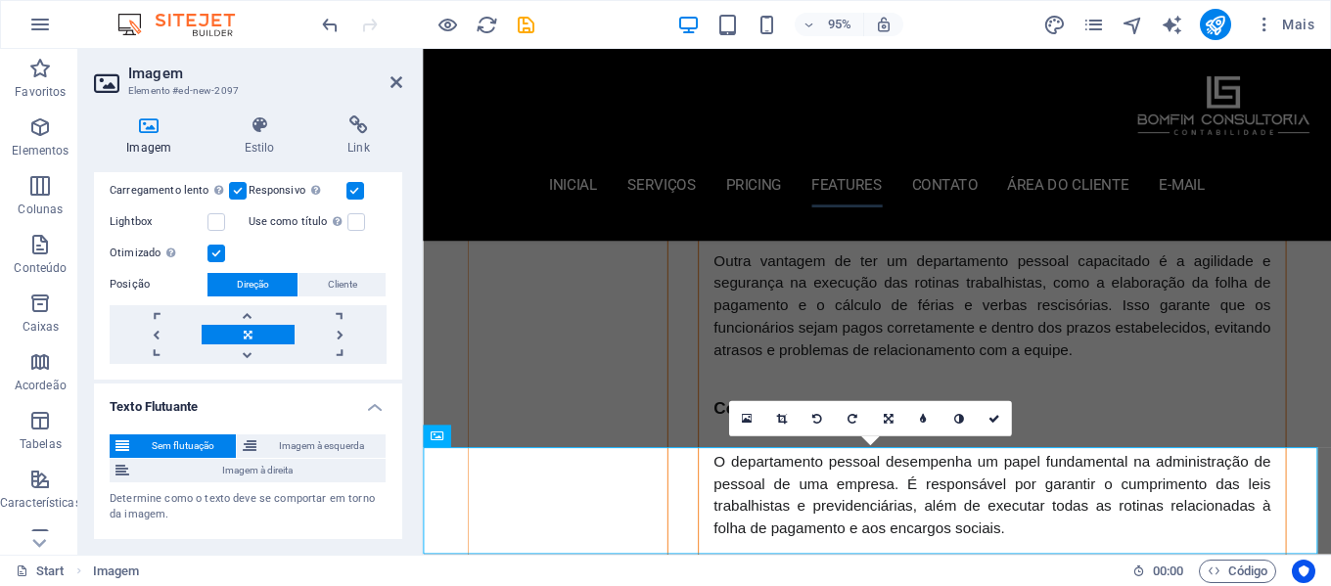
scroll to position [506, 0]
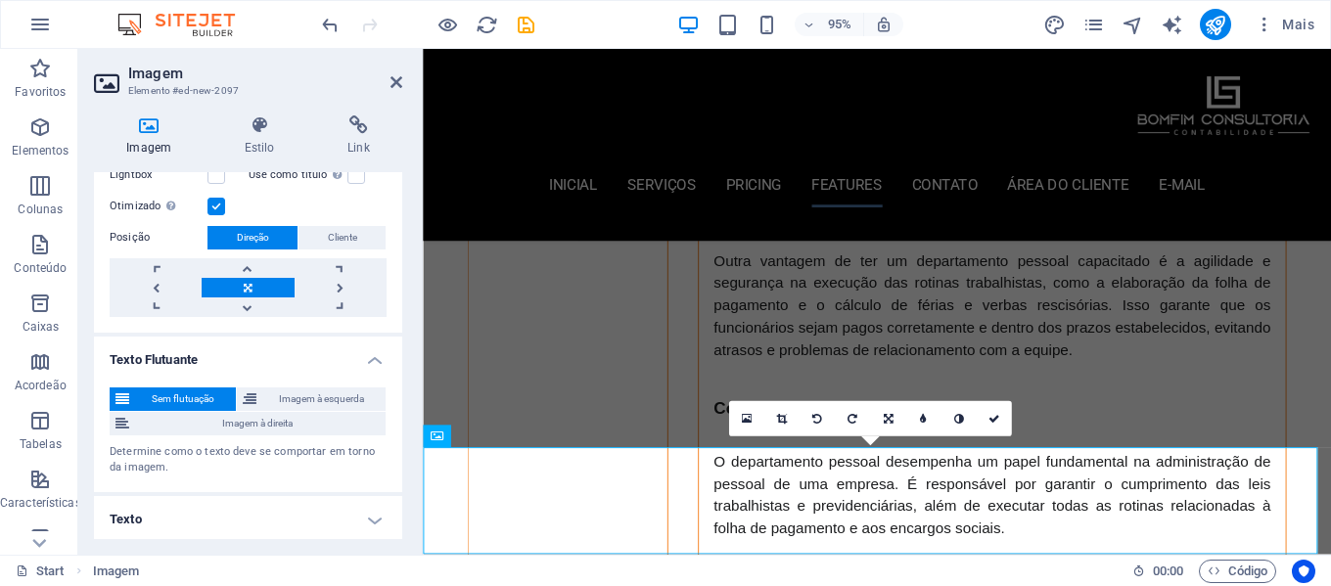
click at [278, 510] on h4 "Texto" at bounding box center [248, 519] width 308 height 47
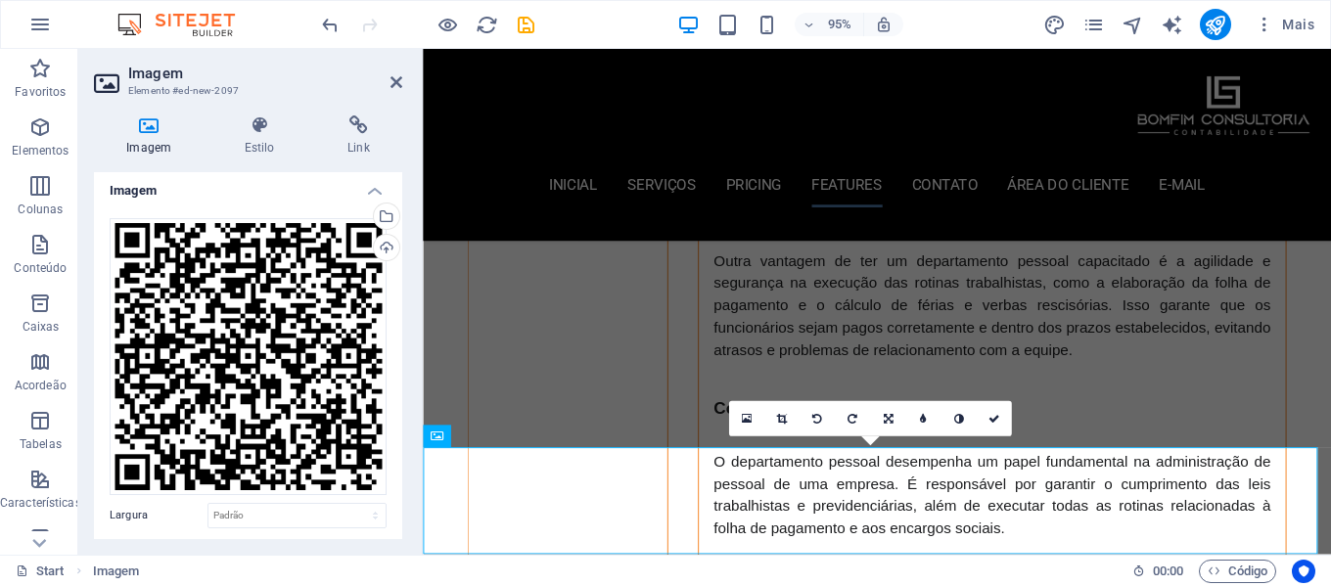
scroll to position [0, 0]
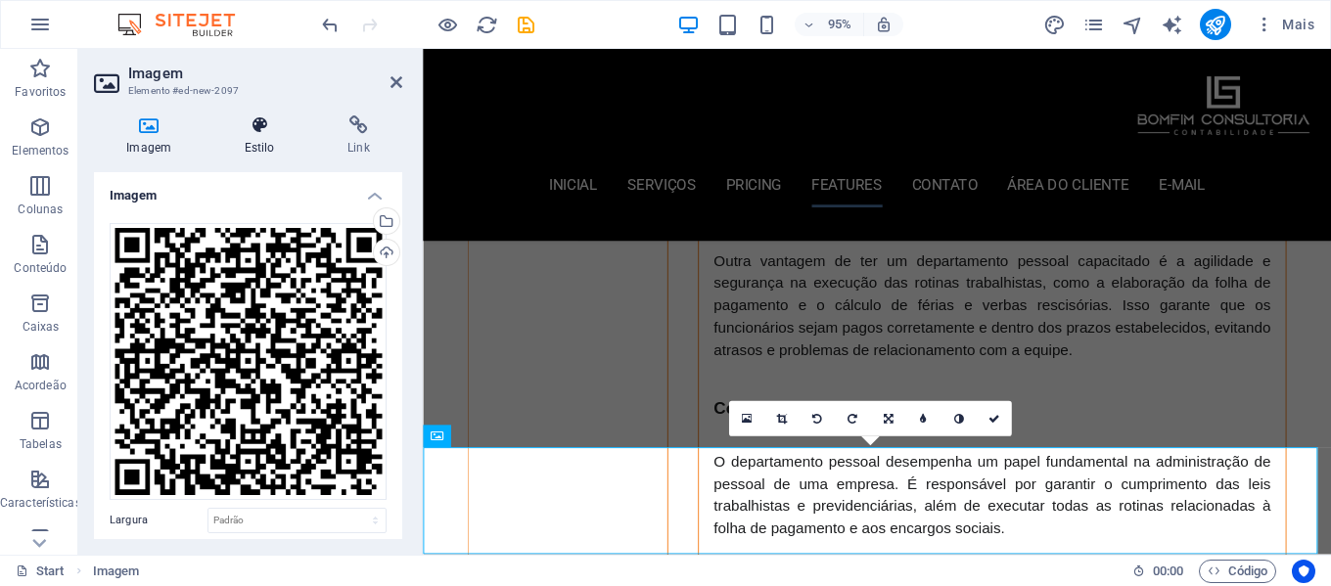
click at [267, 118] on icon at bounding box center [258, 126] width 95 height 20
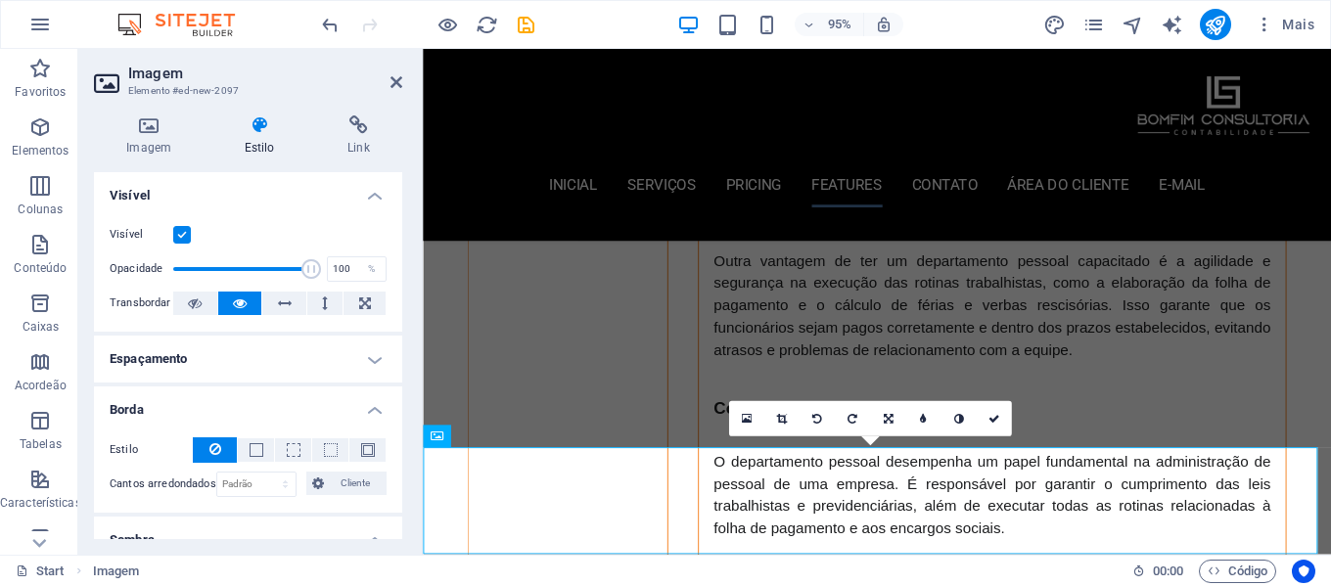
click at [337, 359] on h4 "Espaçamento" at bounding box center [248, 359] width 308 height 47
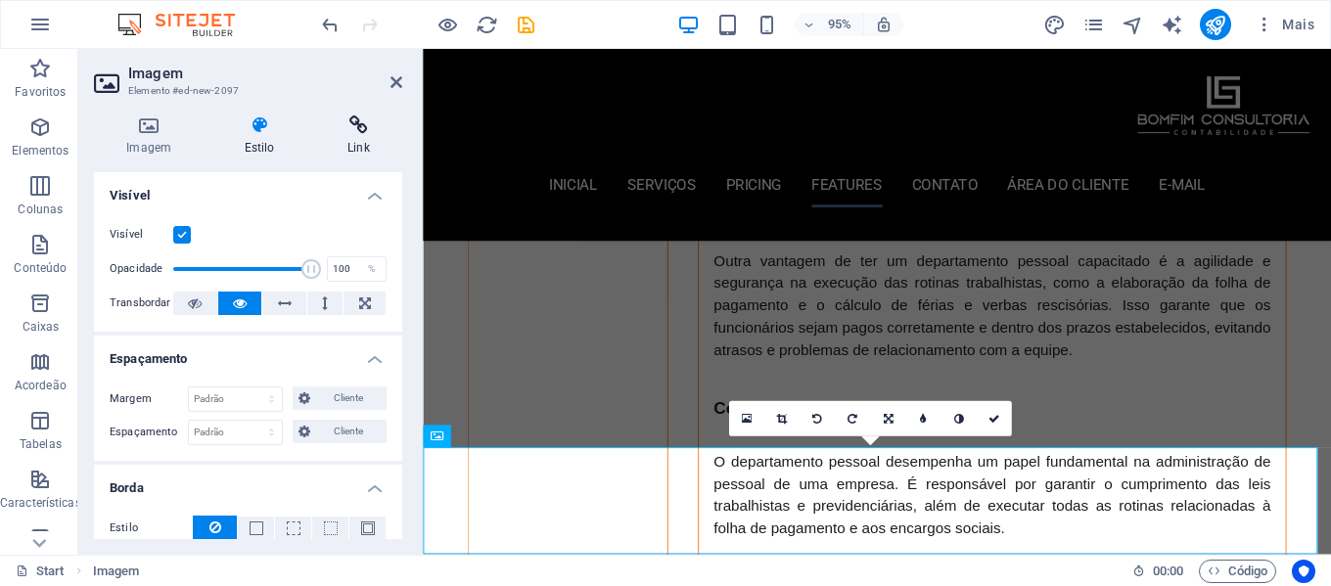
click at [359, 145] on h4 "Link" at bounding box center [358, 136] width 87 height 41
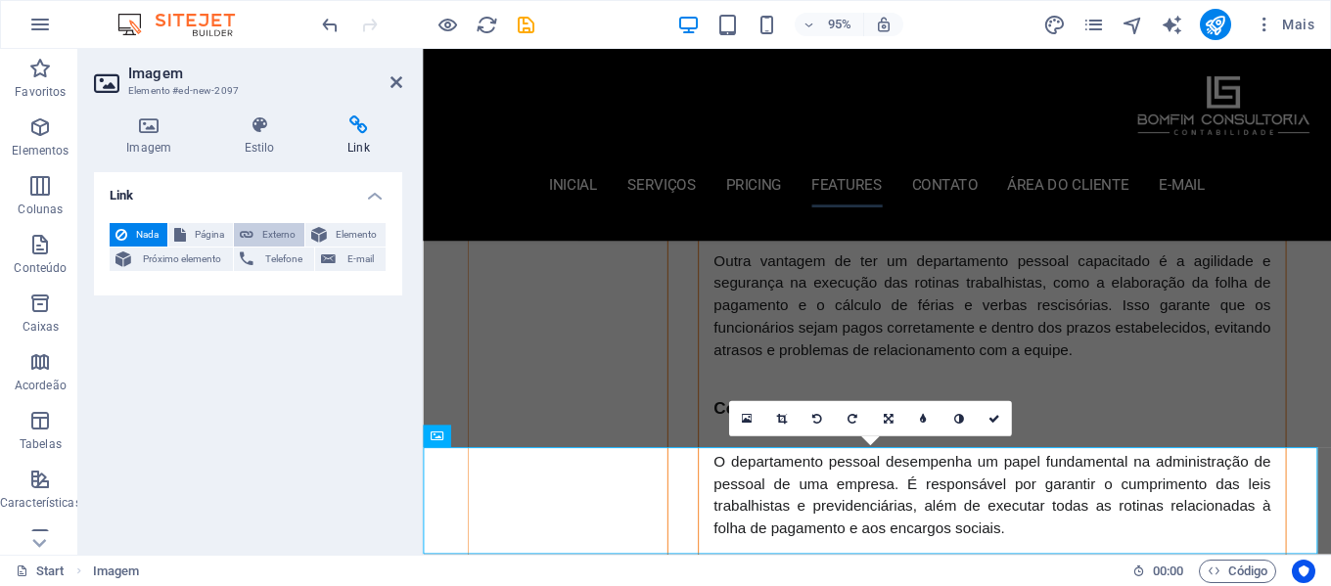
click at [282, 237] on span "Externo" at bounding box center [278, 234] width 39 height 23
select select "blank"
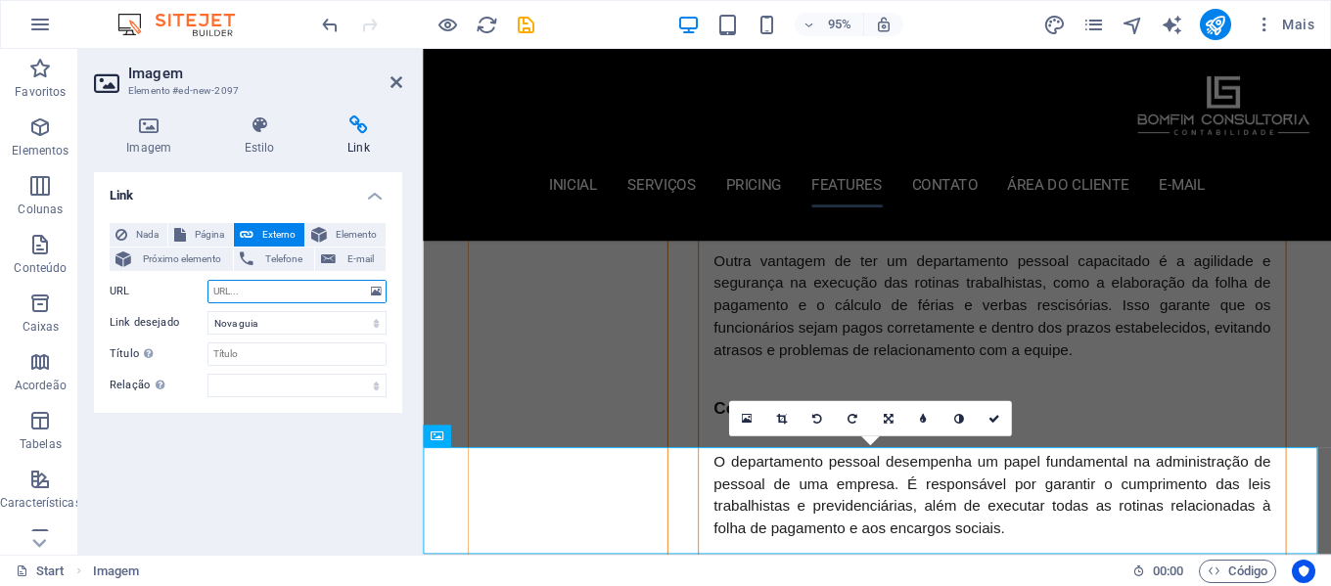
paste input "[URL][DOMAIN_NAME]!"
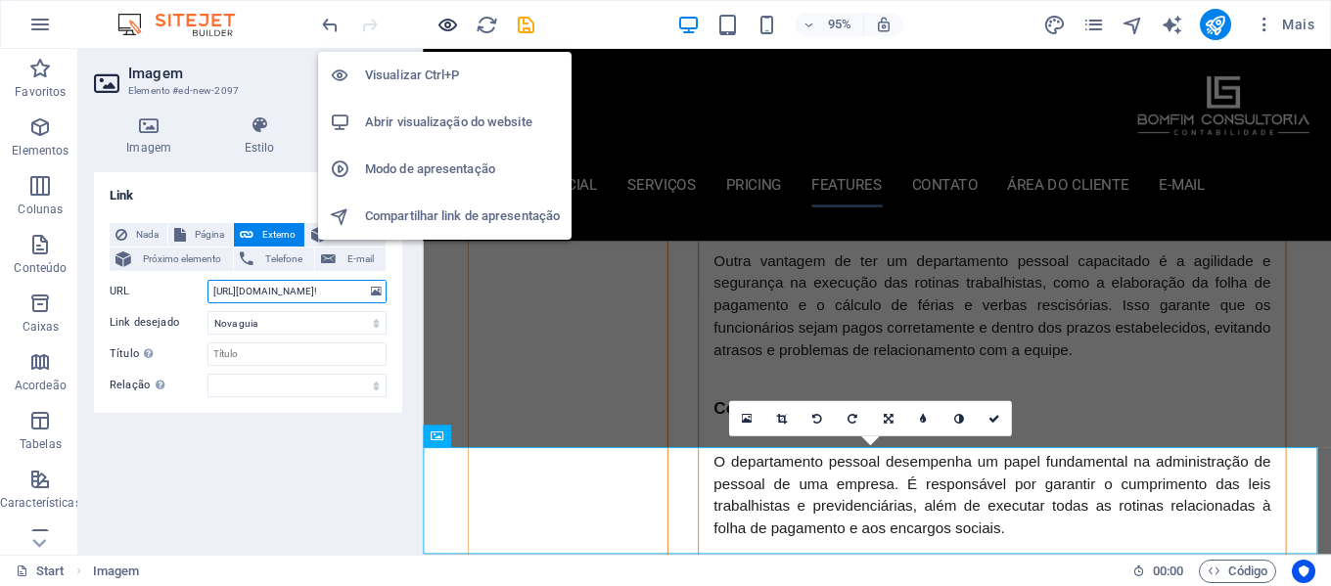
type input "[URL][DOMAIN_NAME]!"
click at [446, 27] on icon "button" at bounding box center [448, 25] width 23 height 23
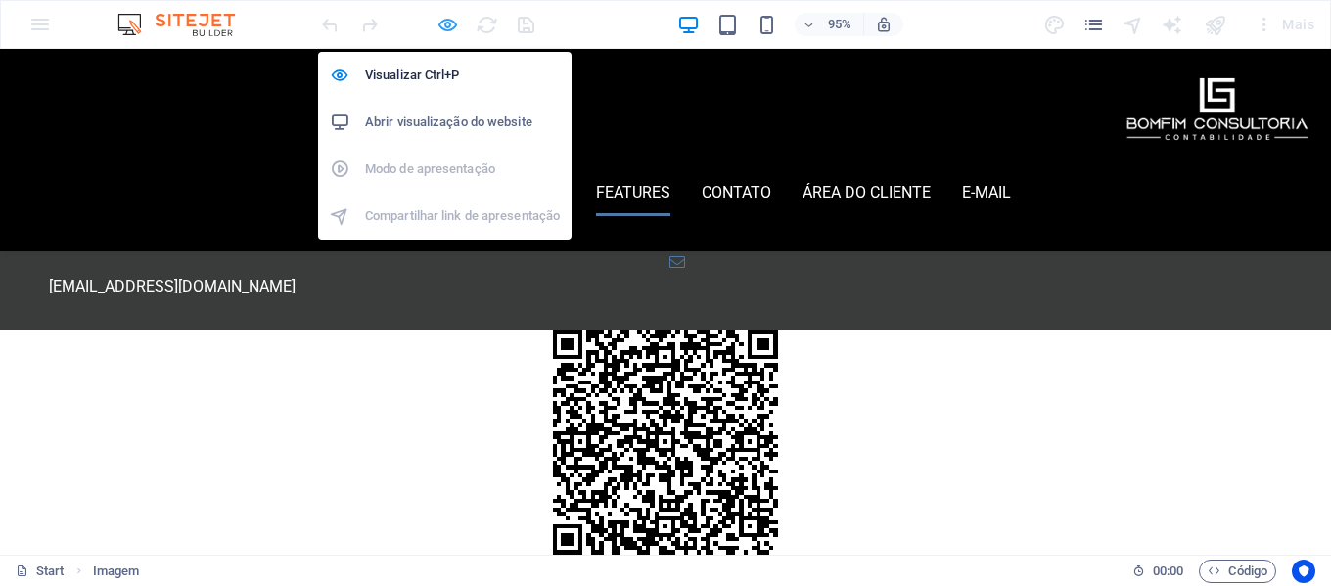
scroll to position [2702, 0]
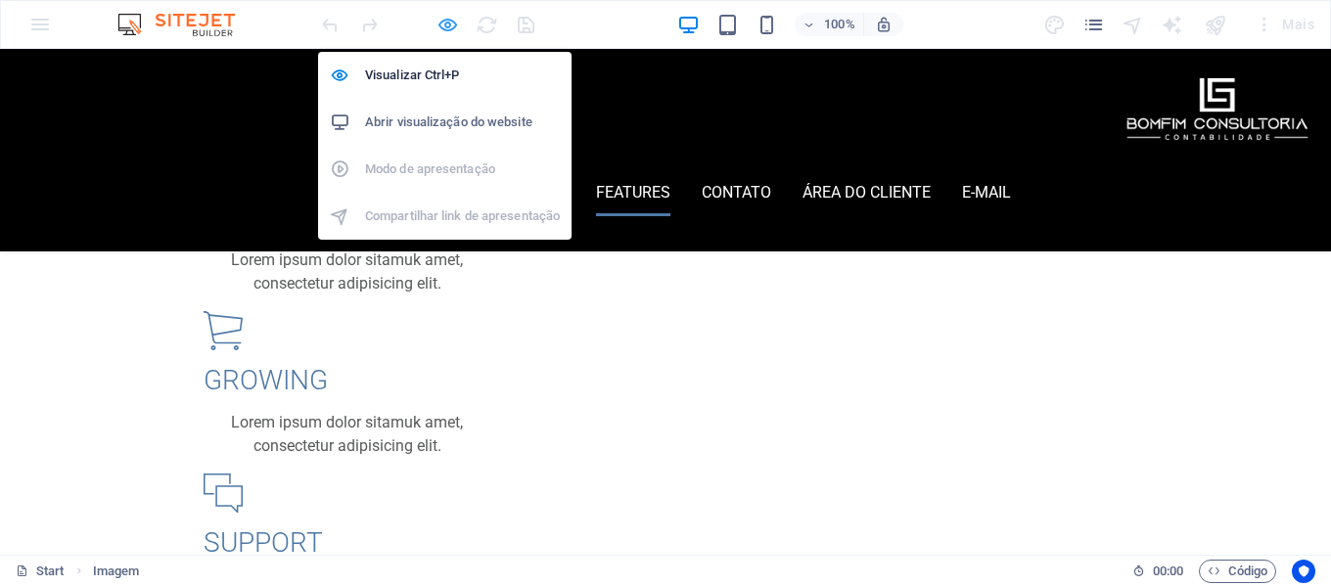
click at [448, 25] on icon "button" at bounding box center [448, 25] width 23 height 23
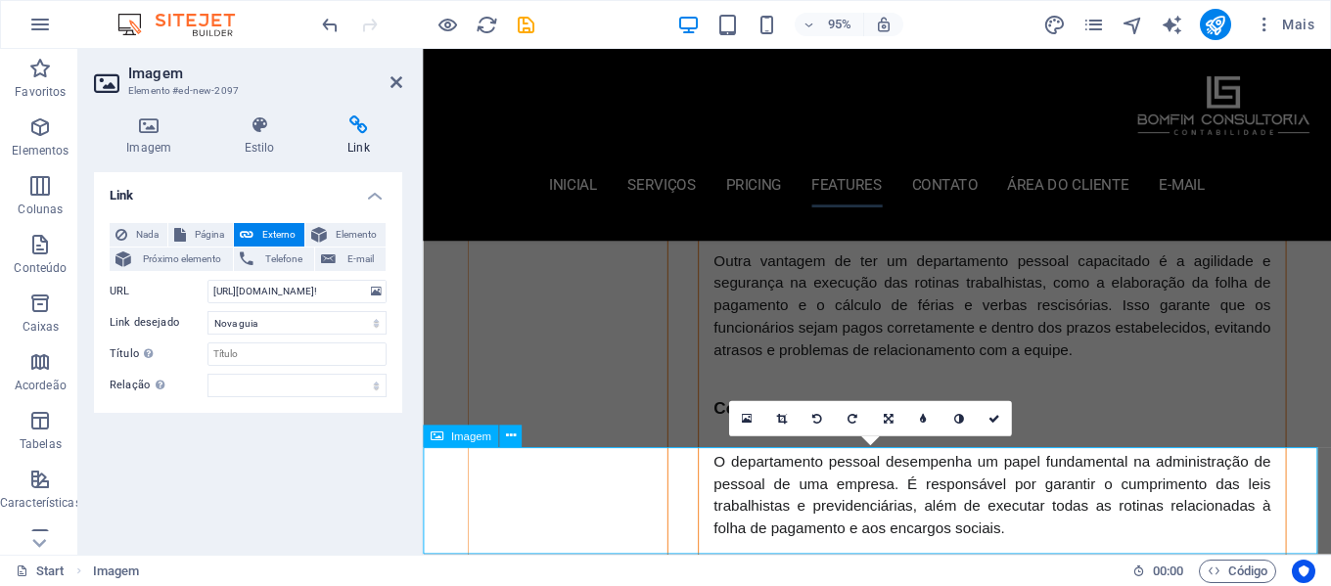
click at [260, 134] on icon at bounding box center [258, 126] width 95 height 20
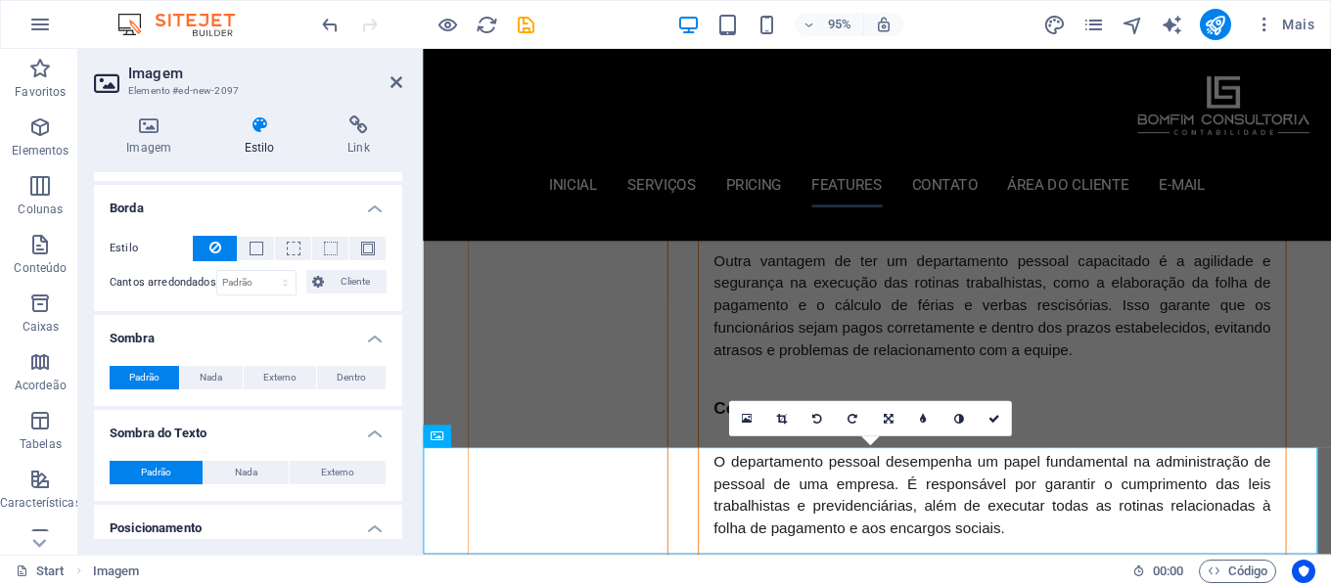
scroll to position [294, 0]
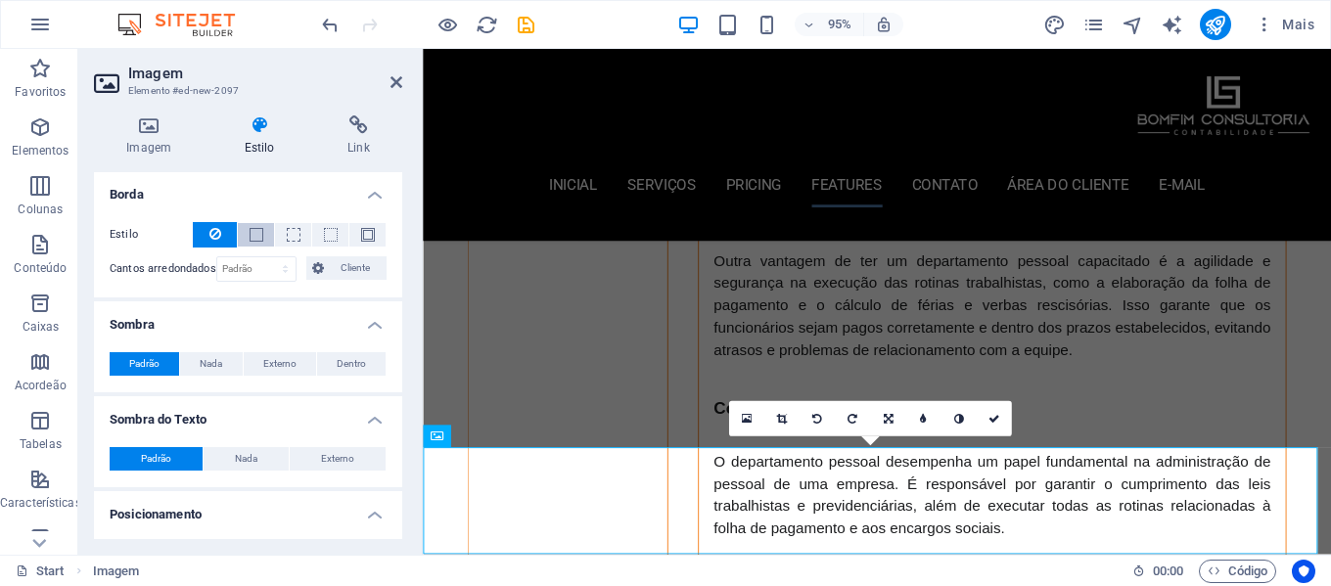
click at [261, 234] on button at bounding box center [256, 234] width 36 height 23
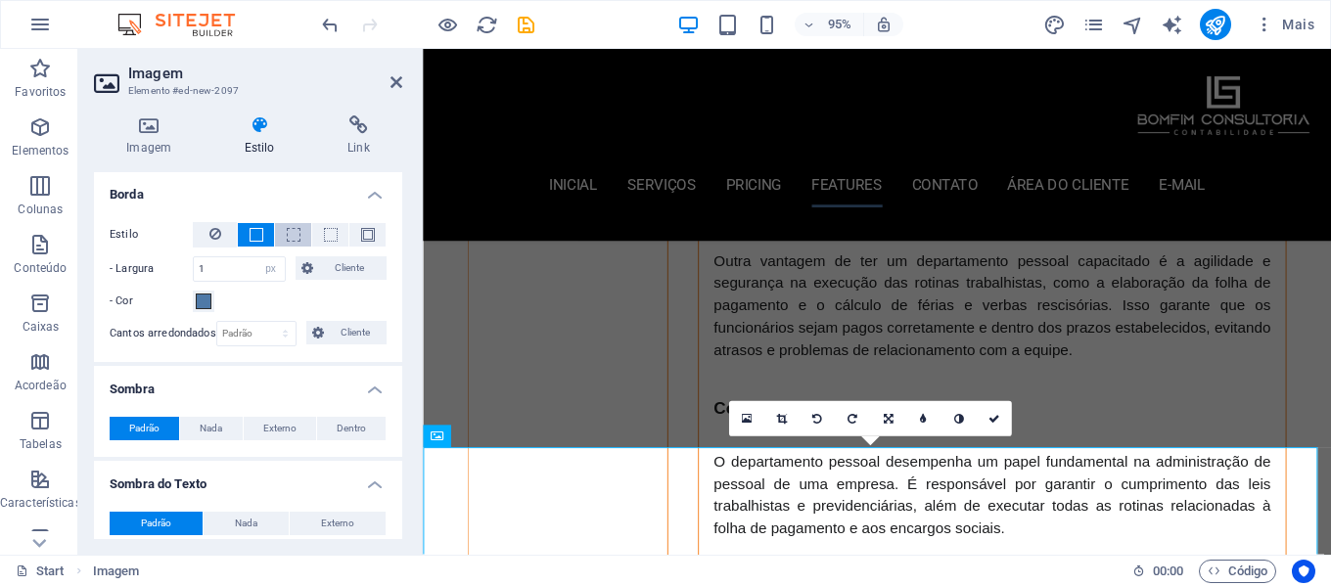
click at [297, 233] on span at bounding box center [294, 235] width 14 height 14
click at [369, 239] on span at bounding box center [368, 235] width 14 height 14
click at [208, 303] on span at bounding box center [204, 302] width 16 height 16
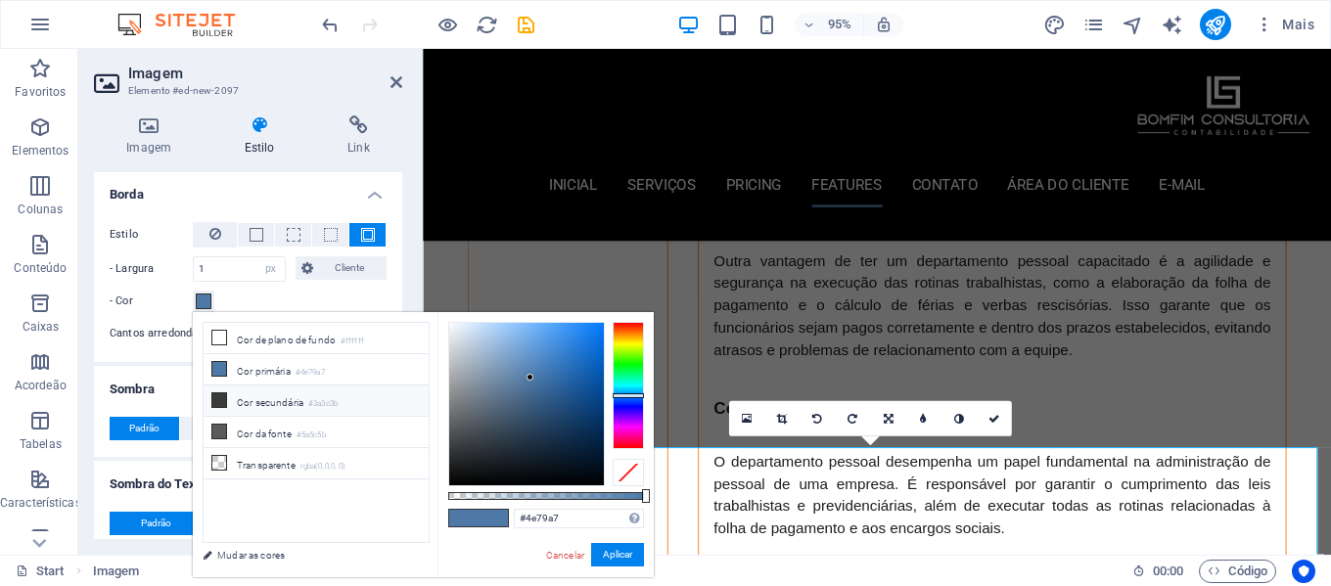
click at [247, 398] on li "Cor secundária #3a3c3b" at bounding box center [316, 401] width 225 height 31
type input "#3a3c3b"
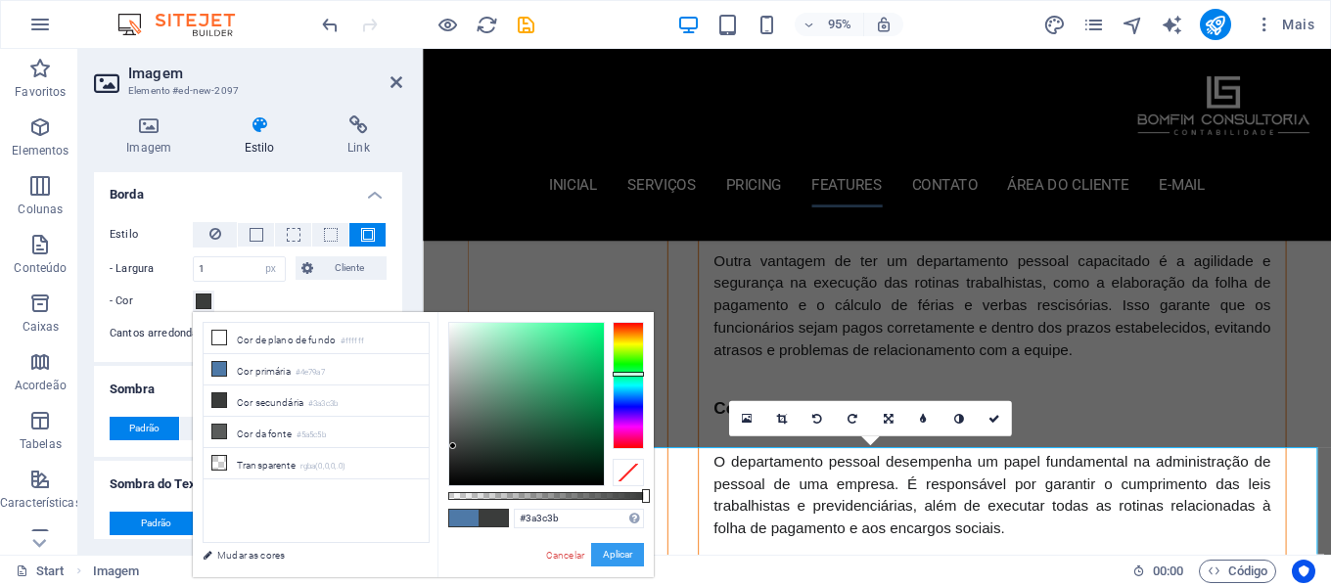
click at [616, 560] on button "Aplicar" at bounding box center [617, 554] width 53 height 23
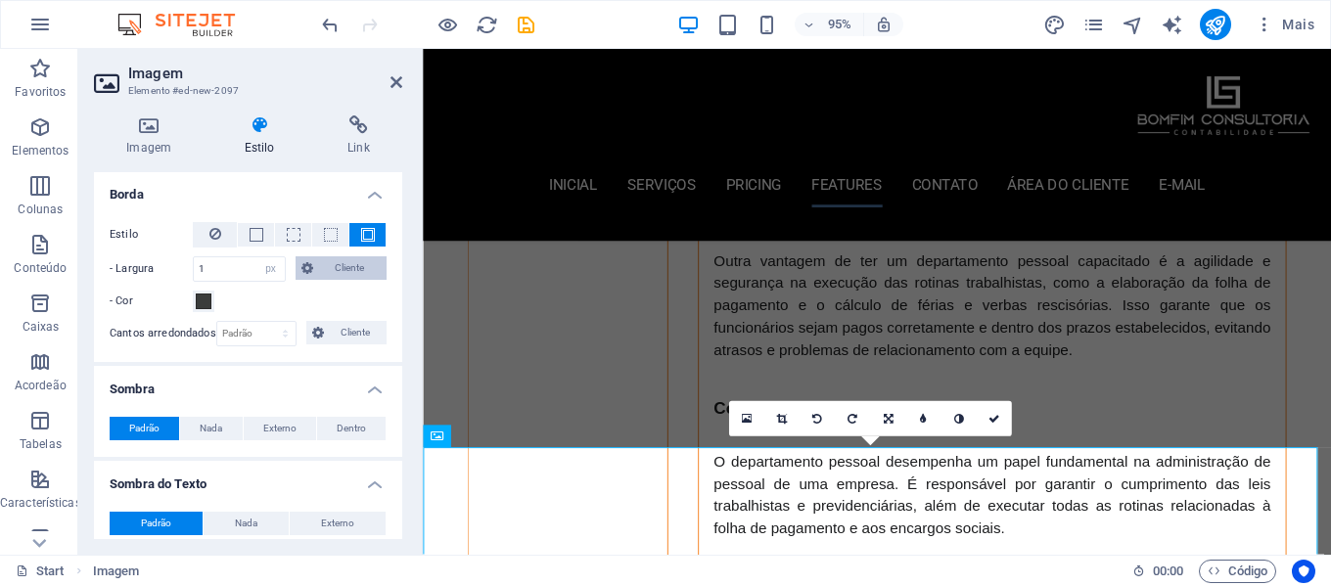
click at [345, 262] on span "Cliente" at bounding box center [350, 267] width 63 height 23
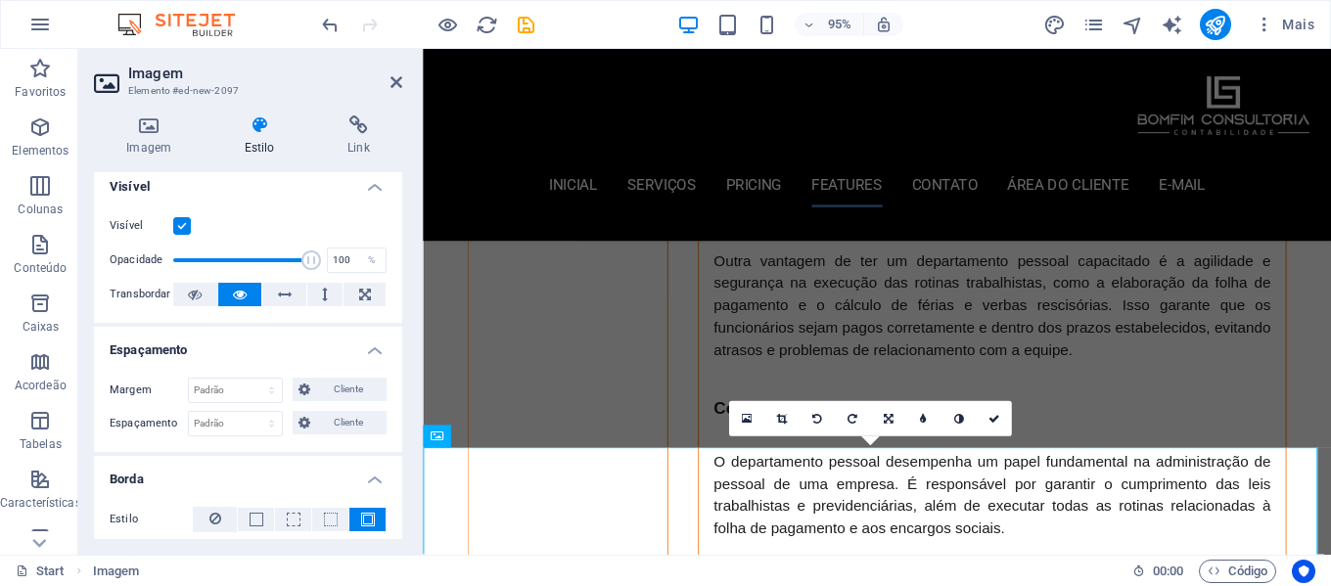
scroll to position [0, 0]
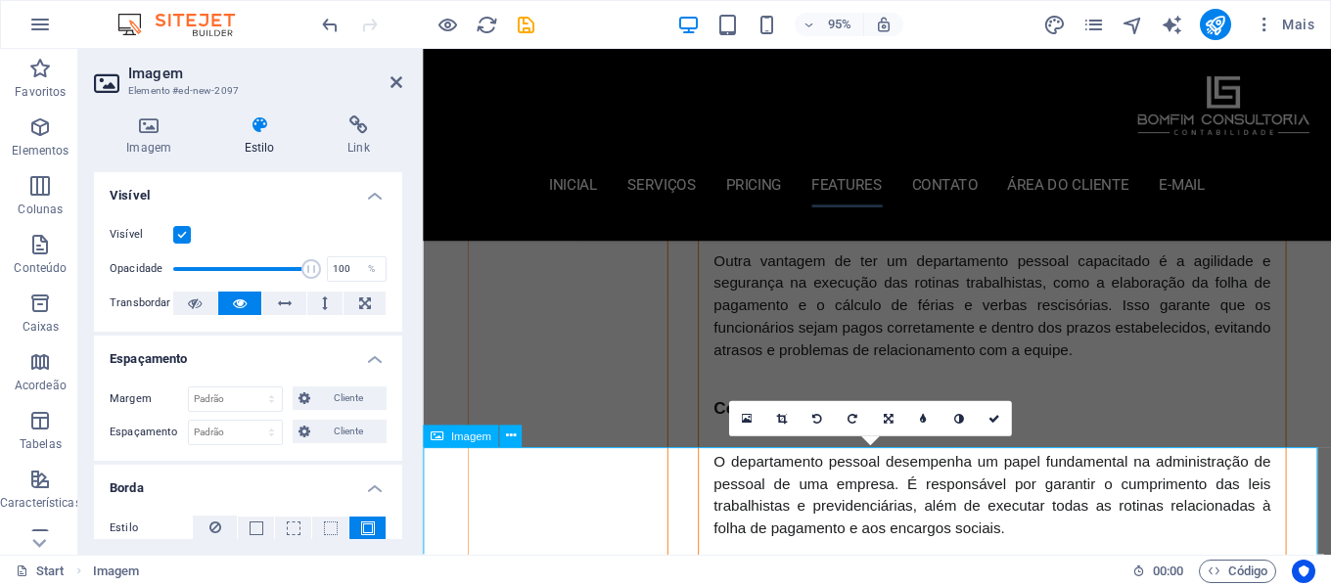
click at [312, 396] on button "Cliente" at bounding box center [340, 398] width 94 height 23
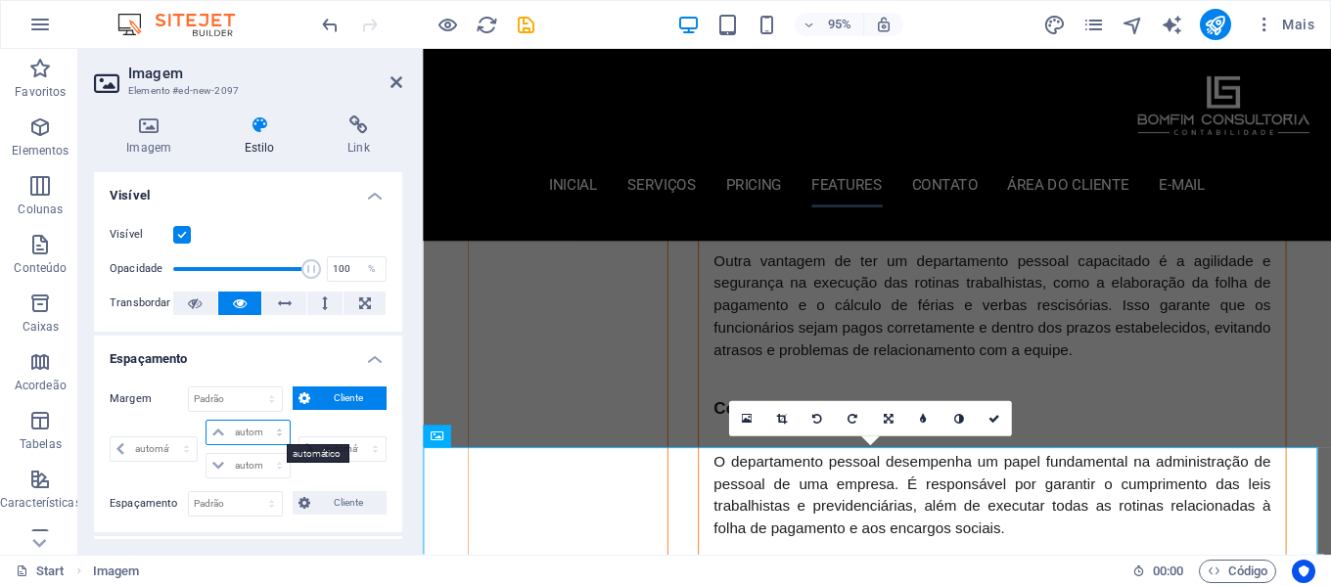
click at [263, 439] on select "automático px % rem vw vh" at bounding box center [248, 432] width 82 height 23
select select "px"
click at [259, 421] on select "automático px % rem vw vh" at bounding box center [248, 432] width 82 height 23
type input "0"
select select "px"
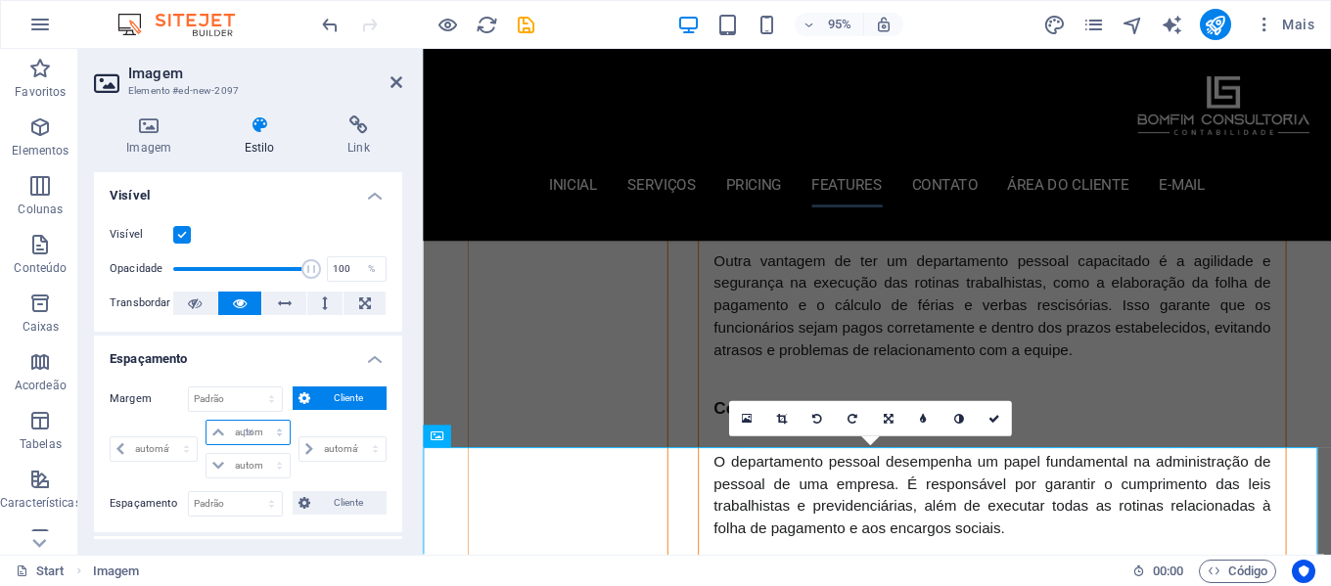
type input "0"
select select "px"
type input "0"
select select "px"
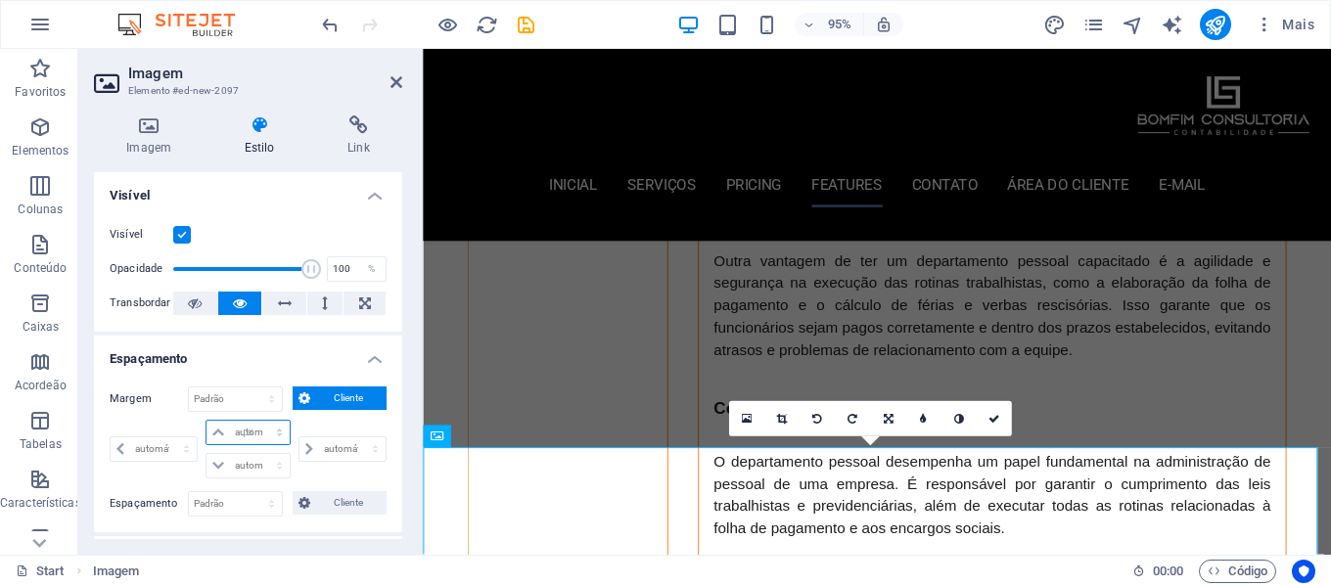
type input "0"
select select "px"
type input "20"
select select "DISABLED_OPTION_VALUE"
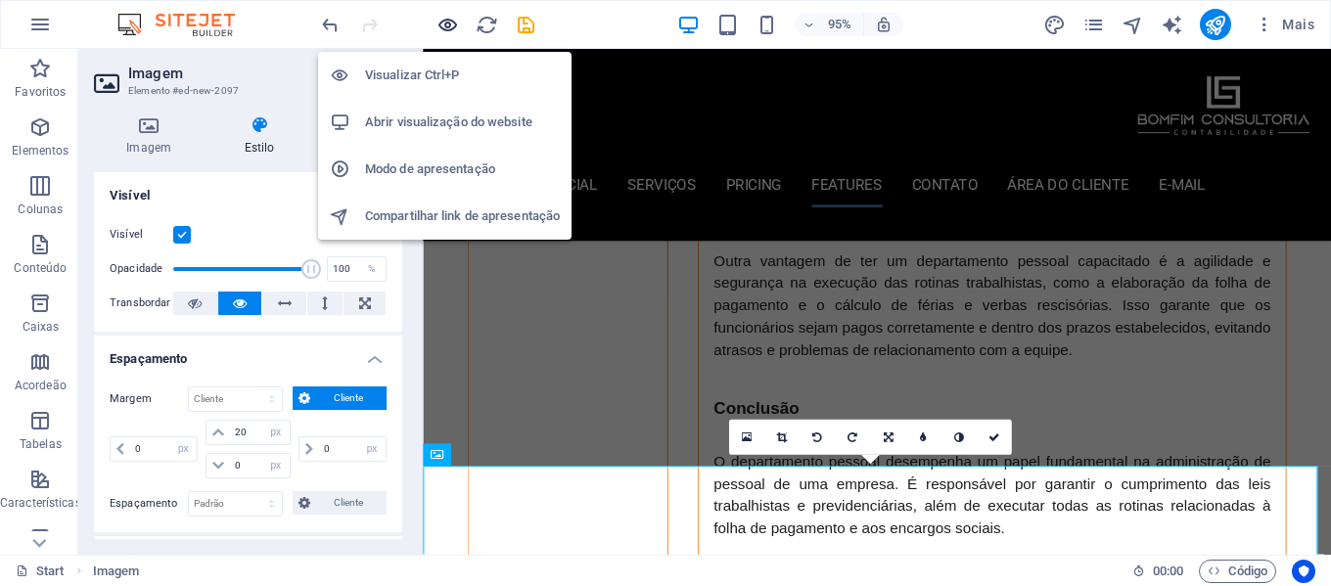
click at [447, 25] on icon "button" at bounding box center [448, 25] width 23 height 23
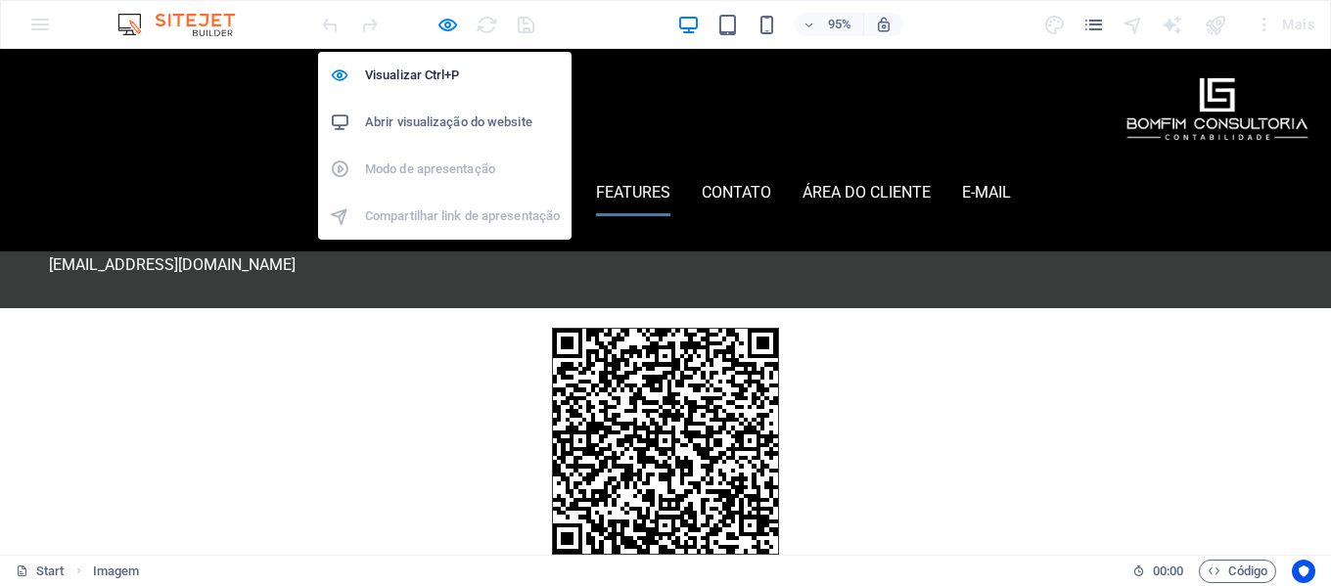
scroll to position [2724, 0]
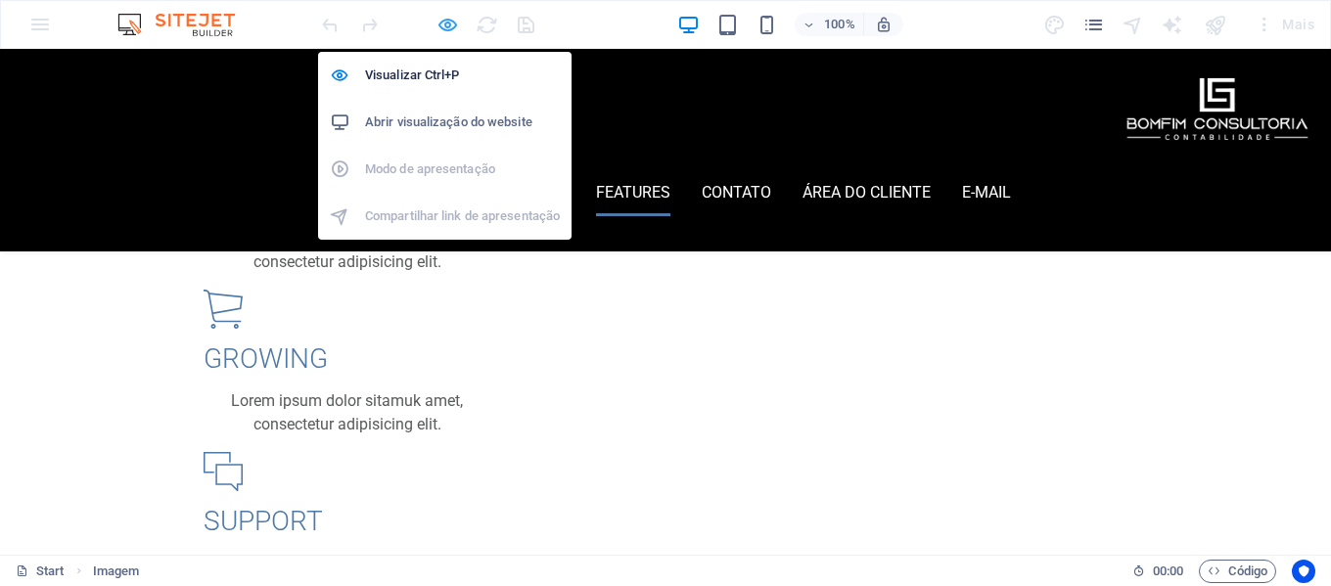
click at [446, 24] on icon "button" at bounding box center [448, 25] width 23 height 23
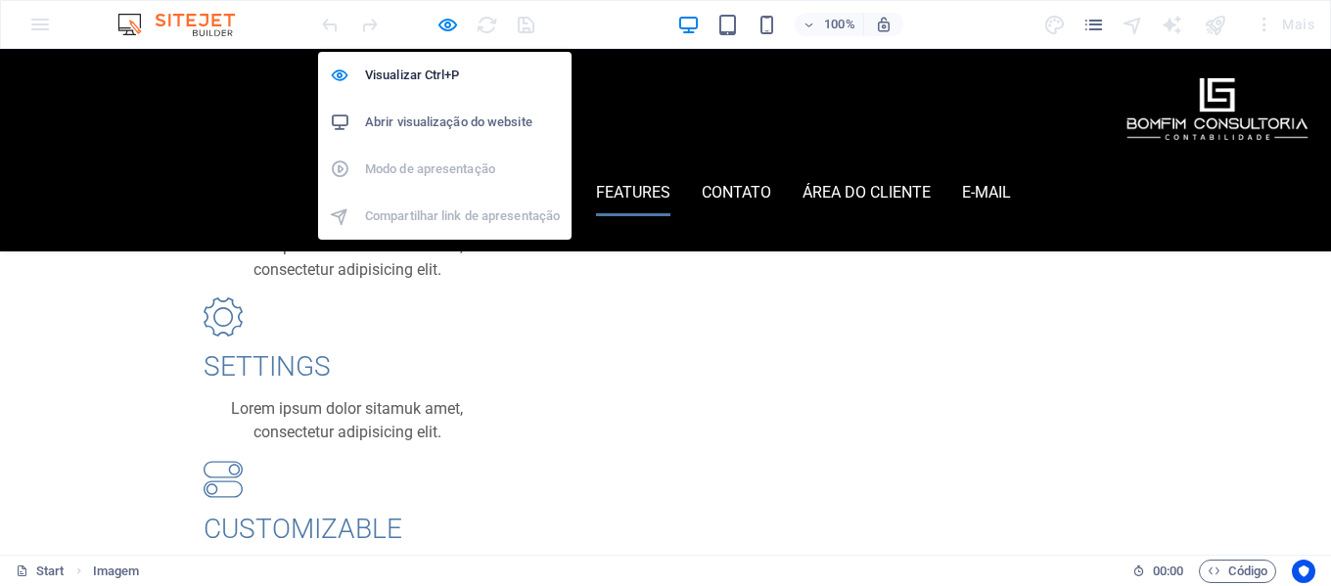
scroll to position [5615, 0]
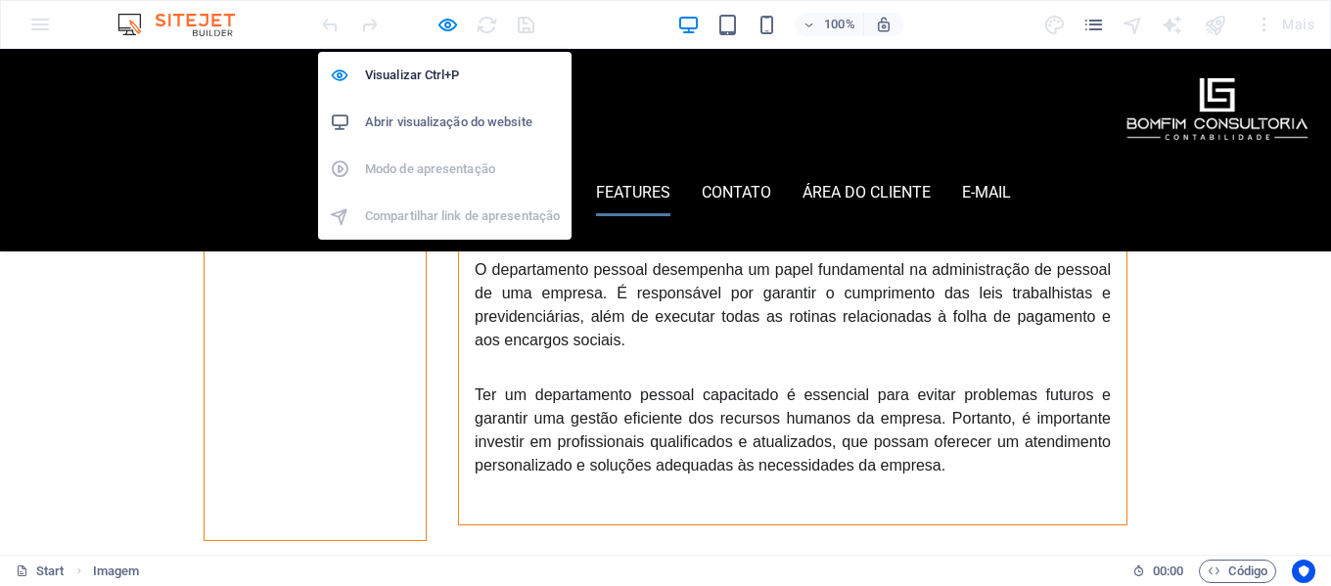
select select "px"
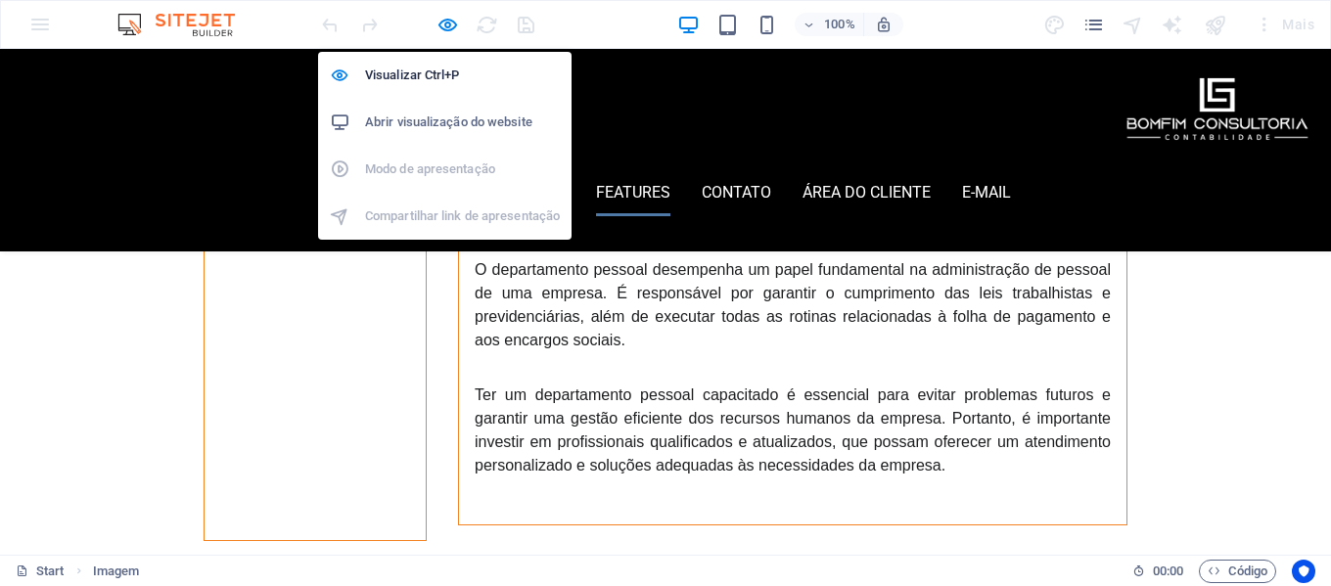
select select "px"
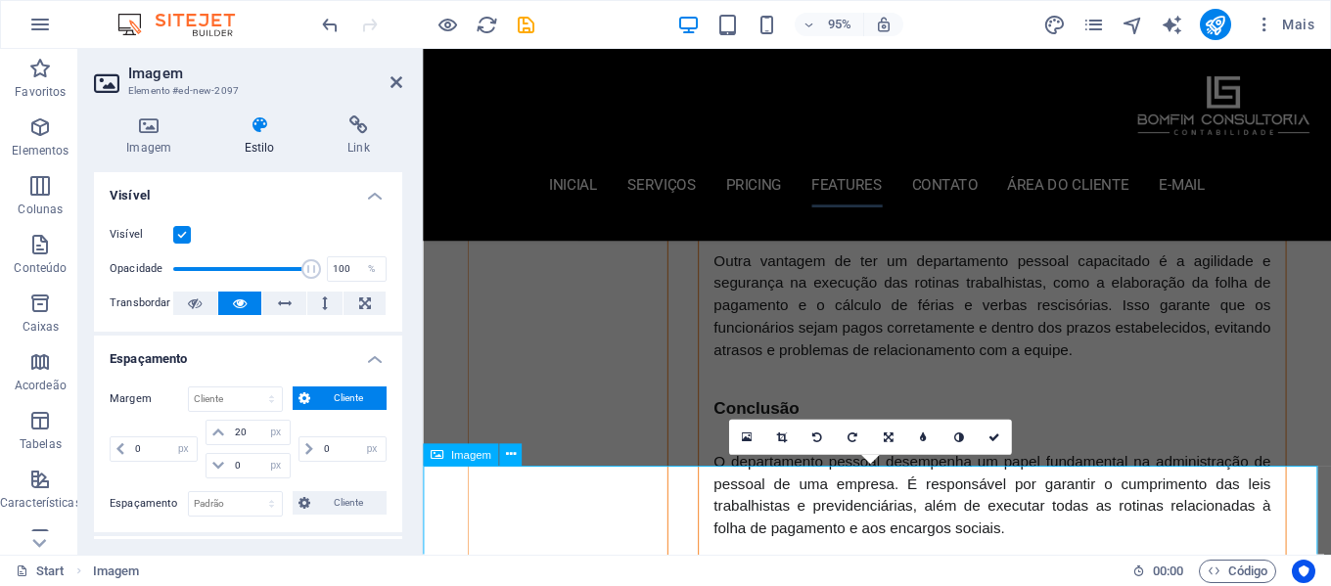
click at [927, 439] on icon at bounding box center [923, 437] width 7 height 11
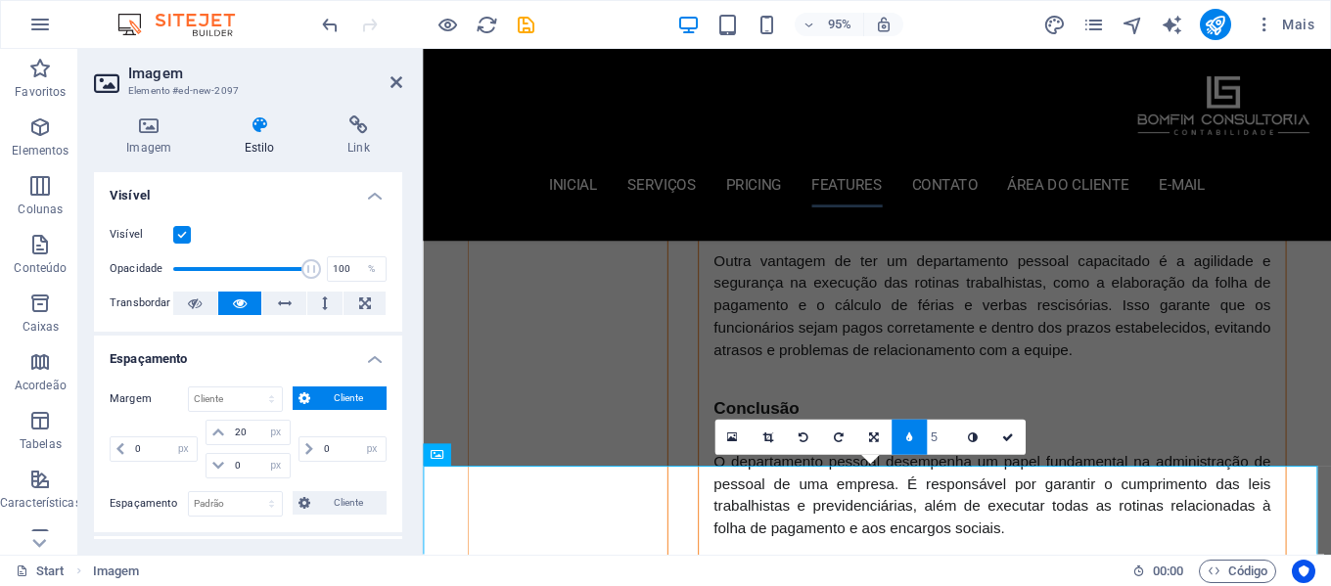
click at [909, 443] on link at bounding box center [909, 437] width 35 height 35
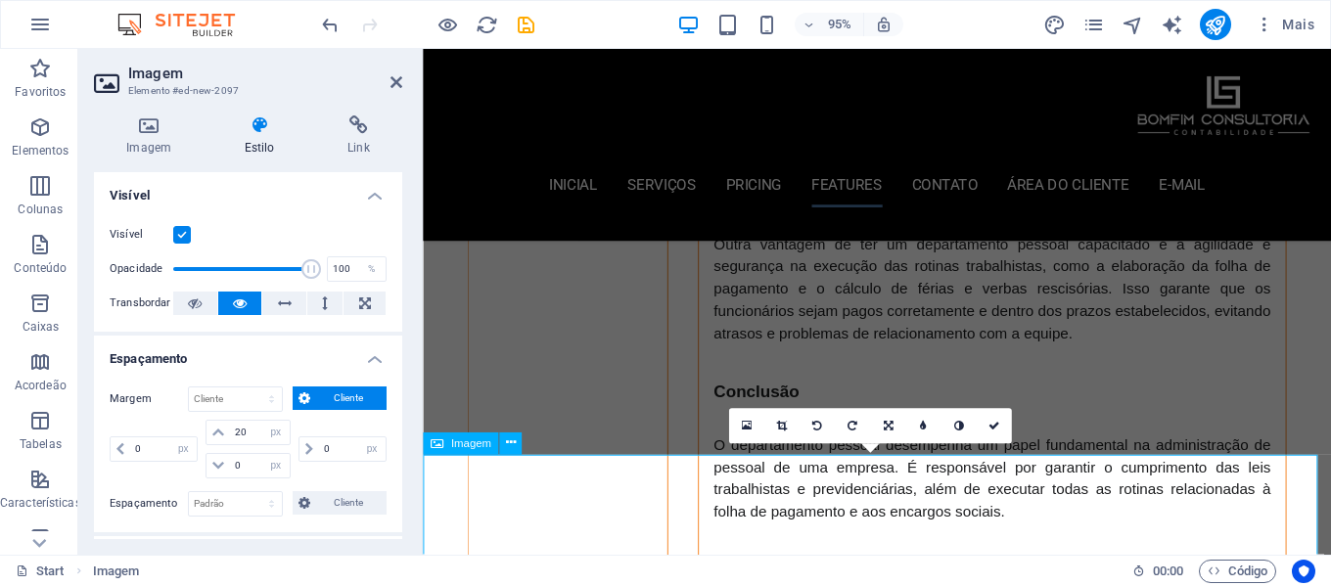
scroll to position [5636, 0]
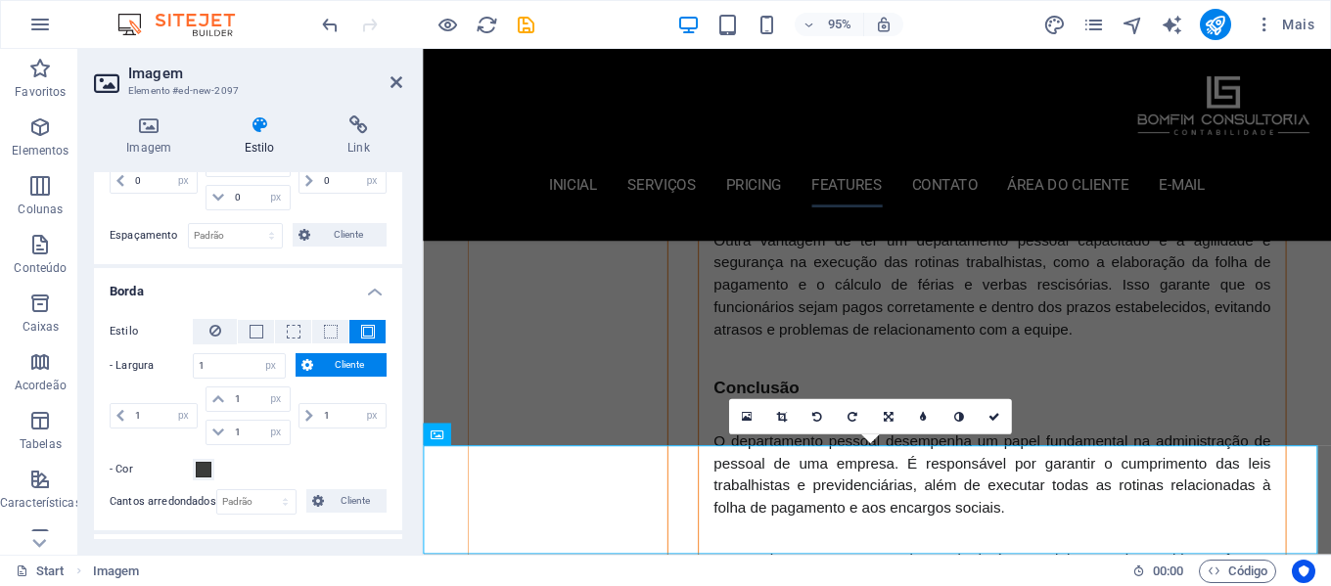
scroll to position [294, 0]
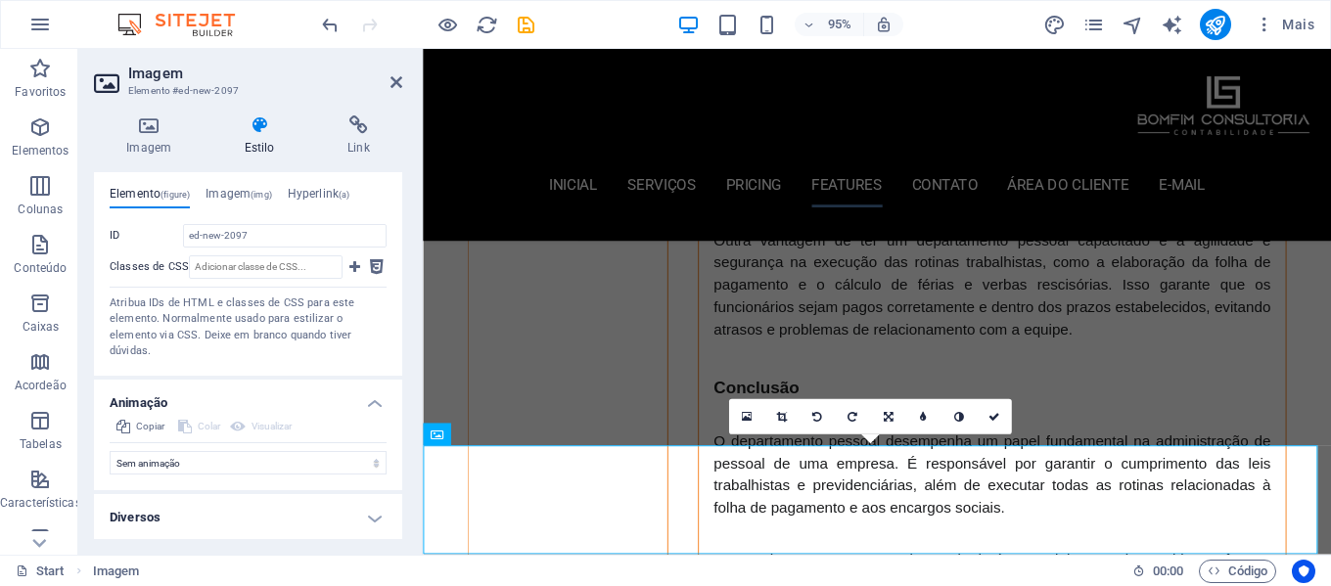
scroll to position [1189, 0]
click at [246, 530] on h4 "Diversos" at bounding box center [248, 515] width 308 height 47
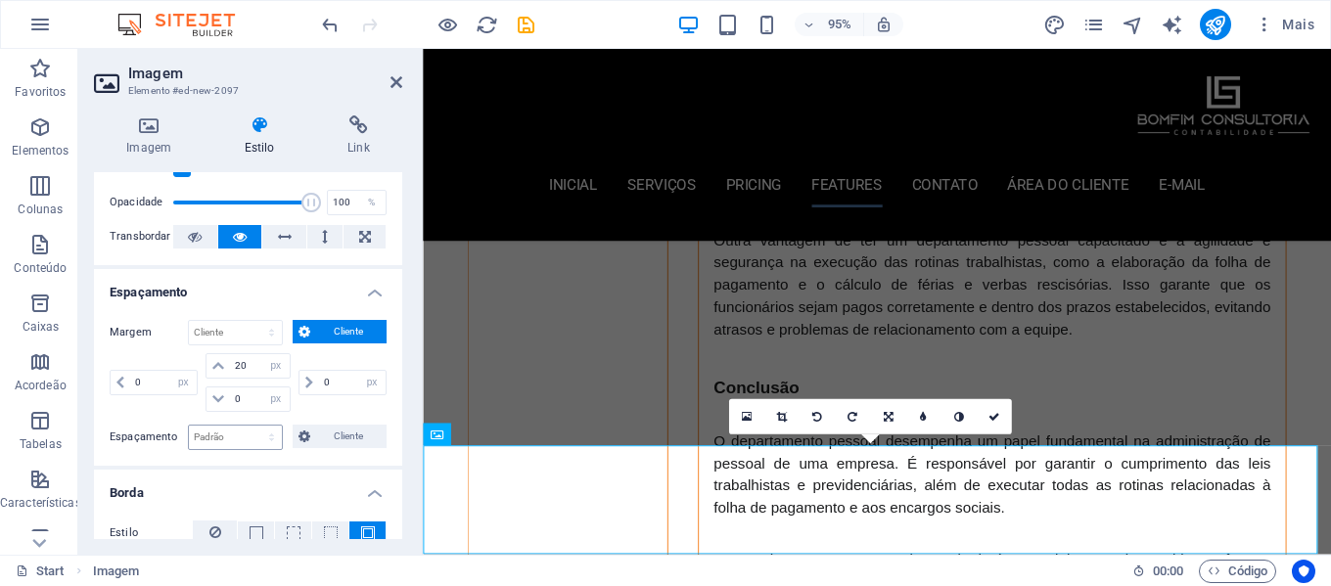
scroll to position [196, 0]
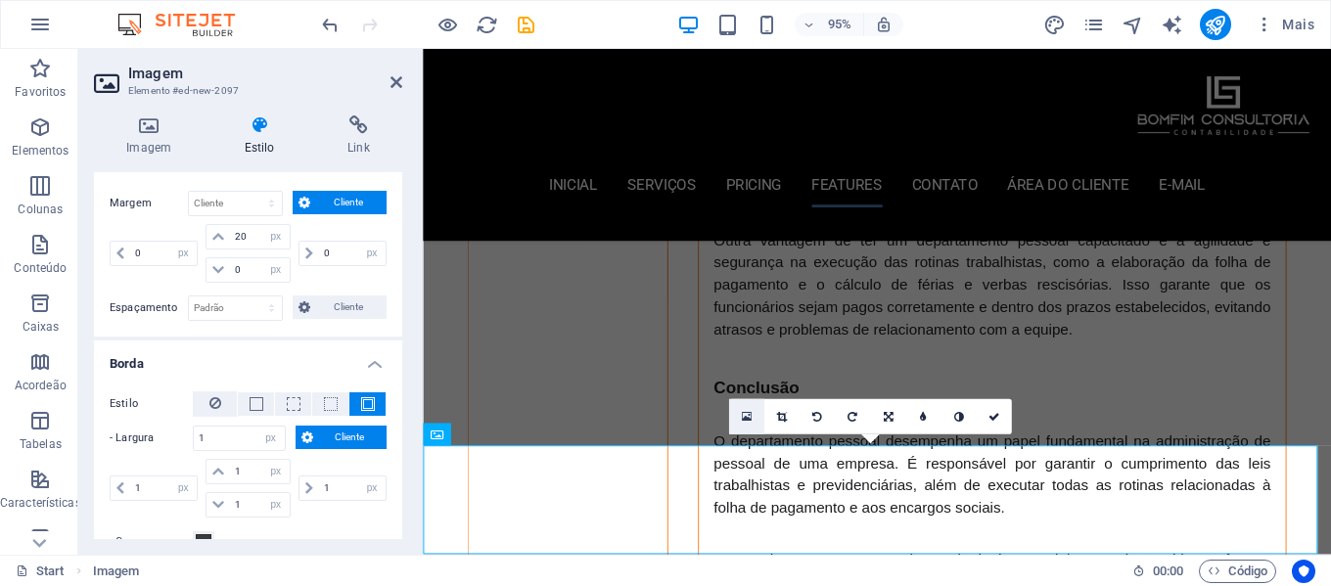
click at [744, 418] on icon at bounding box center [746, 416] width 11 height 13
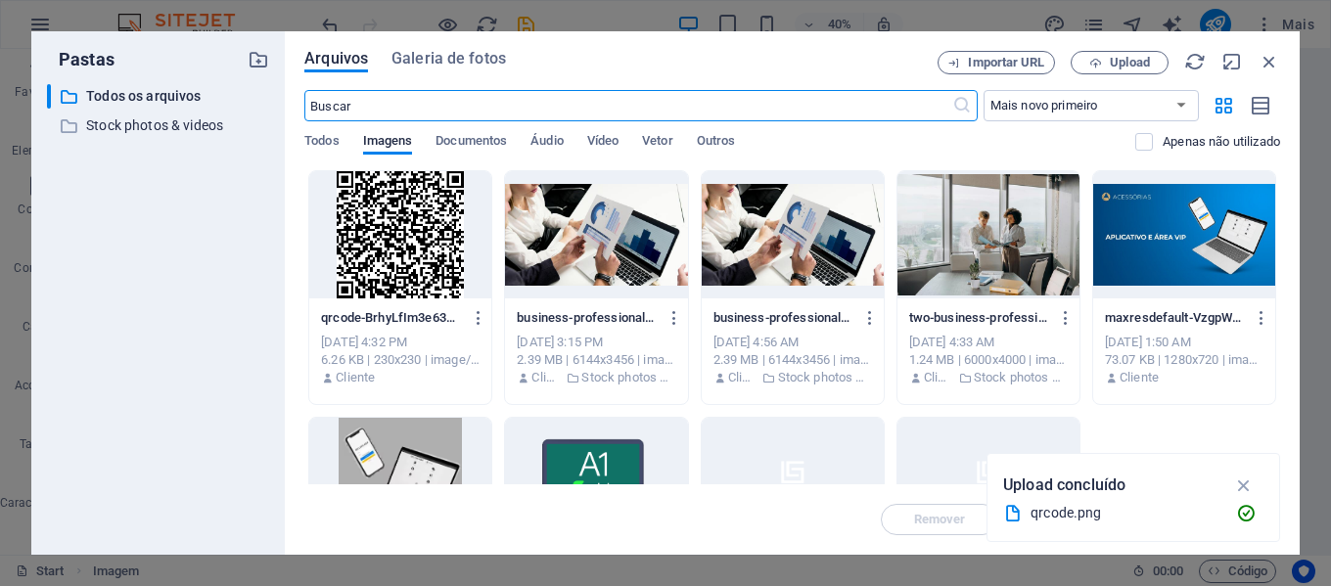
scroll to position [6064, 0]
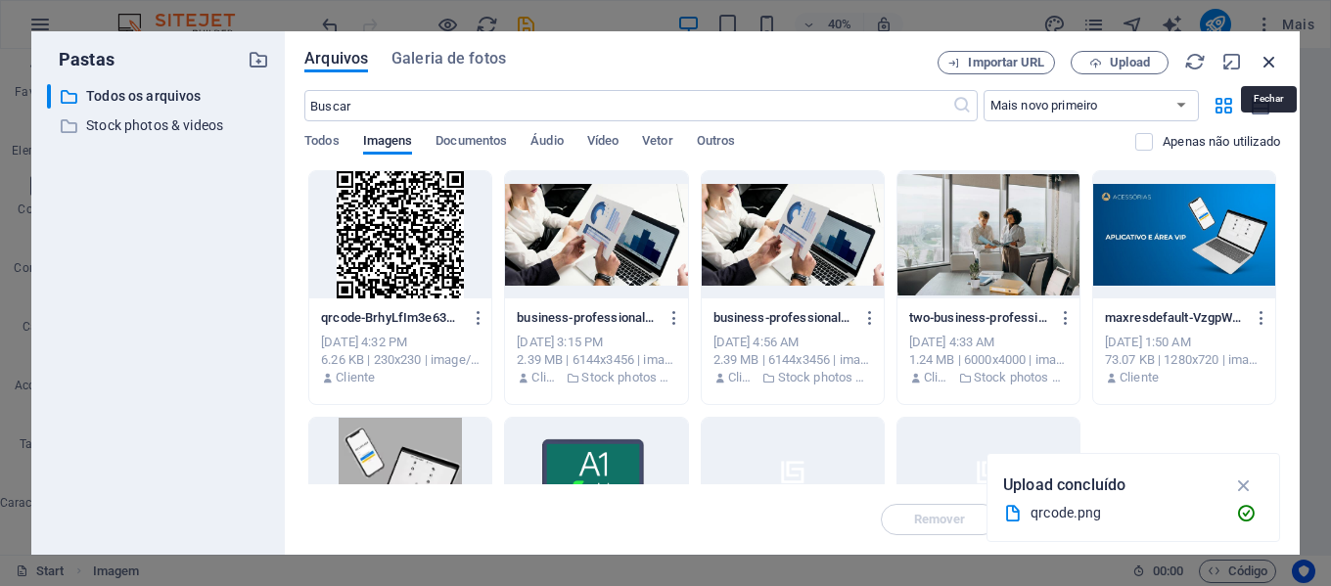
click at [1274, 65] on icon "button" at bounding box center [1270, 62] width 22 height 22
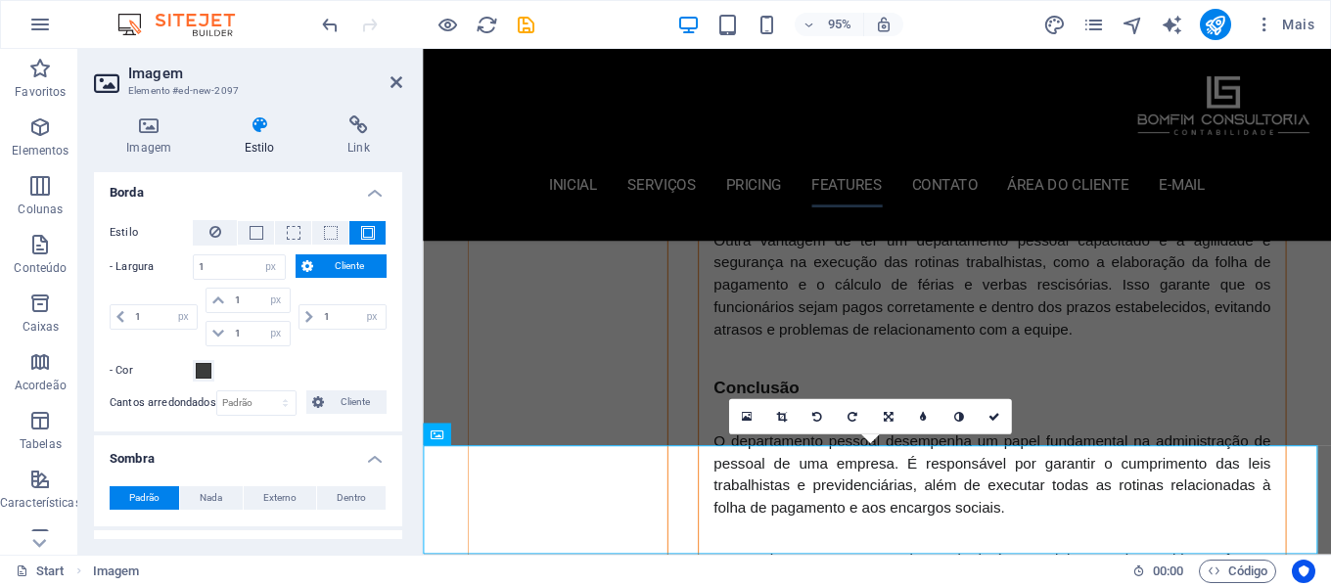
scroll to position [392, 0]
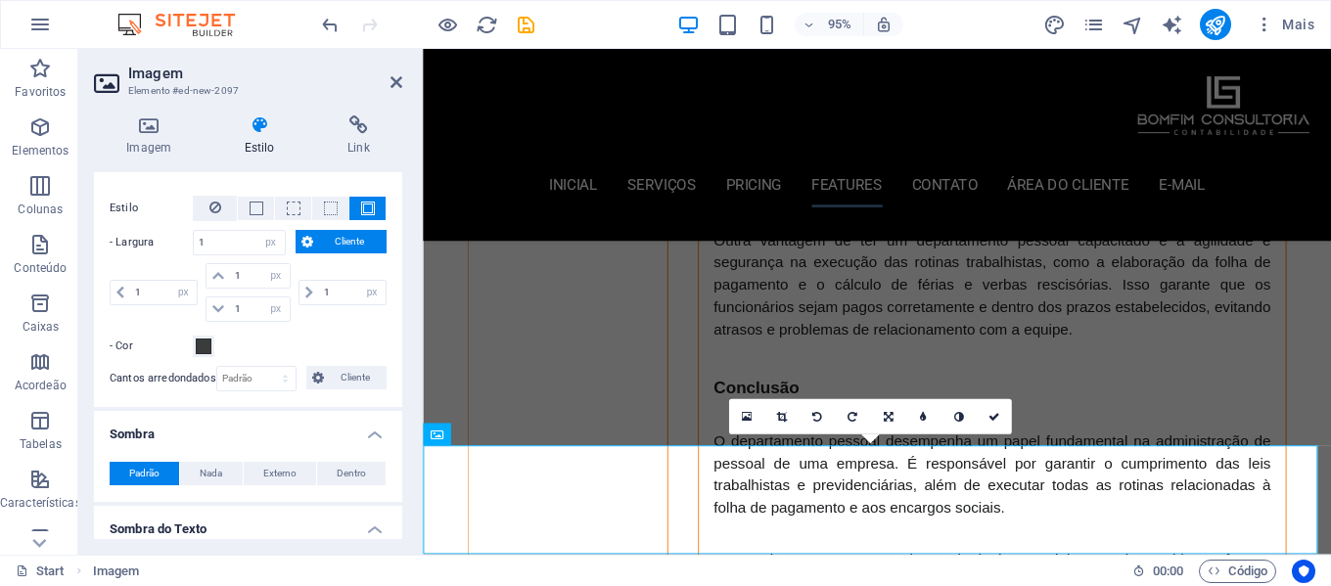
click at [139, 348] on label "- Cor" at bounding box center [151, 346] width 83 height 23
click at [193, 348] on button "- Cor" at bounding box center [204, 347] width 22 height 22
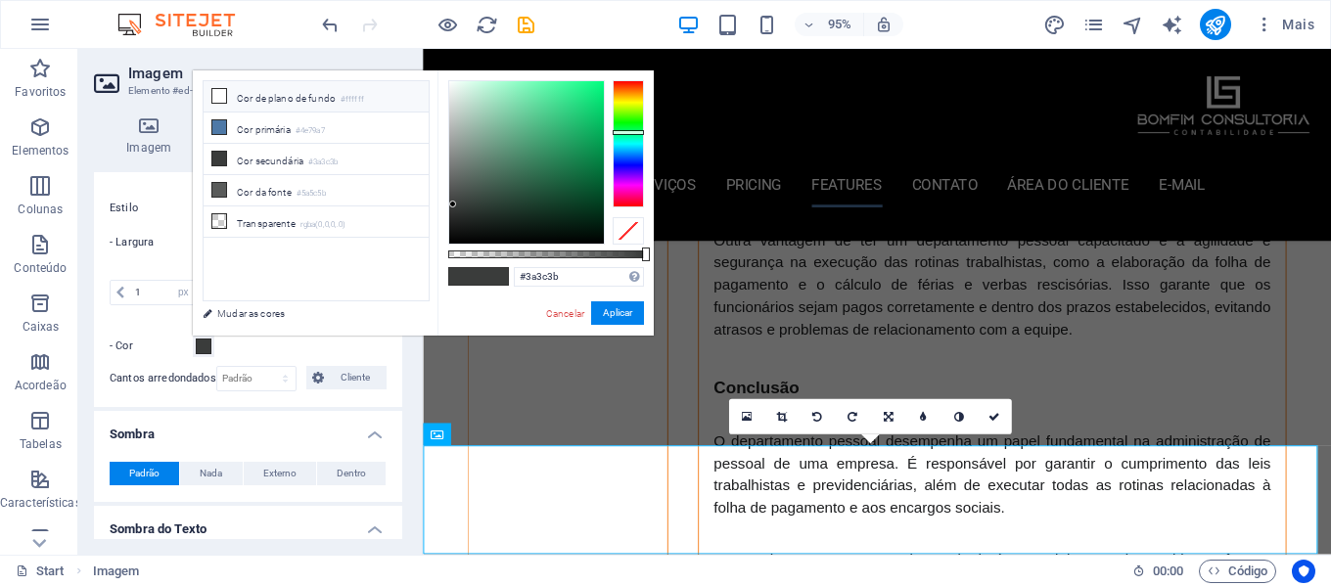
click at [303, 100] on li "Cor de plano de fundo #ffffff" at bounding box center [316, 96] width 225 height 31
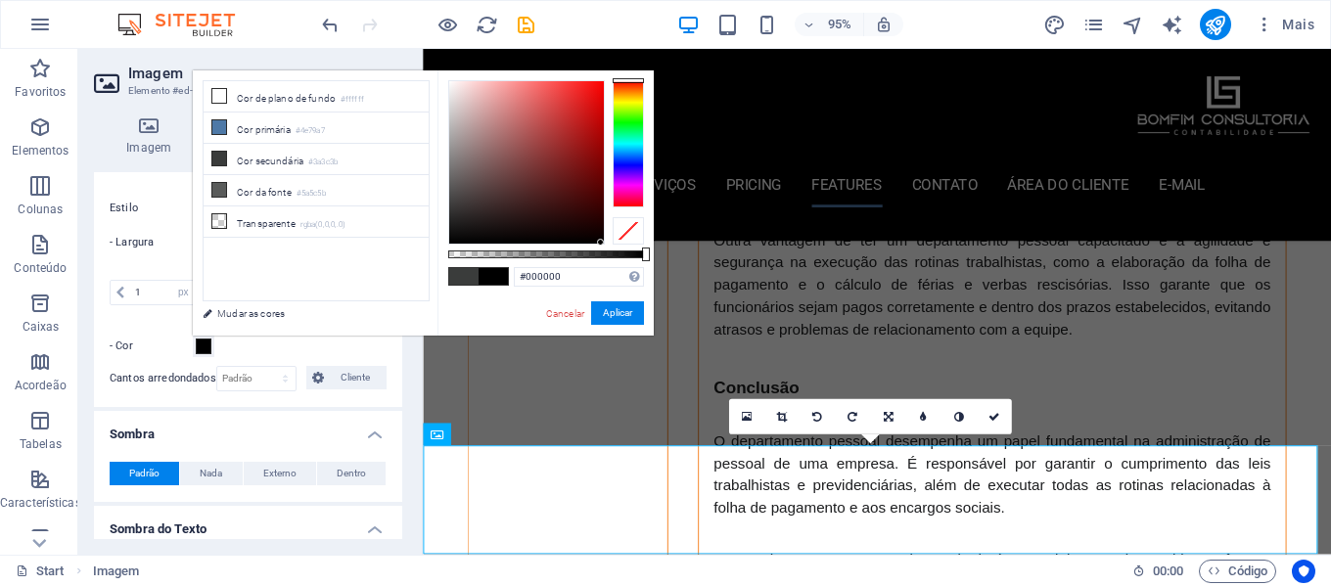
drag, startPoint x: 590, startPoint y: 230, endPoint x: 601, endPoint y: 262, distance: 34.1
click at [601, 262] on div "#000000 Formatos suportados #0852ed rgb(8, 82, 237) rgba(8, 82, 237, 90%) hsv(2…" at bounding box center [546, 344] width 216 height 549
click at [624, 313] on button "Aplicar" at bounding box center [617, 313] width 53 height 23
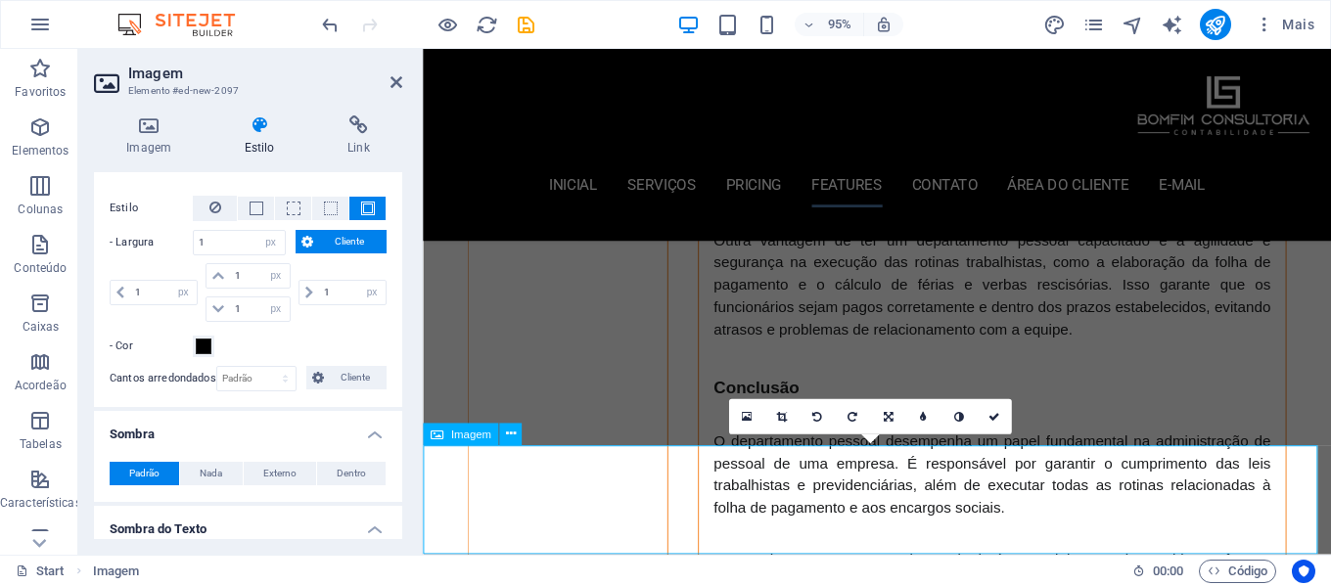
click at [326, 379] on button "Cliente" at bounding box center [346, 377] width 80 height 23
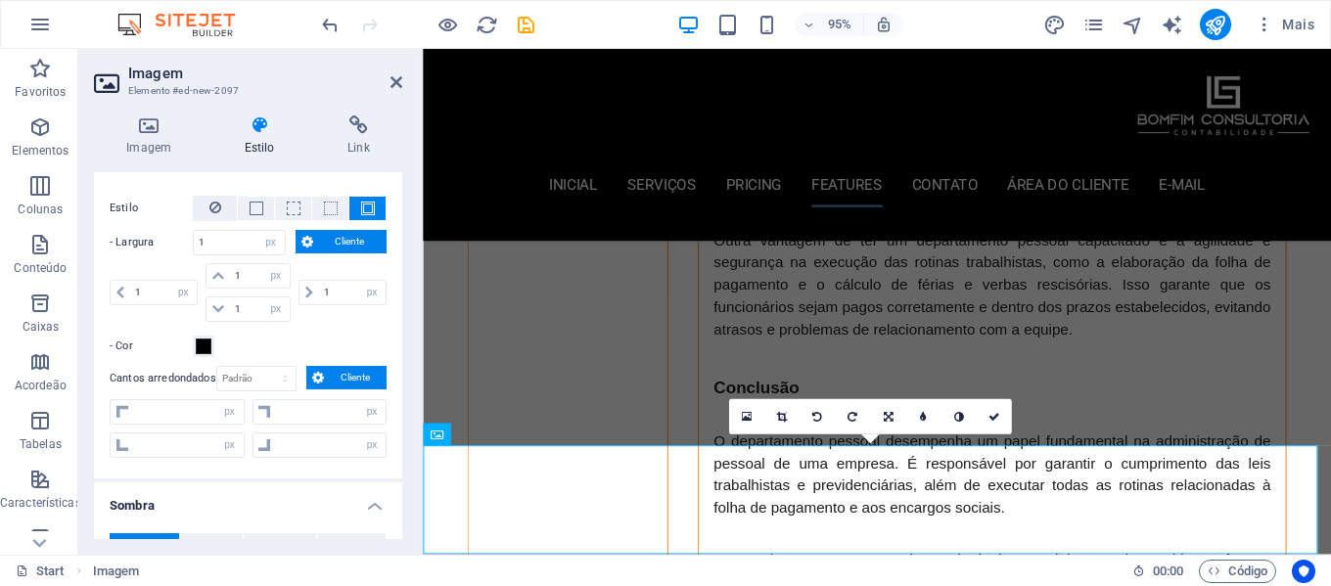
click at [326, 378] on button "Cliente" at bounding box center [346, 377] width 80 height 23
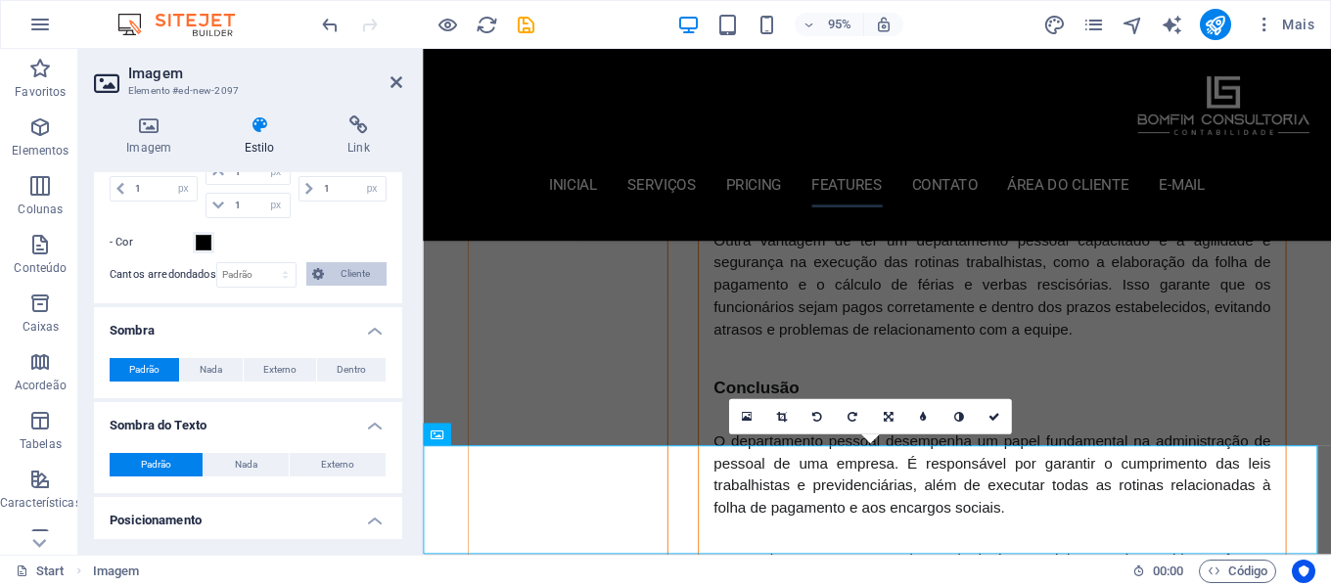
scroll to position [587, 0]
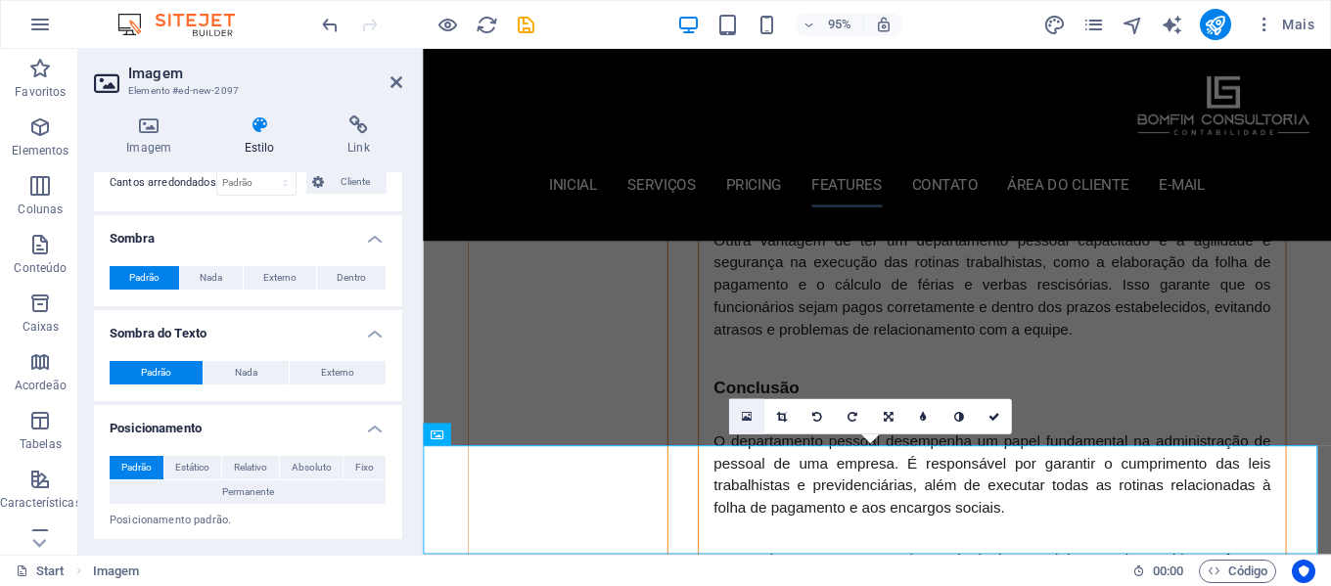
click at [747, 415] on icon at bounding box center [746, 416] width 11 height 13
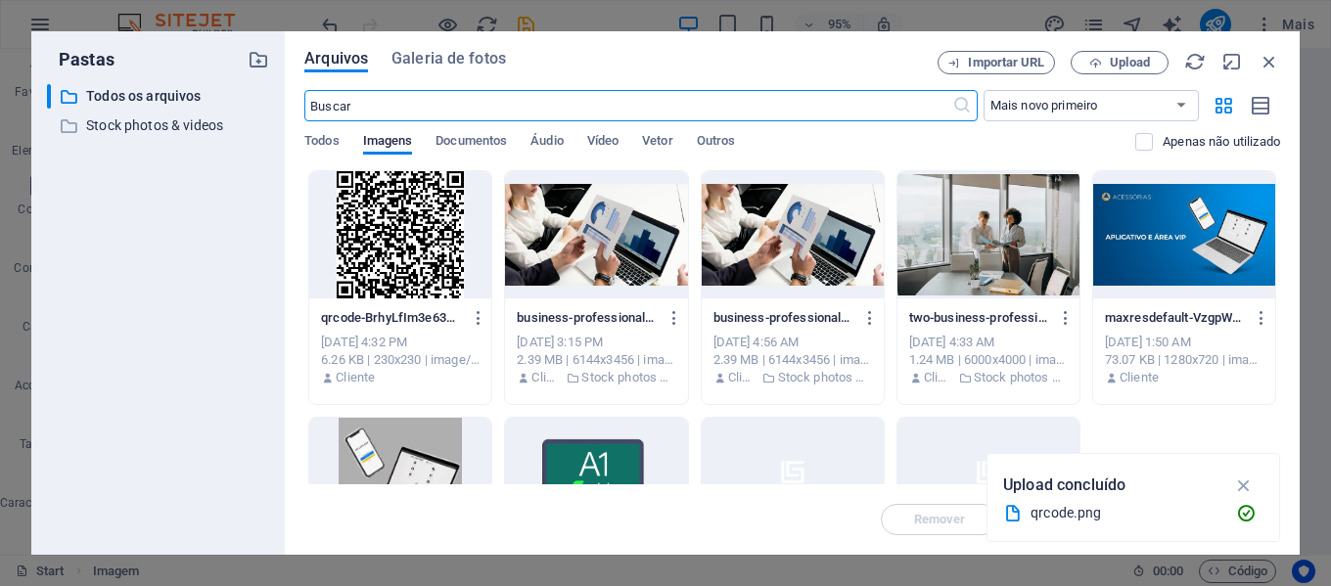
scroll to position [6064, 0]
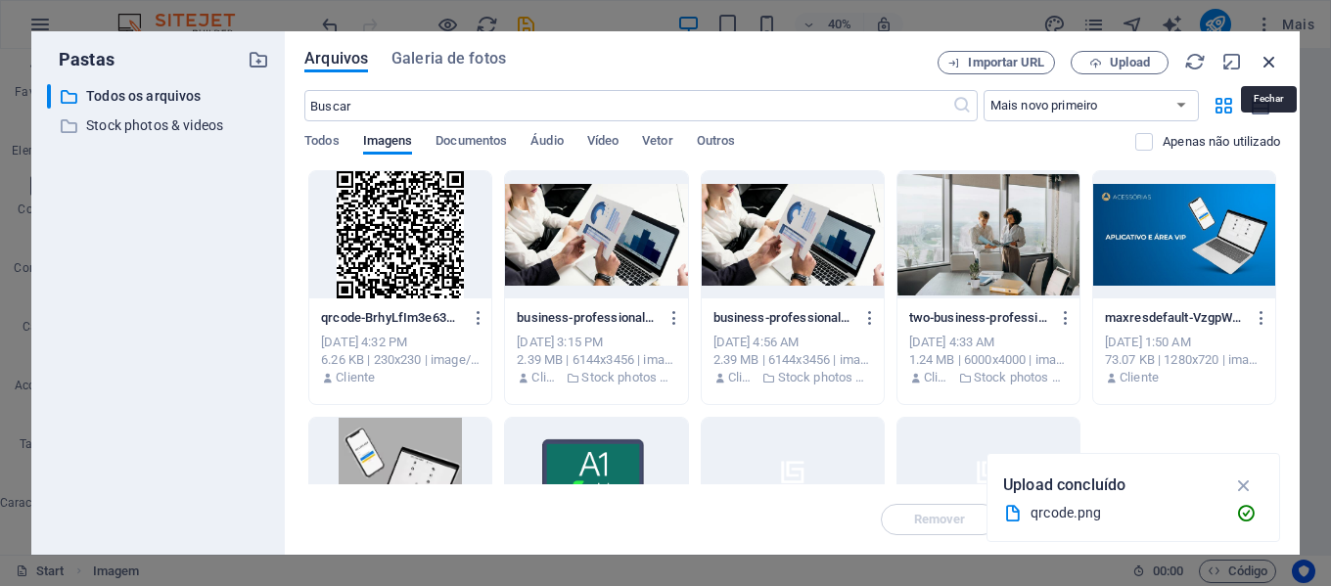
drag, startPoint x: 1270, startPoint y: 56, endPoint x: 749, endPoint y: 89, distance: 521.9
click at [1270, 56] on icon "button" at bounding box center [1270, 62] width 22 height 22
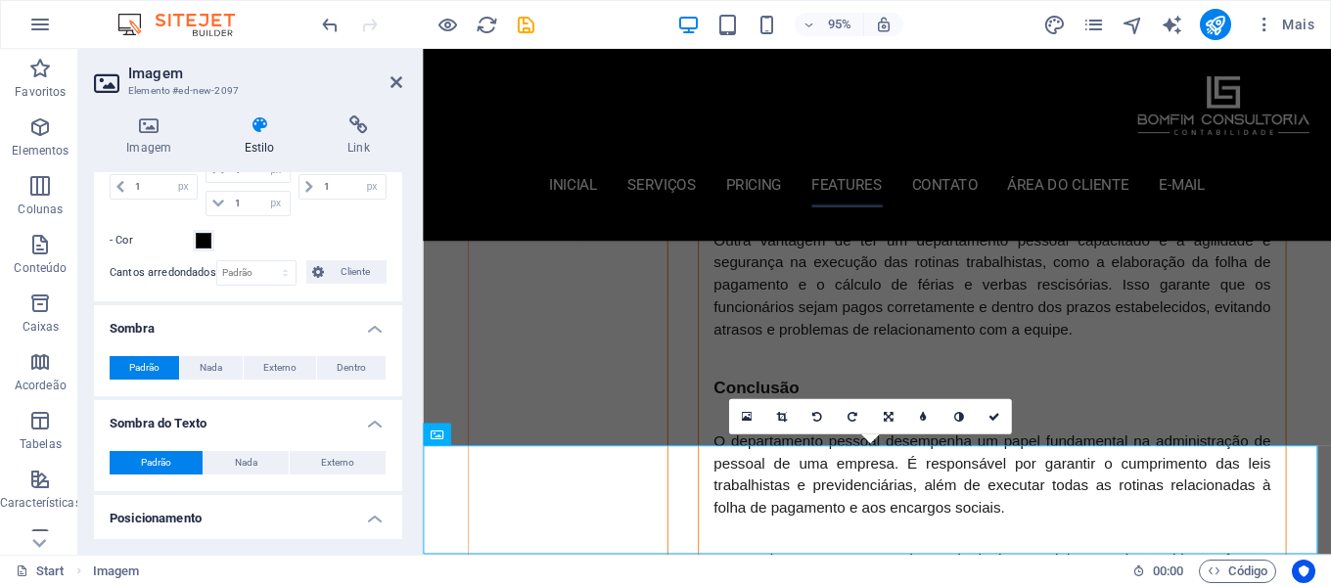
scroll to position [392, 0]
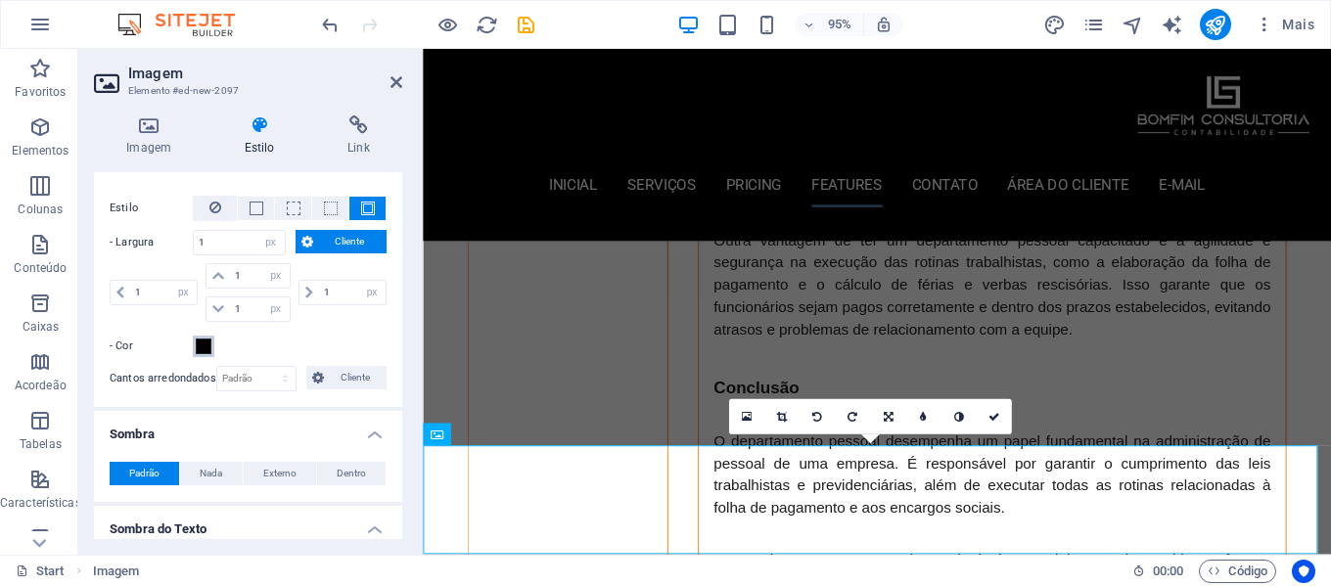
click at [207, 346] on span at bounding box center [204, 347] width 16 height 16
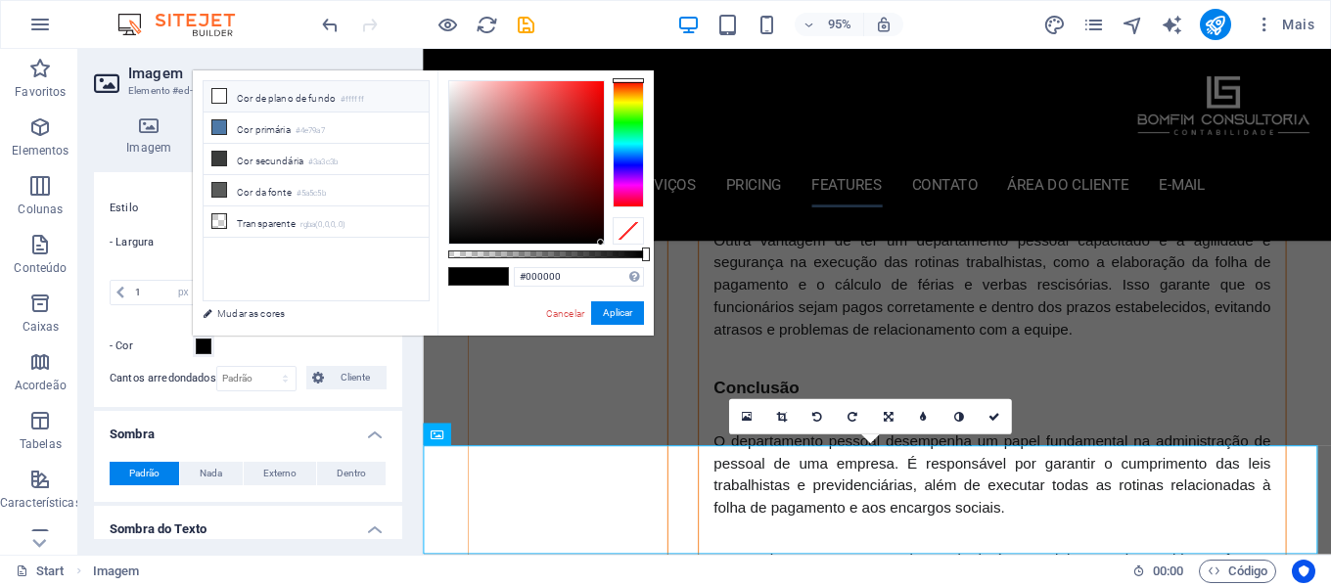
click at [275, 99] on li "Cor de plano de fundo #ffffff" at bounding box center [316, 96] width 225 height 31
type input "#000000"
drag, startPoint x: 535, startPoint y: 213, endPoint x: 431, endPoint y: 251, distance: 110.2
click at [431, 251] on div "less Cor de plano de fundo #ffffff Cor primária #4e79a7 Cor secundária #3a3c3b …" at bounding box center [423, 202] width 461 height 265
click at [614, 310] on button "Aplicar" at bounding box center [617, 313] width 53 height 23
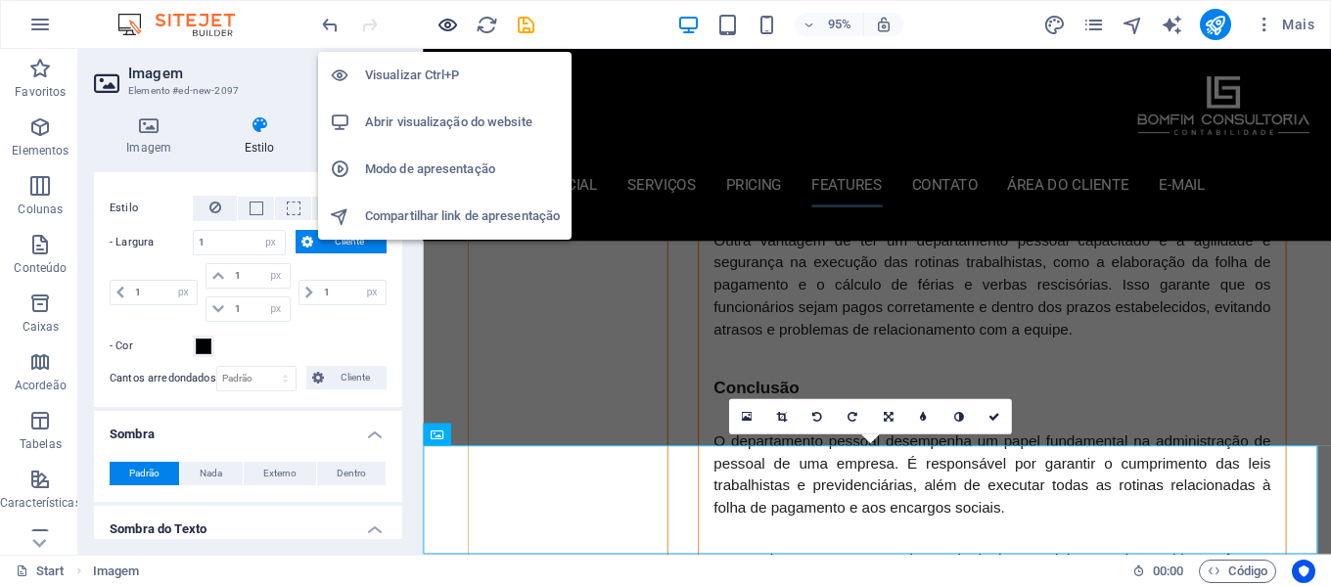
click at [454, 24] on icon "button" at bounding box center [448, 25] width 23 height 23
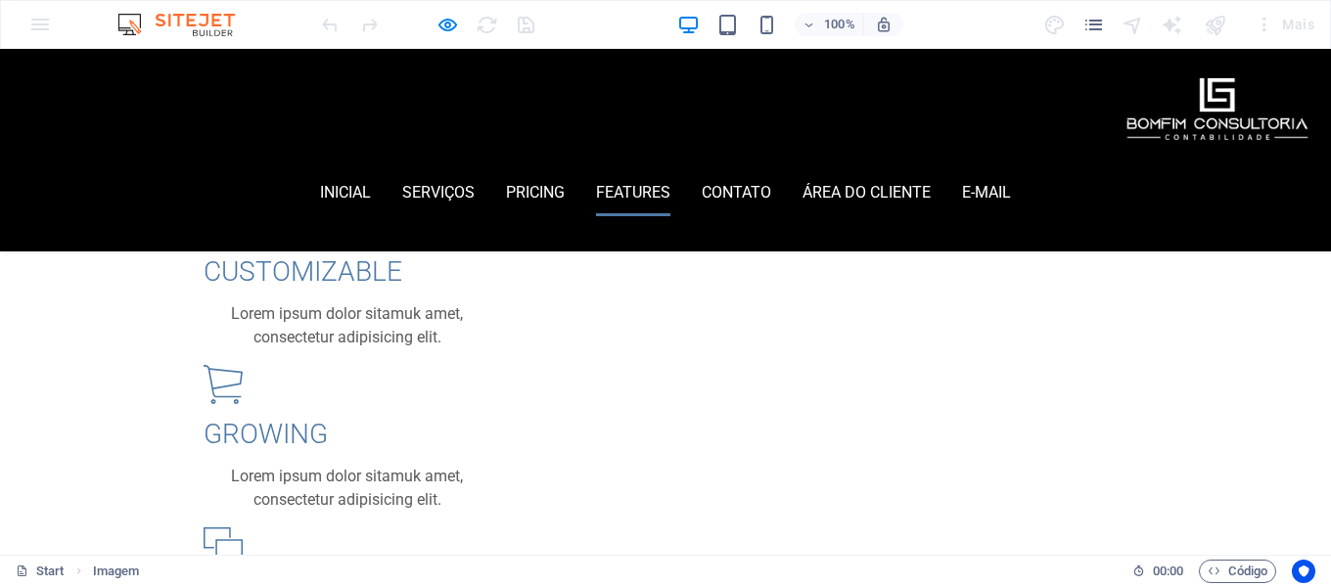
scroll to position [2528, 0]
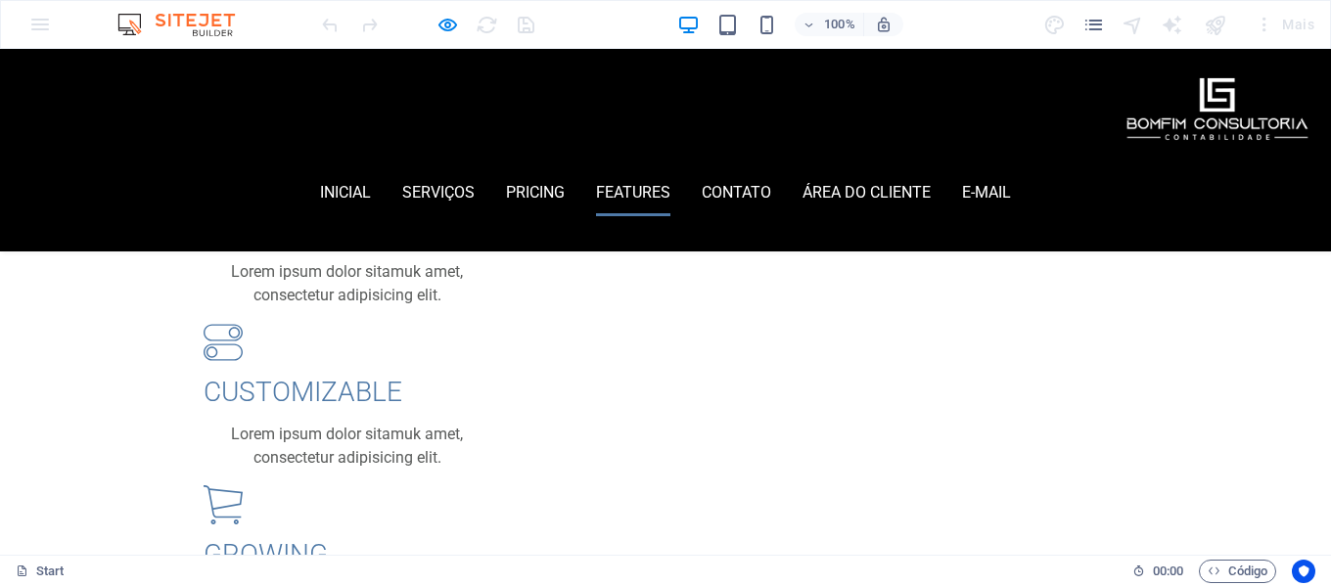
click at [433, 23] on div at bounding box center [427, 24] width 219 height 31
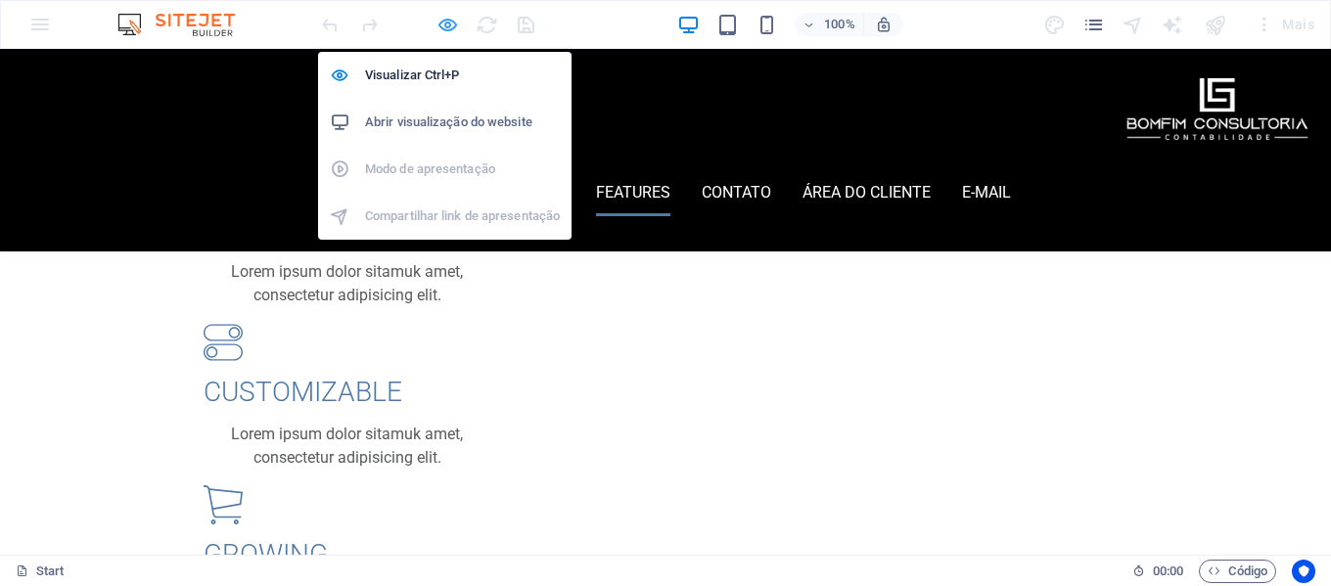
click at [443, 26] on icon "button" at bounding box center [448, 25] width 23 height 23
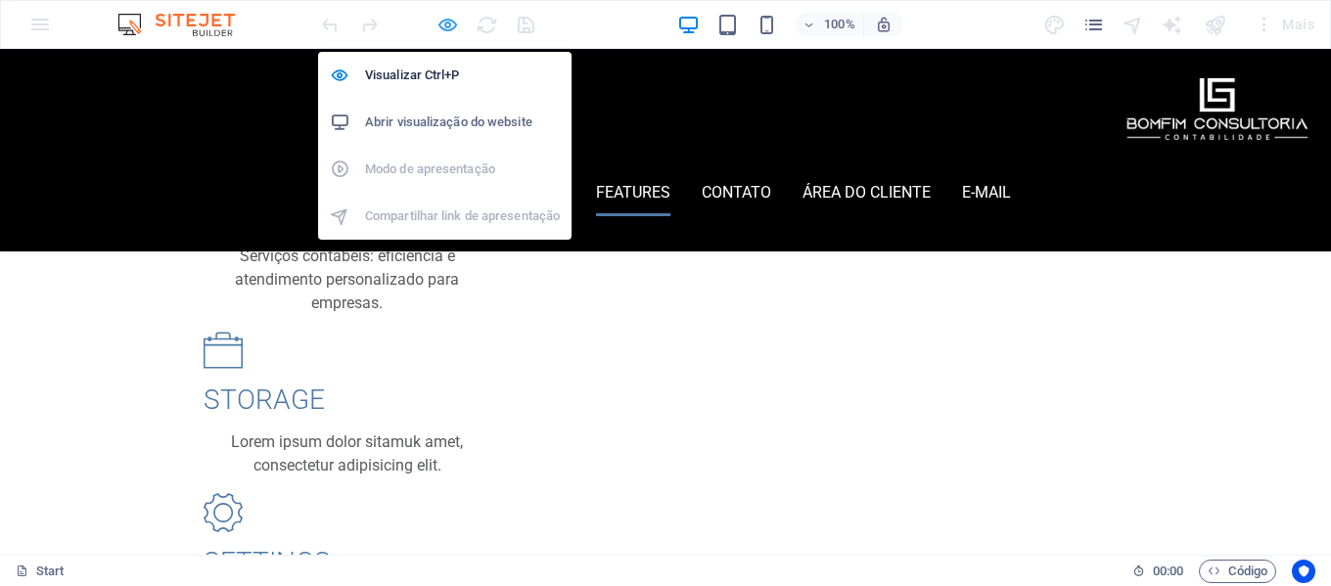
select select "px"
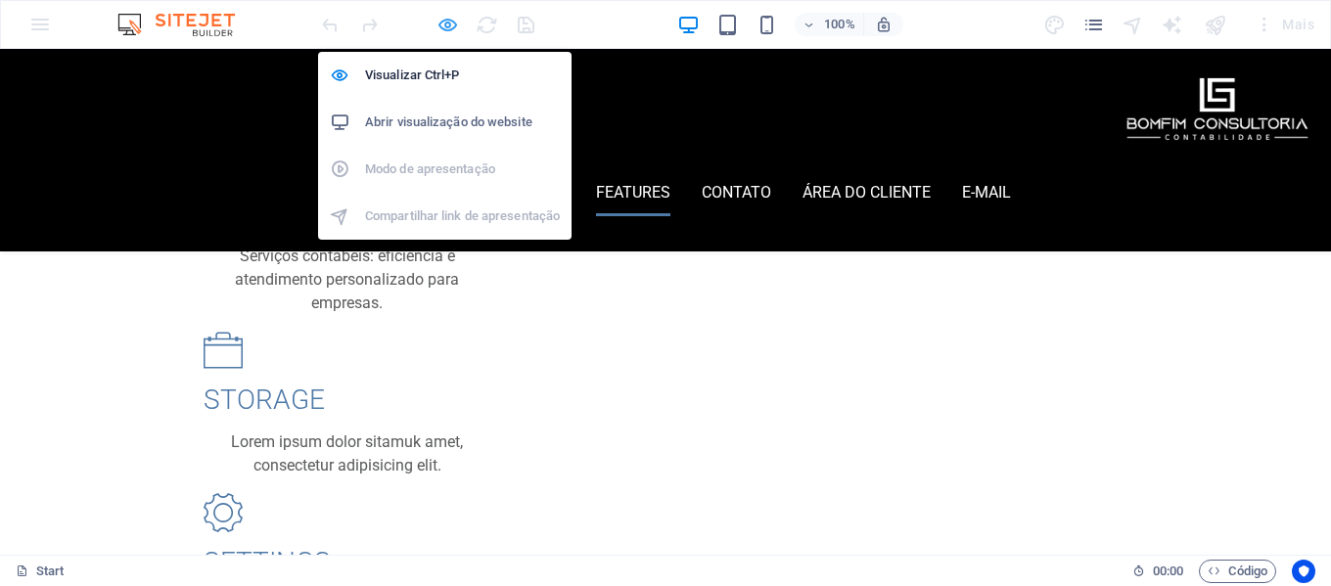
select select "px"
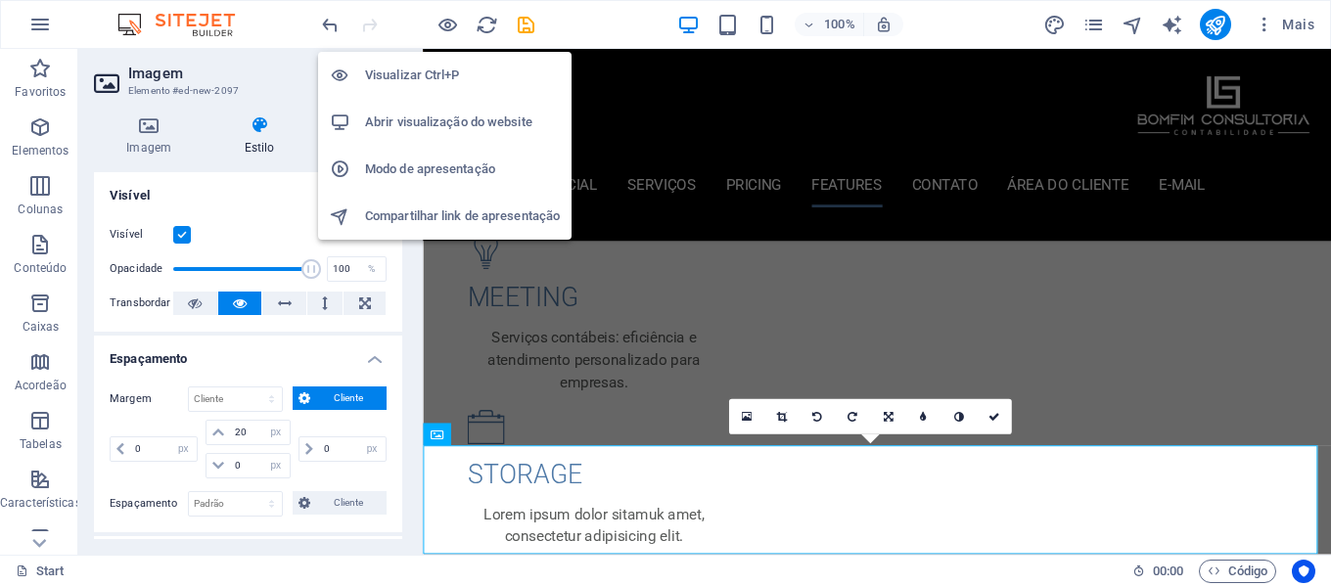
scroll to position [5636, 0]
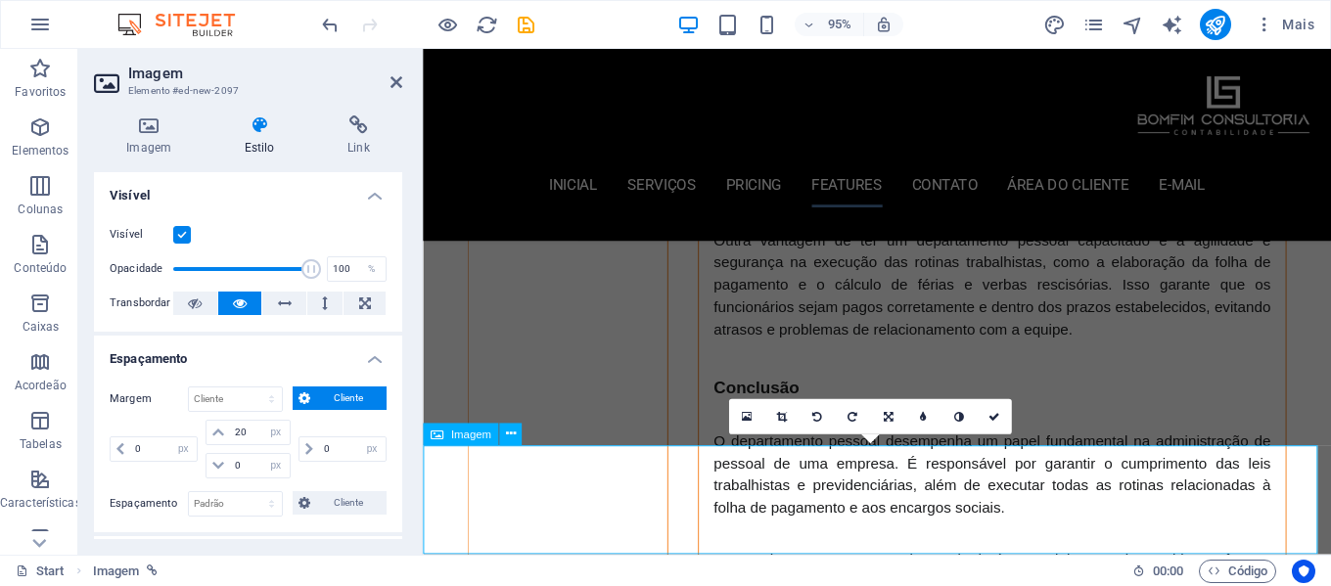
click at [506, 435] on icon at bounding box center [510, 435] width 10 height 20
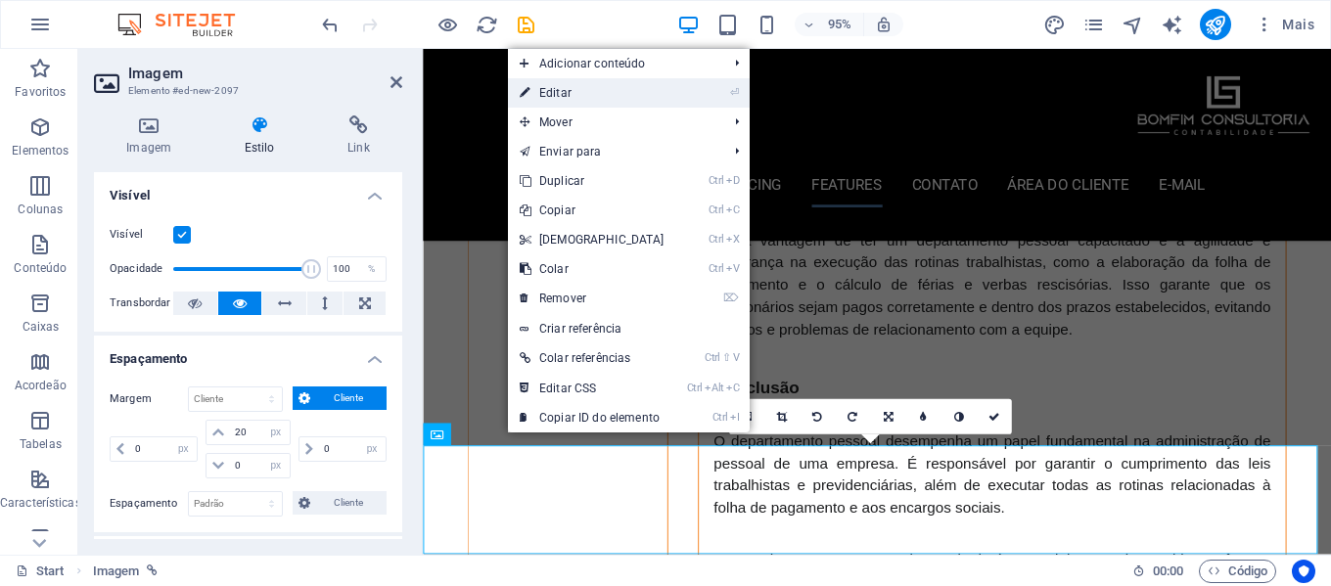
click at [572, 94] on link "⏎ Editar" at bounding box center [592, 92] width 168 height 29
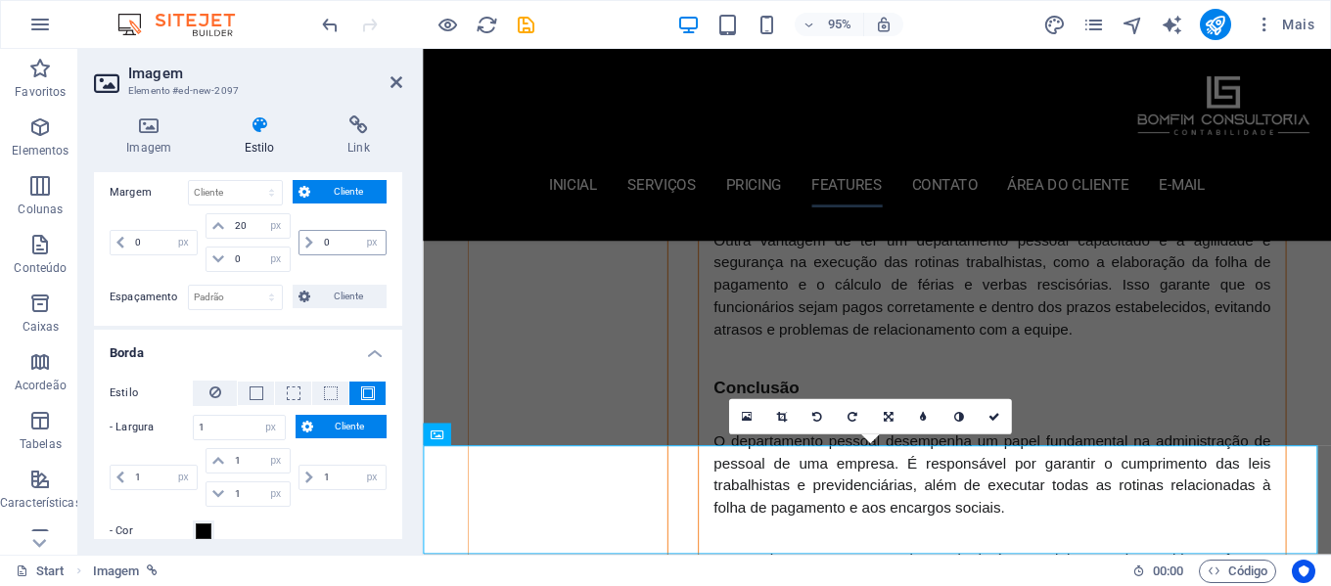
scroll to position [294, 0]
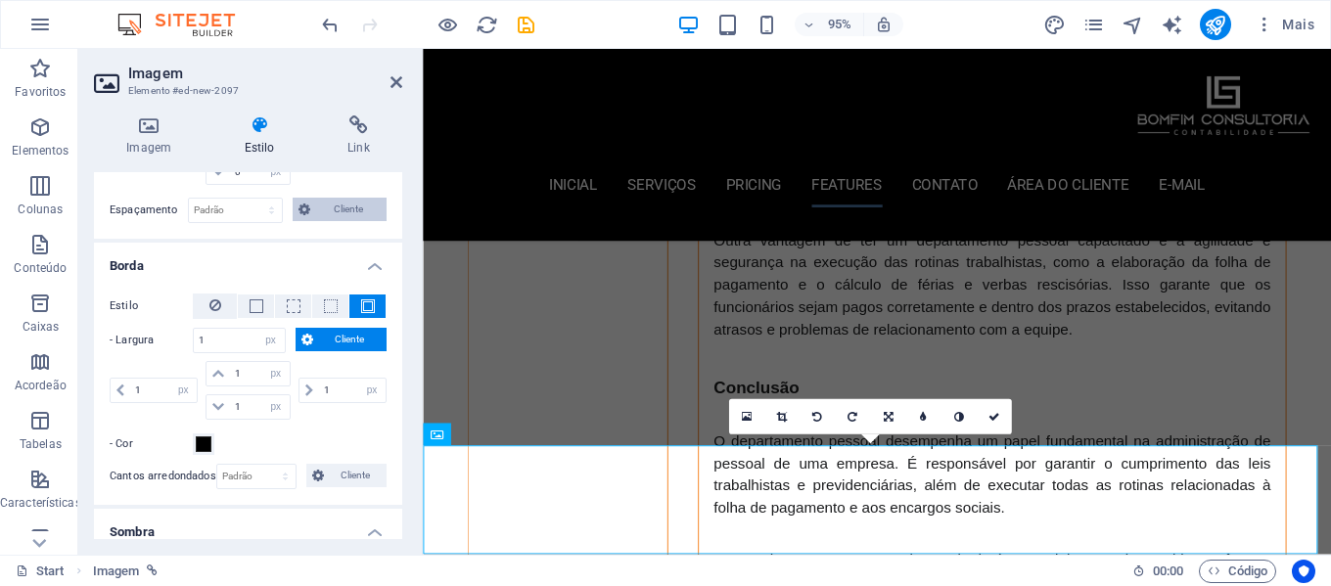
click at [340, 213] on span "Cliente" at bounding box center [348, 209] width 65 height 23
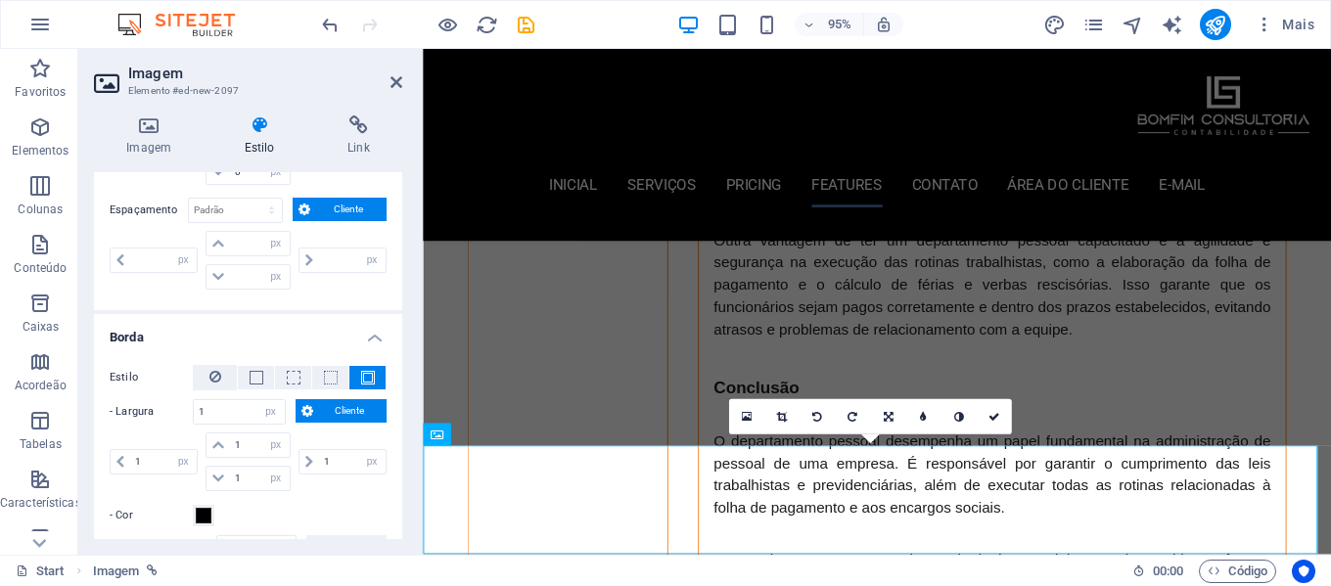
click at [340, 213] on span "Cliente" at bounding box center [348, 209] width 65 height 23
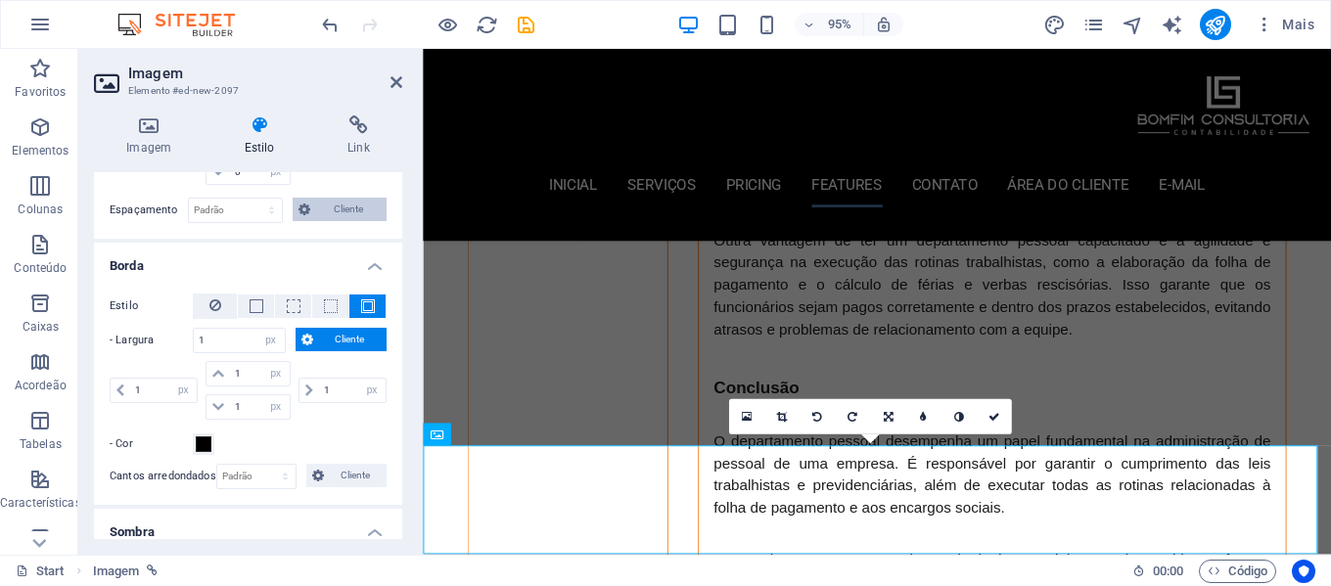
click at [340, 213] on span "Cliente" at bounding box center [348, 209] width 65 height 23
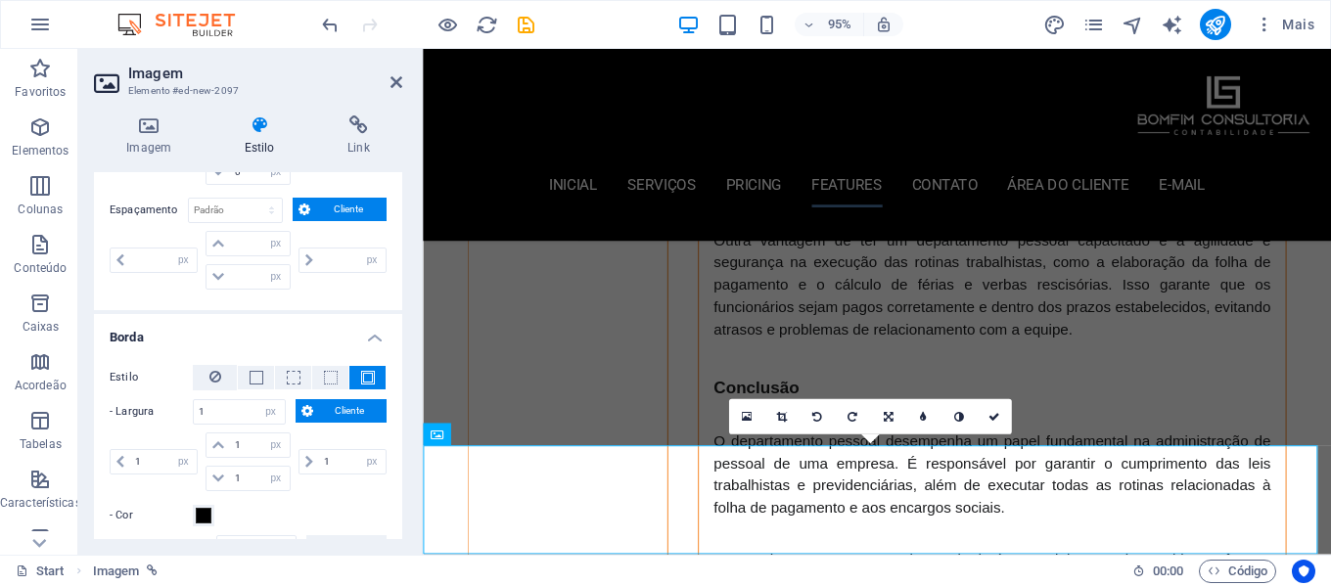
click at [340, 213] on span "Cliente" at bounding box center [348, 209] width 65 height 23
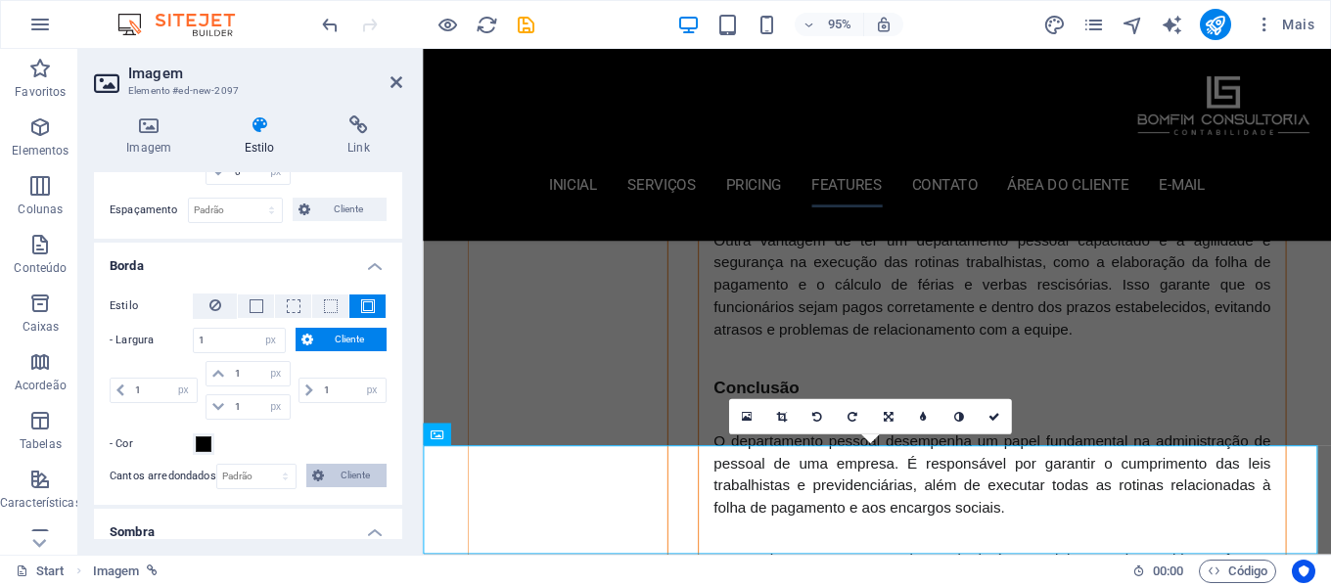
click at [362, 478] on span "Cliente" at bounding box center [355, 475] width 51 height 23
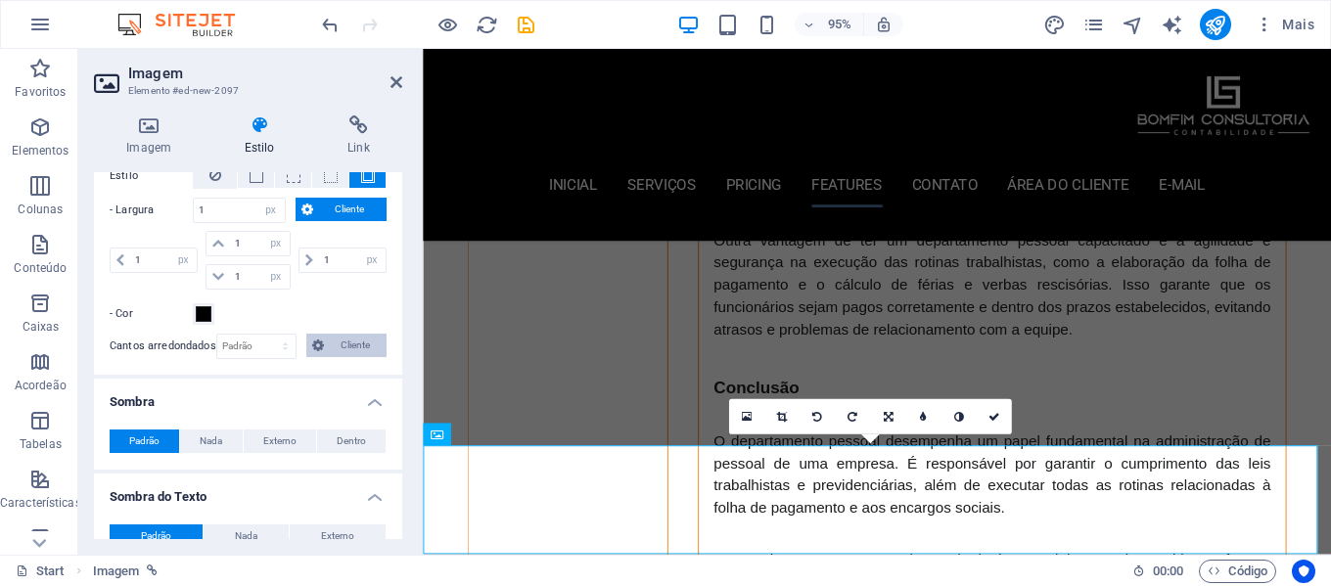
scroll to position [332, 0]
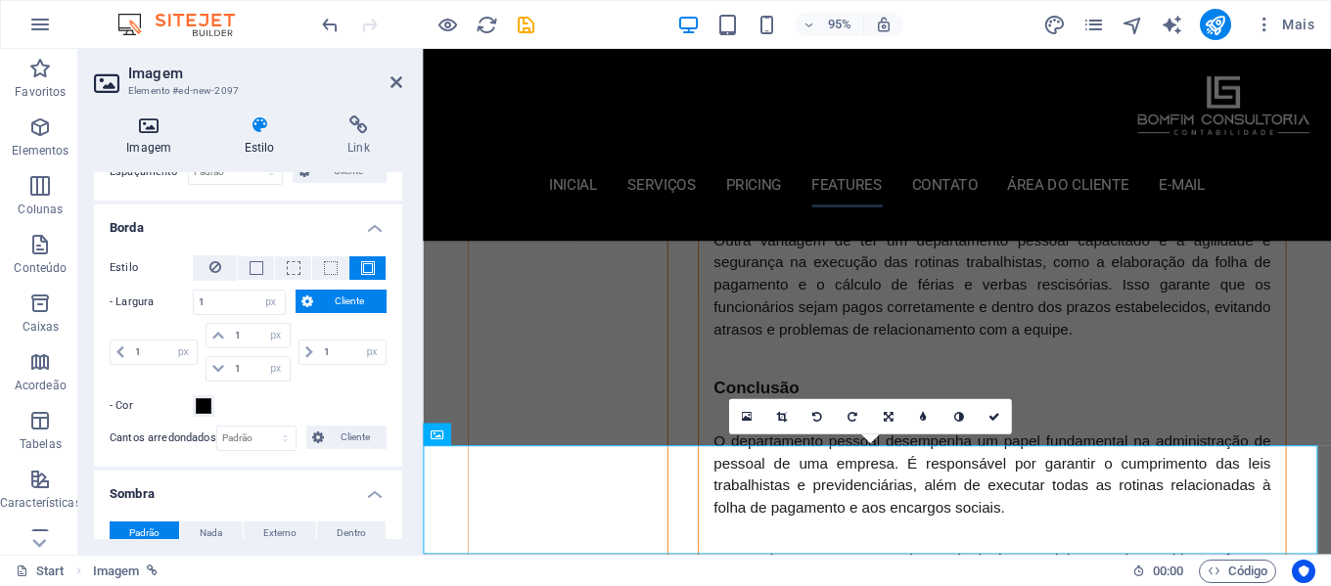
click at [143, 136] on h4 "Imagem" at bounding box center [152, 136] width 117 height 41
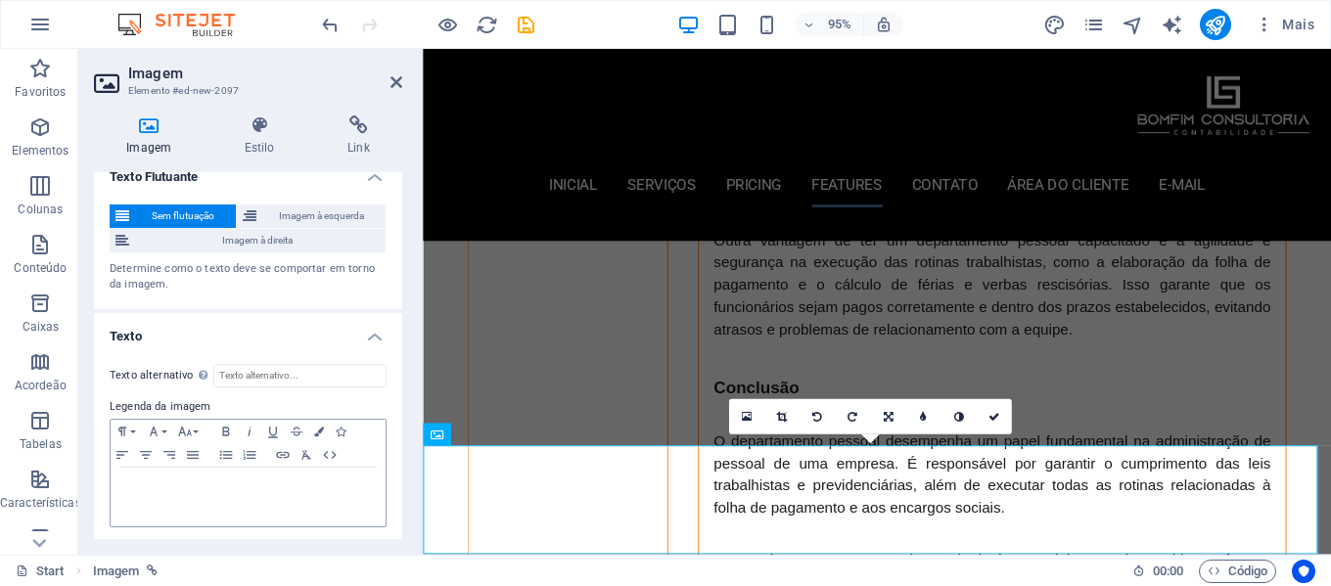
scroll to position [690, 0]
click at [512, 435] on icon at bounding box center [510, 435] width 10 height 20
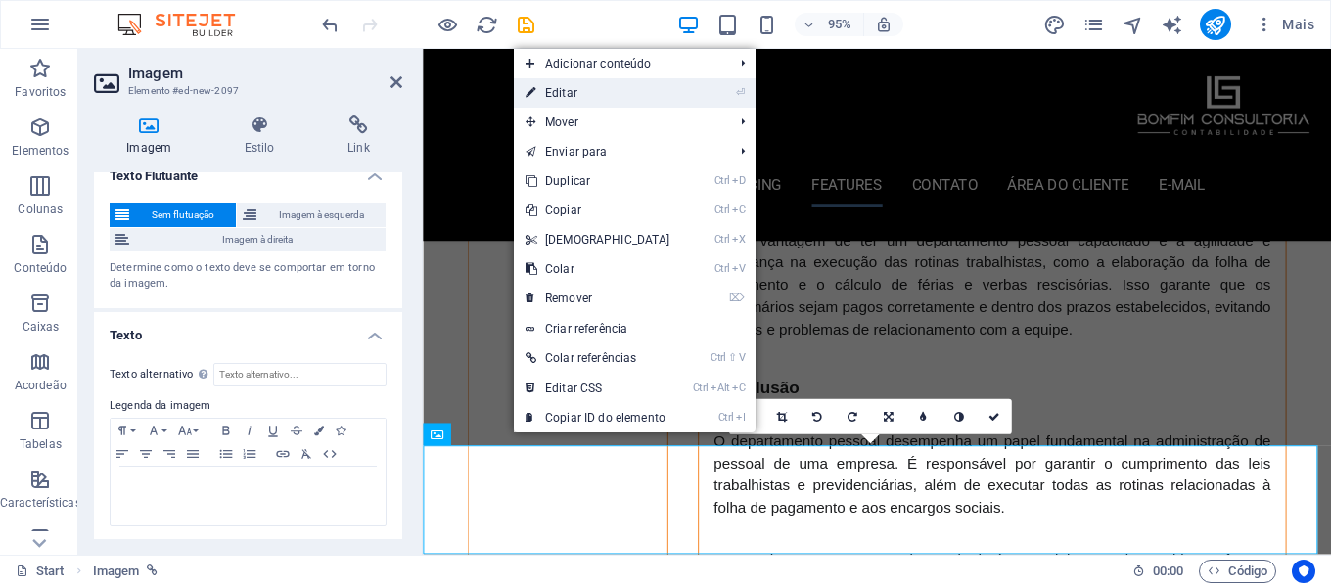
click at [572, 80] on link "⏎ Editar" at bounding box center [598, 92] width 168 height 29
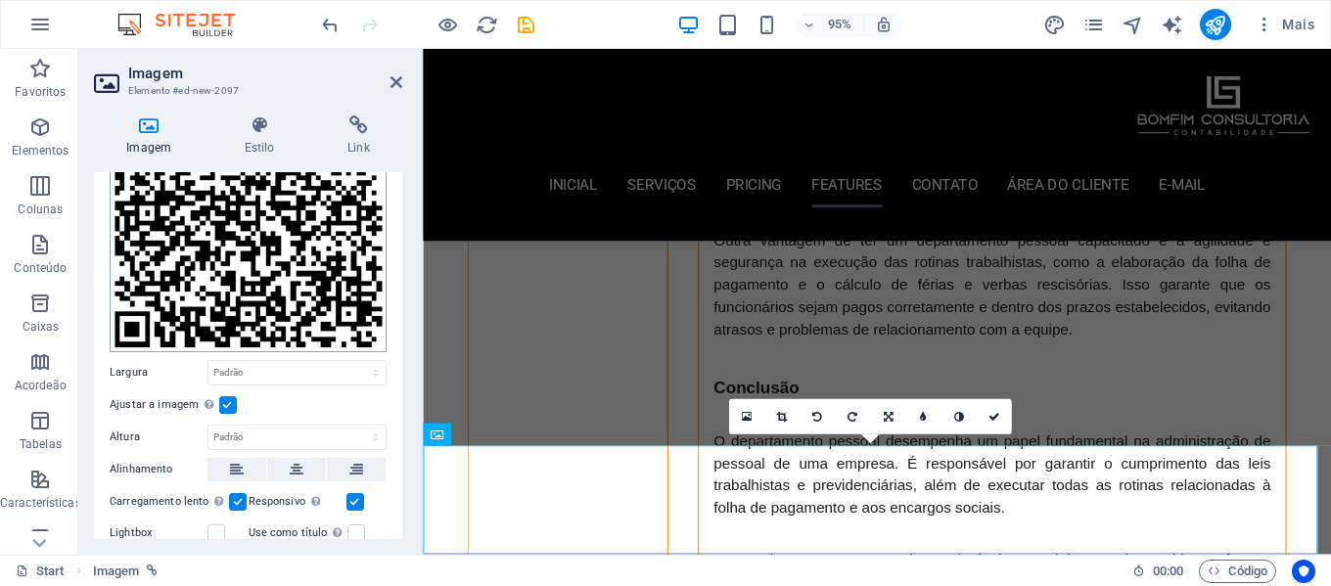
scroll to position [196, 0]
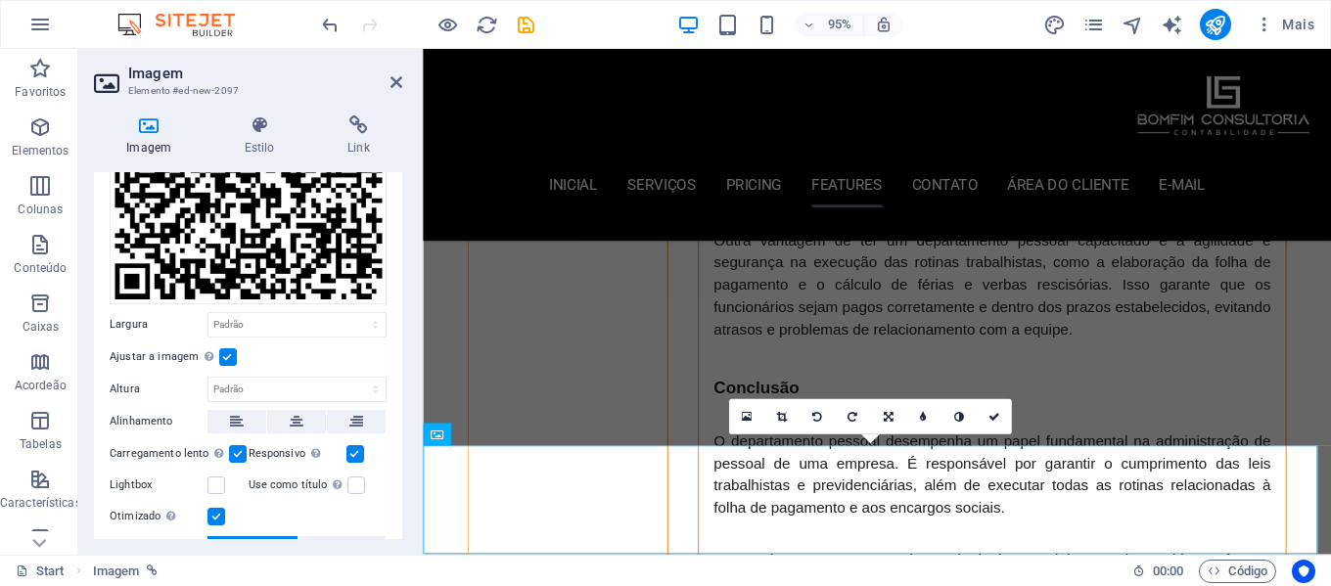
click at [225, 358] on label at bounding box center [228, 358] width 18 height 18
click at [0, 0] on input "Ajustar a imagem Ajustar a imagem automaticamente a uma largura e altura fixas" at bounding box center [0, 0] width 0 height 0
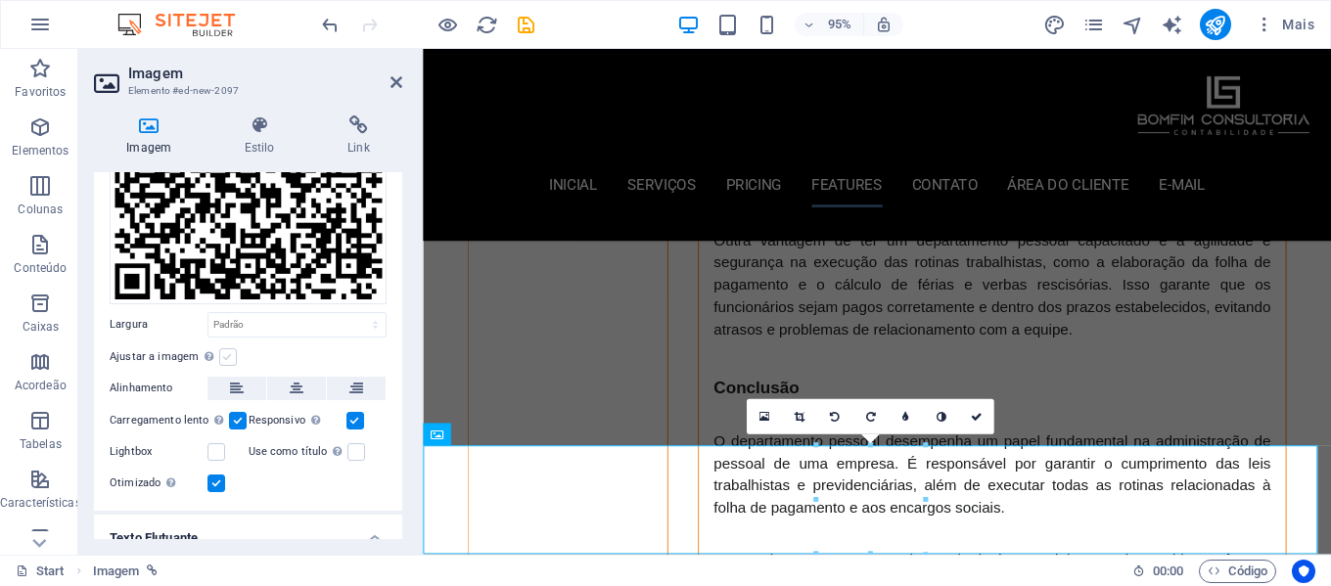
click at [225, 356] on label at bounding box center [228, 358] width 18 height 18
click at [0, 0] on input "Ajustar a imagem Ajustar a imagem automaticamente a uma largura e altura fixas" at bounding box center [0, 0] width 0 height 0
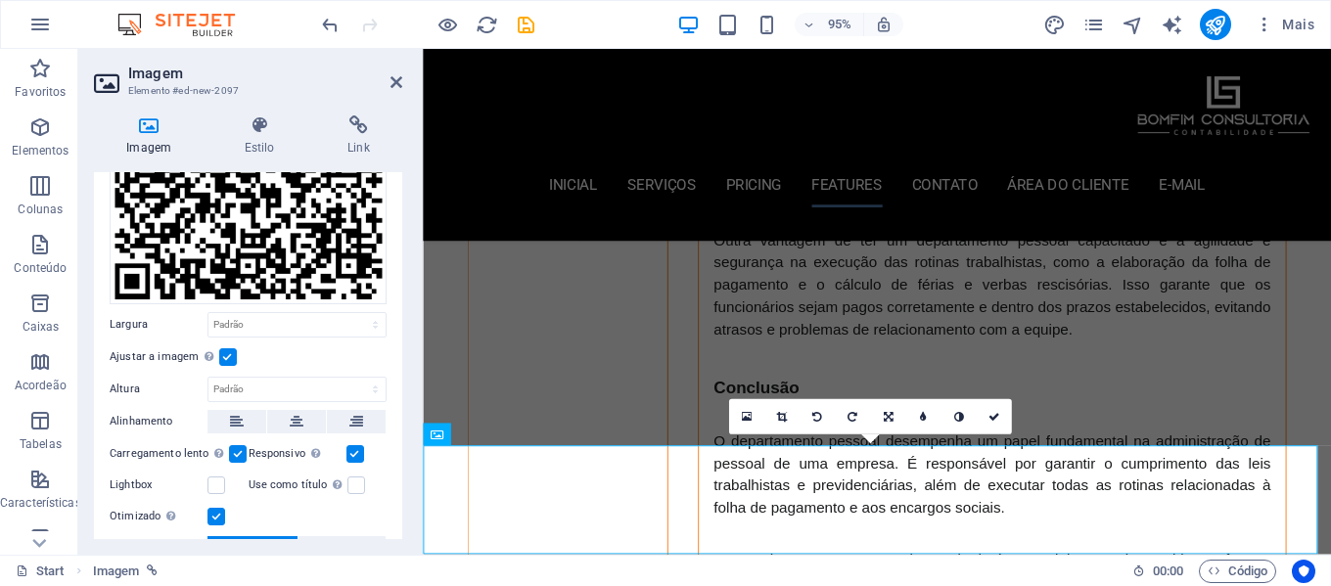
click at [225, 356] on label at bounding box center [228, 358] width 18 height 18
click at [0, 0] on input "Ajustar a imagem Ajustar a imagem automaticamente a uma largura e altura fixas" at bounding box center [0, 0] width 0 height 0
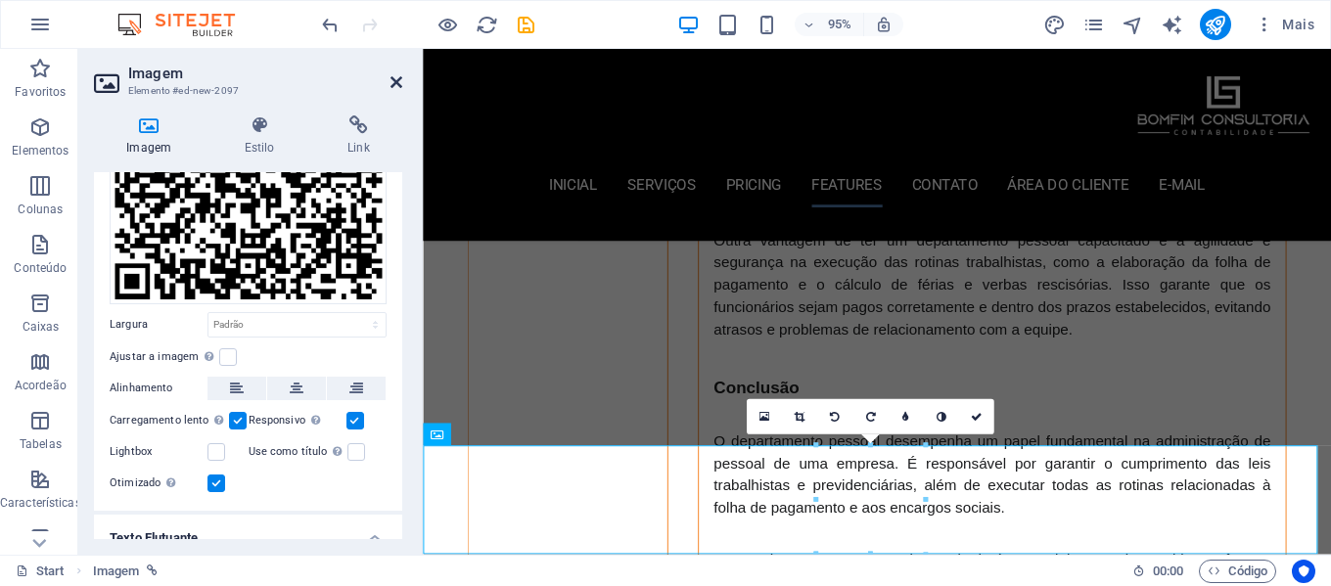
click at [395, 85] on icon at bounding box center [397, 82] width 12 height 16
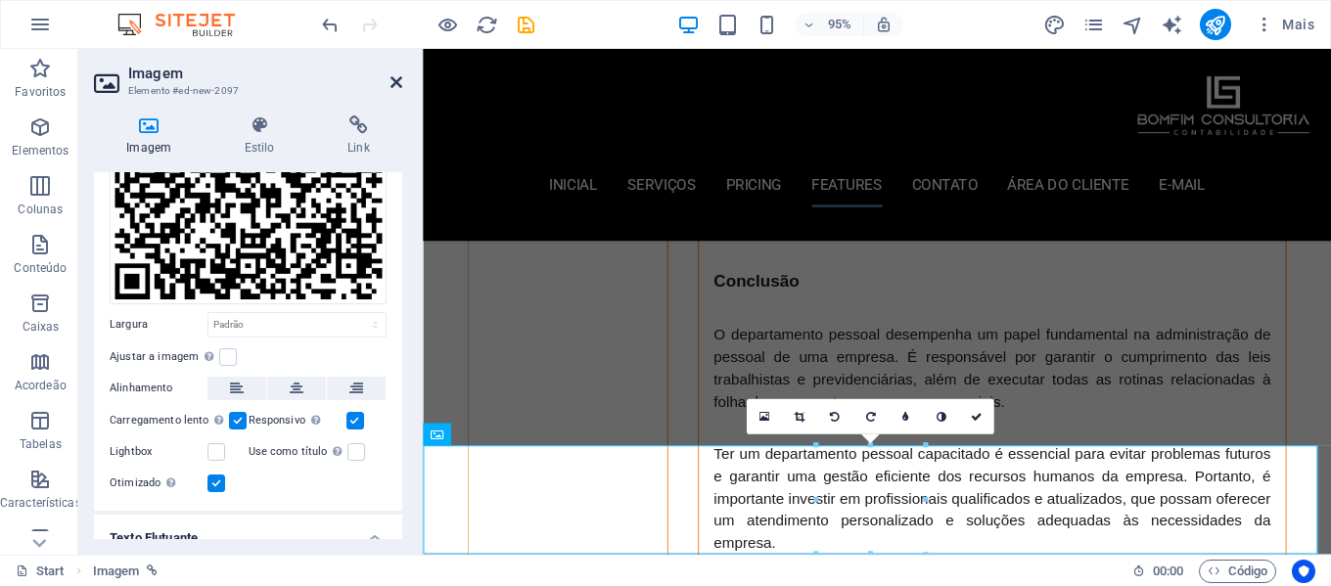
scroll to position [5304, 0]
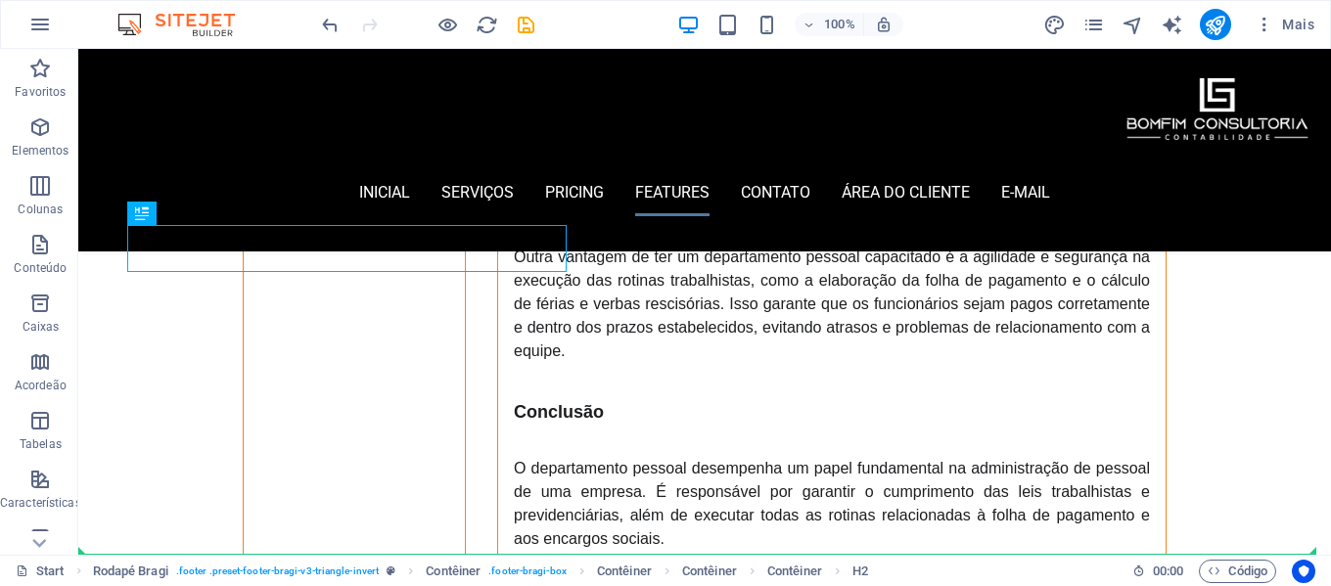
drag, startPoint x: 343, startPoint y: 255, endPoint x: 692, endPoint y: 516, distance: 436.4
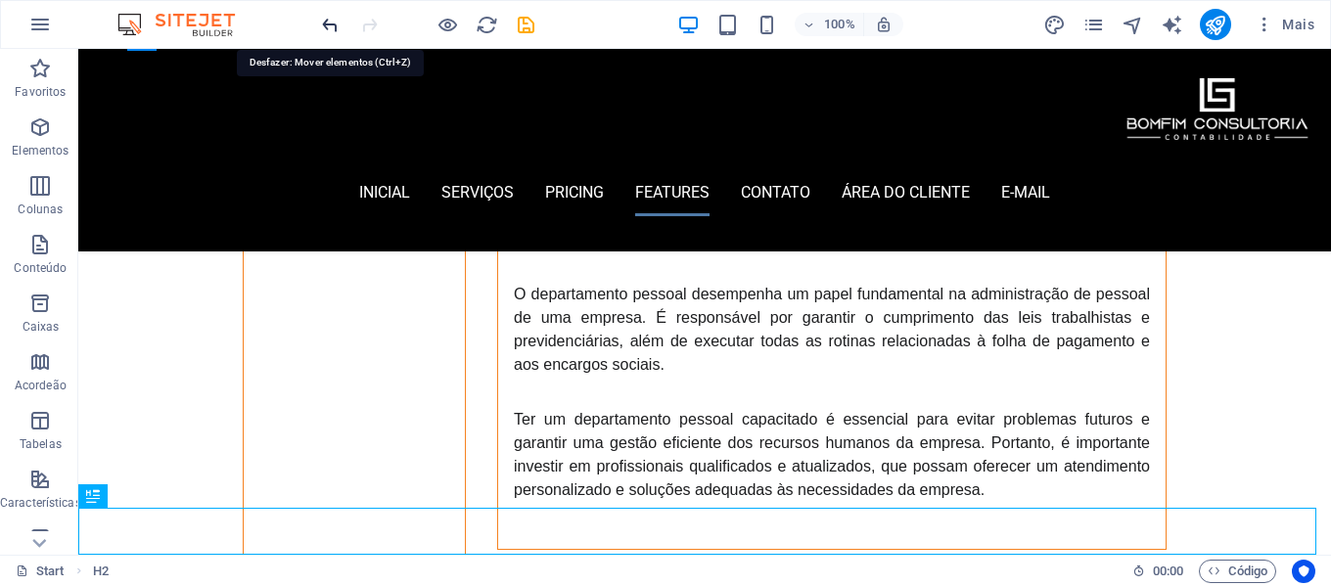
click at [330, 17] on icon "undo" at bounding box center [330, 25] width 23 height 23
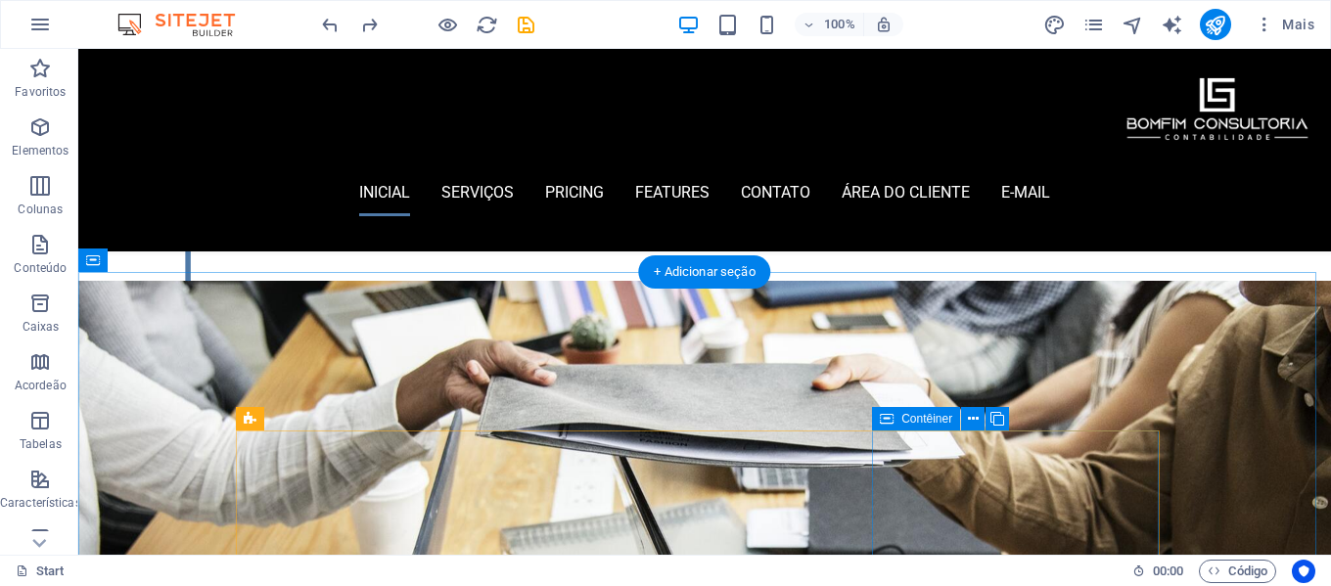
scroll to position [1584, 0]
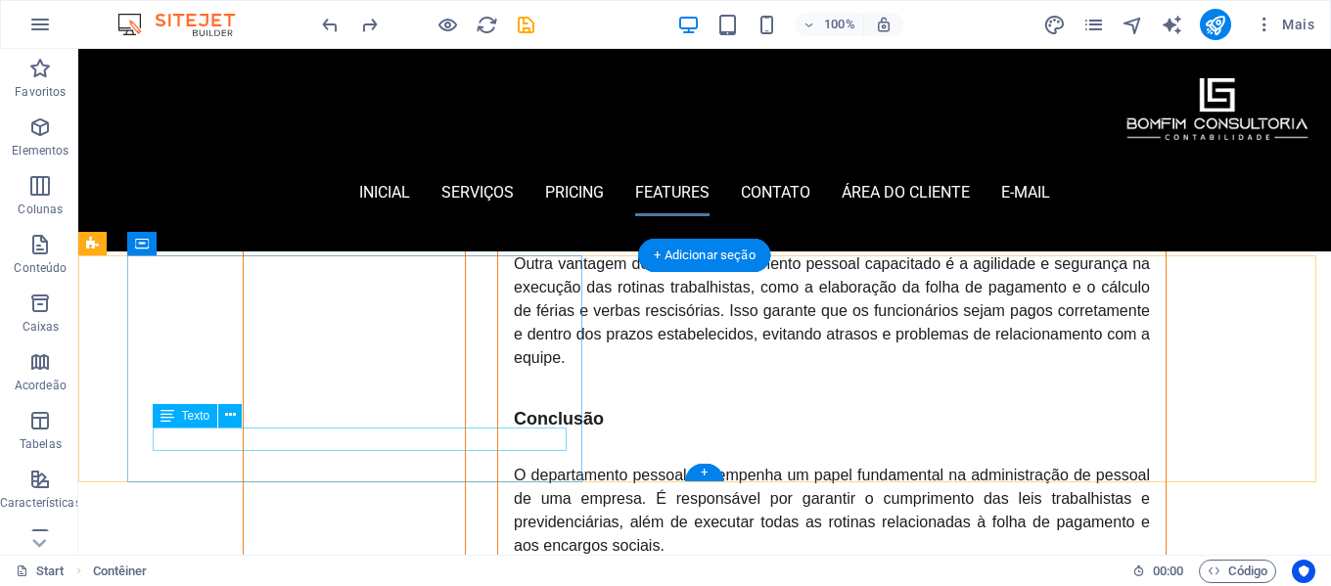
scroll to position [5304, 0]
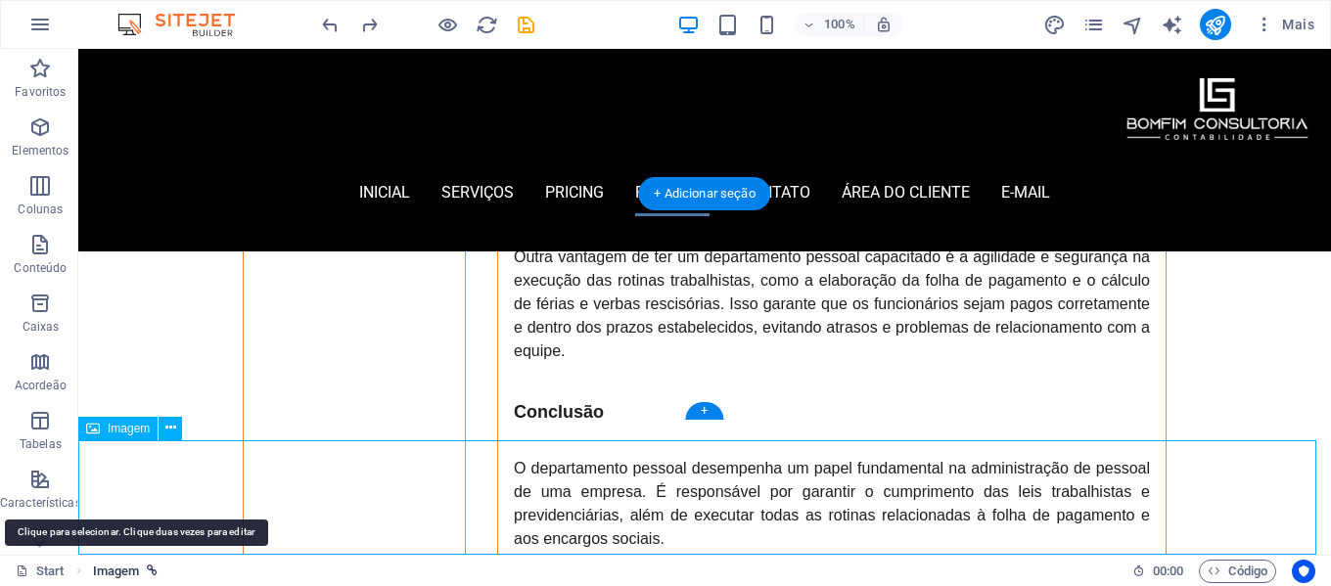
click at [130, 566] on span "Imagem" at bounding box center [116, 571] width 47 height 23
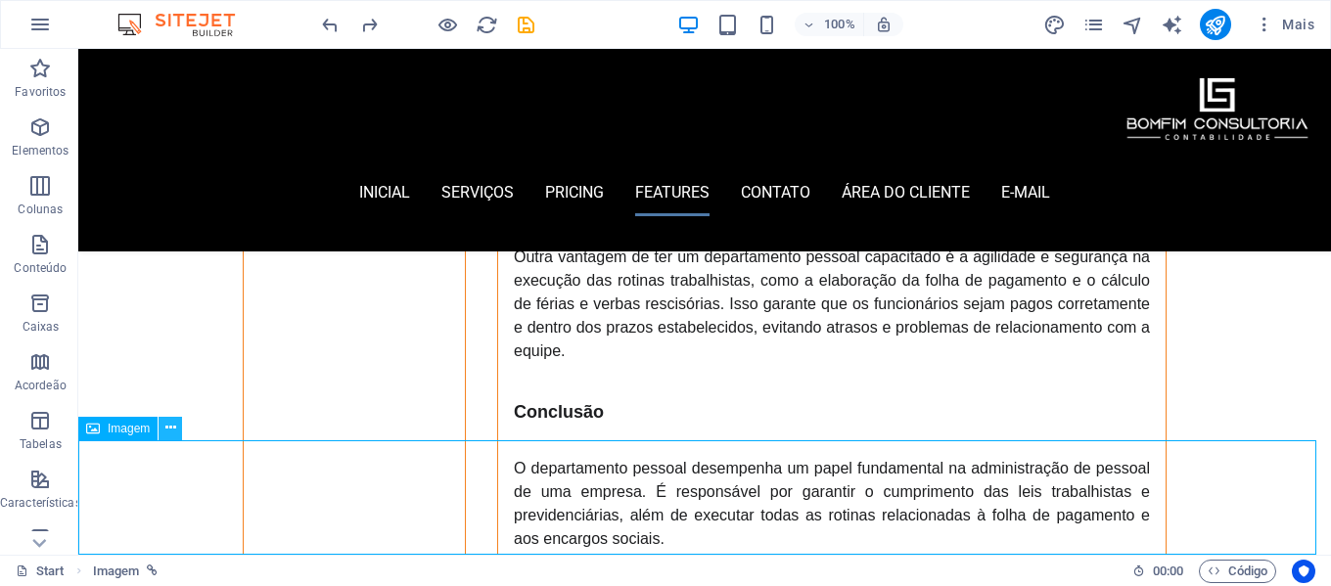
click at [166, 431] on icon at bounding box center [170, 428] width 11 height 21
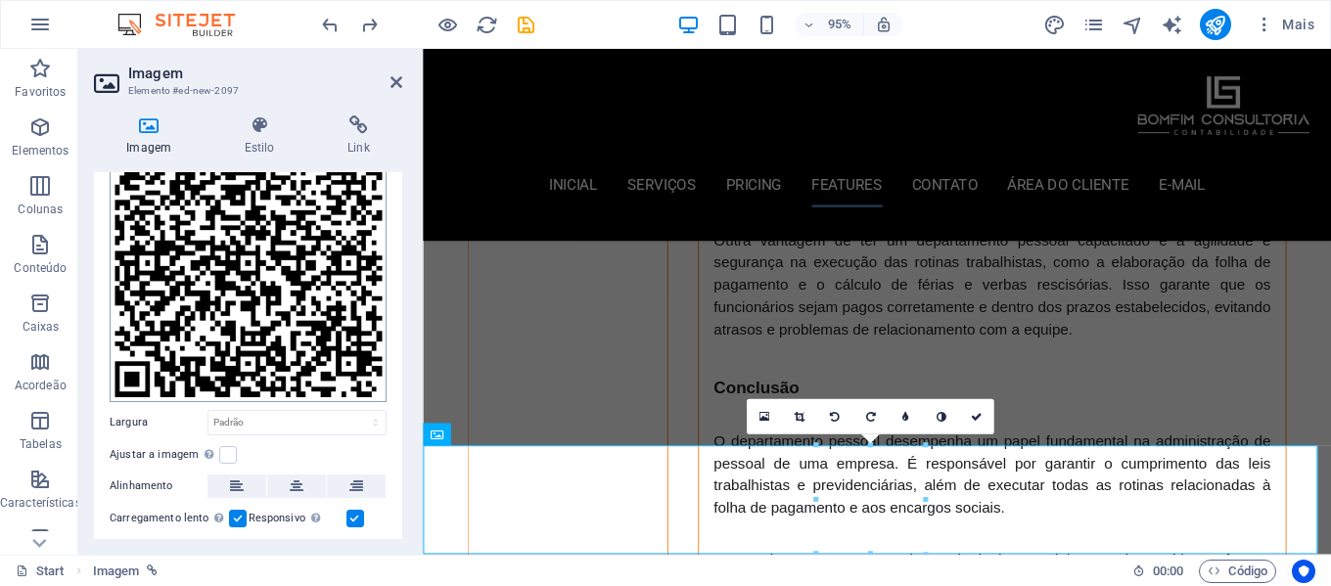
scroll to position [0, 0]
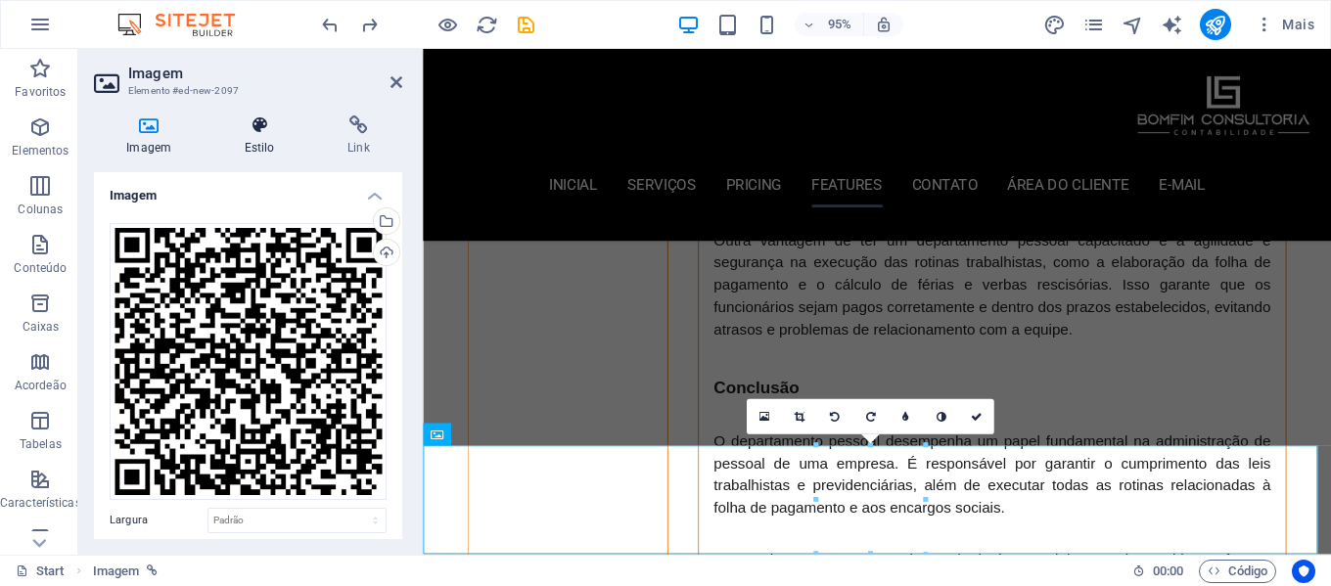
click at [256, 116] on icon at bounding box center [258, 126] width 95 height 20
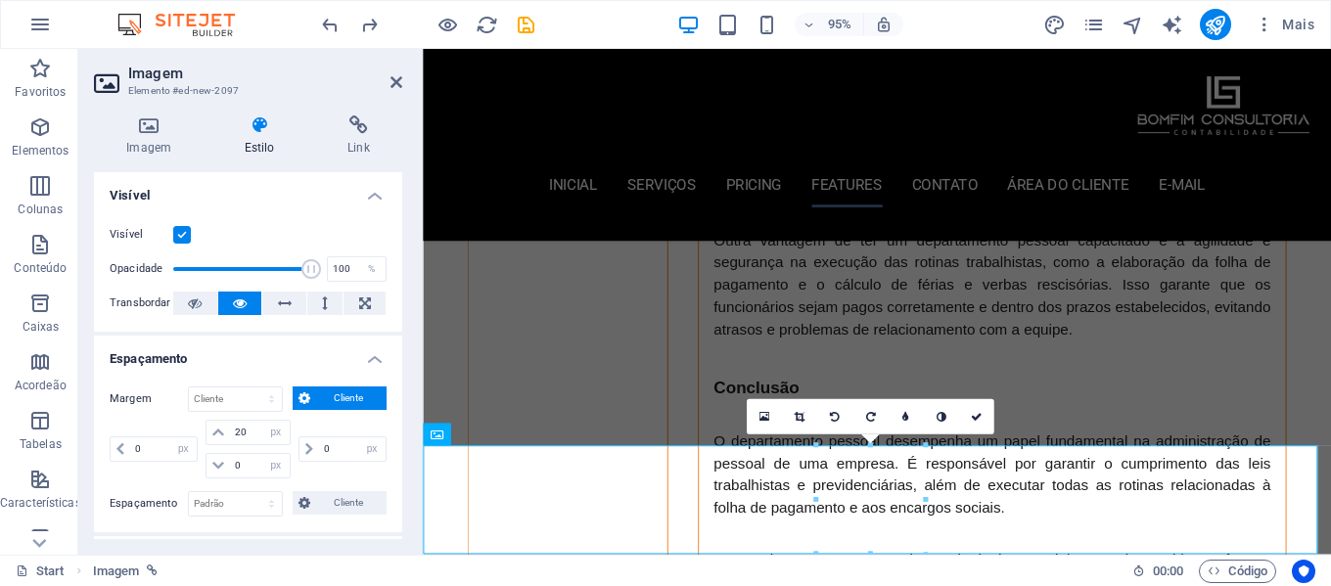
click at [179, 230] on label at bounding box center [182, 235] width 18 height 18
click at [0, 0] on input "Visível" at bounding box center [0, 0] width 0 height 0
click at [179, 230] on label at bounding box center [182, 235] width 18 height 18
click at [0, 0] on input "Visível" at bounding box center [0, 0] width 0 height 0
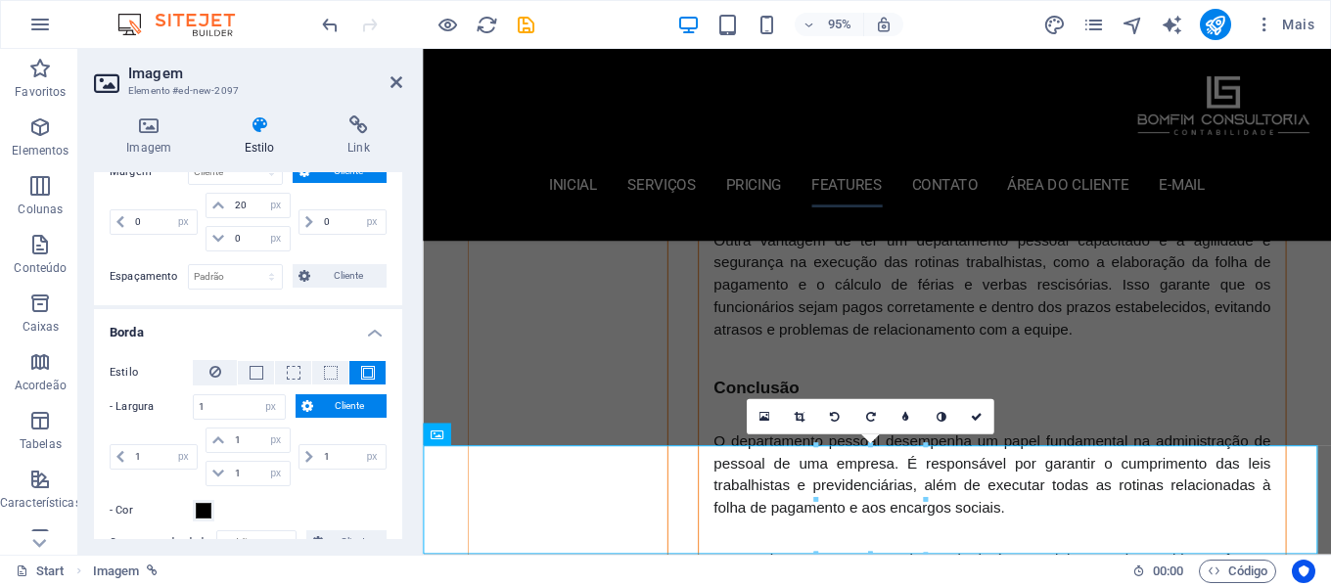
scroll to position [196, 0]
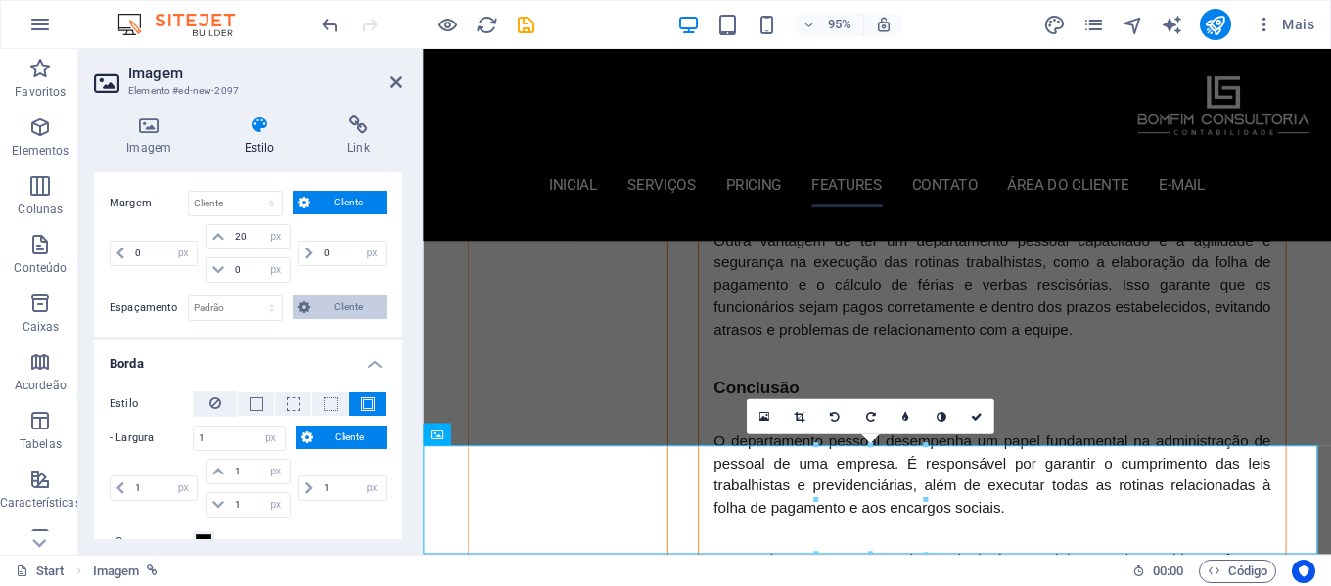
click at [334, 306] on span "Cliente" at bounding box center [348, 307] width 65 height 23
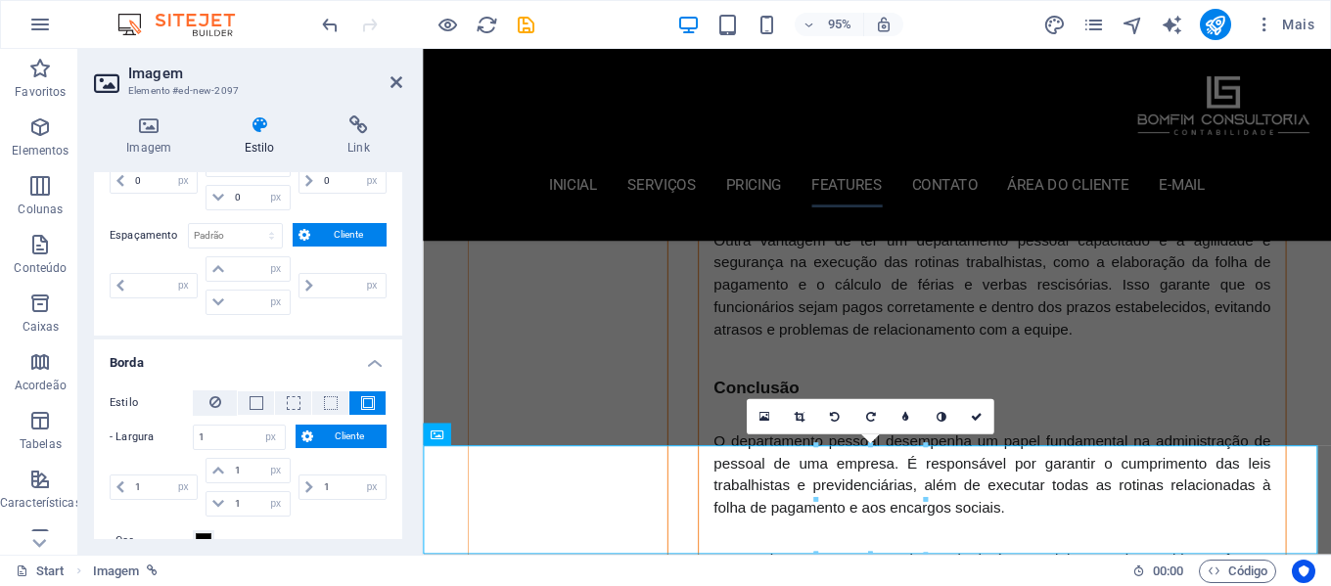
scroll to position [392, 0]
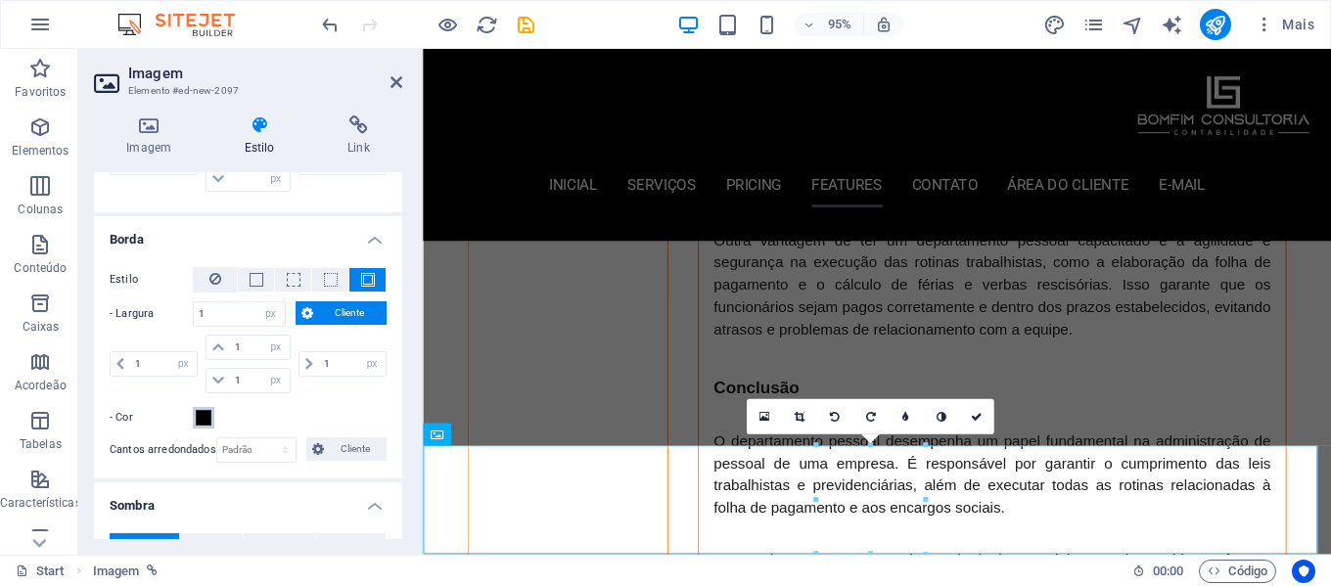
click at [207, 419] on span at bounding box center [204, 418] width 16 height 16
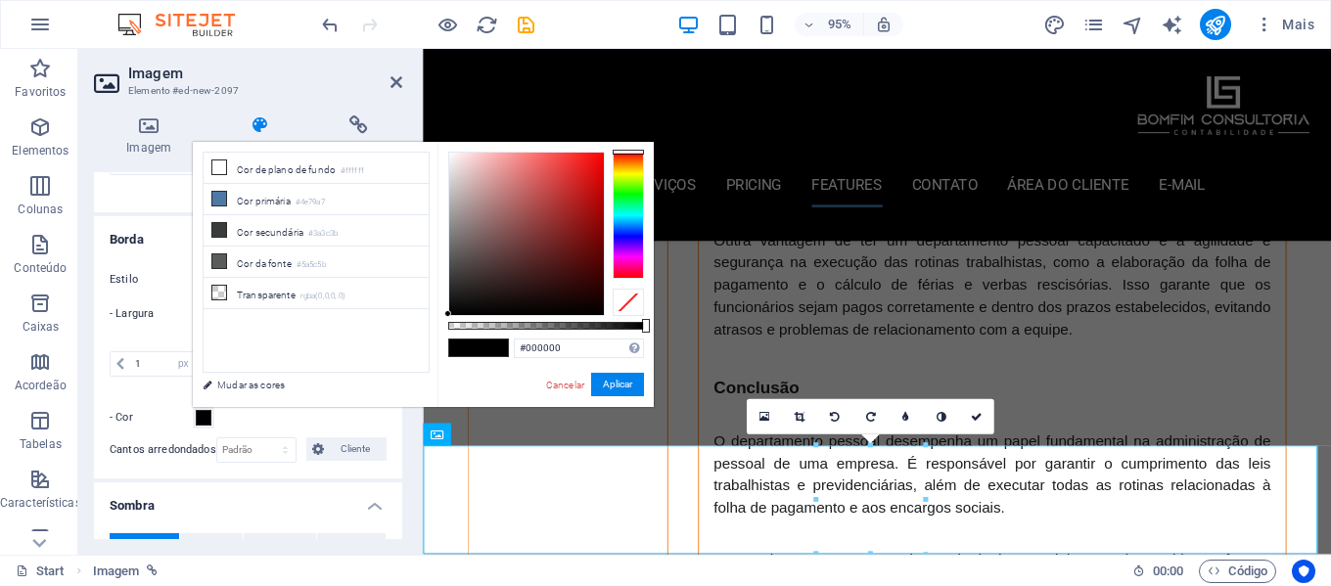
click at [631, 301] on div at bounding box center [628, 302] width 31 height 27
click at [360, 206] on li "Cor primária #4e79a7" at bounding box center [316, 199] width 225 height 31
type input "#4e79a7"
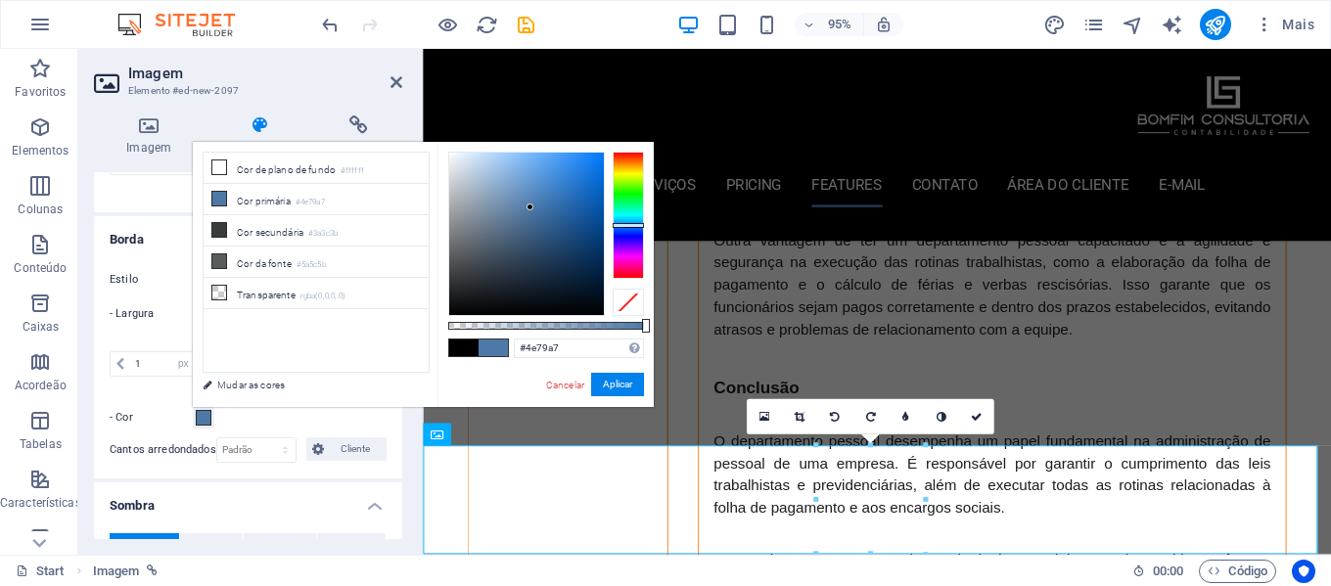
click at [624, 303] on div at bounding box center [628, 302] width 31 height 27
click at [266, 199] on li "Cor primária #4e79a7" at bounding box center [316, 199] width 225 height 31
click at [270, 288] on li "Transparente rgba(0,0,0,.0)" at bounding box center [316, 293] width 225 height 31
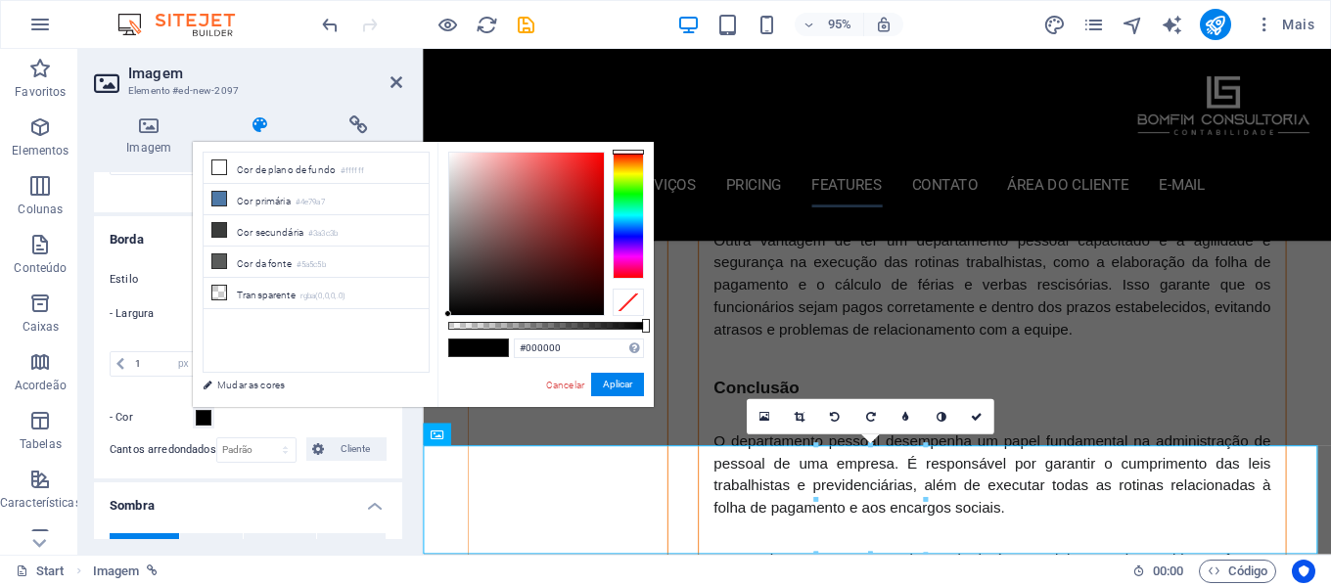
drag, startPoint x: 449, startPoint y: 325, endPoint x: 663, endPoint y: 347, distance: 214.5
click at [663, 347] on body "Contabilidade Bomfim Consultoria Ltda Start Favoritos Elementos Colunas Conteúd…" at bounding box center [665, 293] width 1331 height 586
drag, startPoint x: 622, startPoint y: 384, endPoint x: 209, endPoint y: 353, distance: 414.2
click at [622, 384] on button "Aplicar" at bounding box center [617, 384] width 53 height 23
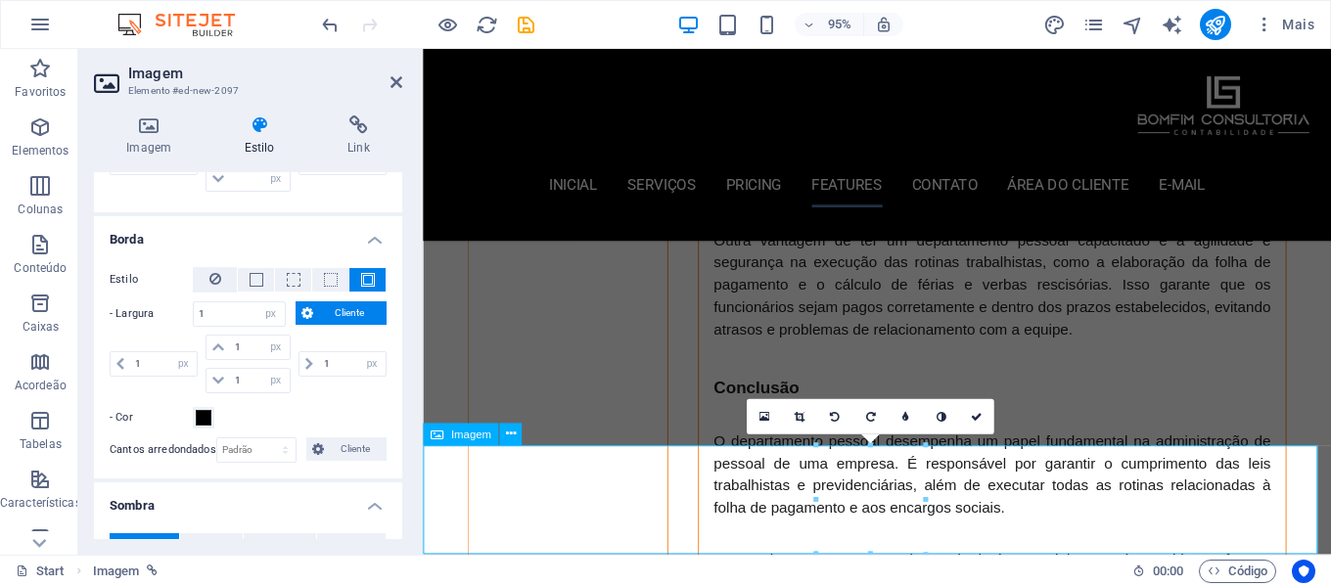
click at [203, 416] on span at bounding box center [204, 418] width 16 height 16
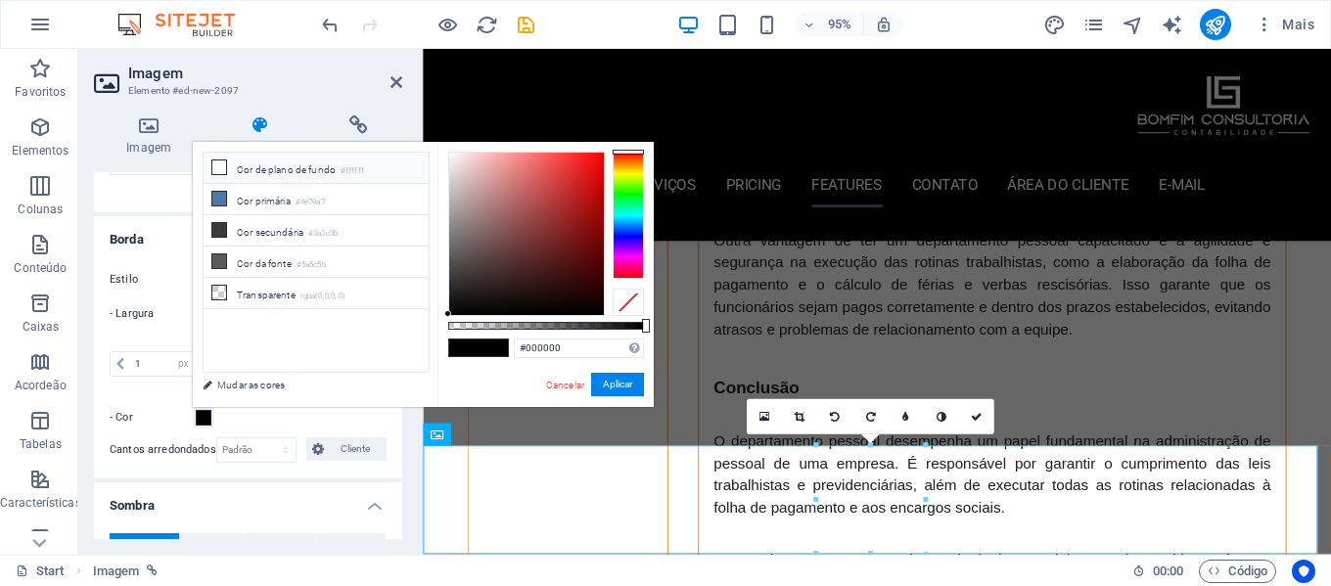
click at [263, 168] on li "Cor de plano de fundo #ffffff" at bounding box center [316, 168] width 225 height 31
click at [465, 350] on span at bounding box center [463, 348] width 29 height 17
type input "#000000"
click at [606, 384] on button "Aplicar" at bounding box center [617, 384] width 53 height 23
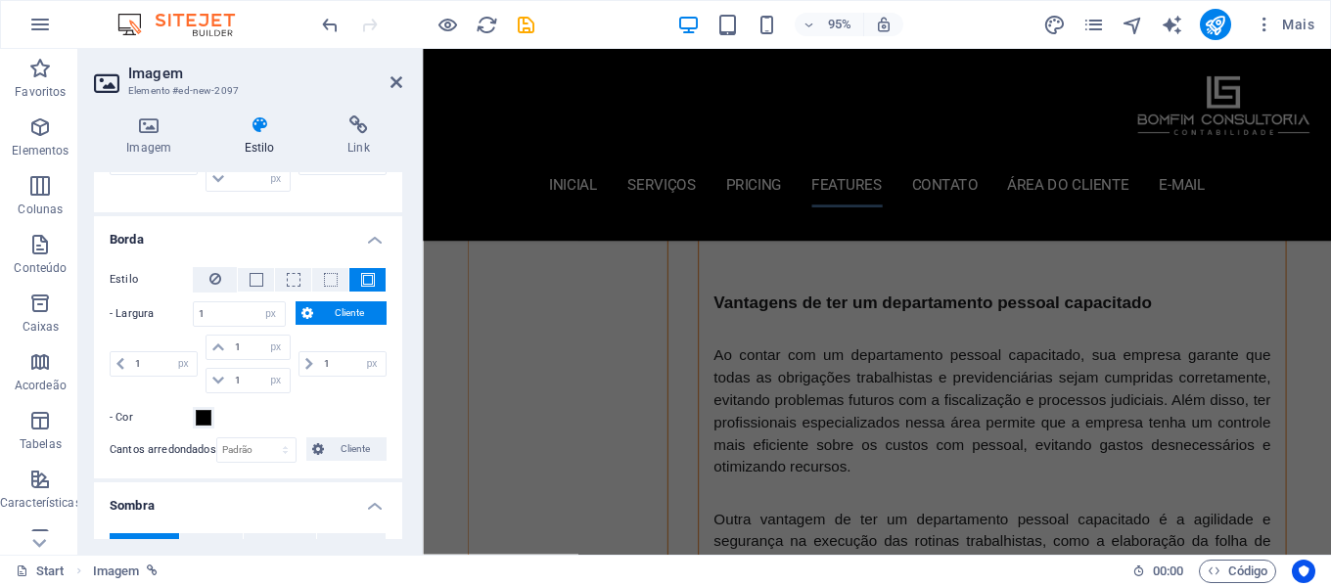
scroll to position [5538, 0]
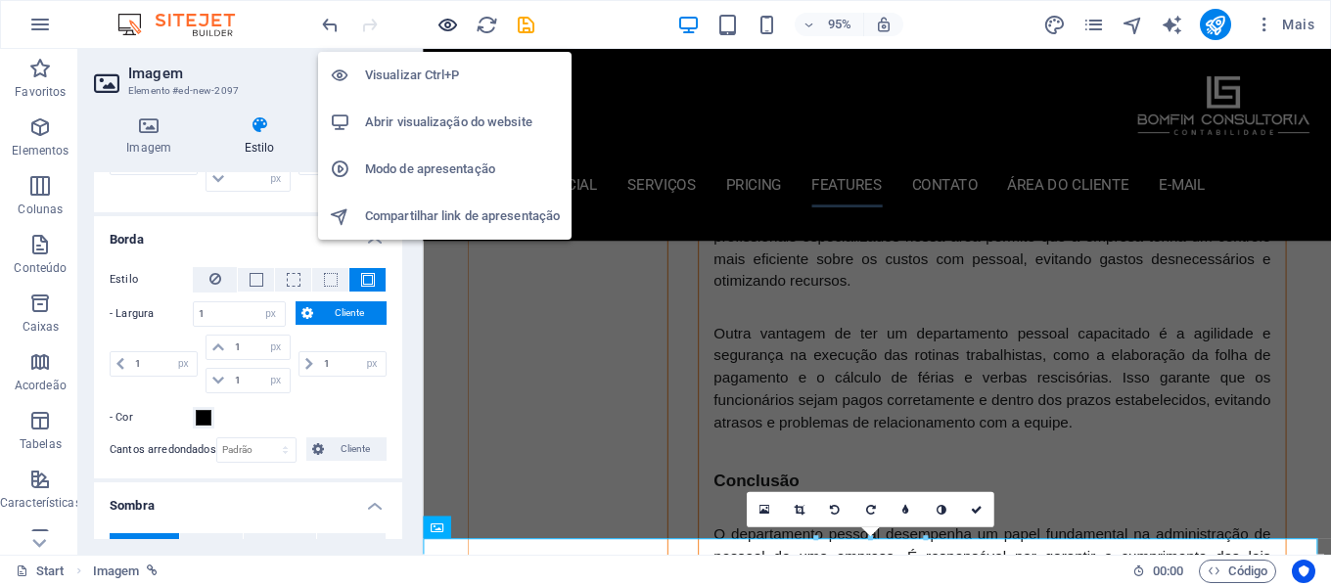
click at [440, 23] on icon "button" at bounding box center [448, 25] width 23 height 23
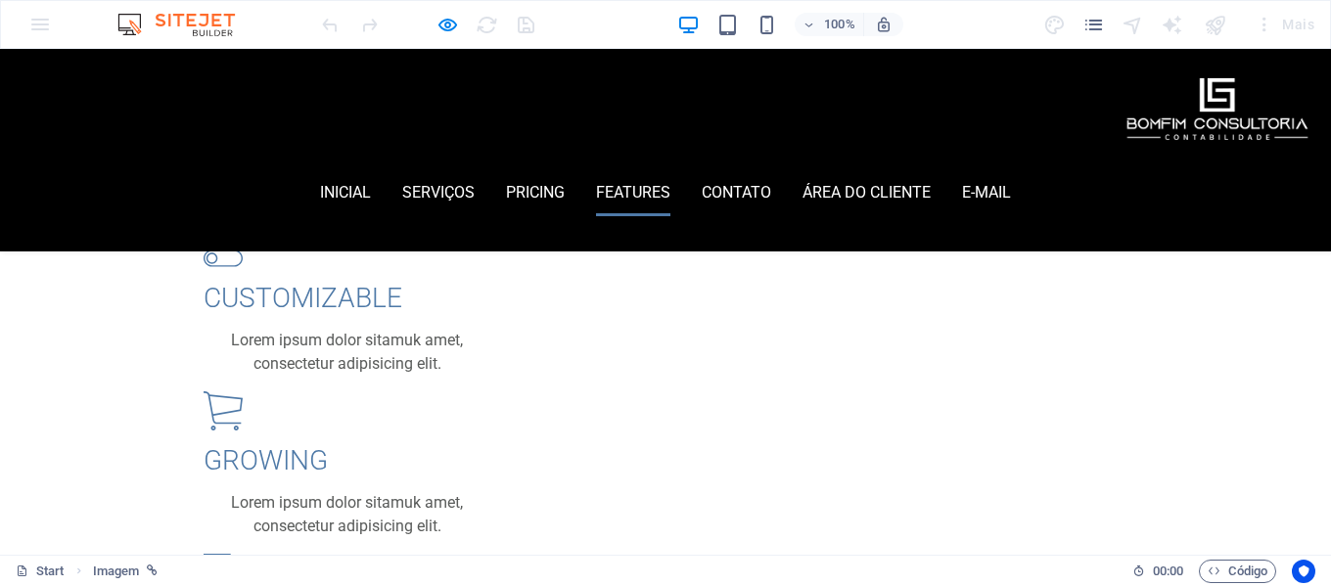
scroll to position [2528, 0]
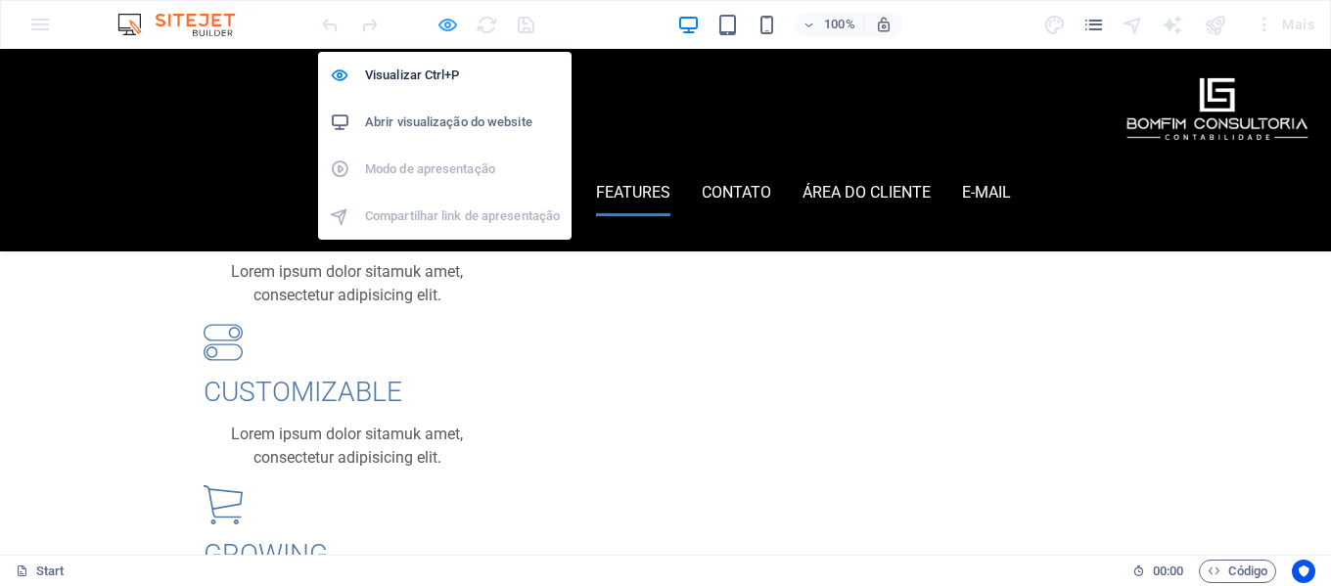
click at [445, 21] on icon "button" at bounding box center [448, 25] width 23 height 23
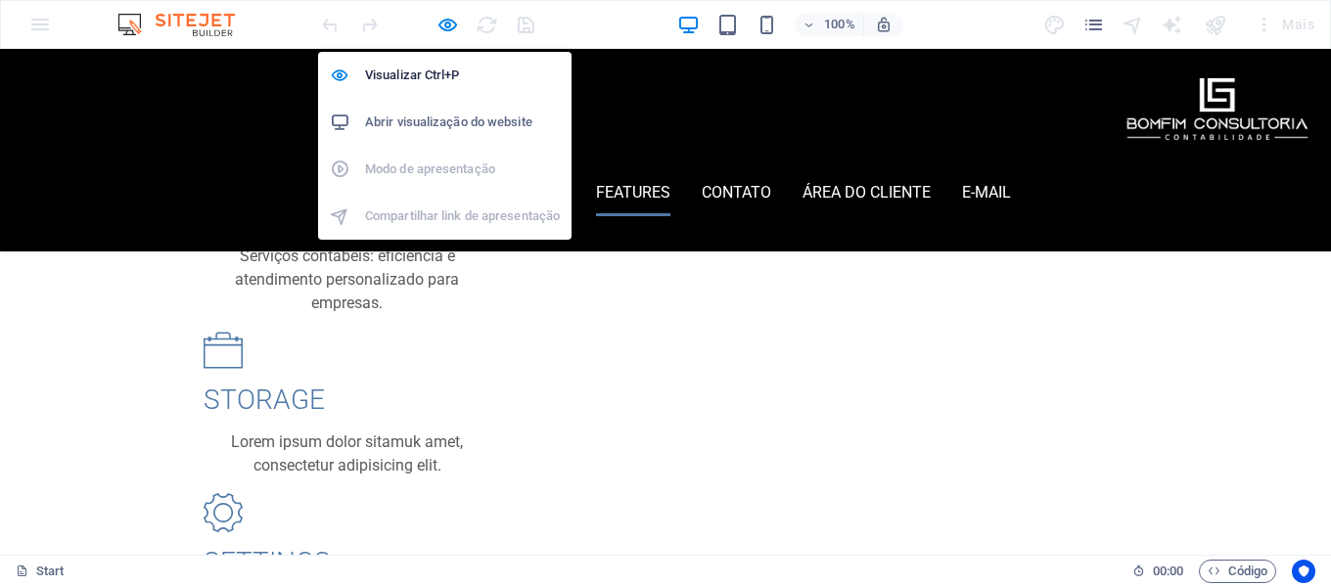
select select "px"
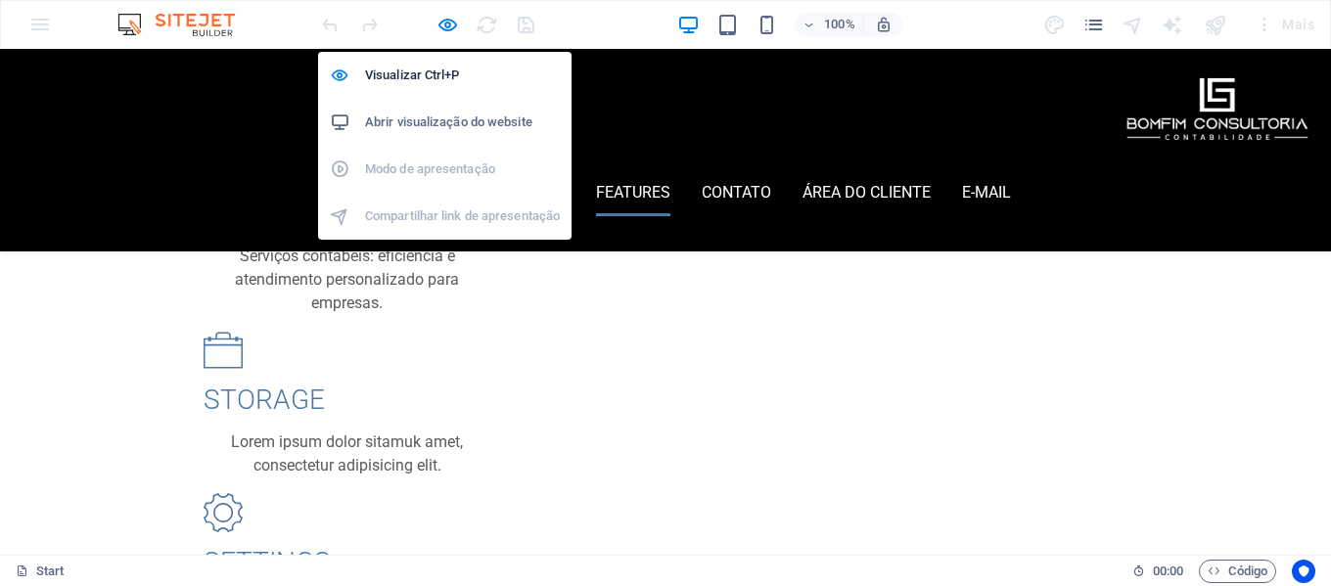
select select "px"
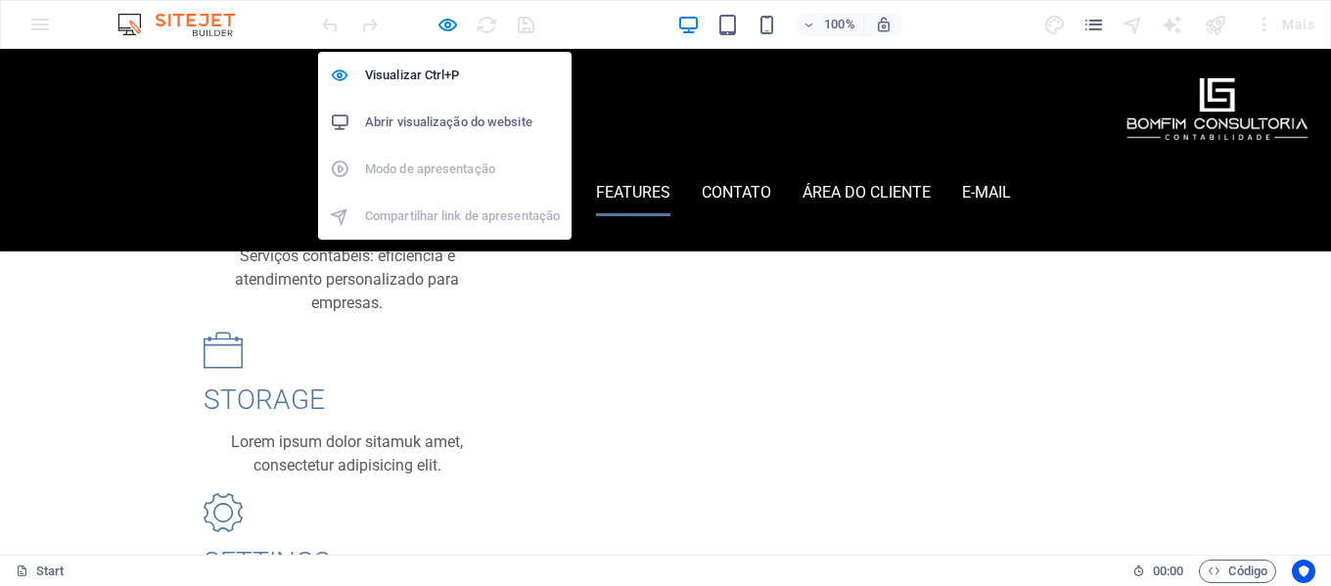
select select "px"
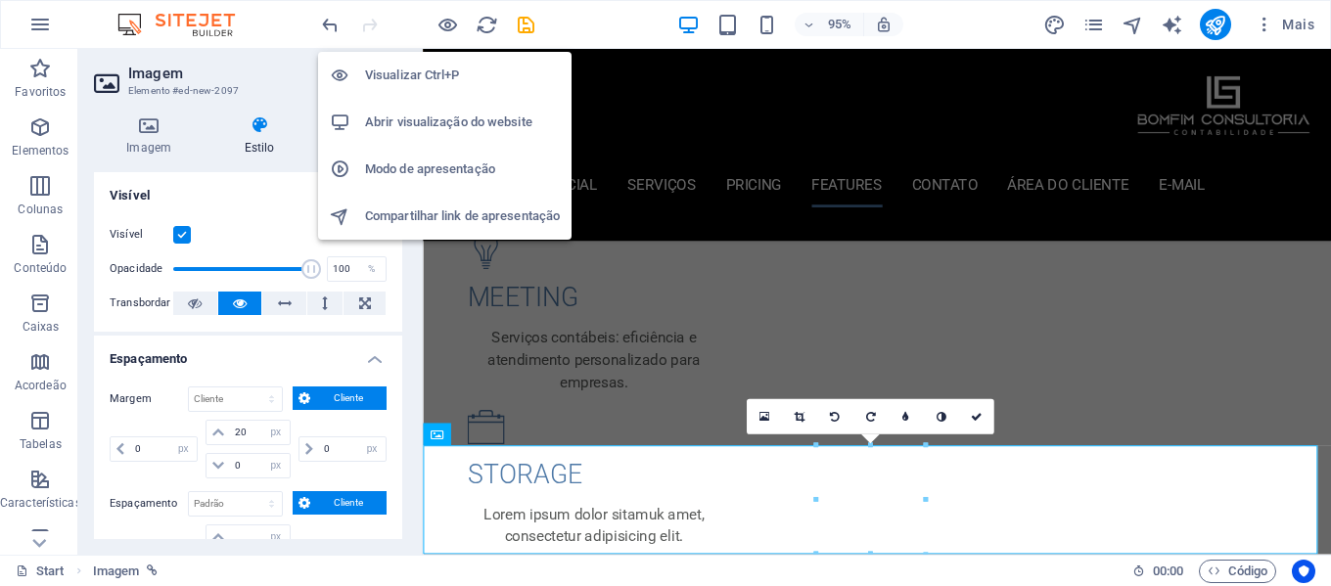
scroll to position [5636, 0]
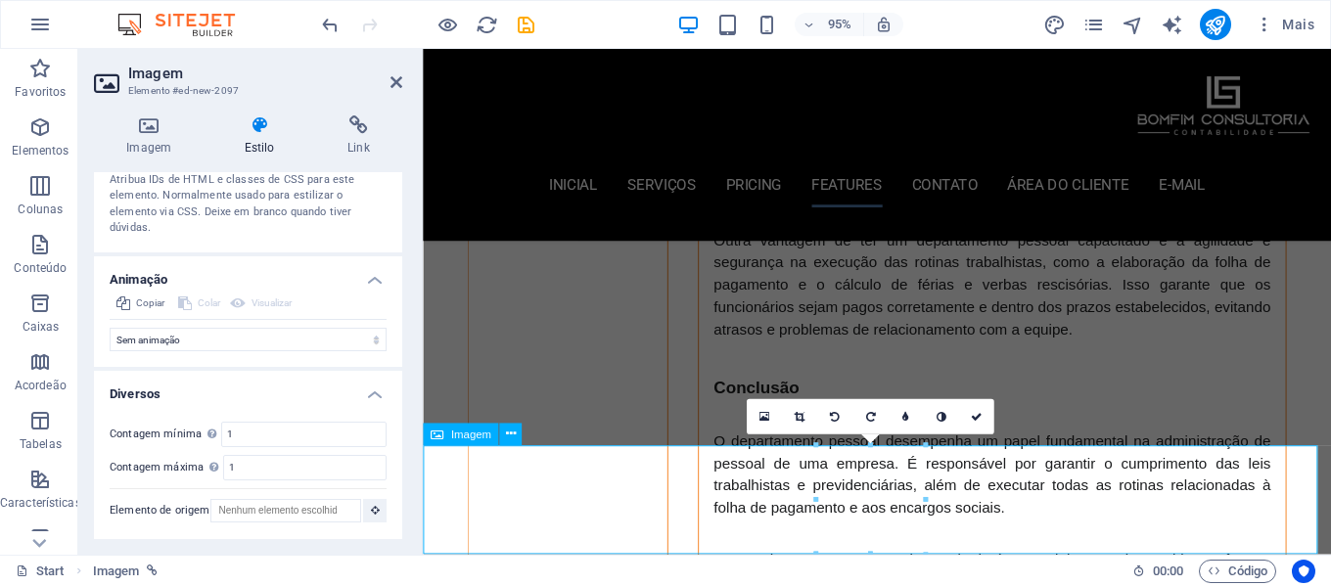
scroll to position [5538, 0]
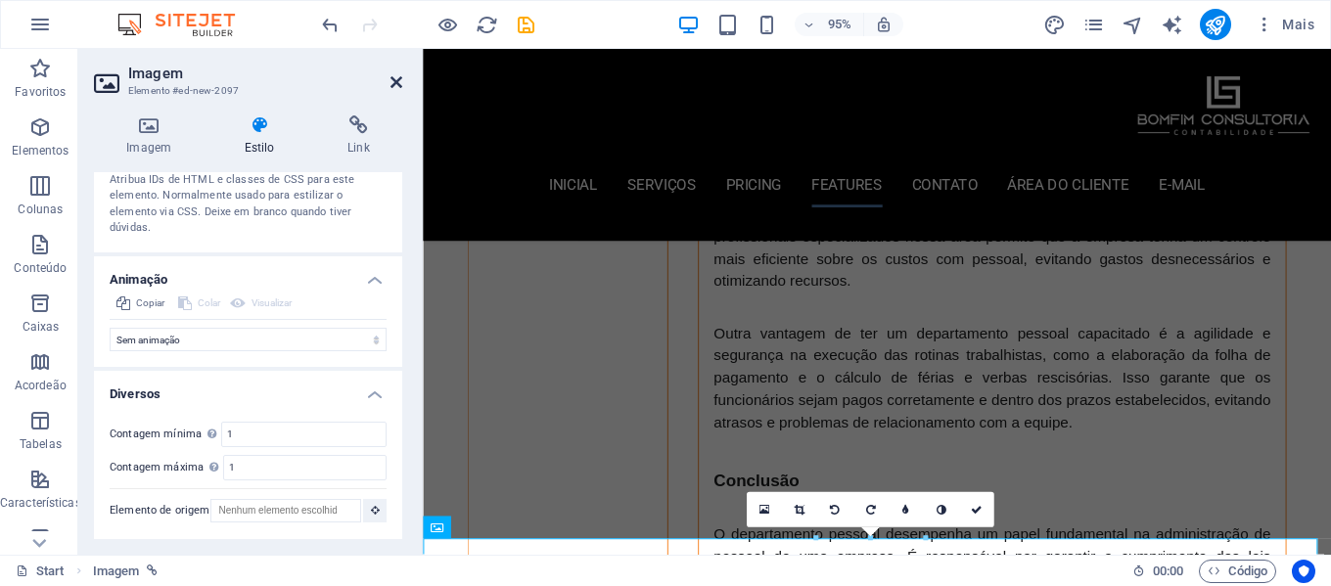
click at [397, 89] on icon at bounding box center [397, 82] width 12 height 16
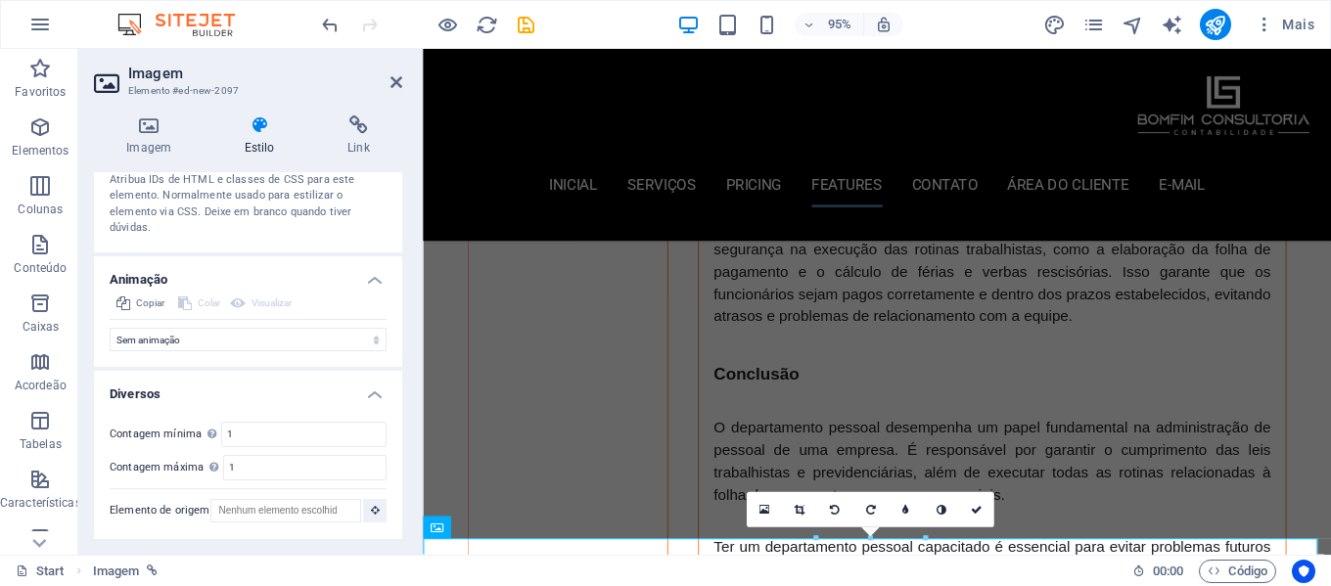
scroll to position [5304, 0]
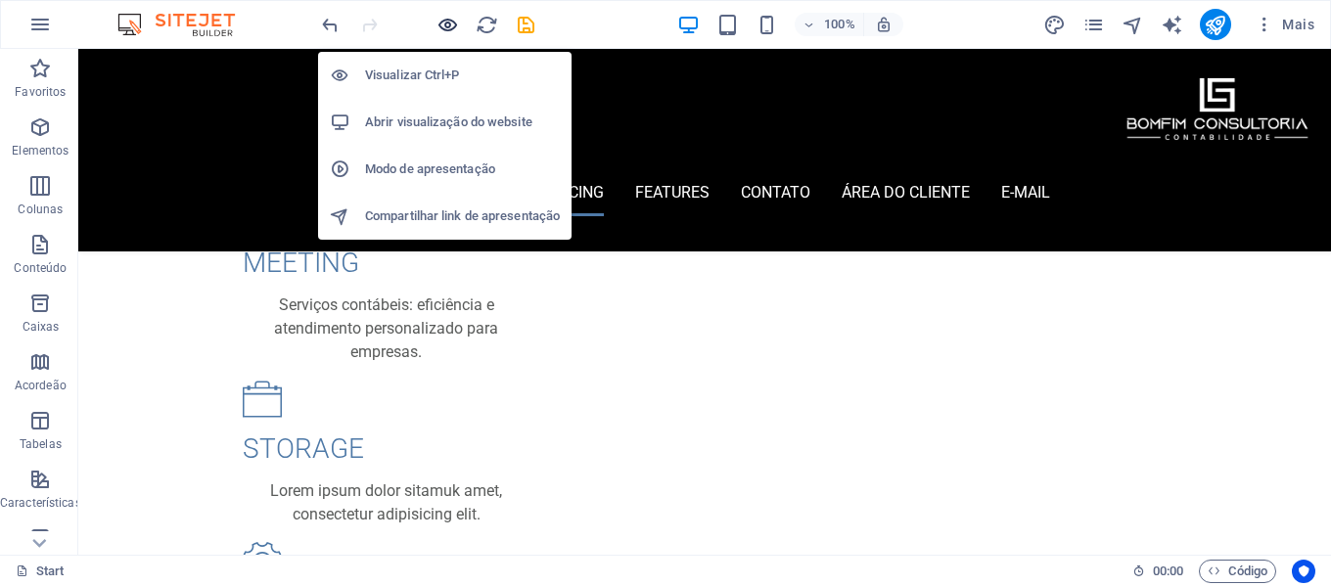
click at [446, 22] on icon "button" at bounding box center [448, 25] width 23 height 23
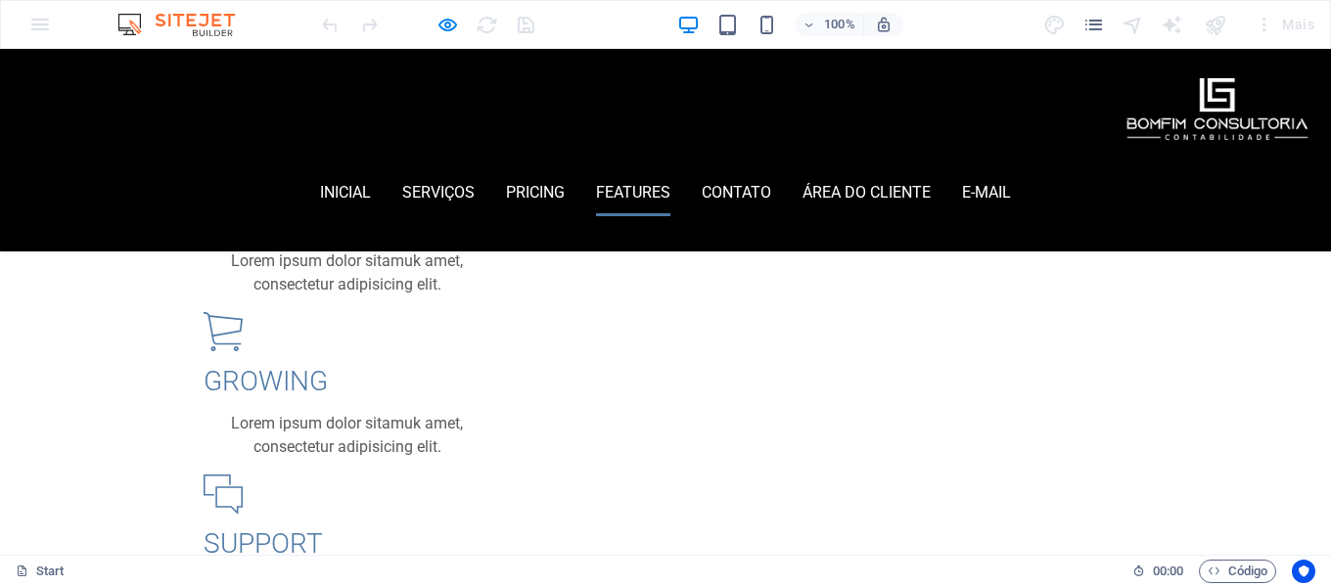
scroll to position [2724, 0]
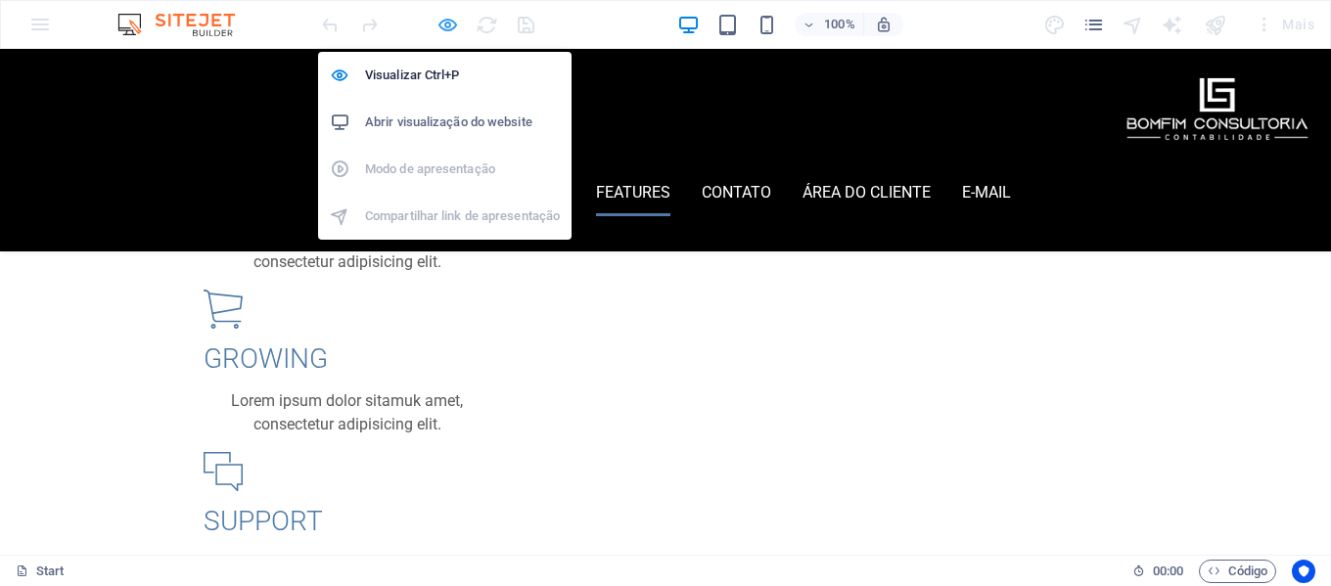
click at [446, 22] on icon "button" at bounding box center [448, 25] width 23 height 23
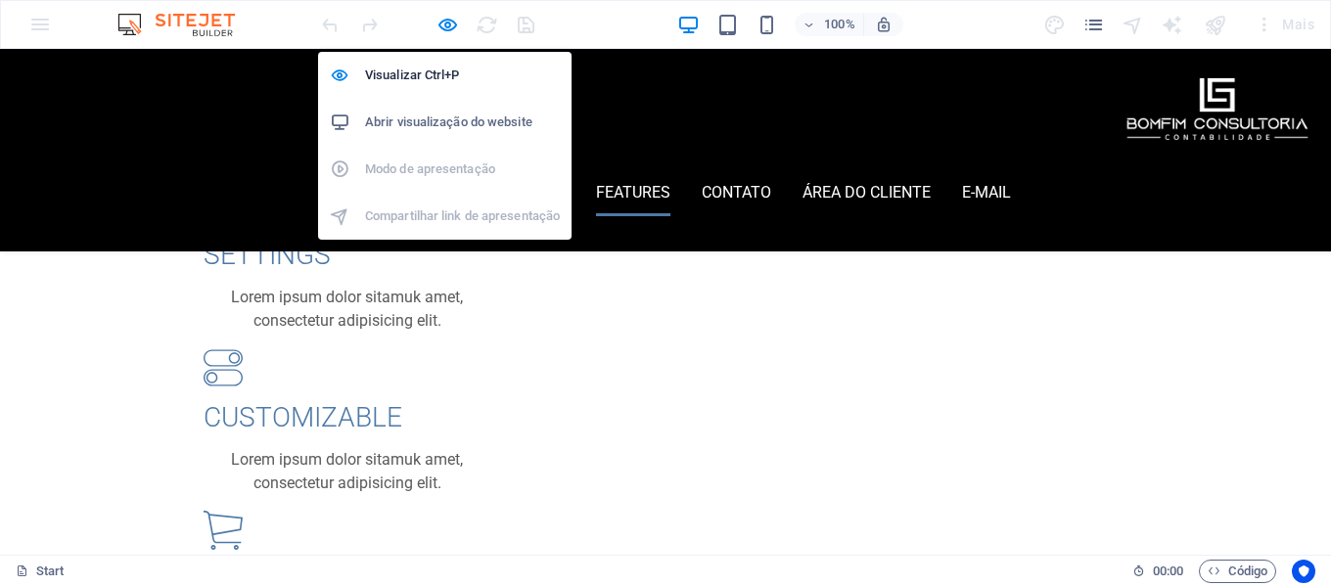
scroll to position [2945, 0]
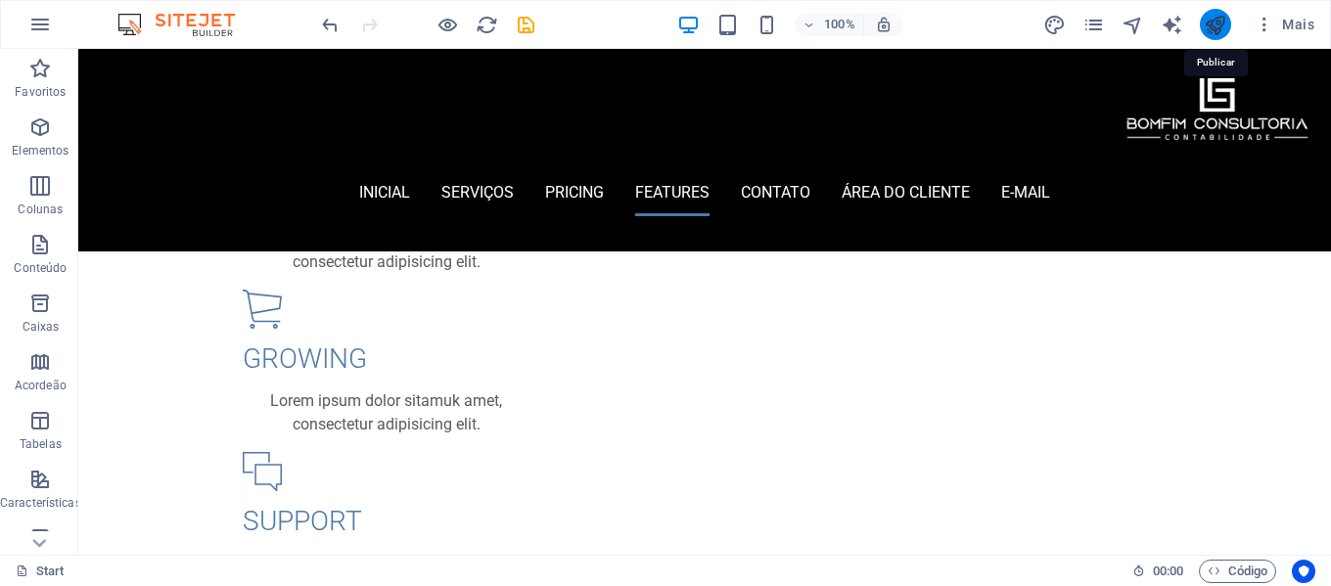
click at [1217, 23] on icon "publish" at bounding box center [1215, 25] width 23 height 23
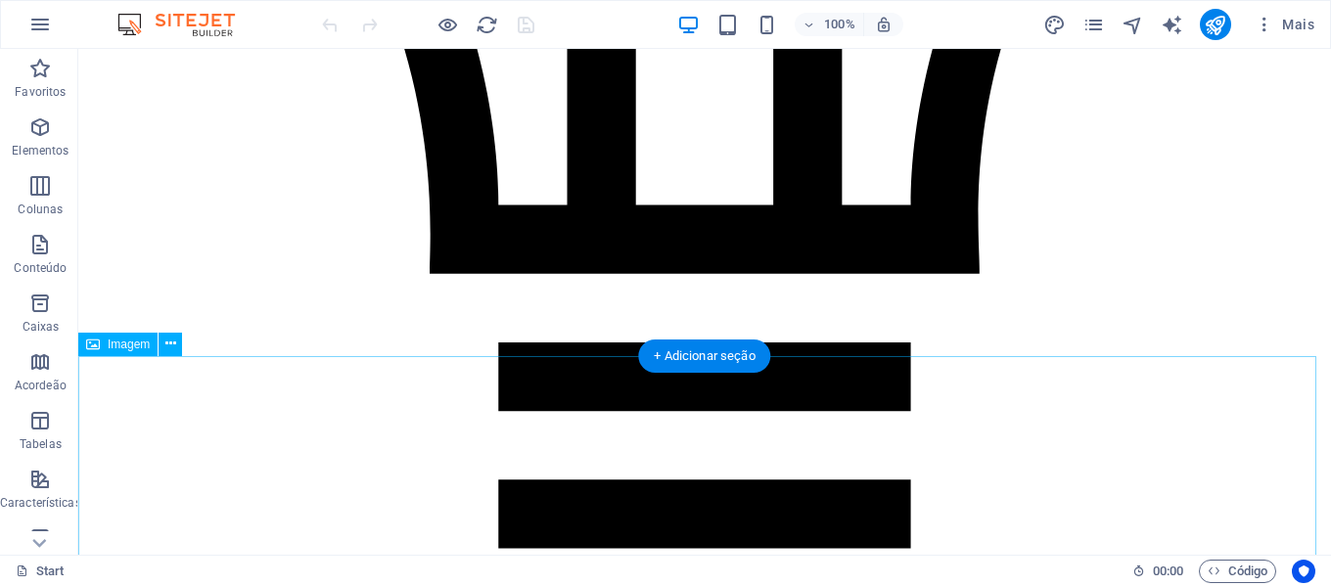
scroll to position [5417, 0]
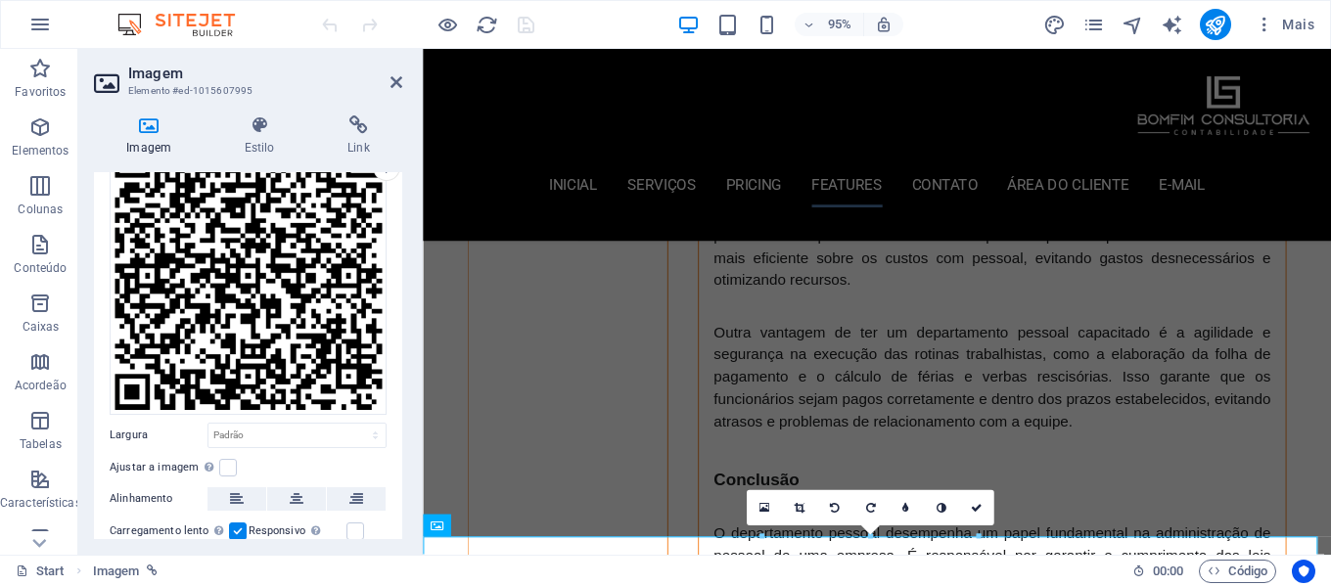
scroll to position [70, 0]
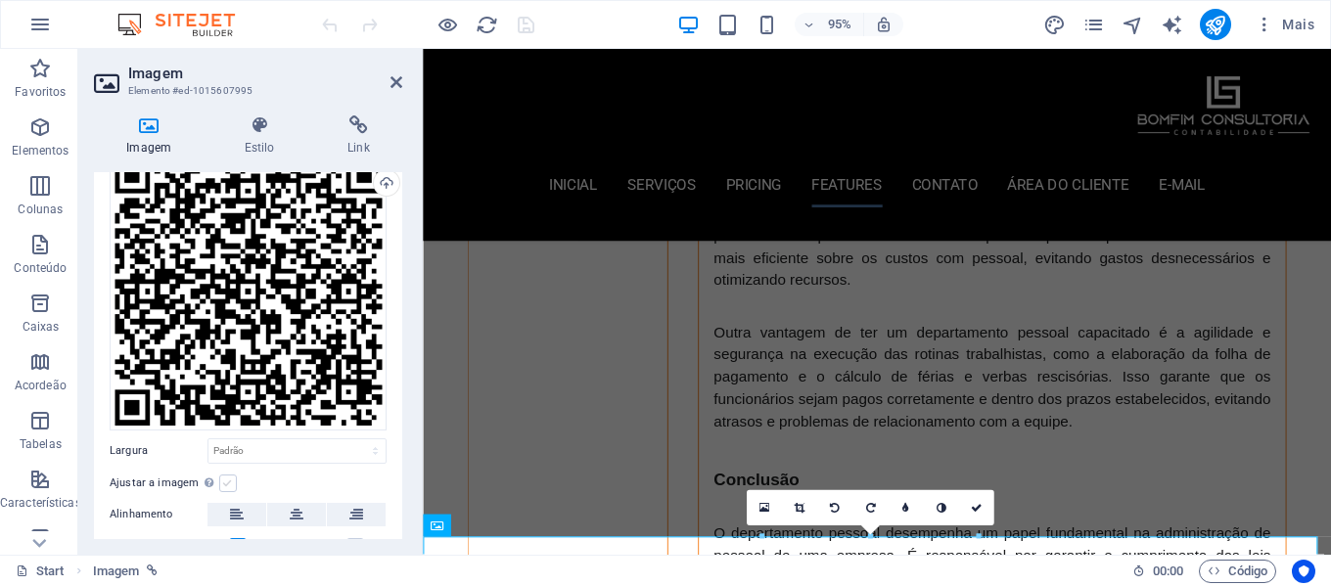
click at [227, 484] on label at bounding box center [228, 484] width 18 height 18
click at [0, 0] on input "Ajustar a imagem Ajustar a imagem automaticamente a uma largura e altura fixas" at bounding box center [0, 0] width 0 height 0
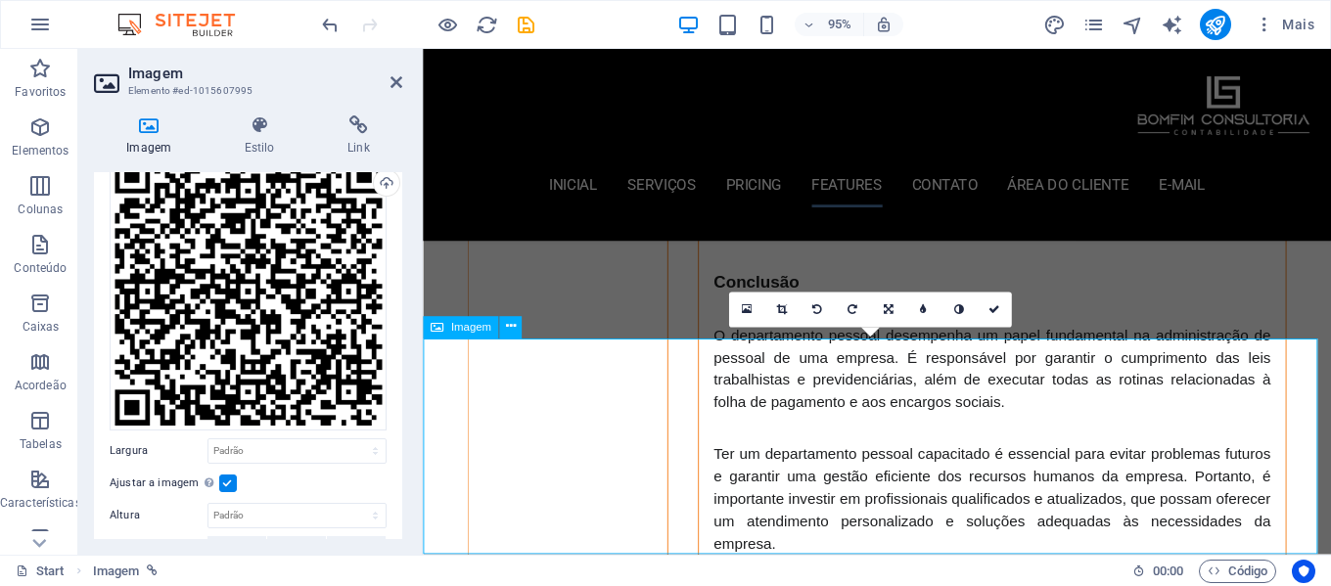
scroll to position [5749, 0]
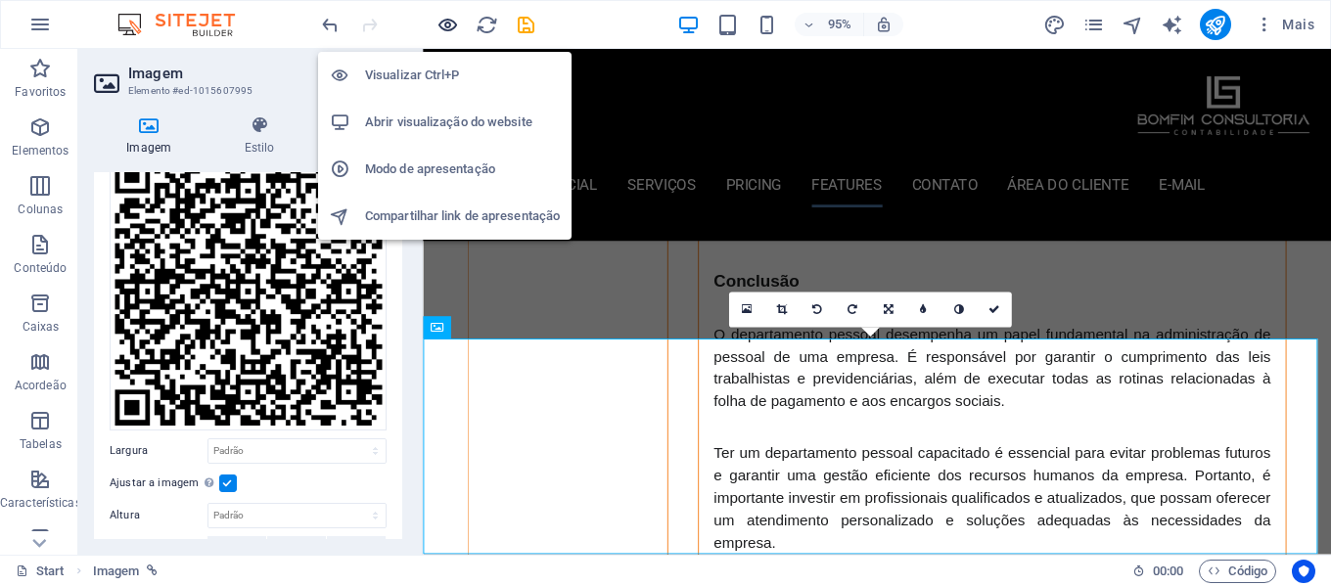
click at [443, 21] on icon "button" at bounding box center [448, 25] width 23 height 23
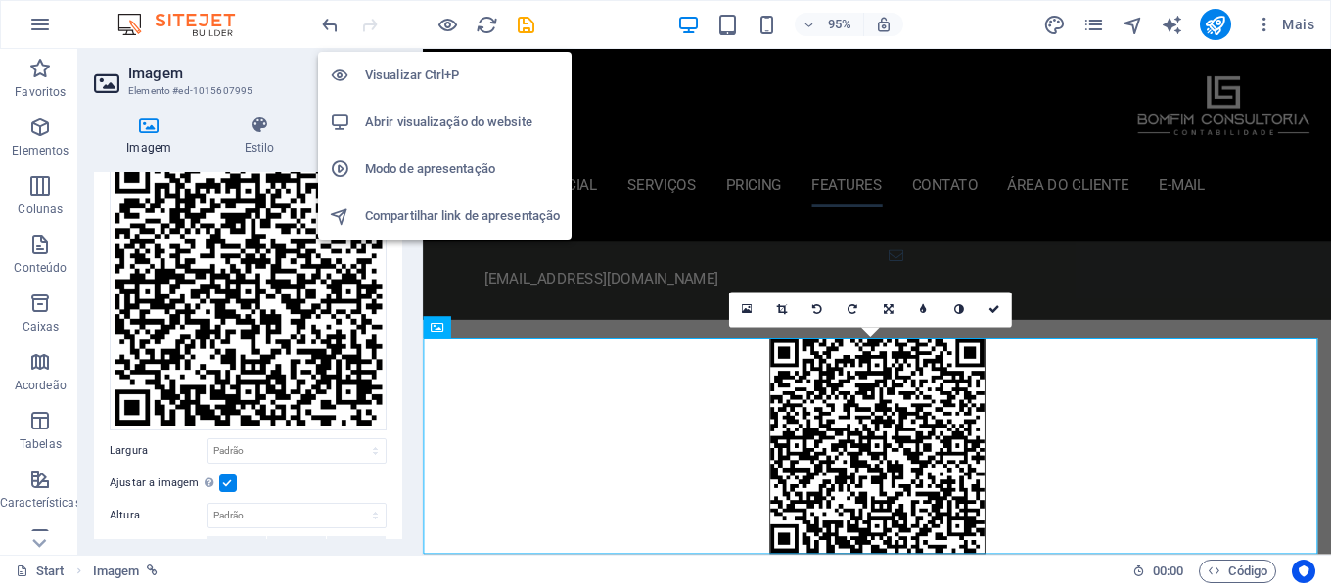
scroll to position [2836, 0]
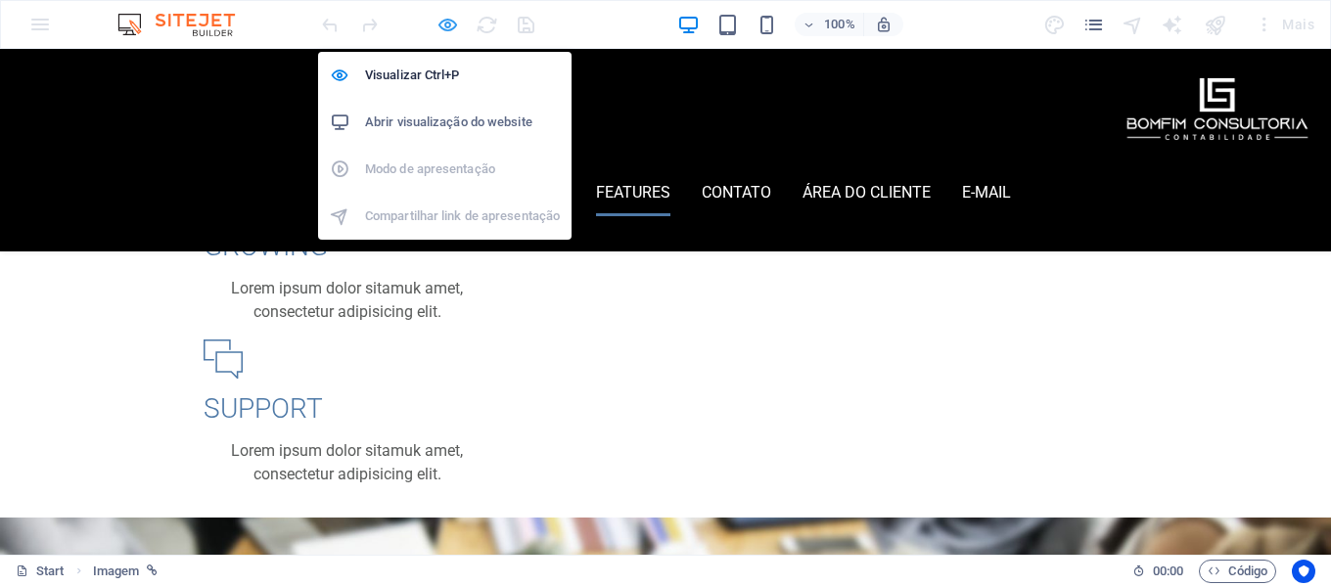
click at [451, 27] on icon "button" at bounding box center [448, 25] width 23 height 23
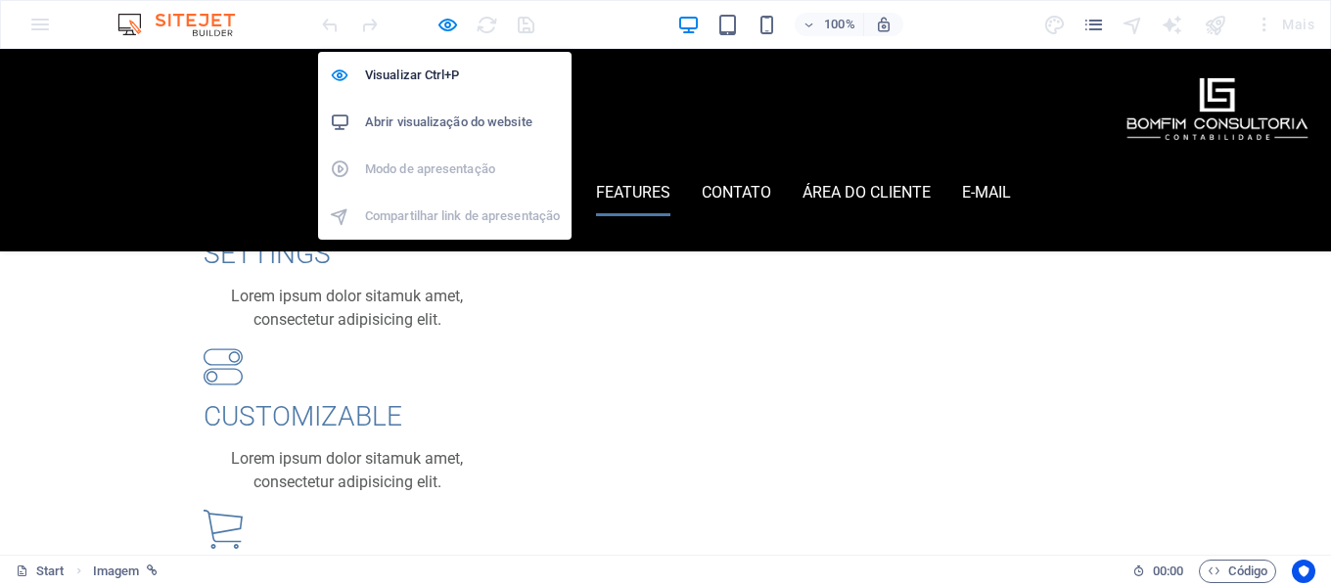
scroll to position [5749, 0]
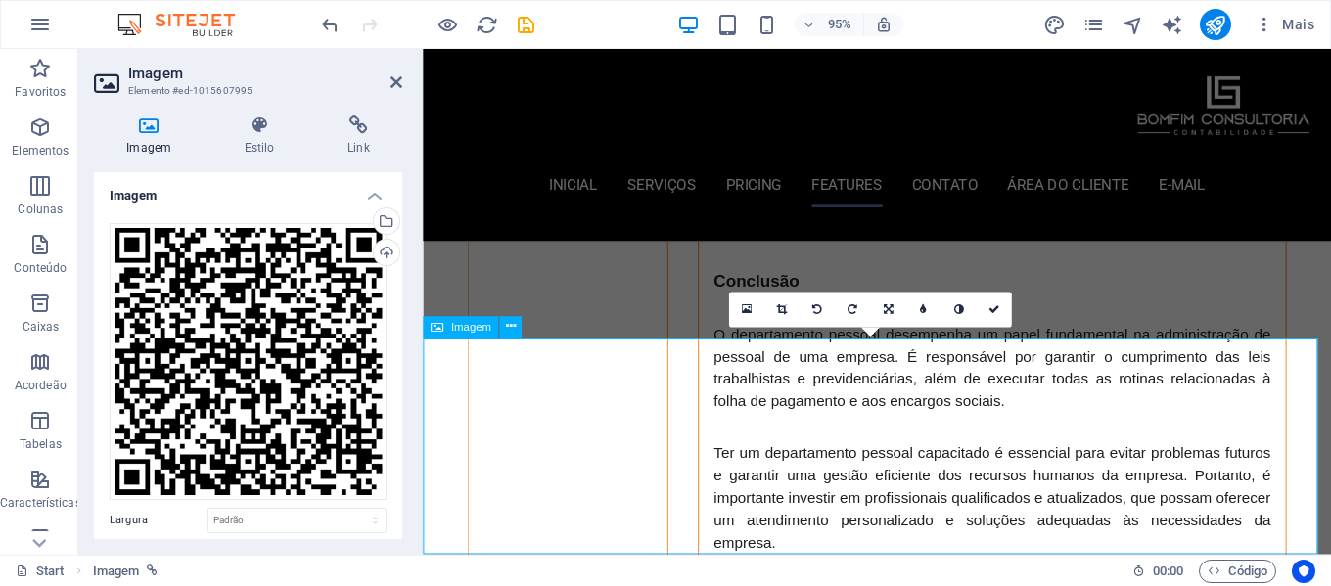
click at [258, 142] on h4 "Estilo" at bounding box center [262, 136] width 103 height 41
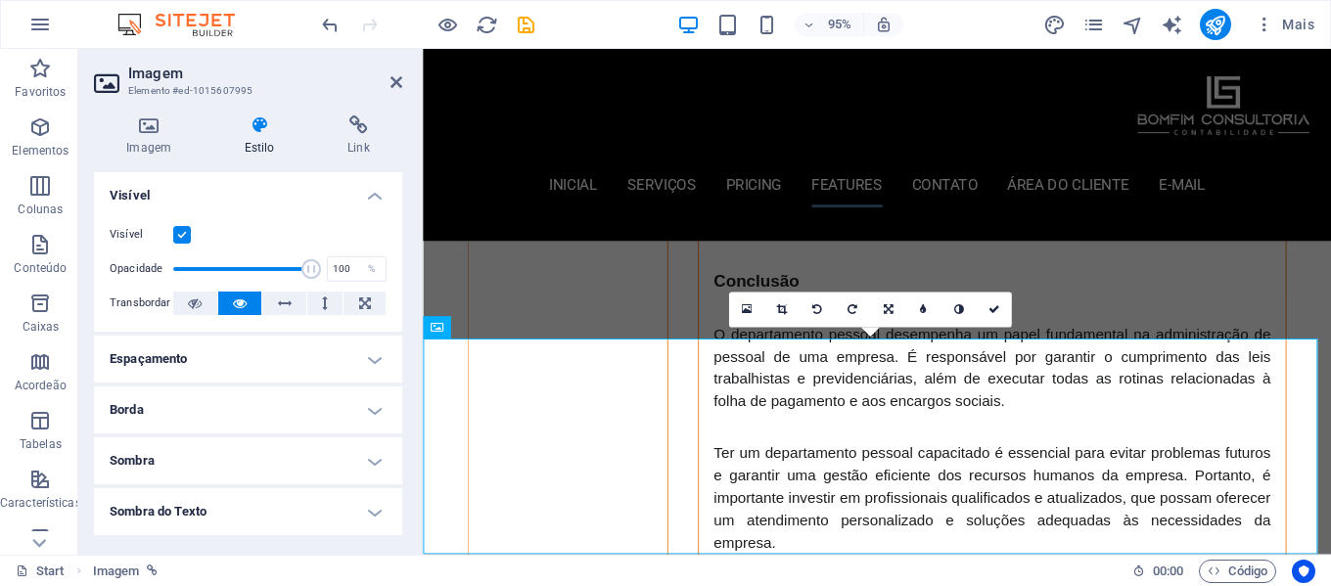
click at [271, 364] on h4 "Espaçamento" at bounding box center [248, 359] width 308 height 47
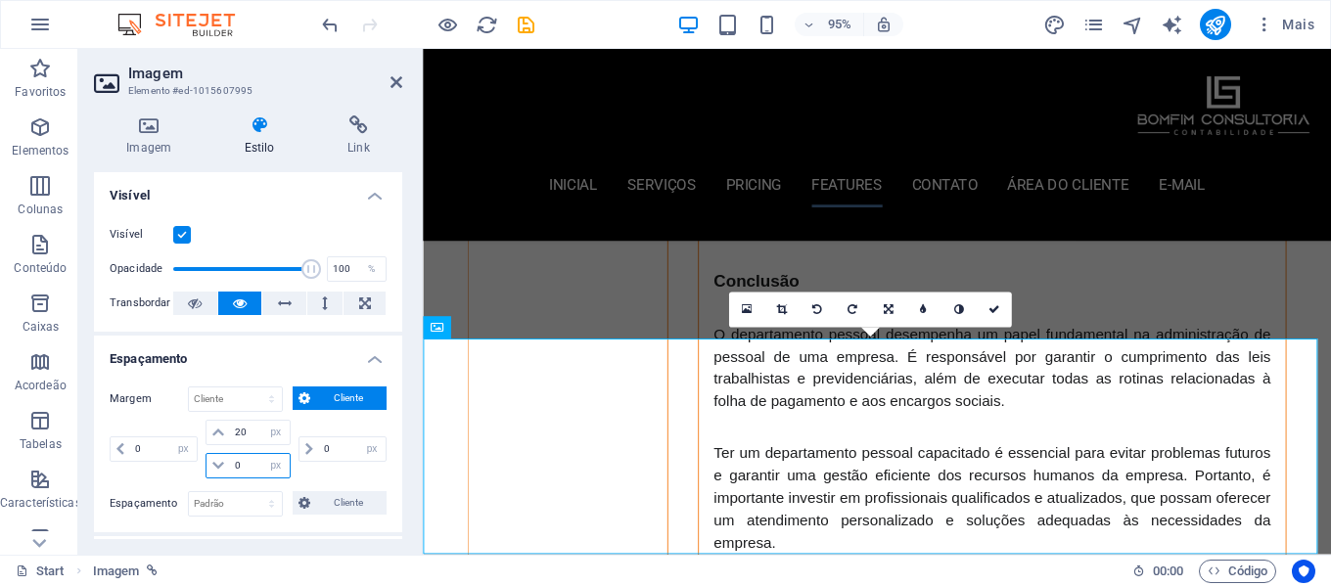
drag, startPoint x: 251, startPoint y: 462, endPoint x: 215, endPoint y: 464, distance: 35.3
click at [215, 464] on div "0 automático px % rem vw vh" at bounding box center [248, 465] width 84 height 25
type input "20"
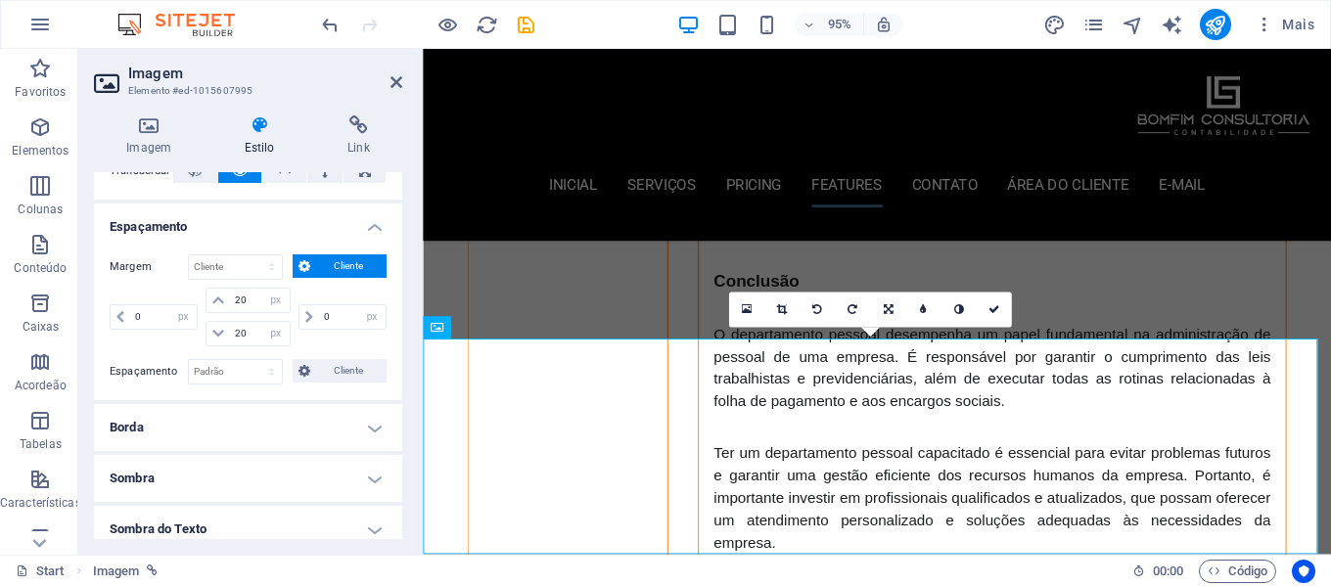
scroll to position [98, 0]
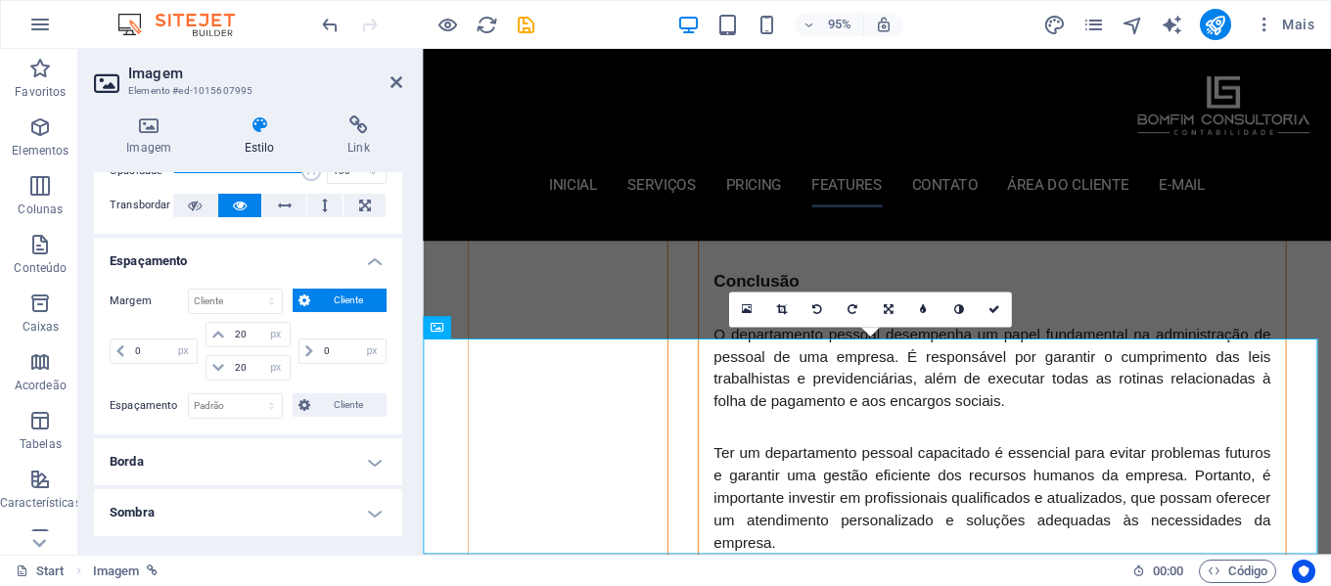
click at [354, 306] on span "Cliente" at bounding box center [348, 300] width 65 height 23
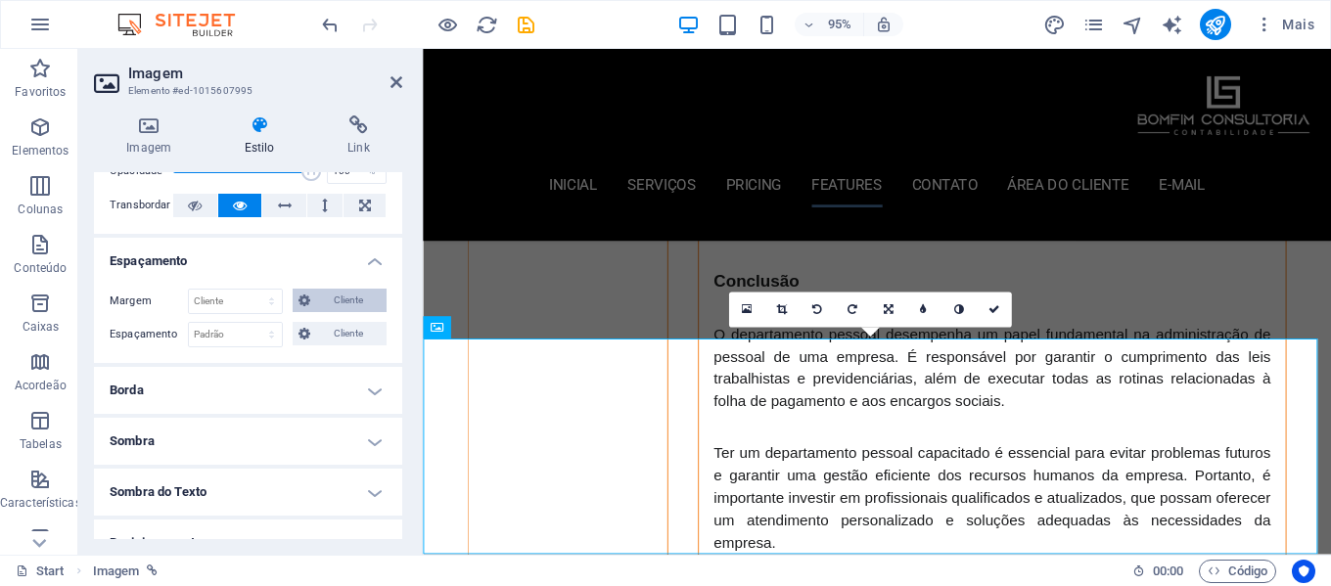
click at [354, 306] on span "Cliente" at bounding box center [348, 300] width 65 height 23
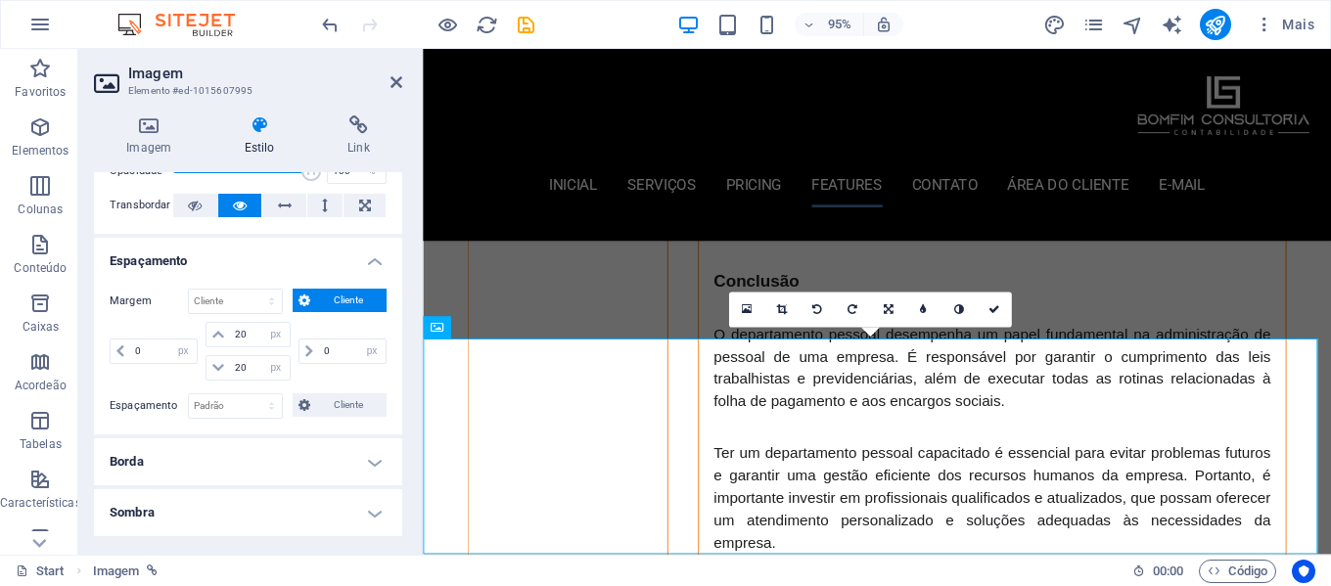
click at [354, 306] on span "Cliente" at bounding box center [348, 300] width 65 height 23
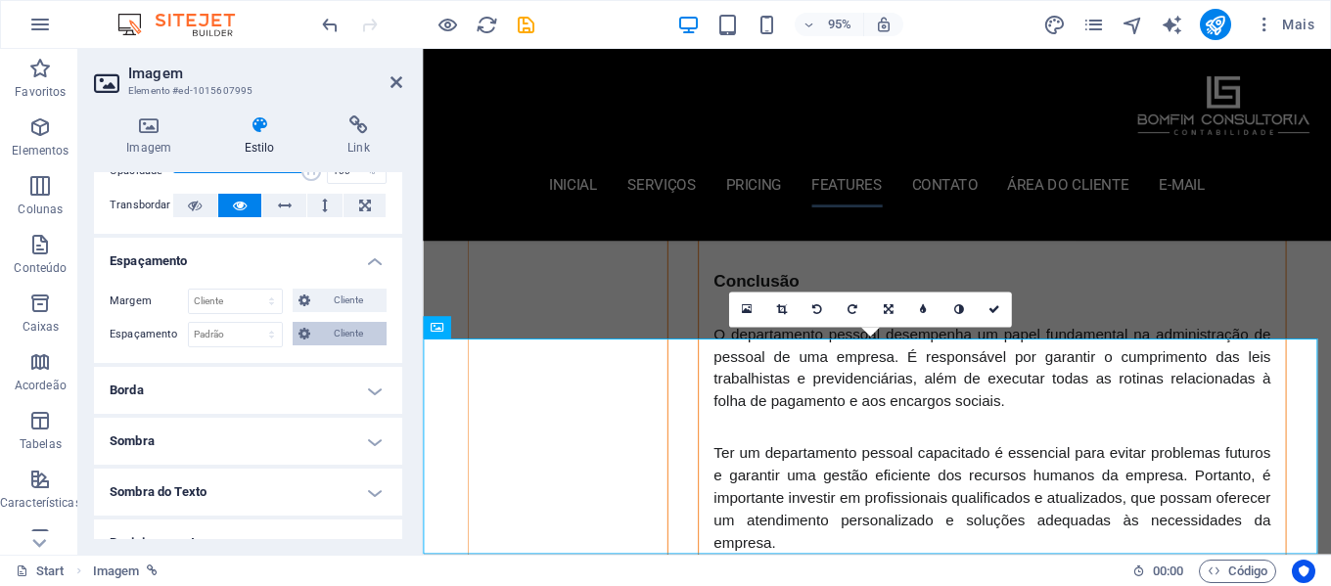
click at [337, 332] on span "Cliente" at bounding box center [348, 333] width 65 height 23
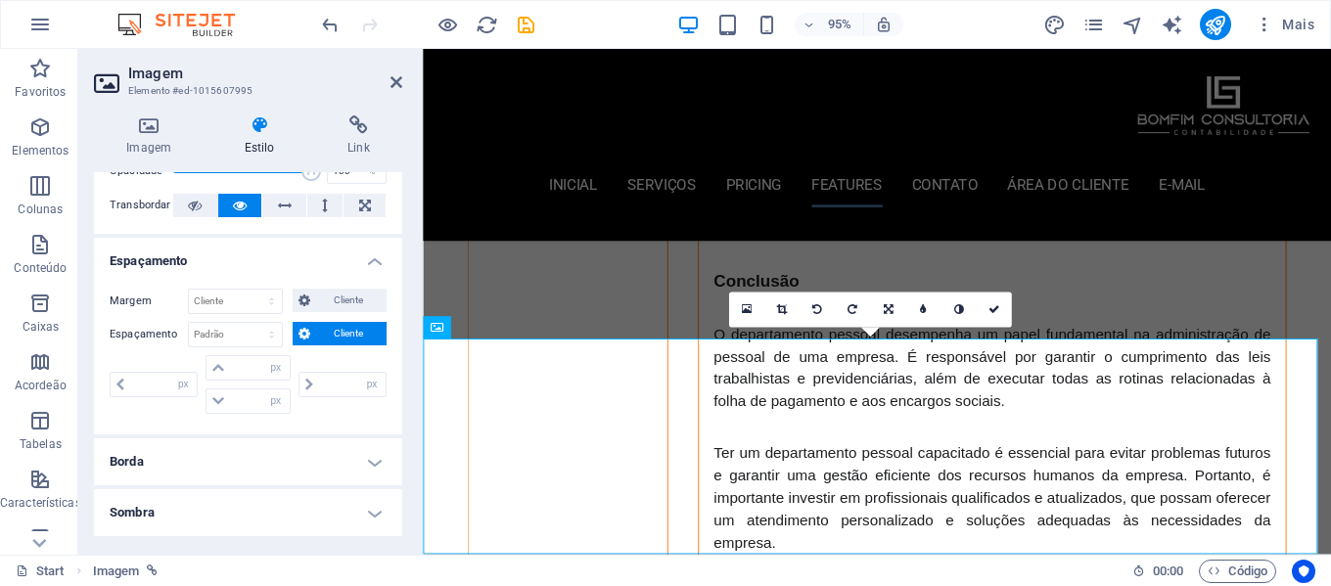
click at [347, 335] on span "Cliente" at bounding box center [348, 333] width 65 height 23
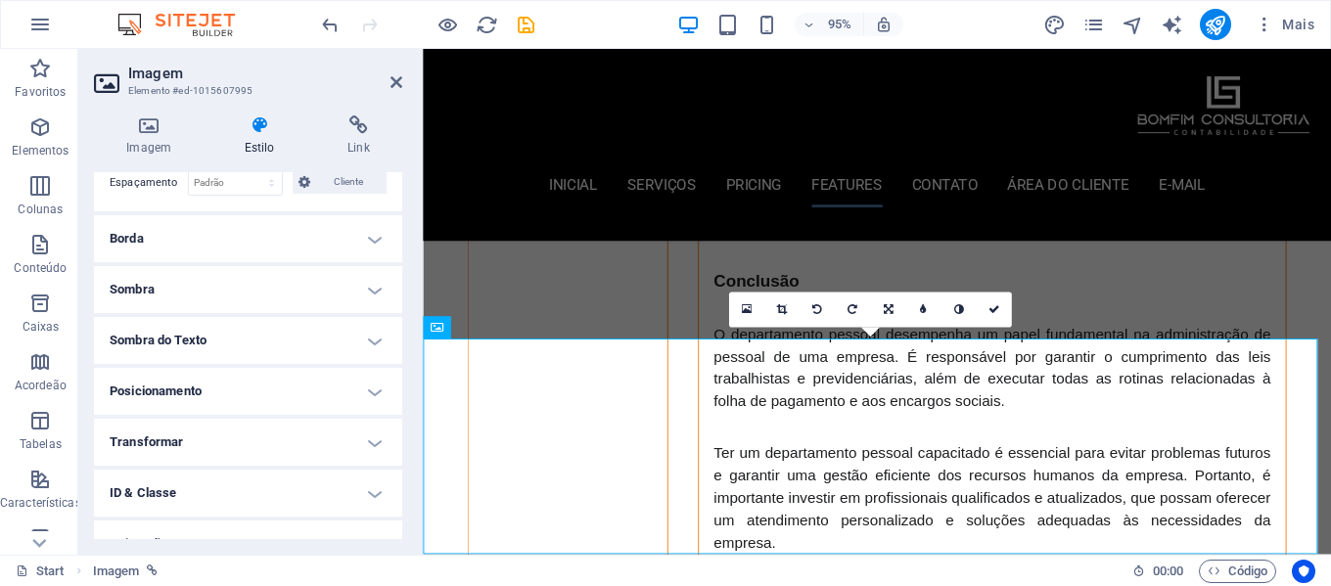
scroll to position [294, 0]
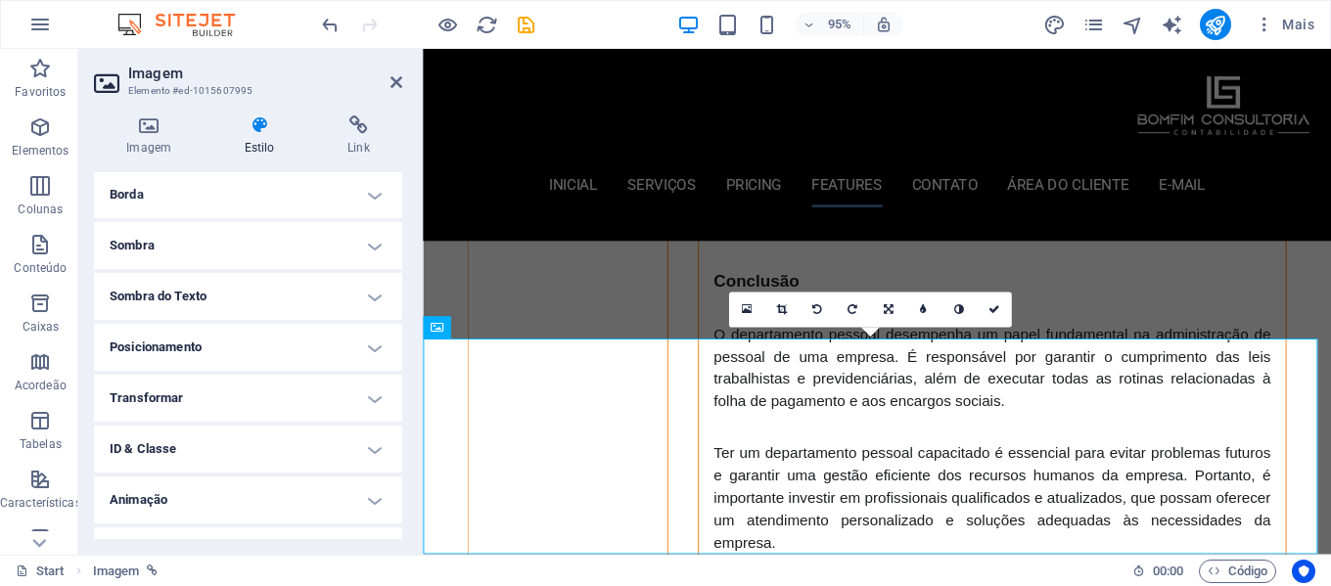
click at [304, 347] on h4 "Posicionamento" at bounding box center [248, 347] width 308 height 47
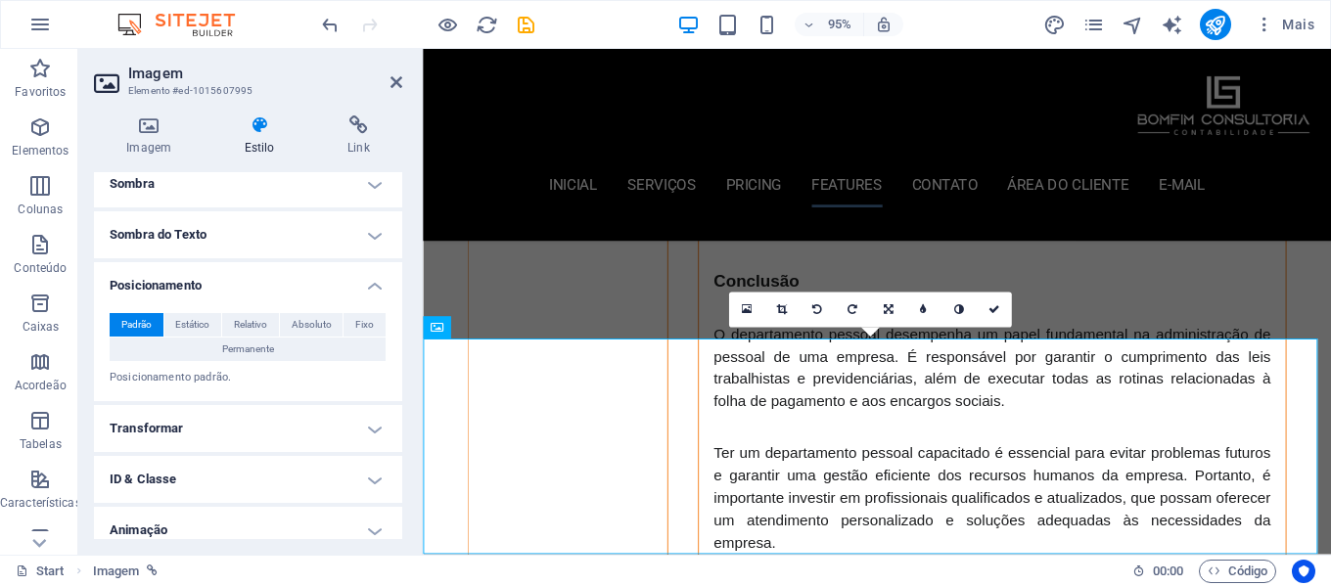
scroll to position [421, 0]
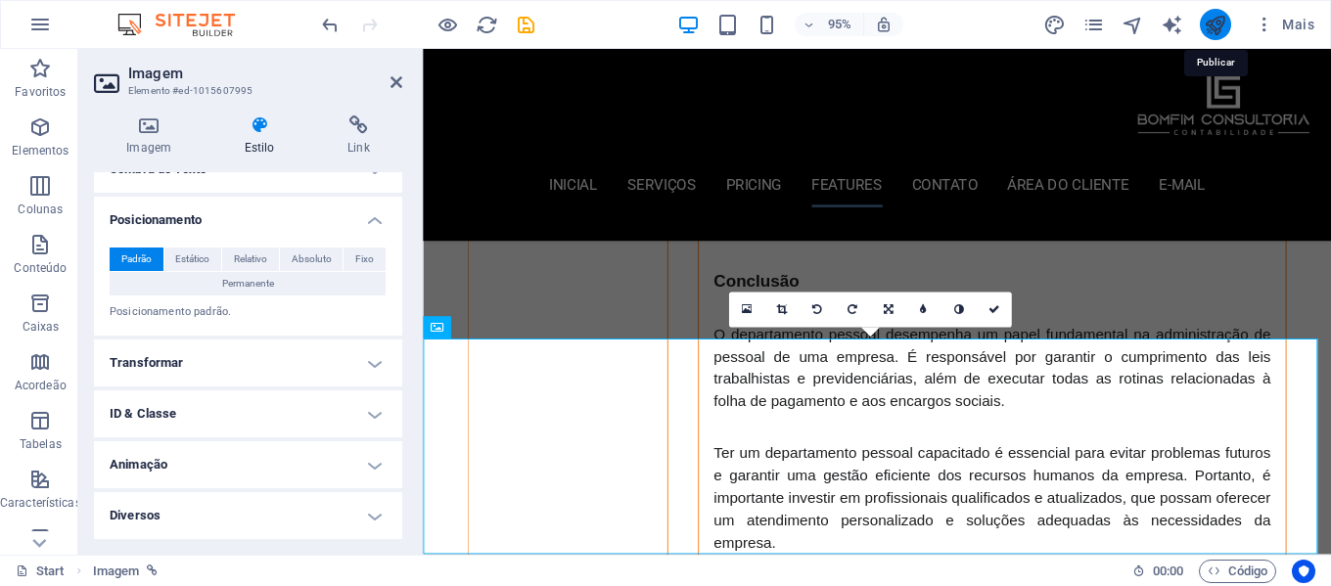
click at [1213, 24] on icon "publish" at bounding box center [1215, 25] width 23 height 23
select select "px"
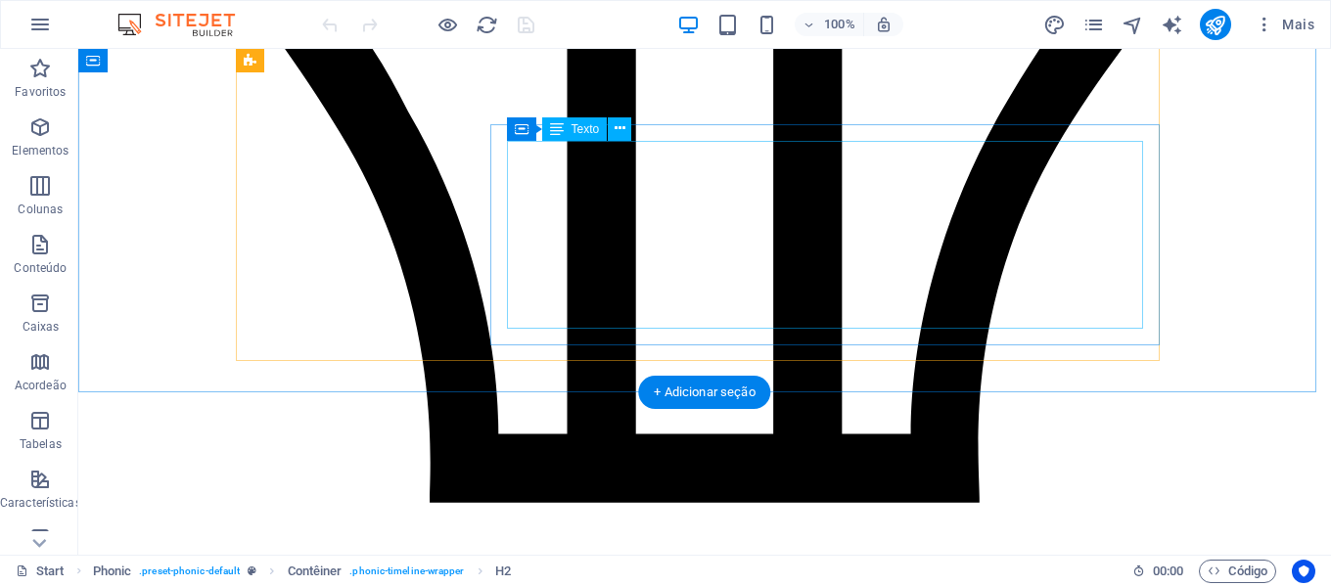
scroll to position [5436, 0]
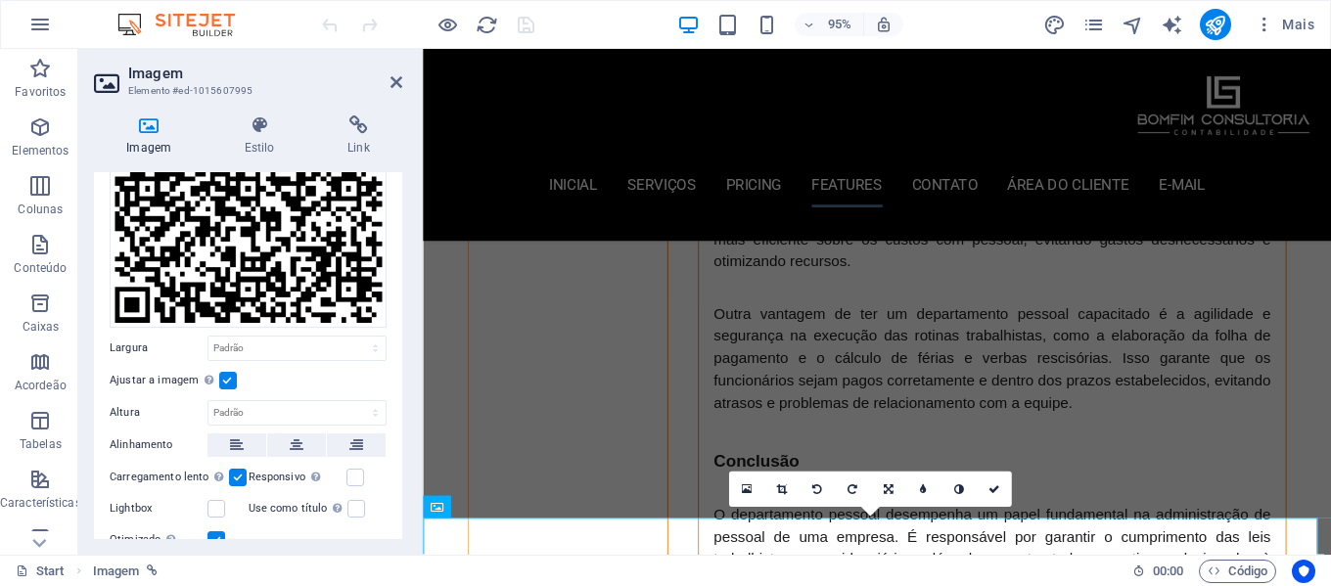
scroll to position [202, 0]
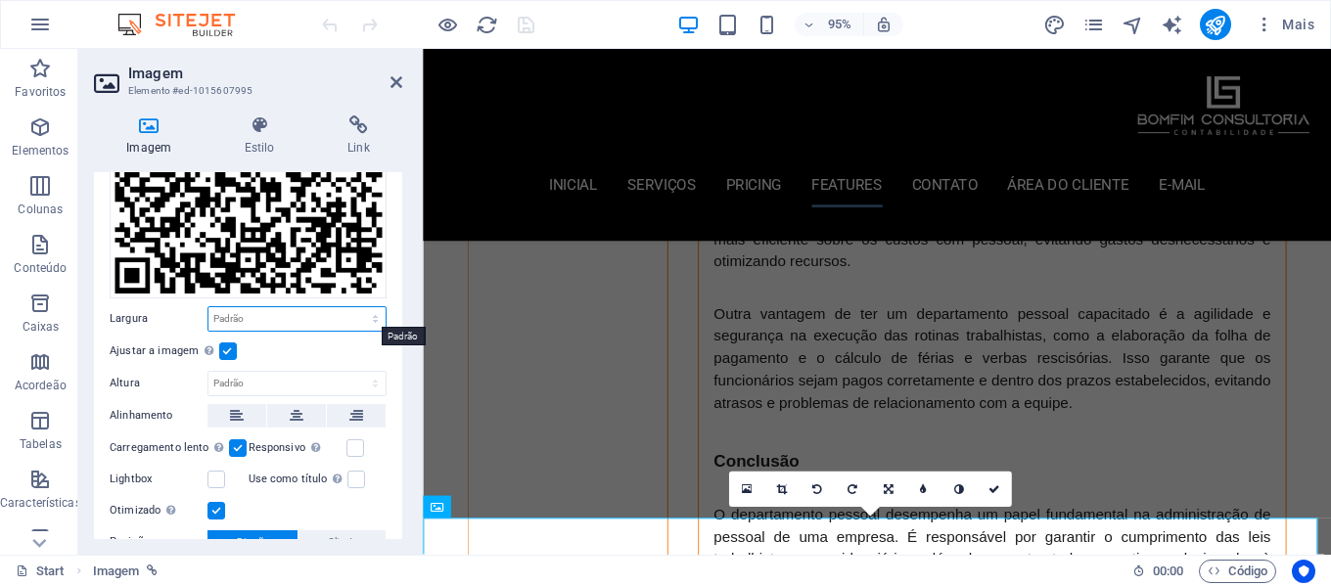
click at [295, 317] on select "Padrão automático px rem % em vh vw" at bounding box center [297, 318] width 177 height 23
click at [209, 307] on select "Padrão automático px rem % em vh vw" at bounding box center [297, 318] width 177 height 23
select select "DISABLED_OPTION_VALUE"
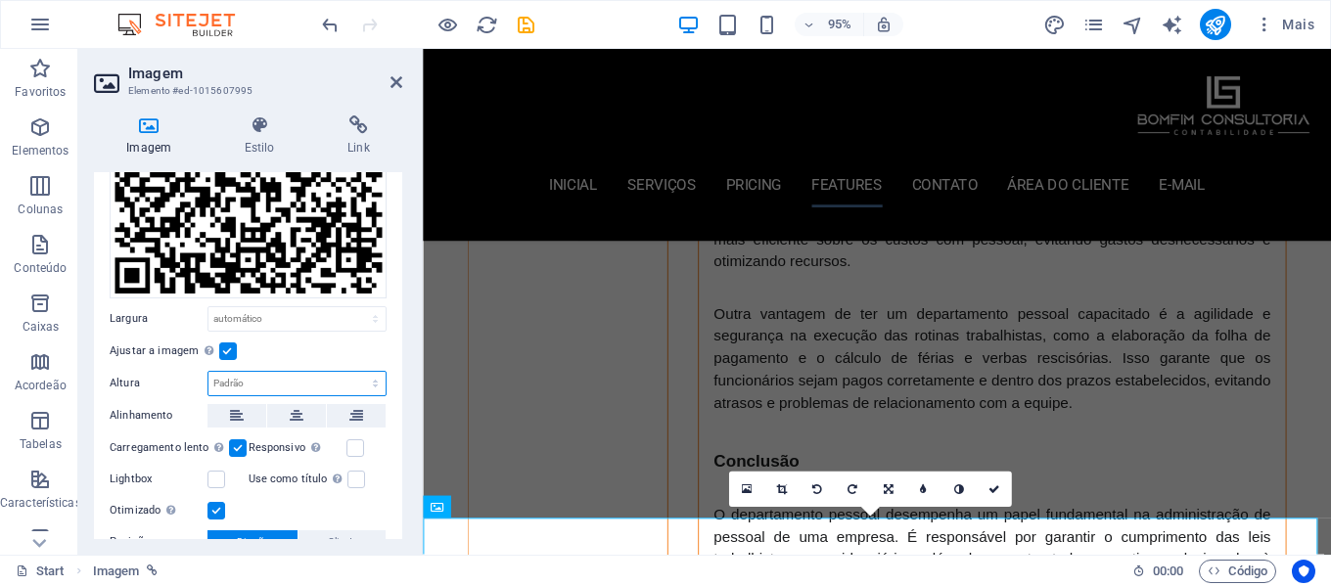
click at [275, 376] on select "Padrão automático px" at bounding box center [297, 383] width 177 height 23
click at [209, 372] on select "Padrão automático px" at bounding box center [297, 383] width 177 height 23
select select "DISABLED_OPTION_VALUE"
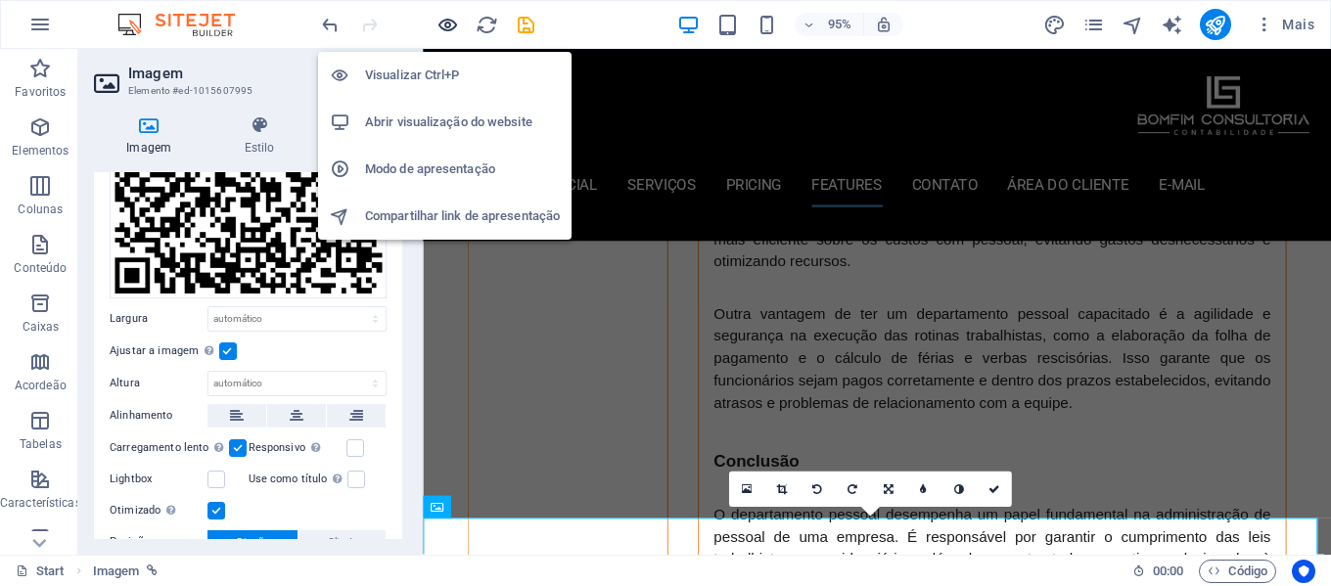
click at [437, 20] on icon "button" at bounding box center [448, 25] width 23 height 23
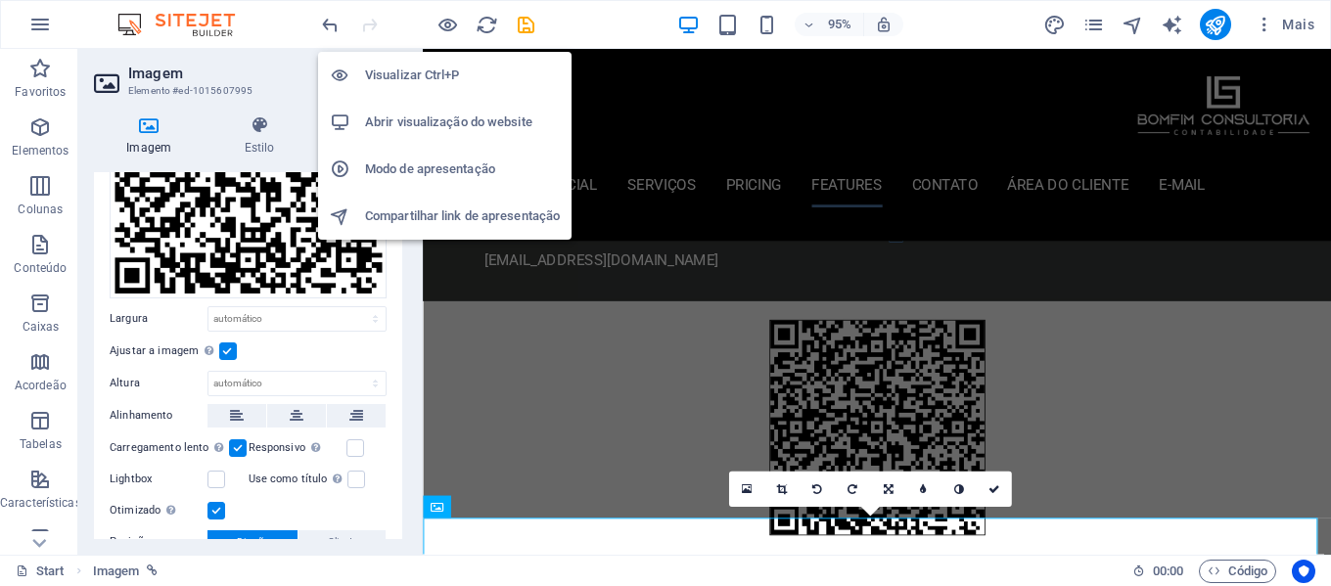
scroll to position [2856, 0]
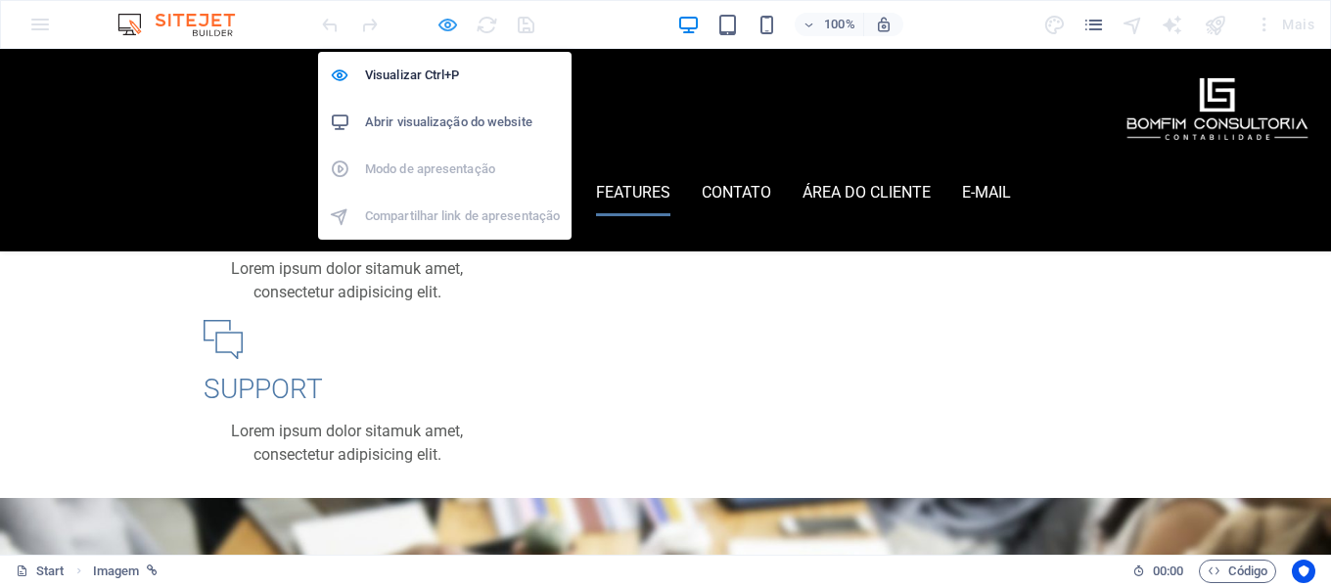
click at [446, 25] on icon "button" at bounding box center [448, 25] width 23 height 23
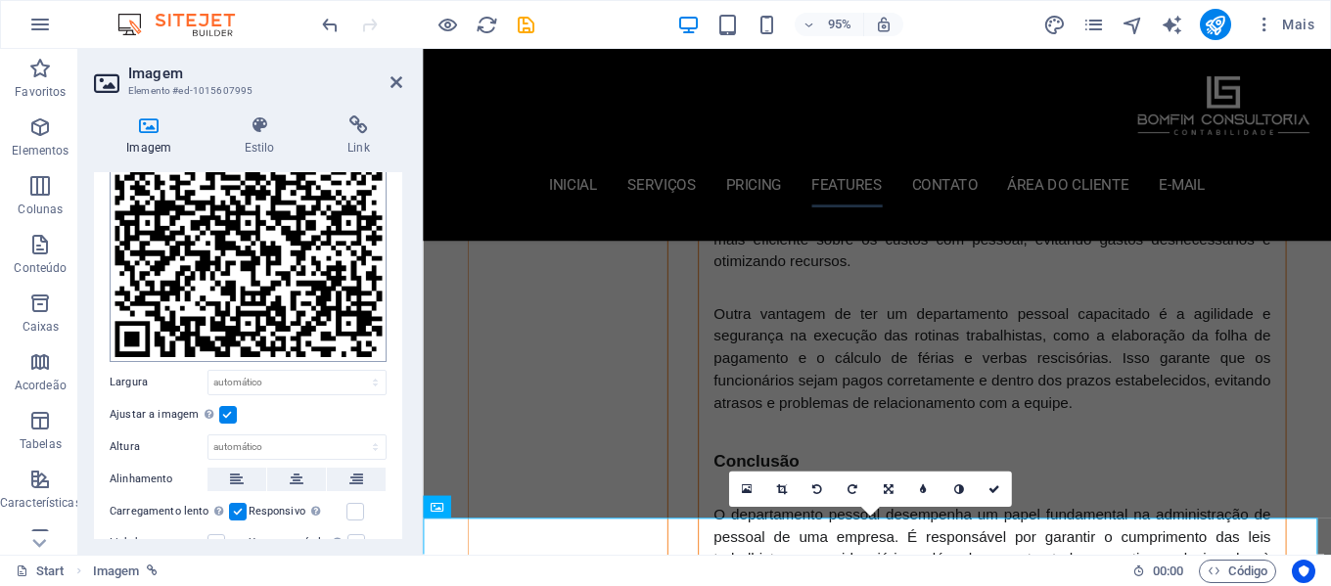
scroll to position [0, 0]
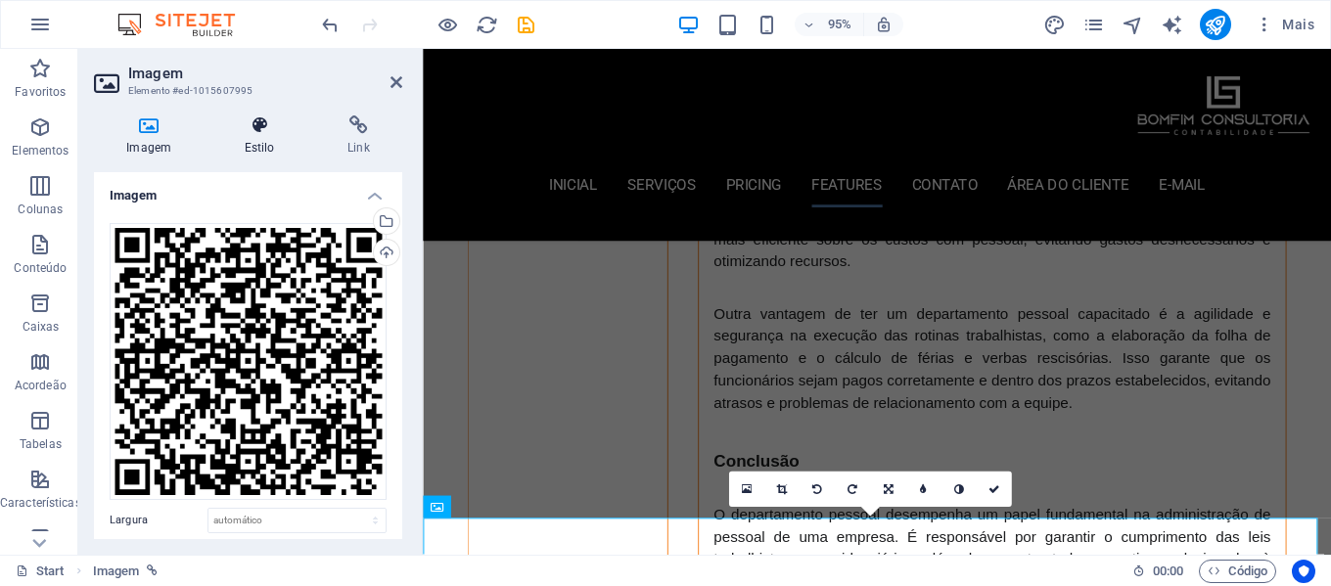
click at [265, 132] on icon at bounding box center [258, 126] width 95 height 20
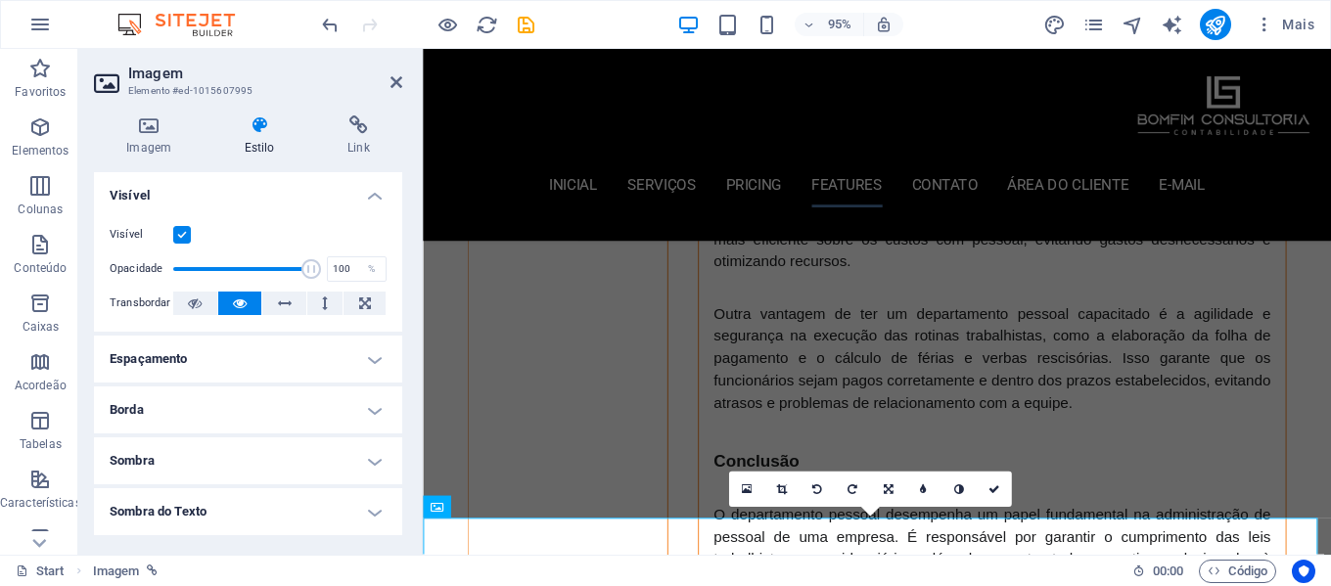
click at [299, 362] on h4 "Espaçamento" at bounding box center [248, 359] width 308 height 47
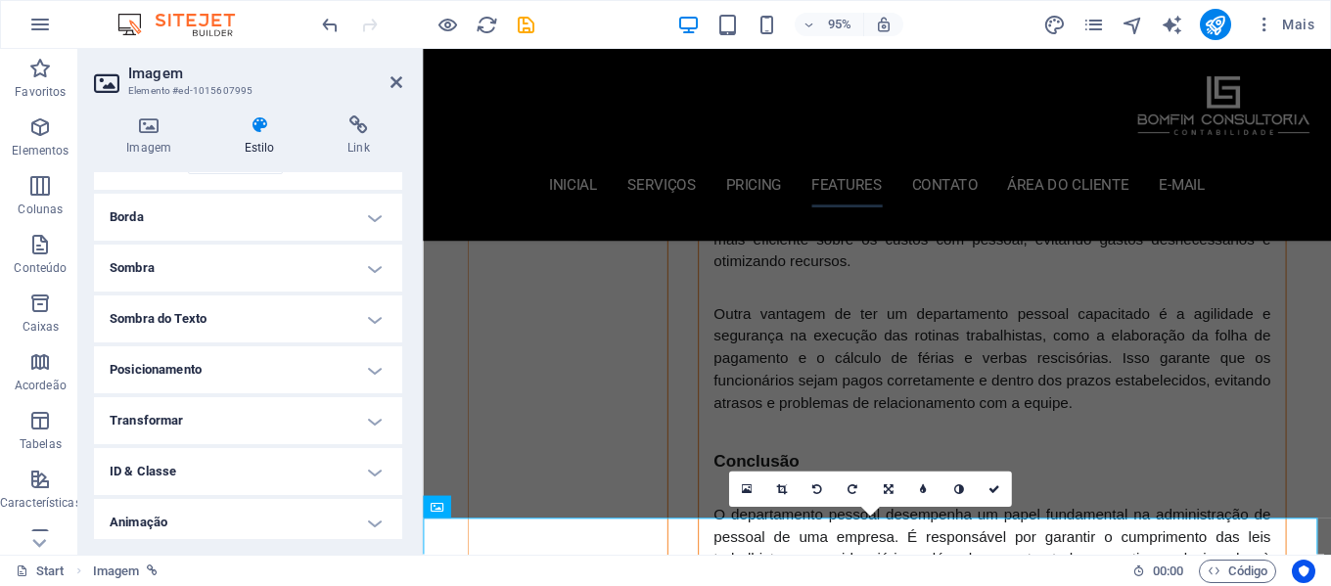
scroll to position [392, 0]
click at [288, 316] on h4 "Posicionamento" at bounding box center [248, 321] width 308 height 47
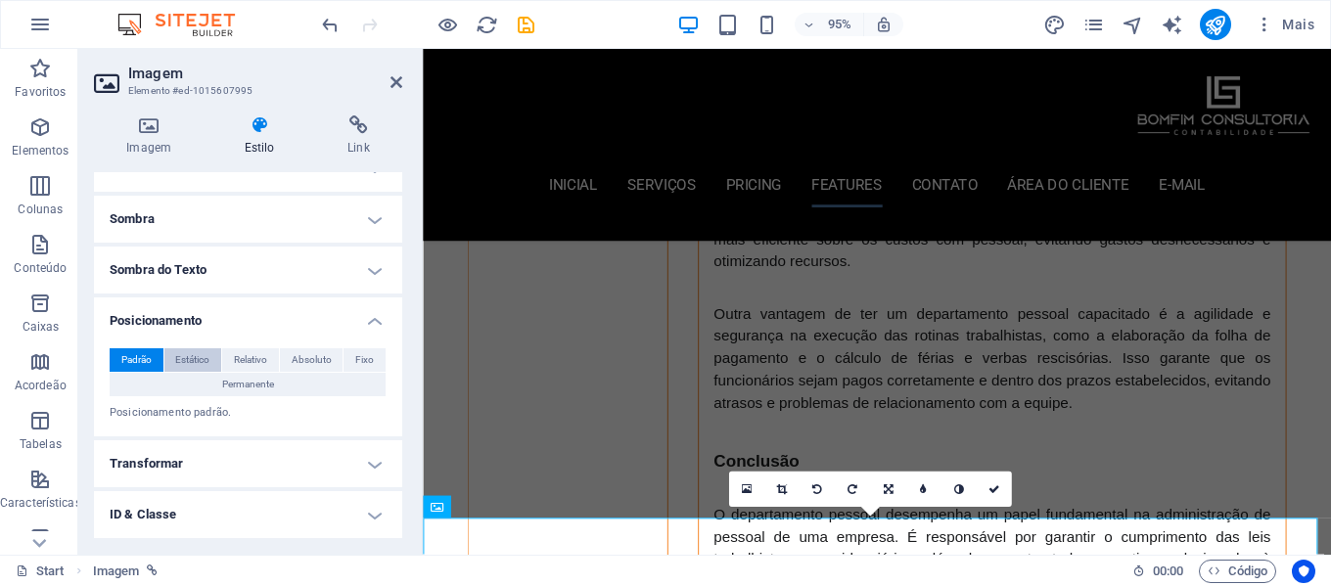
click at [203, 352] on span "Estático" at bounding box center [192, 360] width 34 height 23
click at [259, 362] on span "Relativo" at bounding box center [250, 360] width 33 height 23
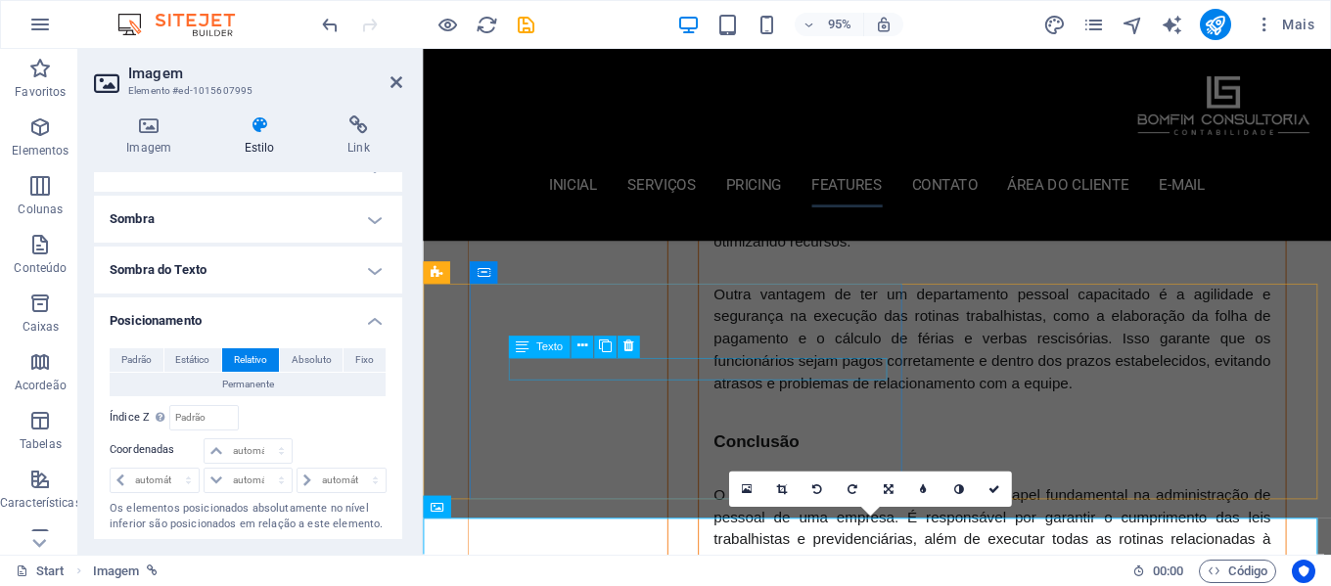
scroll to position [5768, 0]
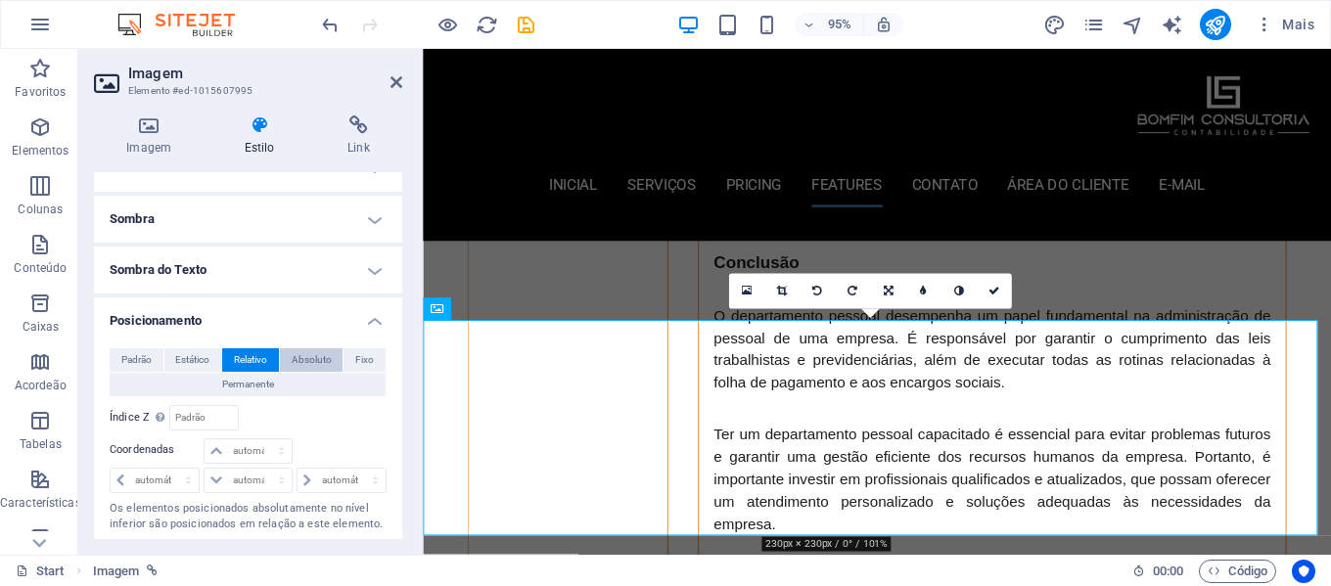
click at [310, 359] on span "Absoluto" at bounding box center [312, 360] width 40 height 23
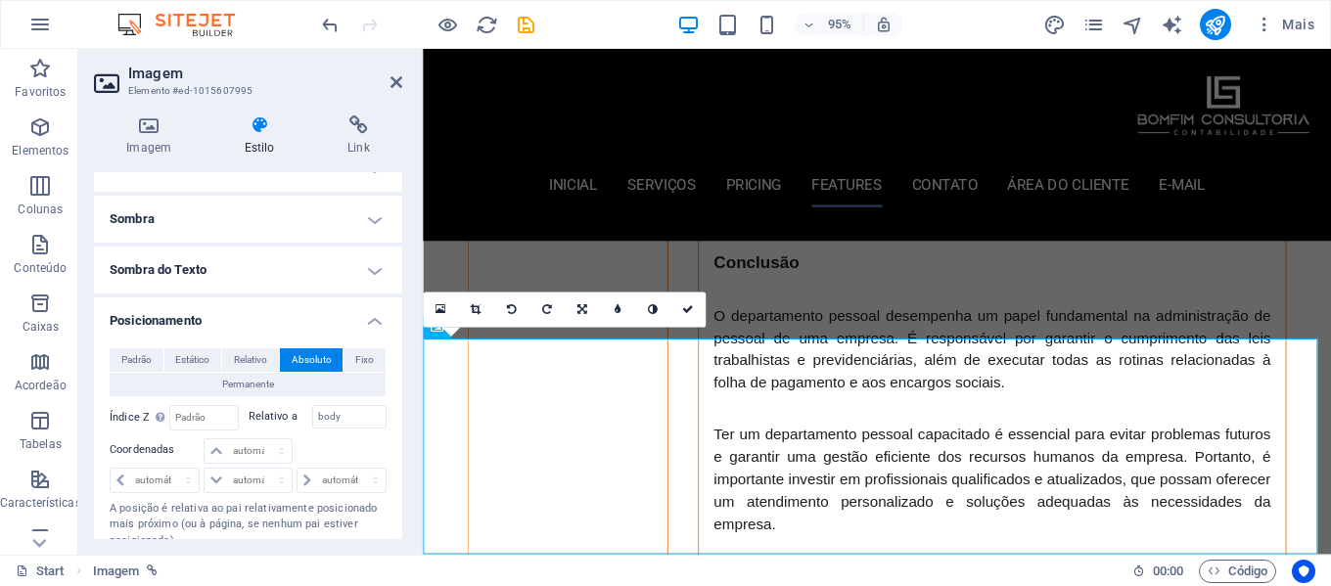
scroll to position [5749, 0]
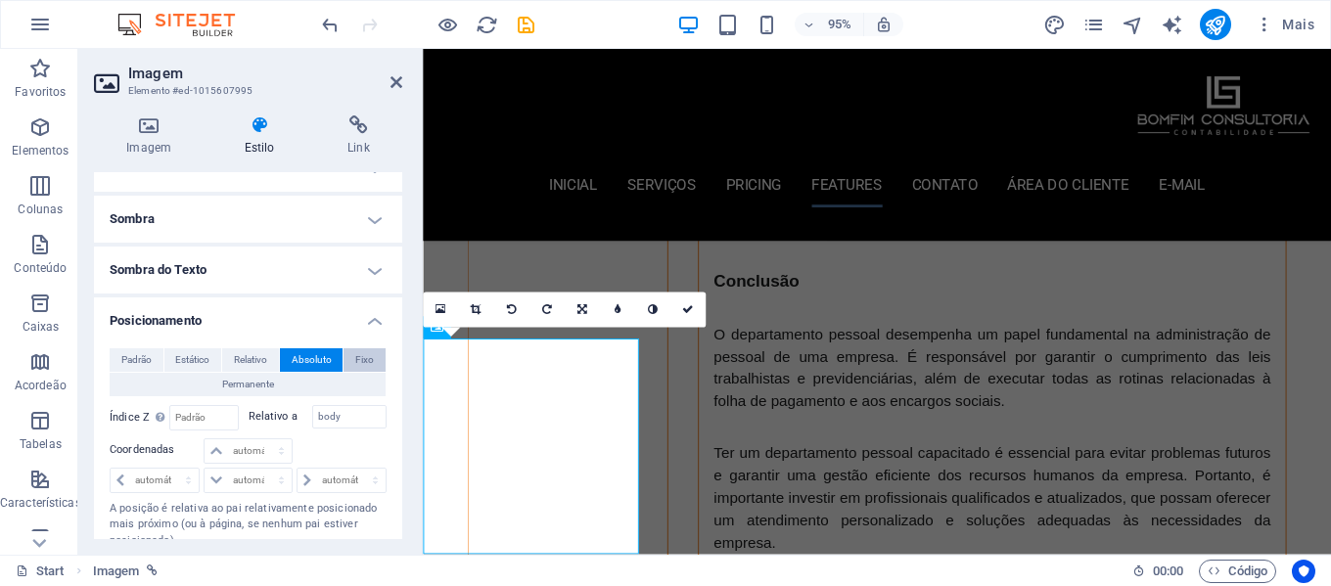
click at [362, 363] on span "Fixo" at bounding box center [364, 360] width 19 height 23
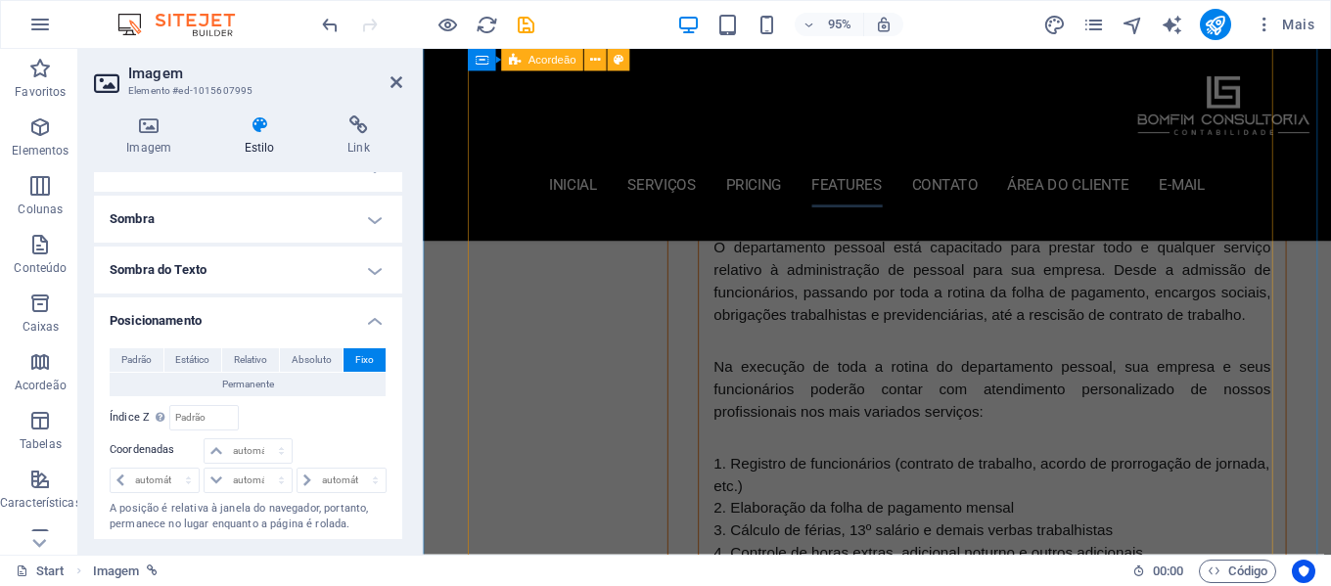
scroll to position [4817, 0]
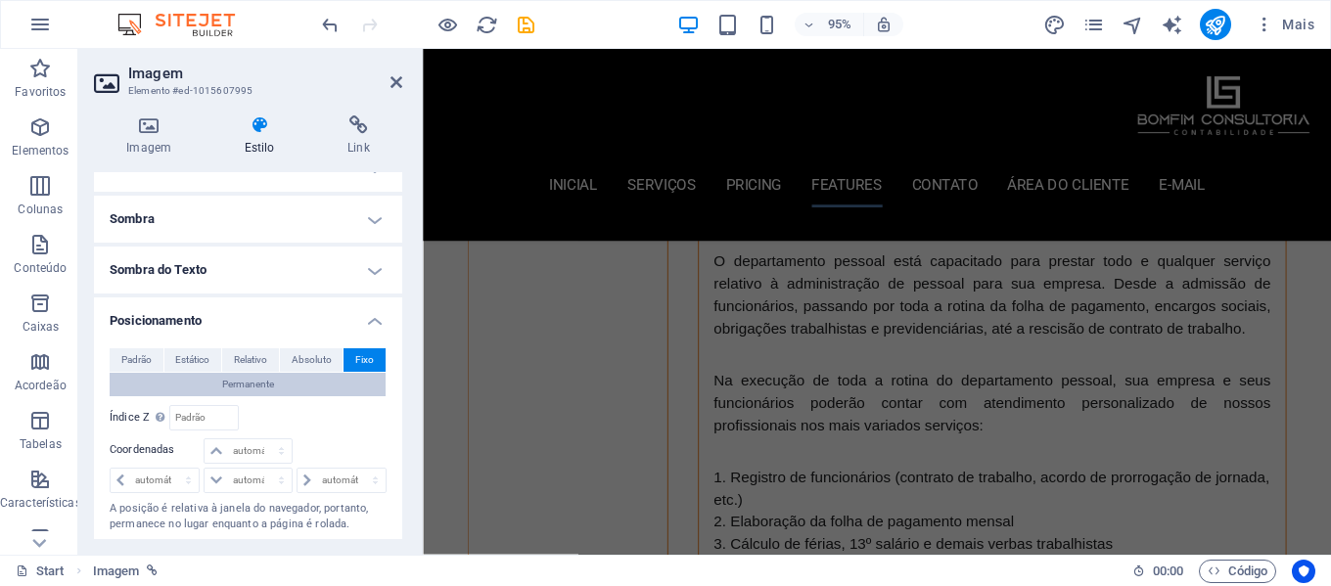
click at [249, 382] on span "Permanente" at bounding box center [248, 384] width 52 height 23
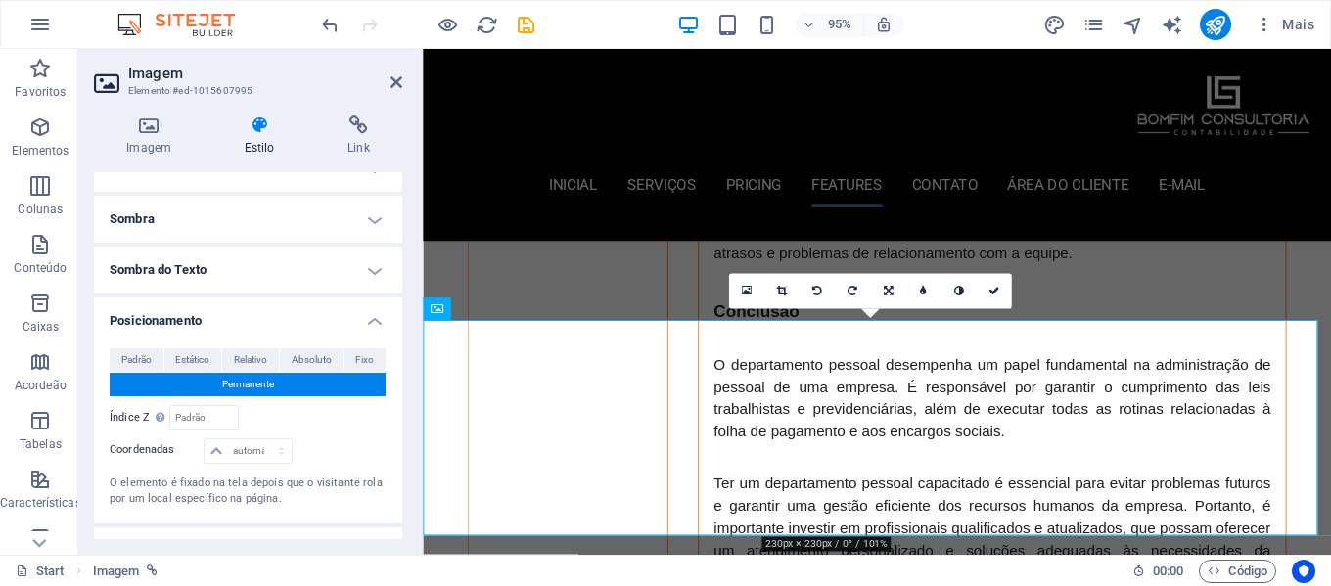
scroll to position [5768, 0]
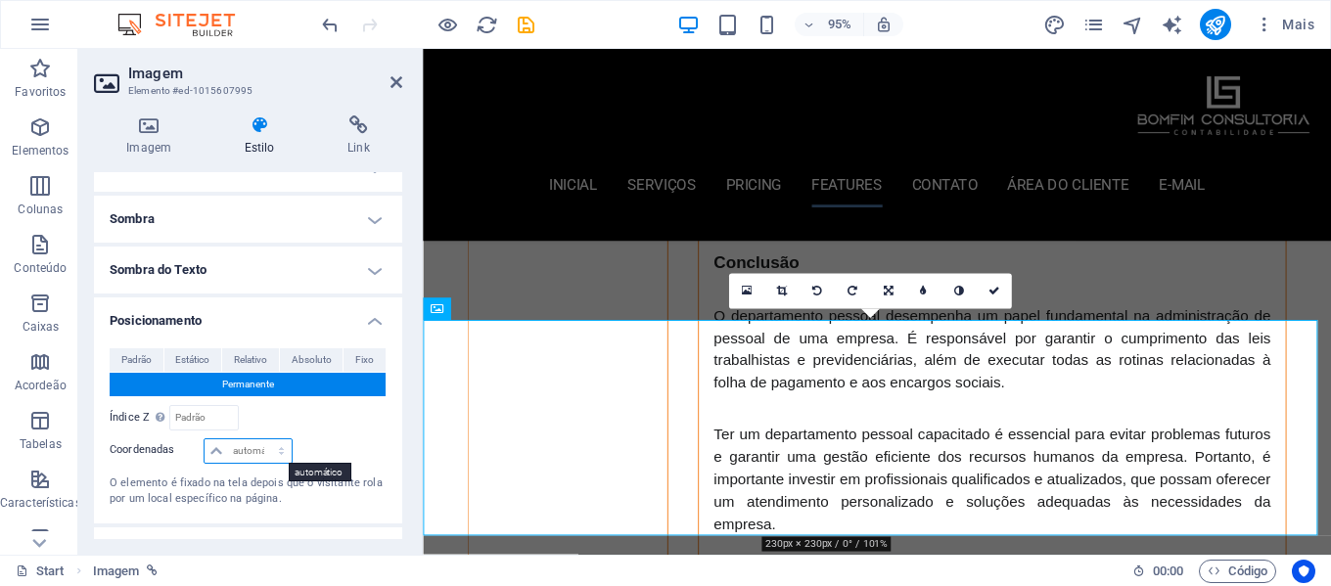
click at [266, 452] on select "automático px rem % em" at bounding box center [248, 451] width 86 height 23
click at [347, 446] on div at bounding box center [341, 452] width 92 height 27
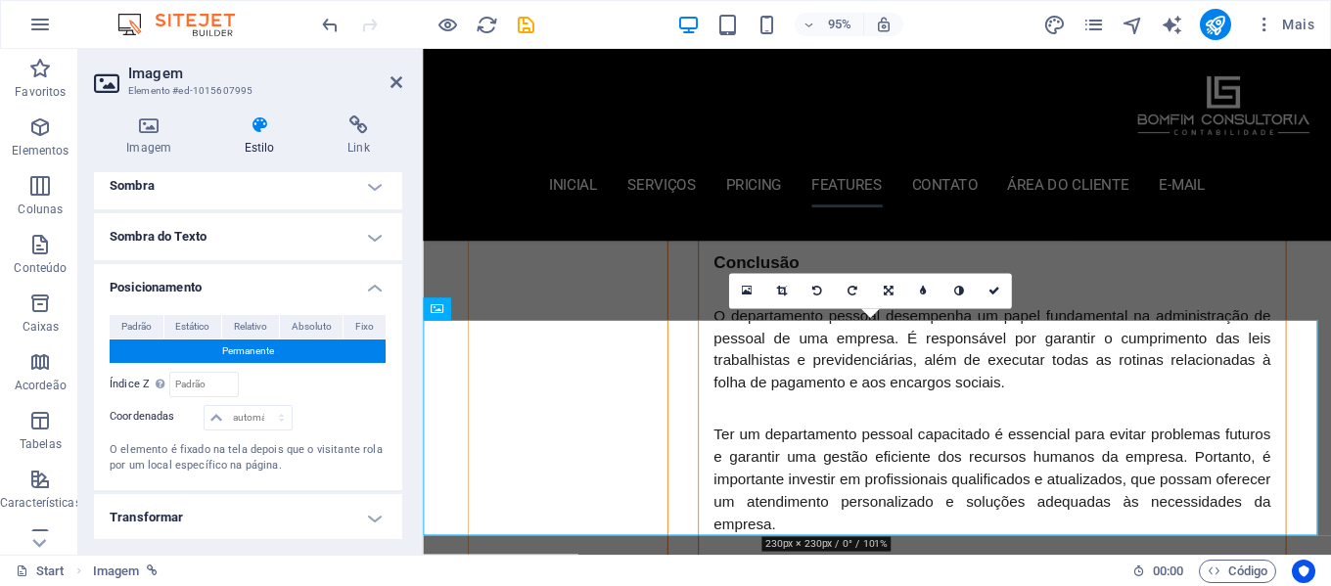
scroll to position [384, 0]
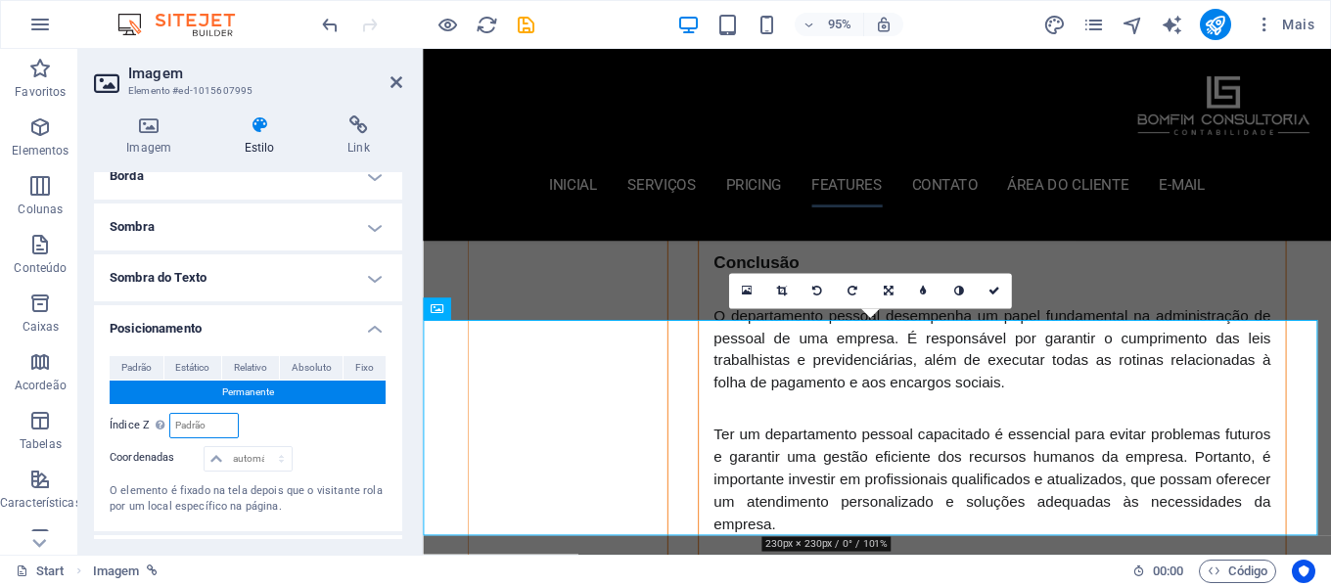
click at [208, 431] on input "number" at bounding box center [203, 425] width 67 height 23
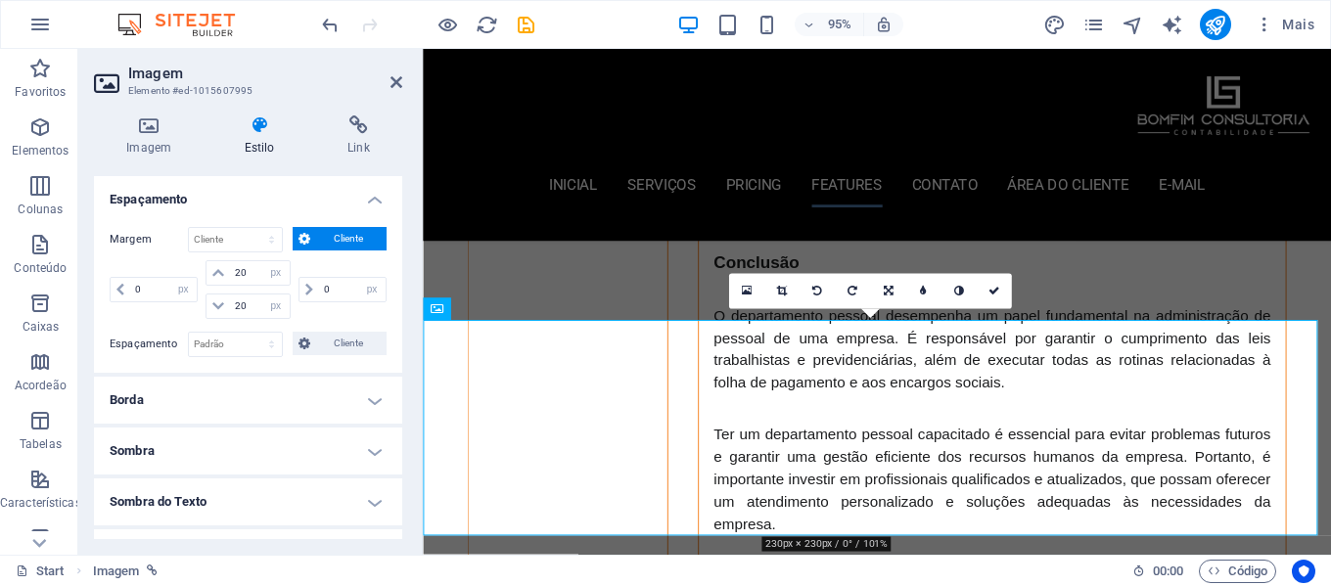
scroll to position [188, 0]
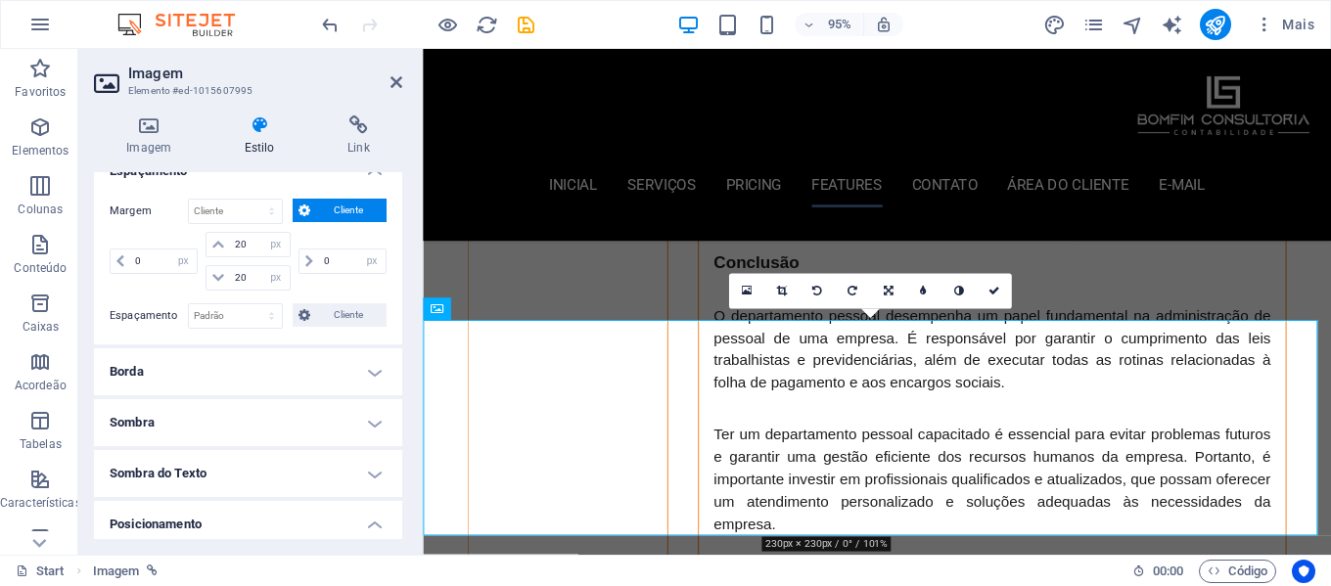
click at [218, 372] on h4 "Borda" at bounding box center [248, 372] width 308 height 47
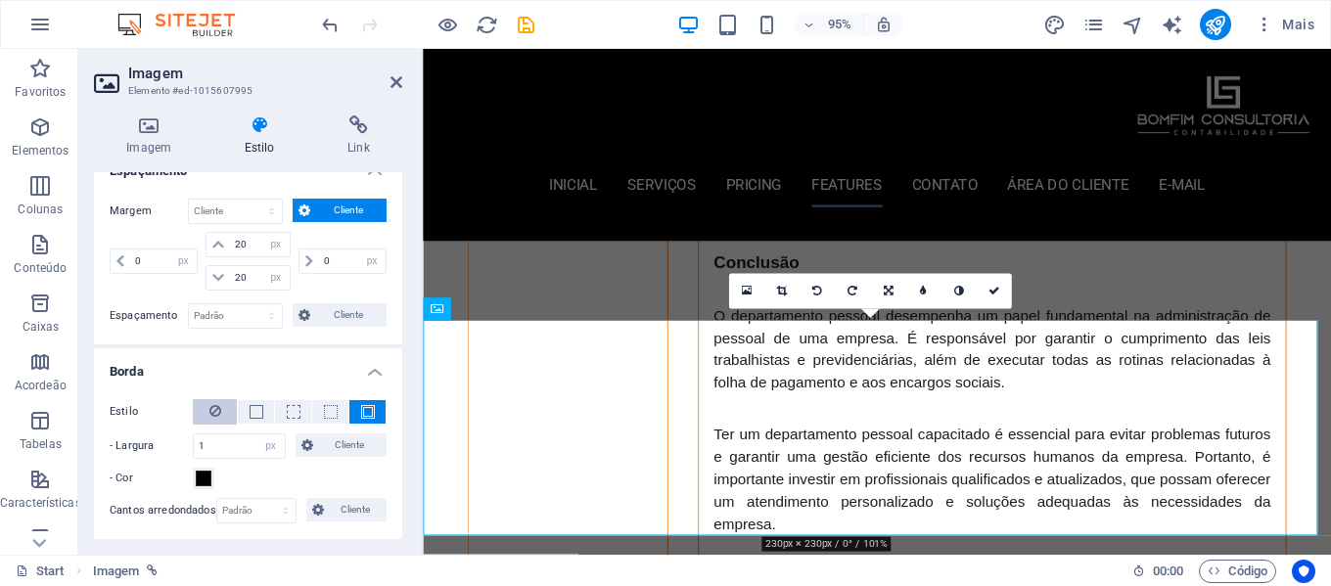
click at [210, 412] on icon at bounding box center [216, 410] width 12 height 23
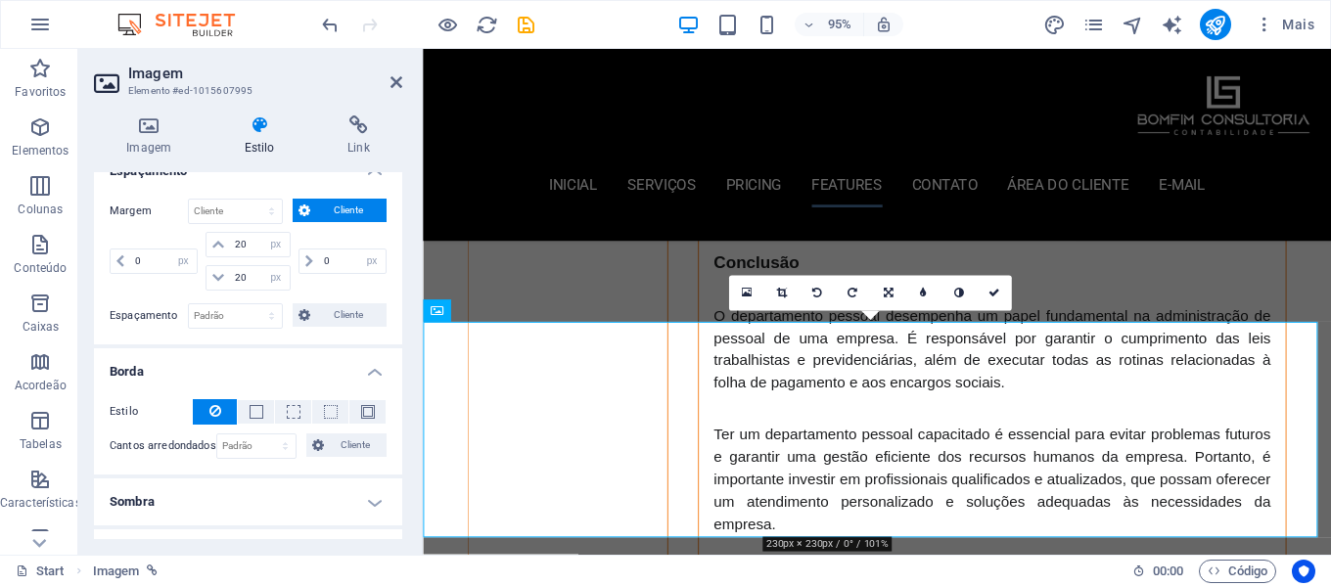
scroll to position [5766, 0]
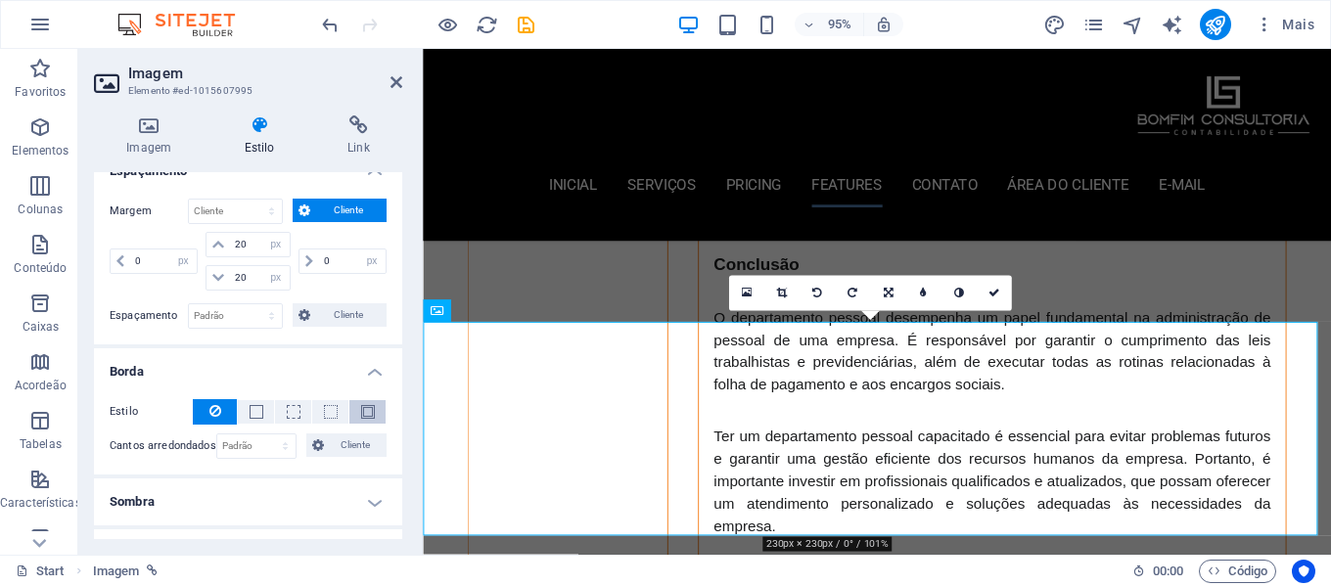
click at [367, 414] on span at bounding box center [368, 412] width 14 height 14
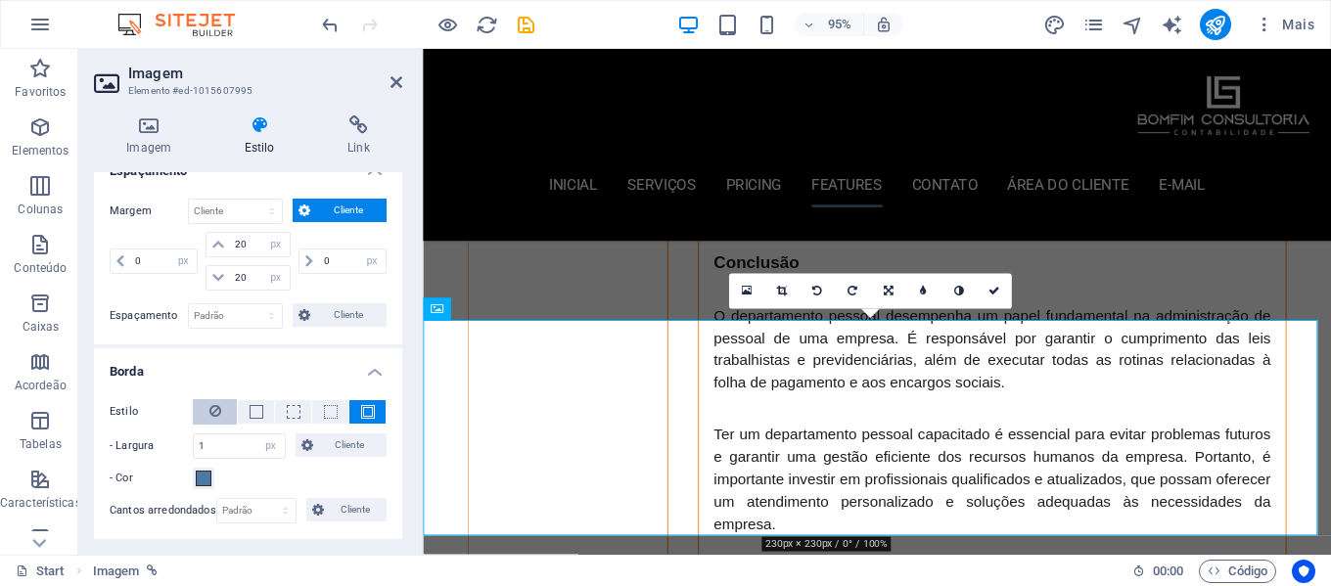
click at [213, 411] on icon at bounding box center [216, 410] width 12 height 23
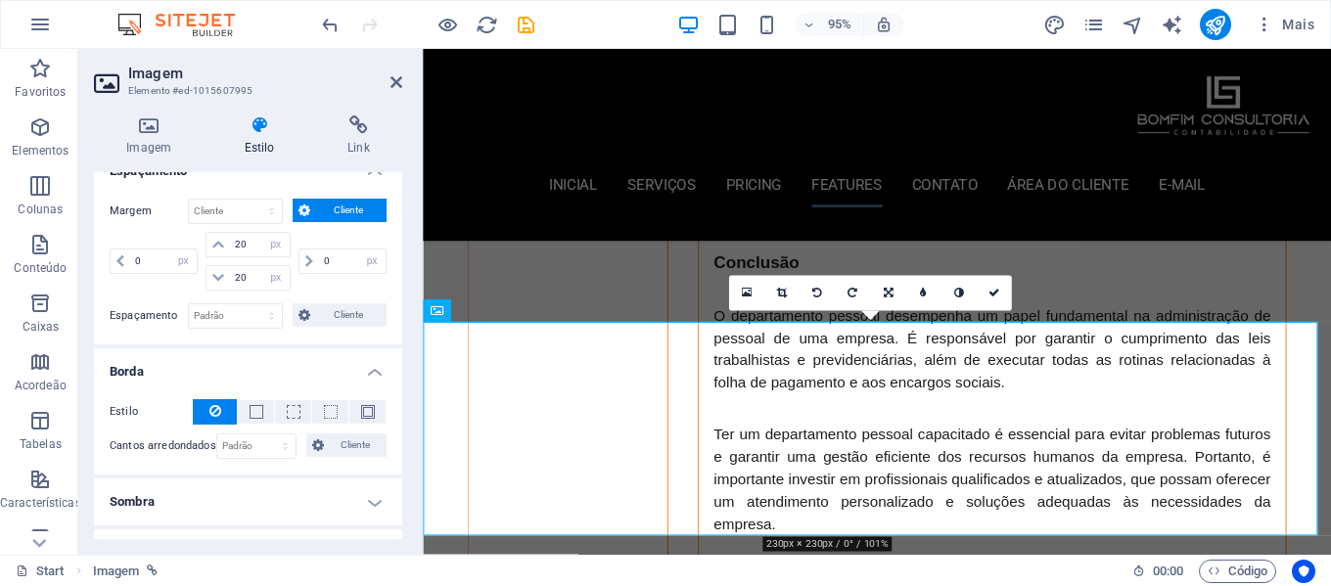
scroll to position [5766, 0]
click at [364, 408] on span at bounding box center [368, 412] width 14 height 14
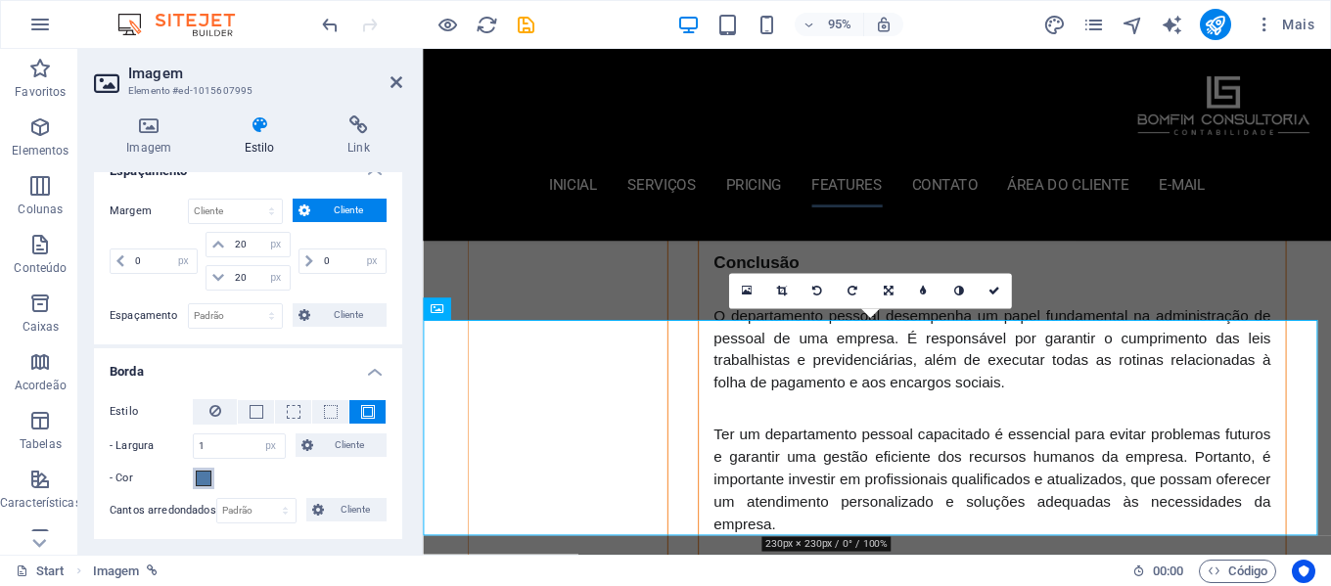
click at [202, 479] on span at bounding box center [204, 479] width 16 height 16
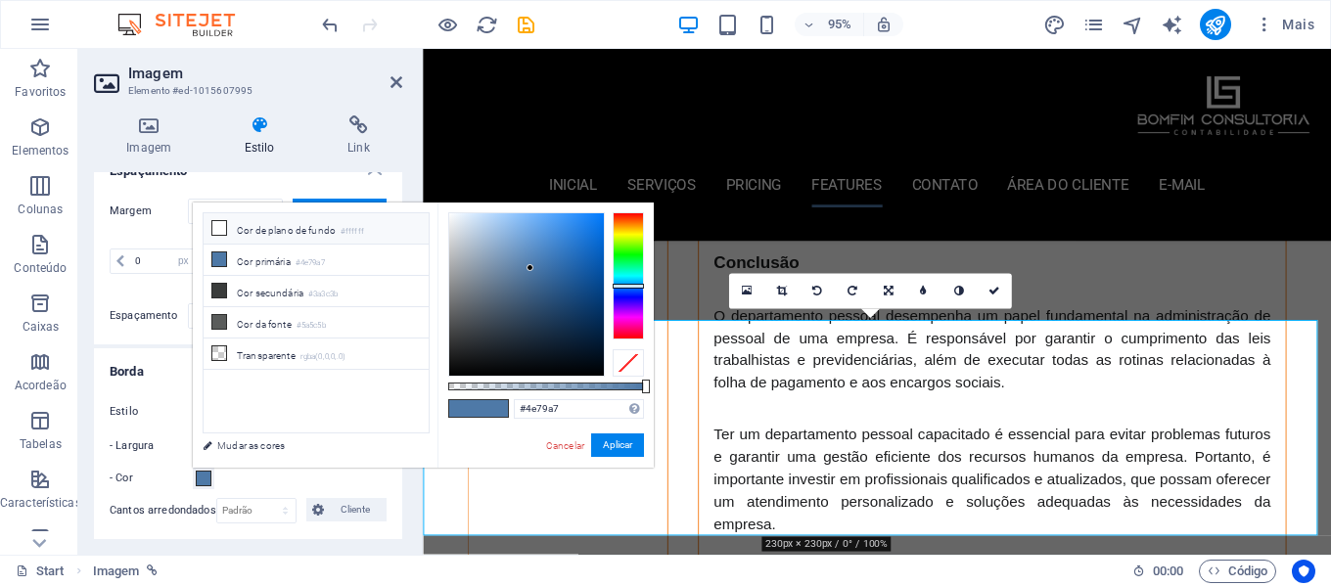
click at [240, 234] on li "Cor de plano de fundo #ffffff" at bounding box center [316, 228] width 225 height 31
type input "#ffffff"
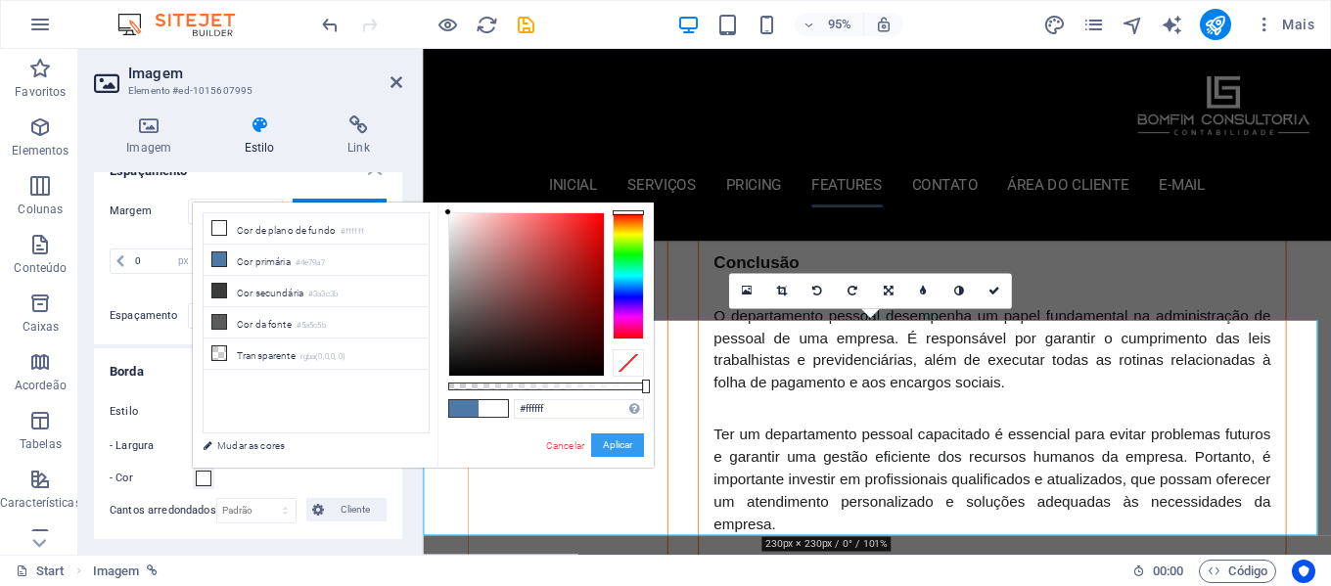
click at [616, 443] on button "Aplicar" at bounding box center [617, 445] width 53 height 23
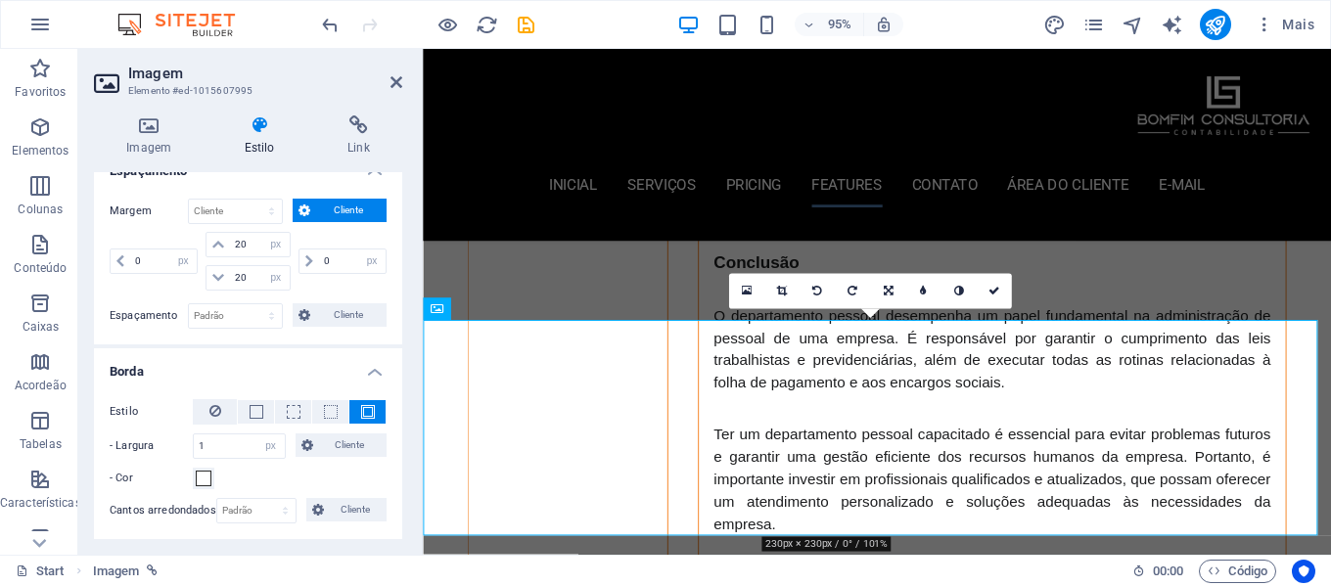
scroll to position [286, 0]
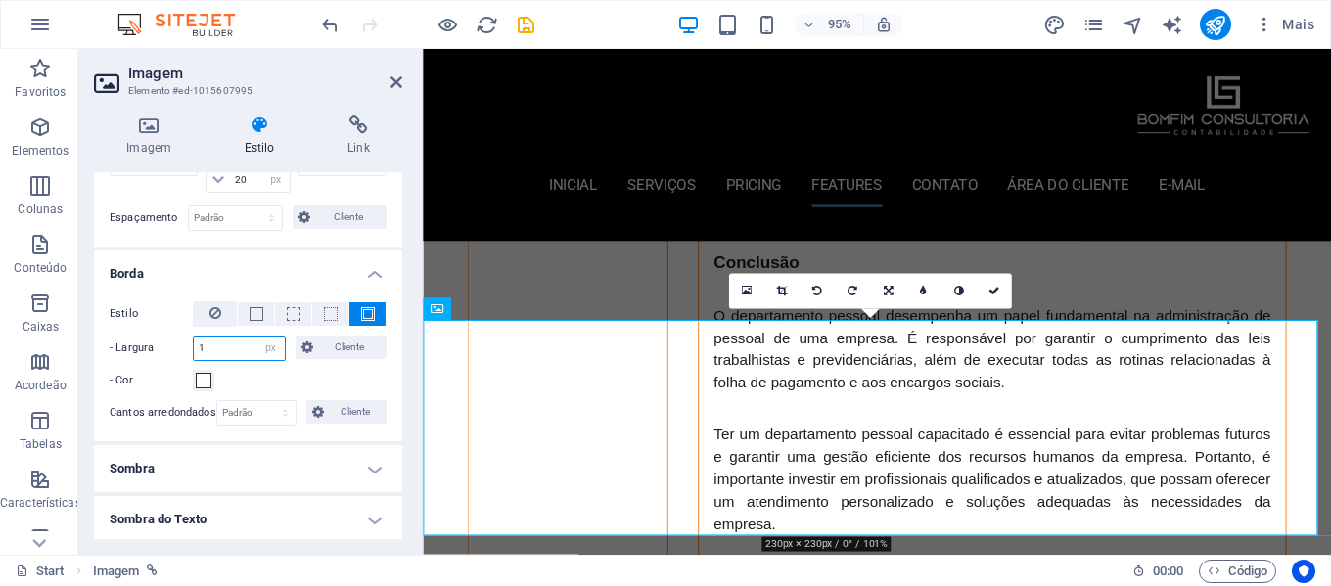
drag, startPoint x: 219, startPoint y: 347, endPoint x: 174, endPoint y: 345, distance: 45.1
click at [174, 345] on div "- Largura 1 automático px rem % vh vw Cliente Cliente" at bounding box center [248, 348] width 277 height 25
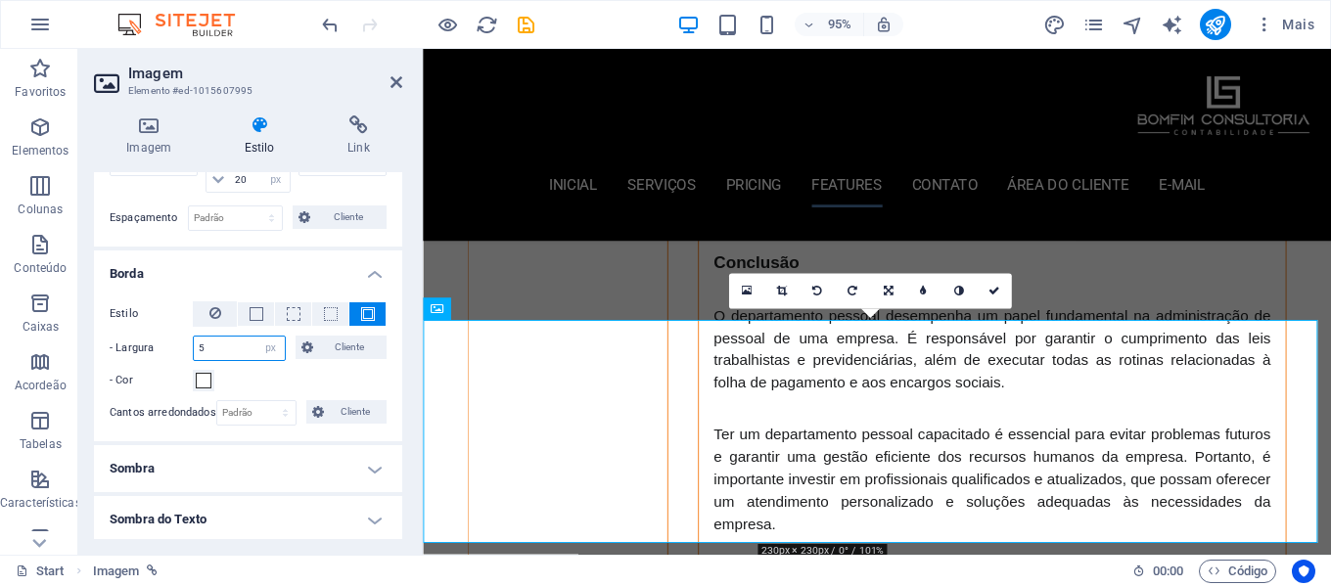
drag, startPoint x: 233, startPoint y: 350, endPoint x: 161, endPoint y: 351, distance: 72.5
click at [161, 351] on div "- Largura 5 automático px rem % vh vw Cliente Cliente" at bounding box center [248, 348] width 277 height 25
type input "10"
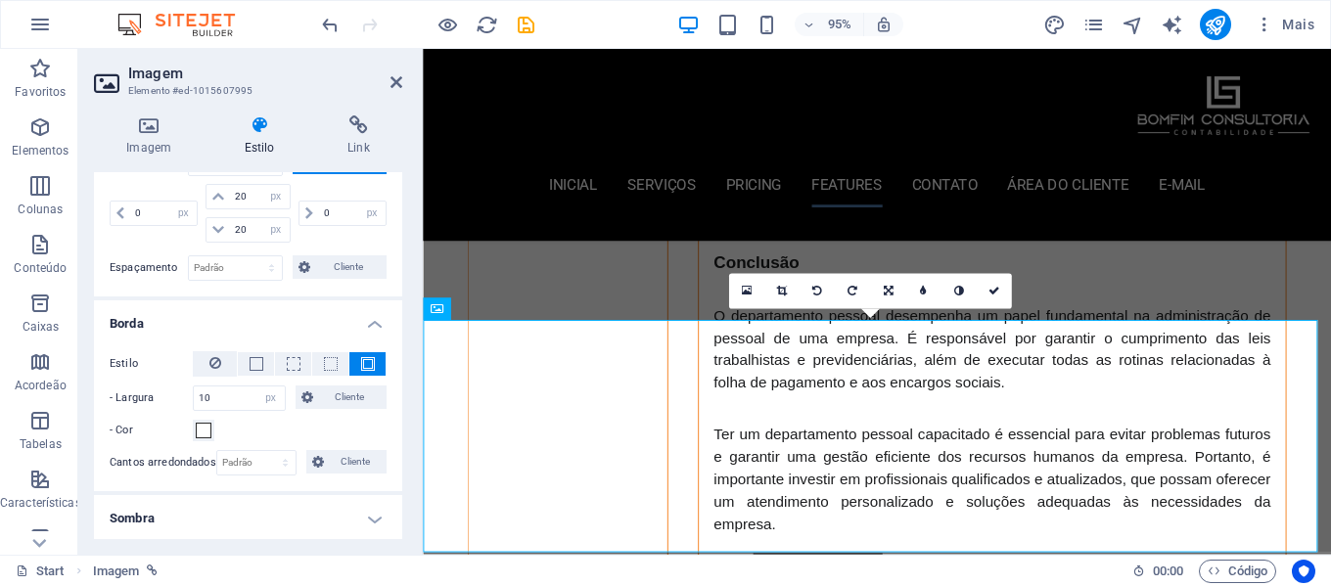
scroll to position [90, 0]
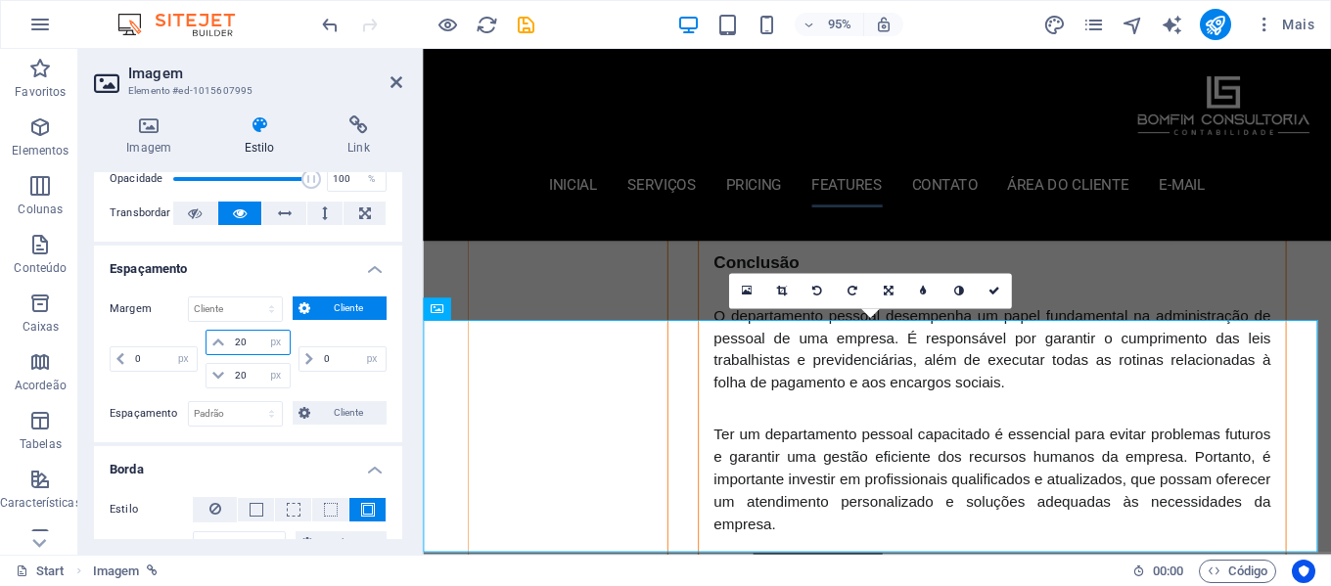
click at [252, 337] on input "20" at bounding box center [259, 342] width 59 height 23
click at [277, 341] on select "automático px % rem vw vh" at bounding box center [275, 342] width 27 height 23
select select "auto"
click at [262, 331] on select "automático px % rem vw vh" at bounding box center [275, 342] width 27 height 23
select select "DISABLED_OPTION_VALUE"
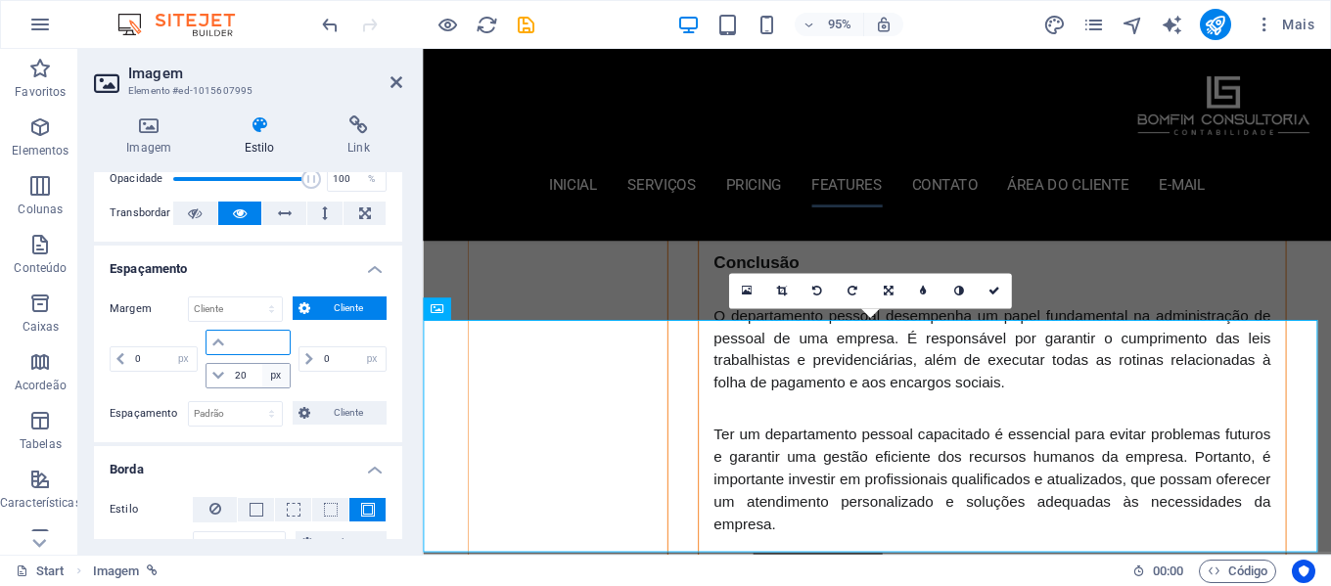
scroll to position [5766, 0]
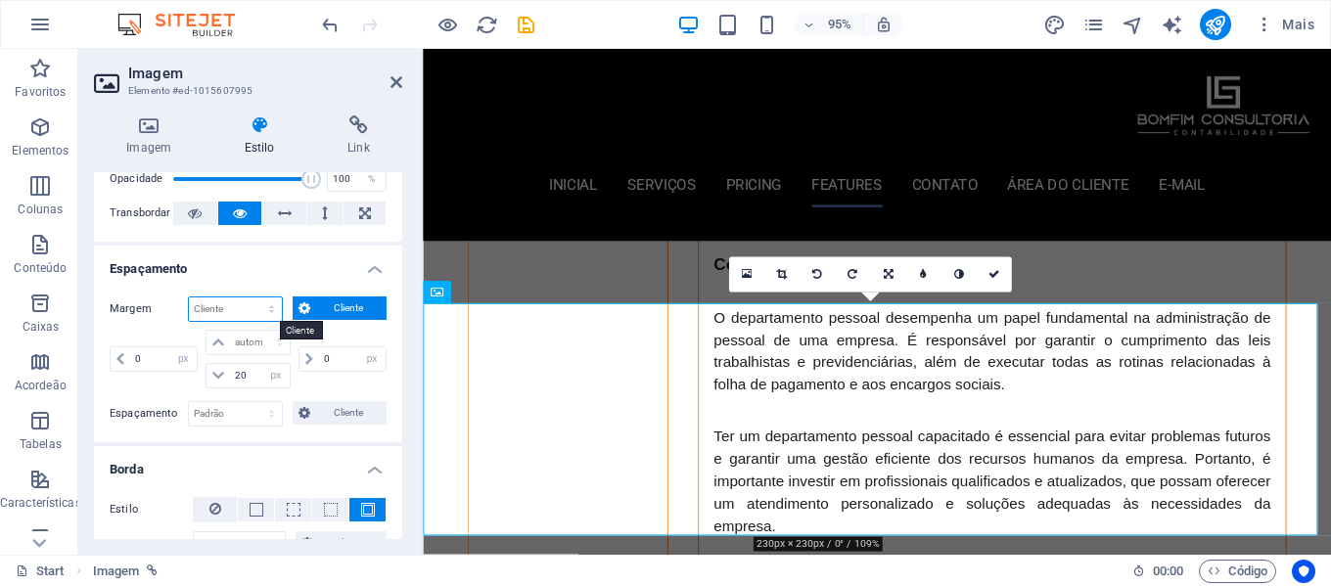
click at [264, 308] on select "Padrão automático px % rem vw vh Cliente" at bounding box center [235, 309] width 93 height 23
click at [189, 298] on select "Padrão automático px % rem vw vh Cliente" at bounding box center [235, 309] width 93 height 23
select select "DISABLED_OPTION_VALUE"
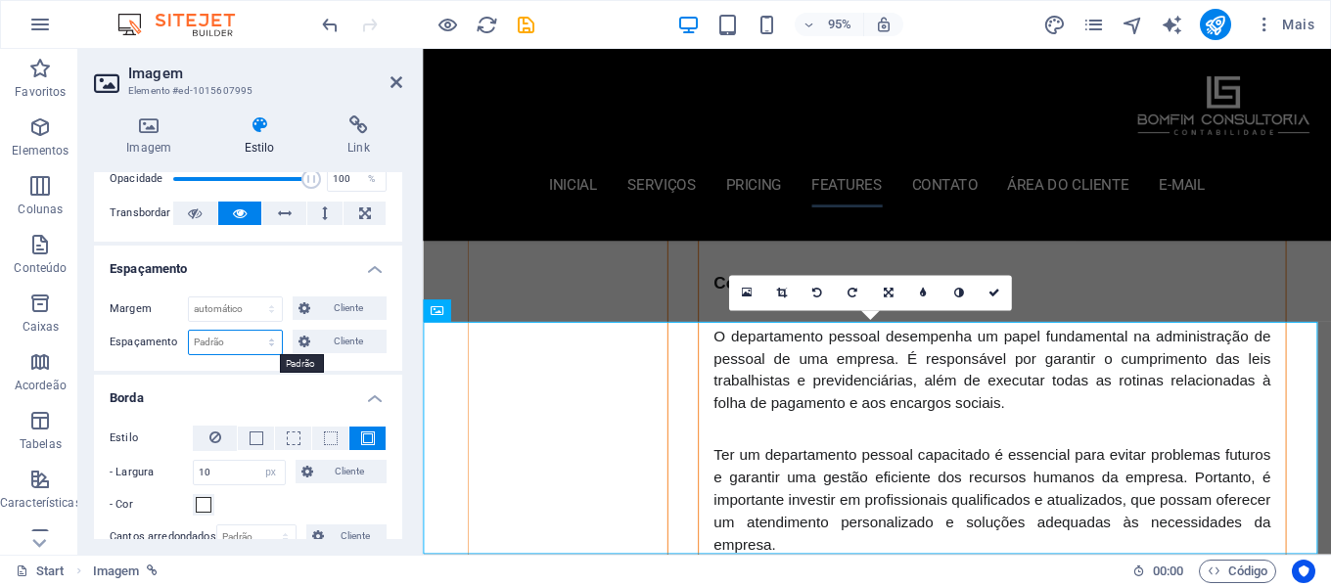
click at [253, 346] on select "Padrão px rem % vh vw Cliente" at bounding box center [235, 342] width 93 height 23
click at [350, 390] on h4 "Borda" at bounding box center [248, 392] width 308 height 35
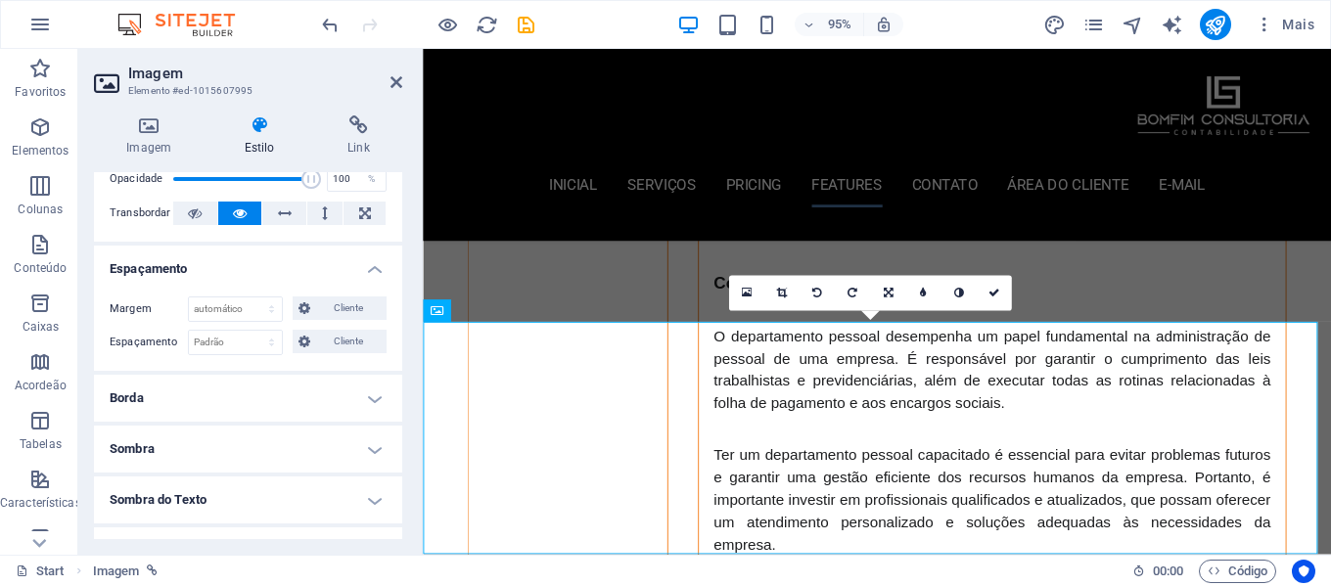
click at [350, 390] on h4 "Borda" at bounding box center [248, 398] width 308 height 47
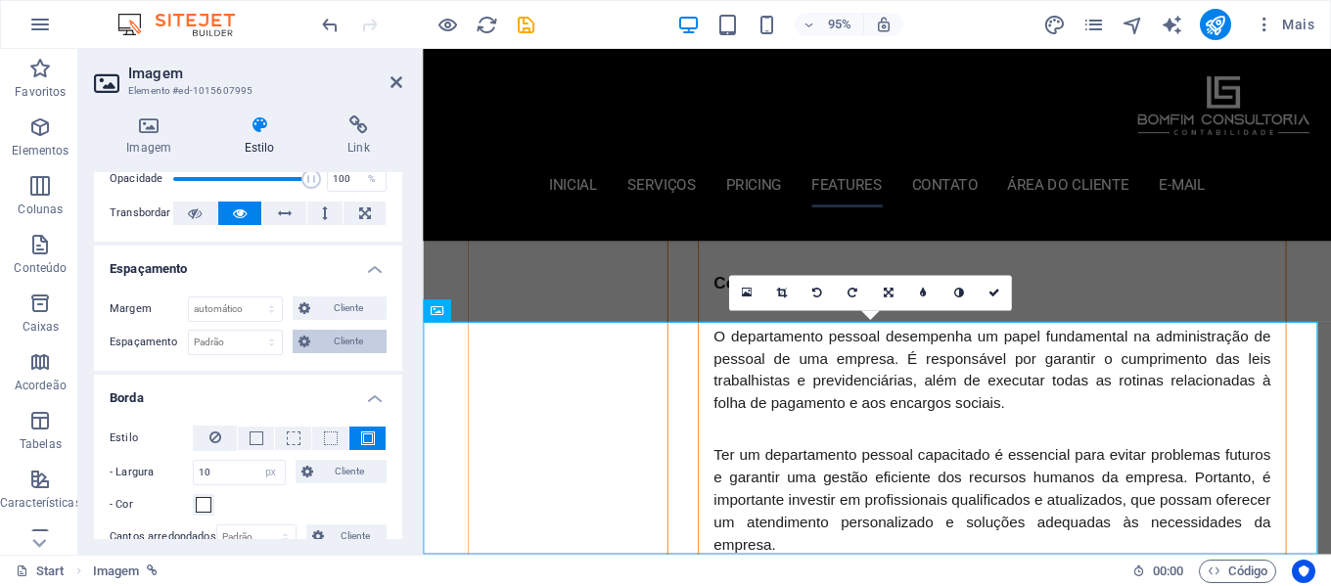
click at [361, 336] on span "Cliente" at bounding box center [348, 341] width 65 height 23
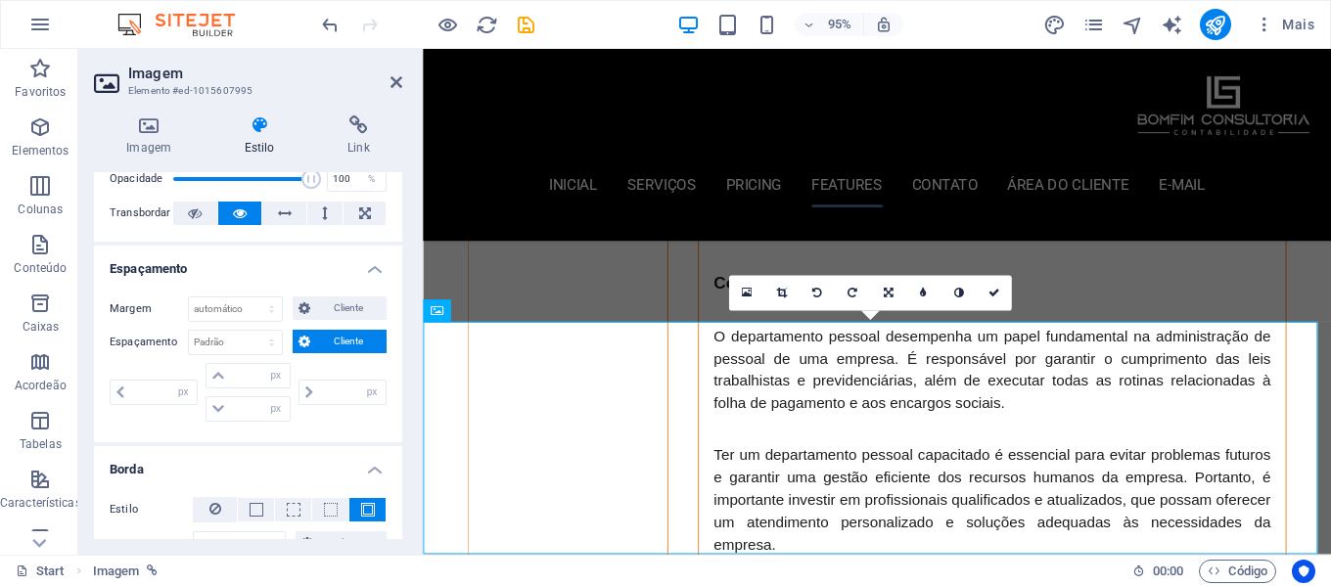
click at [376, 279] on h4 "Espaçamento" at bounding box center [248, 263] width 308 height 35
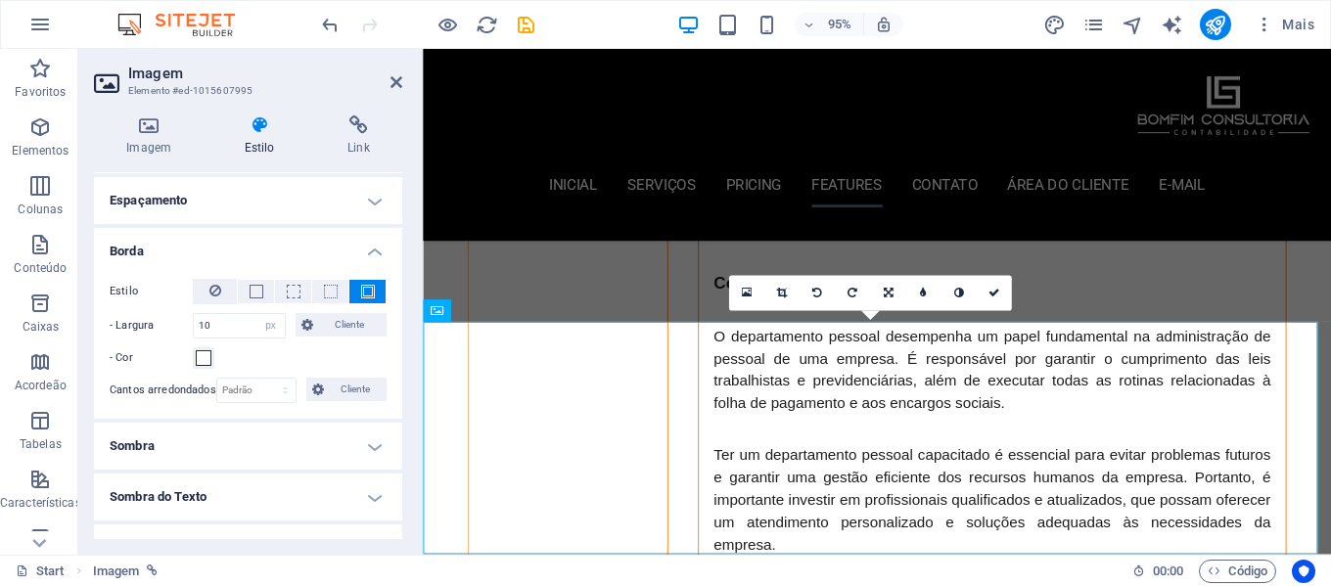
scroll to position [188, 0]
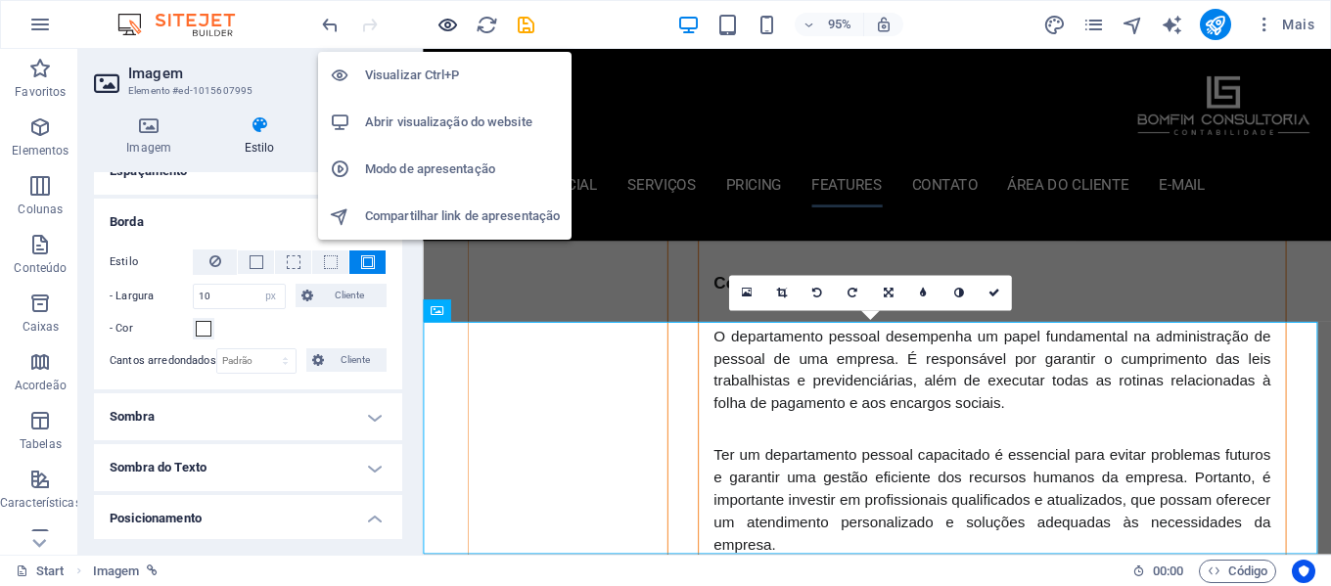
click at [446, 24] on icon "button" at bounding box center [448, 25] width 23 height 23
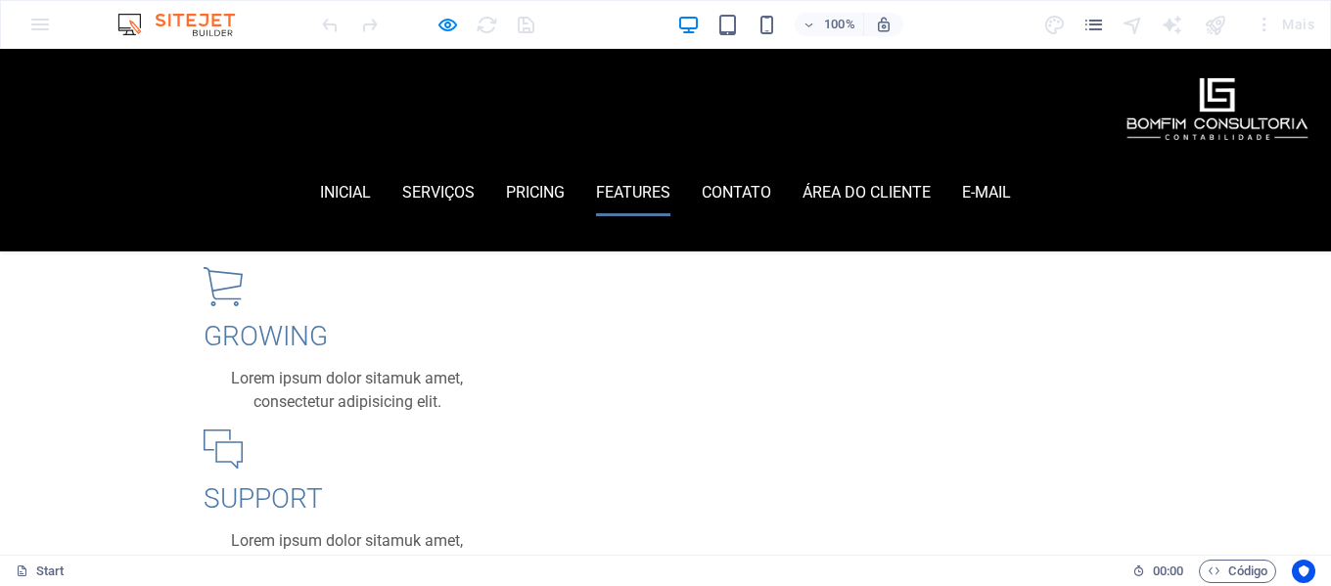
scroll to position [2834, 0]
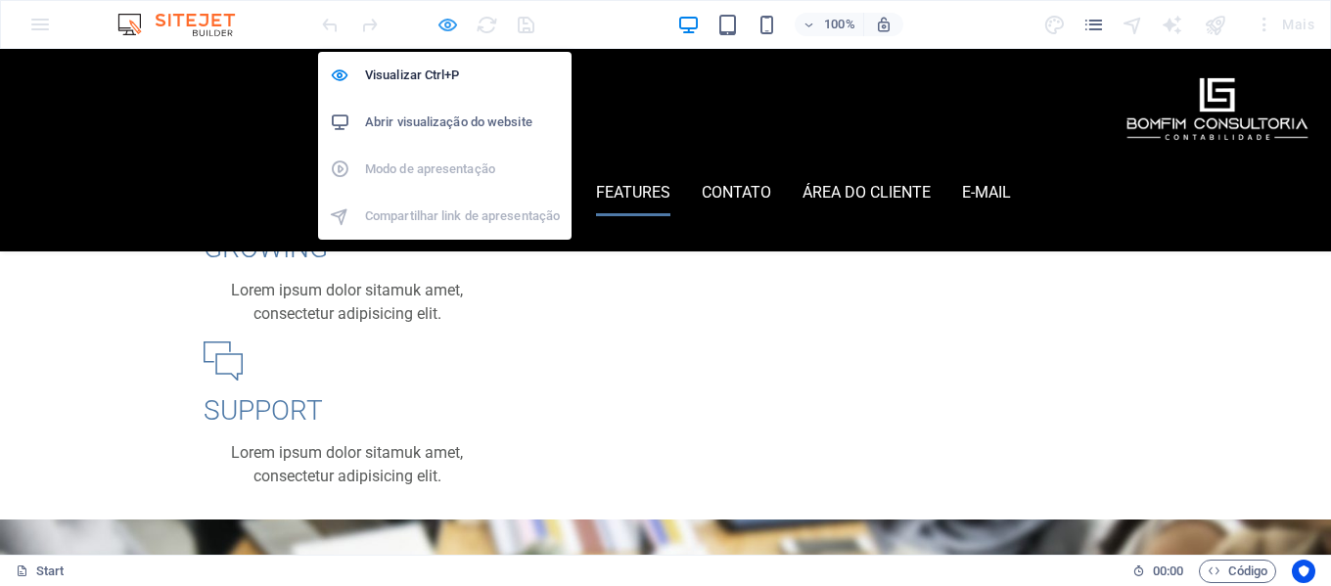
drag, startPoint x: 445, startPoint y: 17, endPoint x: 455, endPoint y: 28, distance: 15.3
click at [445, 17] on icon "button" at bounding box center [448, 25] width 23 height 23
select select "px"
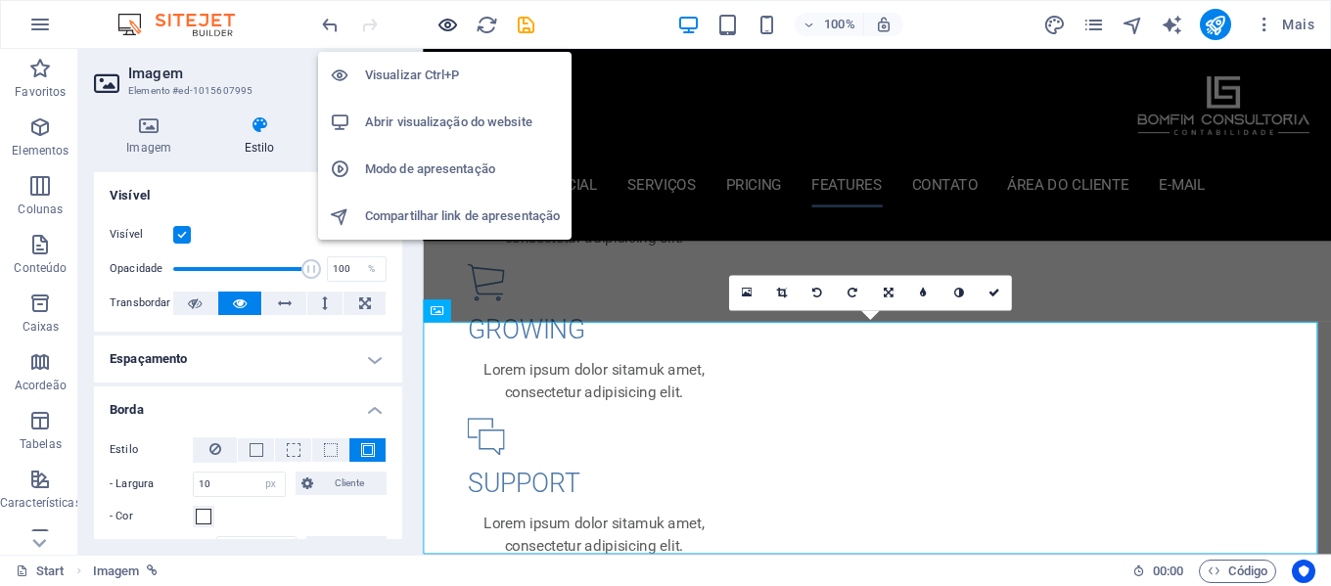
scroll to position [5747, 0]
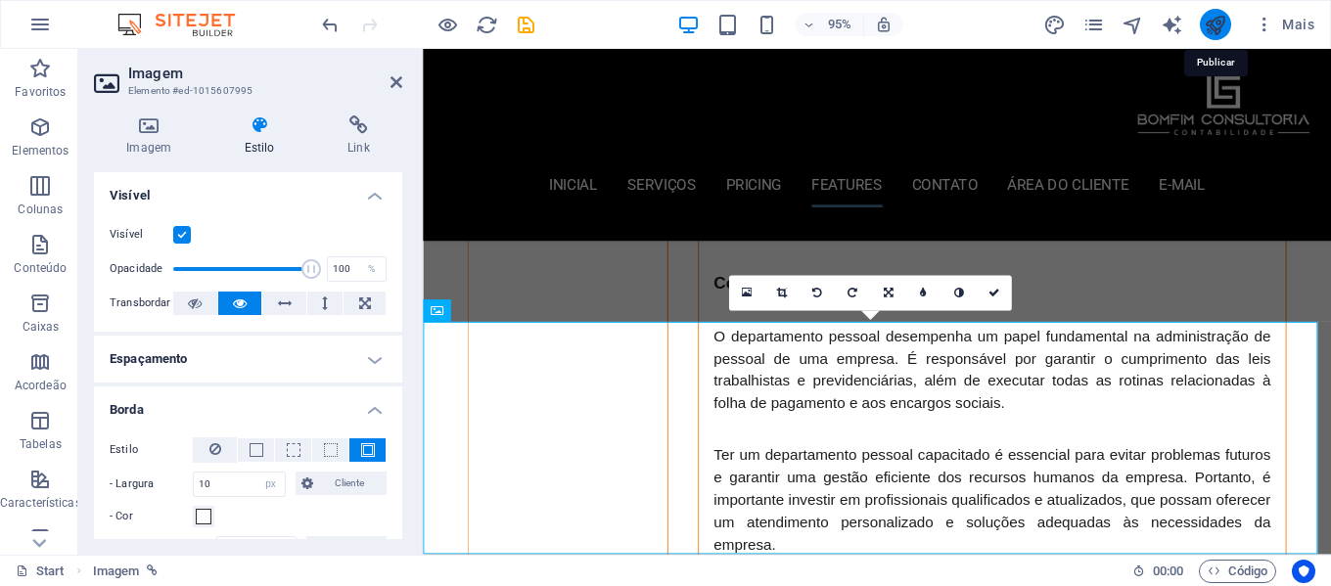
click at [1205, 20] on icon "publish" at bounding box center [1215, 25] width 23 height 23
select select "px"
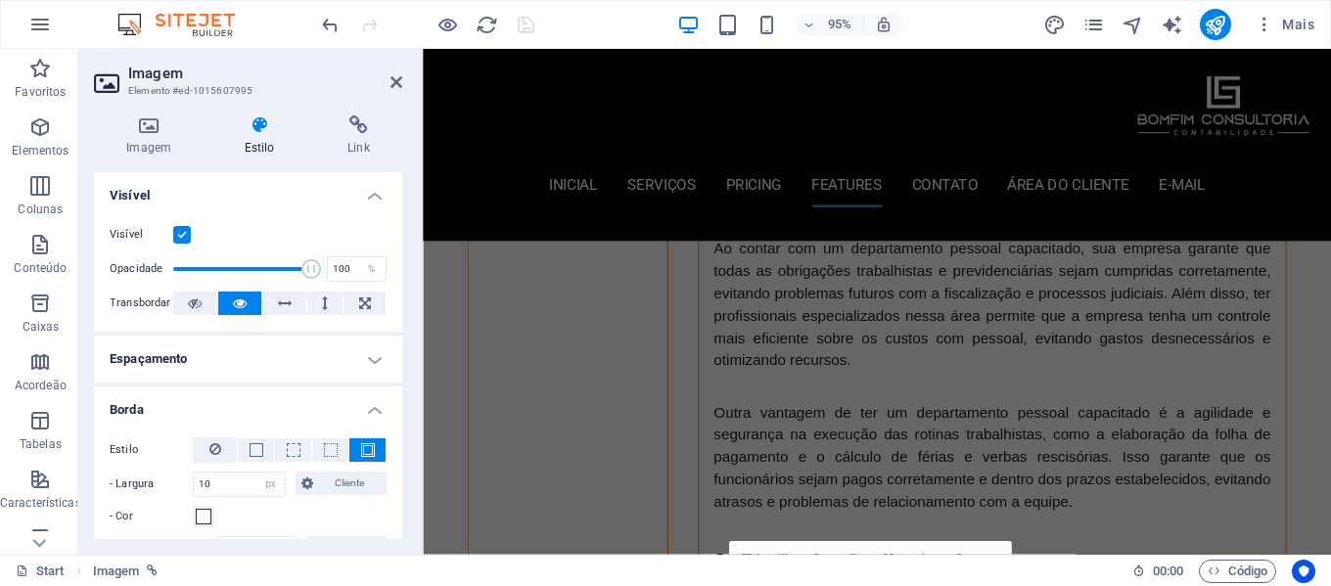
scroll to position [5453, 0]
